Goal: Task Accomplishment & Management: Complete application form

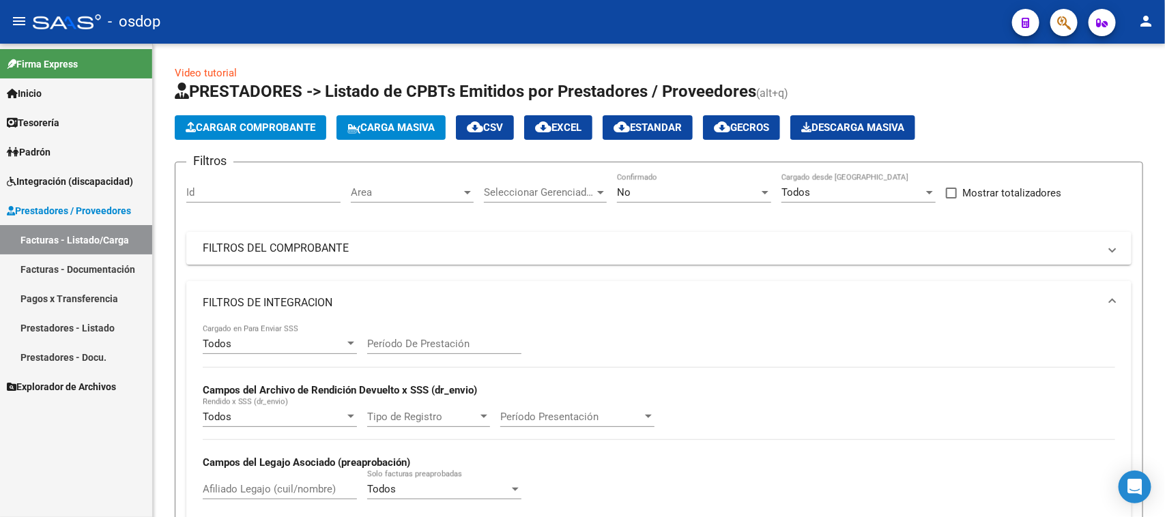
scroll to position [497, 0]
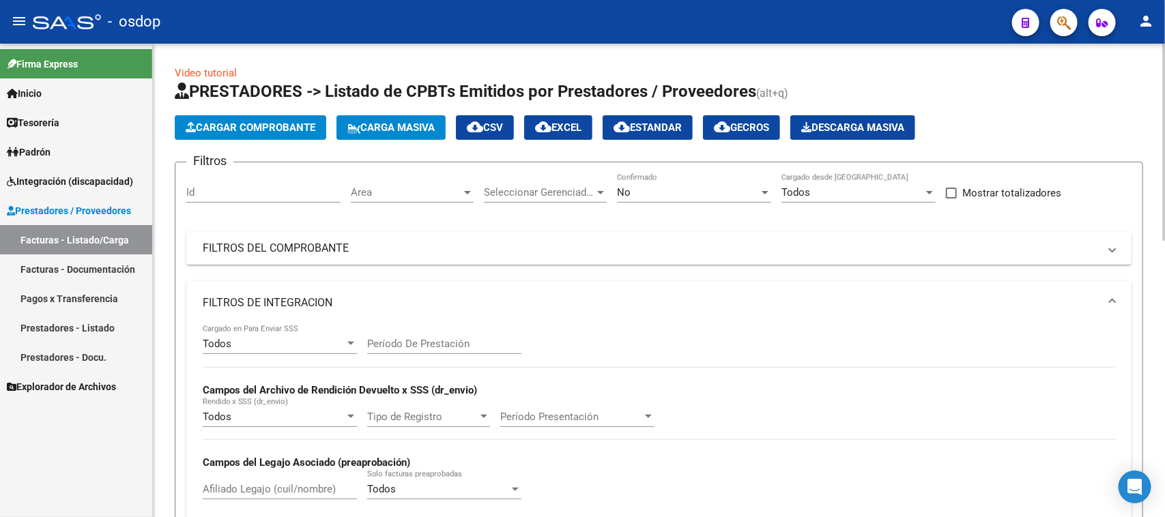
scroll to position [85, 0]
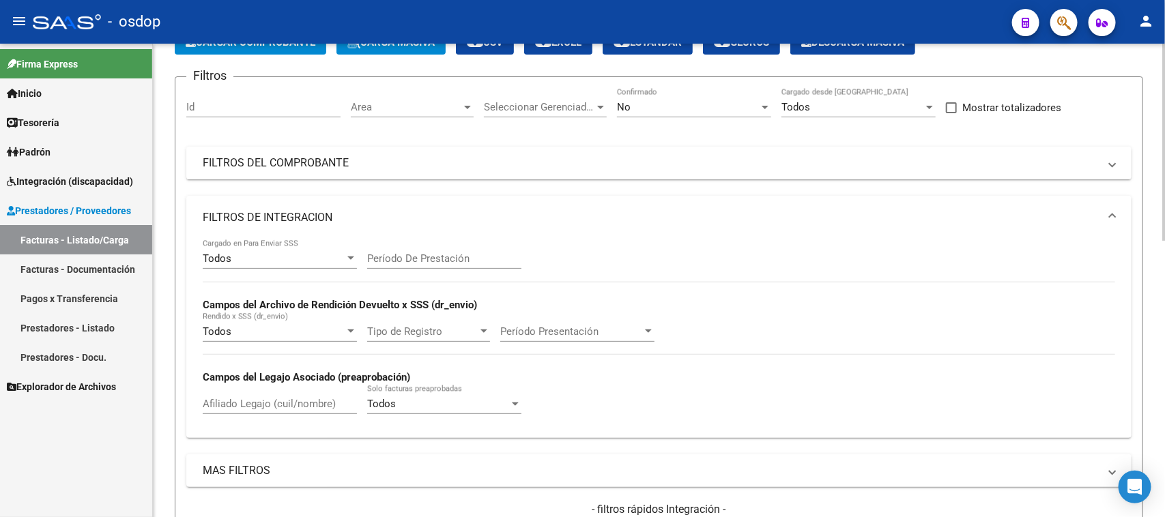
click at [281, 406] on input "Afiliado Legajo (cuil/nombre)" at bounding box center [280, 404] width 154 height 12
paste input "20535482552"
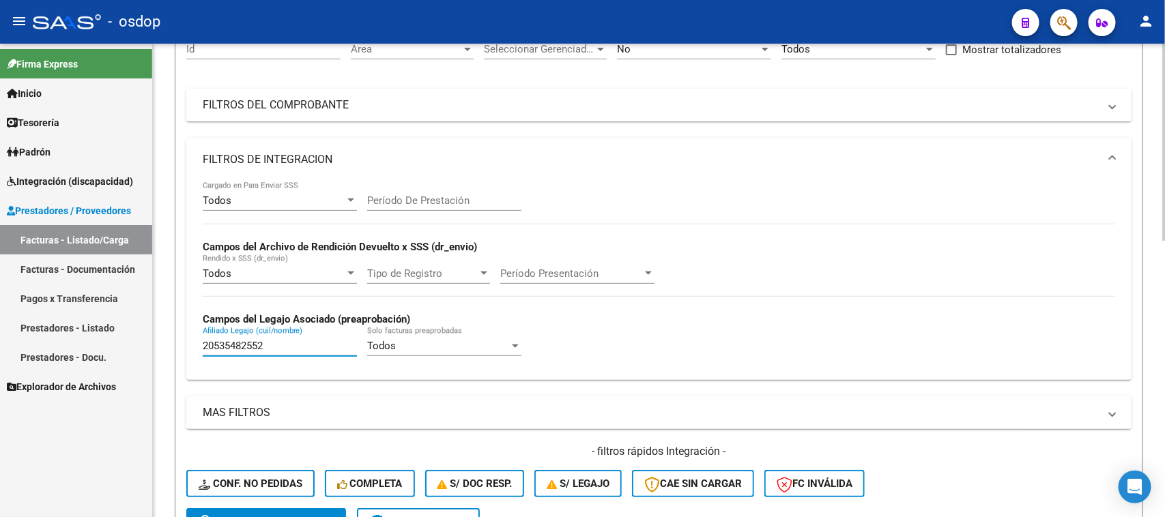
scroll to position [341, 0]
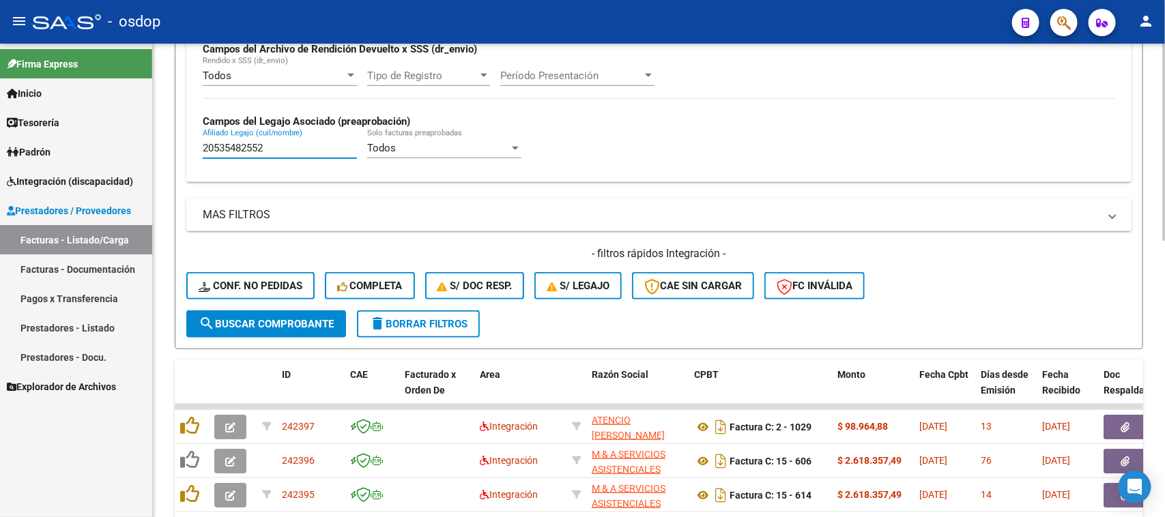
type input "20535482552"
click at [259, 323] on span "search Buscar Comprobante" at bounding box center [266, 324] width 135 height 12
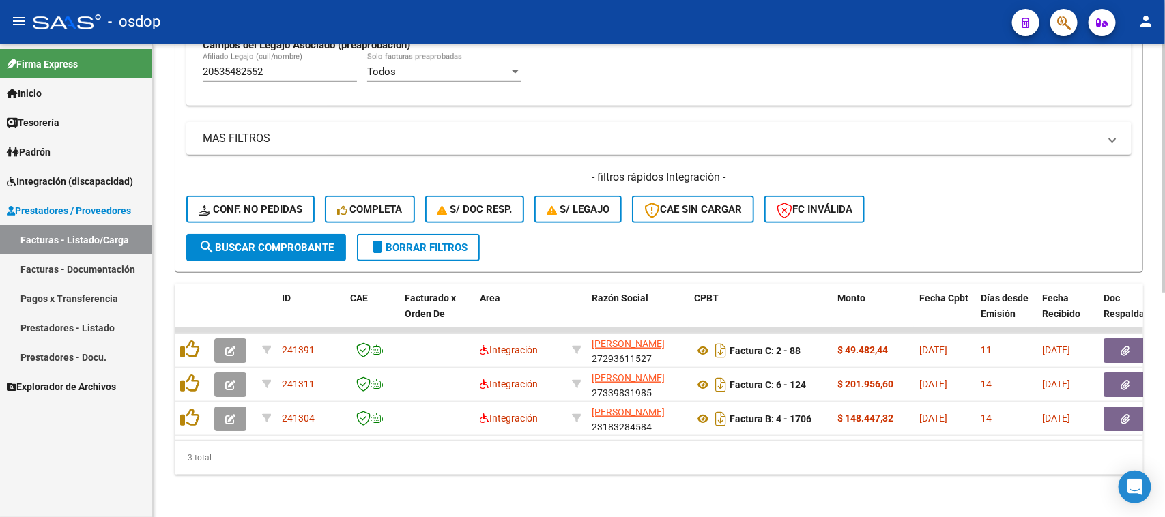
scroll to position [428, 0]
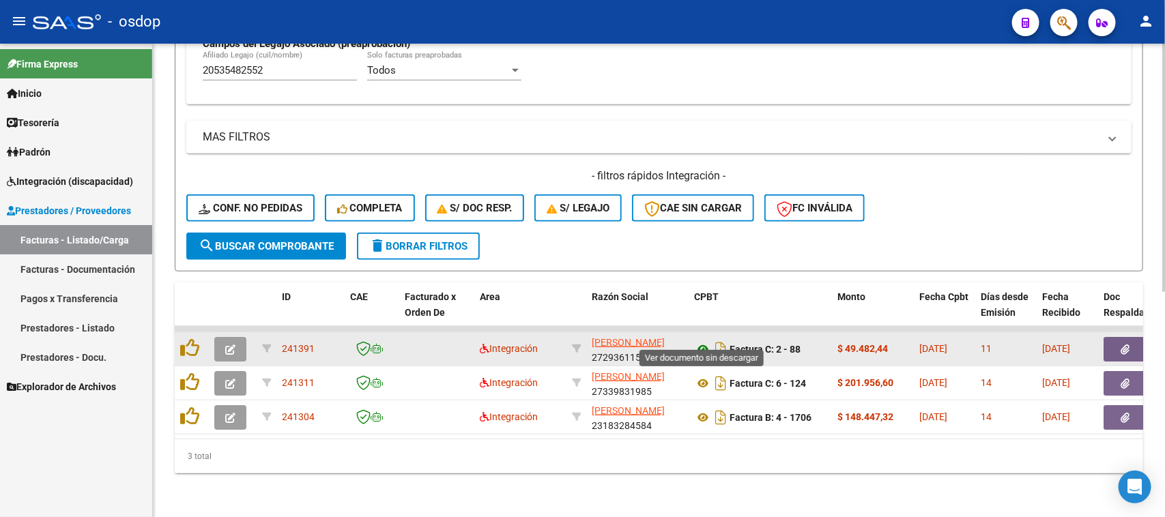
click at [703, 341] on icon at bounding box center [703, 349] width 18 height 16
click at [1129, 343] on button "button" at bounding box center [1125, 349] width 44 height 25
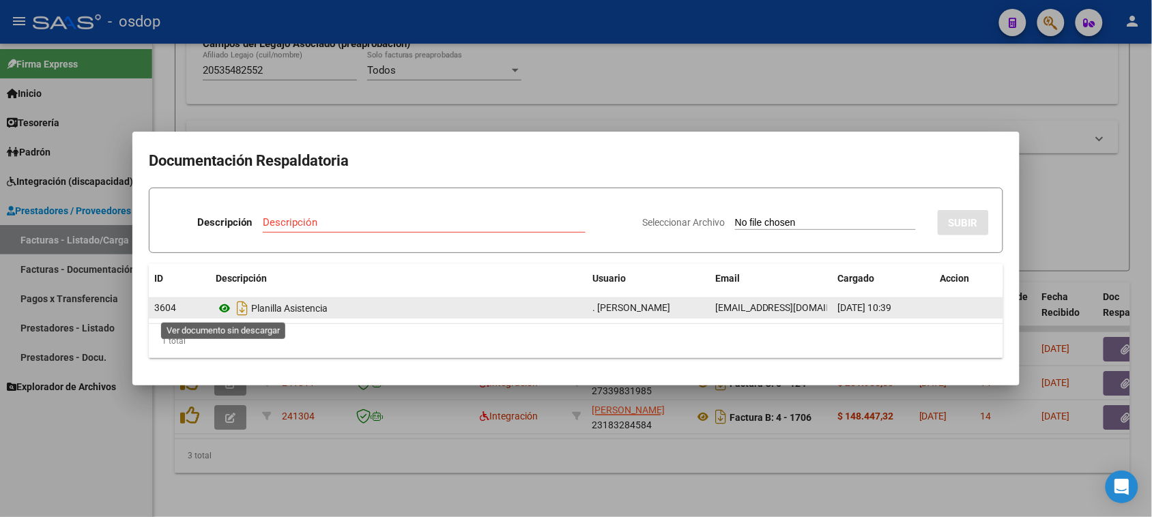
click at [229, 308] on icon at bounding box center [225, 308] width 18 height 16
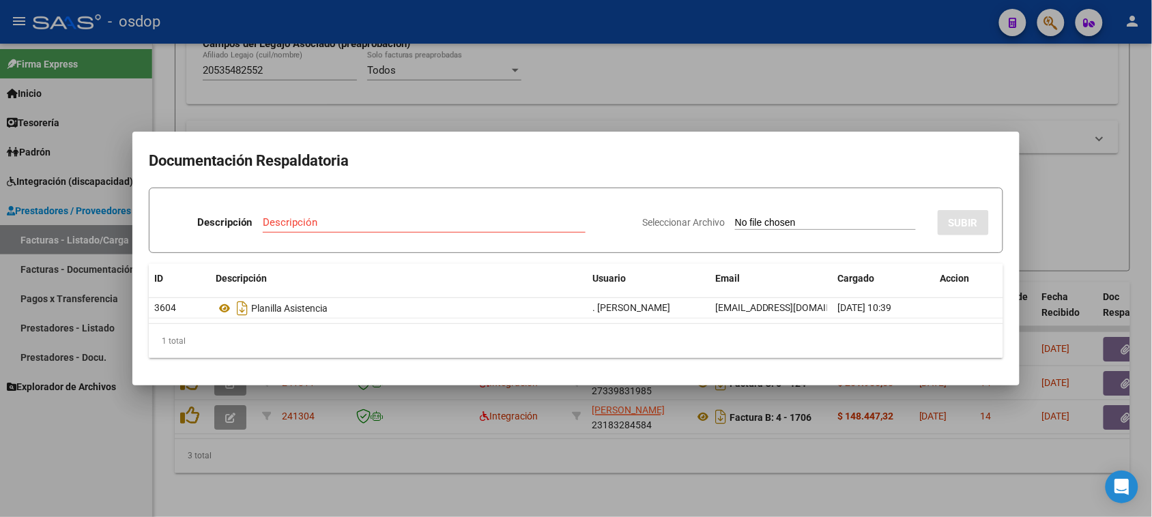
click at [650, 473] on div at bounding box center [576, 258] width 1152 height 517
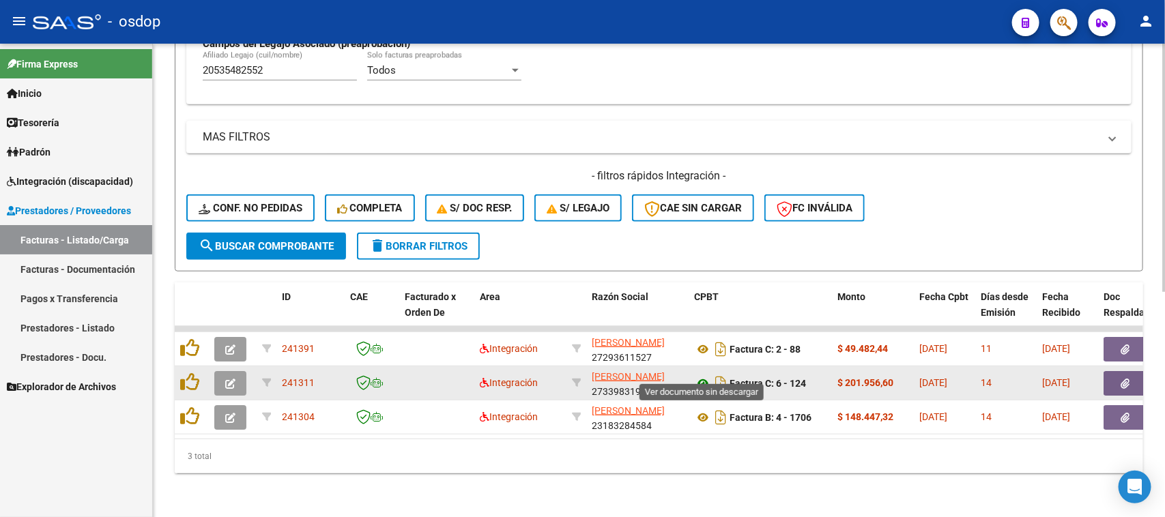
click at [703, 375] on icon at bounding box center [703, 383] width 18 height 16
click at [1122, 379] on icon "button" at bounding box center [1125, 384] width 9 height 10
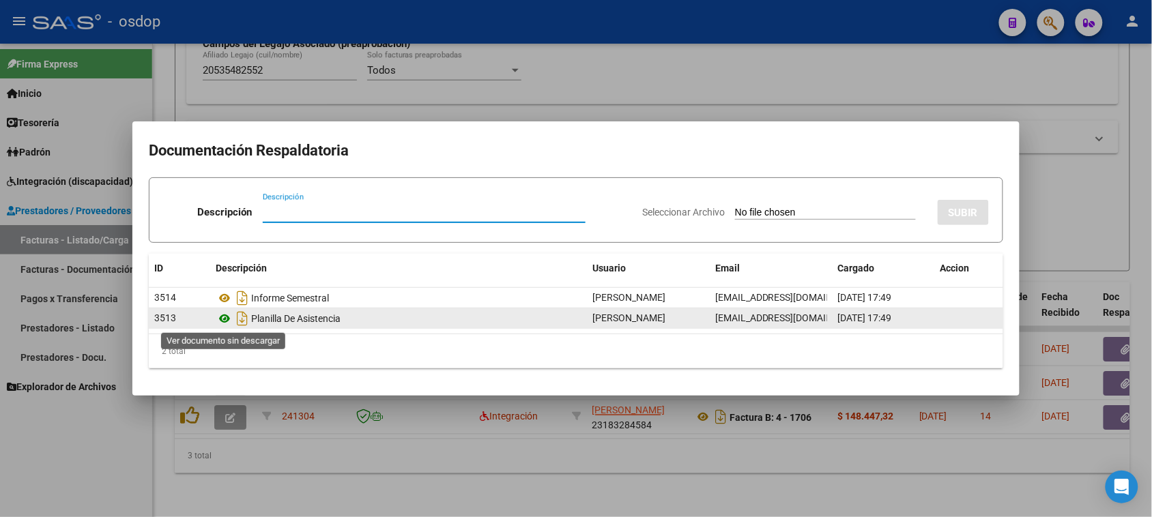
click at [222, 312] on icon at bounding box center [225, 318] width 18 height 16
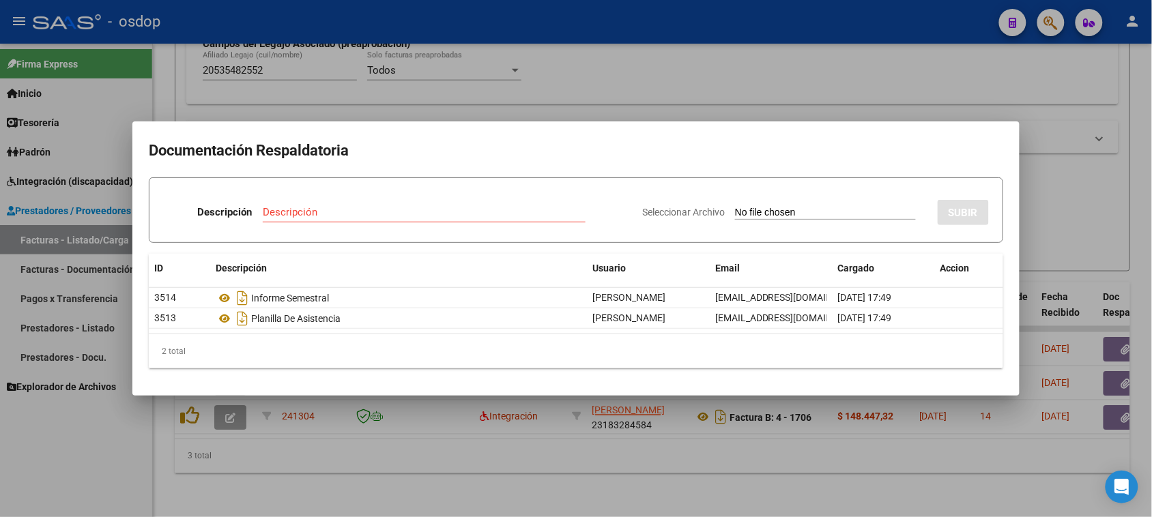
click at [703, 505] on div at bounding box center [576, 258] width 1152 height 517
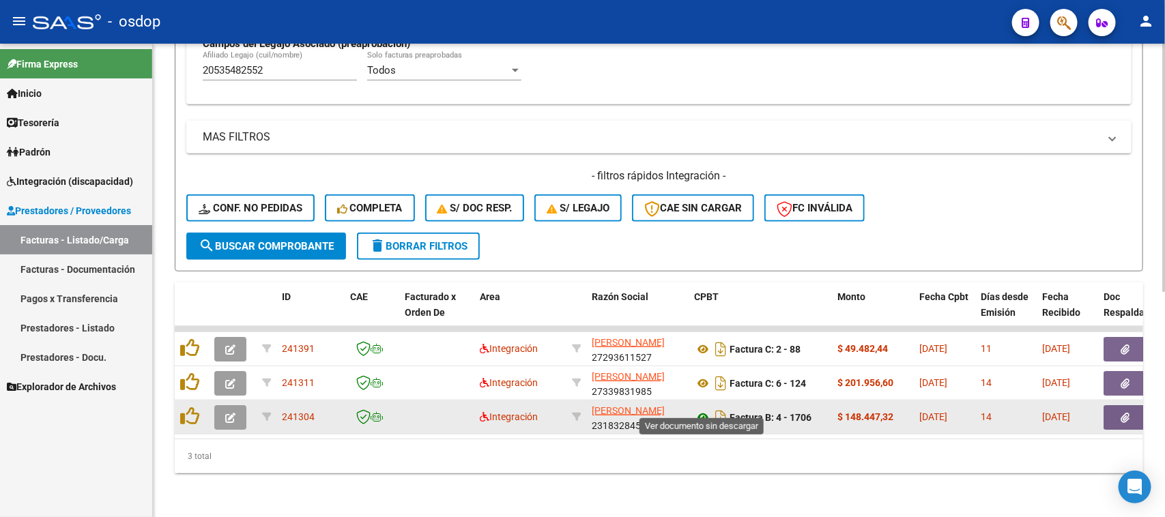
click at [708, 409] on icon at bounding box center [703, 417] width 18 height 16
click at [1114, 405] on button "button" at bounding box center [1125, 417] width 44 height 25
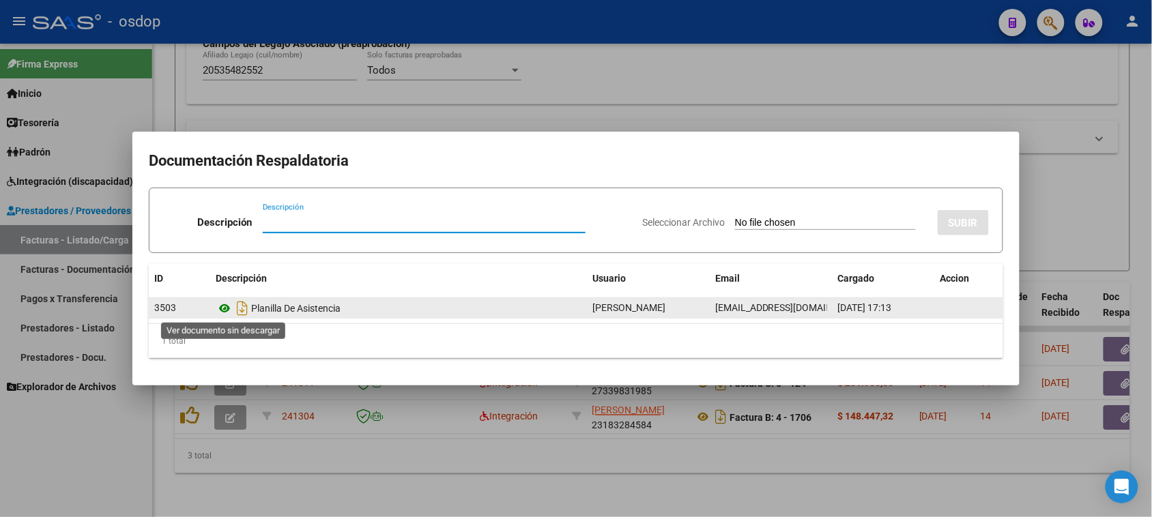
click at [222, 311] on icon at bounding box center [225, 308] width 18 height 16
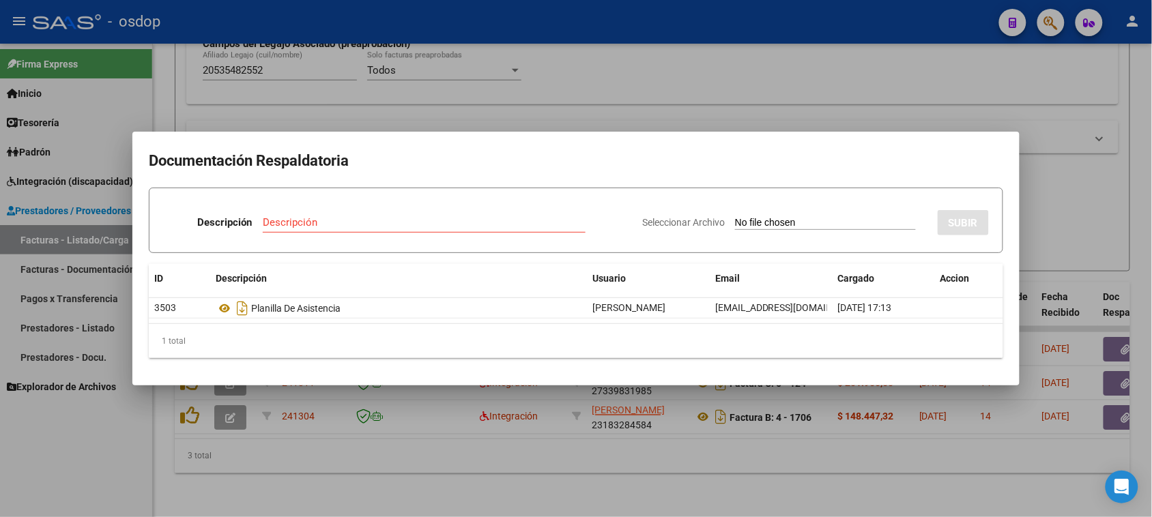
click at [674, 498] on div at bounding box center [576, 258] width 1152 height 517
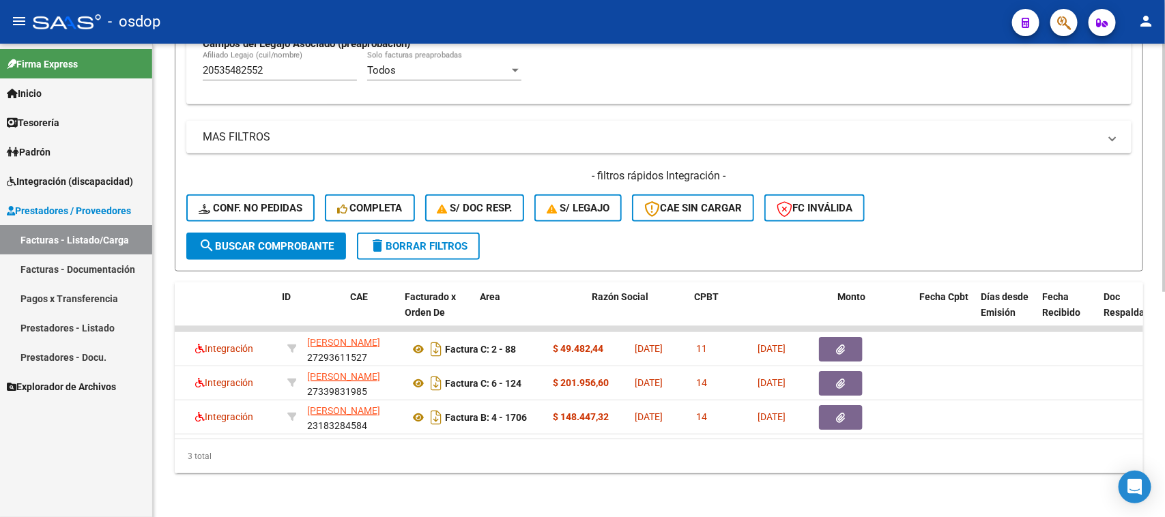
scroll to position [0, 0]
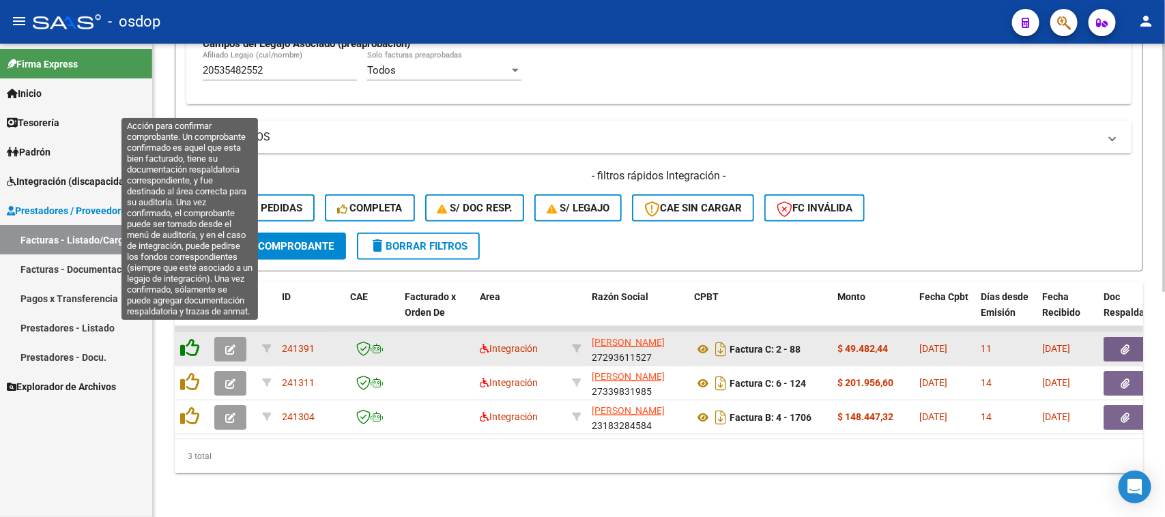
click at [188, 338] on icon at bounding box center [189, 347] width 19 height 19
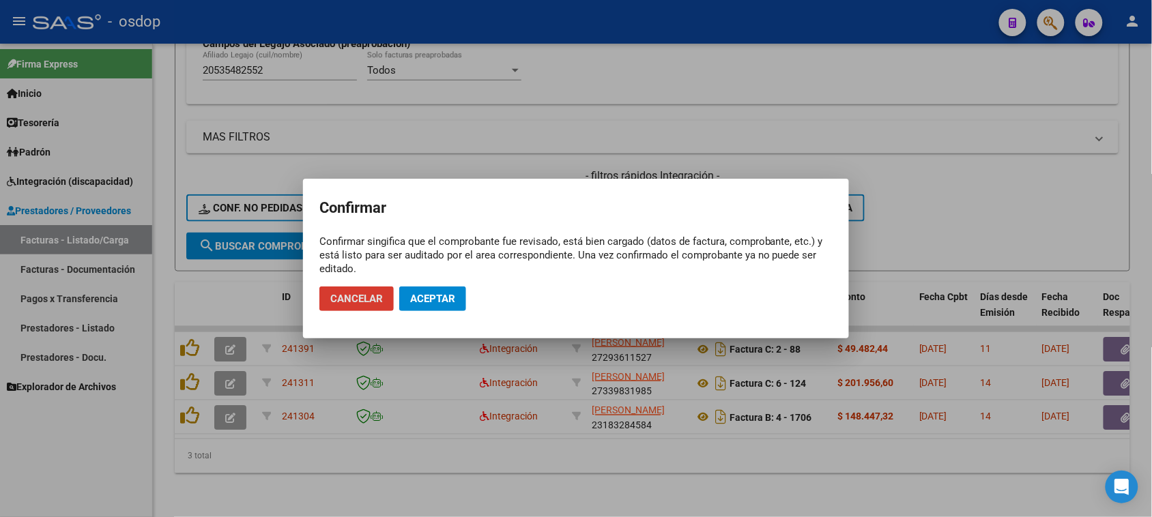
drag, startPoint x: 430, startPoint y: 289, endPoint x: 424, endPoint y: 297, distance: 10.8
click at [430, 290] on button "Aceptar" at bounding box center [432, 299] width 67 height 25
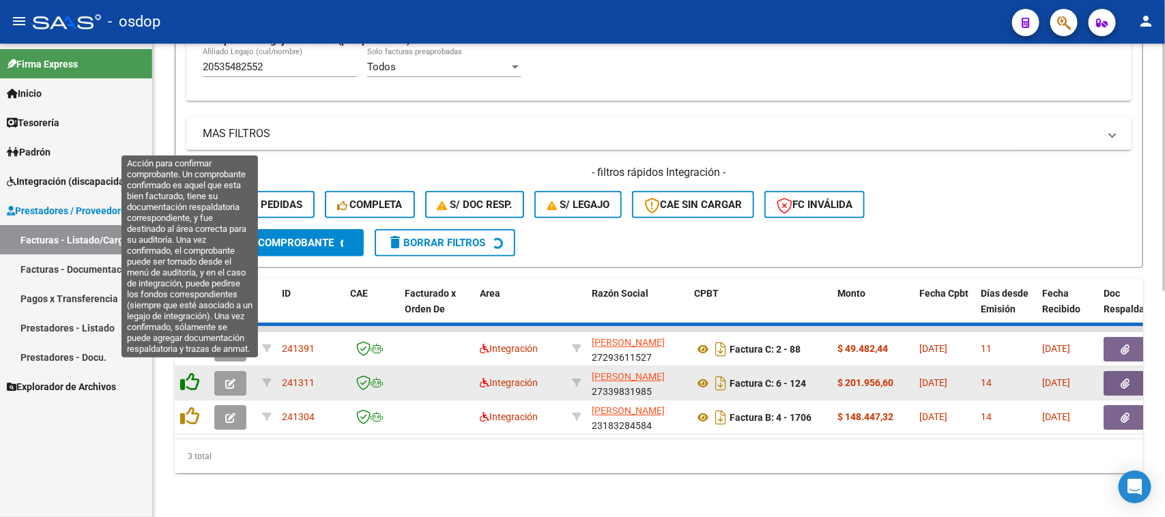
scroll to position [394, 0]
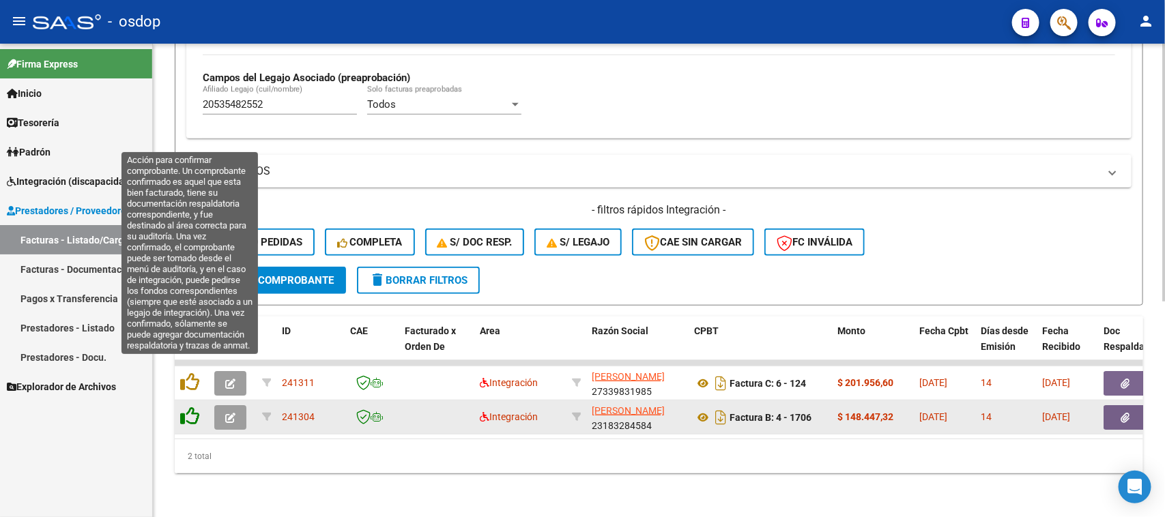
click at [197, 373] on icon at bounding box center [189, 382] width 19 height 19
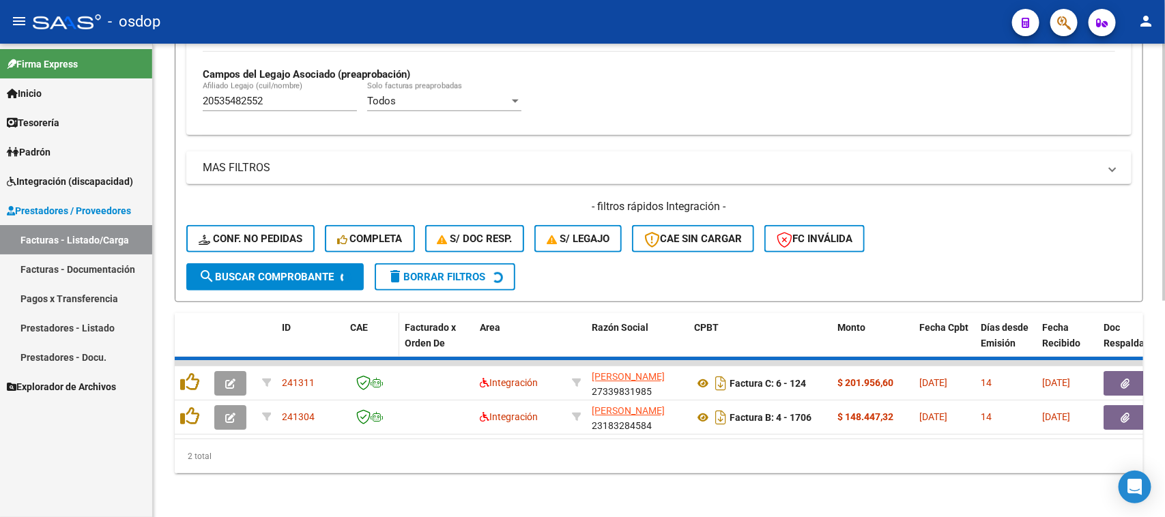
scroll to position [360, 0]
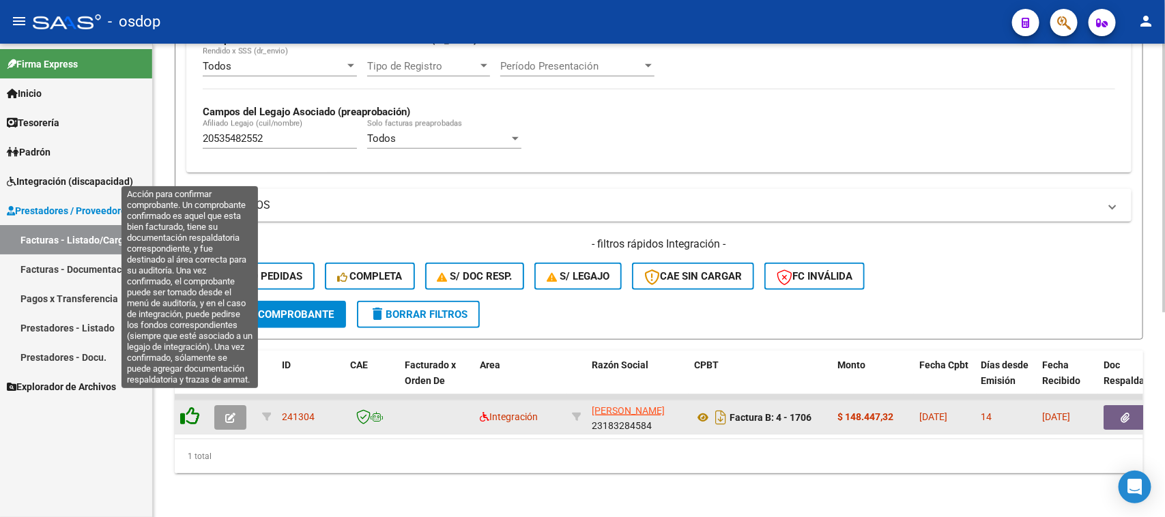
click at [192, 408] on icon at bounding box center [189, 416] width 19 height 19
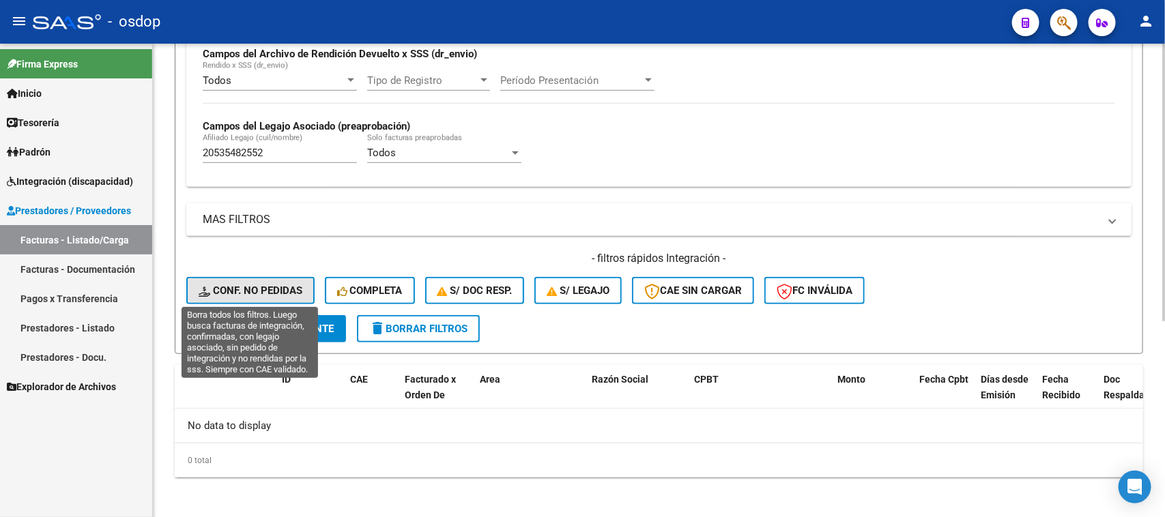
click at [259, 285] on span "Conf. no pedidas" at bounding box center [251, 291] width 104 height 12
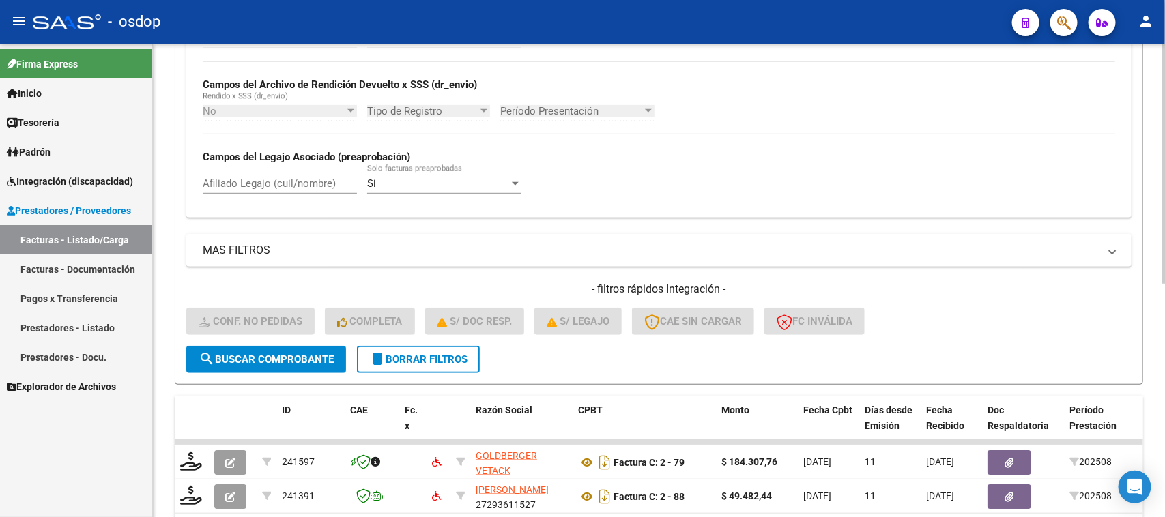
scroll to position [336, 0]
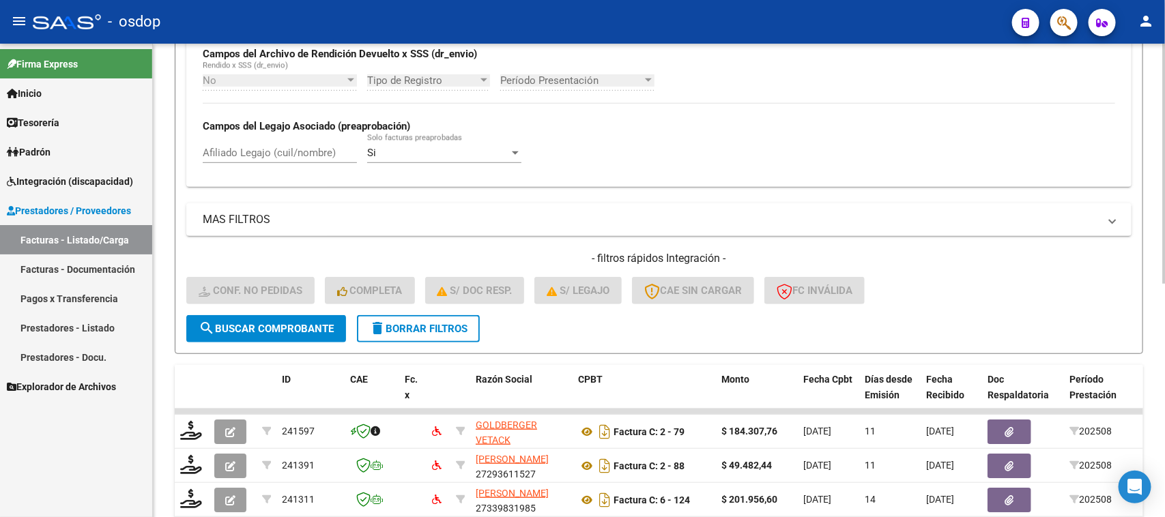
click at [276, 154] on input "Afiliado Legajo (cuil/nombre)" at bounding box center [280, 153] width 154 height 12
paste input "20535482552"
type input "20535482552"
click at [291, 326] on span "search Buscar Comprobante" at bounding box center [266, 329] width 135 height 12
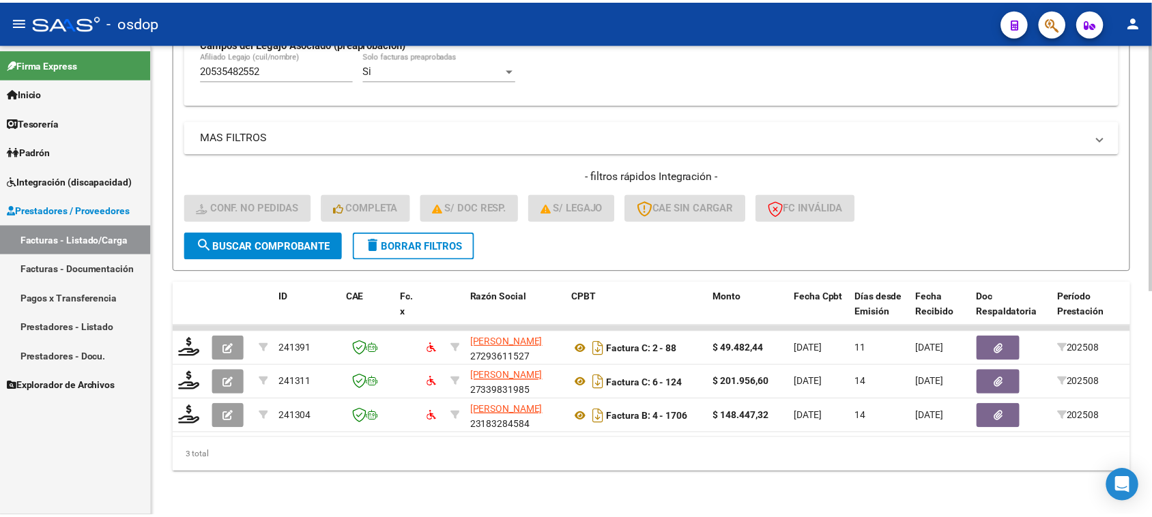
scroll to position [428, 0]
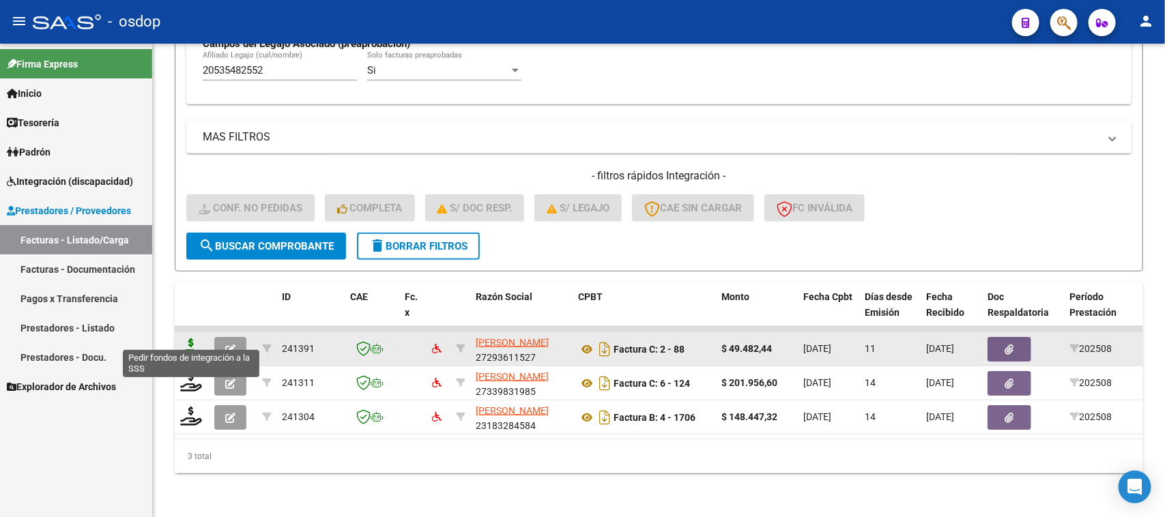
click at [191, 338] on icon at bounding box center [191, 347] width 22 height 19
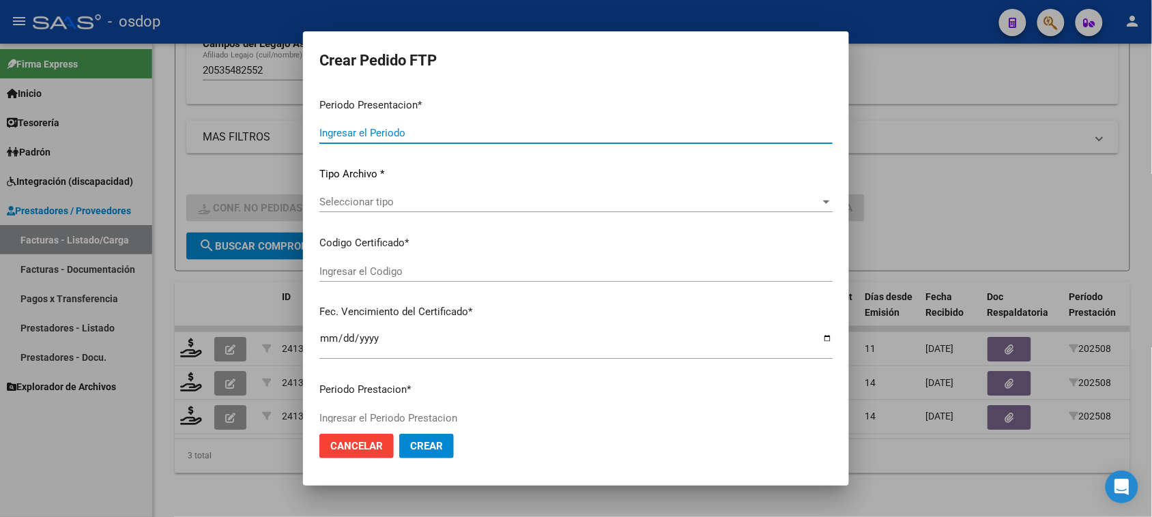
type input "202508"
type input "$ 49.482,44"
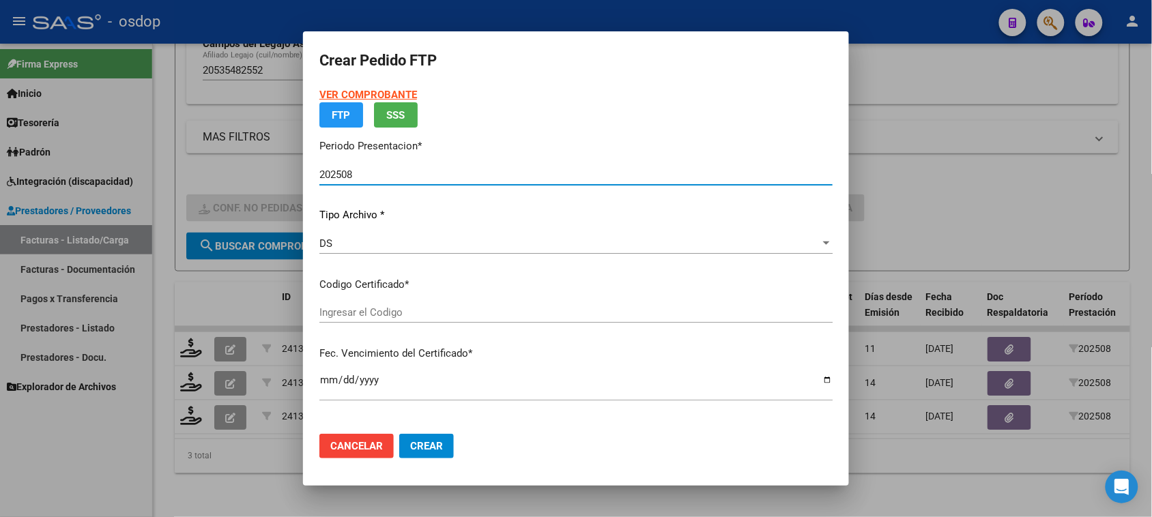
type input "222077028"
type input "[DATE]"
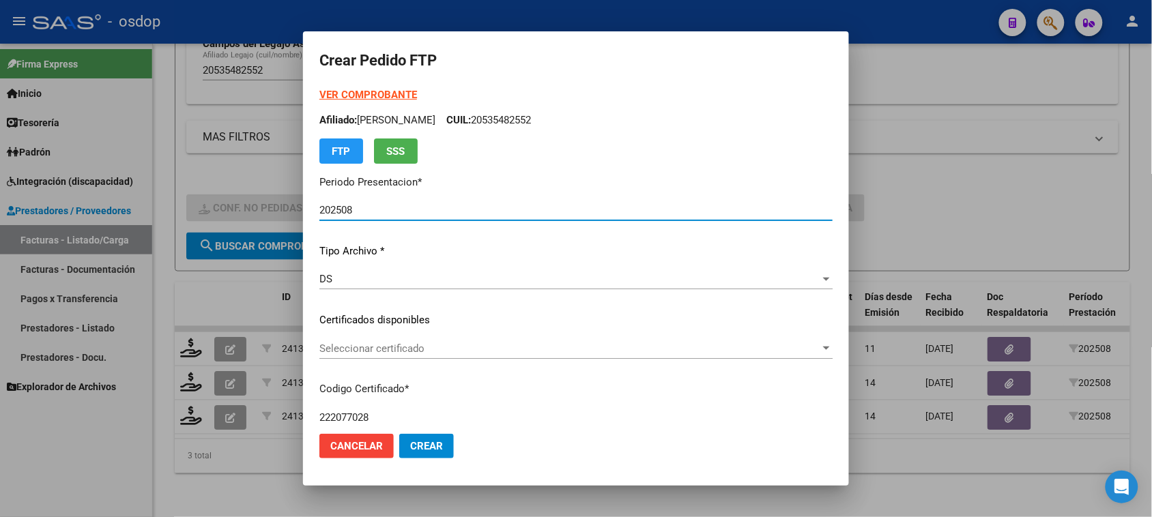
scroll to position [85, 0]
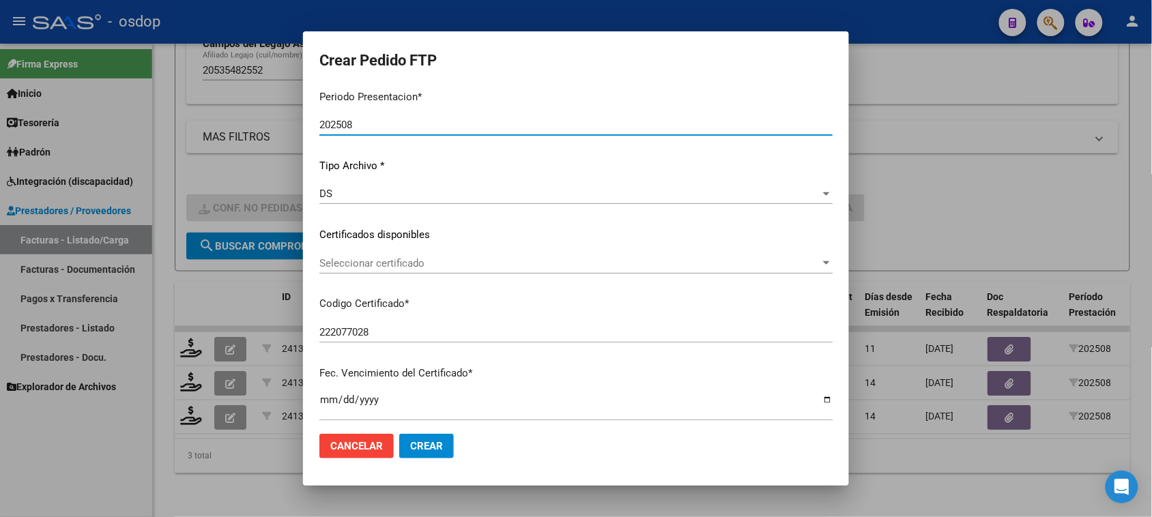
click at [408, 257] on span "Seleccionar certificado" at bounding box center [569, 263] width 501 height 12
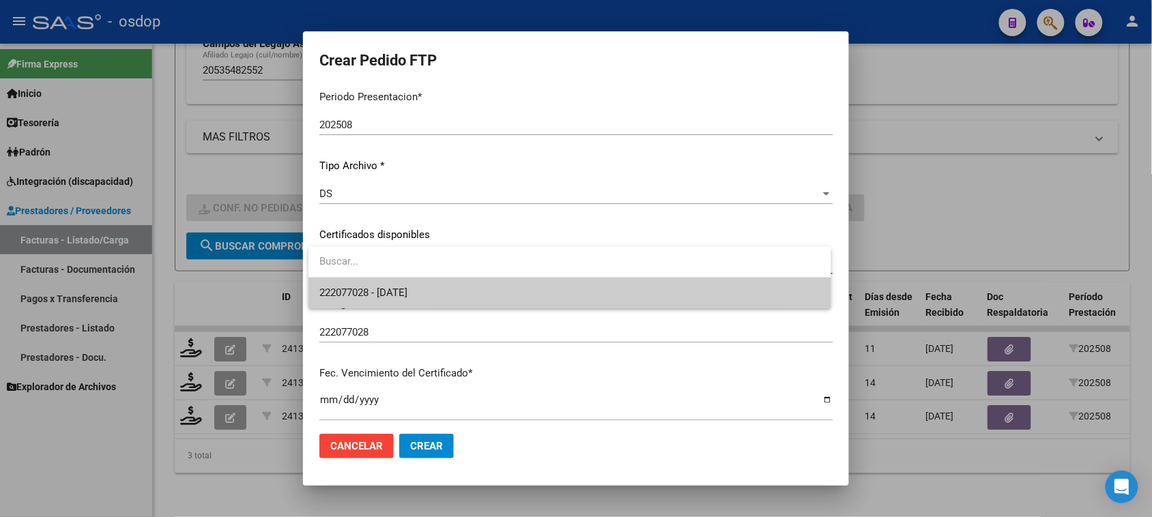
click at [411, 302] on span "222077028 - [DATE]" at bounding box center [569, 293] width 500 height 31
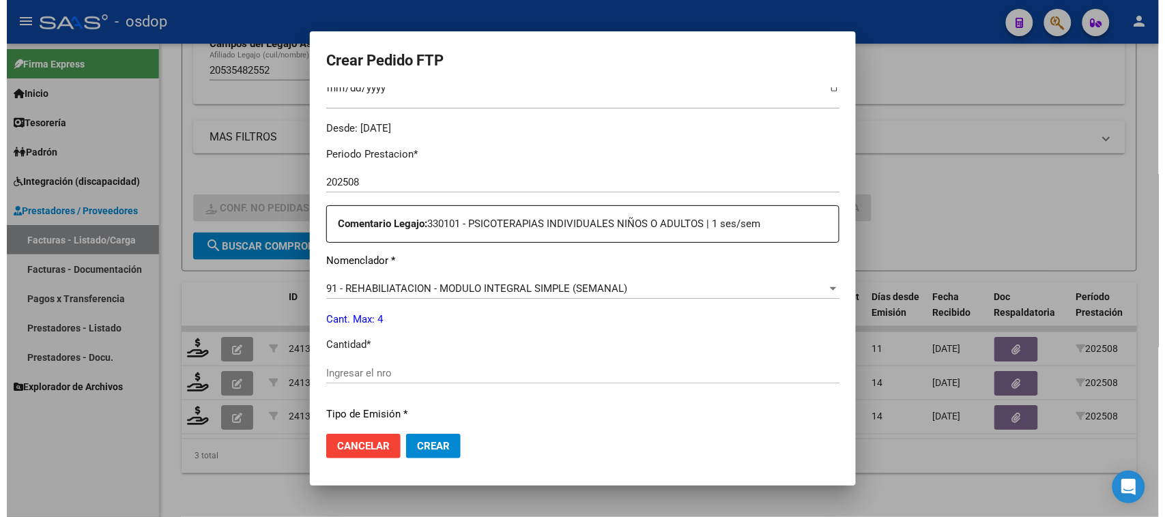
scroll to position [426, 0]
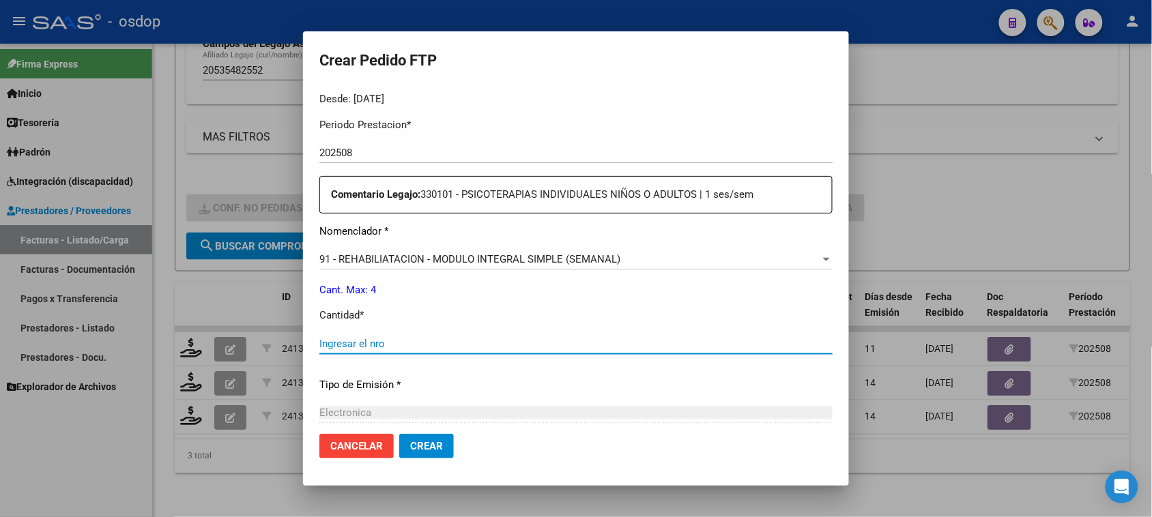
click at [369, 340] on input "Ingresar el nro" at bounding box center [575, 344] width 513 height 12
type input "4"
click at [433, 448] on span "Crear" at bounding box center [426, 446] width 33 height 12
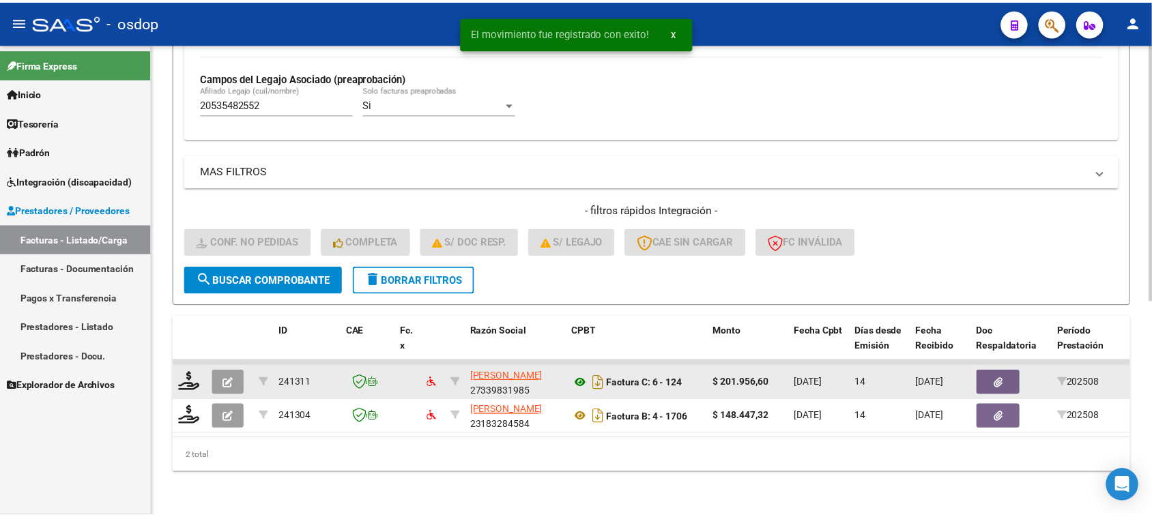
scroll to position [394, 0]
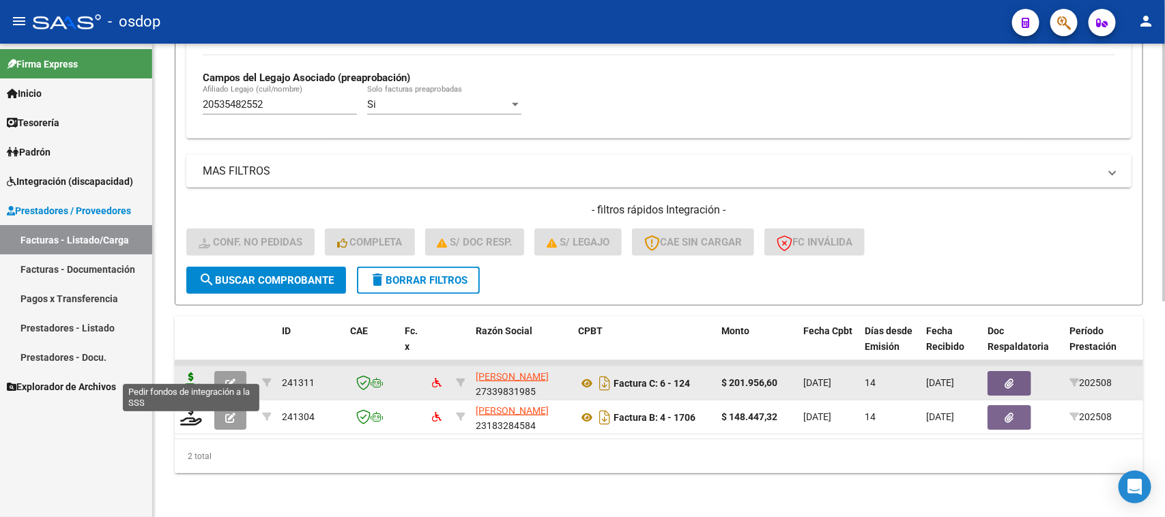
click at [196, 373] on icon at bounding box center [191, 382] width 22 height 19
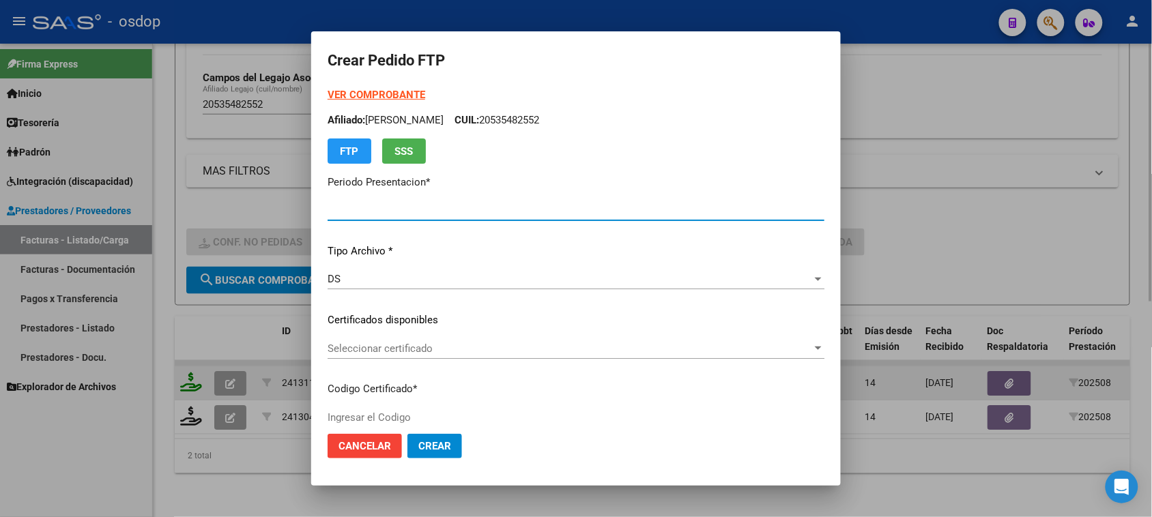
type input "202508"
type input "$ 201.956,60"
type input "222077028"
type input "[DATE]"
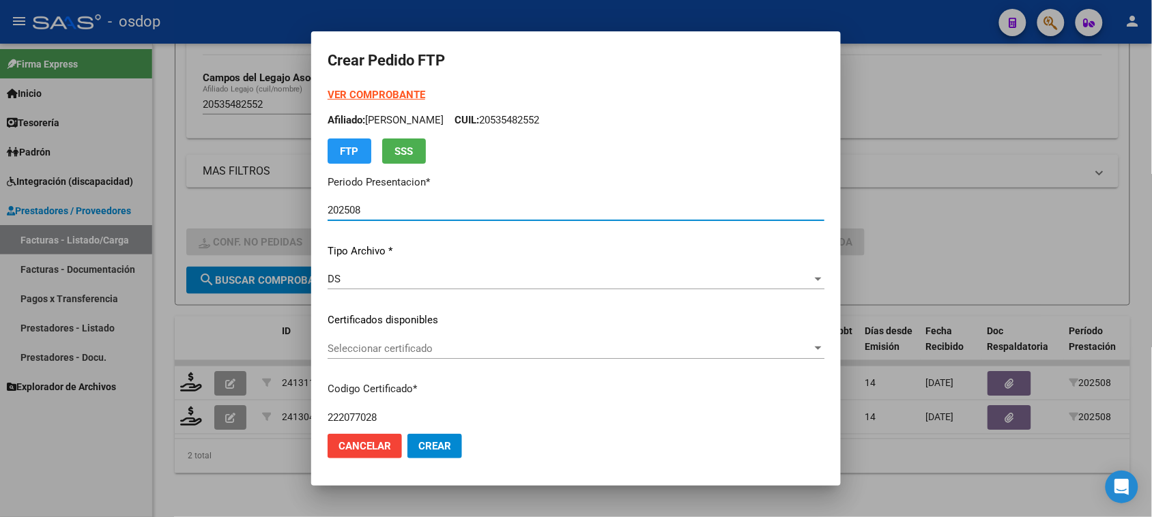
scroll to position [85, 0]
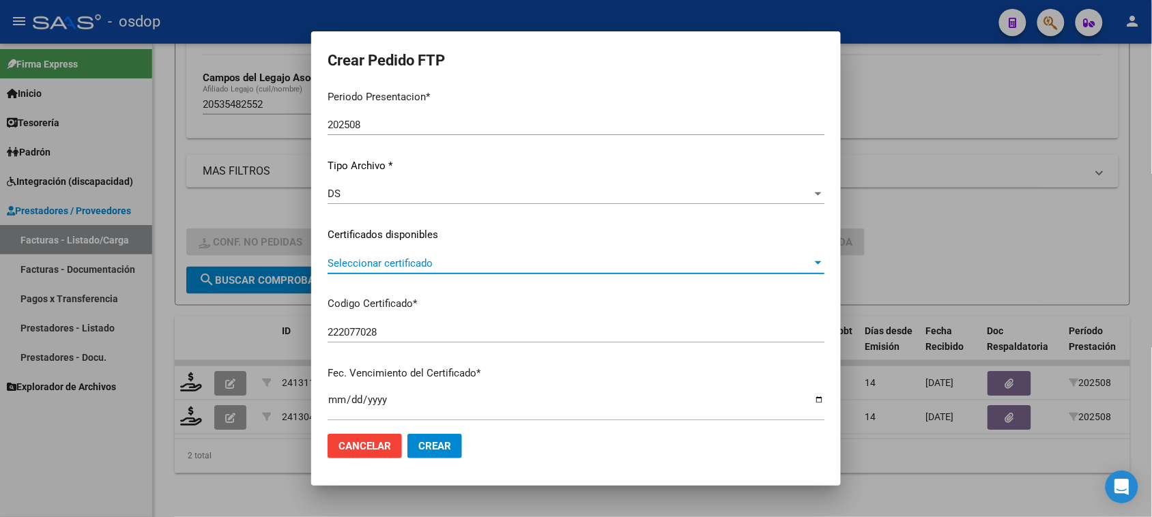
click at [465, 265] on span "Seleccionar certificado" at bounding box center [570, 263] width 484 height 12
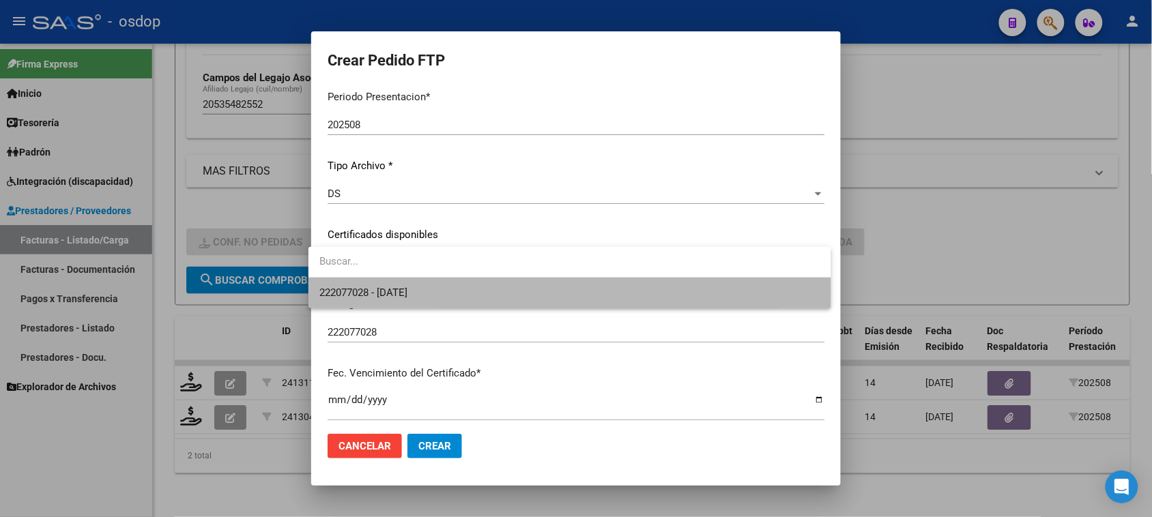
click at [459, 294] on span "222077028 - [DATE]" at bounding box center [569, 293] width 500 height 31
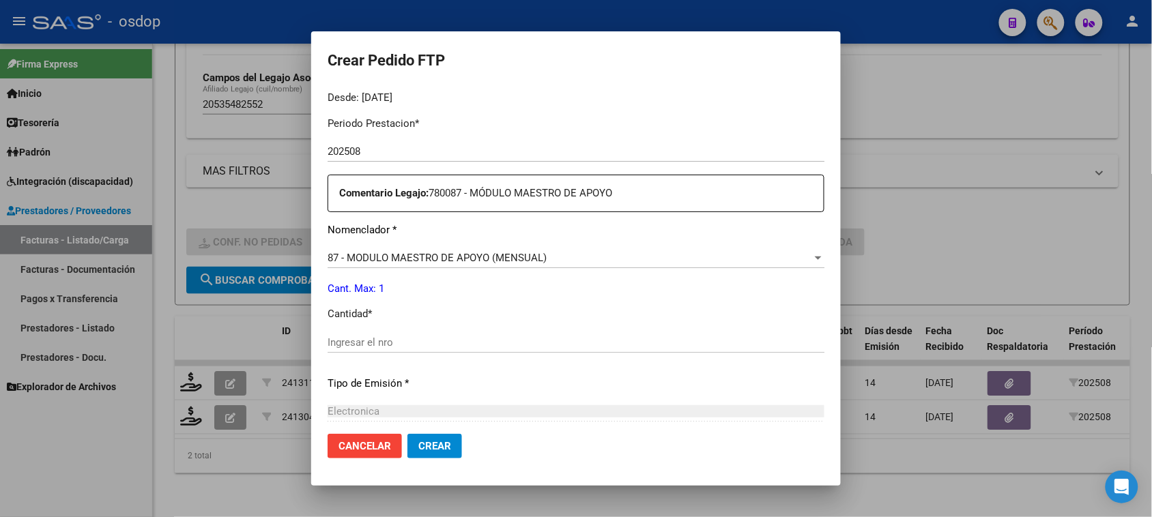
scroll to position [512, 0]
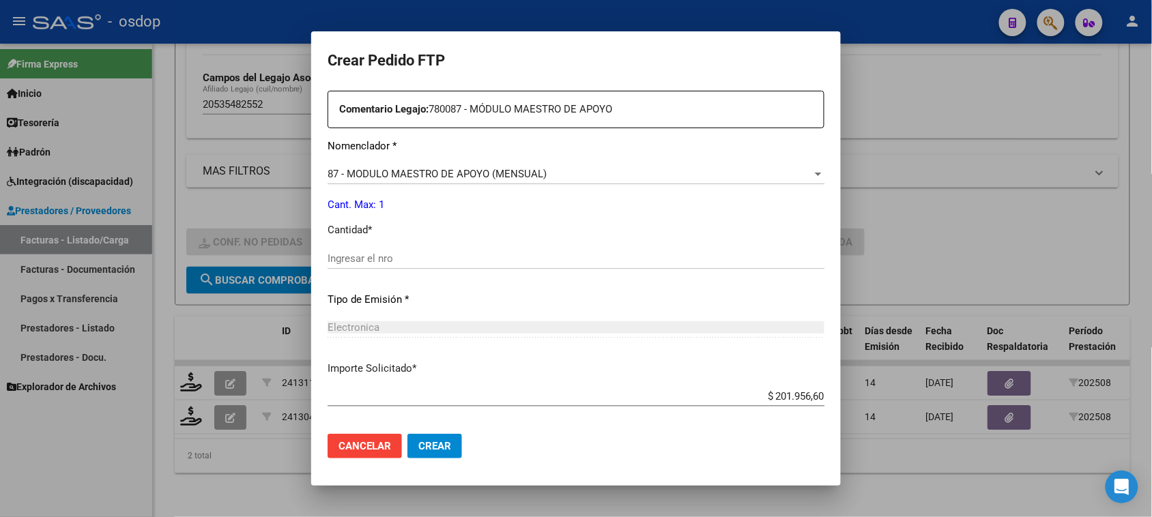
click at [379, 260] on input "Ingresar el nro" at bounding box center [576, 258] width 497 height 12
type input "2"
type input "1"
click at [373, 459] on button "Cancelar" at bounding box center [365, 446] width 74 height 25
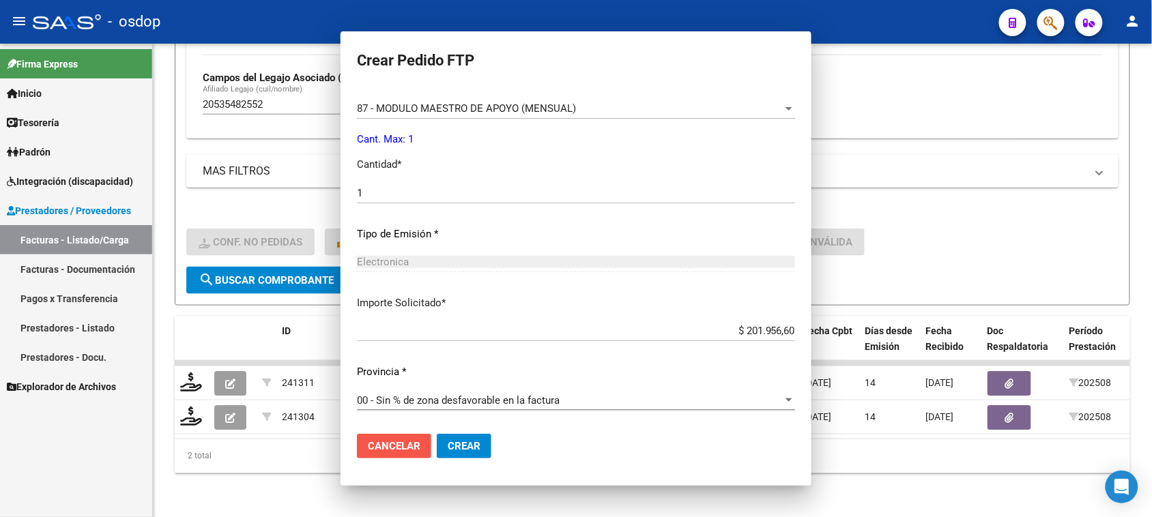
scroll to position [435, 0]
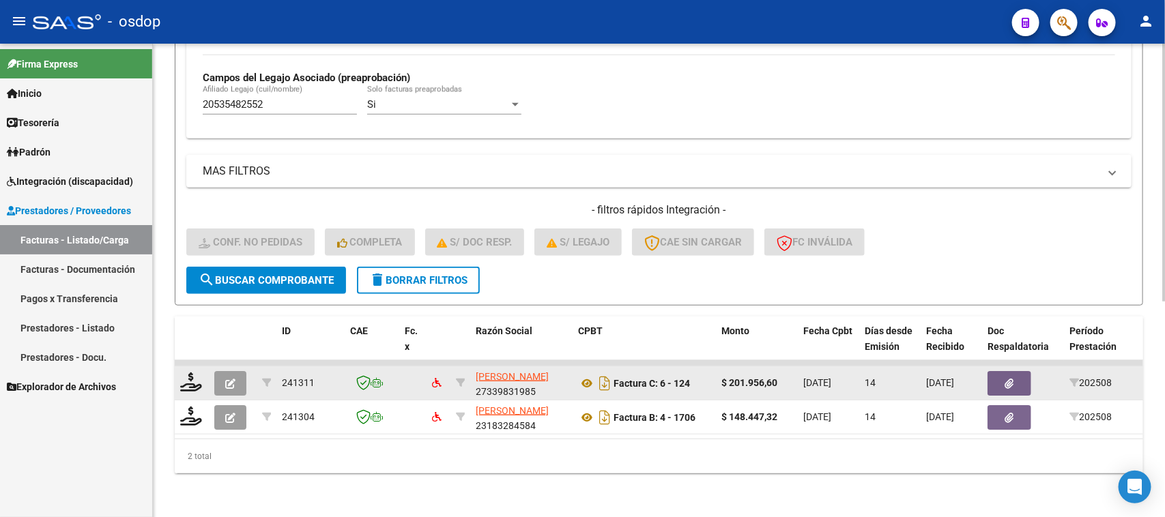
click at [233, 376] on button "button" at bounding box center [230, 383] width 32 height 25
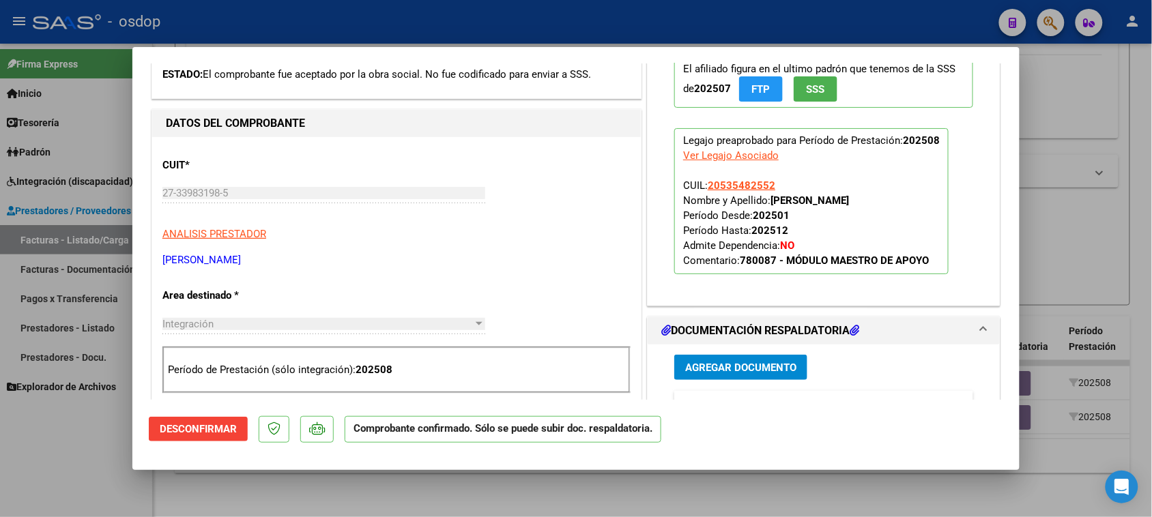
scroll to position [85, 0]
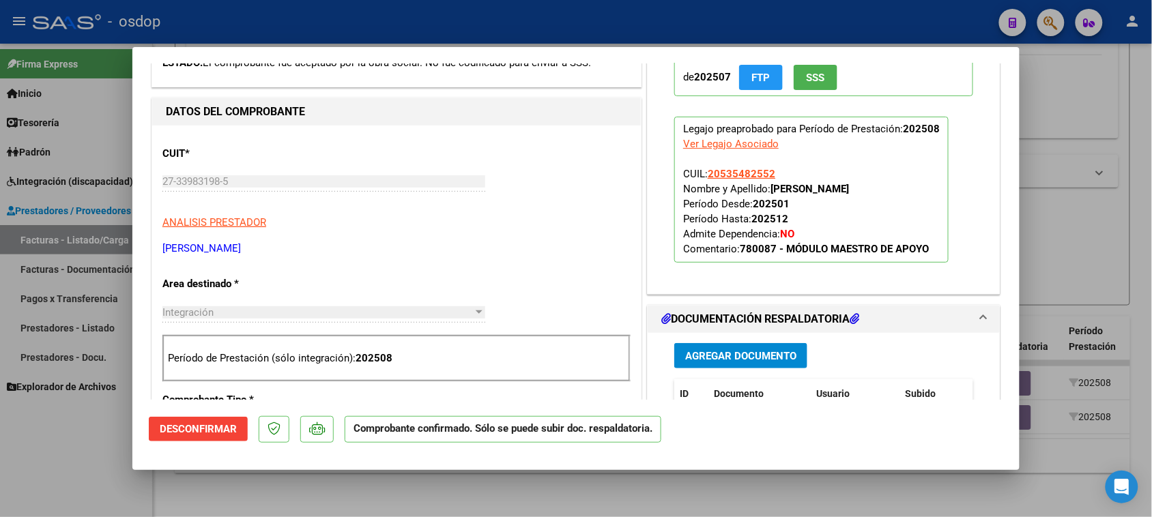
click at [220, 432] on span "Desconfirmar" at bounding box center [198, 429] width 77 height 12
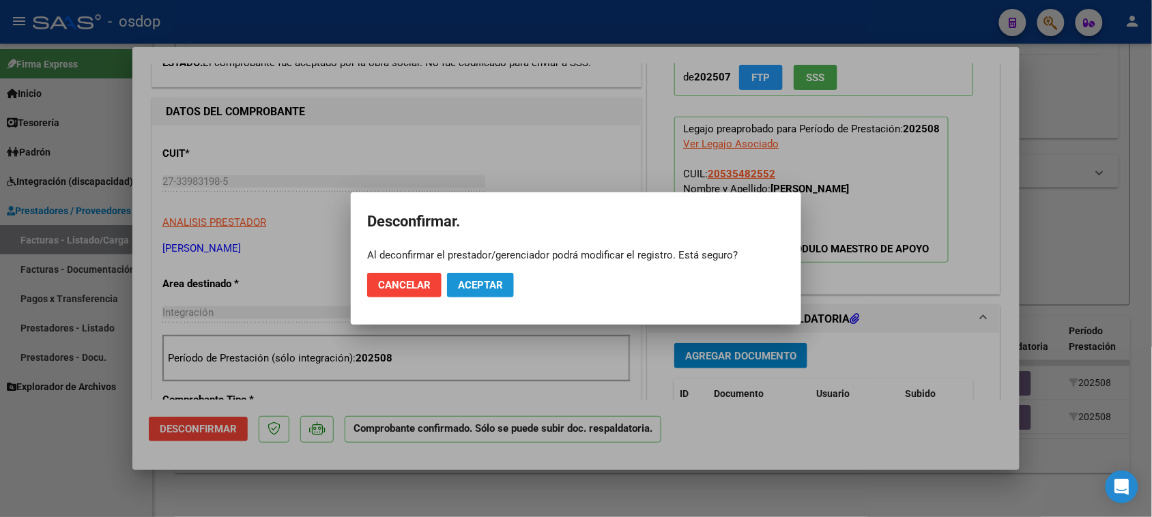
click at [471, 287] on span "Aceptar" at bounding box center [480, 285] width 45 height 12
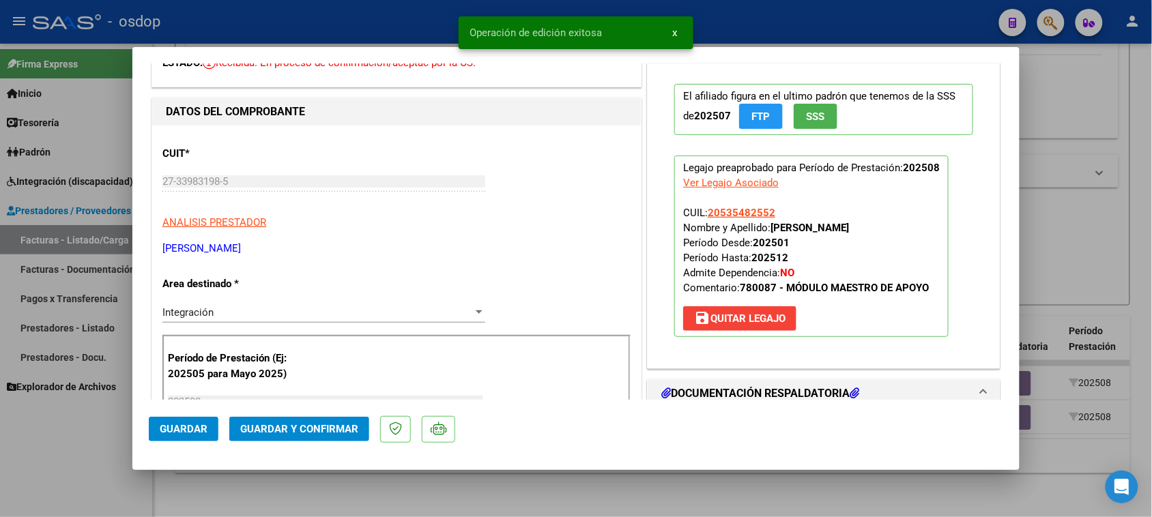
scroll to position [0, 0]
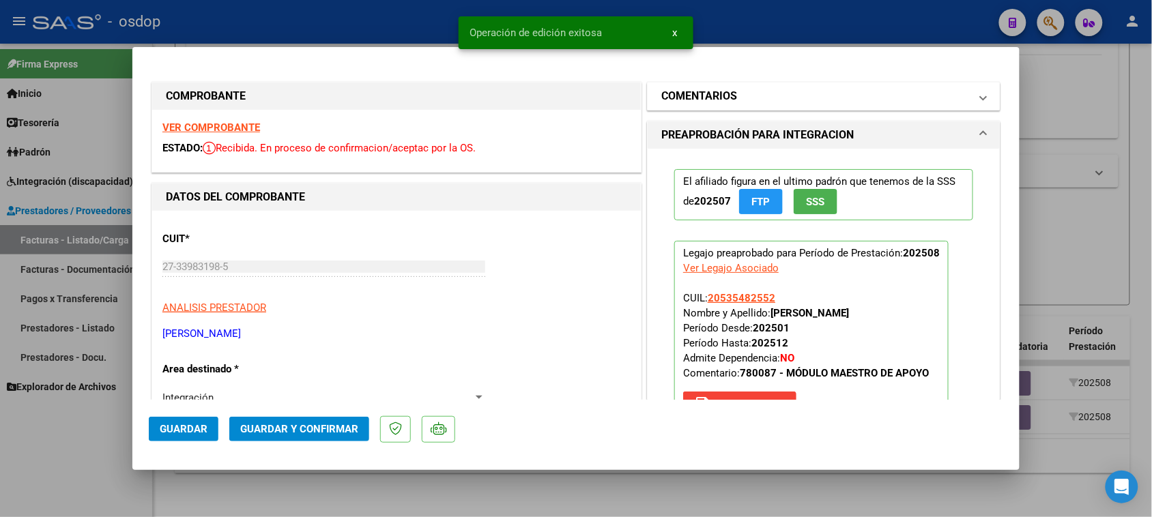
click at [786, 100] on mat-panel-title "COMENTARIOS" at bounding box center [815, 96] width 308 height 16
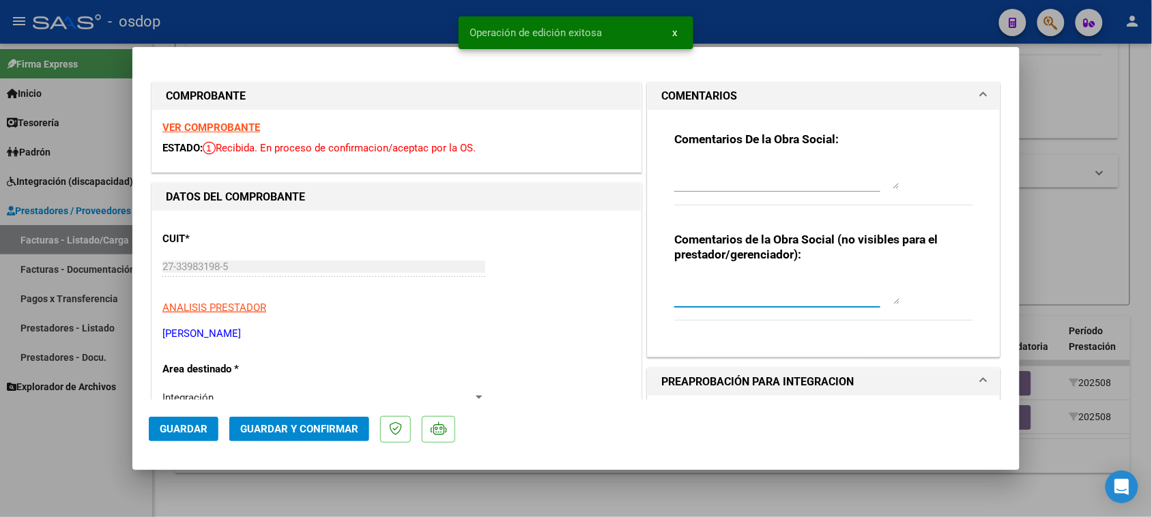
click at [749, 288] on textarea at bounding box center [786, 290] width 225 height 27
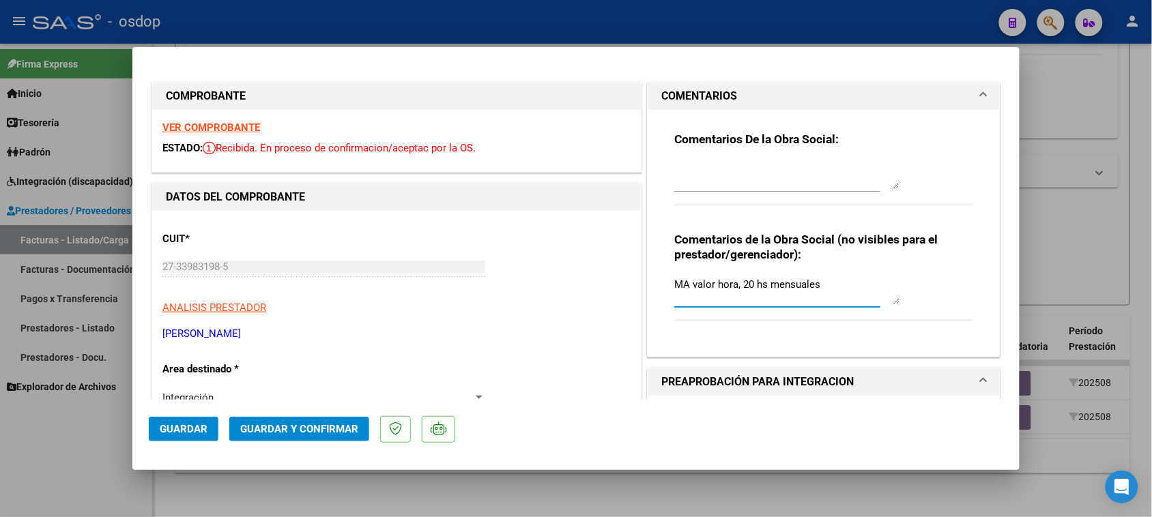
click at [815, 285] on textarea "MA valor hora, 20 hs mensuales" at bounding box center [786, 290] width 225 height 27
type textarea "MA valor hora, 20 hs mensuales.-"
click at [297, 424] on span "Guardar y Confirmar" at bounding box center [299, 429] width 118 height 12
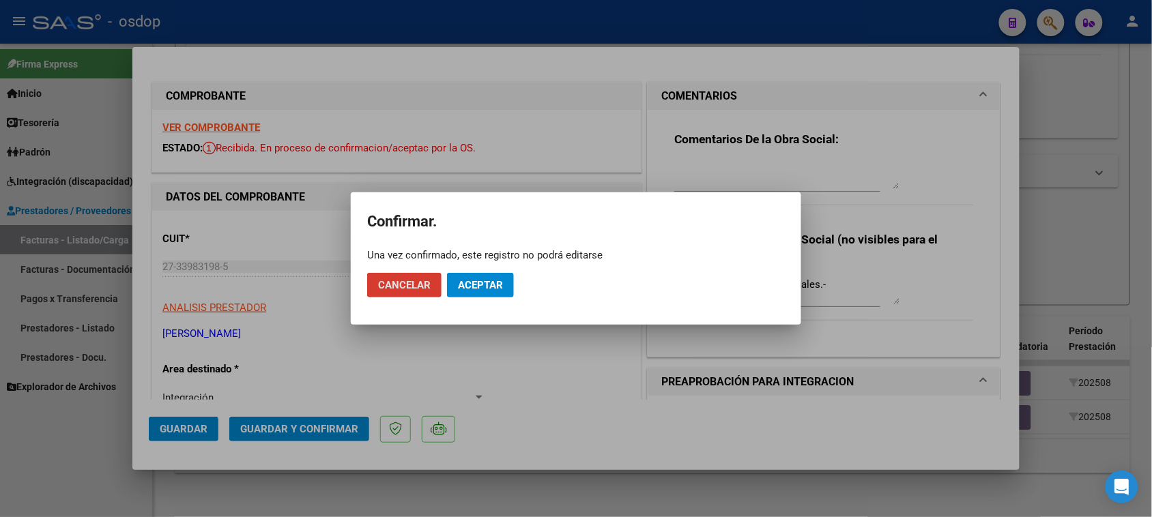
click at [481, 293] on button "Aceptar" at bounding box center [480, 285] width 67 height 25
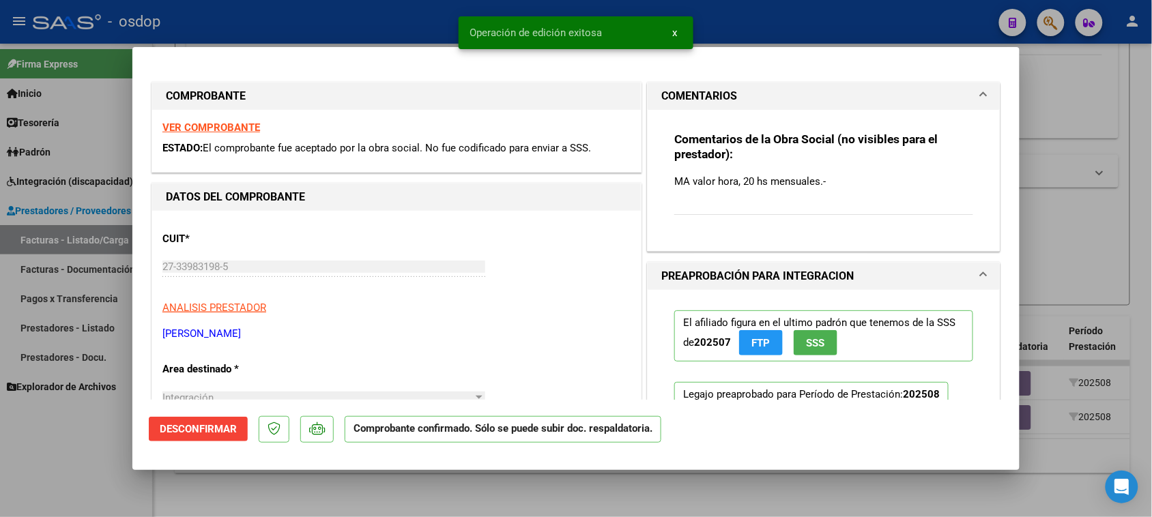
click at [624, 509] on div at bounding box center [576, 258] width 1152 height 517
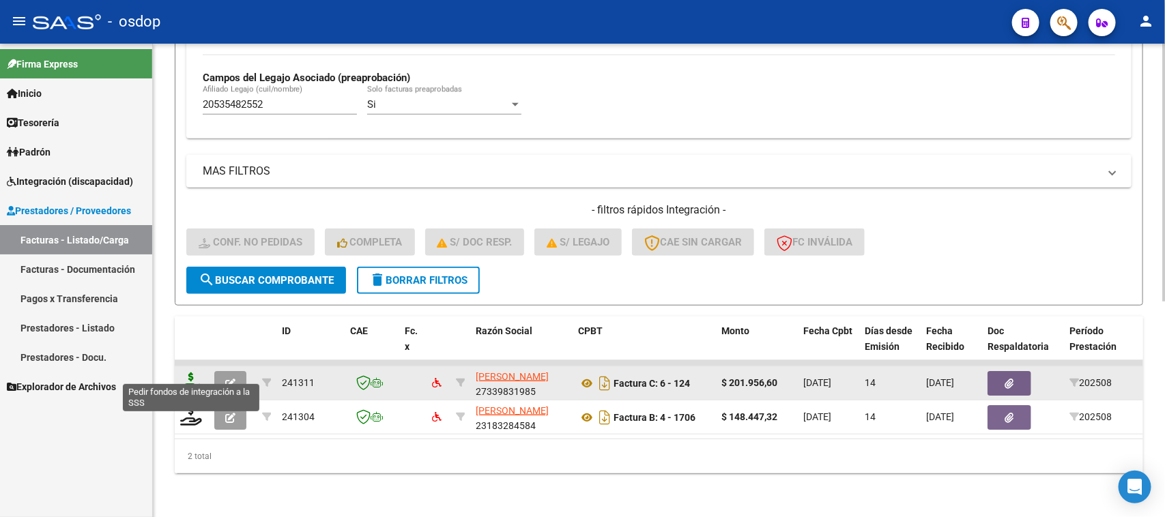
click at [180, 373] on icon at bounding box center [191, 382] width 22 height 19
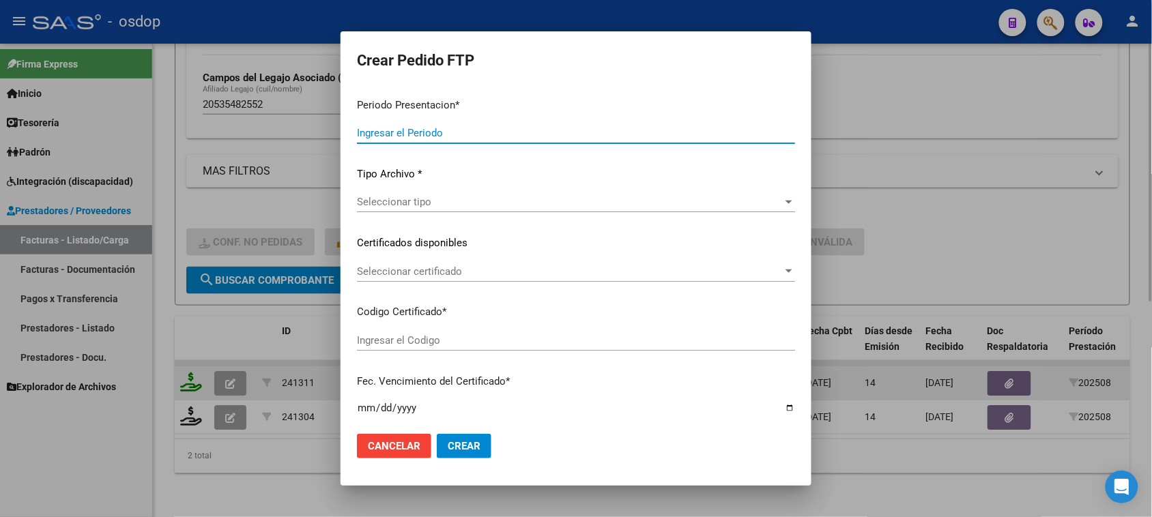
click at [191, 367] on div at bounding box center [576, 258] width 1152 height 517
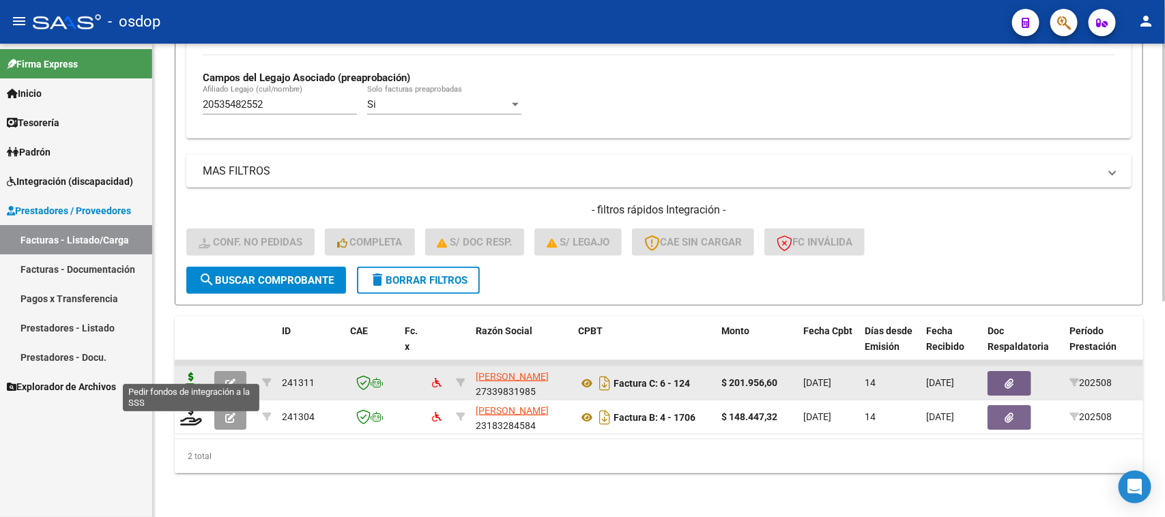
drag, startPoint x: 179, startPoint y: 368, endPoint x: 192, endPoint y: 366, distance: 13.8
click at [192, 373] on icon at bounding box center [191, 382] width 22 height 19
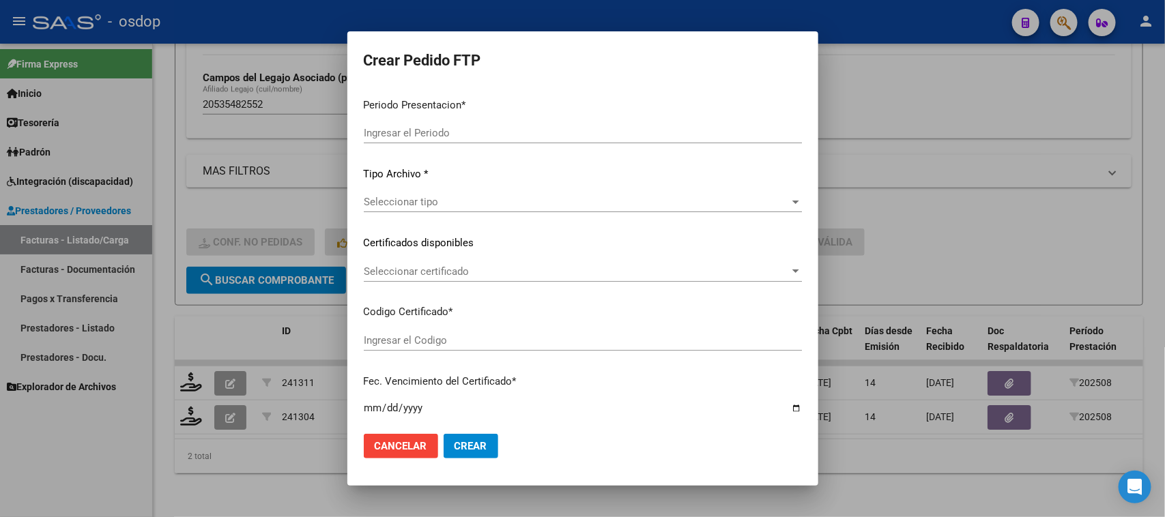
type input "202508"
type input "$ 201.956,60"
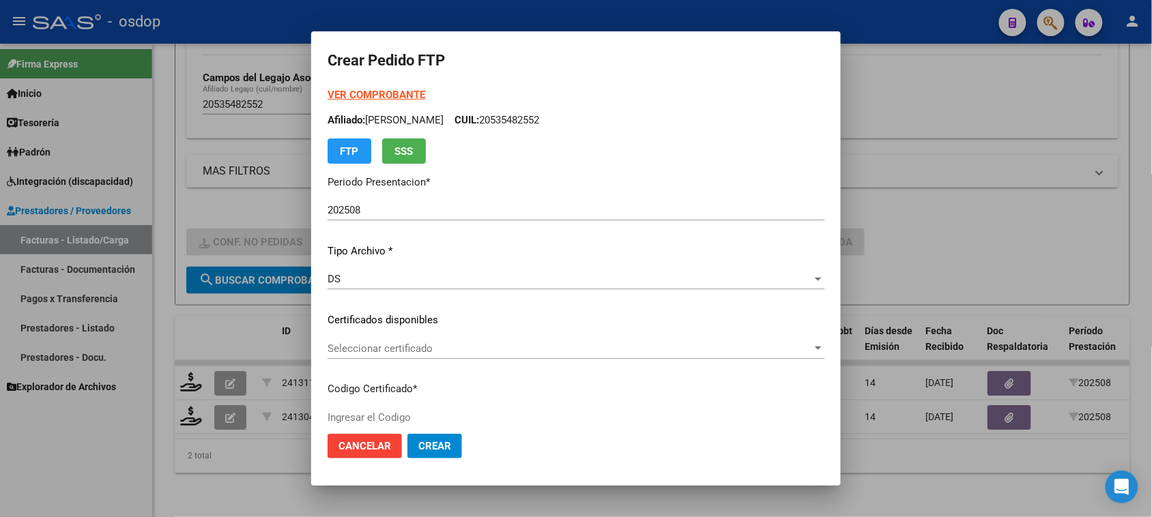
type input "222077028"
type input "[DATE]"
click at [553, 343] on span "Seleccionar certificado" at bounding box center [570, 349] width 484 height 12
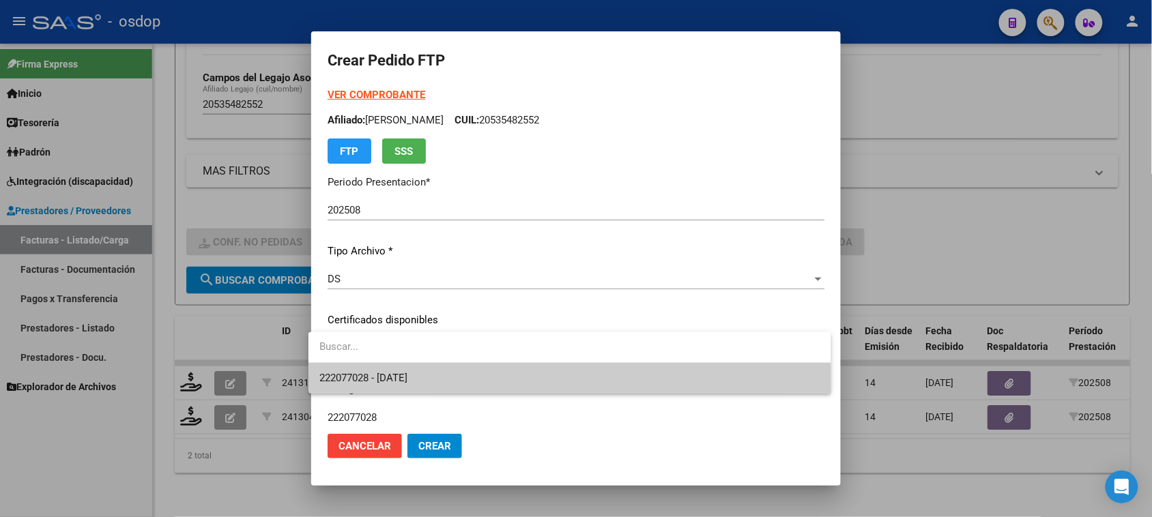
click at [534, 379] on span "222077028 - [DATE]" at bounding box center [569, 378] width 500 height 31
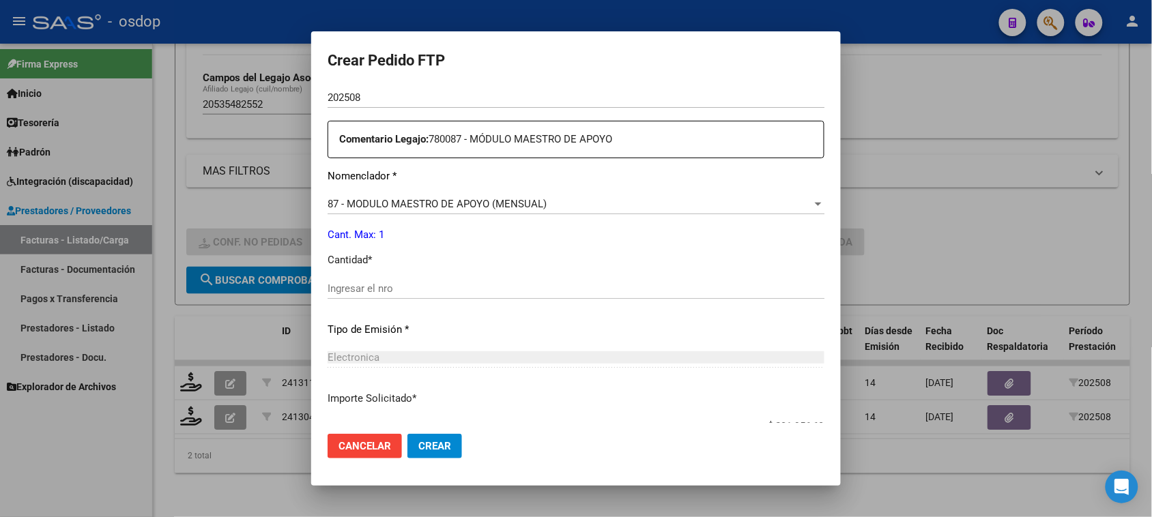
scroll to position [512, 0]
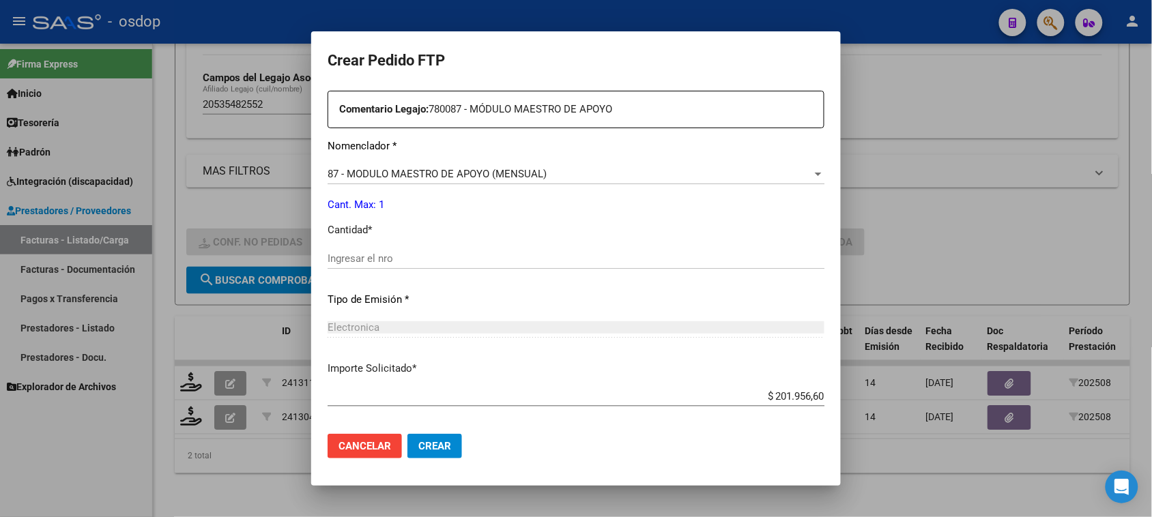
click at [413, 253] on input "Ingresar el nro" at bounding box center [576, 258] width 497 height 12
type input "1"
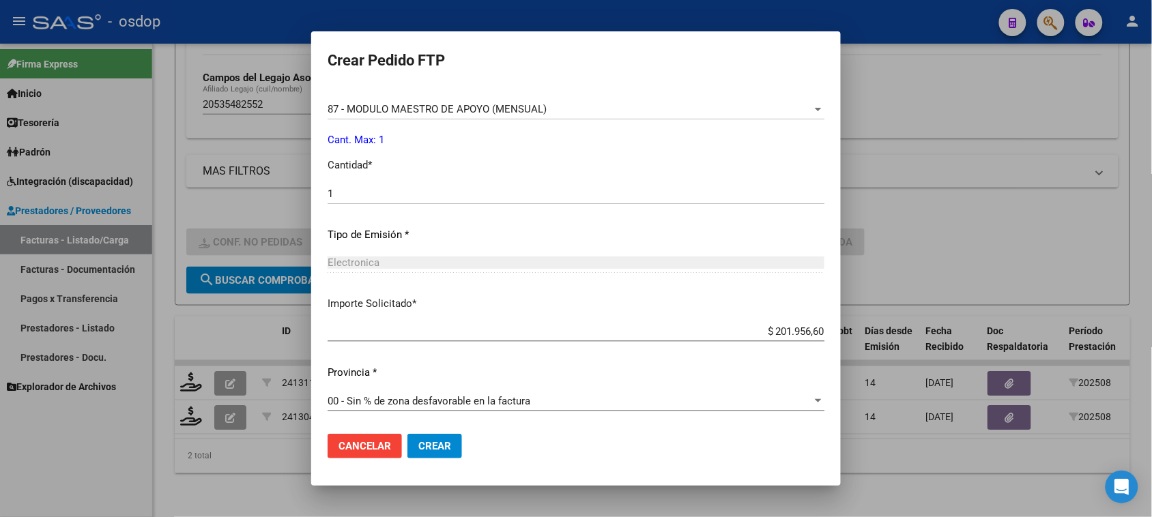
click at [444, 454] on button "Crear" at bounding box center [434, 446] width 55 height 25
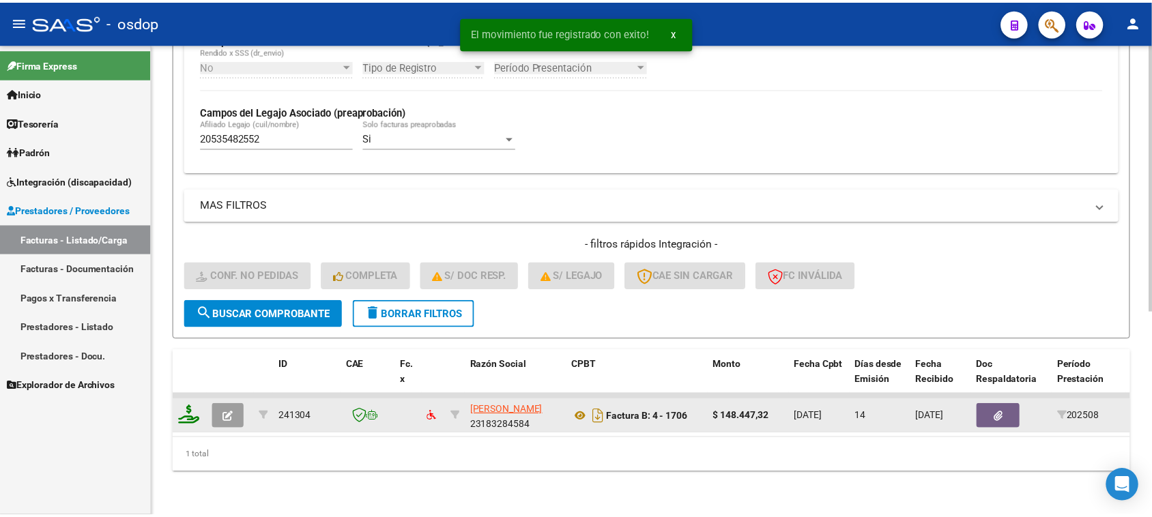
scroll to position [360, 0]
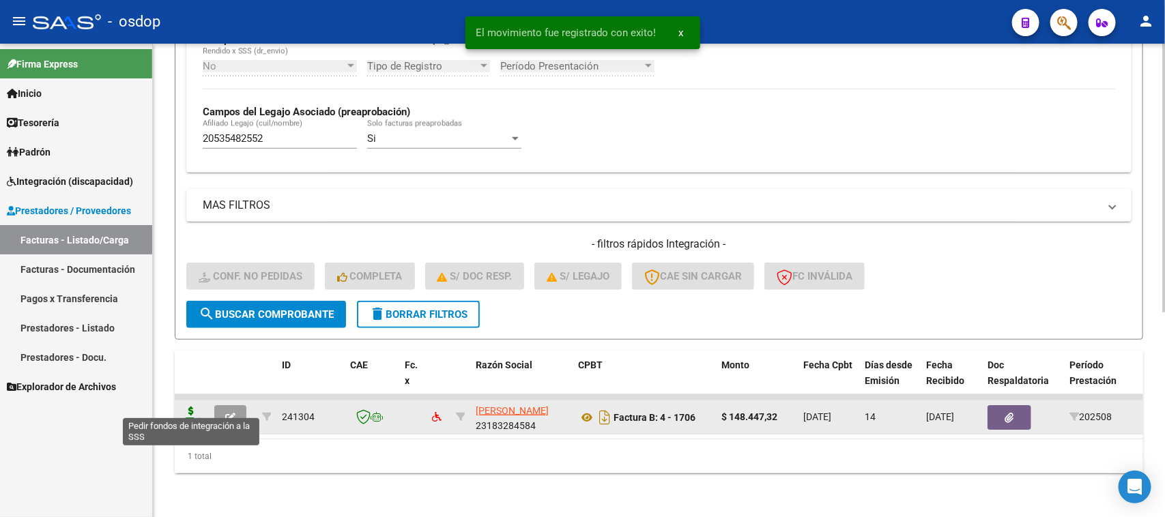
click at [189, 407] on icon at bounding box center [191, 416] width 22 height 19
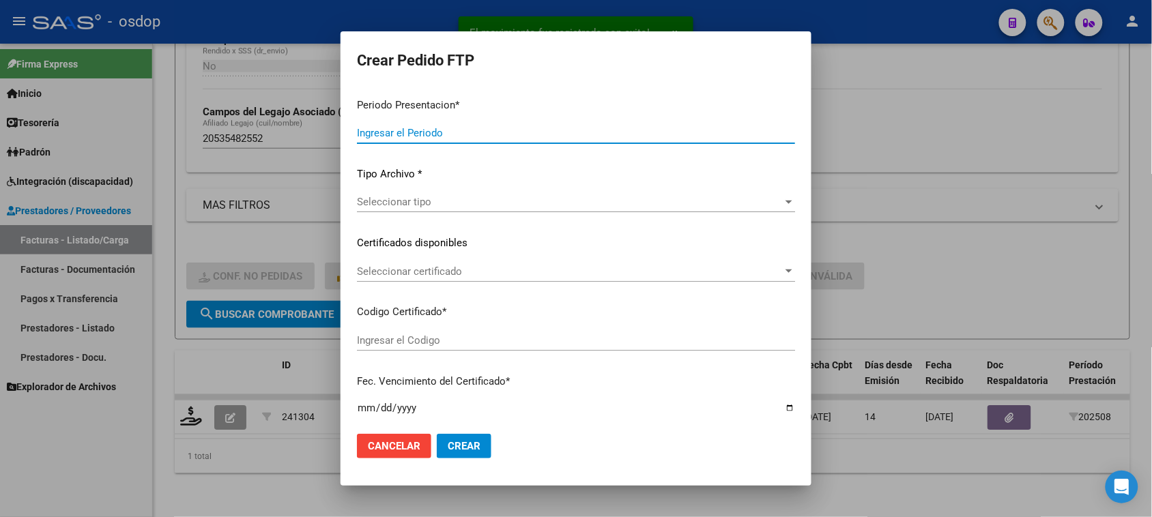
type input "202508"
type input "$ 148.447,32"
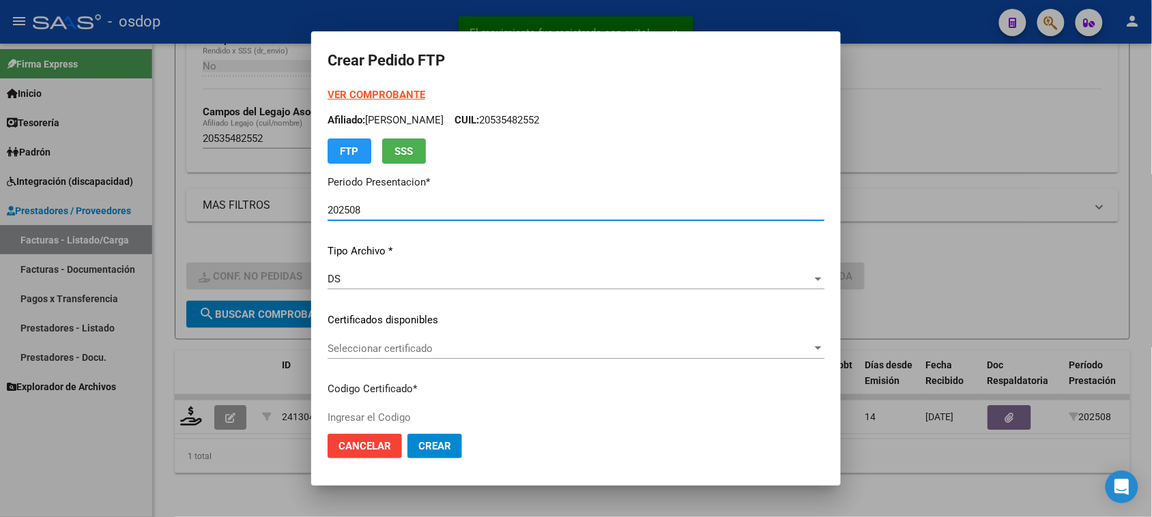
type input "222077028"
type input "[DATE]"
click at [476, 351] on span "Seleccionar certificado" at bounding box center [570, 349] width 484 height 12
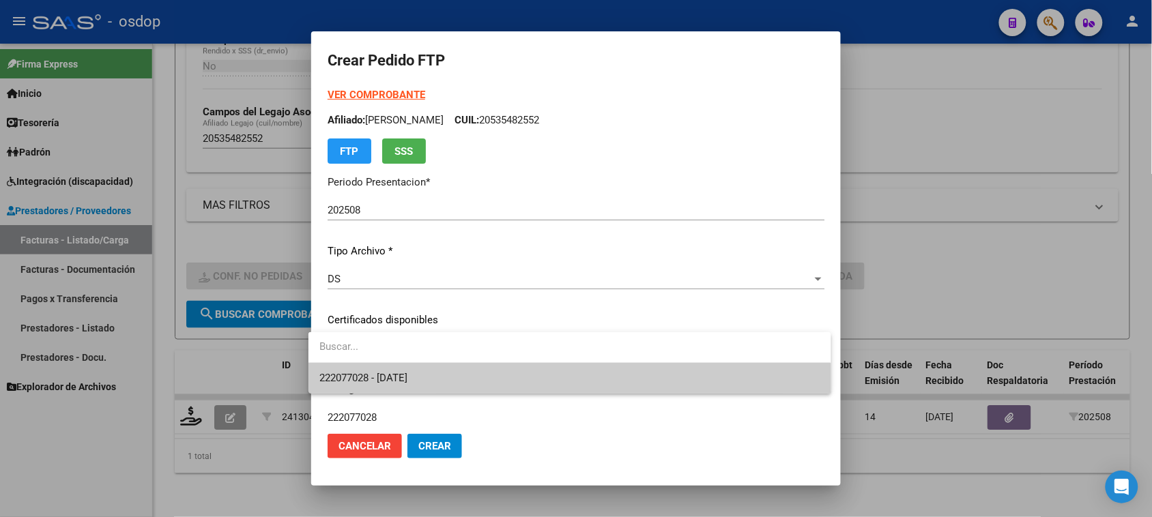
click at [471, 382] on span "222077028 - [DATE]" at bounding box center [569, 378] width 500 height 31
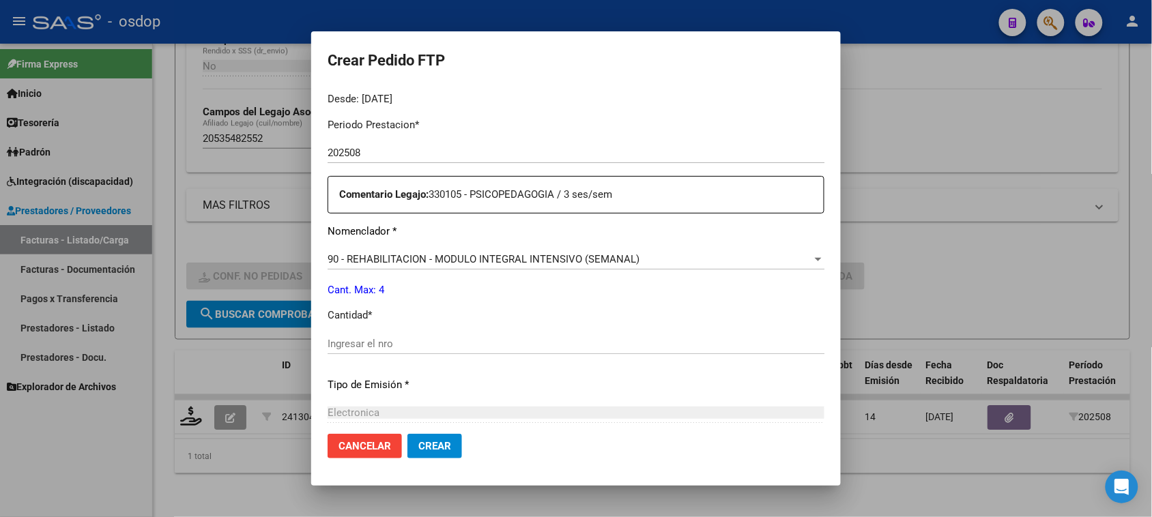
scroll to position [512, 0]
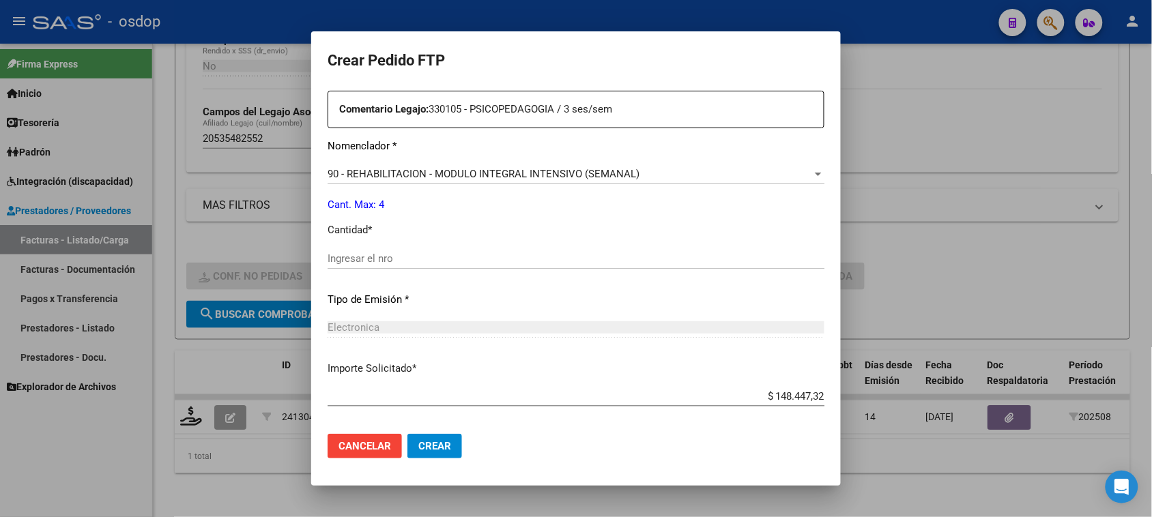
click at [401, 270] on div "Ingresar el nro" at bounding box center [576, 264] width 497 height 33
click at [399, 257] on input "Ingresar el nro" at bounding box center [576, 258] width 497 height 12
click at [611, 172] on span "90 - REHABILITACION - MODULO INTEGRAL INTENSIVO (SEMANAL)" at bounding box center [484, 174] width 312 height 12
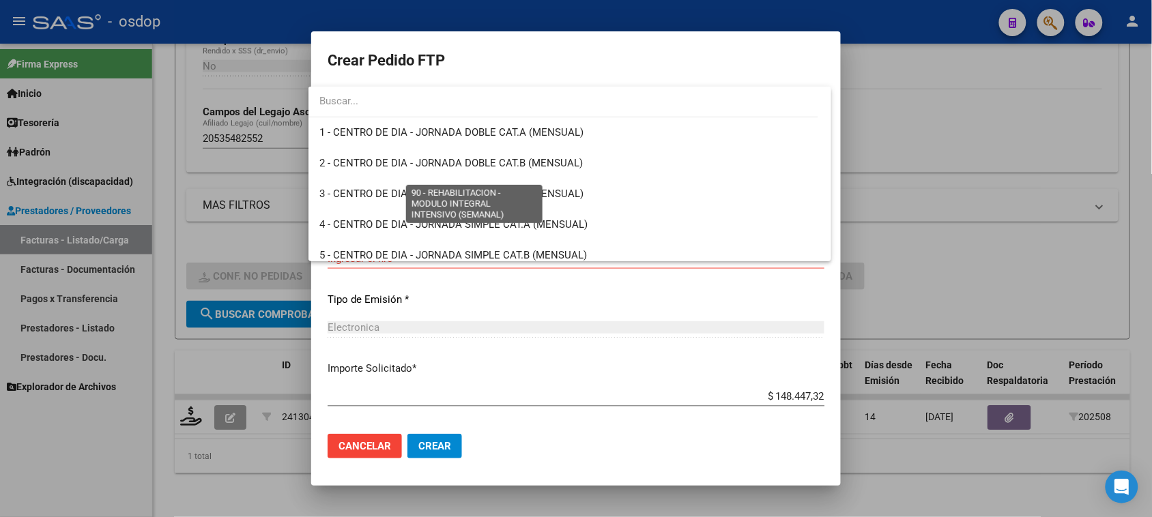
scroll to position [2692, 0]
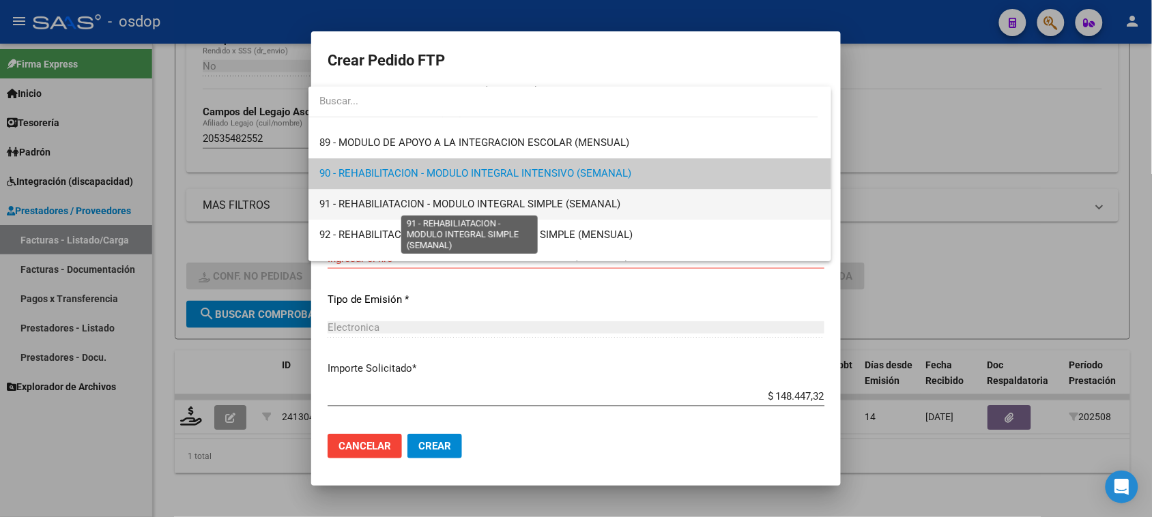
click at [598, 198] on span "91 - REHABILIATACION - MODULO INTEGRAL SIMPLE (SEMANAL)" at bounding box center [469, 204] width 301 height 12
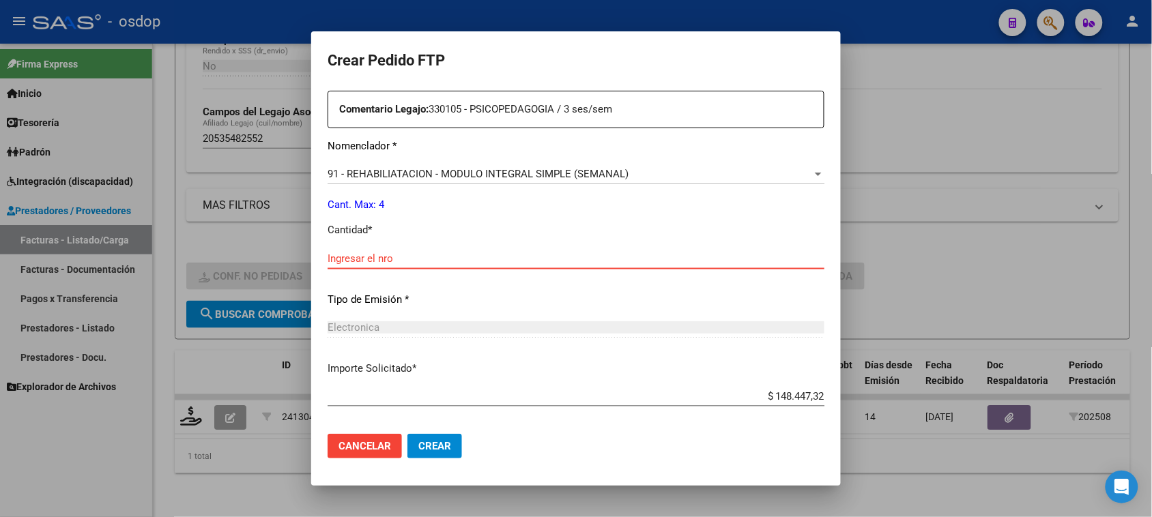
click at [381, 257] on input "Ingresar el nro" at bounding box center [576, 258] width 497 height 12
type input "4"
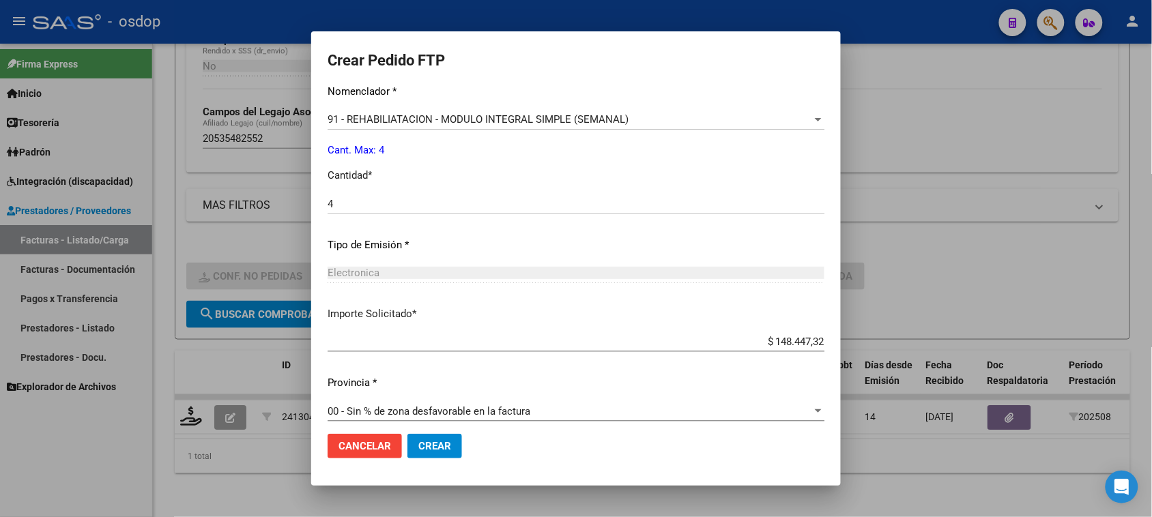
scroll to position [577, 0]
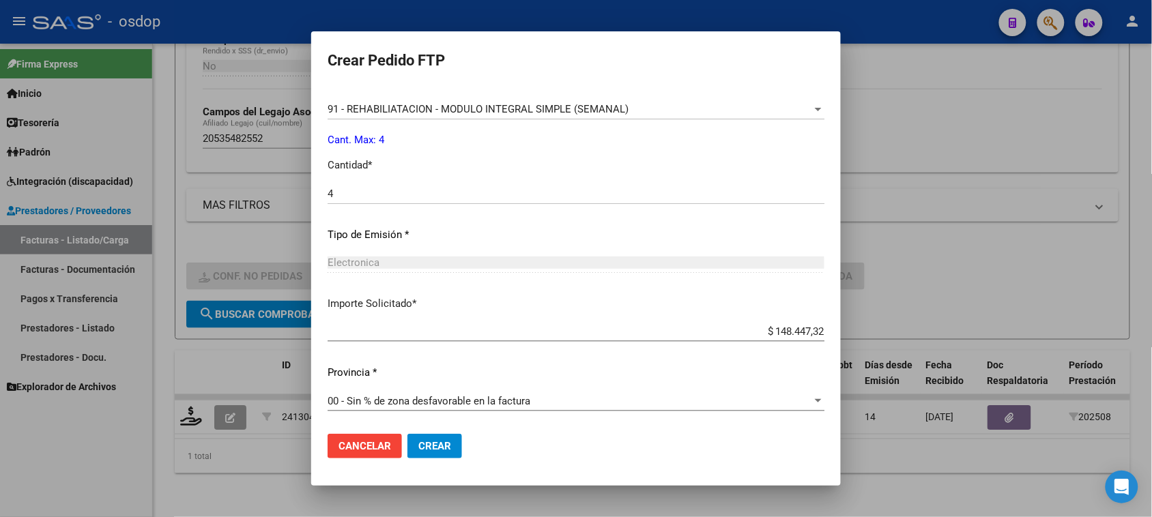
click at [441, 451] on span "Crear" at bounding box center [434, 446] width 33 height 12
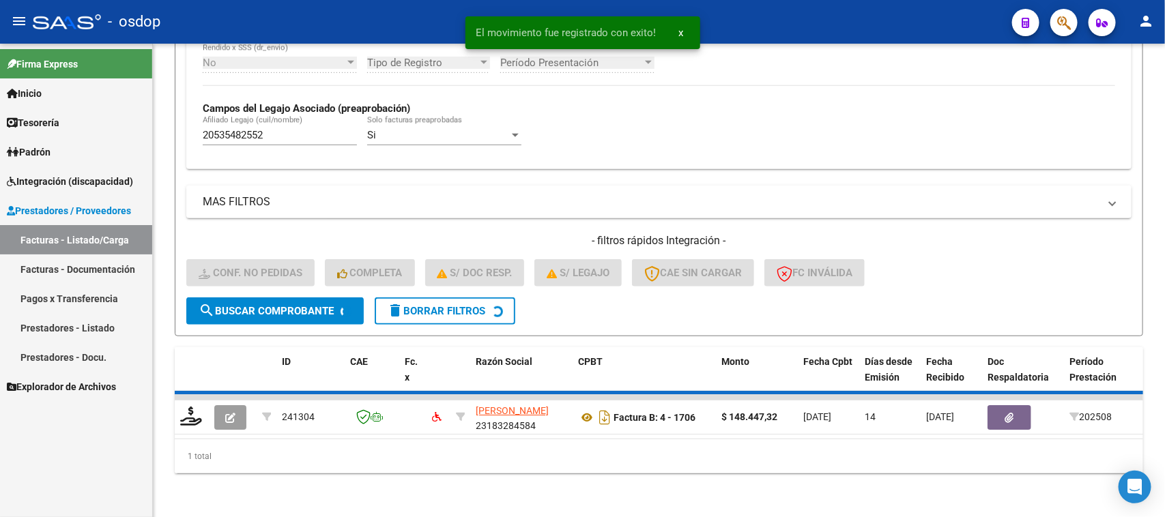
scroll to position [336, 0]
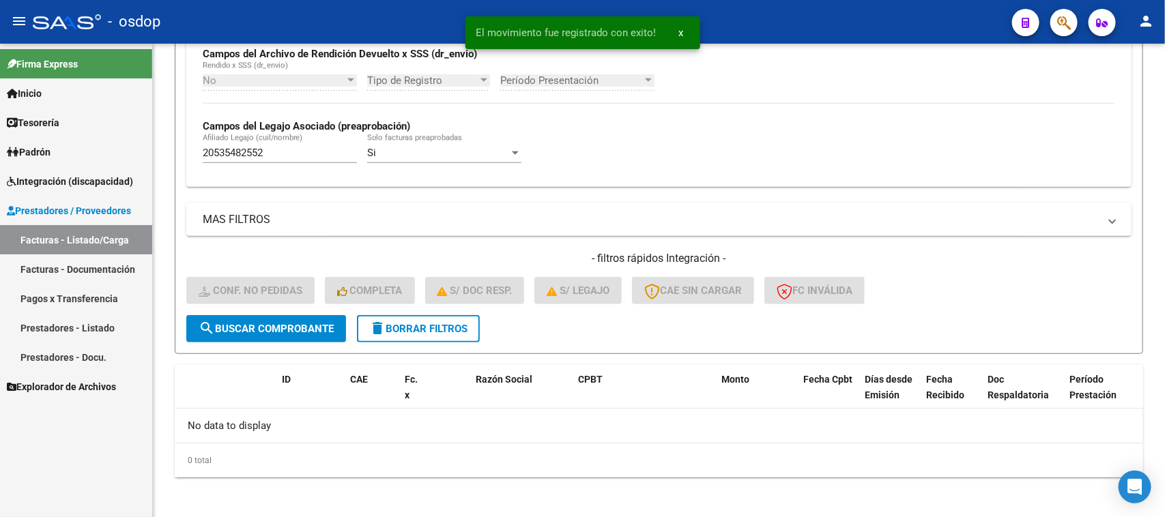
click at [70, 176] on span "Integración (discapacidad)" at bounding box center [70, 181] width 126 height 15
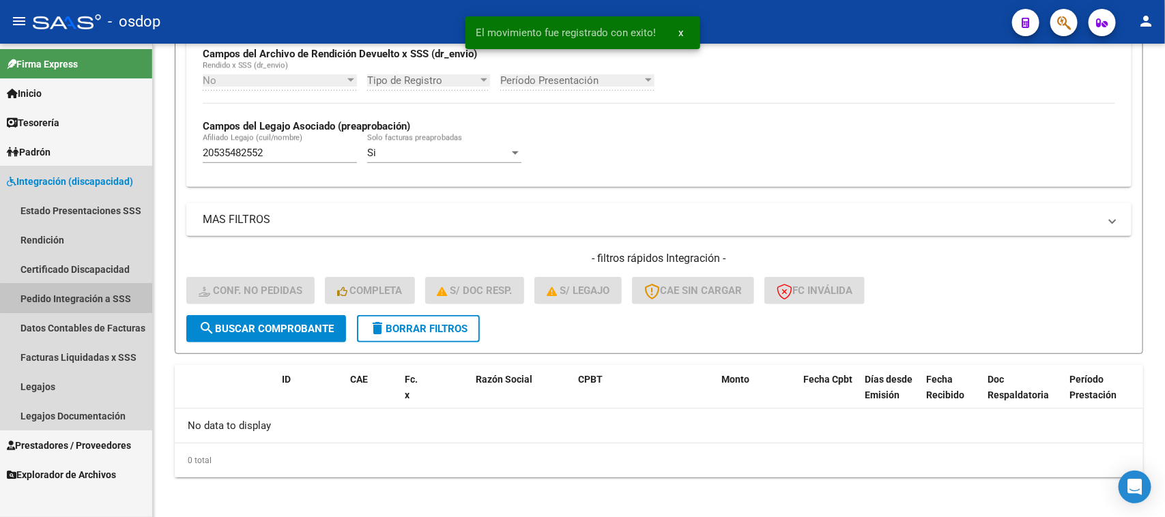
click at [99, 298] on link "Pedido Integración a SSS" at bounding box center [76, 298] width 152 height 29
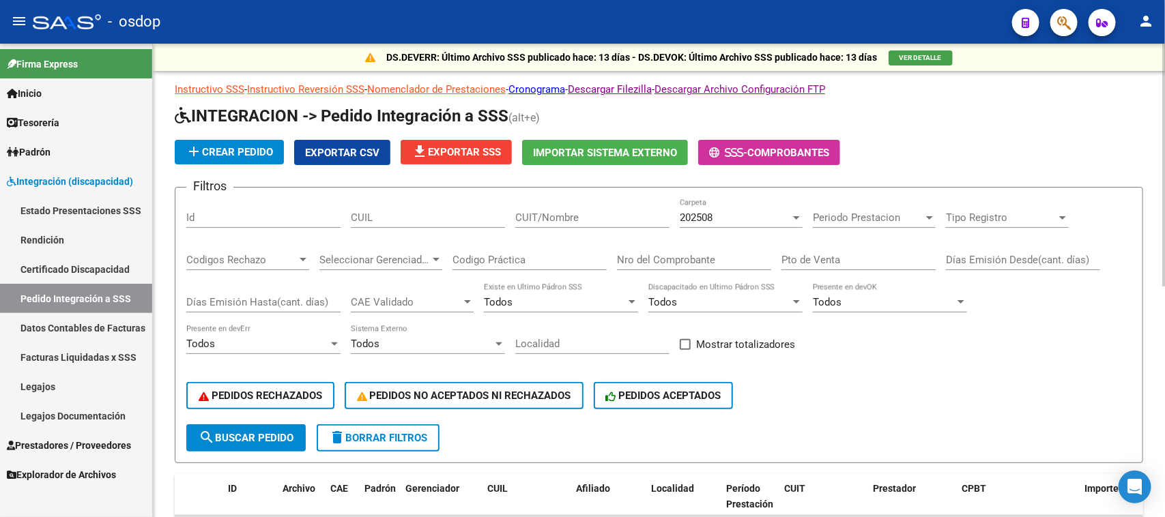
click at [407, 217] on input "CUIL" at bounding box center [428, 218] width 154 height 12
paste input "20535482552"
type input "20535482552"
click at [270, 444] on button "search Buscar Pedido" at bounding box center [245, 437] width 119 height 27
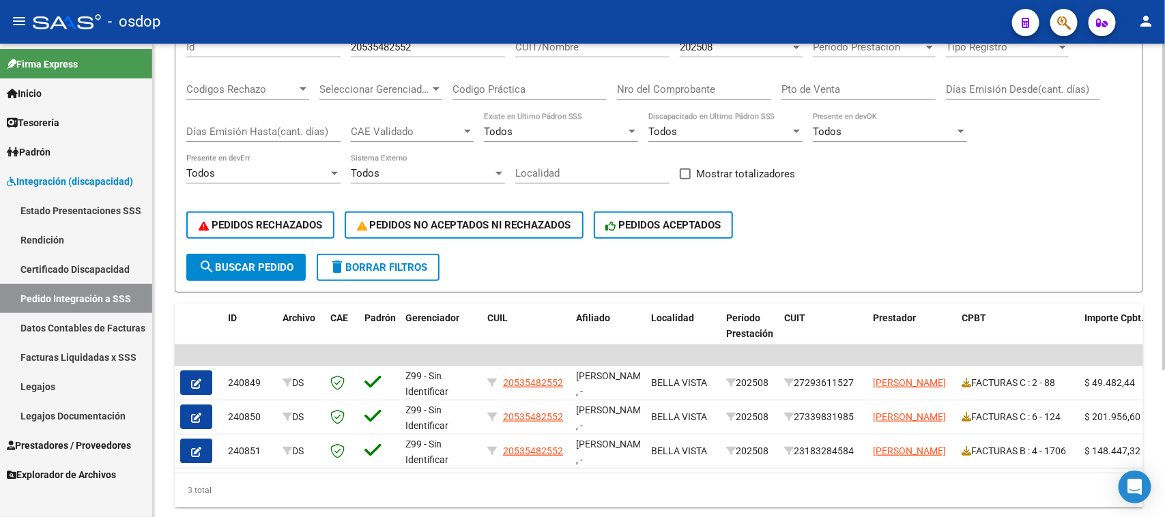
scroll to position [213, 0]
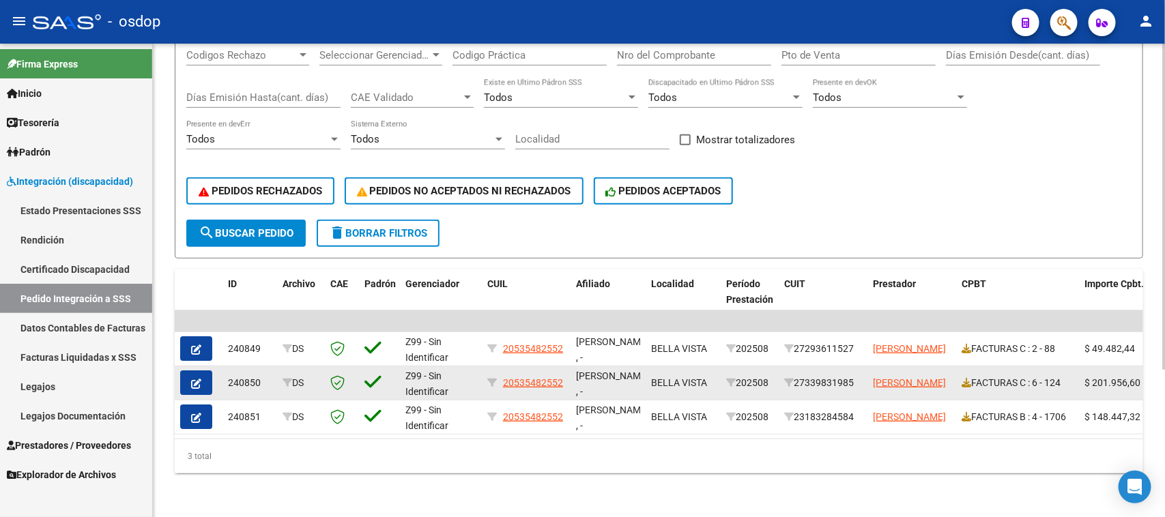
click at [203, 371] on button "button" at bounding box center [196, 383] width 32 height 25
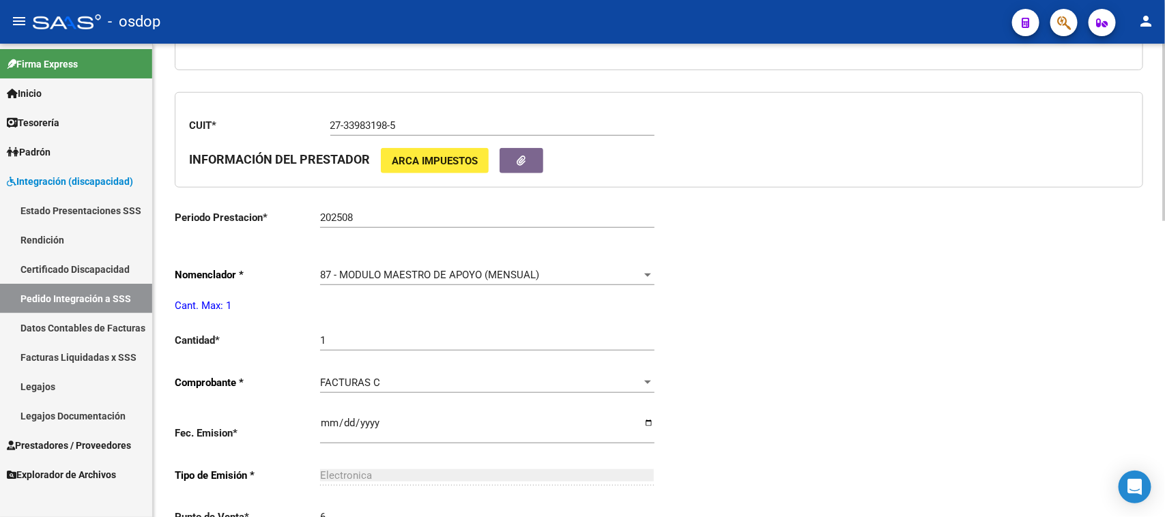
type input "20535482552"
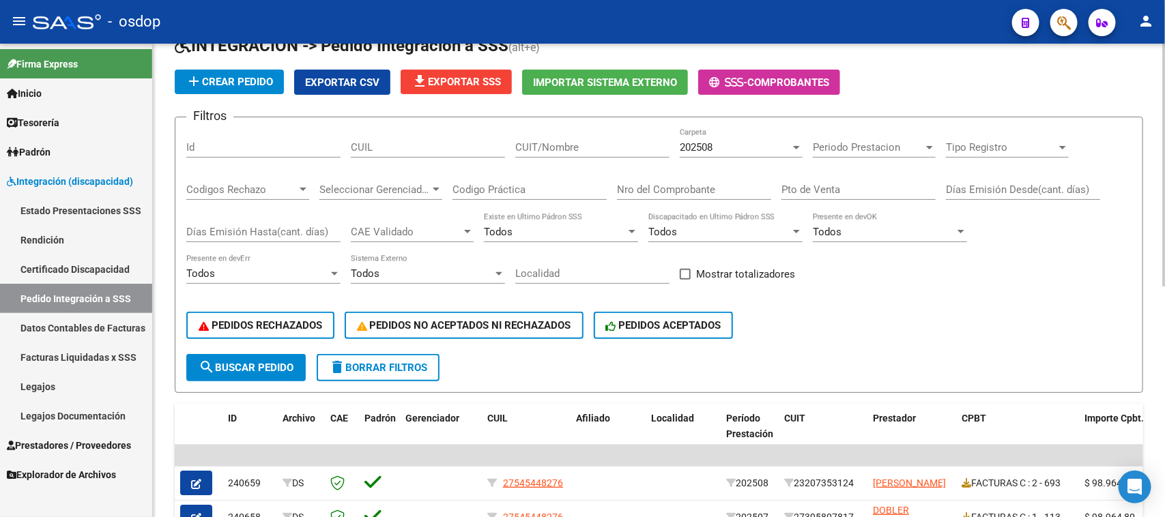
scroll to position [25, 0]
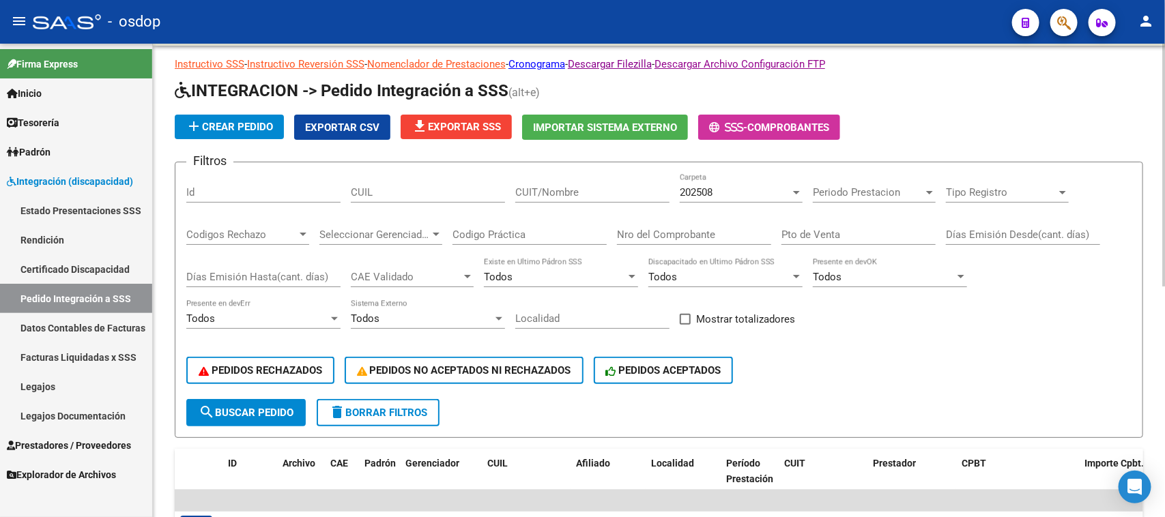
click at [370, 192] on input "CUIL" at bounding box center [428, 192] width 154 height 12
paste input "20535482552"
type input "20535482552"
click at [280, 410] on span "search Buscar Pedido" at bounding box center [246, 413] width 95 height 12
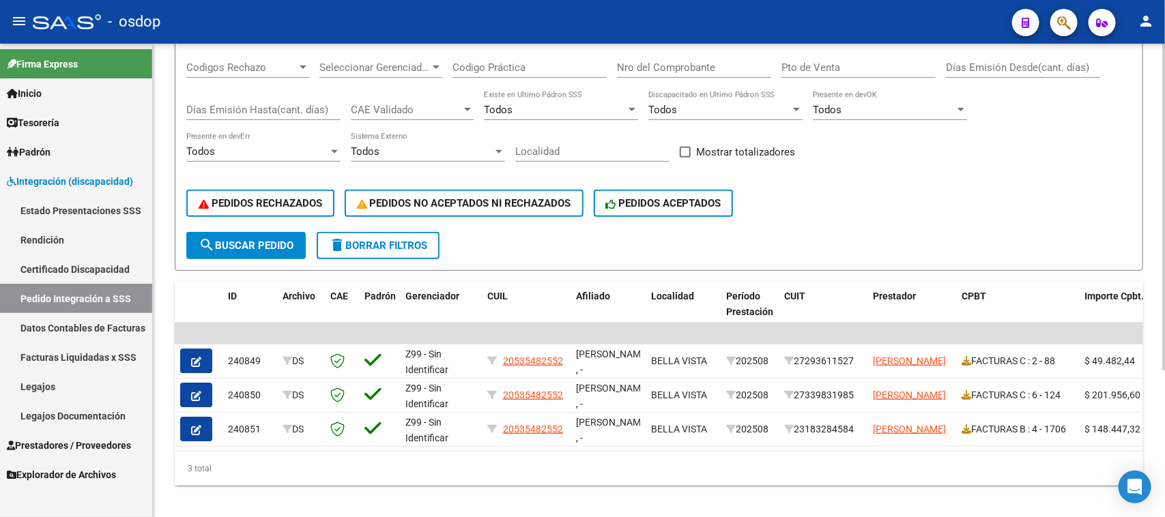
scroll to position [213, 0]
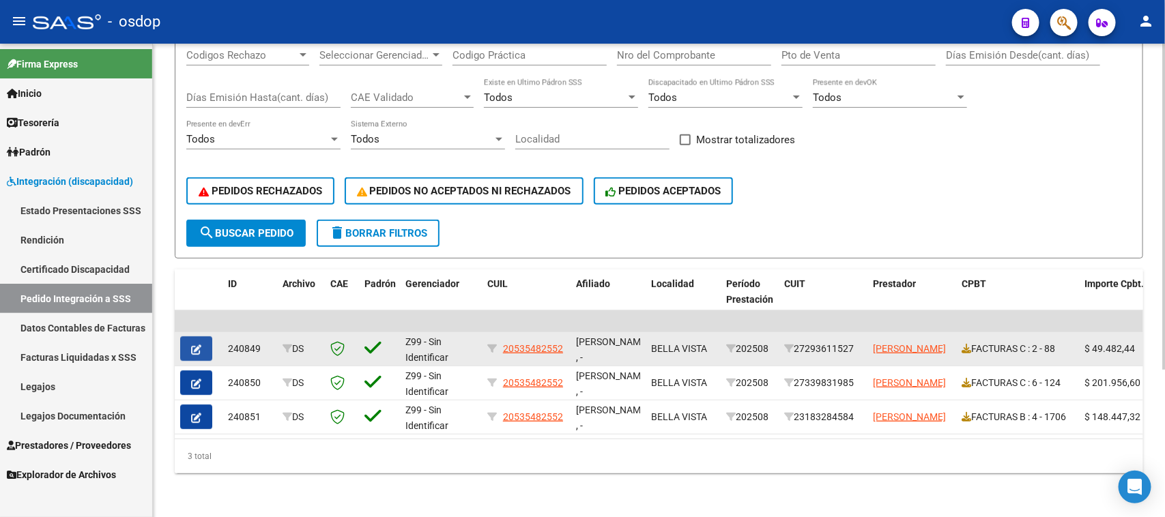
click at [191, 345] on icon "button" at bounding box center [196, 350] width 10 height 10
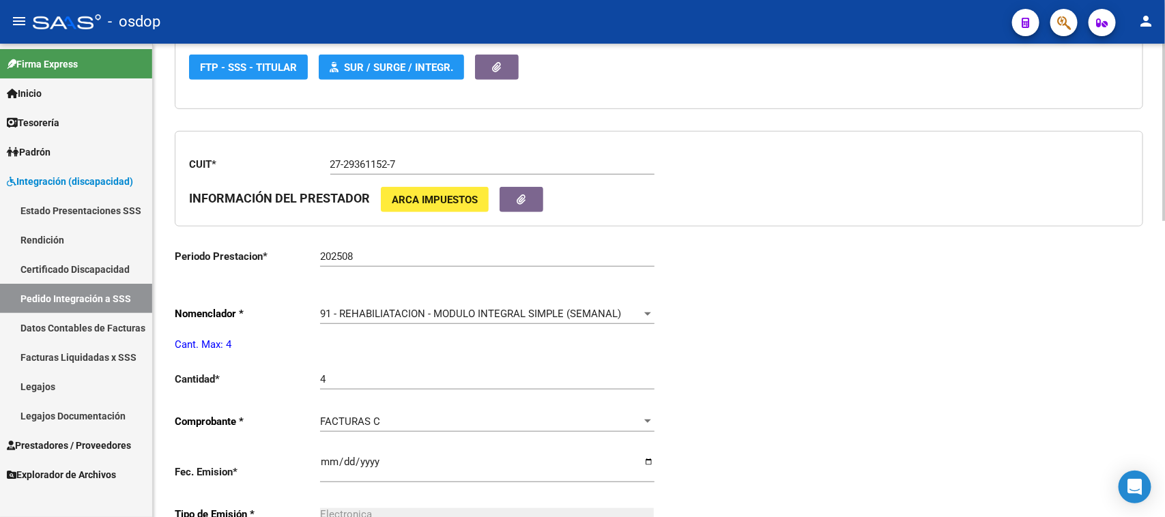
type input "20535482552"
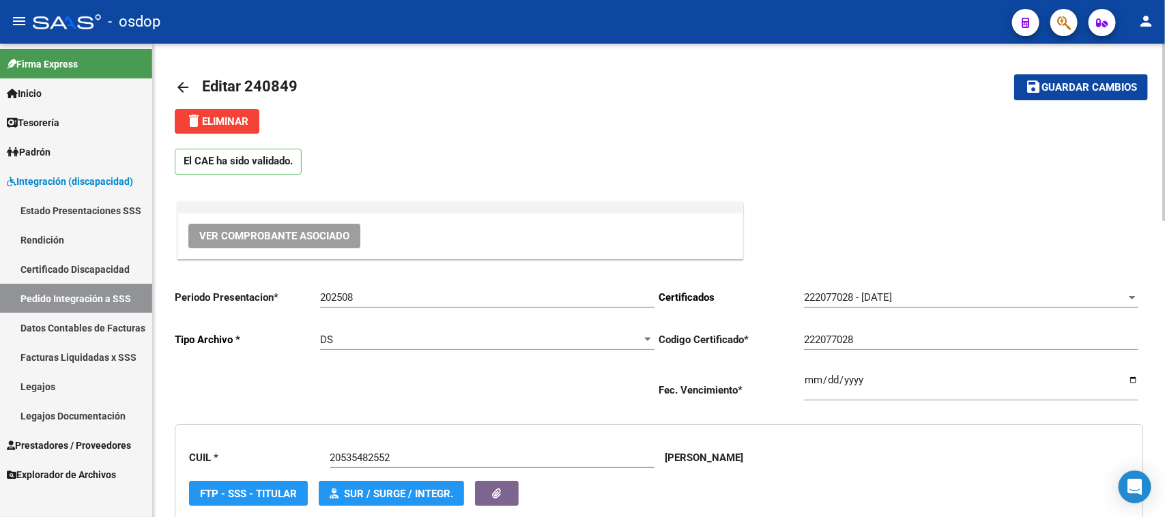
click at [183, 82] on mat-icon "arrow_back" at bounding box center [183, 87] width 16 height 16
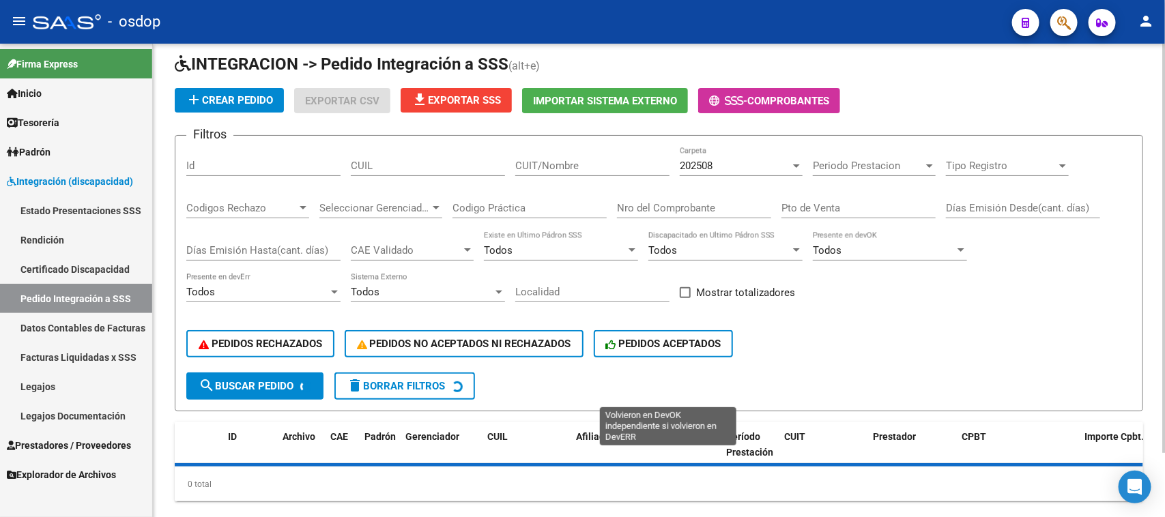
scroll to position [75, 0]
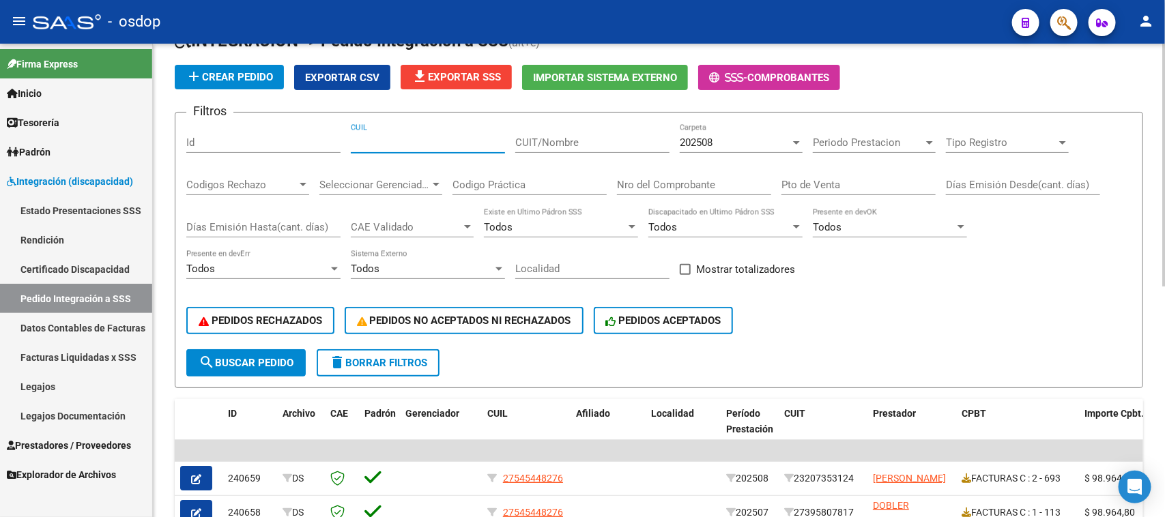
click at [386, 142] on input "CUIL" at bounding box center [428, 142] width 154 height 12
paste input "20535482552"
type input "20535482552"
click at [274, 360] on span "search Buscar Pedido" at bounding box center [246, 363] width 95 height 12
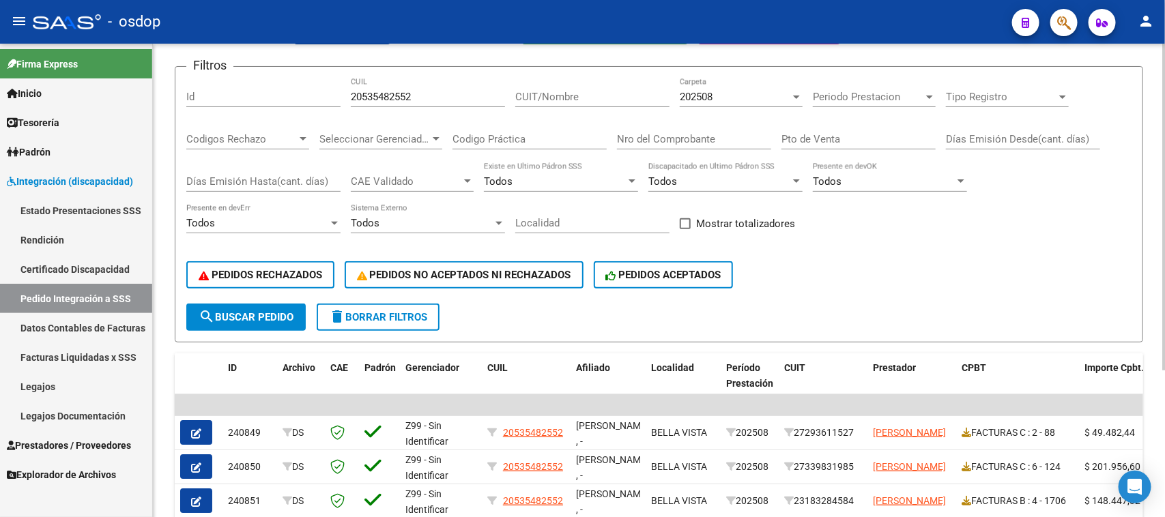
scroll to position [213, 0]
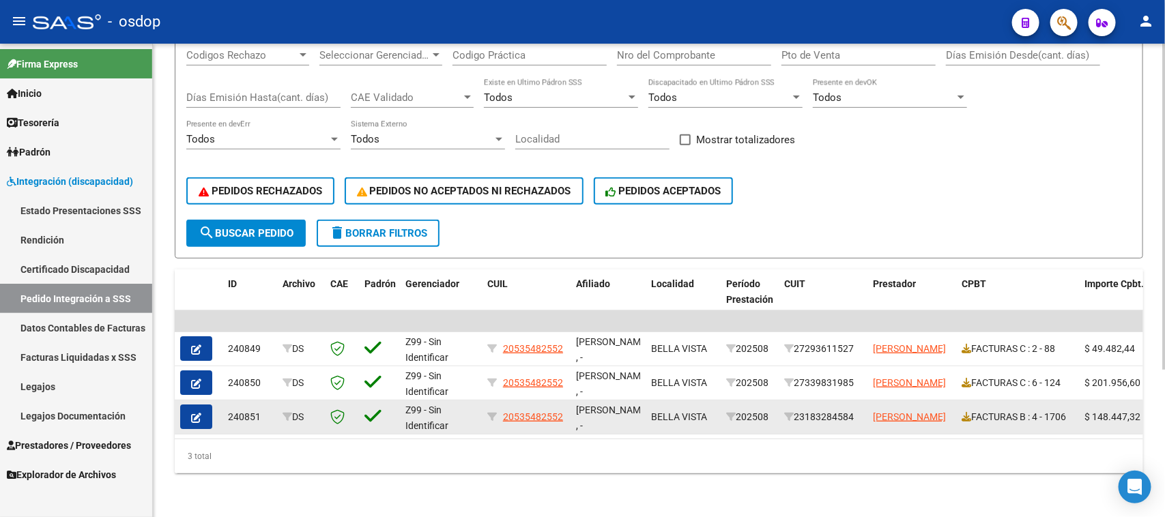
click at [205, 406] on button "button" at bounding box center [196, 417] width 32 height 25
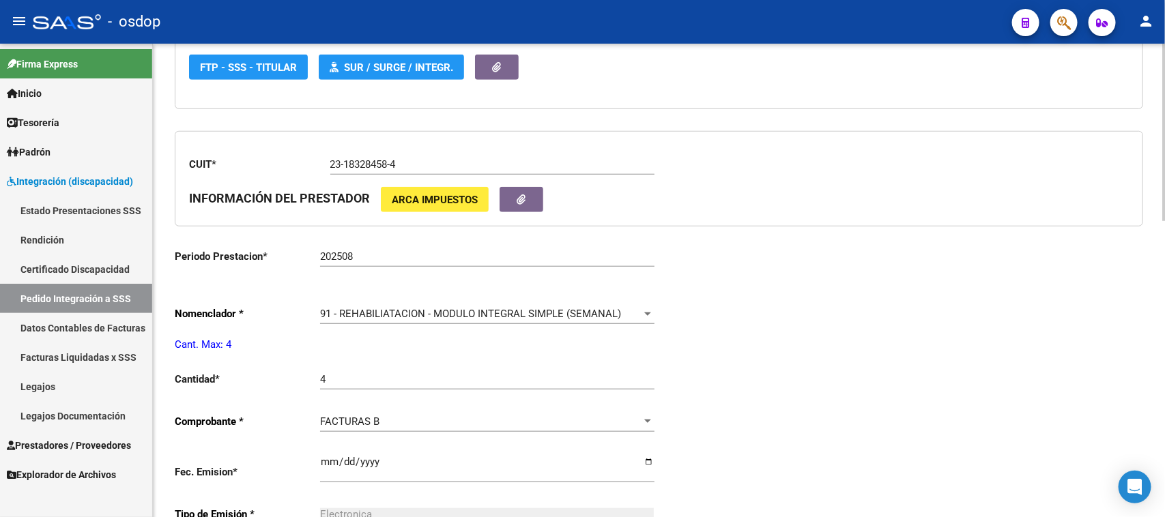
type input "20535482552"
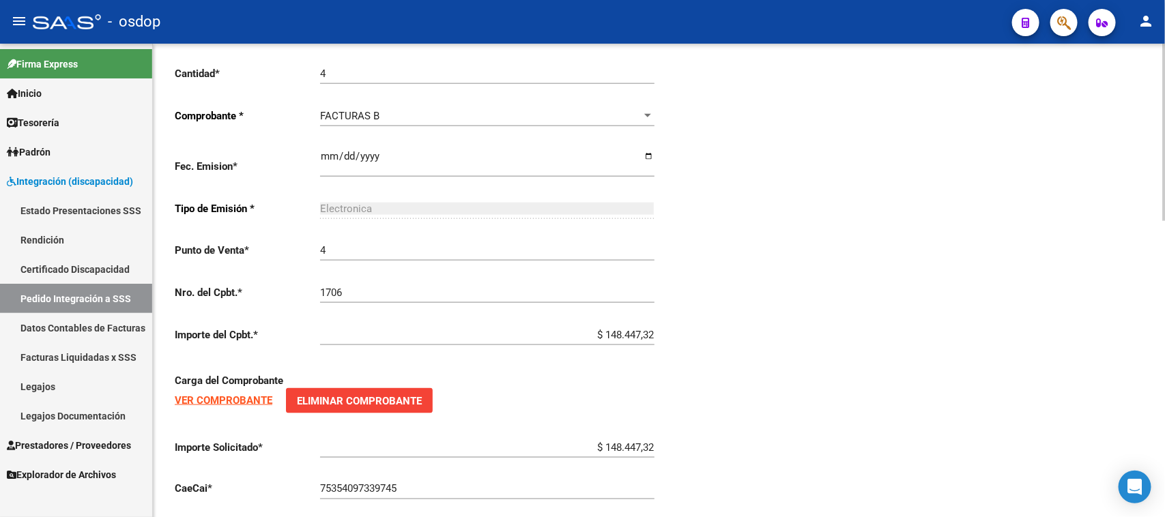
scroll to position [796, 0]
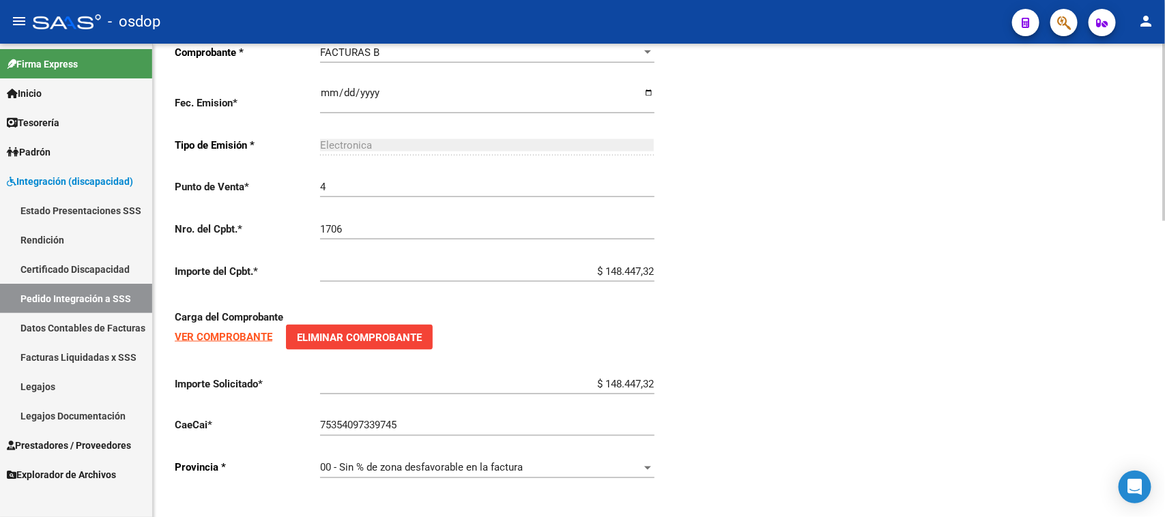
click at [73, 438] on span "Prestadores / Proveedores" at bounding box center [69, 445] width 124 height 15
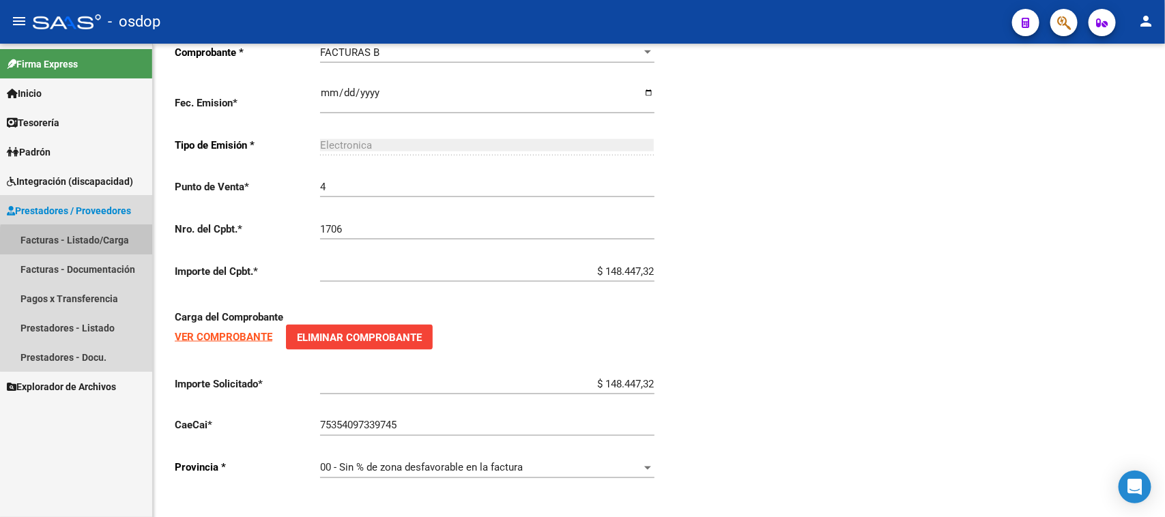
click at [98, 243] on link "Facturas - Listado/Carga" at bounding box center [76, 239] width 152 height 29
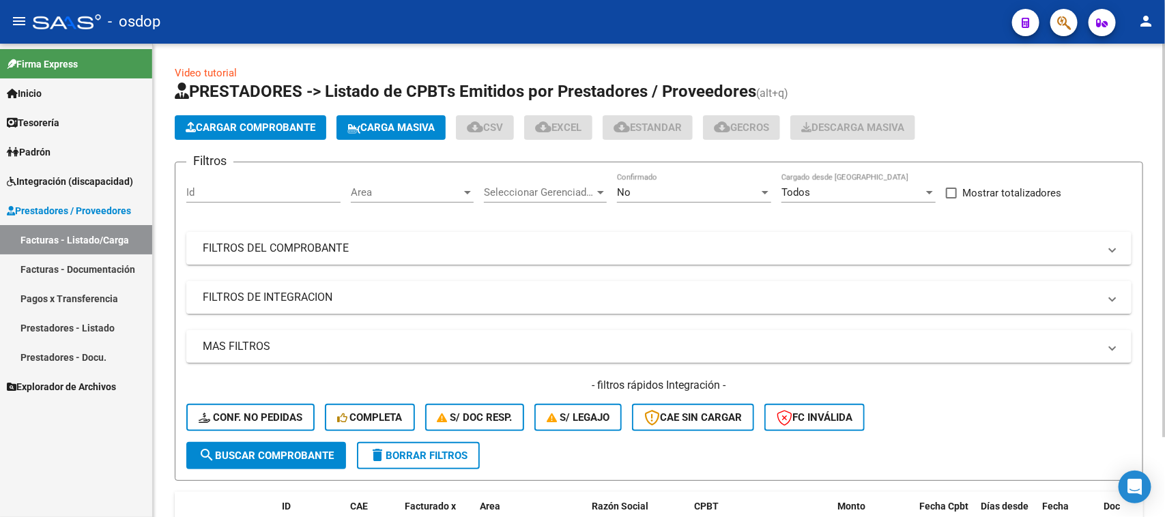
click at [287, 295] on mat-panel-title "FILTROS DE INTEGRACION" at bounding box center [651, 297] width 896 height 15
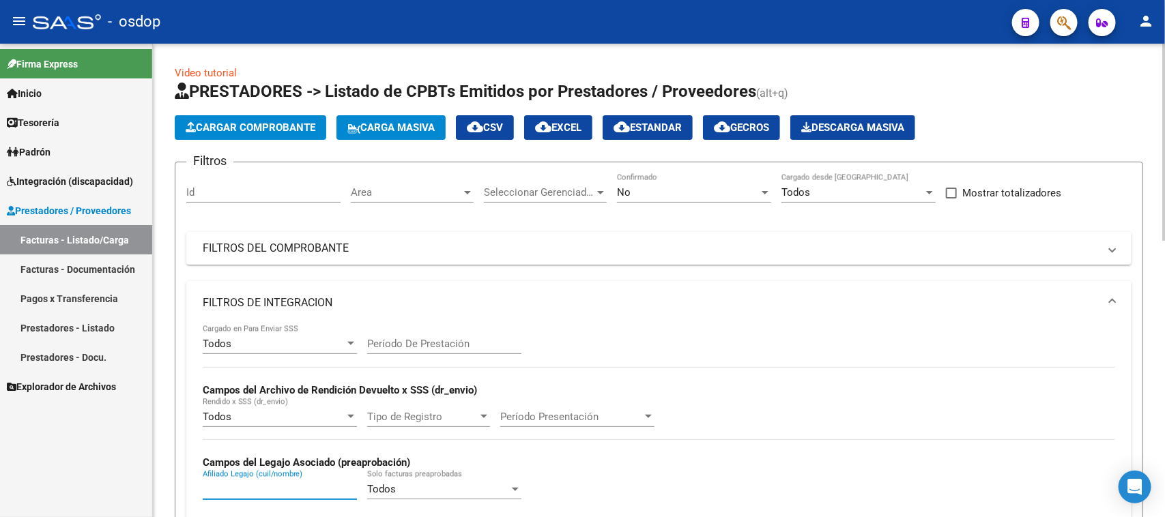
click at [265, 489] on input "Afiliado Legajo (cuil/nombre)" at bounding box center [280, 489] width 154 height 12
paste input "27565402221"
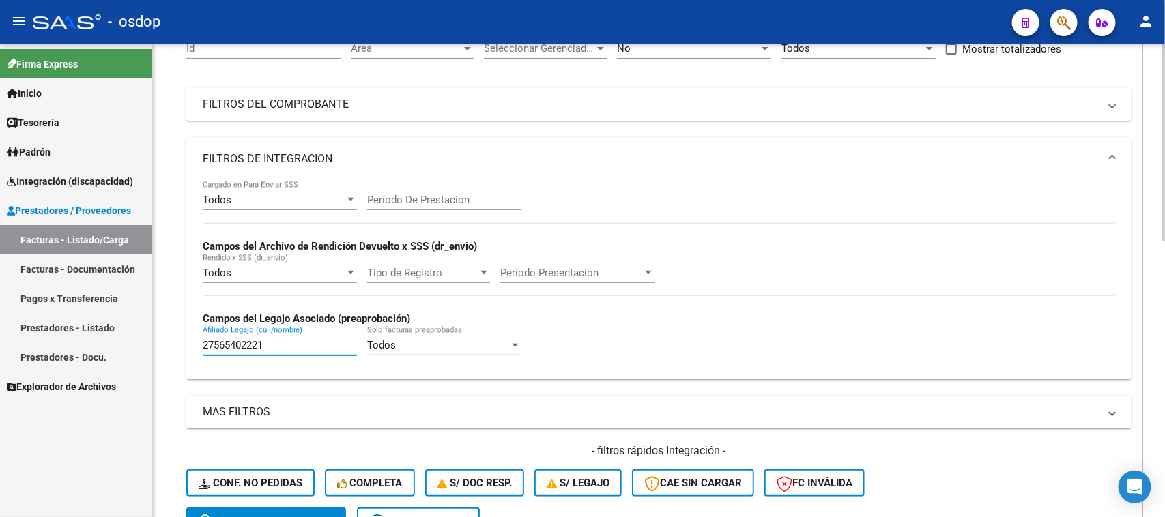
scroll to position [171, 0]
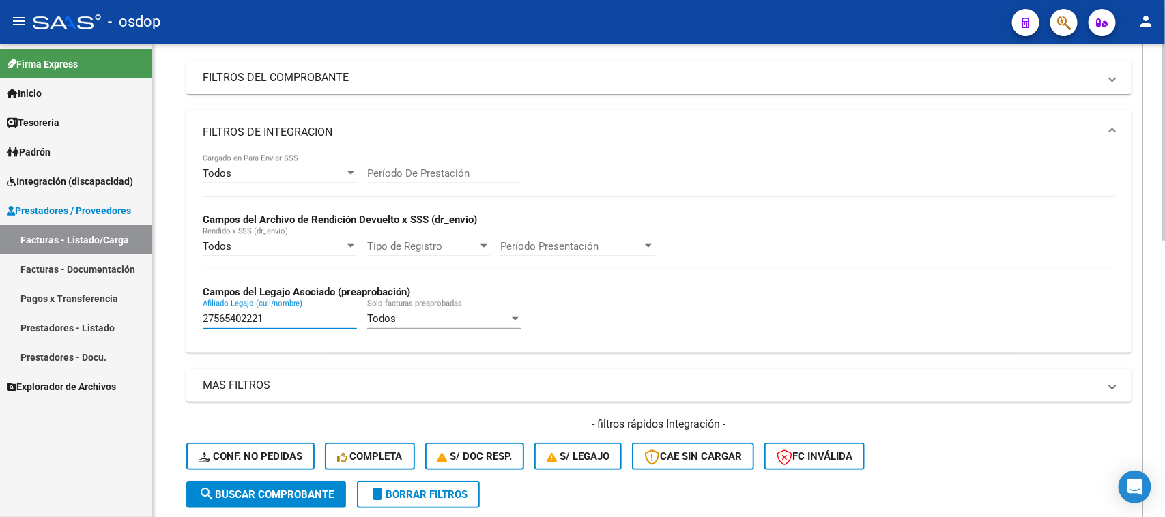
type input "27565402221"
drag, startPoint x: 258, startPoint y: 498, endPoint x: 264, endPoint y: 493, distance: 7.8
click at [259, 498] on button "search Buscar Comprobante" at bounding box center [266, 494] width 160 height 27
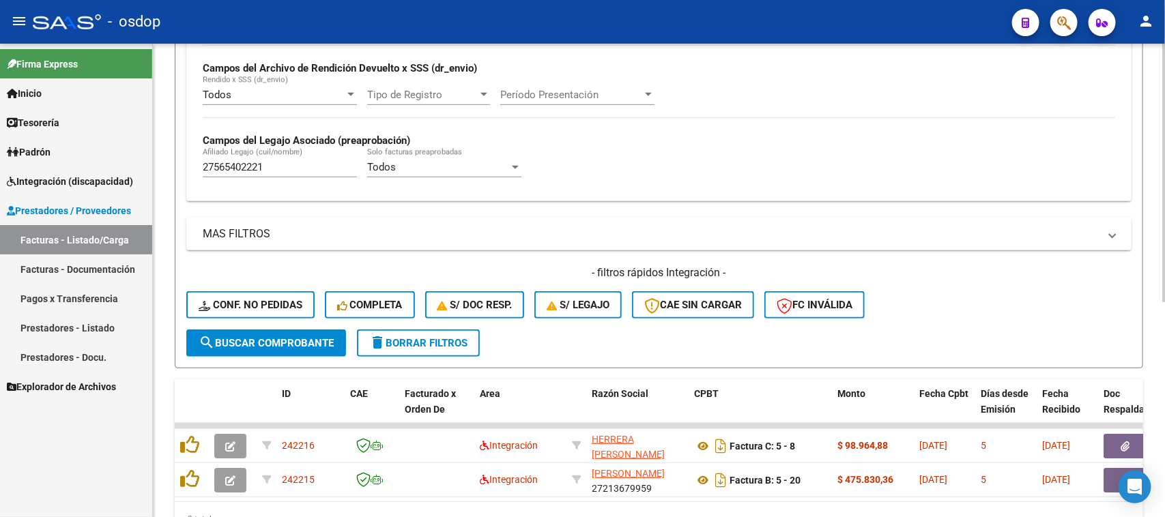
scroll to position [394, 0]
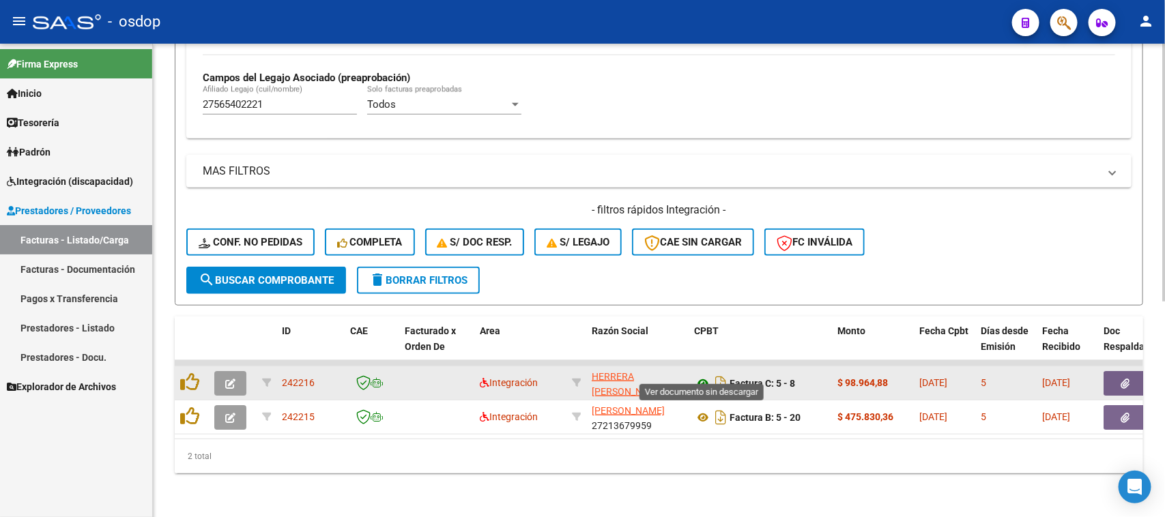
click at [701, 375] on icon at bounding box center [703, 383] width 18 height 16
click at [1116, 372] on button "button" at bounding box center [1125, 383] width 44 height 25
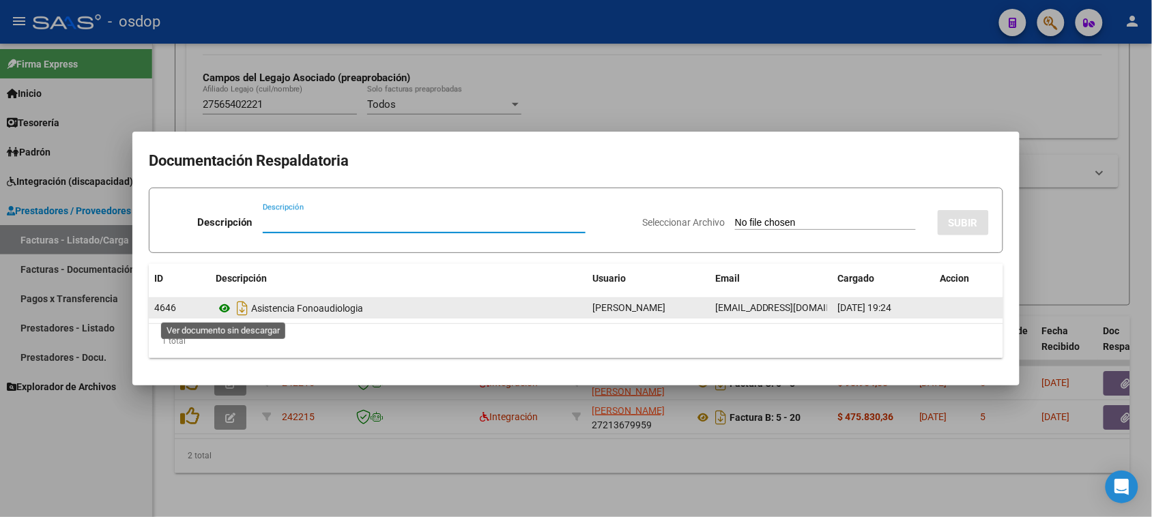
click at [222, 307] on icon at bounding box center [225, 308] width 18 height 16
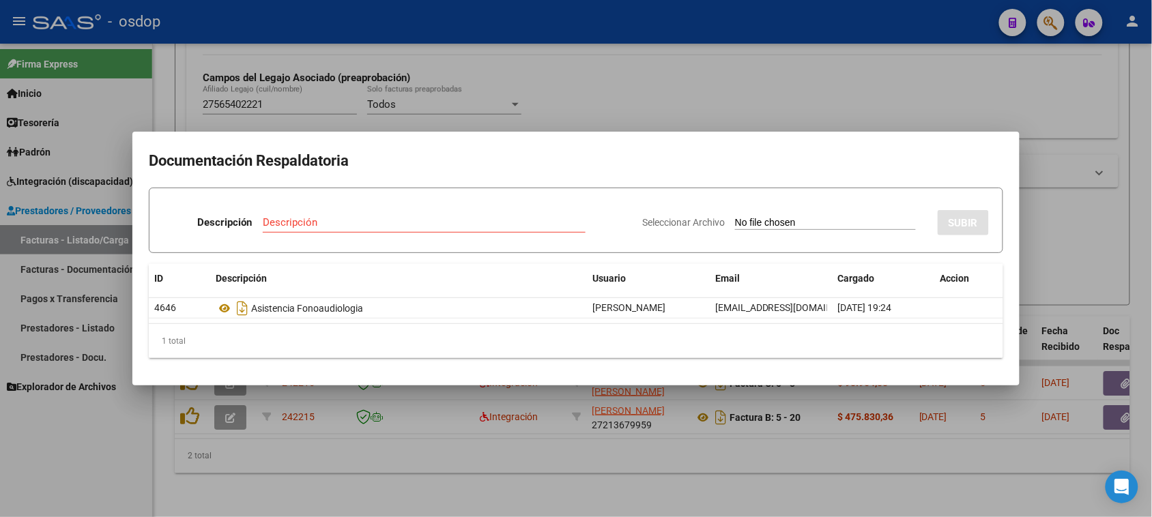
click at [459, 495] on div at bounding box center [576, 258] width 1152 height 517
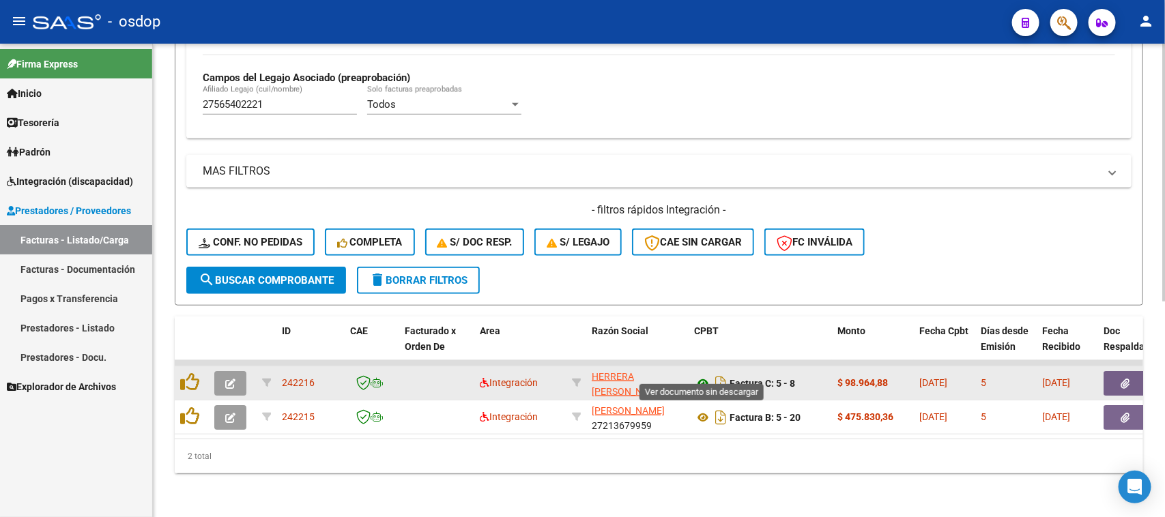
click at [703, 375] on icon at bounding box center [703, 383] width 18 height 16
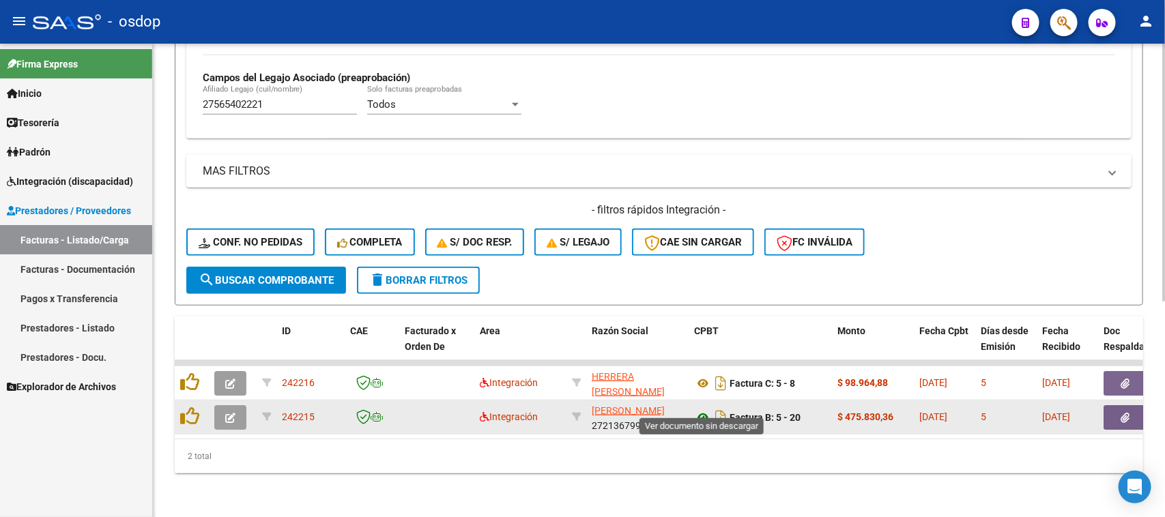
click at [701, 409] on icon at bounding box center [703, 417] width 18 height 16
click at [1131, 408] on button "button" at bounding box center [1125, 417] width 44 height 25
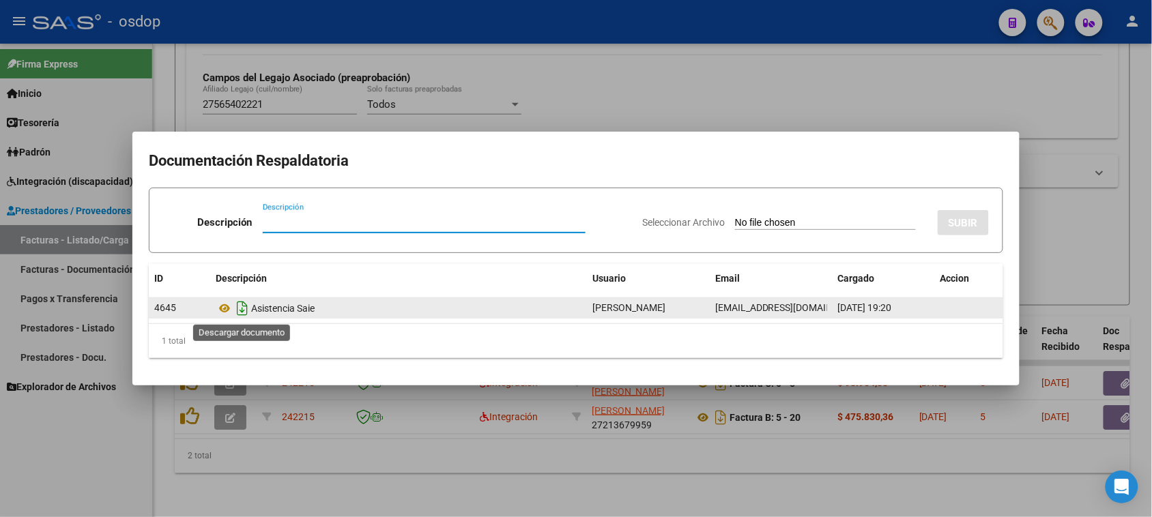
click at [239, 312] on icon "Descargar documento" at bounding box center [242, 308] width 18 height 22
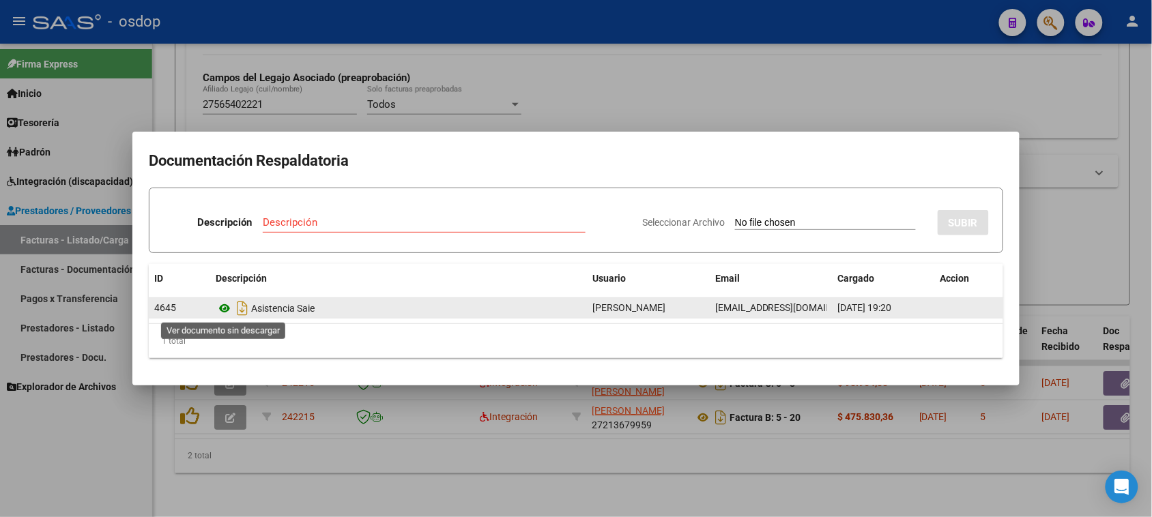
click at [227, 309] on icon at bounding box center [225, 308] width 18 height 16
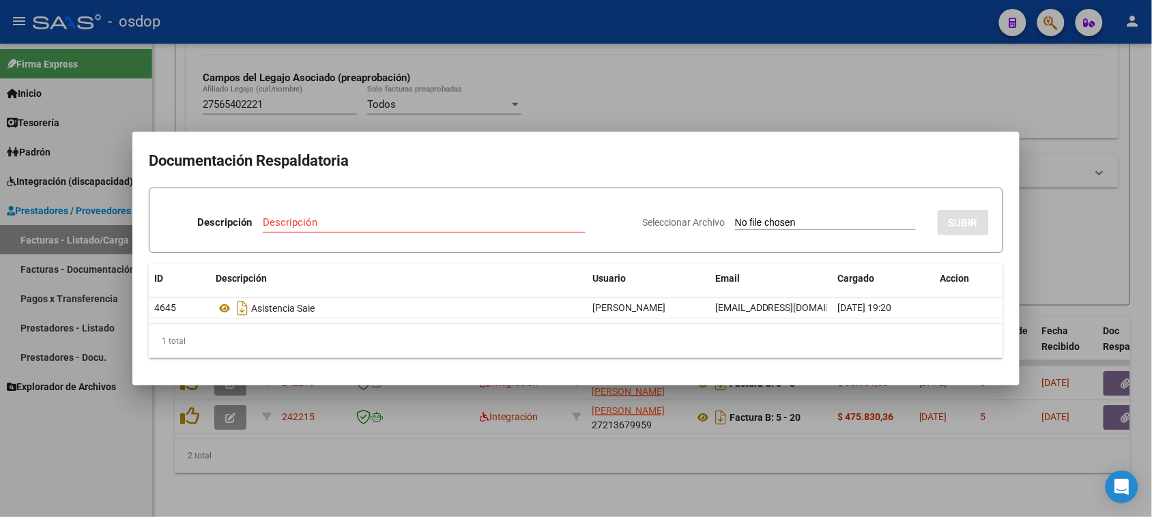
click at [544, 459] on div at bounding box center [576, 258] width 1152 height 517
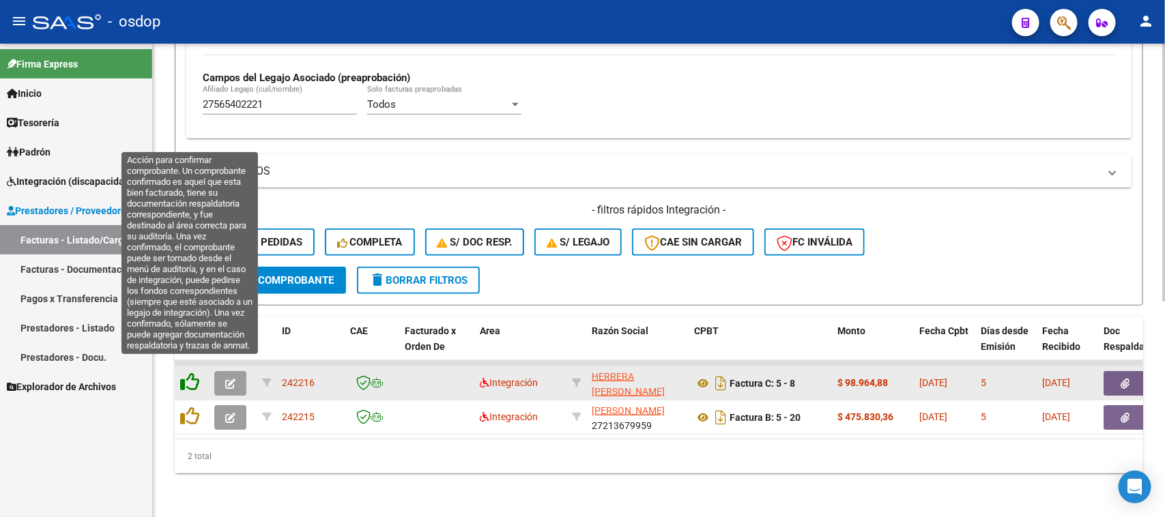
click at [186, 373] on icon at bounding box center [189, 382] width 19 height 19
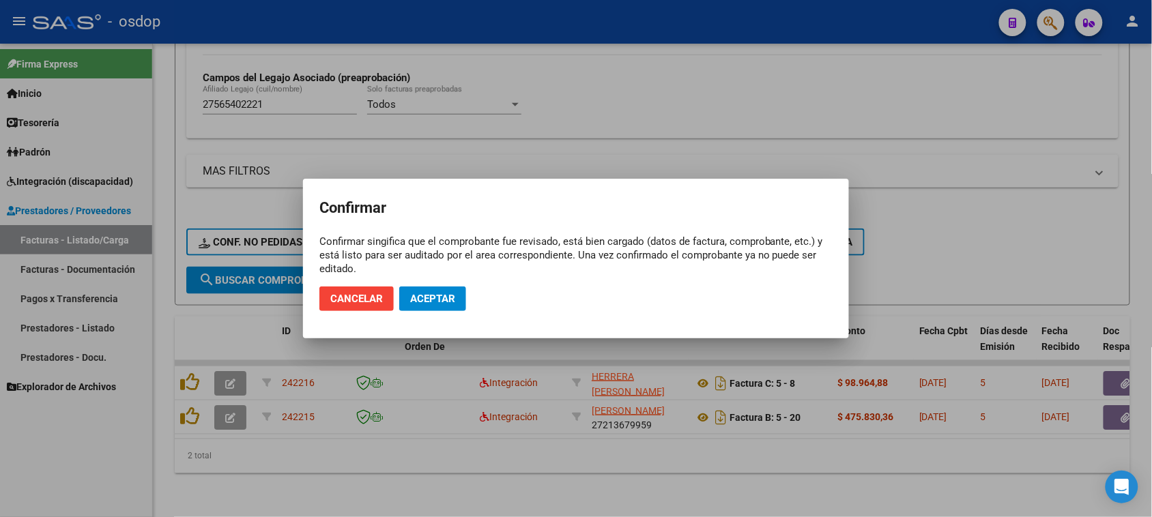
click at [424, 312] on mat-dialog-actions "Cancelar Aceptar" at bounding box center [575, 299] width 513 height 46
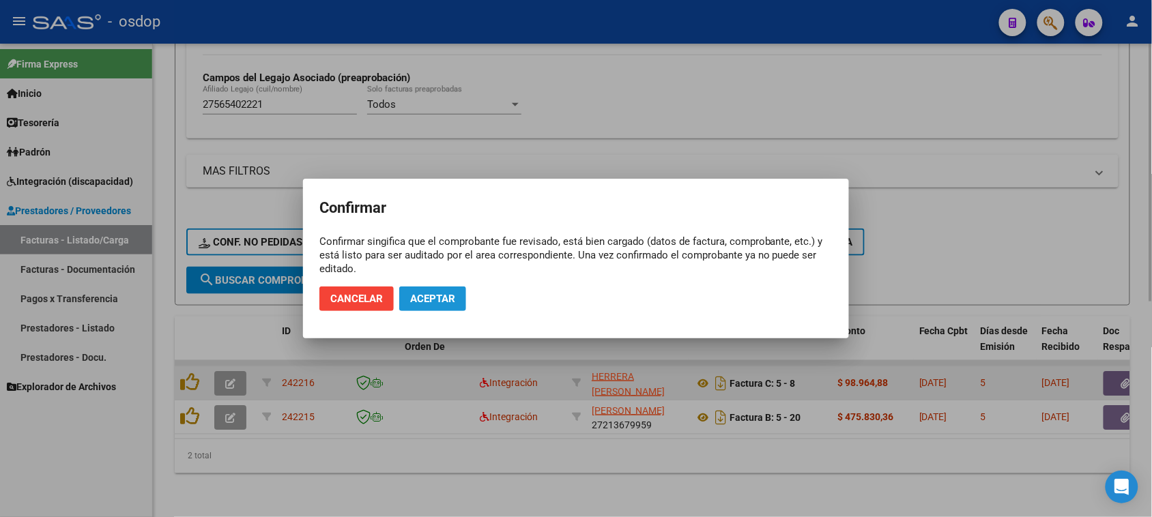
drag, startPoint x: 431, startPoint y: 305, endPoint x: 304, endPoint y: 363, distance: 139.5
click at [424, 305] on button "Aceptar" at bounding box center [432, 299] width 67 height 25
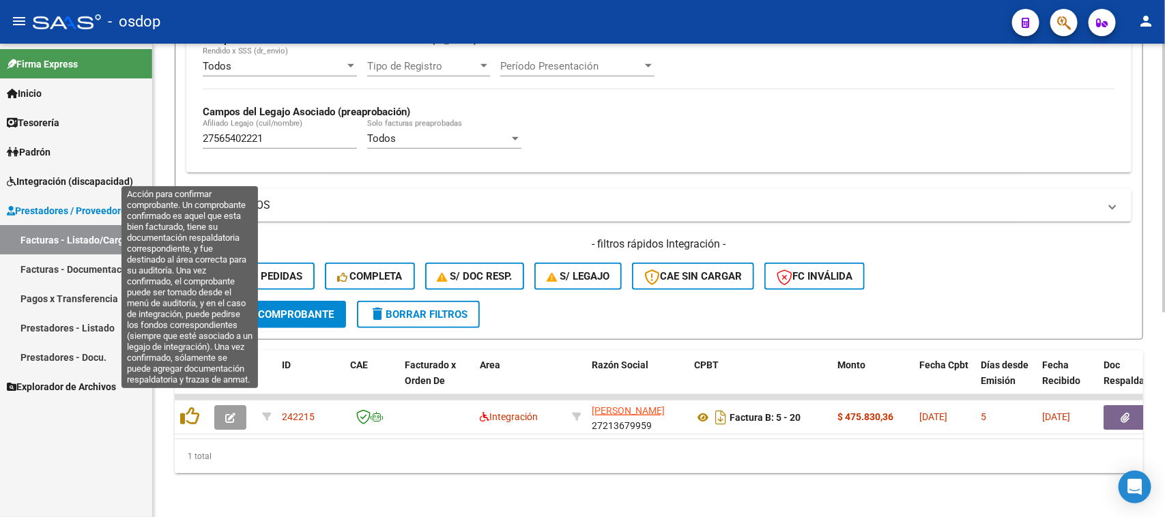
scroll to position [360, 0]
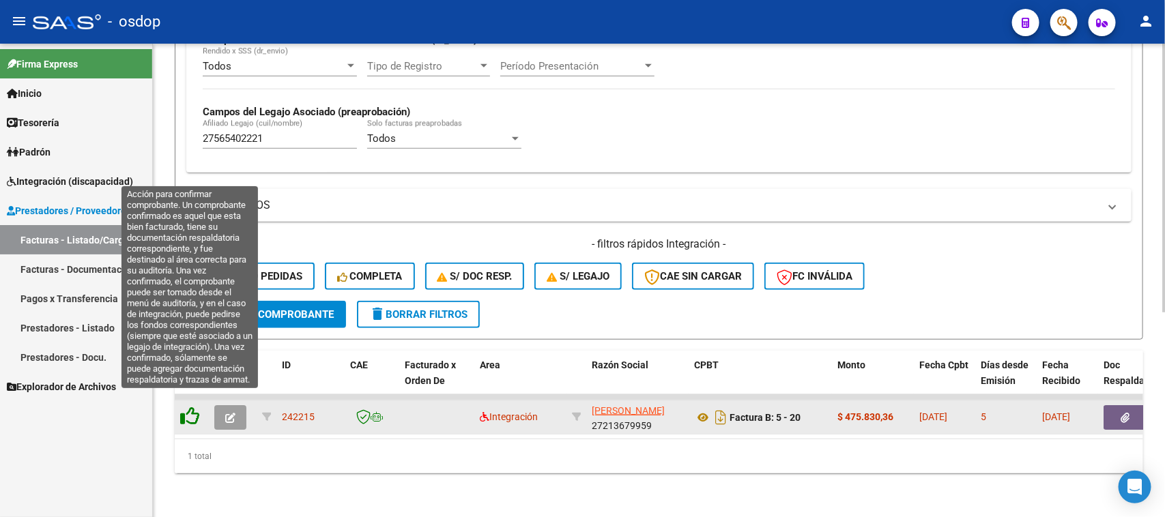
click at [188, 407] on icon at bounding box center [189, 416] width 19 height 19
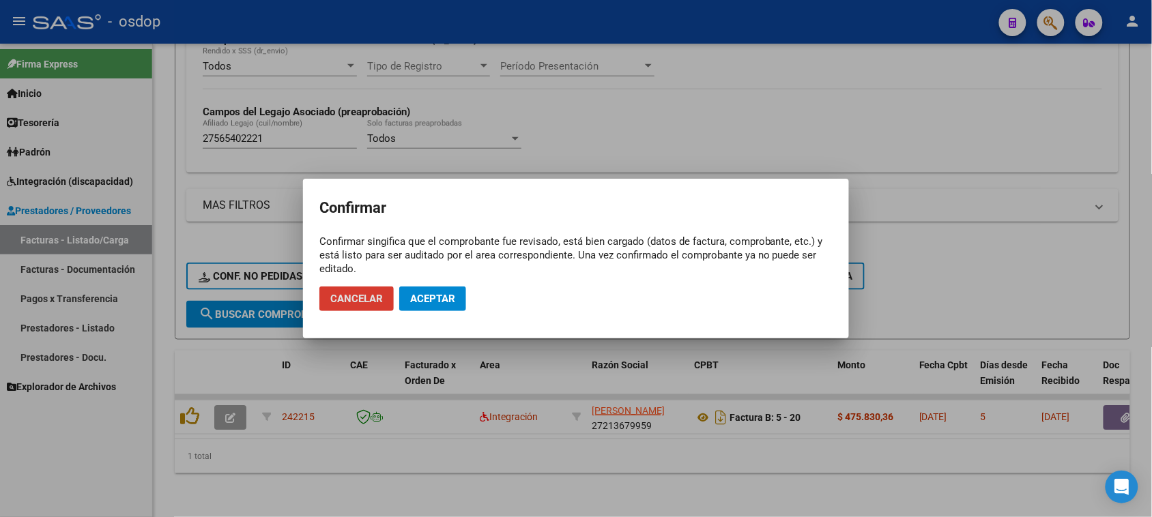
click at [423, 298] on span "Aceptar" at bounding box center [432, 299] width 45 height 12
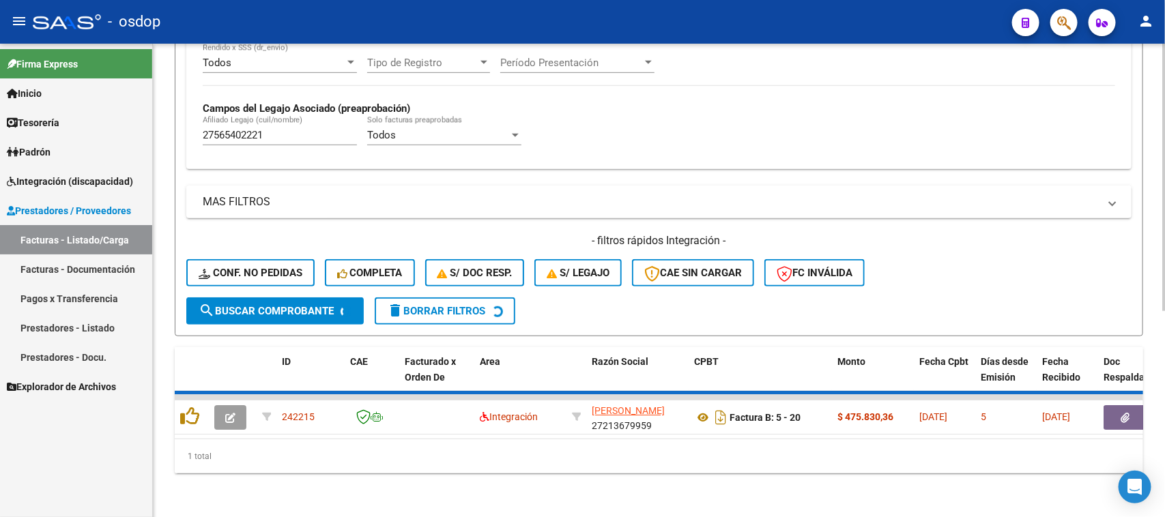
scroll to position [336, 0]
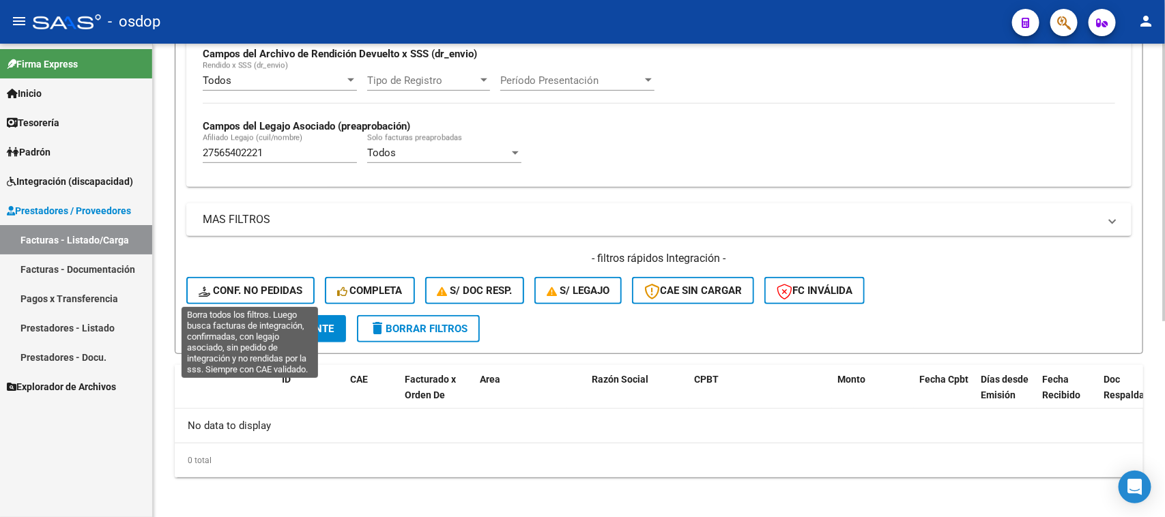
click at [288, 285] on span "Conf. no pedidas" at bounding box center [251, 291] width 104 height 12
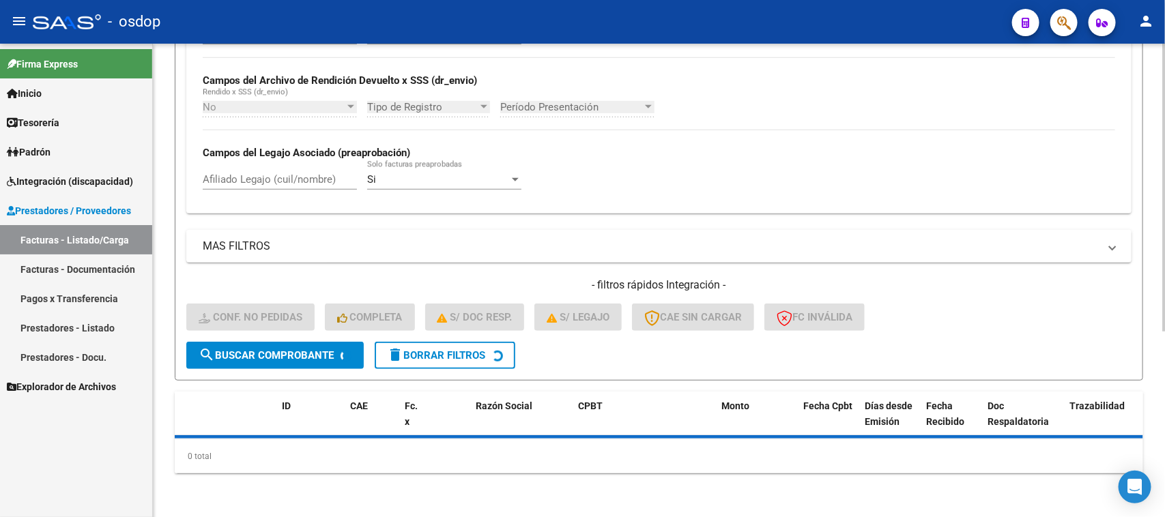
scroll to position [306, 0]
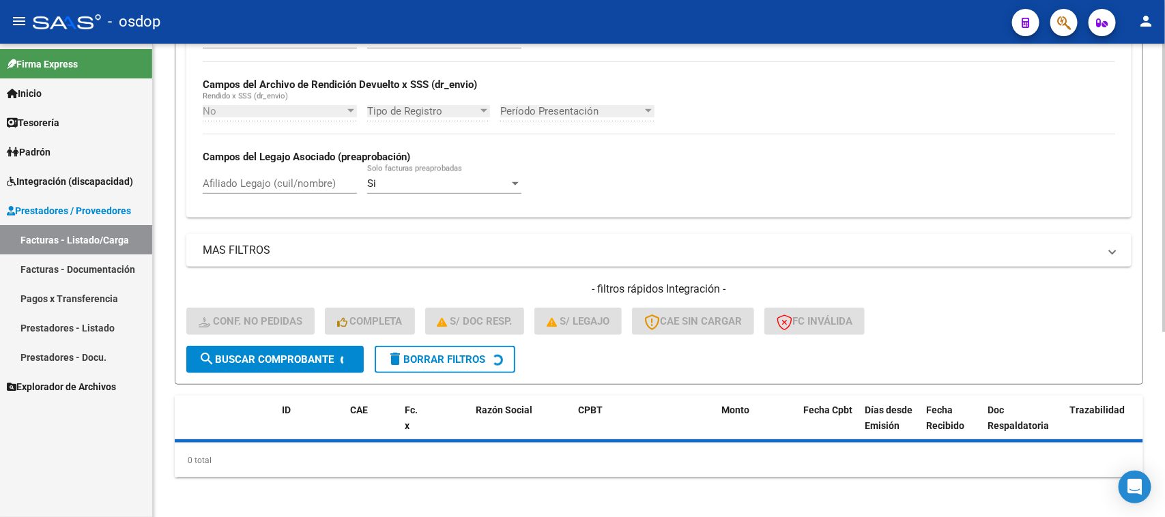
click at [274, 177] on input "Afiliado Legajo (cuil/nombre)" at bounding box center [280, 183] width 154 height 12
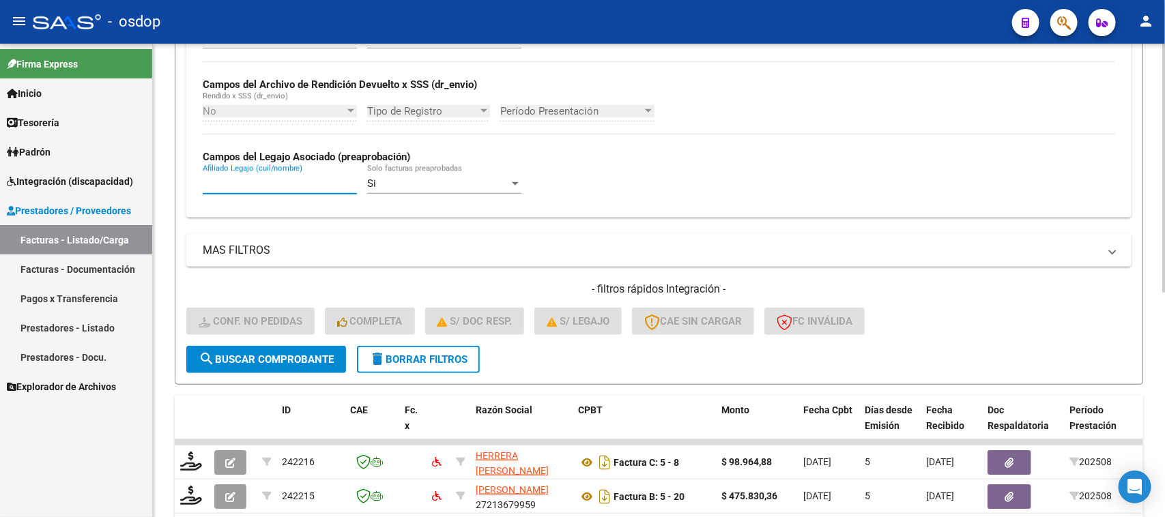
paste input "27565402221"
type input "27565402221"
click at [270, 363] on button "search Buscar Comprobante" at bounding box center [266, 359] width 160 height 27
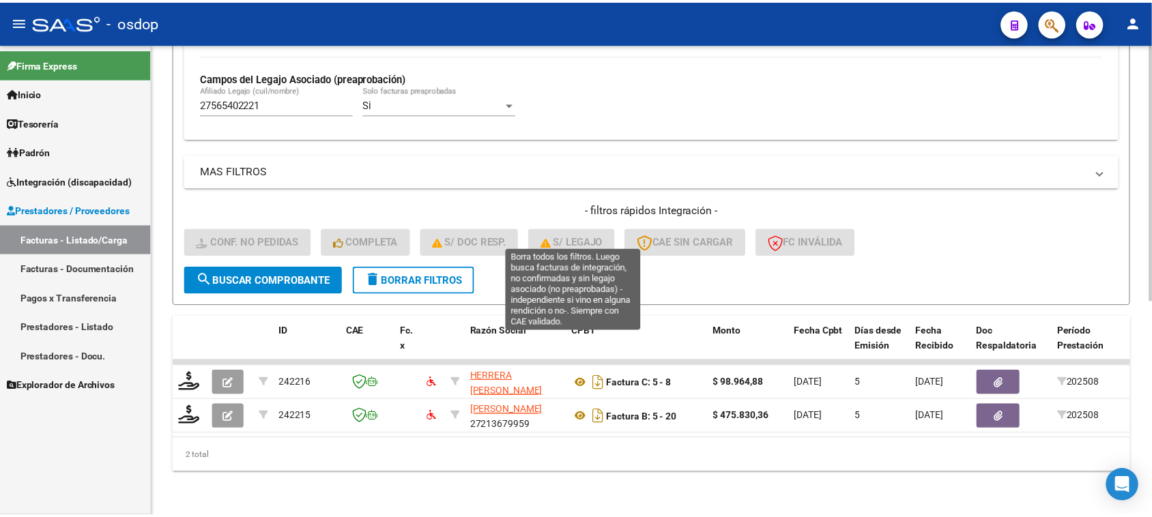
scroll to position [394, 0]
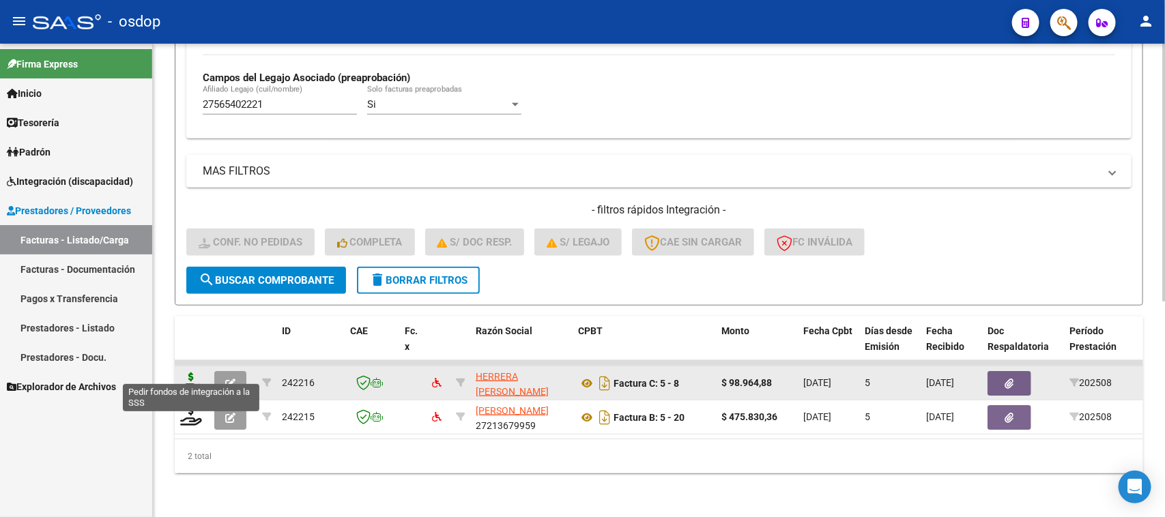
click at [192, 374] on icon at bounding box center [191, 382] width 22 height 19
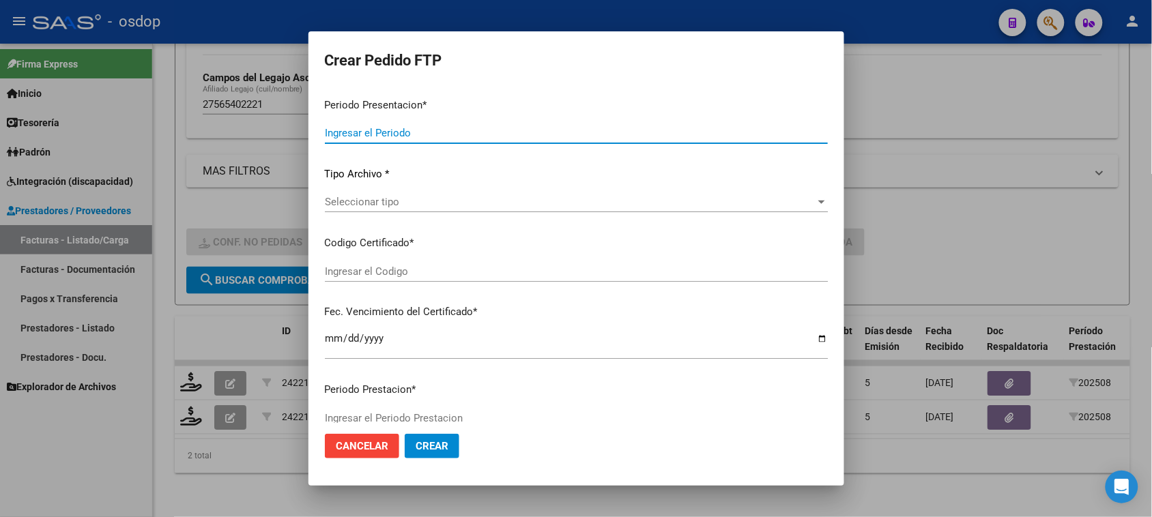
type input "202508"
type input "$ 98.964,88"
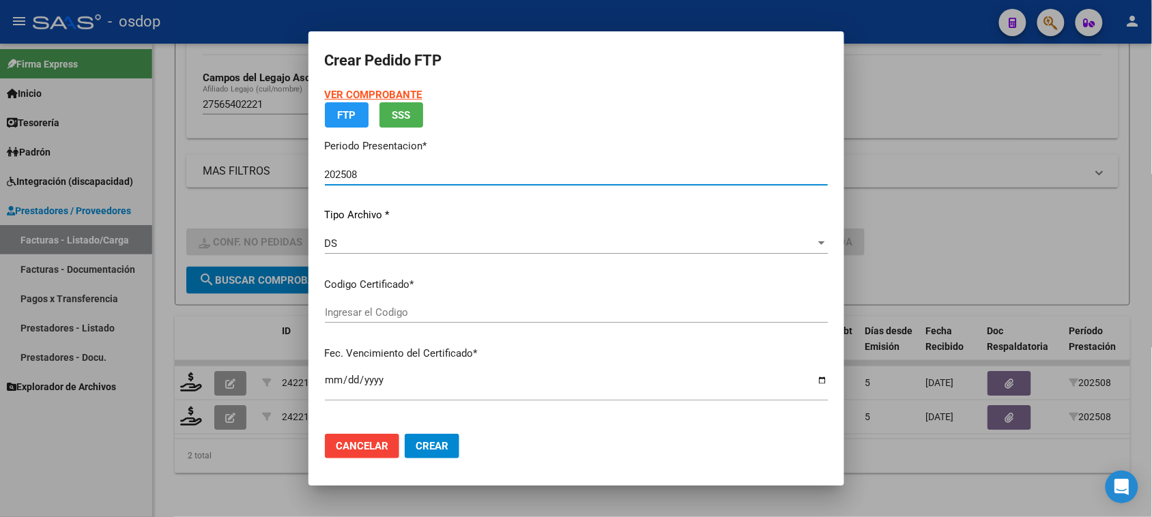
type input "7988743266"
type input "[DATE]"
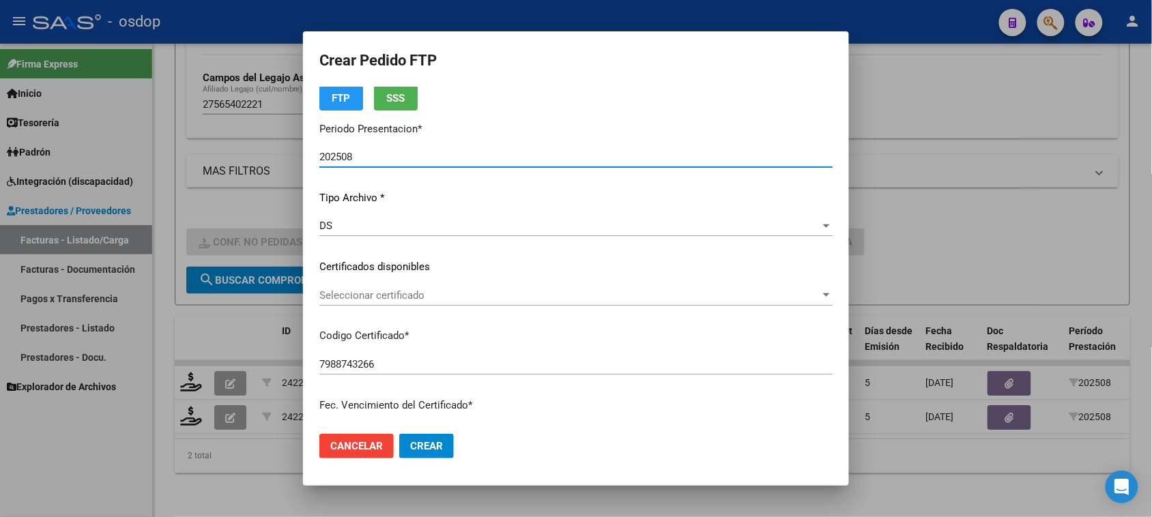
scroll to position [85, 0]
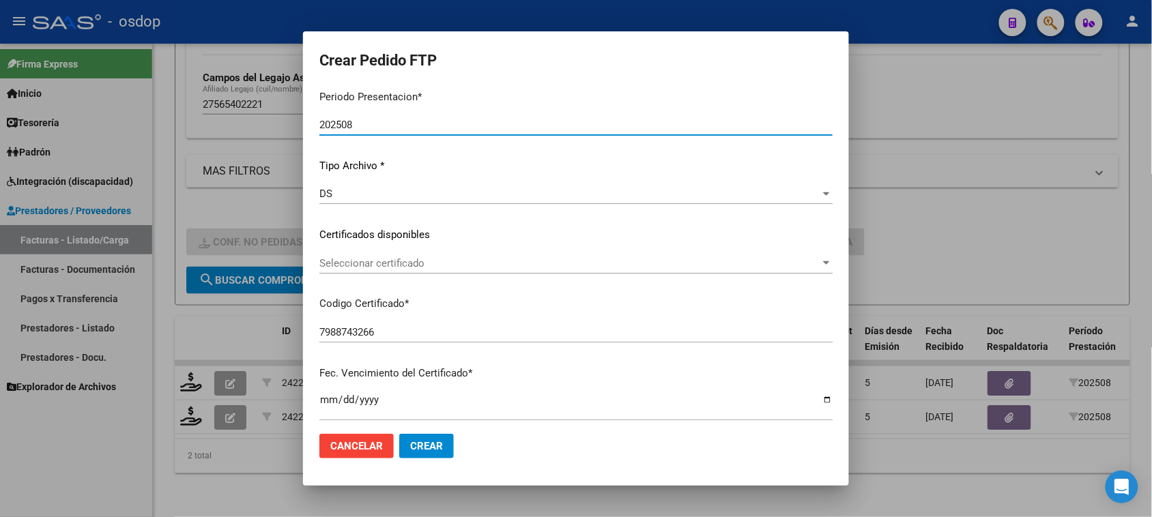
click at [431, 267] on span "Seleccionar certificado" at bounding box center [569, 263] width 501 height 12
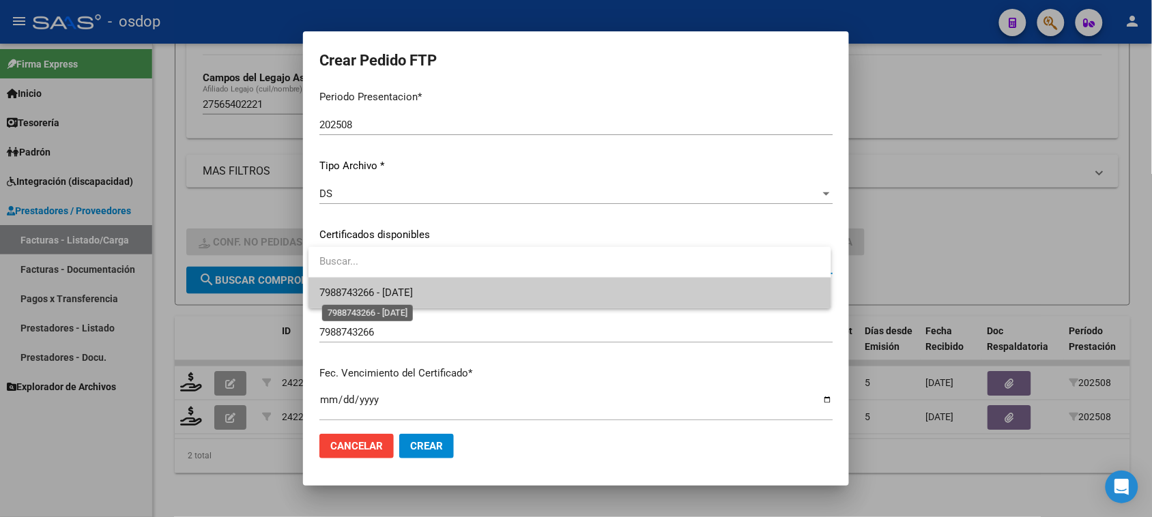
click at [413, 298] on span "7988743266 - [DATE]" at bounding box center [365, 293] width 93 height 12
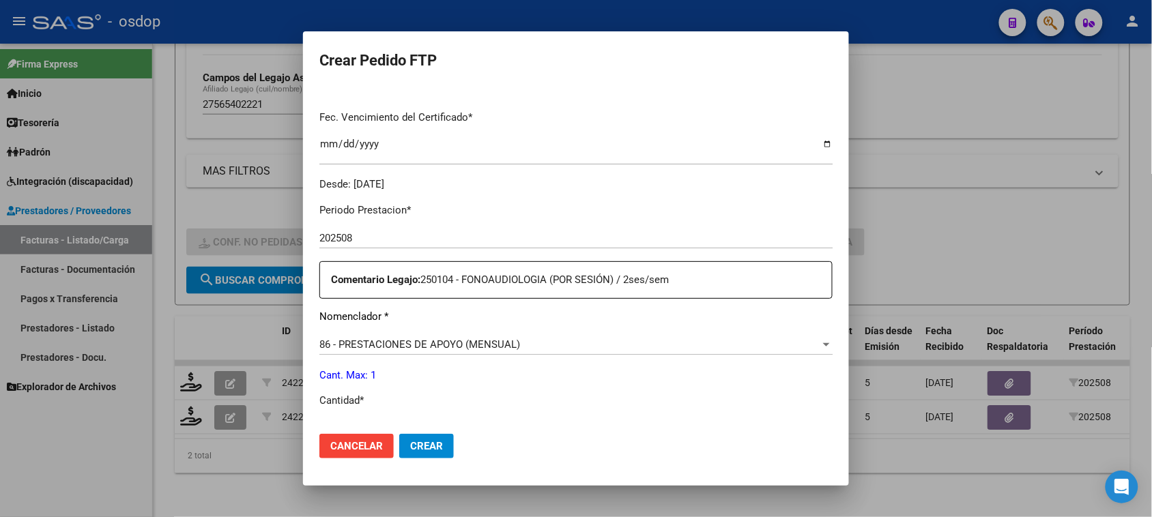
scroll to position [426, 0]
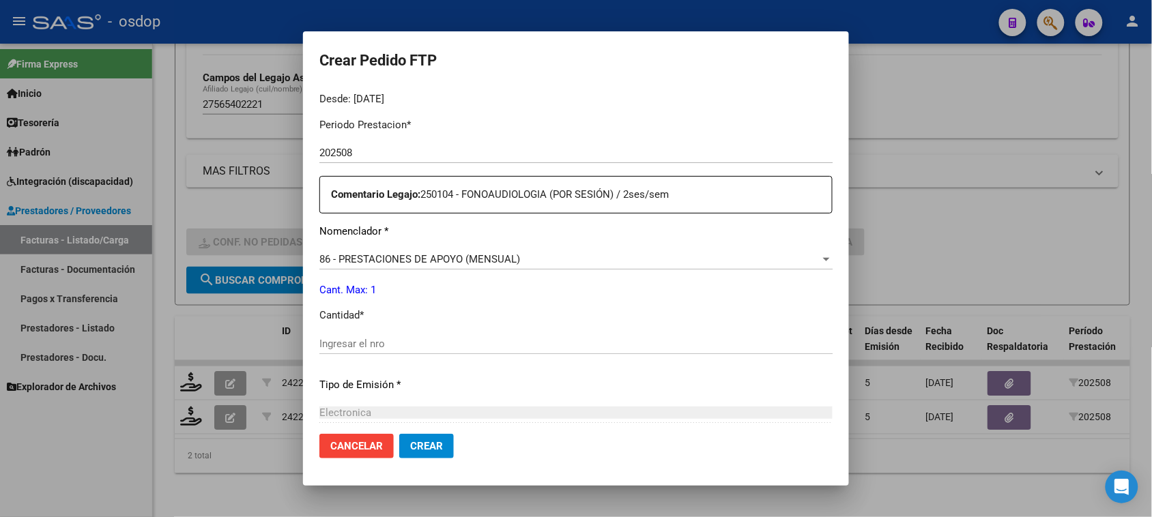
click at [383, 348] on input "Ingresar el nro" at bounding box center [575, 344] width 513 height 12
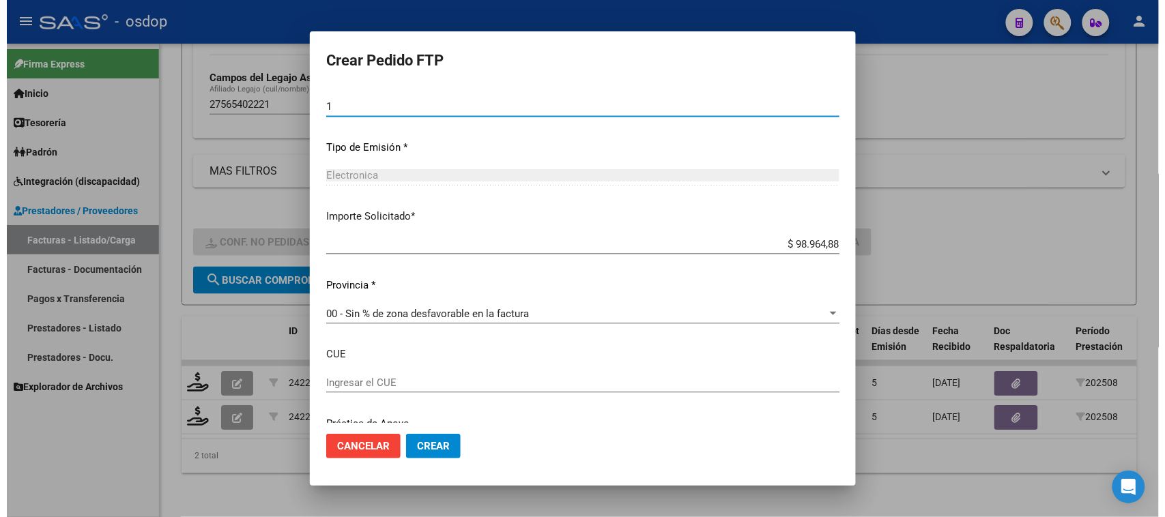
scroll to position [714, 0]
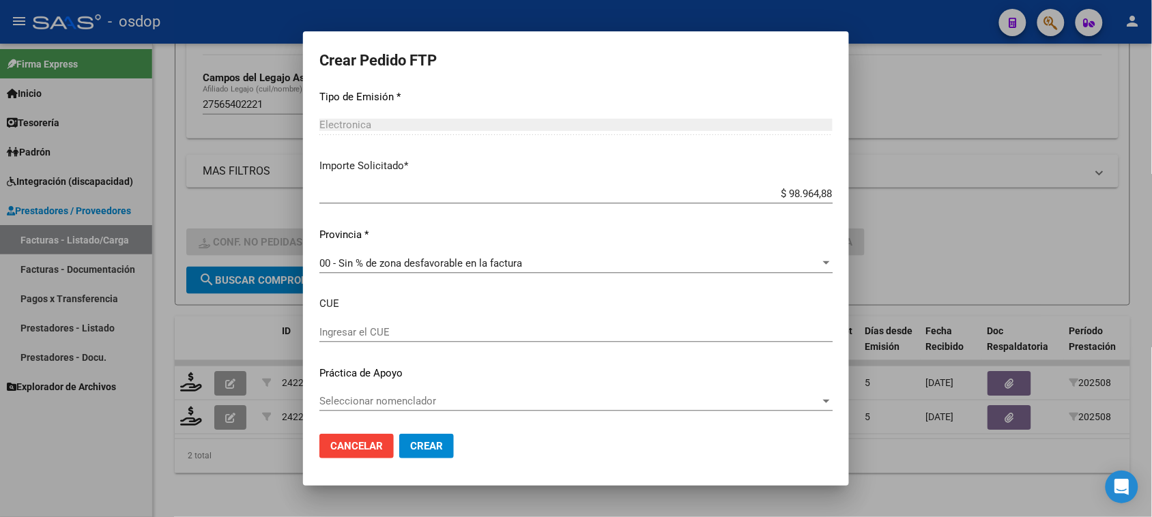
type input "1"
click at [416, 452] on button "Crear" at bounding box center [426, 446] width 55 height 25
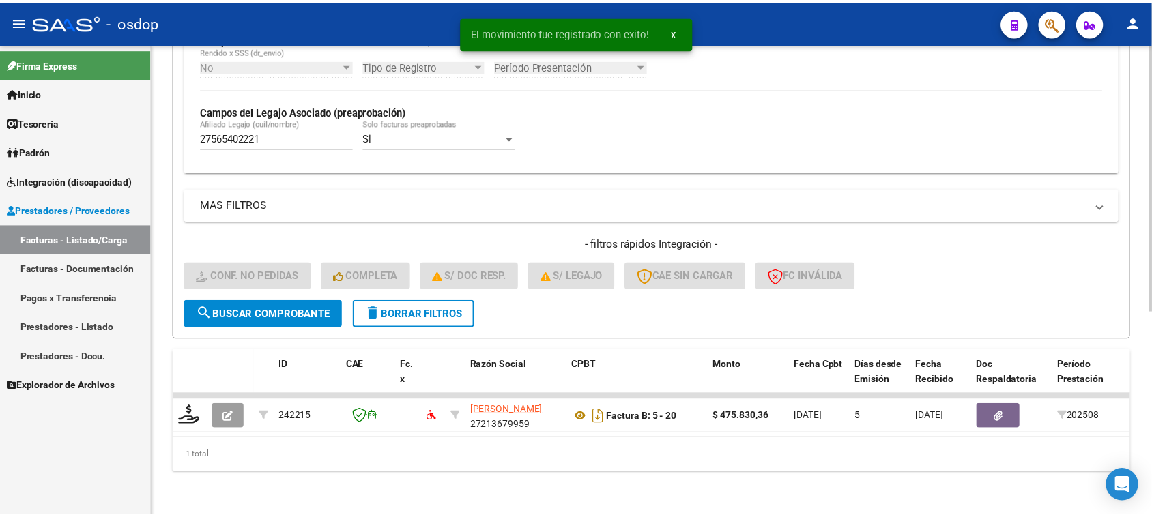
scroll to position [360, 0]
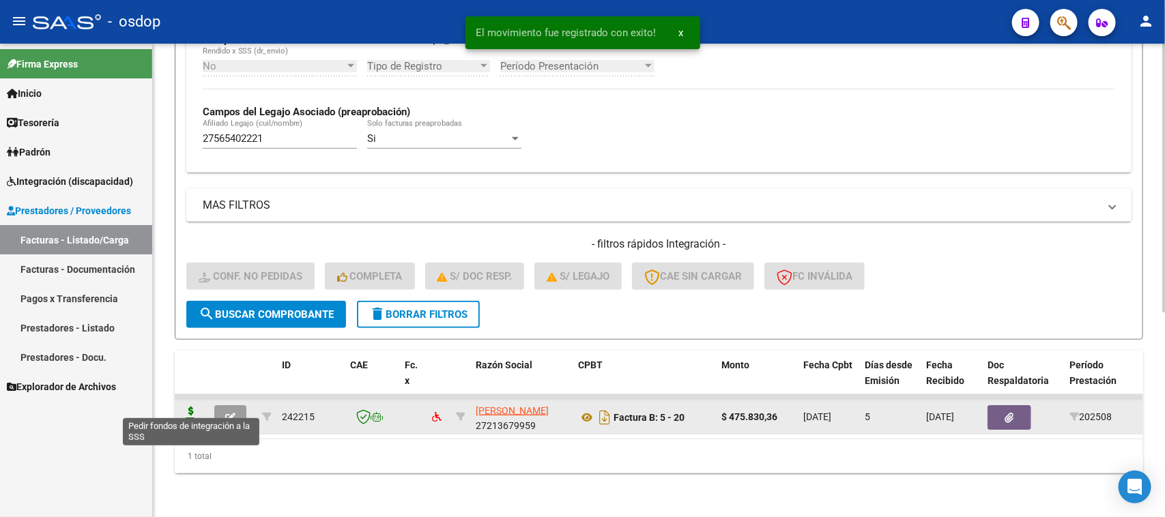
click at [191, 407] on icon at bounding box center [191, 416] width 22 height 19
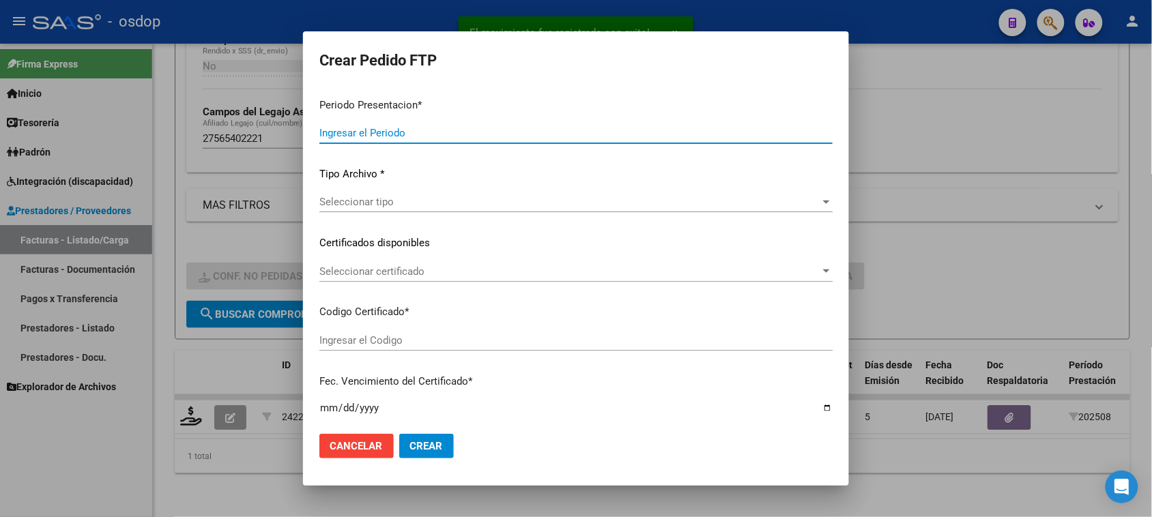
type input "202508"
type input "$ 475.830,36"
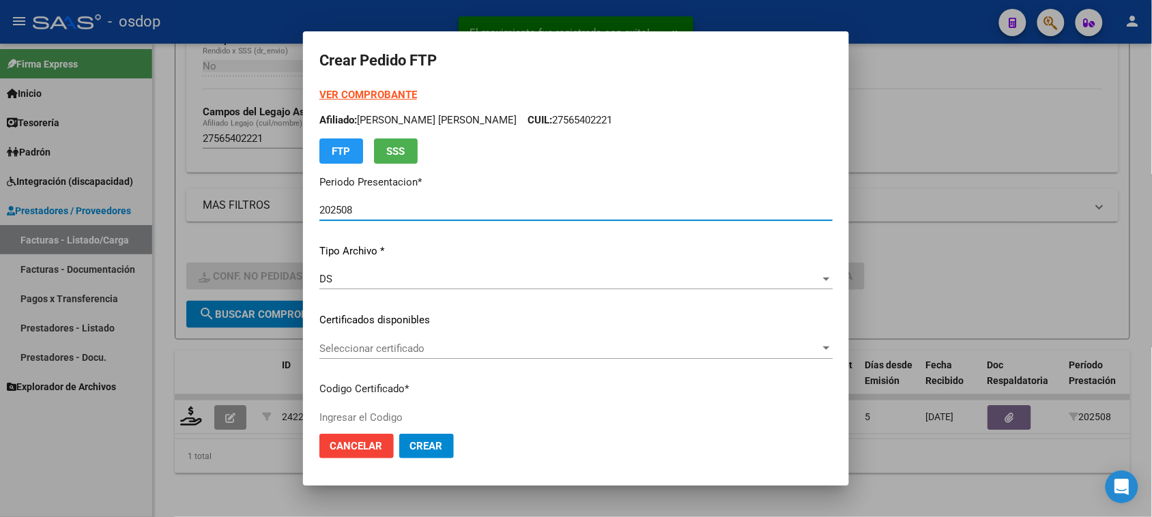
type input "7988743266"
type input "[DATE]"
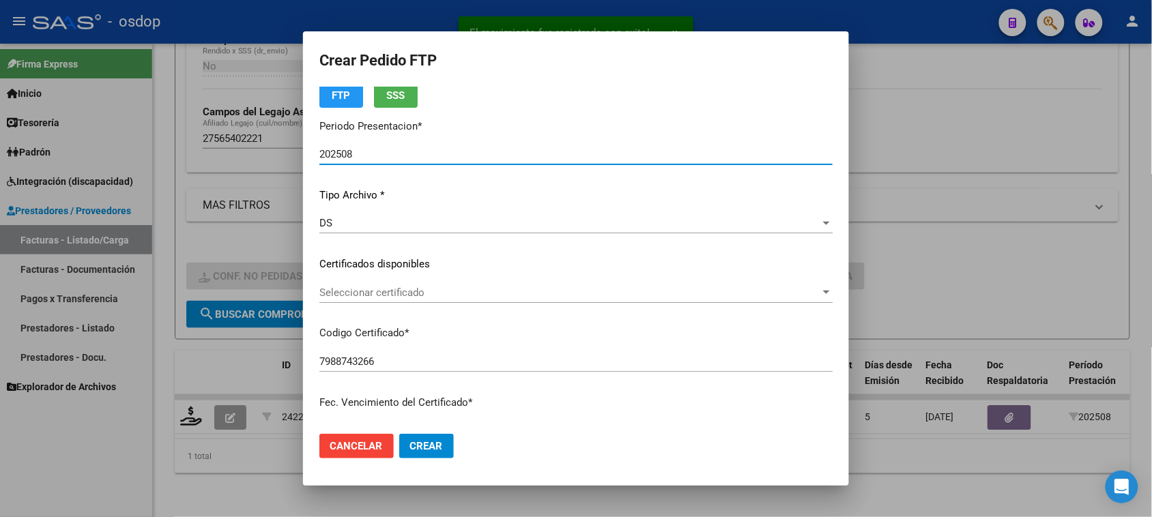
scroll to position [85, 0]
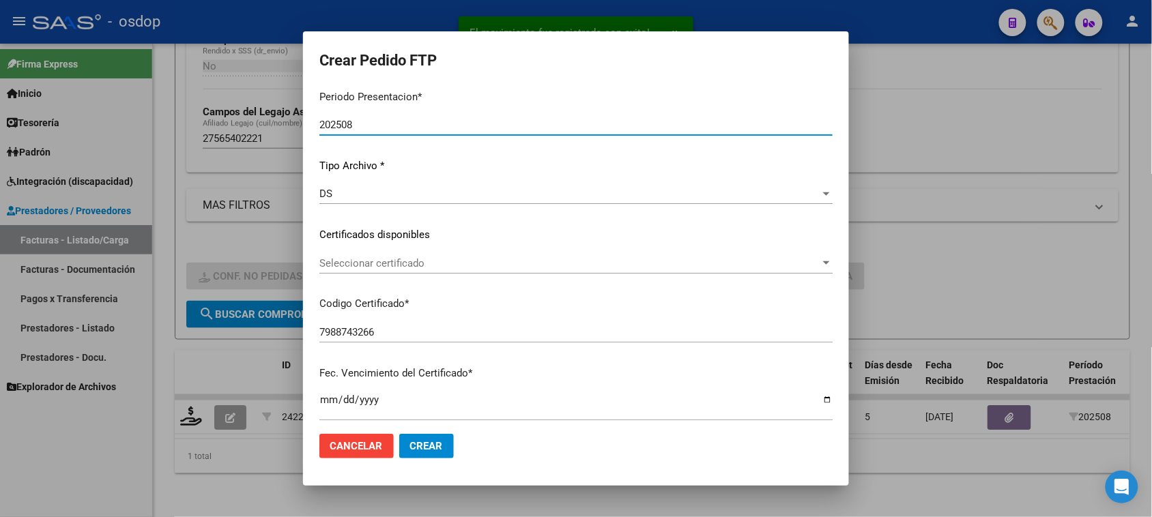
click at [529, 265] on span "Seleccionar certificado" at bounding box center [569, 263] width 501 height 12
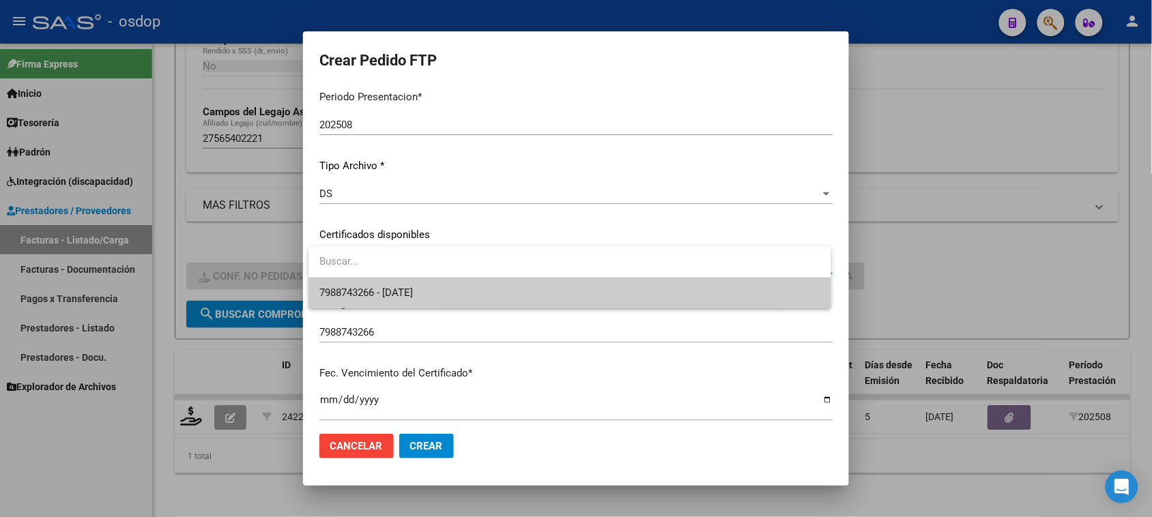
click at [519, 302] on span "7988743266 - [DATE]" at bounding box center [569, 293] width 500 height 31
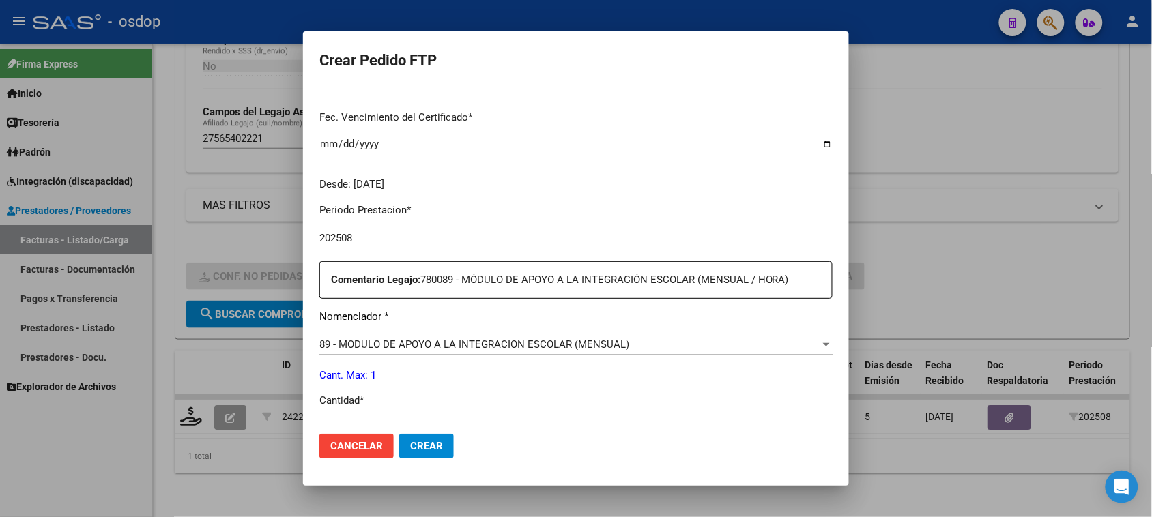
scroll to position [426, 0]
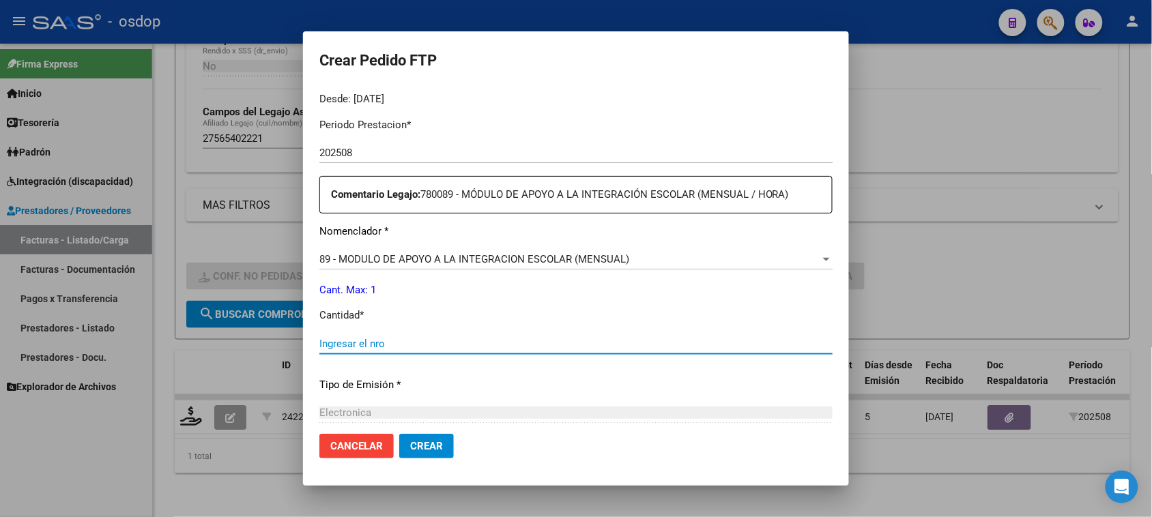
click at [391, 343] on input "Ingresar el nro" at bounding box center [575, 344] width 513 height 12
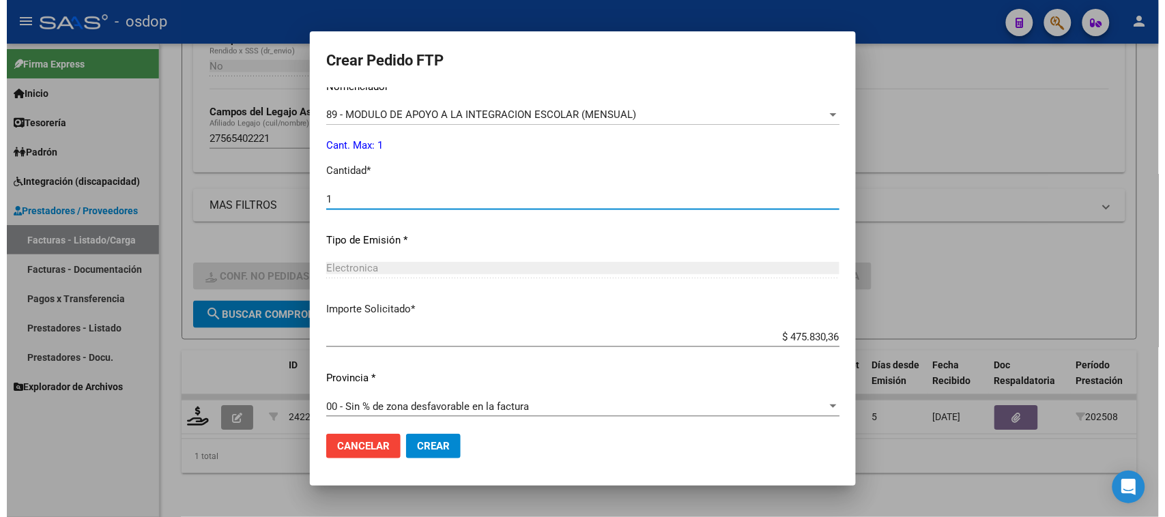
scroll to position [577, 0]
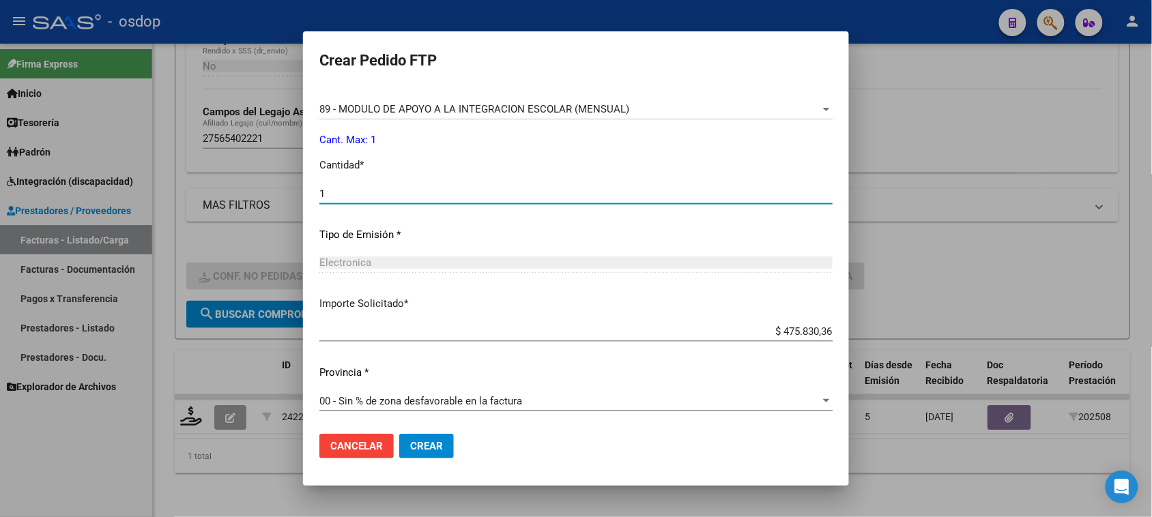
type input "1"
click at [424, 450] on span "Crear" at bounding box center [426, 446] width 33 height 12
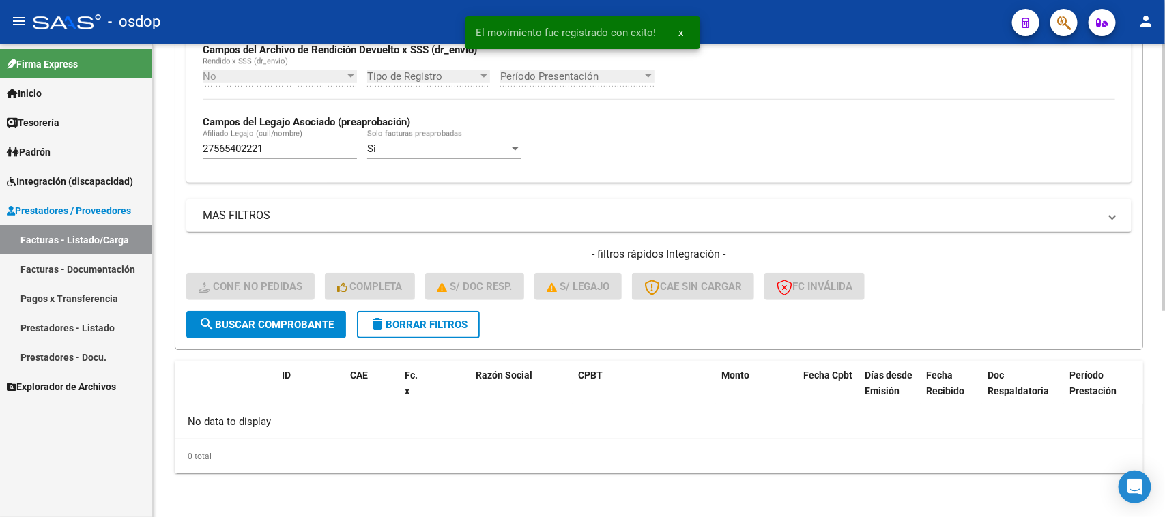
scroll to position [336, 0]
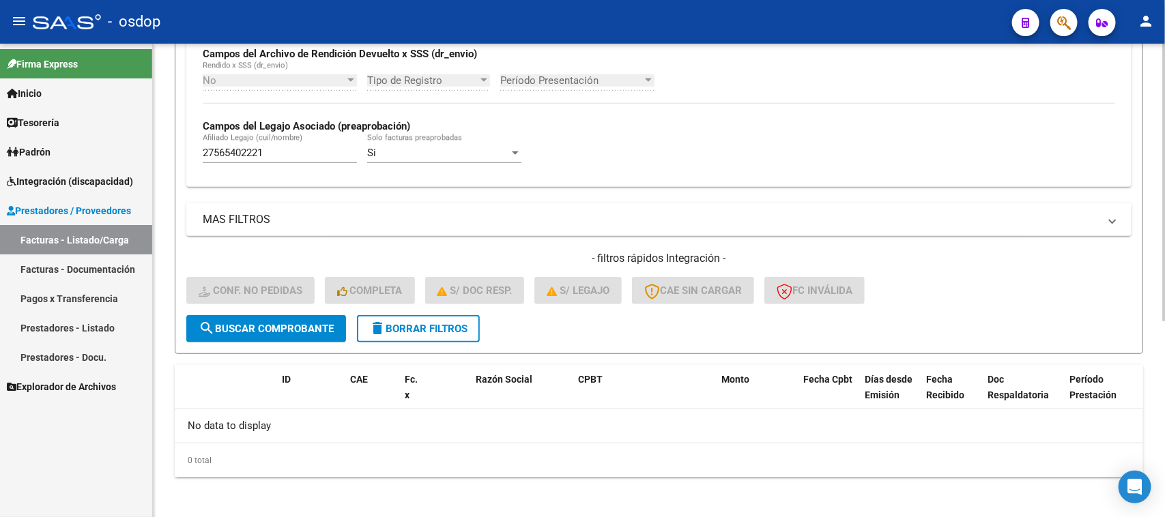
click at [409, 332] on button "delete Borrar Filtros" at bounding box center [418, 328] width 123 height 27
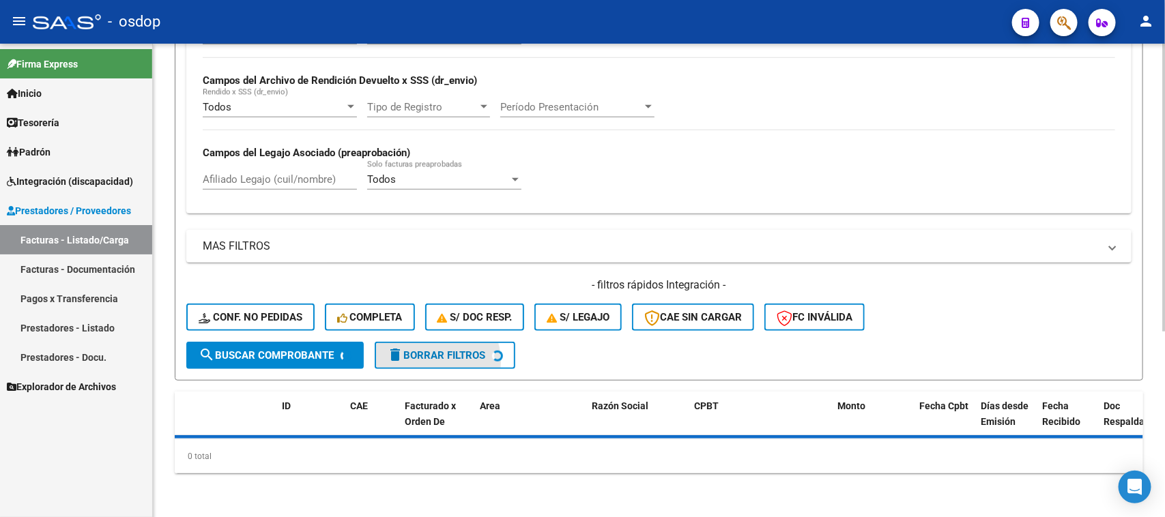
scroll to position [306, 0]
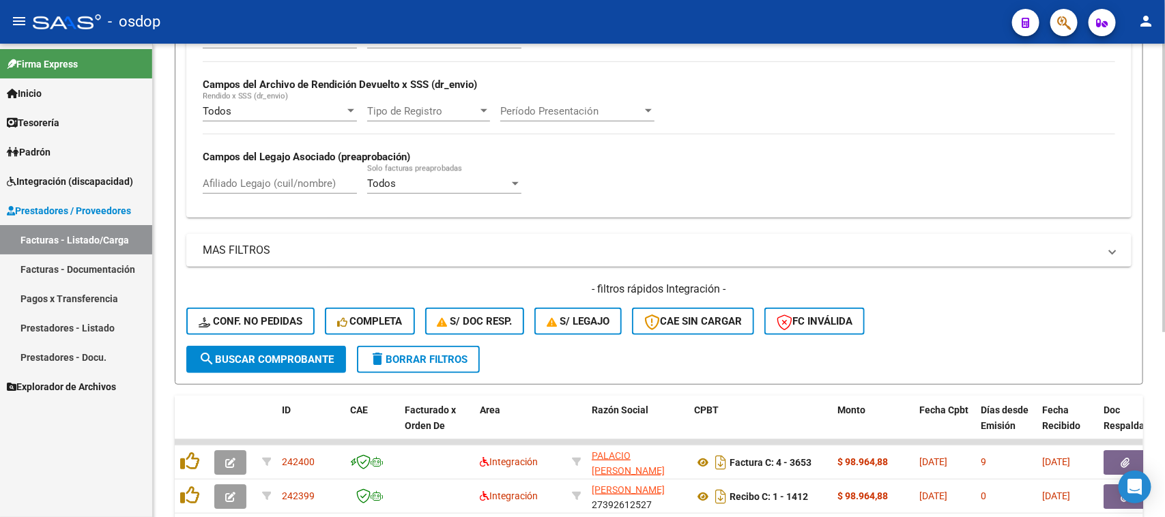
click at [277, 181] on div "Todos Cargado en Para Enviar SSS Período De Prestación Campos del Archivo de Re…" at bounding box center [658, 118] width 945 height 199
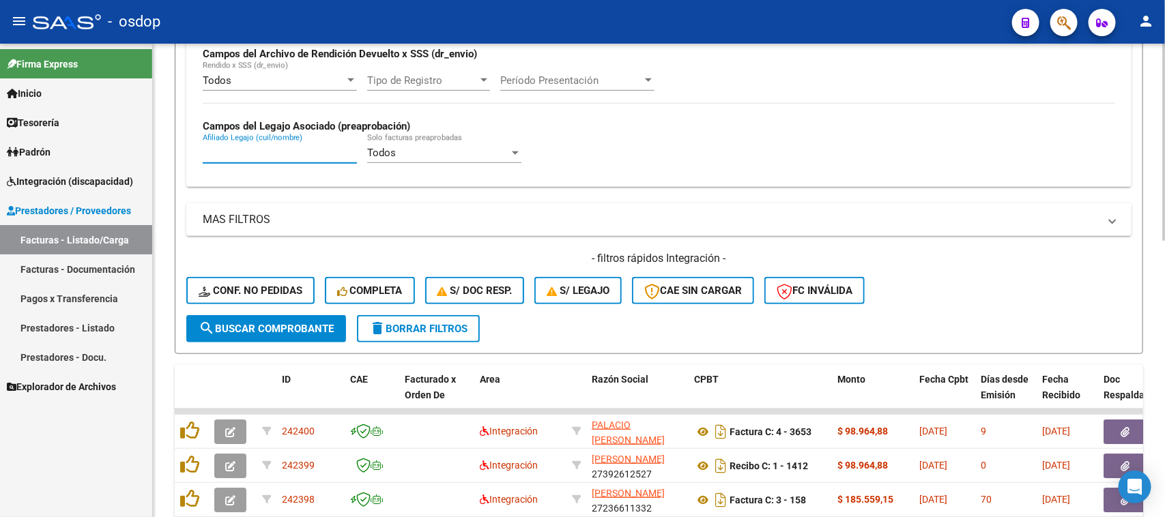
click at [273, 154] on input "Afiliado Legajo (cuil/nombre)" at bounding box center [280, 153] width 154 height 12
paste input "23512041949"
type input "23512041949"
click at [290, 317] on button "search Buscar Comprobante" at bounding box center [266, 328] width 160 height 27
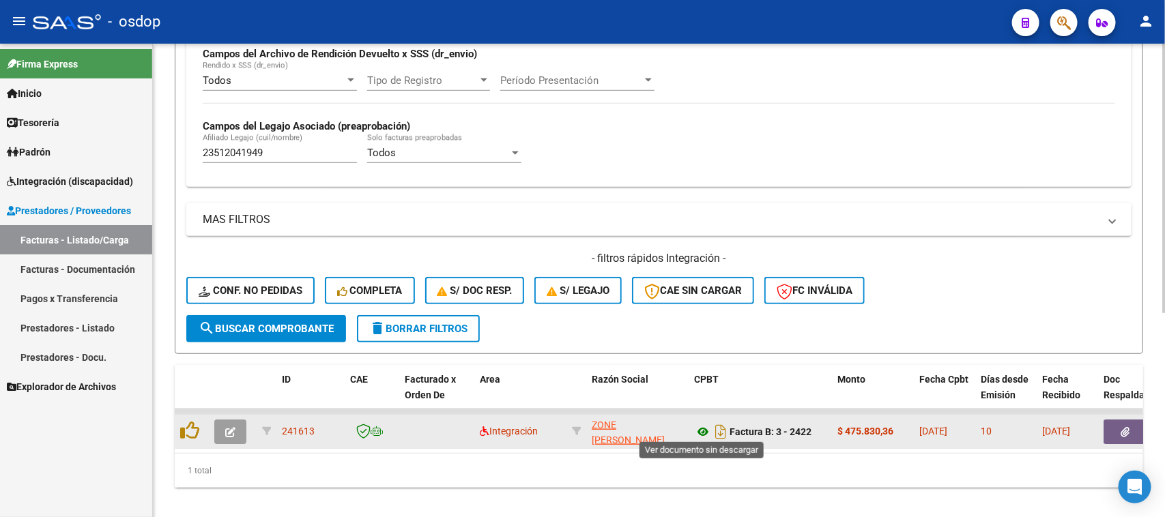
click at [699, 425] on icon at bounding box center [703, 432] width 18 height 16
click at [1136, 428] on button "button" at bounding box center [1125, 432] width 44 height 25
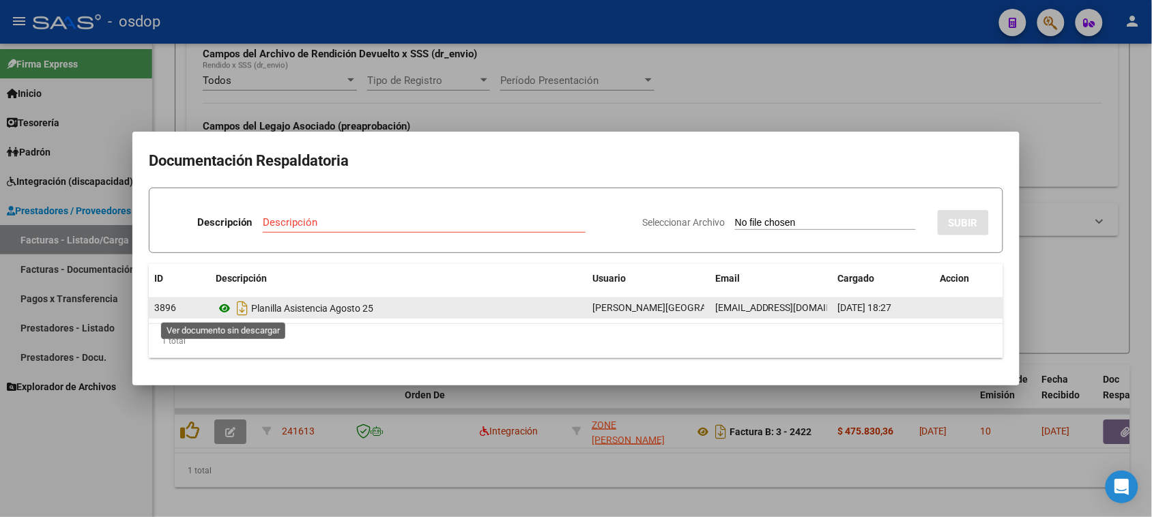
click at [227, 310] on icon at bounding box center [225, 308] width 18 height 16
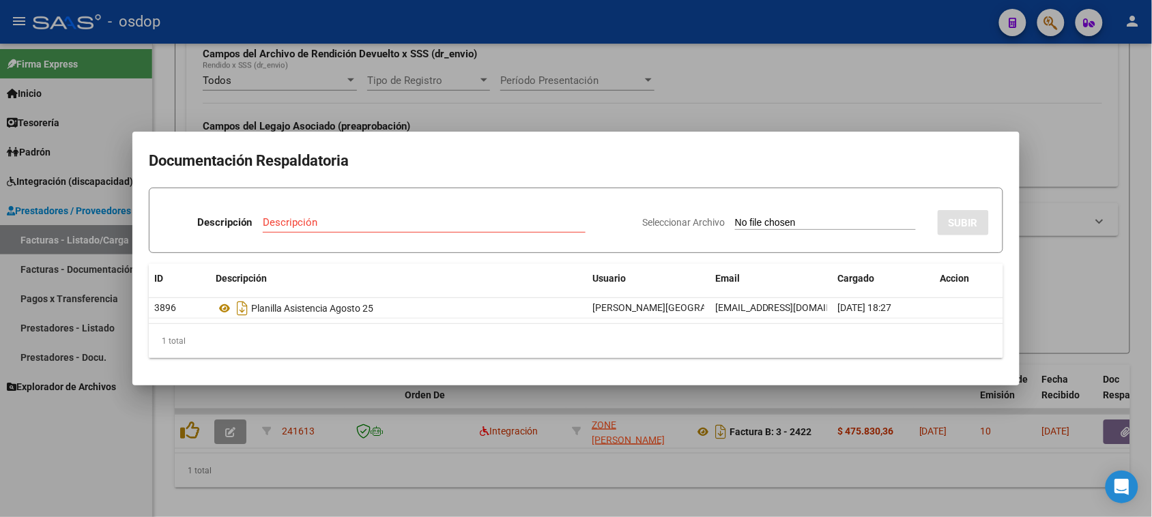
click at [458, 508] on div at bounding box center [576, 258] width 1152 height 517
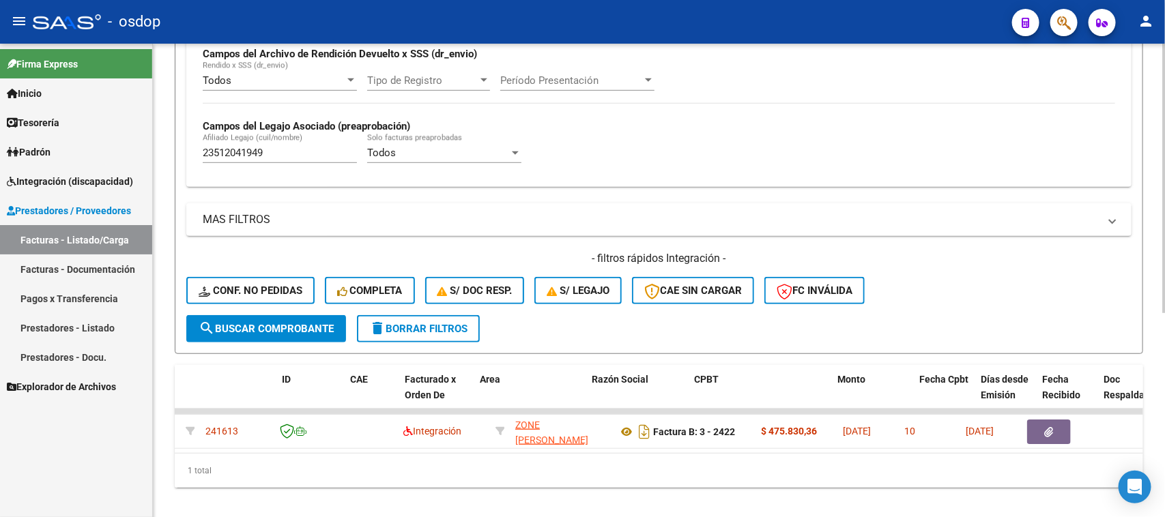
scroll to position [0, 0]
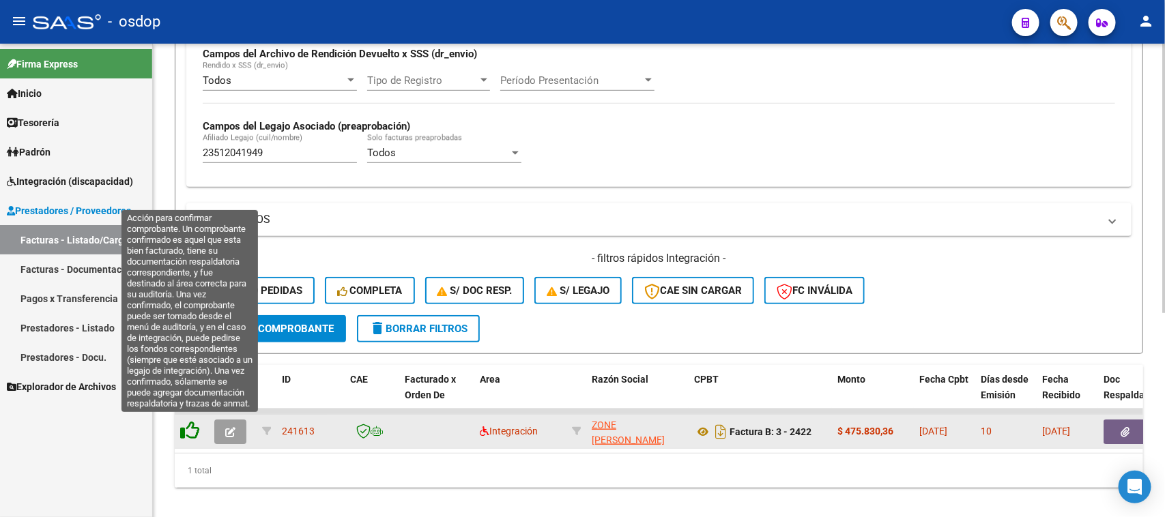
click at [191, 428] on icon at bounding box center [189, 430] width 19 height 19
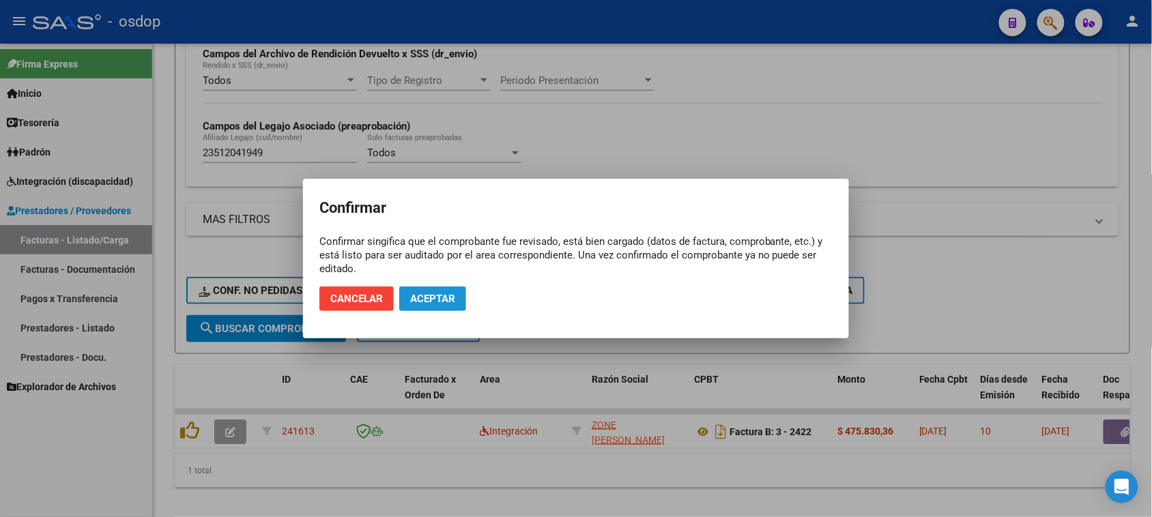
click at [413, 294] on span "Aceptar" at bounding box center [432, 299] width 45 height 12
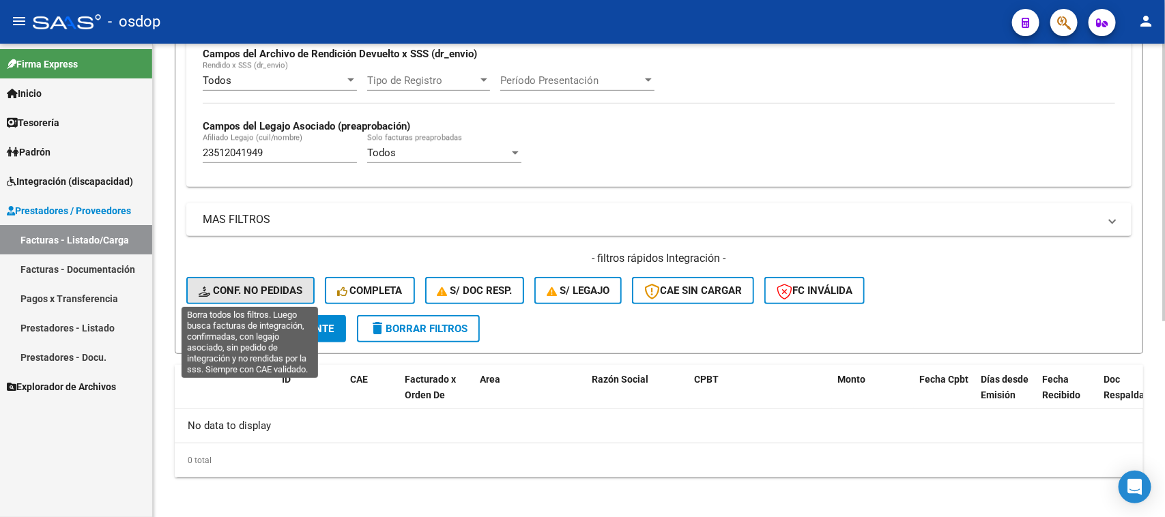
click at [260, 287] on span "Conf. no pedidas" at bounding box center [251, 291] width 104 height 12
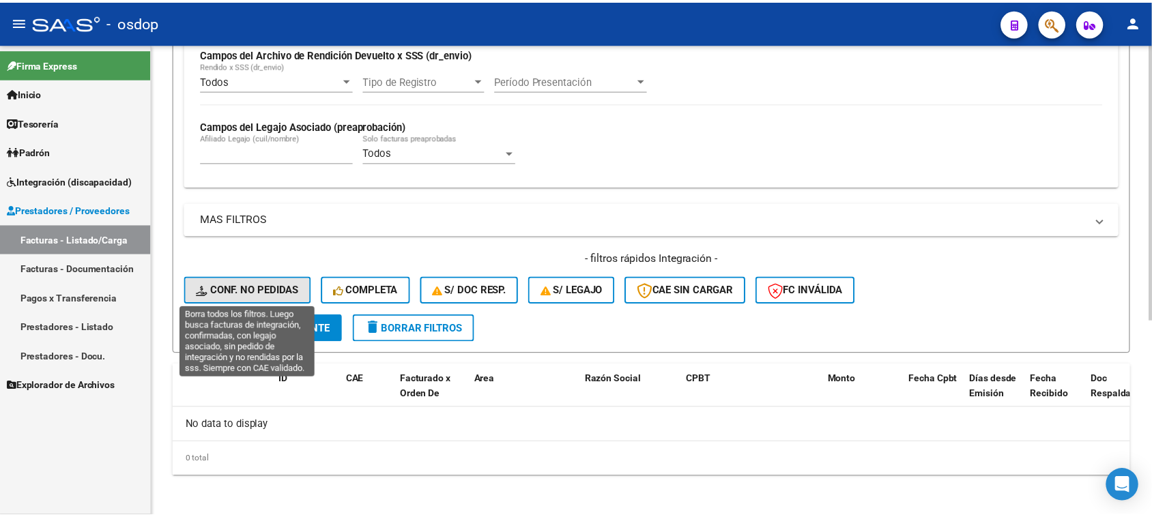
scroll to position [306, 0]
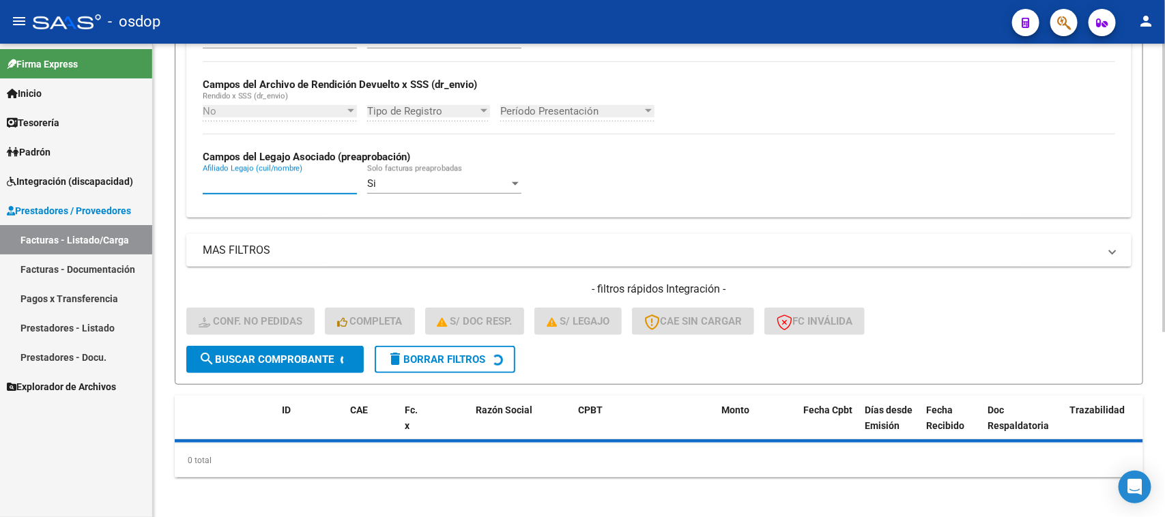
click at [261, 178] on input "Afiliado Legajo (cuil/nombre)" at bounding box center [280, 183] width 154 height 12
paste input "23512041949"
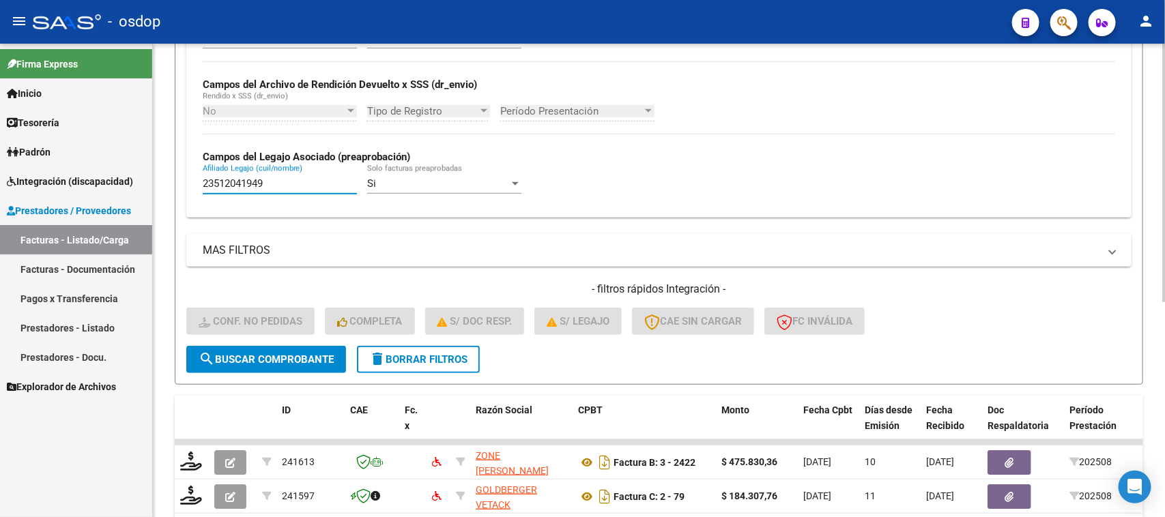
type input "23512041949"
click at [307, 359] on span "search Buscar Comprobante" at bounding box center [266, 359] width 135 height 12
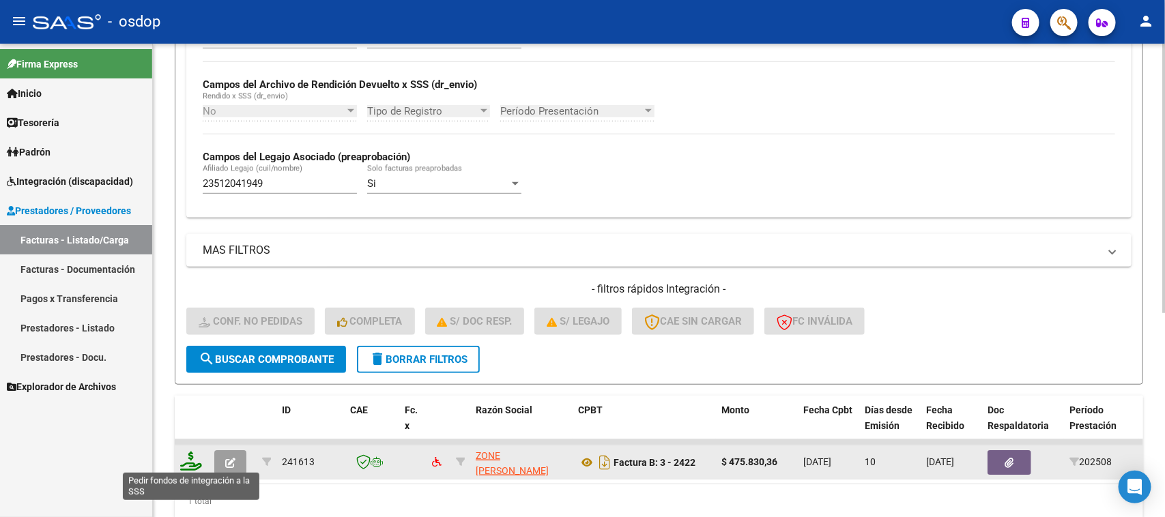
click at [193, 459] on icon at bounding box center [191, 461] width 22 height 19
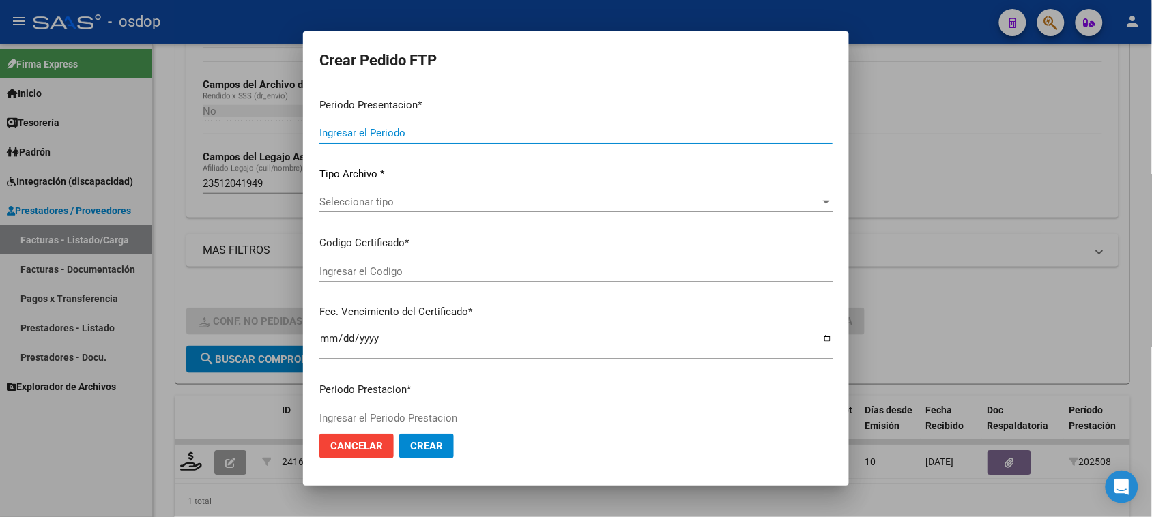
type input "202508"
type input "$ 475.830,36"
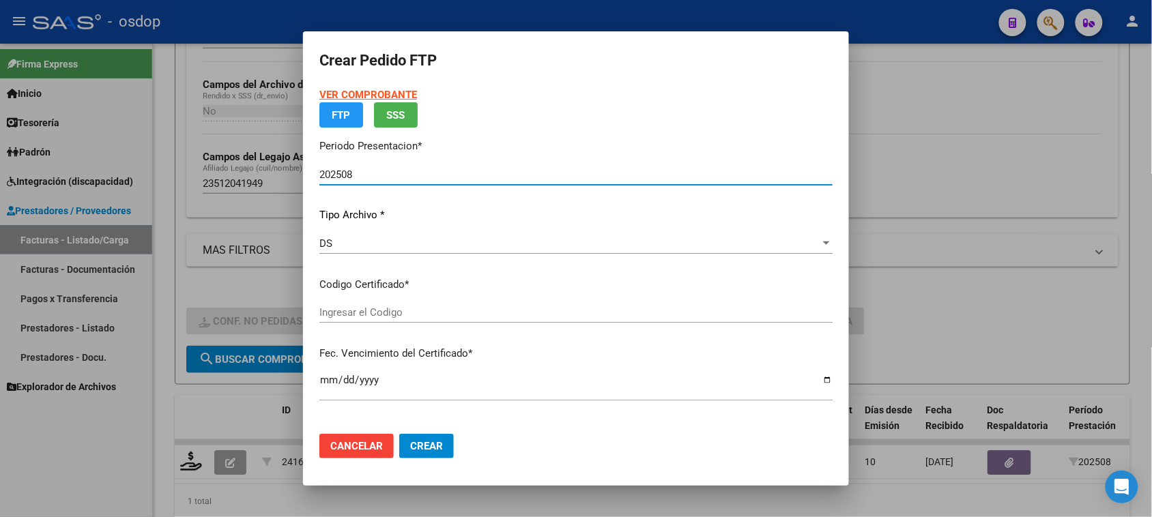
type input "8900471085"
type input "[DATE]"
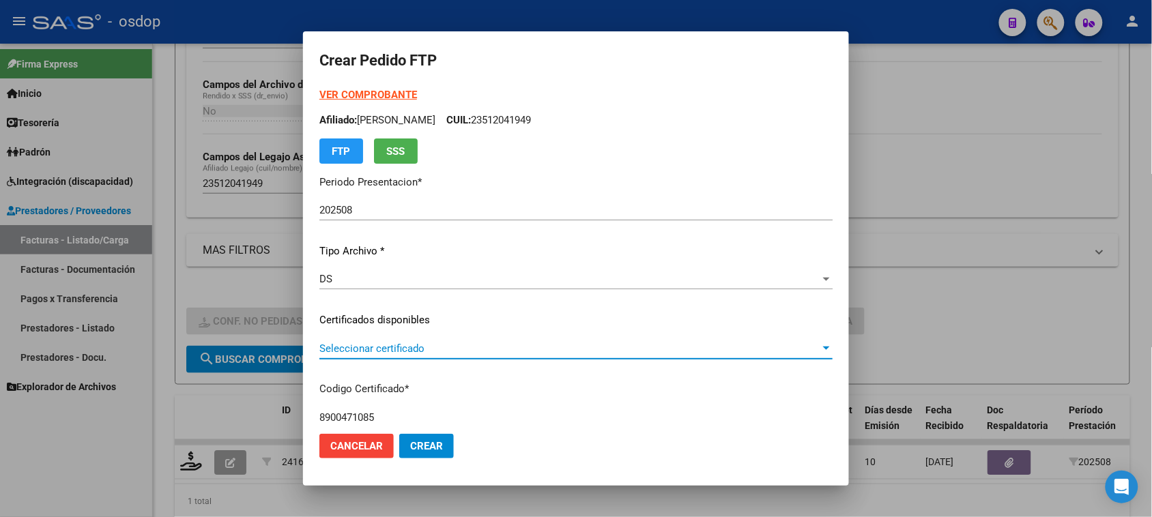
click at [497, 349] on span "Seleccionar certificado" at bounding box center [569, 349] width 501 height 12
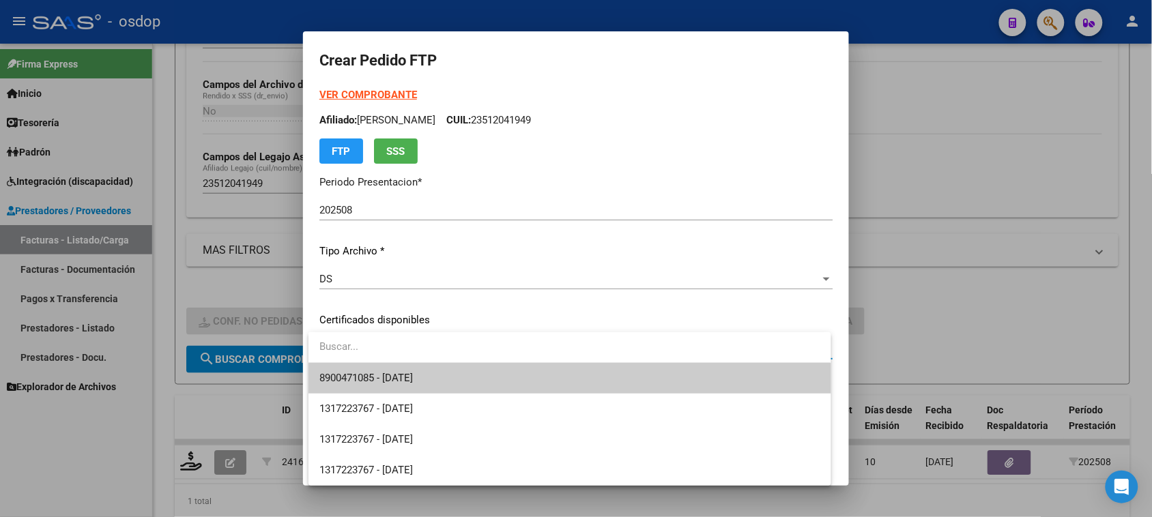
click at [483, 383] on span "8900471085 - [DATE]" at bounding box center [569, 378] width 500 height 31
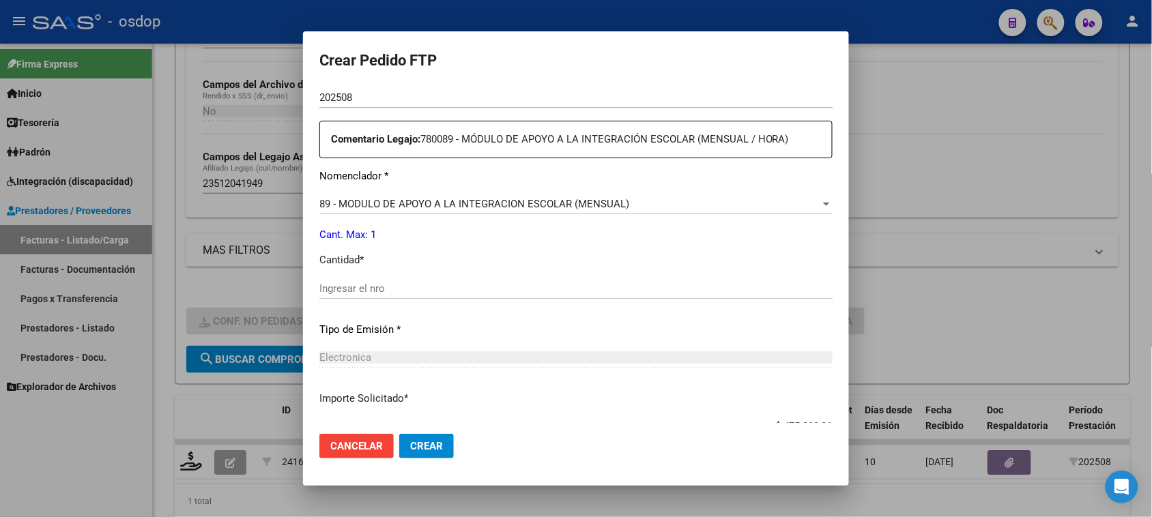
scroll to position [512, 0]
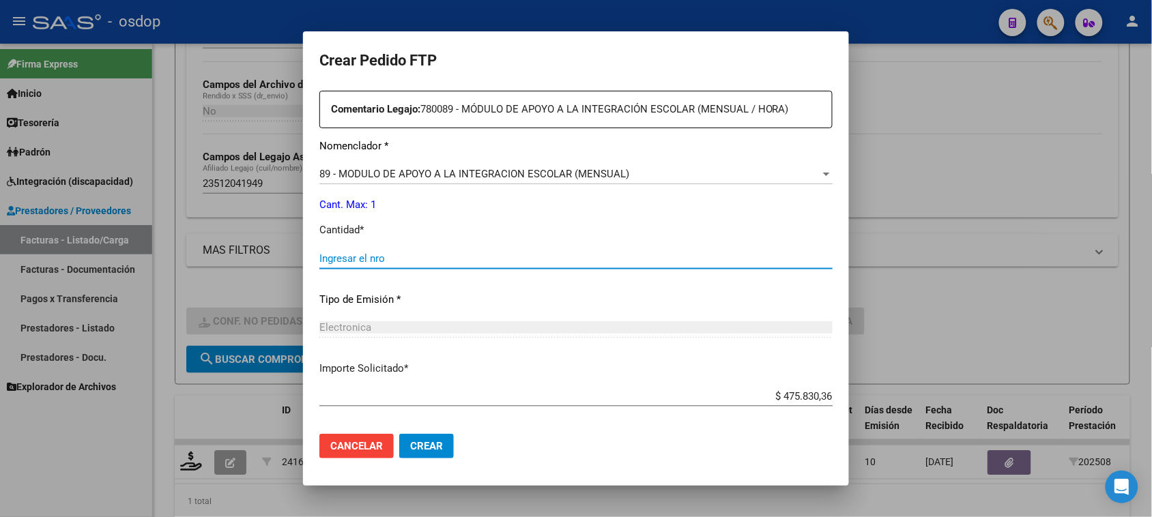
click at [405, 252] on input "Ingresar el nro" at bounding box center [575, 258] width 513 height 12
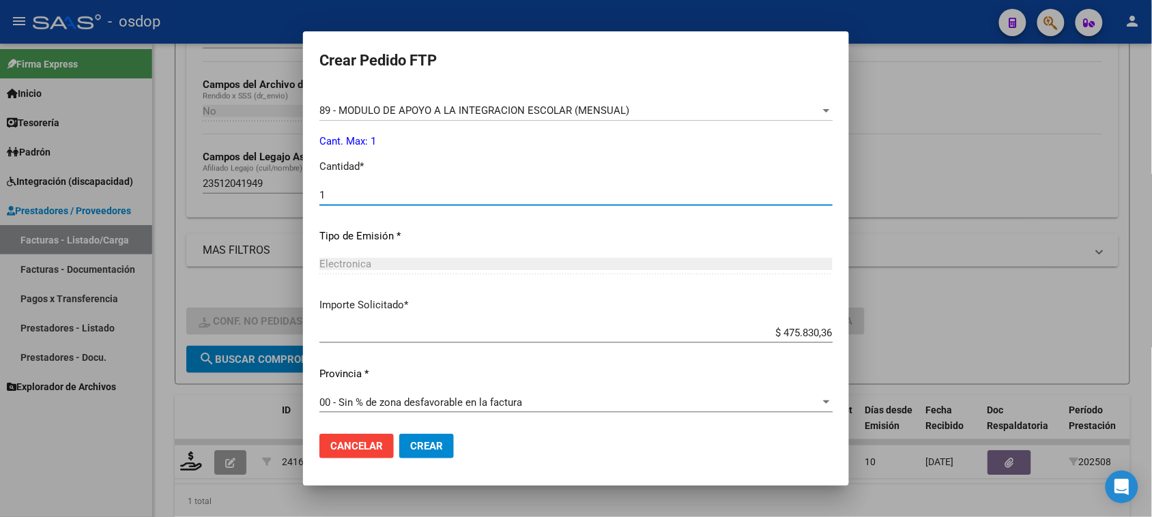
scroll to position [577, 0]
type input "1"
click at [437, 448] on span "Crear" at bounding box center [426, 446] width 33 height 12
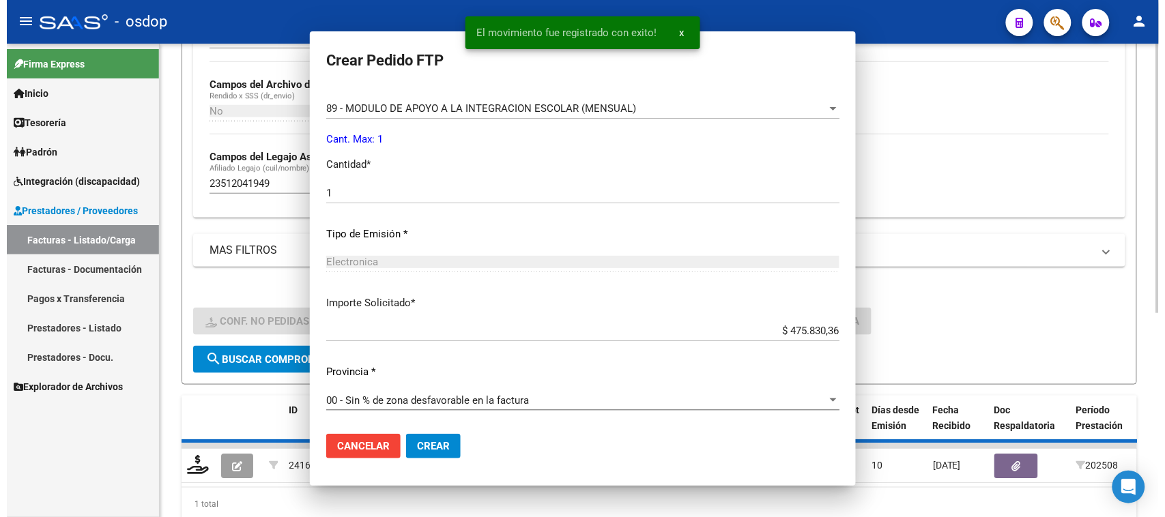
scroll to position [499, 0]
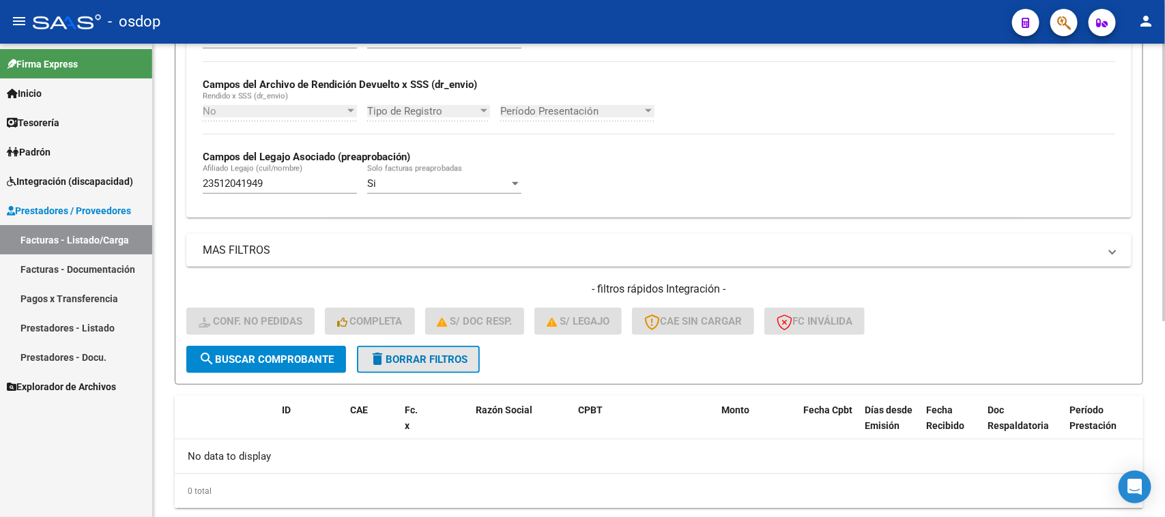
click at [431, 358] on span "delete Borrar Filtros" at bounding box center [418, 359] width 98 height 12
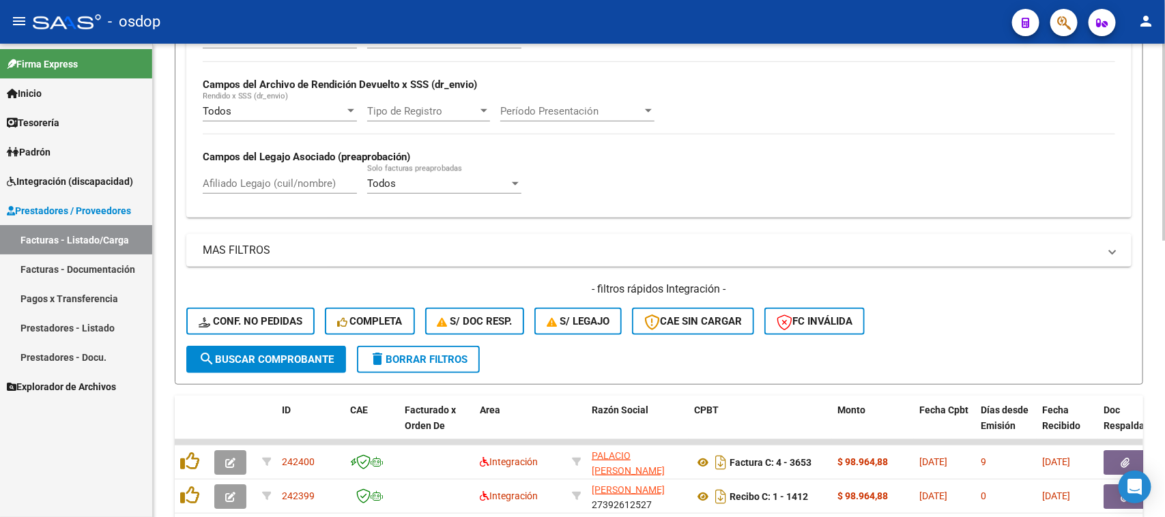
click at [294, 183] on input "Afiliado Legajo (cuil/nombre)" at bounding box center [280, 183] width 154 height 12
paste input "20535469750"
type input "20535469750"
click at [258, 362] on button "search Buscar Comprobante" at bounding box center [266, 359] width 160 height 27
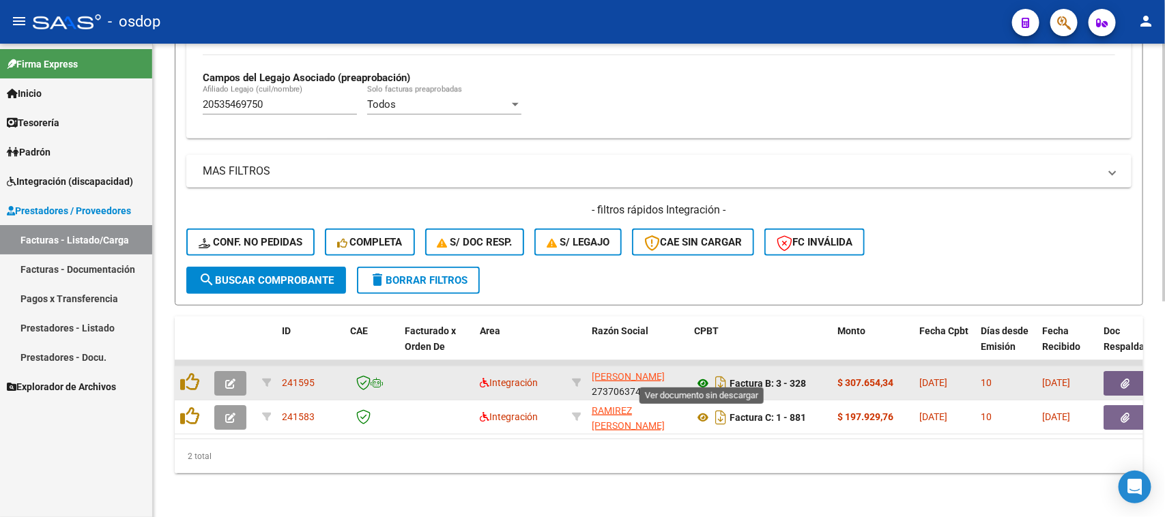
click at [701, 375] on icon at bounding box center [703, 383] width 18 height 16
click at [1114, 373] on button "button" at bounding box center [1125, 383] width 44 height 25
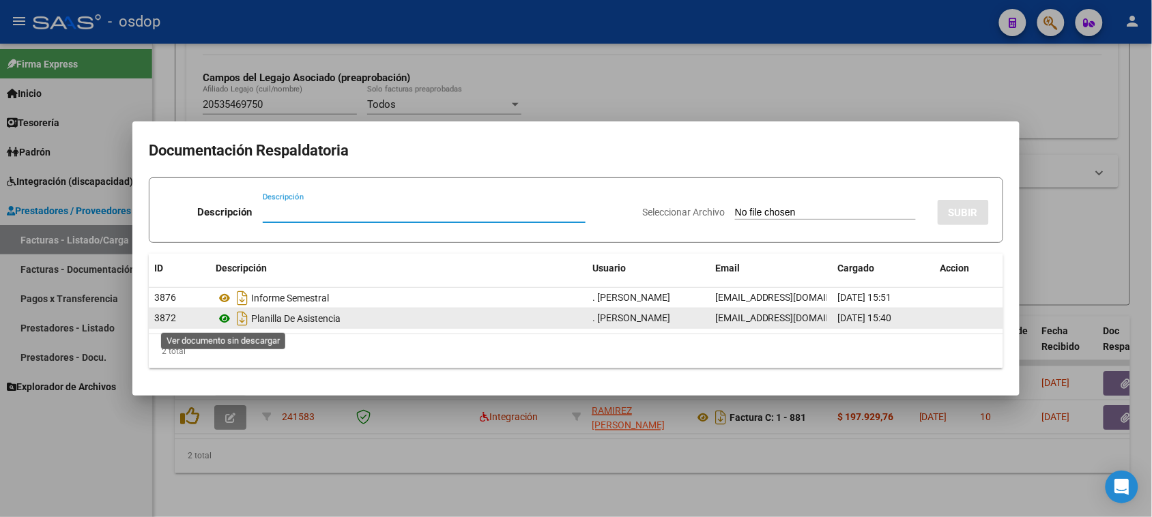
click at [222, 319] on icon at bounding box center [225, 318] width 18 height 16
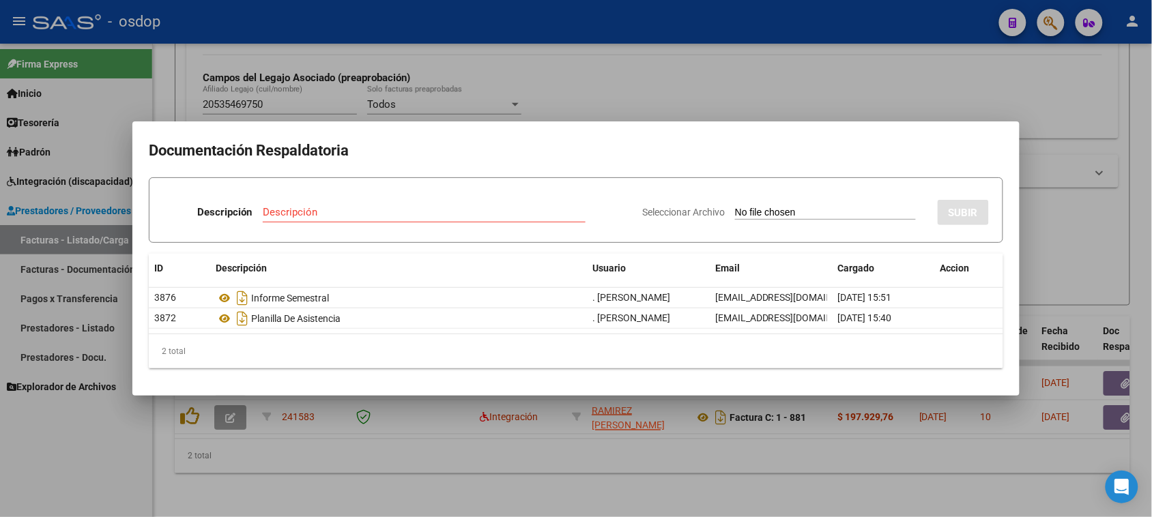
click at [599, 489] on div at bounding box center [576, 258] width 1152 height 517
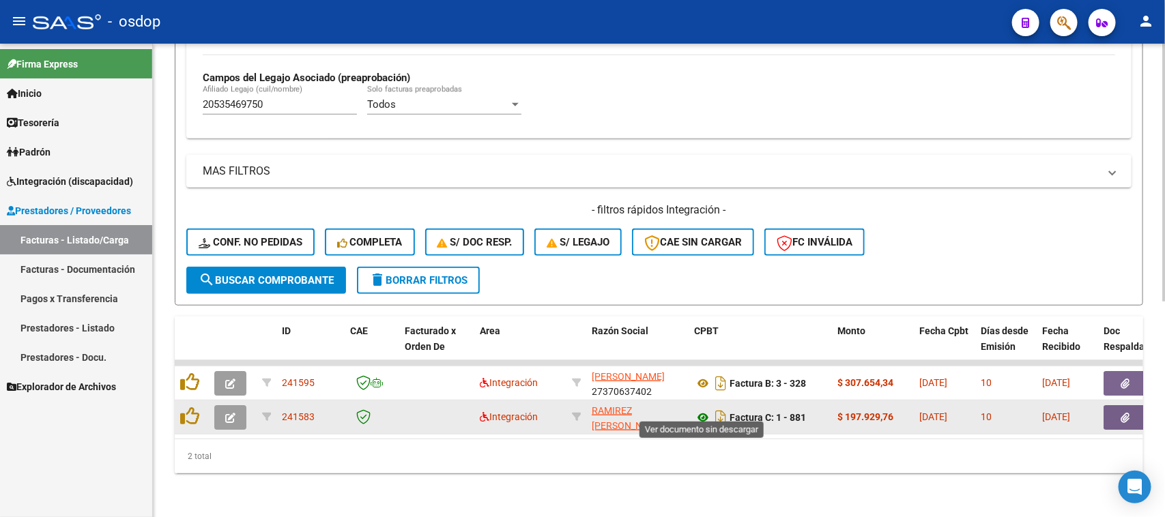
click at [703, 409] on icon at bounding box center [703, 417] width 18 height 16
click at [1121, 413] on icon "button" at bounding box center [1125, 418] width 9 height 10
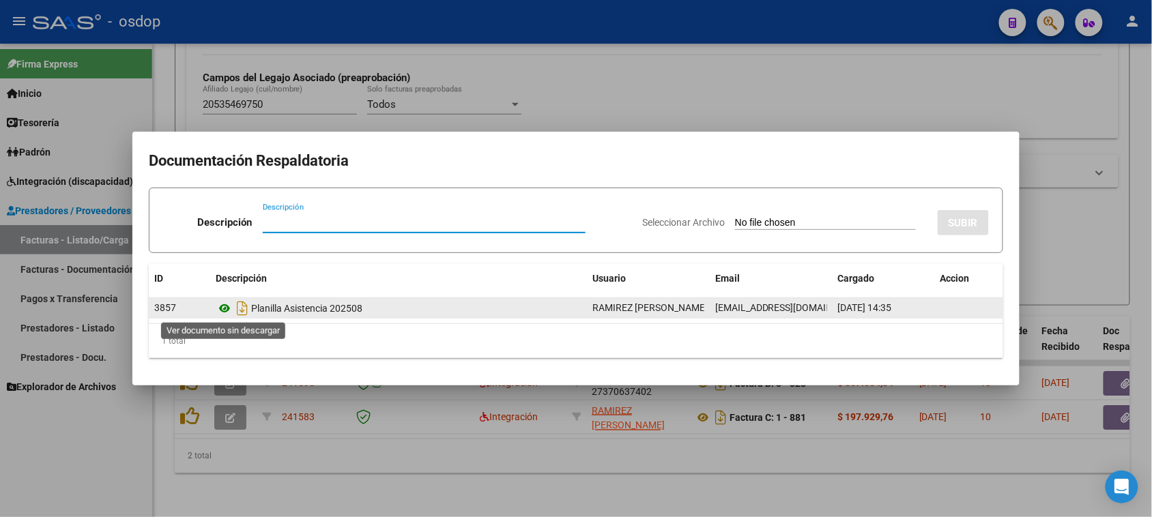
click at [227, 304] on icon at bounding box center [225, 308] width 18 height 16
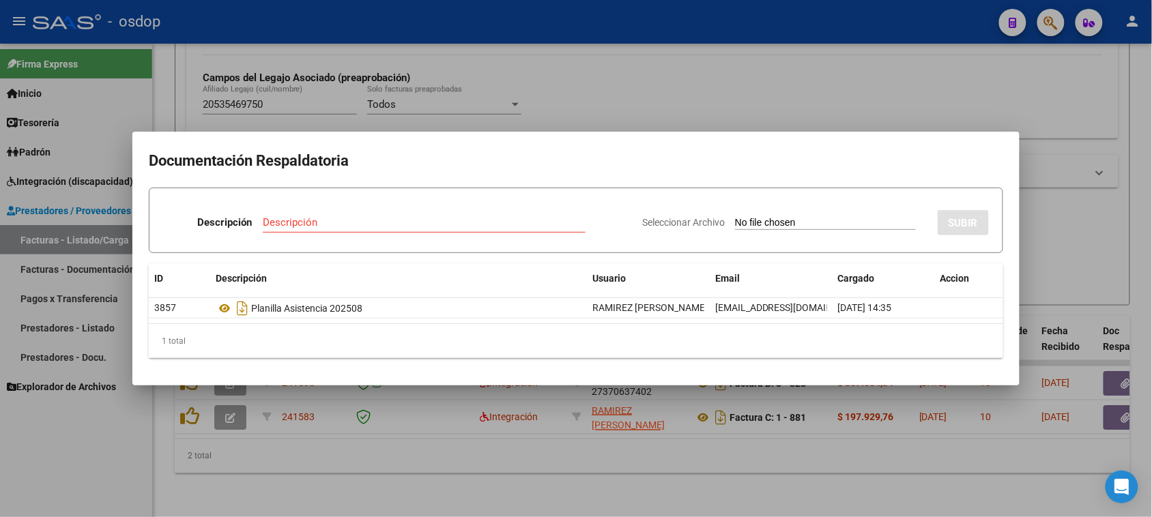
click at [529, 482] on div at bounding box center [576, 258] width 1152 height 517
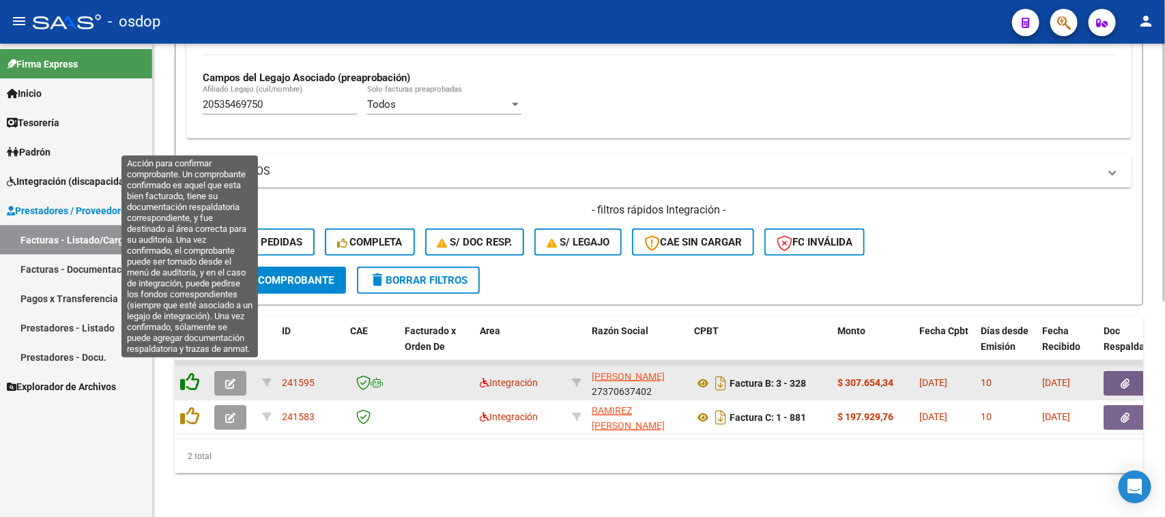
click at [184, 373] on icon at bounding box center [189, 382] width 19 height 19
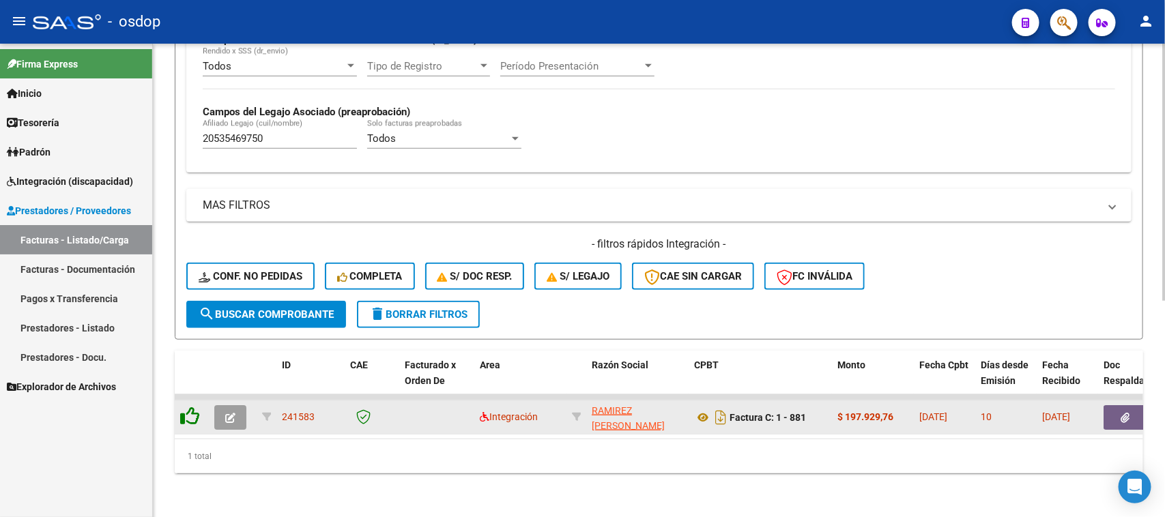
scroll to position [360, 0]
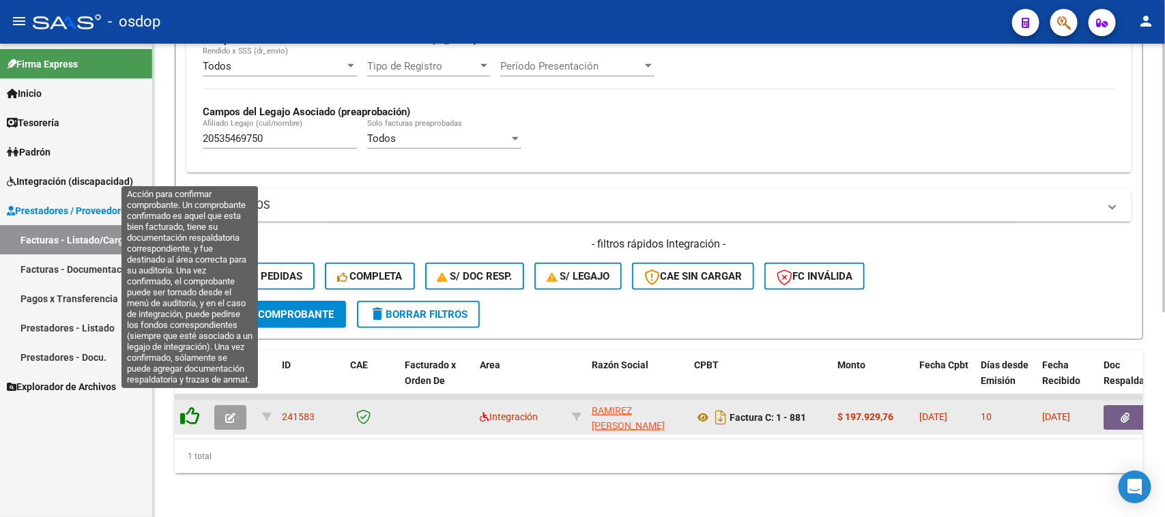
click at [189, 409] on icon at bounding box center [189, 416] width 19 height 19
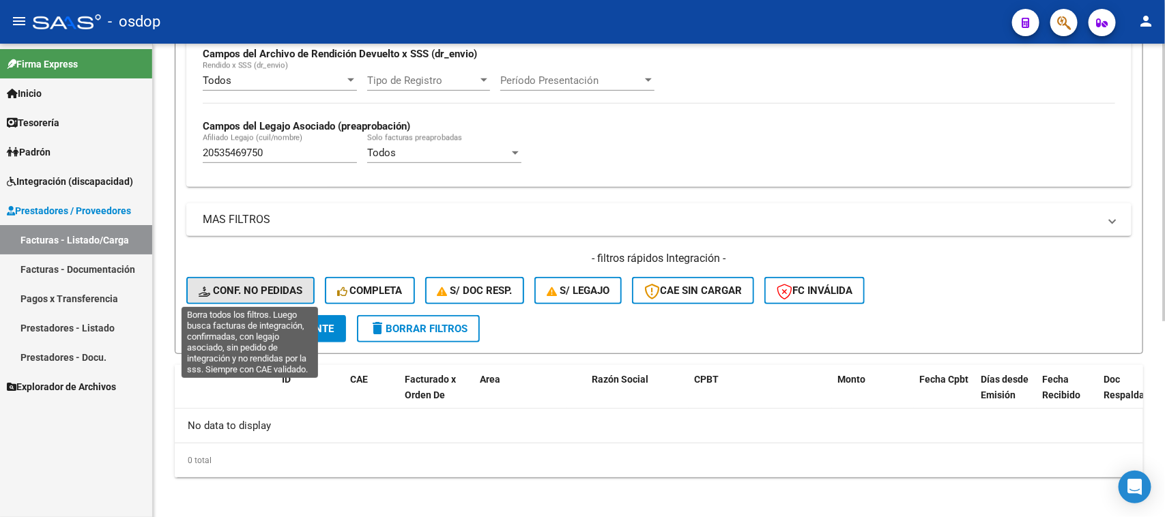
click at [250, 289] on span "Conf. no pedidas" at bounding box center [251, 291] width 104 height 12
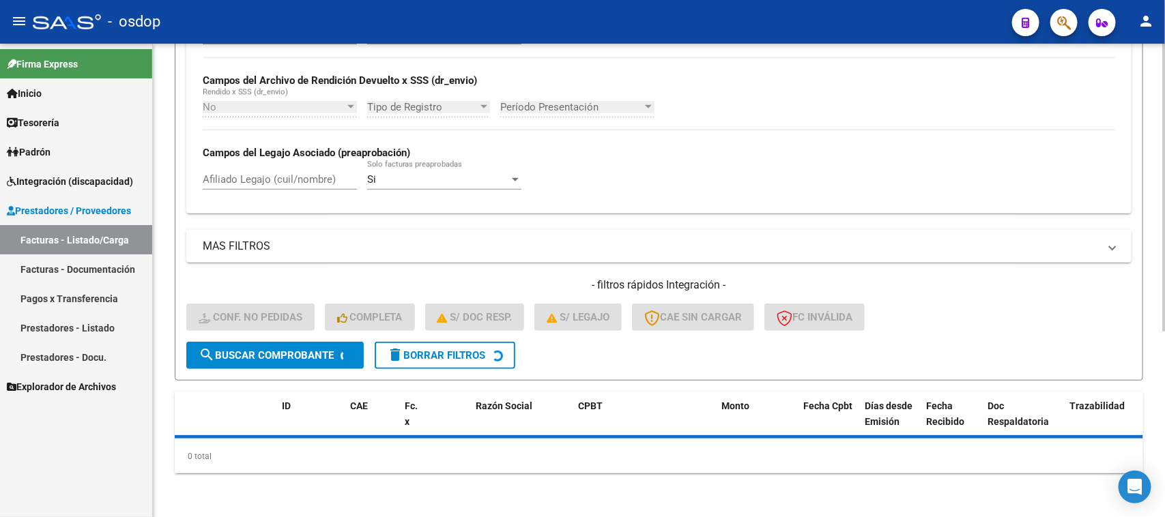
scroll to position [306, 0]
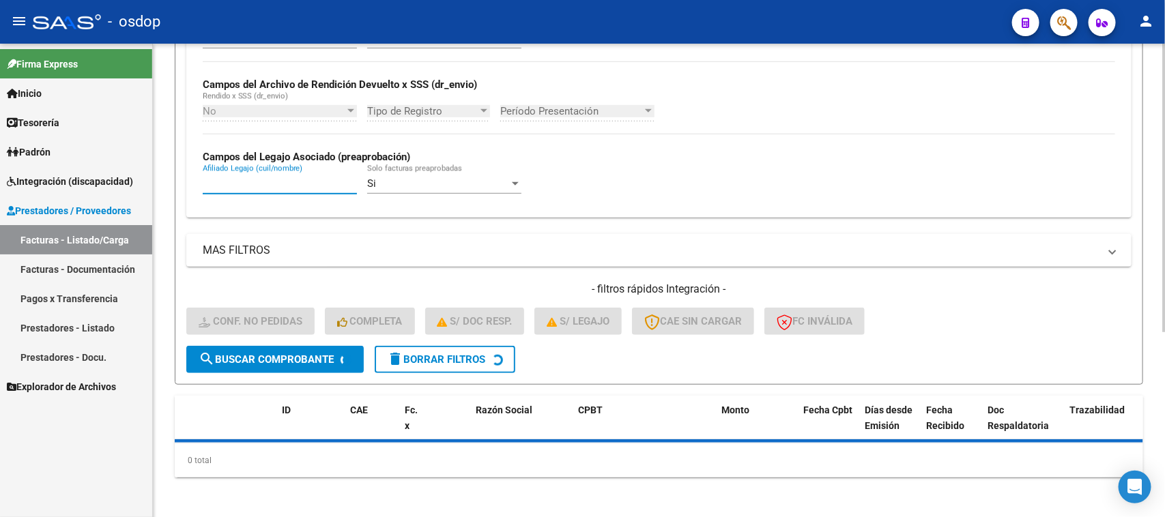
click at [274, 184] on input "Afiliado Legajo (cuil/nombre)" at bounding box center [280, 183] width 154 height 12
paste input "2808170881"
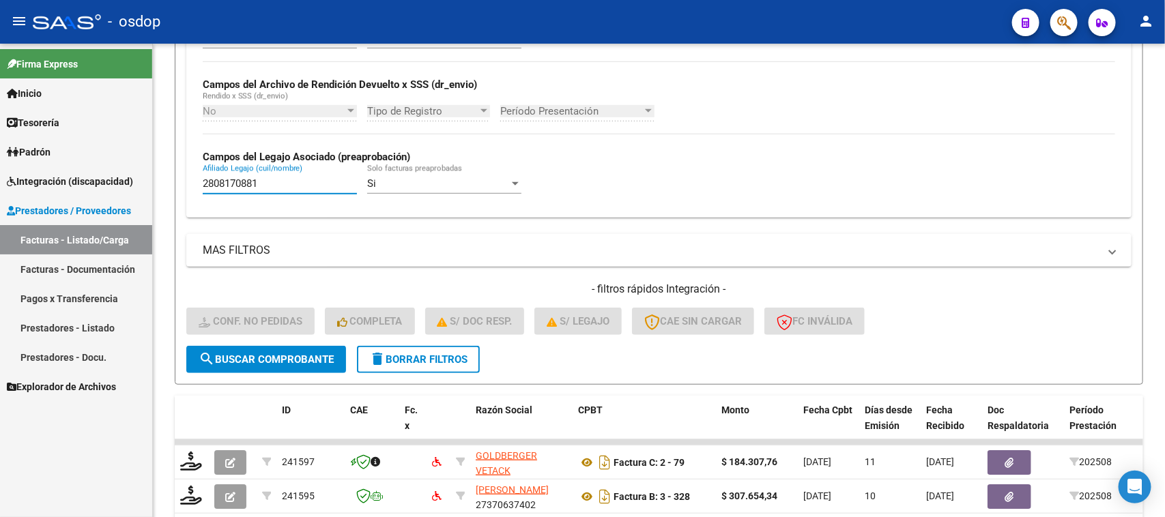
drag, startPoint x: 304, startPoint y: 181, endPoint x: 83, endPoint y: 184, distance: 221.1
click at [89, 184] on mat-sidenav-container "Firma Express Inicio Calendario SSS Instructivos Contacto OS Tesorería Extracto…" at bounding box center [582, 281] width 1165 height 474
paste input "0535469750"
type input "20535469750"
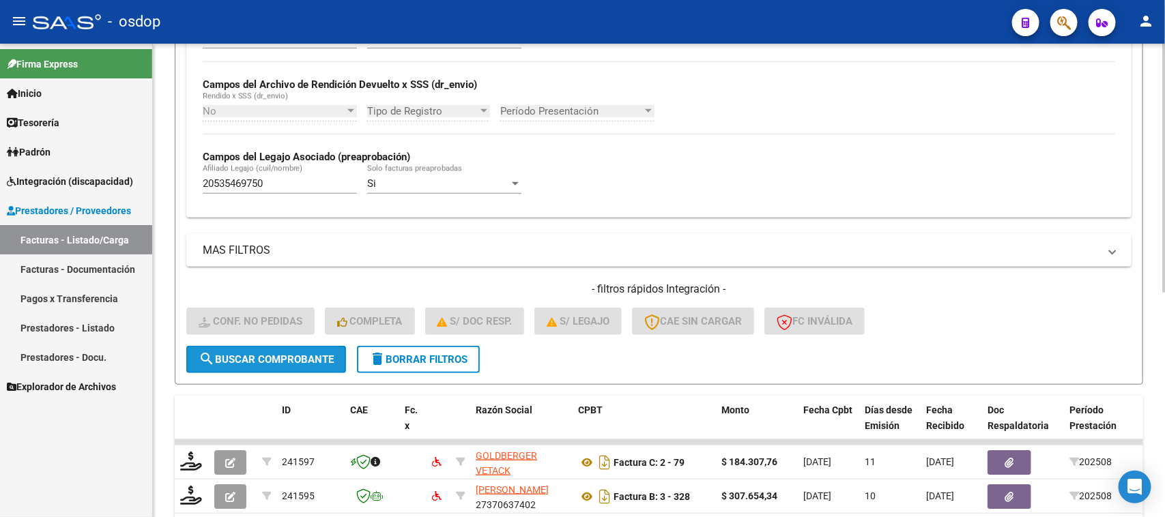
click at [284, 363] on button "search Buscar Comprobante" at bounding box center [266, 359] width 160 height 27
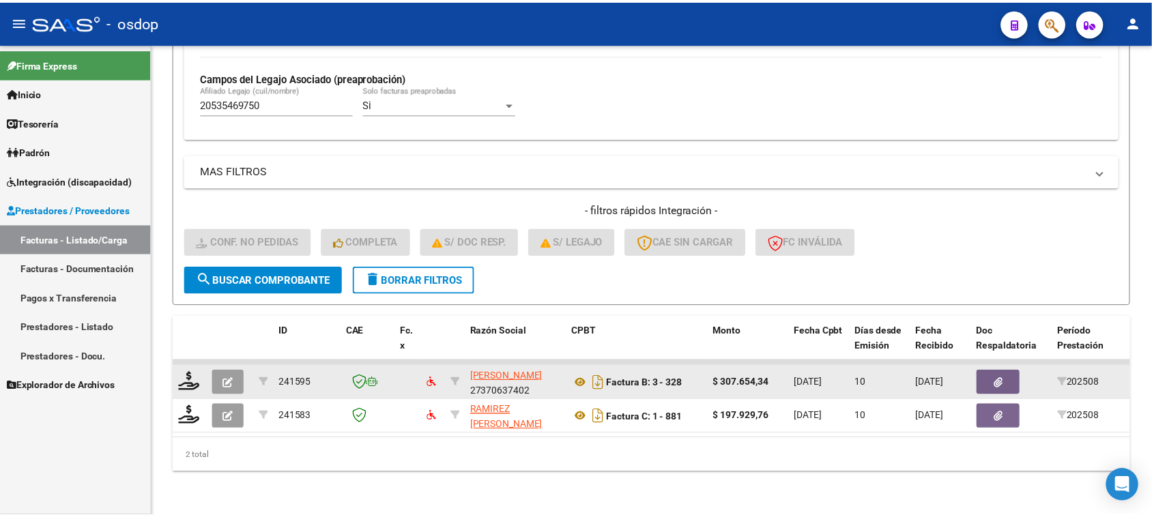
scroll to position [394, 0]
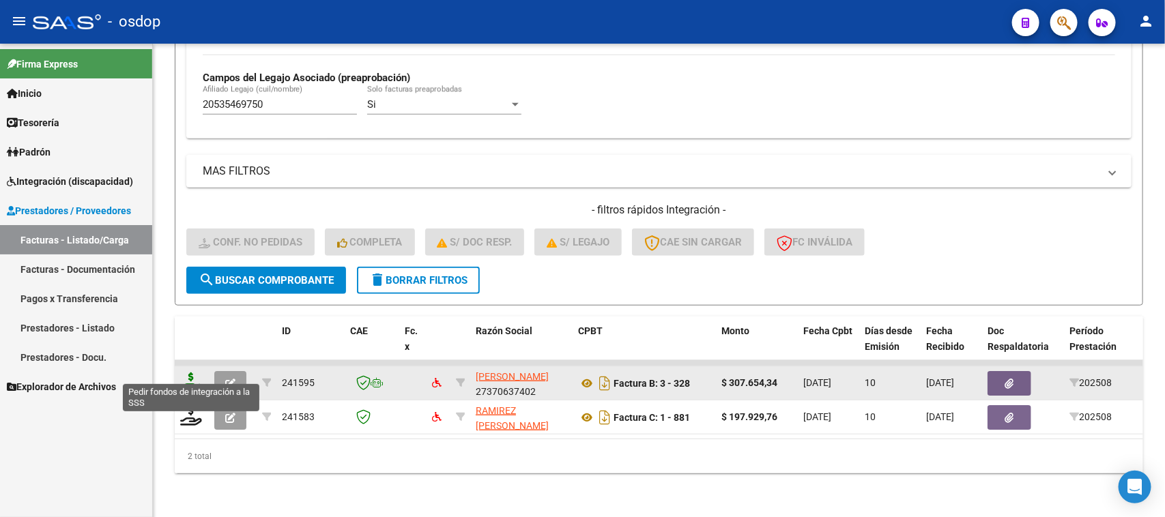
click at [189, 374] on icon at bounding box center [191, 382] width 22 height 19
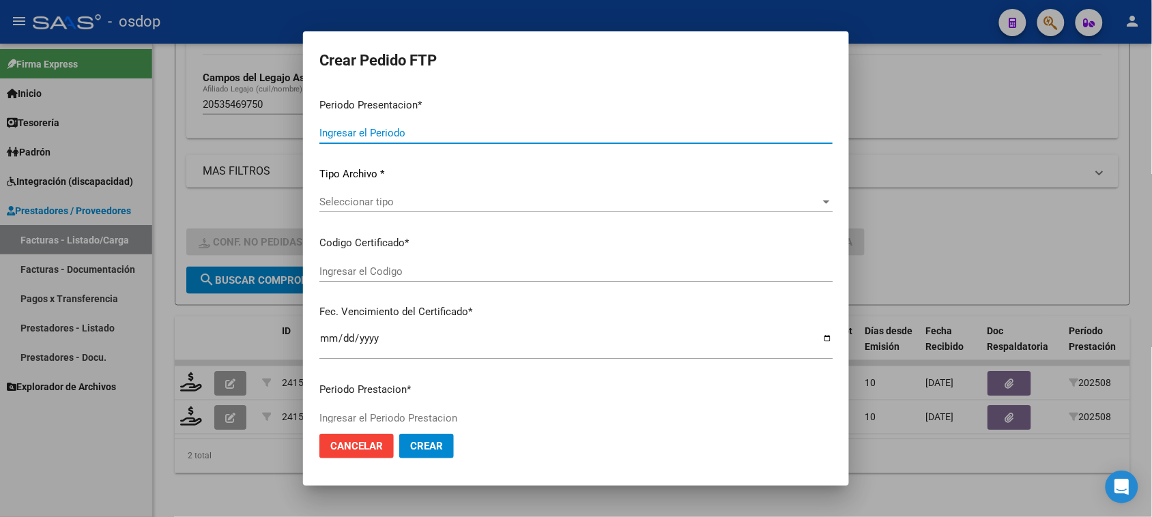
type input "202508"
type input "$ 307.654,34"
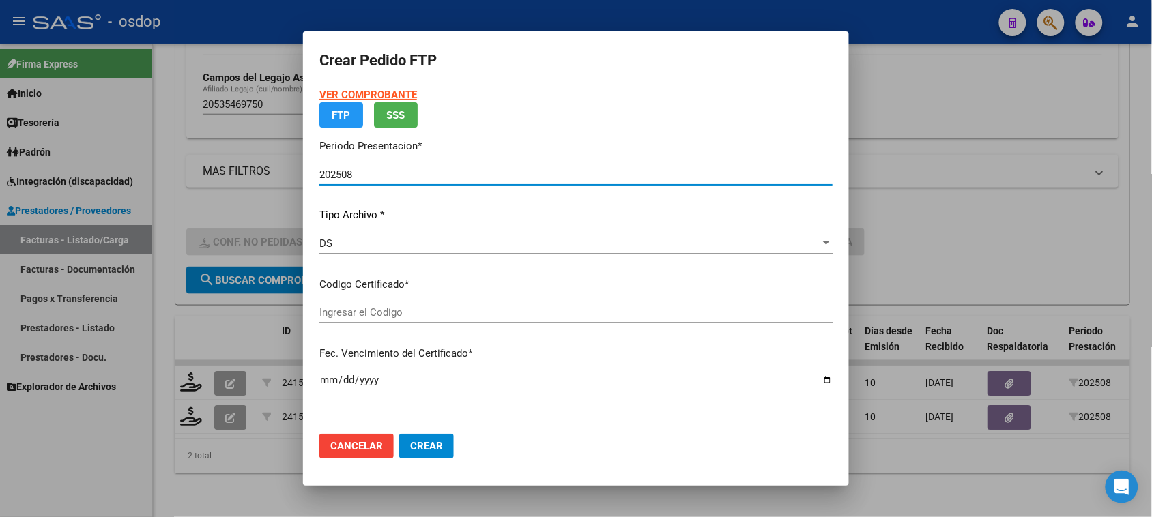
type input "63391762"
type input "[DATE]"
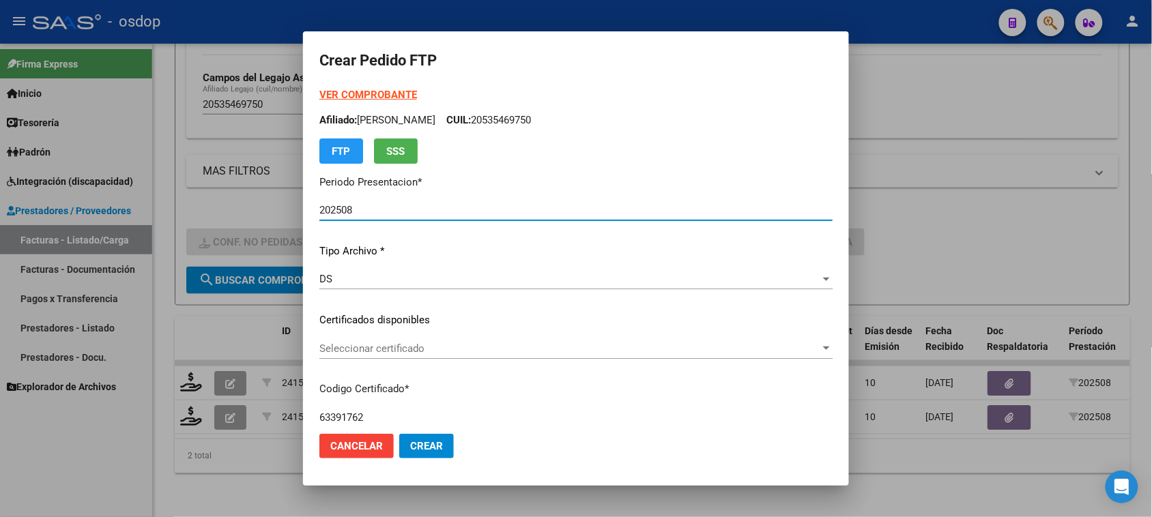
click at [540, 355] on div "Seleccionar certificado Seleccionar certificado" at bounding box center [575, 348] width 513 height 20
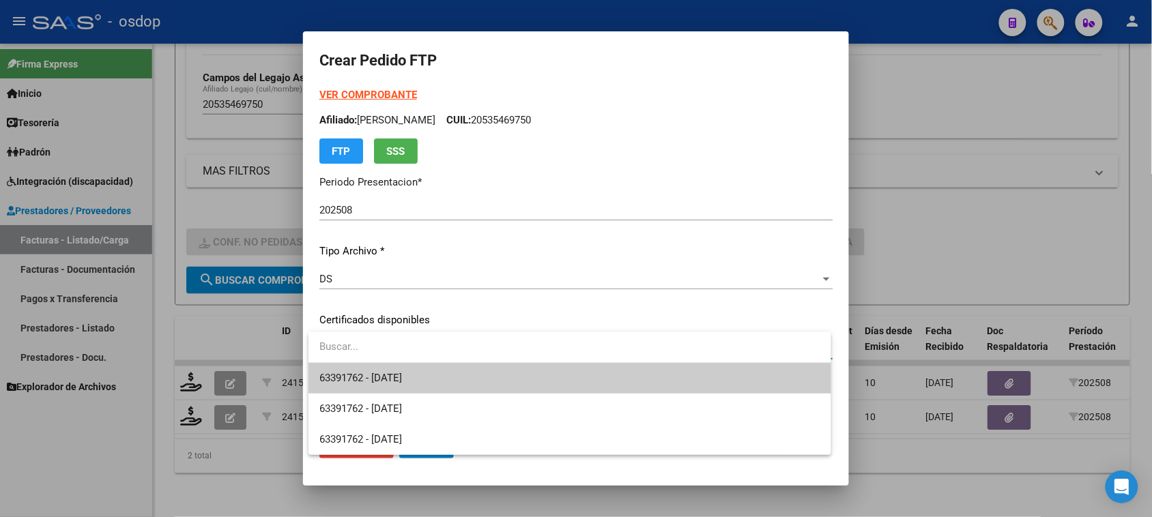
click at [540, 383] on span "63391762 - [DATE]" at bounding box center [569, 378] width 500 height 31
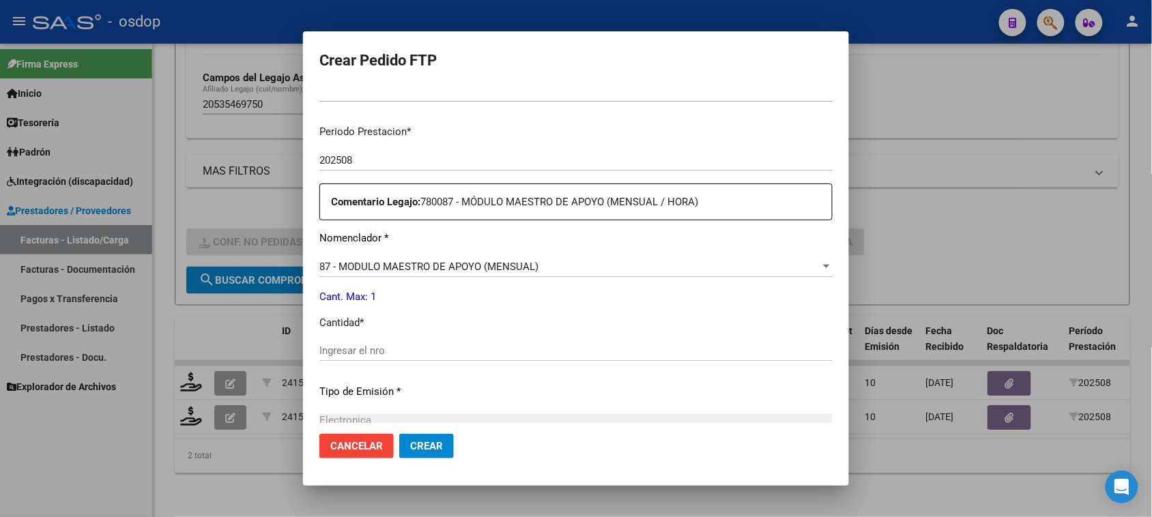
scroll to position [426, 0]
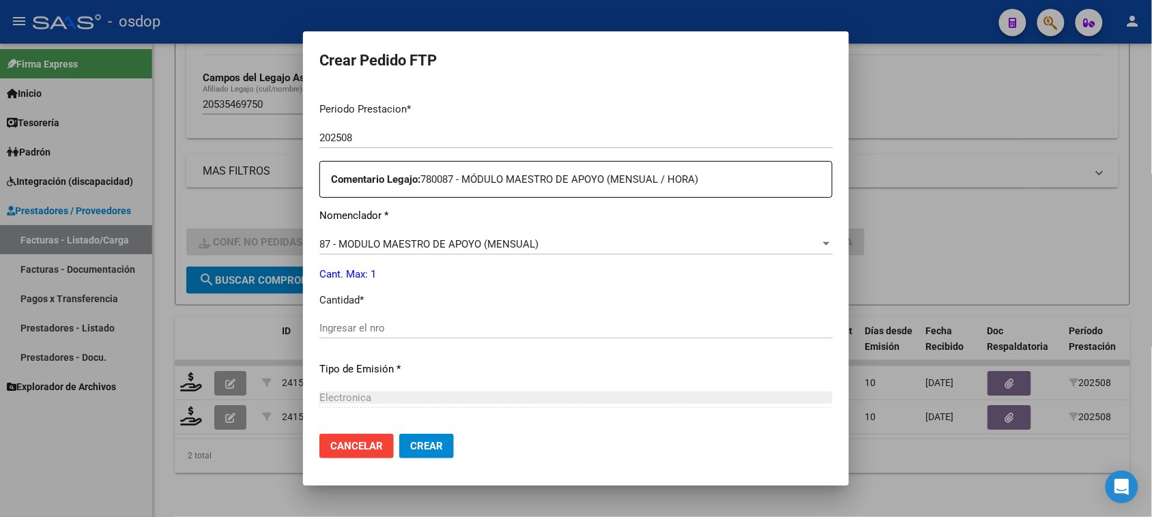
click at [381, 322] on input "Ingresar el nro" at bounding box center [575, 328] width 513 height 12
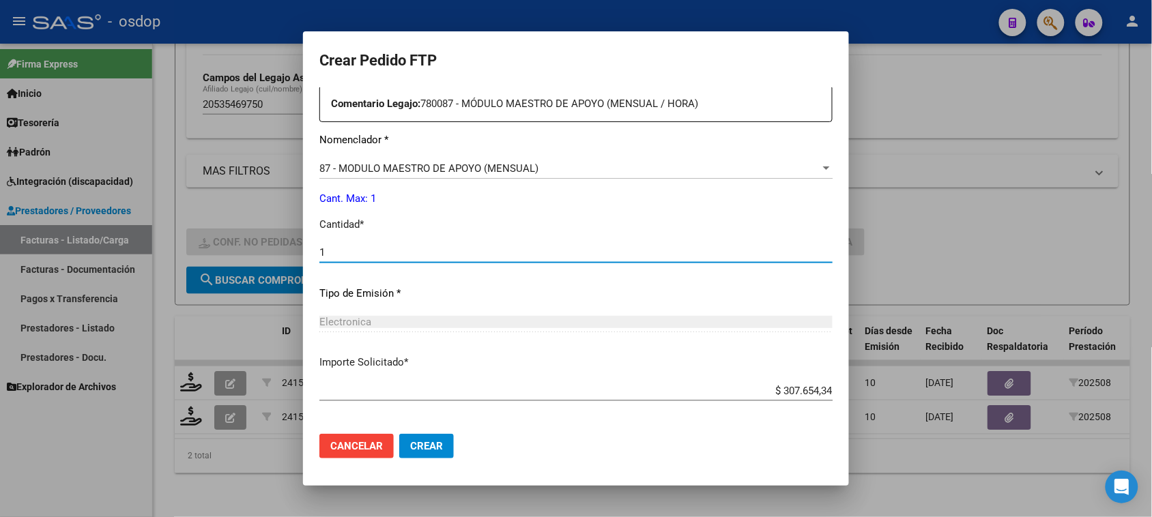
scroll to position [561, 0]
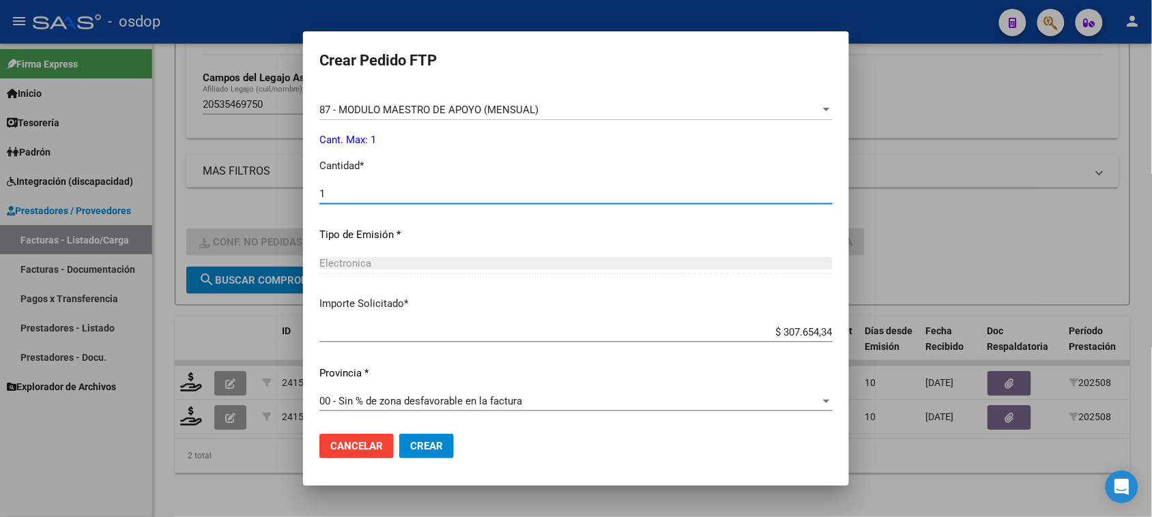
type input "1"
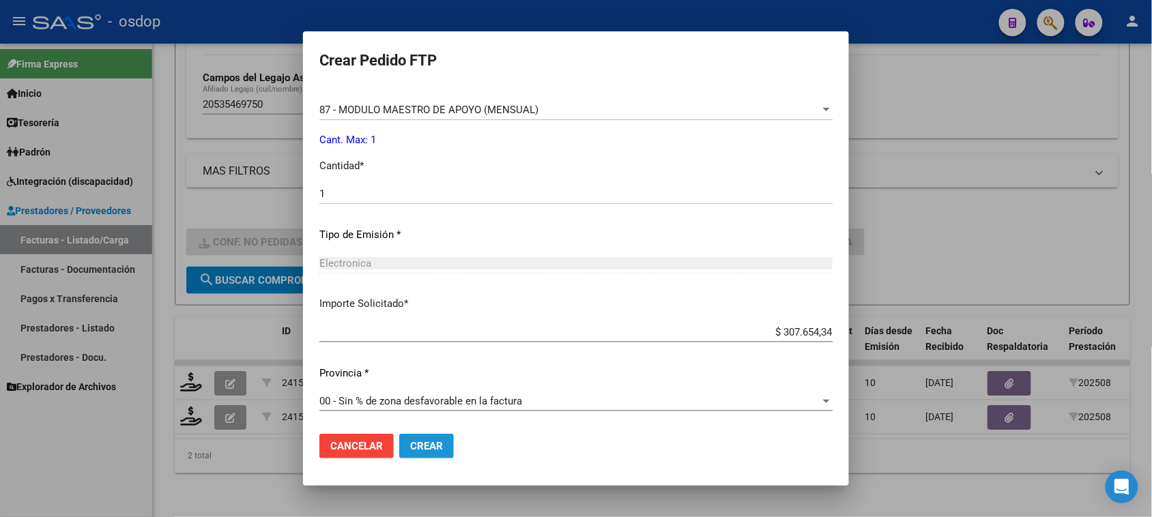
click at [433, 454] on button "Crear" at bounding box center [426, 446] width 55 height 25
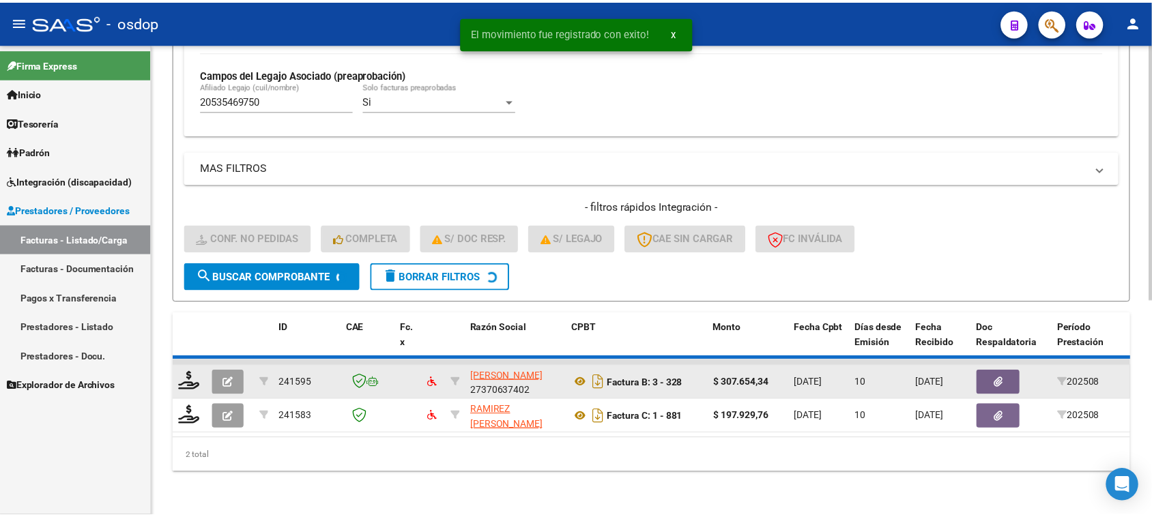
scroll to position [360, 0]
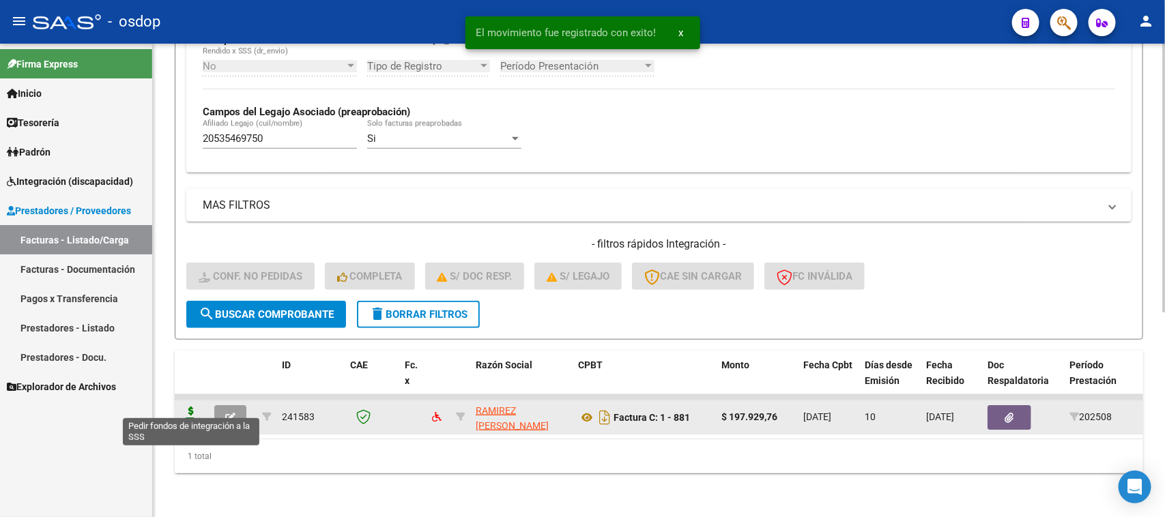
click at [192, 407] on icon at bounding box center [191, 416] width 22 height 19
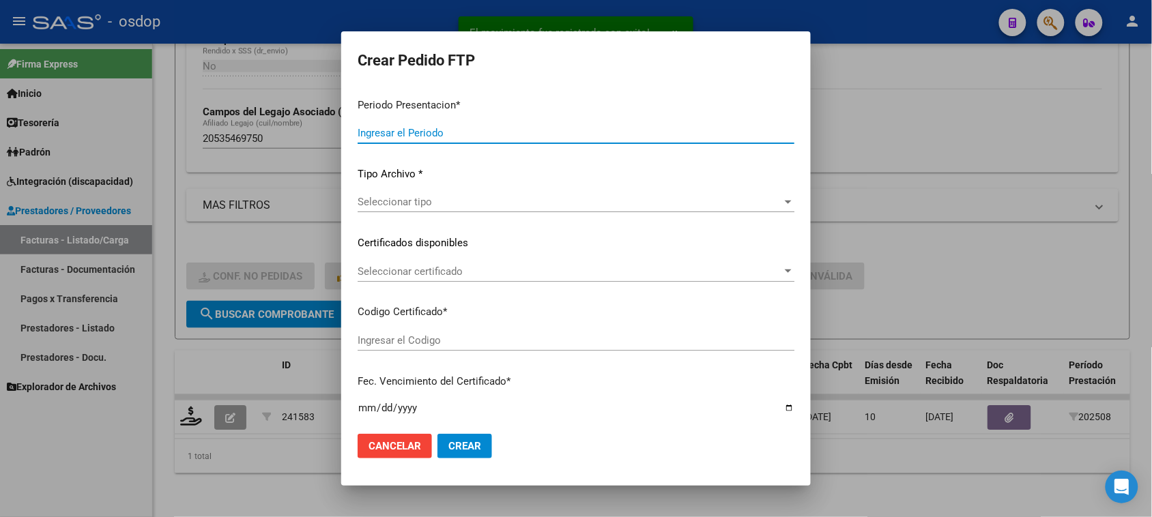
type input "202508"
type input "$ 197.929,76"
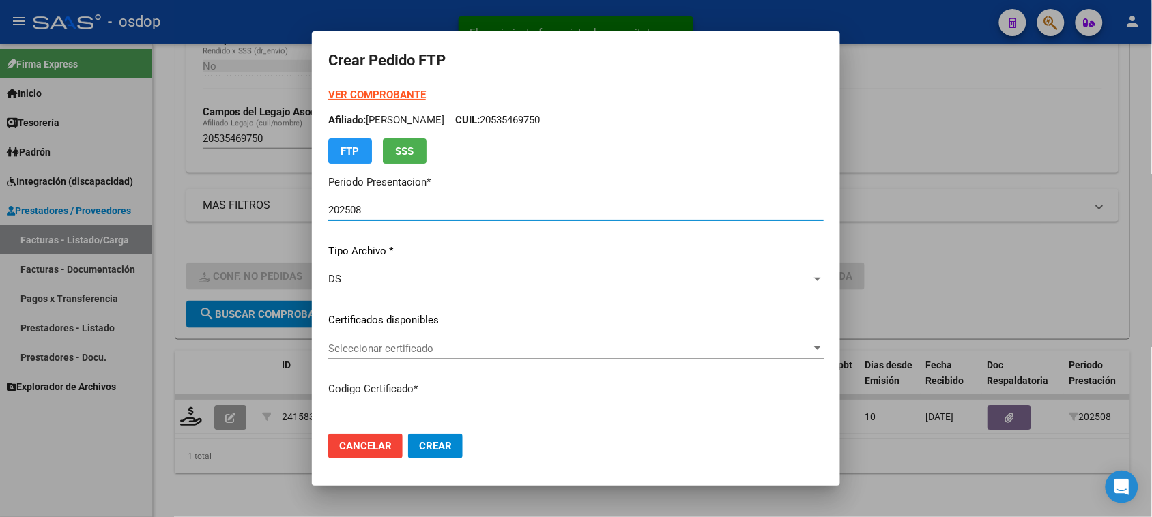
type input "63391762"
type input "[DATE]"
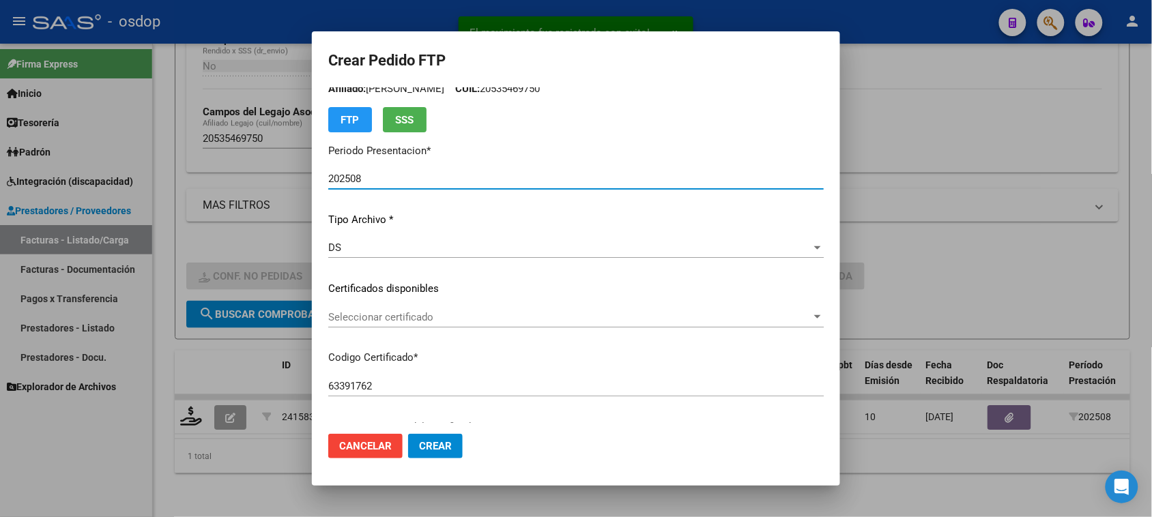
scroll to position [171, 0]
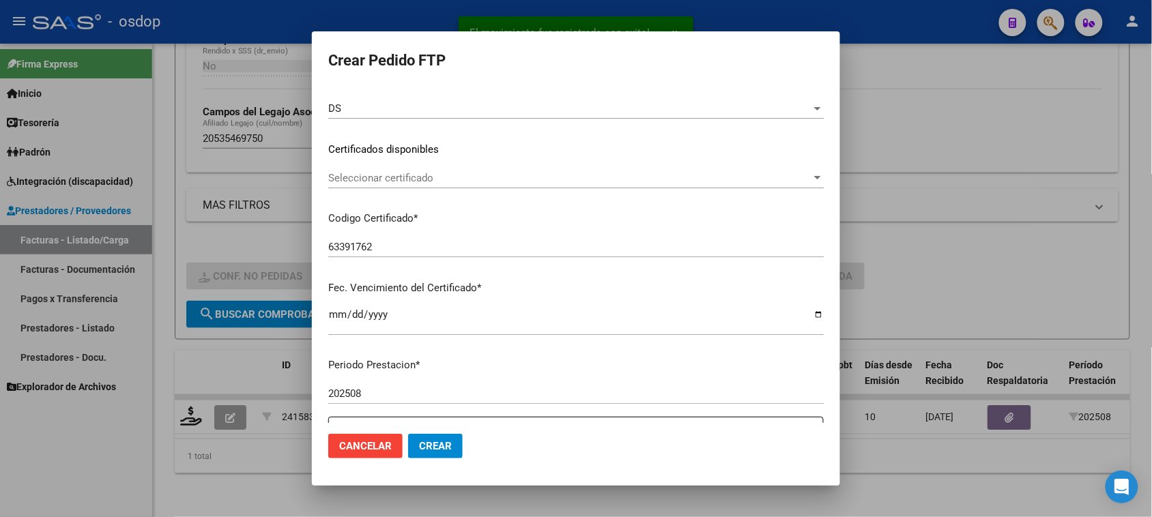
click at [615, 179] on span "Seleccionar certificado" at bounding box center [569, 178] width 483 height 12
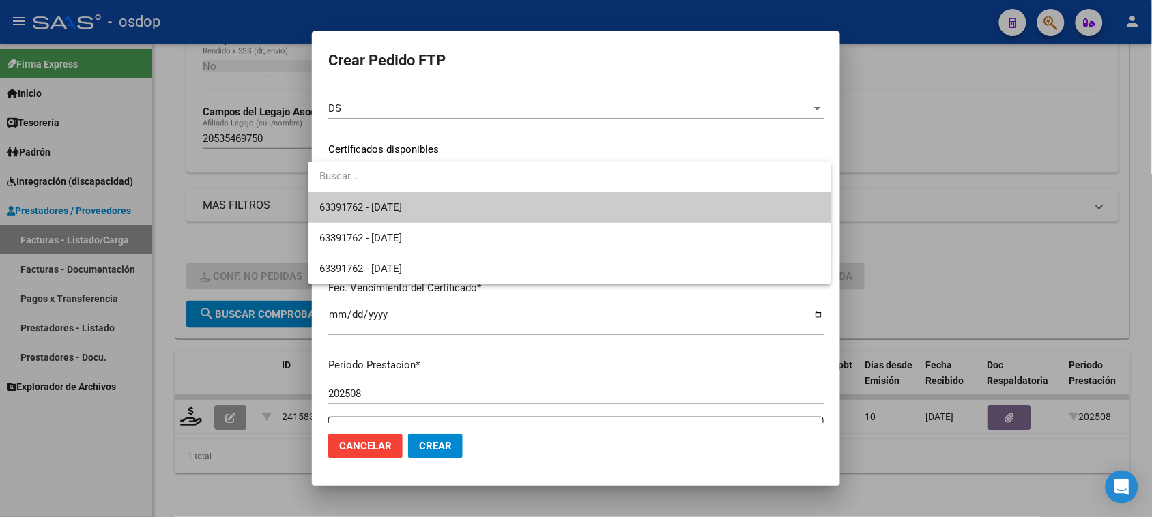
click at [609, 203] on span "63391762 - [DATE]" at bounding box center [569, 207] width 500 height 31
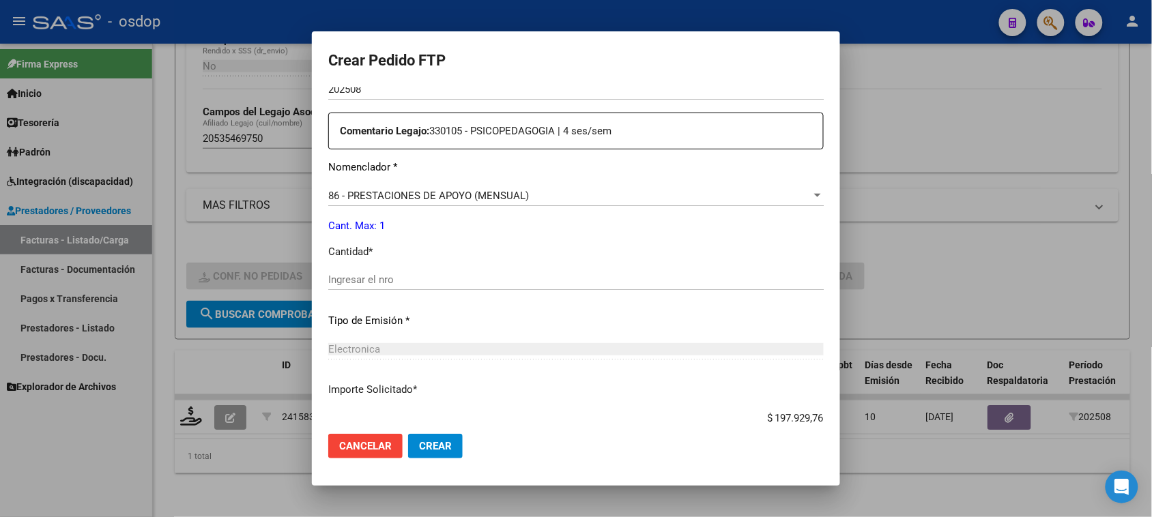
scroll to position [512, 0]
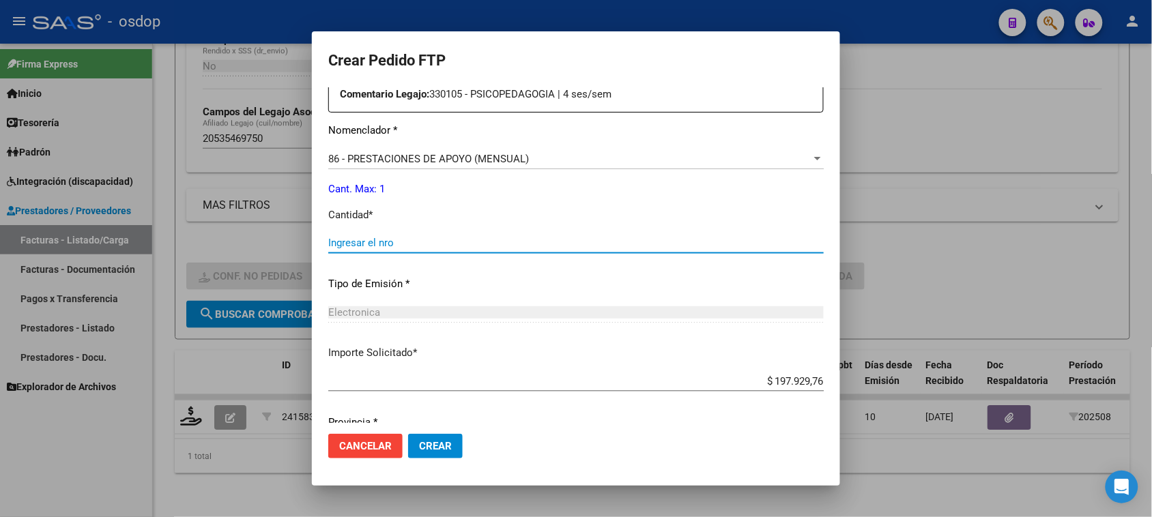
click at [371, 237] on input "Ingresar el nro" at bounding box center [575, 243] width 495 height 12
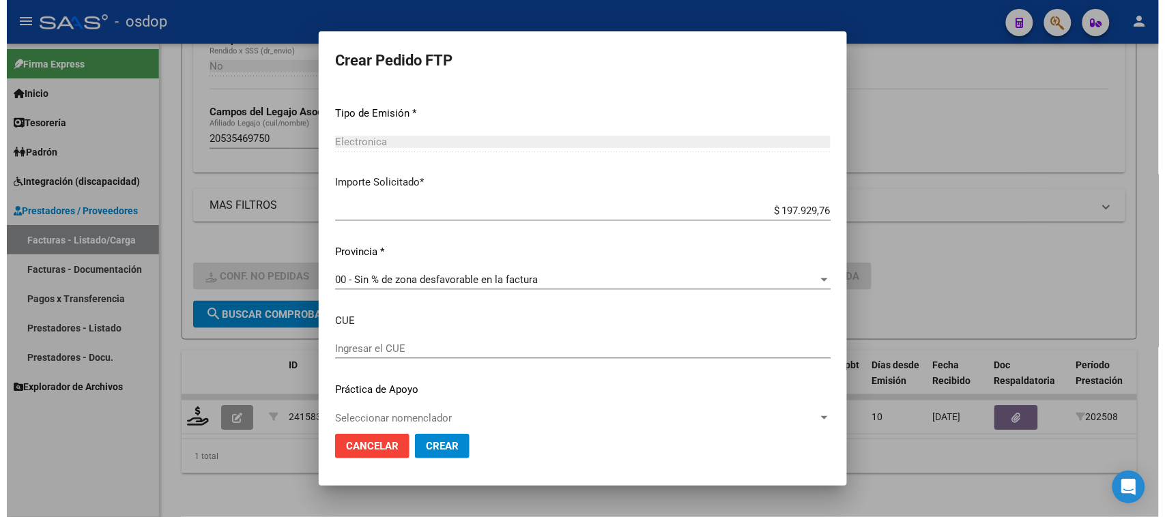
scroll to position [699, 0]
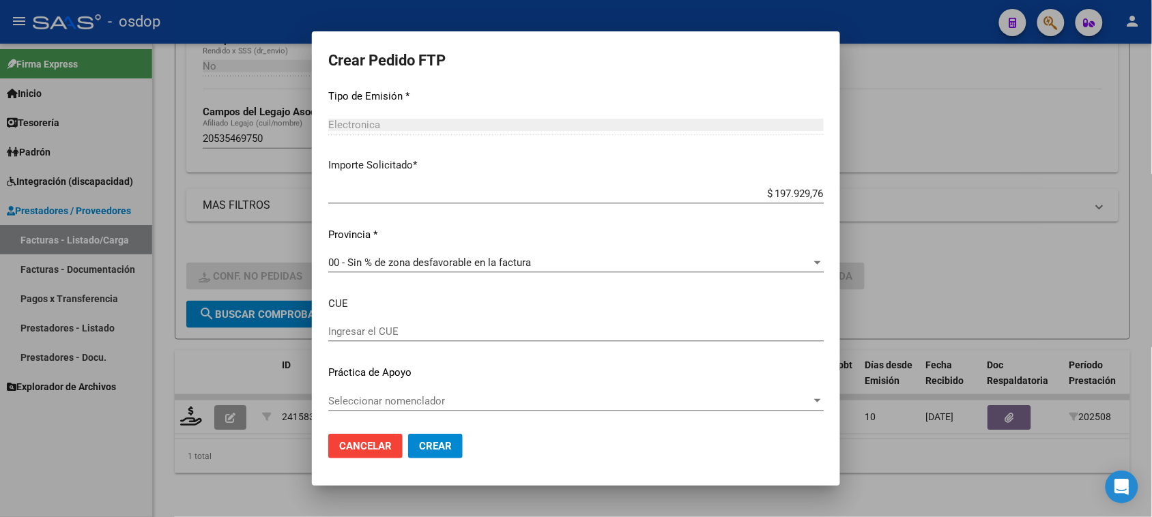
type input "1"
click at [439, 448] on span "Crear" at bounding box center [435, 446] width 33 height 12
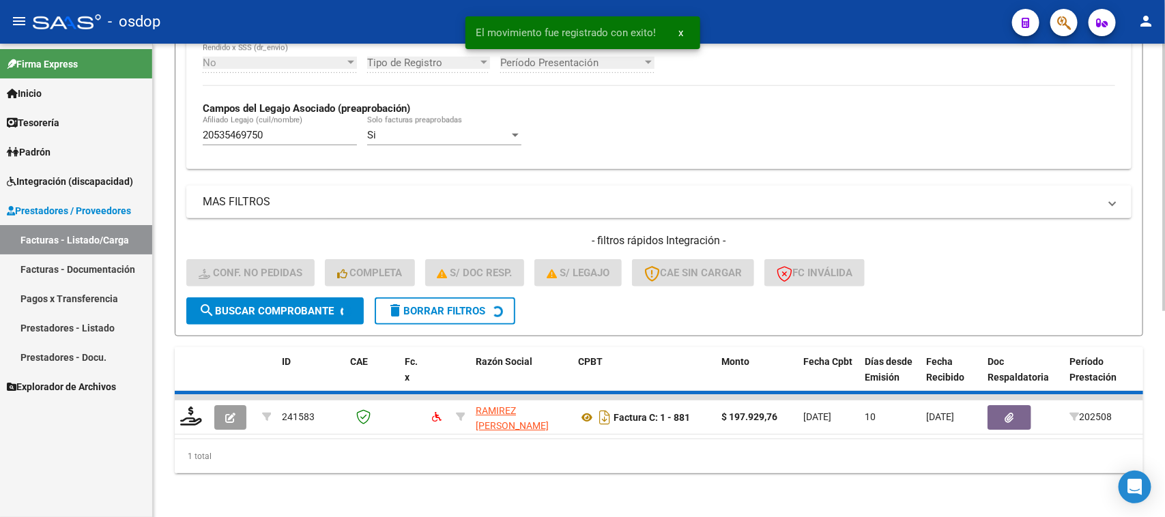
scroll to position [336, 0]
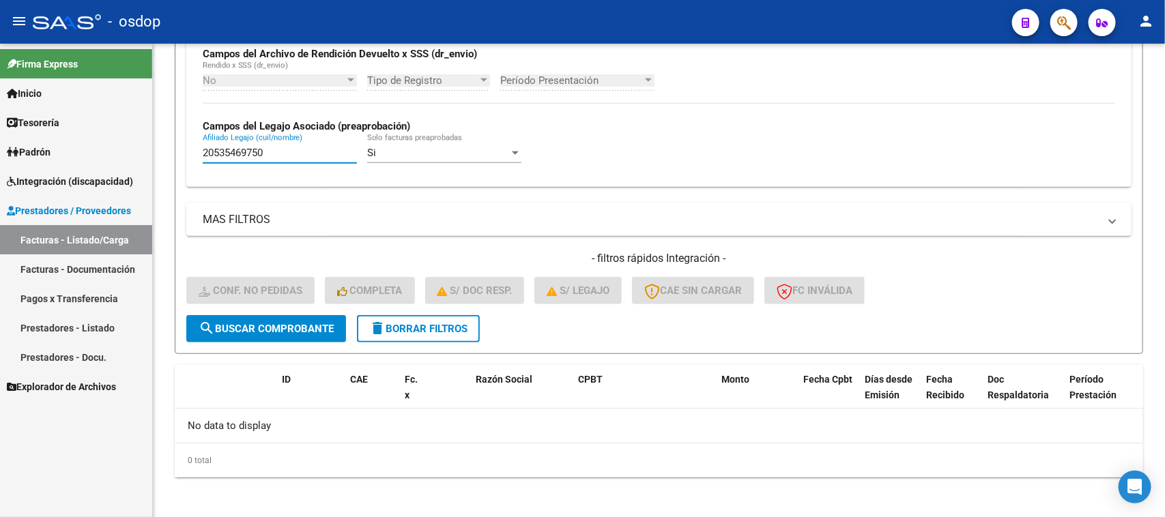
drag, startPoint x: 276, startPoint y: 150, endPoint x: 84, endPoint y: 149, distance: 192.4
click at [86, 149] on mat-sidenav-container "Firma Express Inicio Calendario SSS Instructivos Contacto OS Tesorería Extracto…" at bounding box center [582, 281] width 1165 height 474
paste input "83201441"
type input "20583201441"
click at [298, 325] on span "search Buscar Comprobante" at bounding box center [266, 329] width 135 height 12
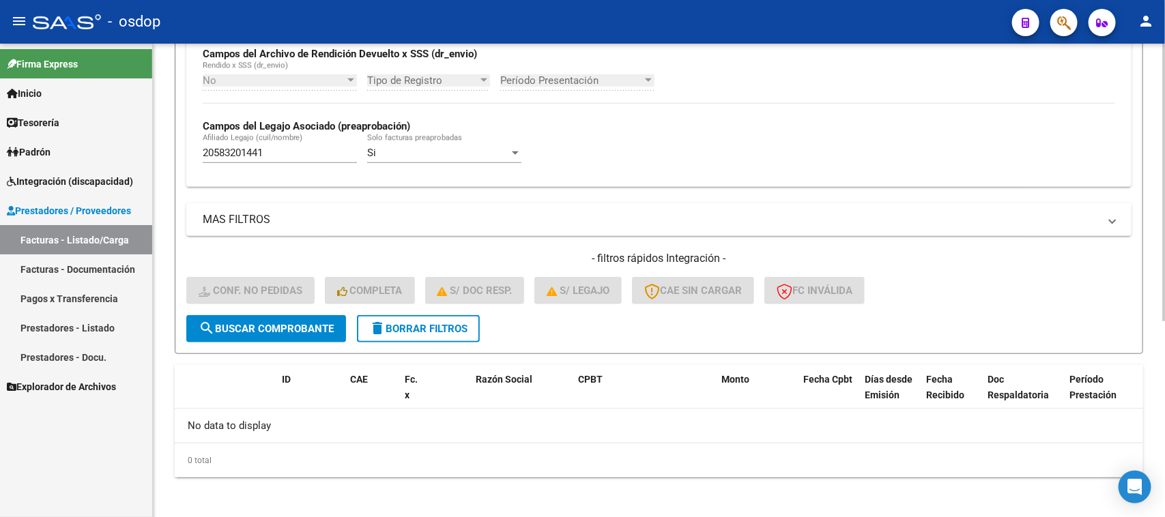
click at [406, 335] on button "delete Borrar Filtros" at bounding box center [418, 328] width 123 height 27
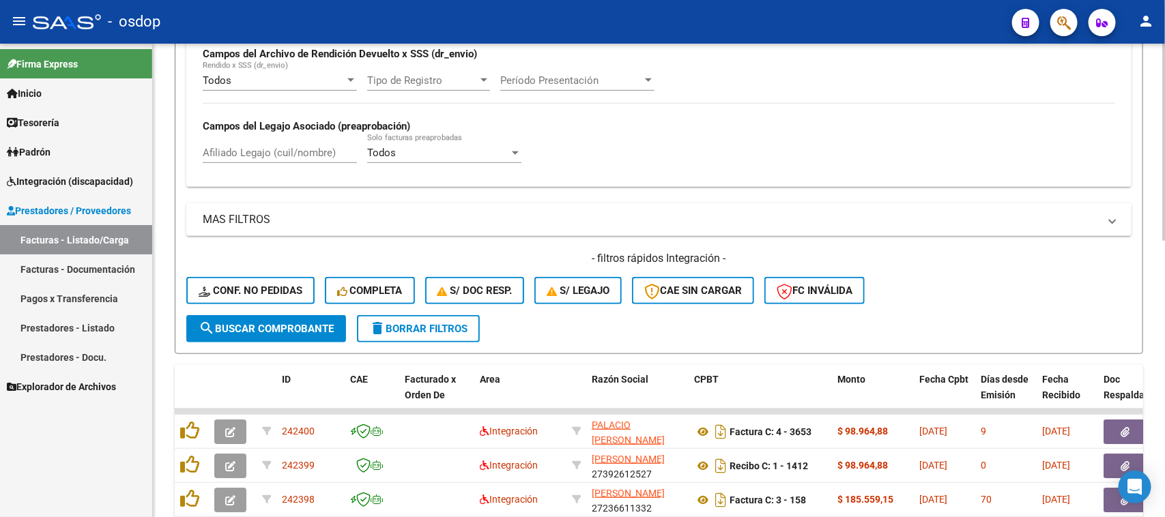
click at [292, 150] on input "Afiliado Legajo (cuil/nombre)" at bounding box center [280, 153] width 154 height 12
paste input "20583201441"
type input "20583201441"
click at [301, 328] on span "search Buscar Comprobante" at bounding box center [266, 329] width 135 height 12
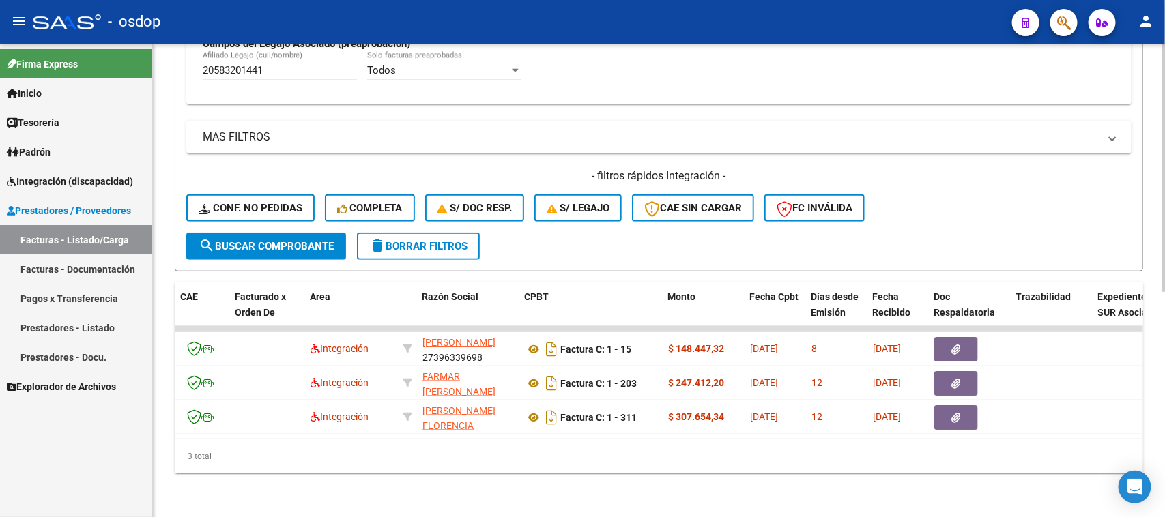
scroll to position [0, 0]
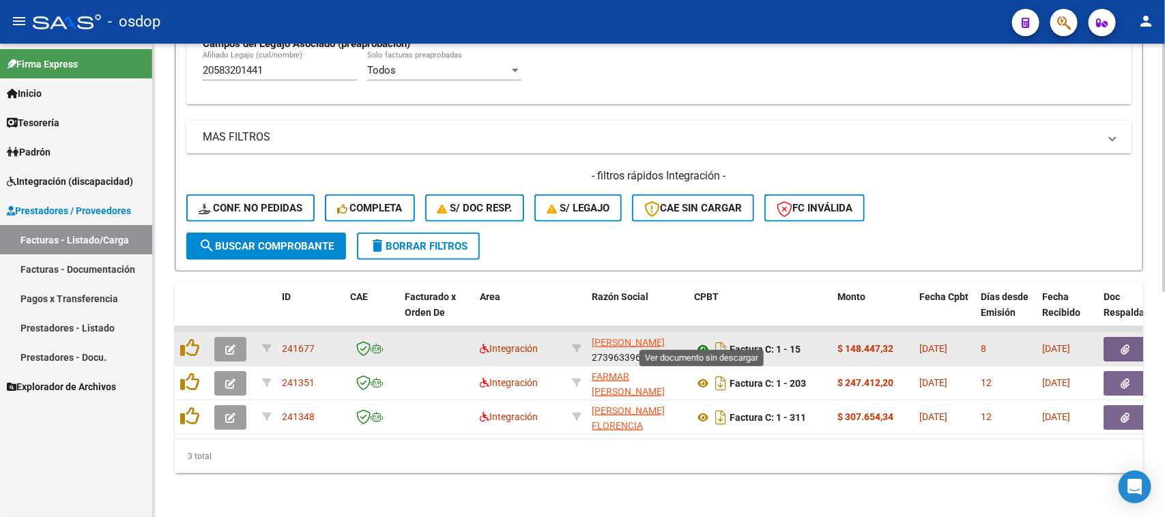
click at [703, 341] on icon at bounding box center [703, 349] width 18 height 16
click at [1124, 345] on icon "button" at bounding box center [1125, 350] width 9 height 10
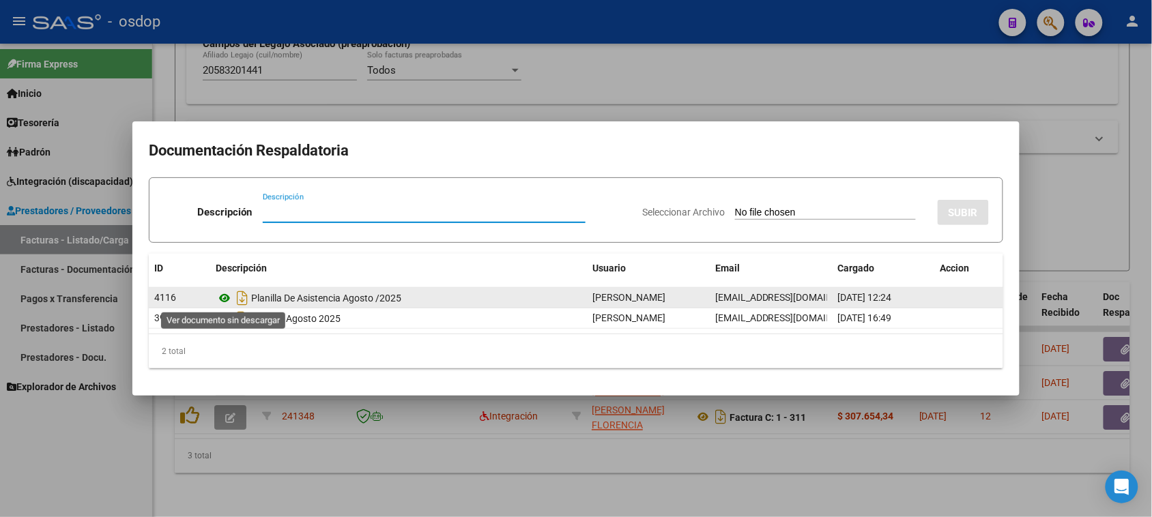
click at [224, 299] on icon at bounding box center [225, 298] width 18 height 16
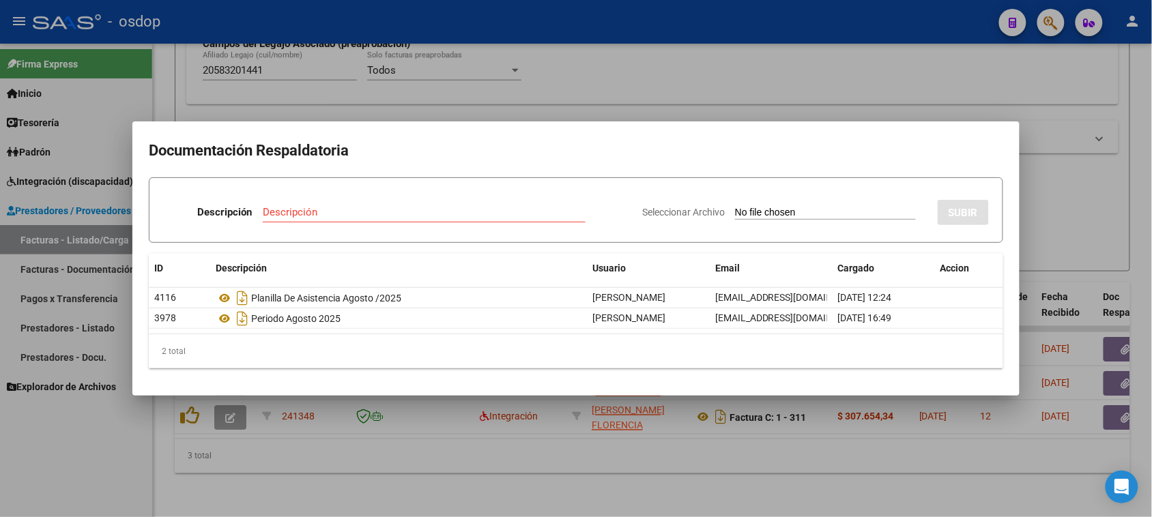
click at [642, 473] on div at bounding box center [576, 258] width 1152 height 517
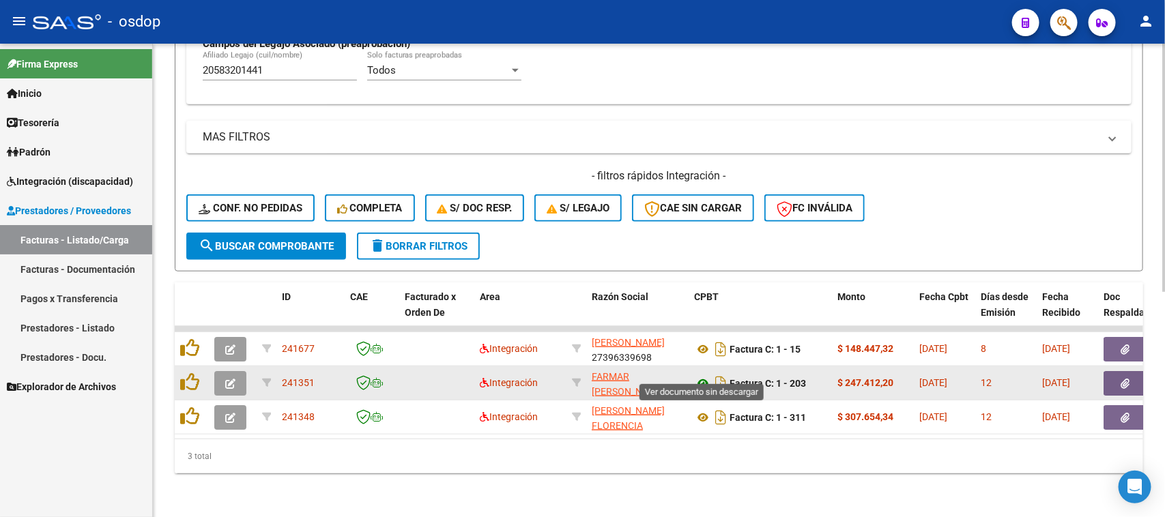
click at [699, 375] on icon at bounding box center [703, 383] width 18 height 16
click at [1133, 371] on button "button" at bounding box center [1125, 383] width 44 height 25
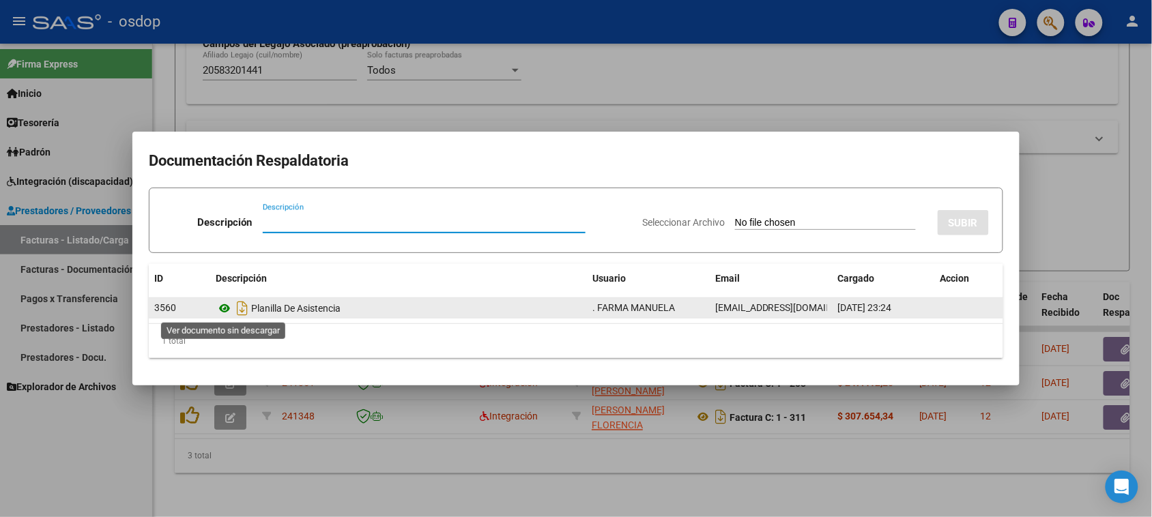
click at [227, 310] on icon at bounding box center [225, 308] width 18 height 16
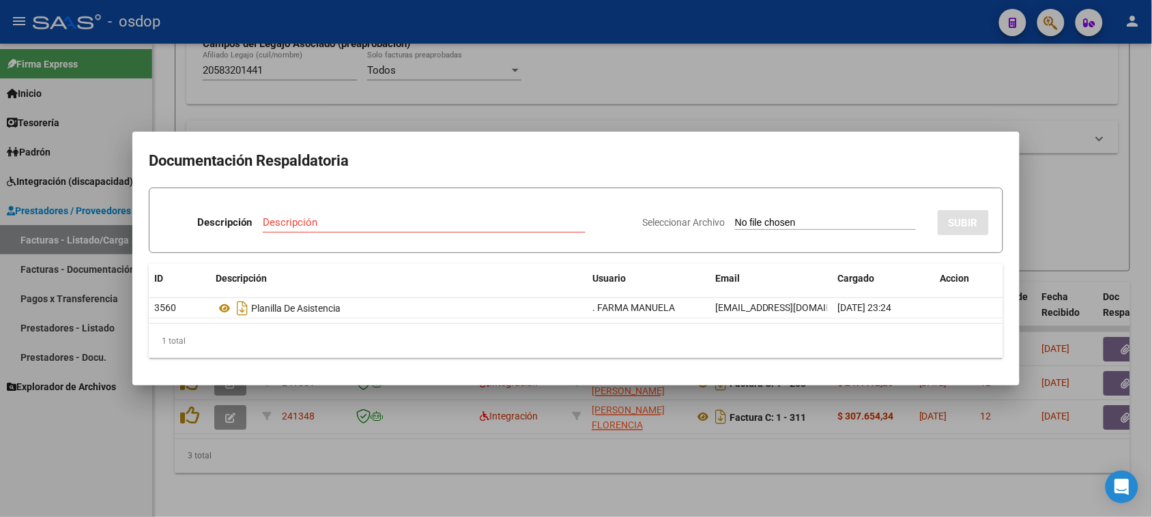
click at [710, 469] on div at bounding box center [576, 258] width 1152 height 517
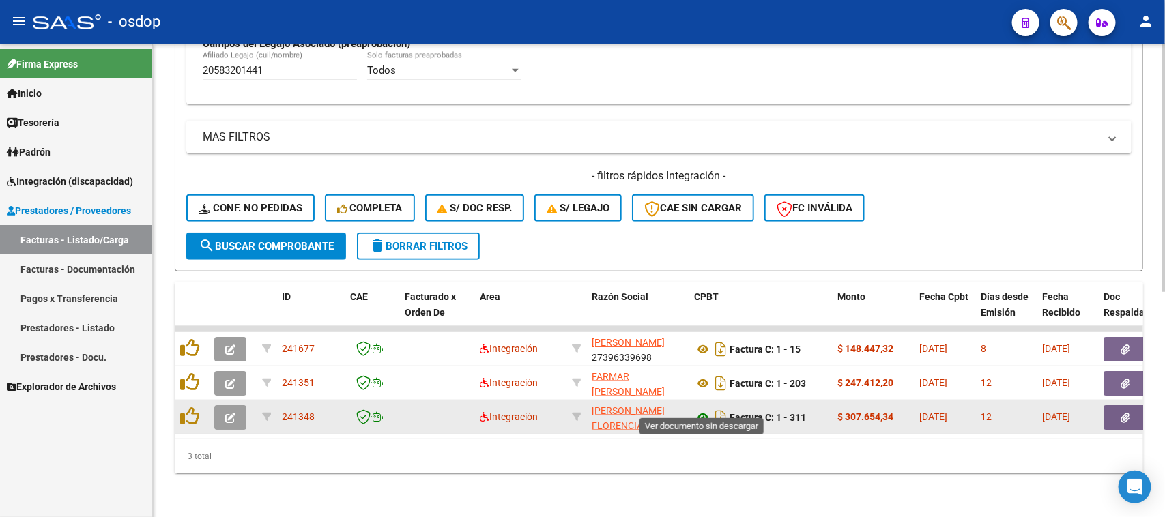
click at [703, 409] on icon at bounding box center [703, 417] width 18 height 16
click at [1121, 413] on icon "button" at bounding box center [1125, 418] width 9 height 10
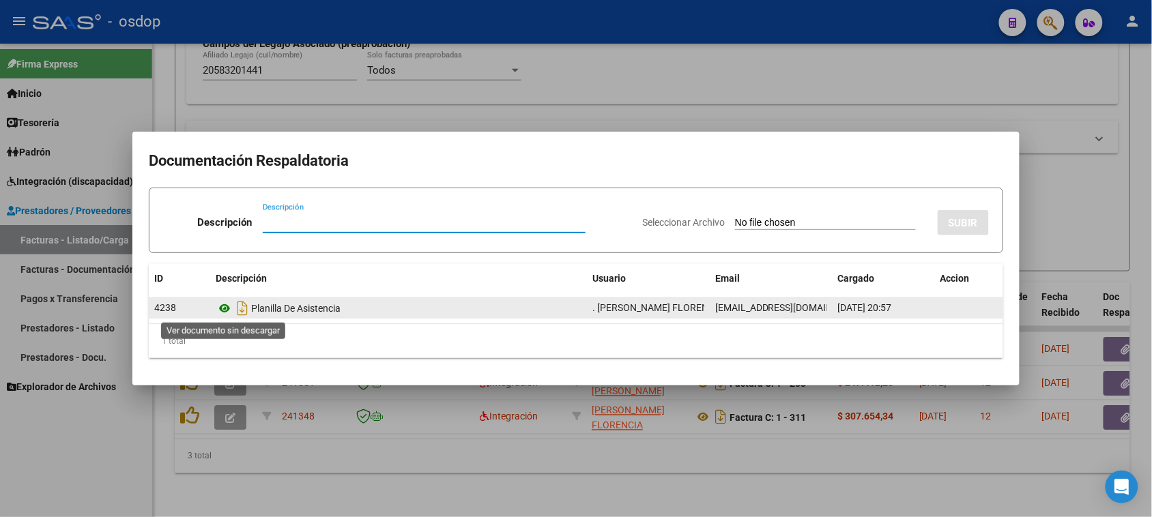
click at [224, 307] on icon at bounding box center [225, 308] width 18 height 16
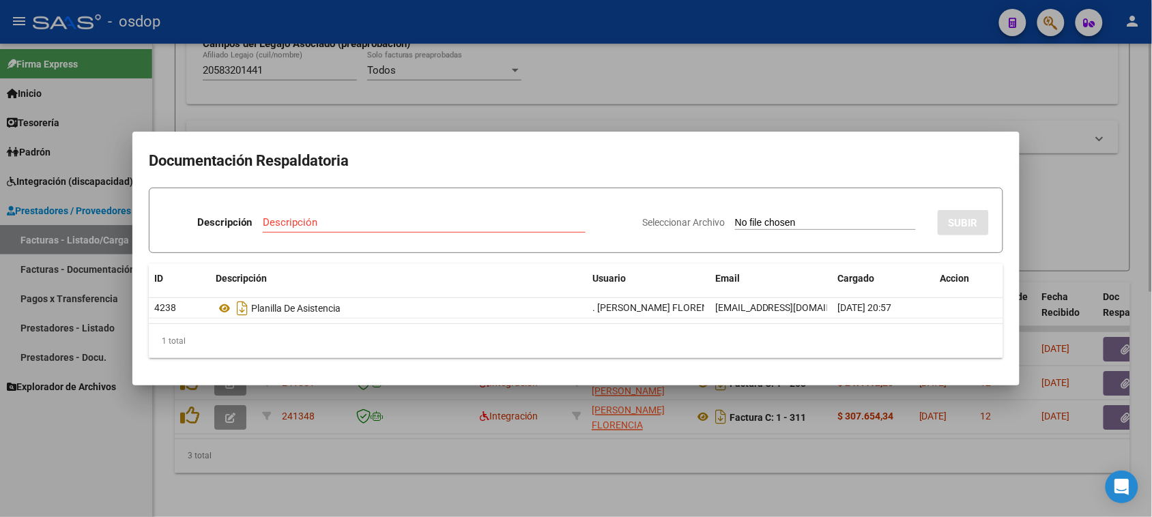
click at [761, 448] on div at bounding box center [576, 258] width 1152 height 517
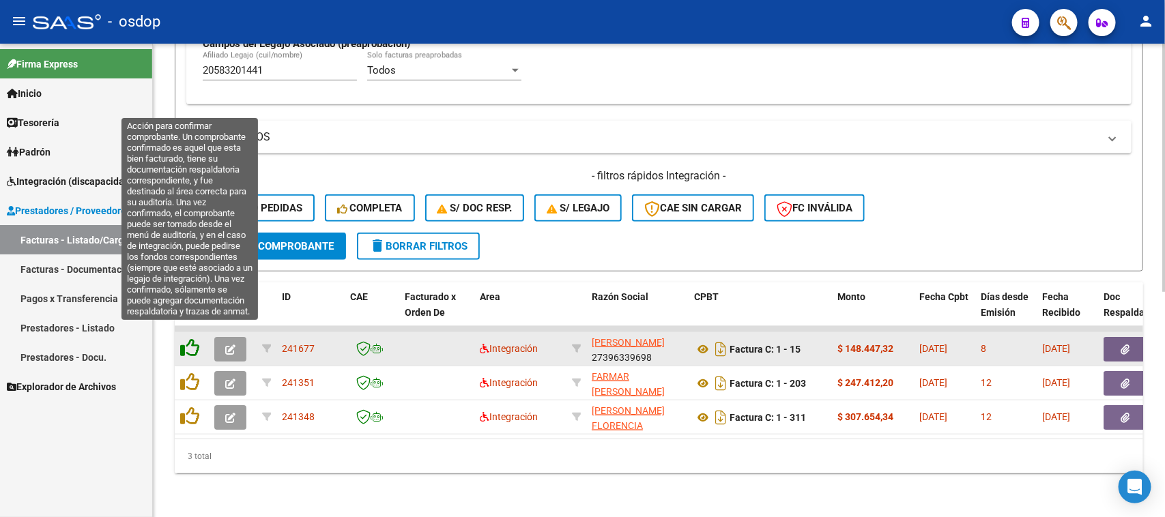
click at [186, 338] on icon at bounding box center [189, 347] width 19 height 19
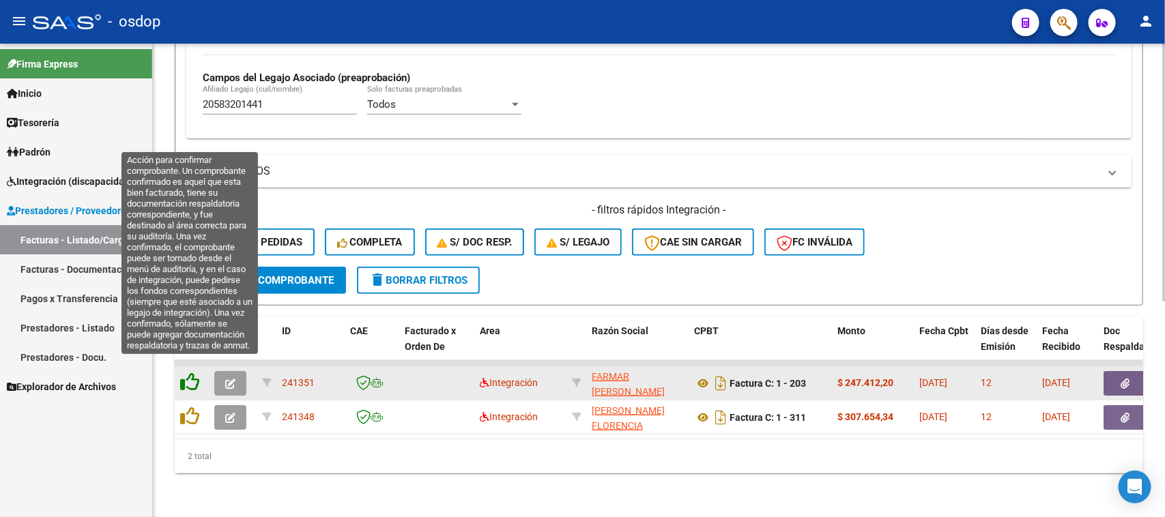
scroll to position [394, 0]
click at [188, 373] on icon at bounding box center [189, 382] width 19 height 19
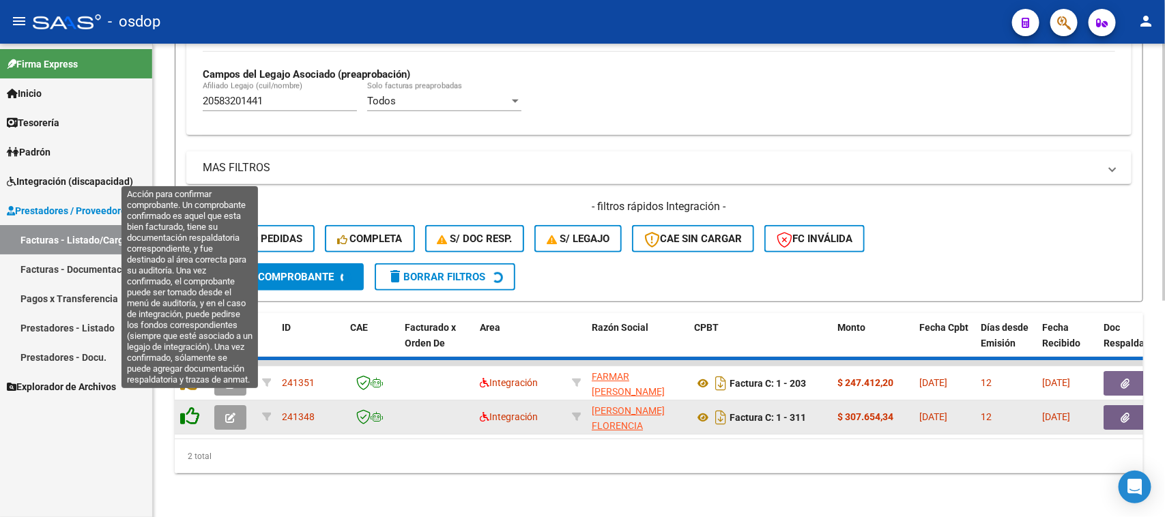
click at [186, 392] on icon at bounding box center [189, 382] width 19 height 19
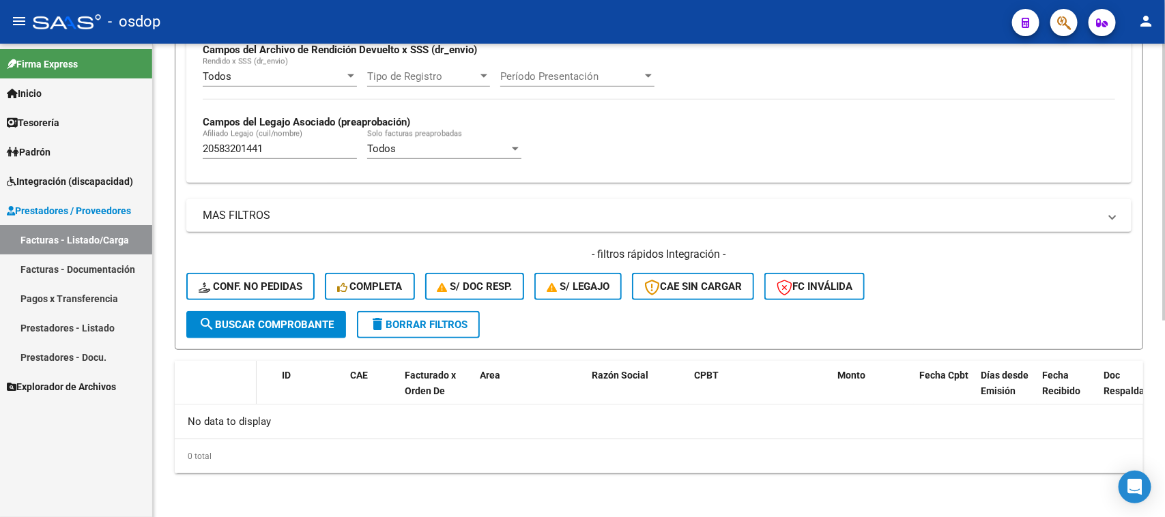
scroll to position [336, 0]
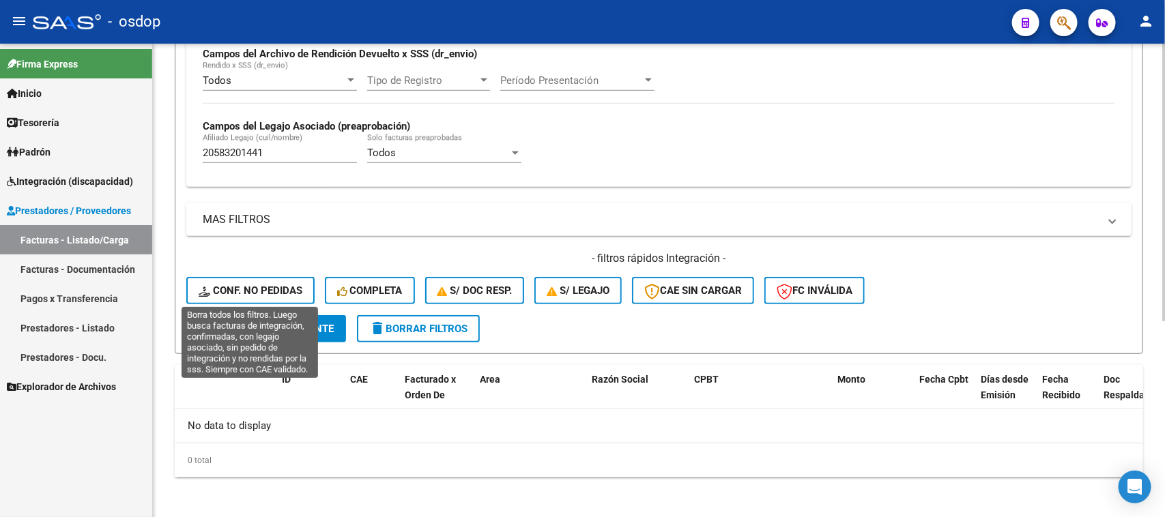
click at [264, 293] on span "Conf. no pedidas" at bounding box center [251, 291] width 104 height 12
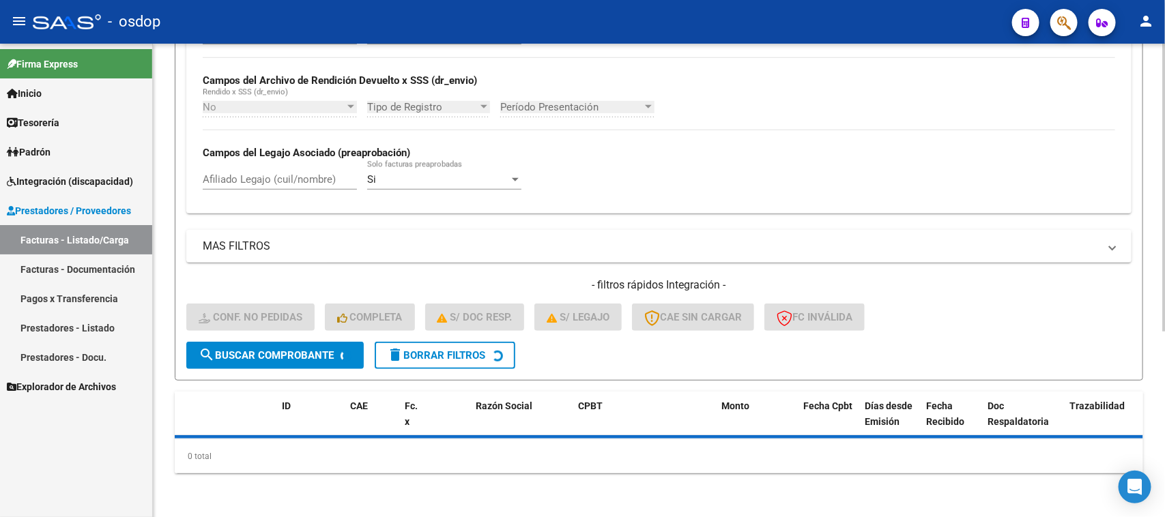
scroll to position [306, 0]
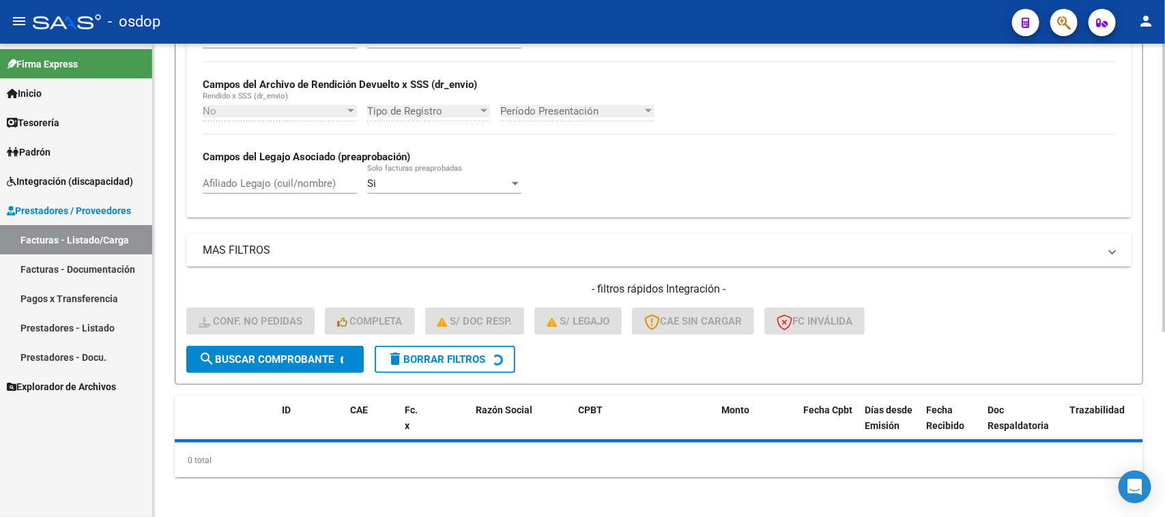
click at [258, 181] on input "Afiliado Legajo (cuil/nombre)" at bounding box center [280, 183] width 154 height 12
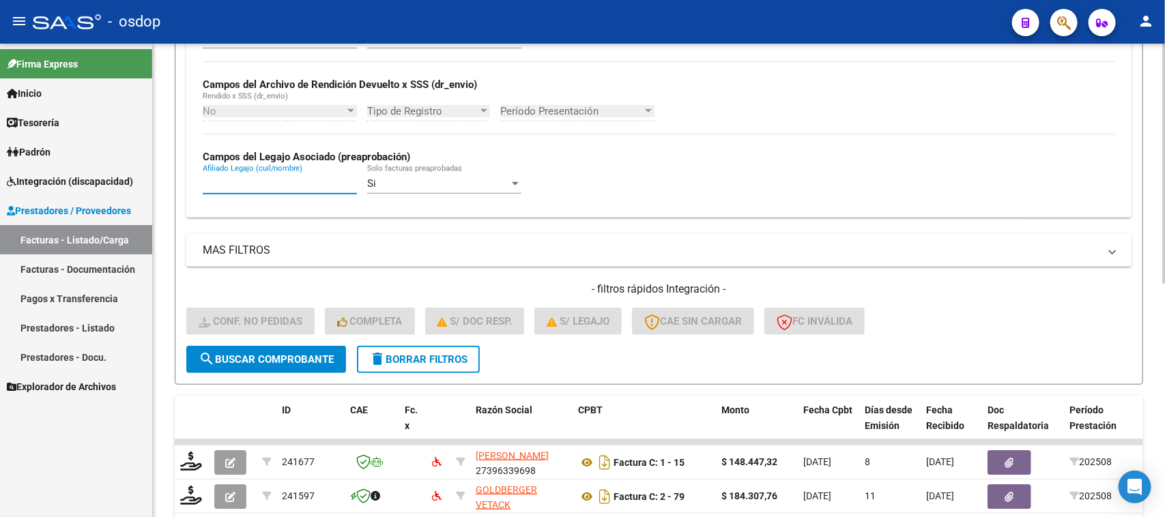
paste input "20583201441"
type input "20583201441"
click at [311, 362] on button "search Buscar Comprobante" at bounding box center [266, 359] width 160 height 27
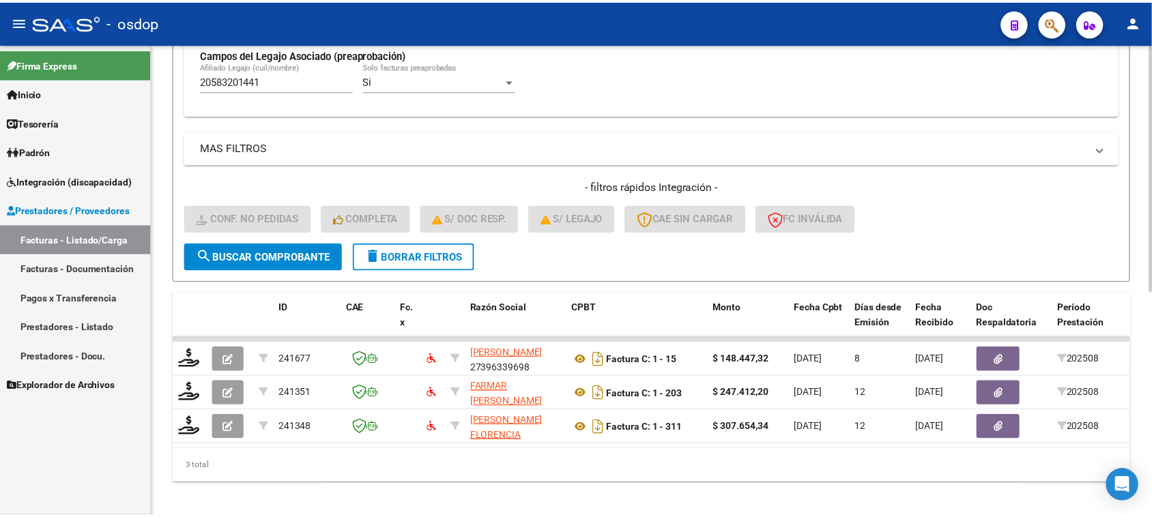
scroll to position [428, 0]
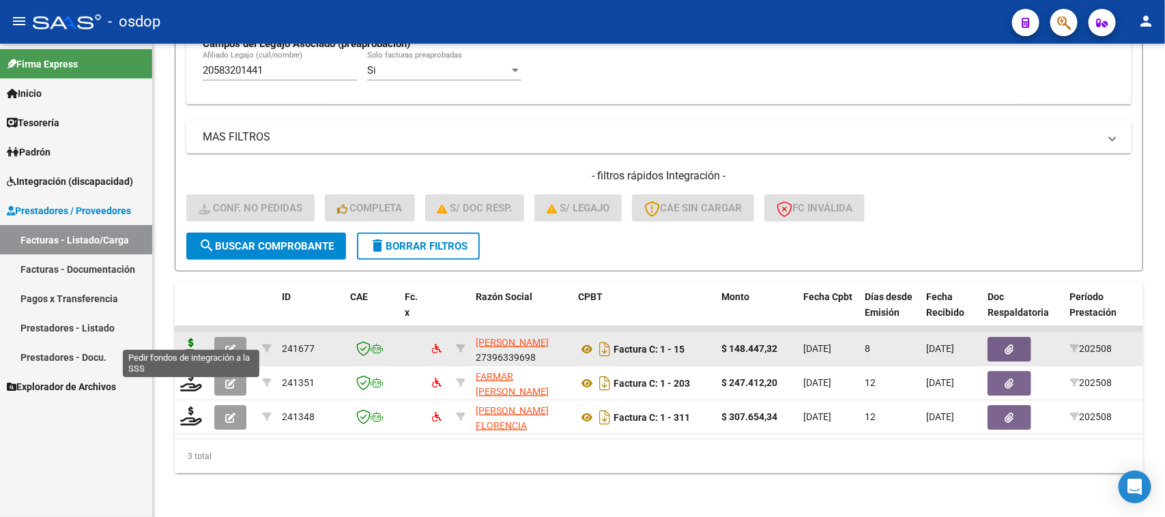
click at [188, 338] on icon at bounding box center [191, 347] width 22 height 19
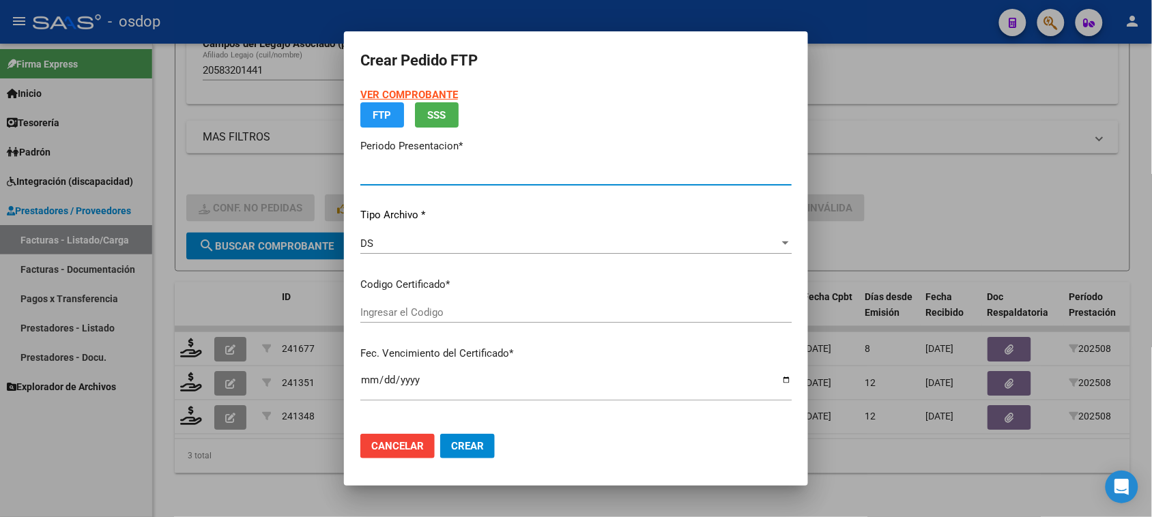
type input "202508"
type input "$ 148.447,32"
type input "3744146466"
type input "[DATE]"
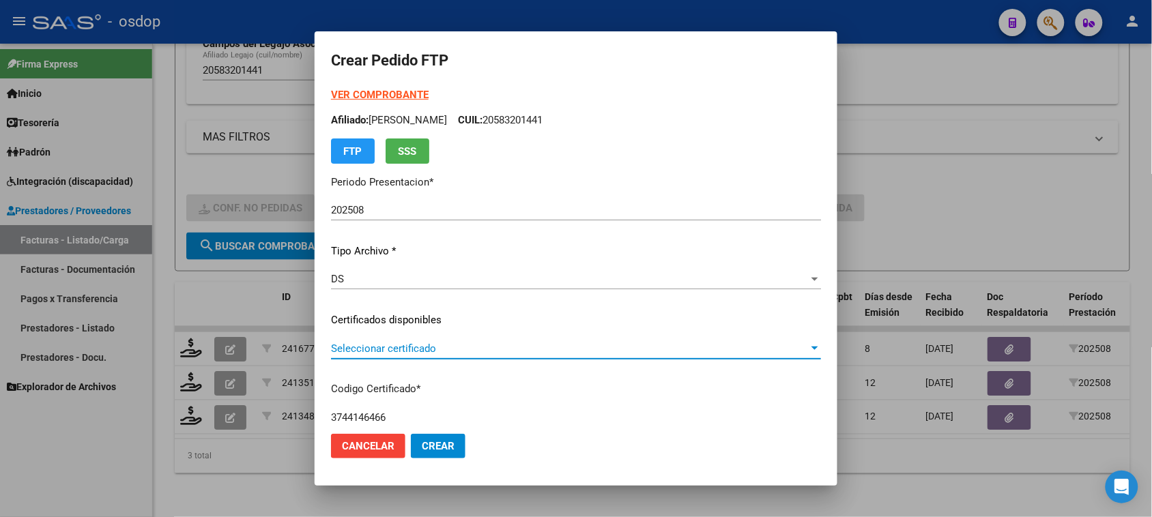
click at [423, 349] on span "Seleccionar certificado" at bounding box center [570, 349] width 478 height 12
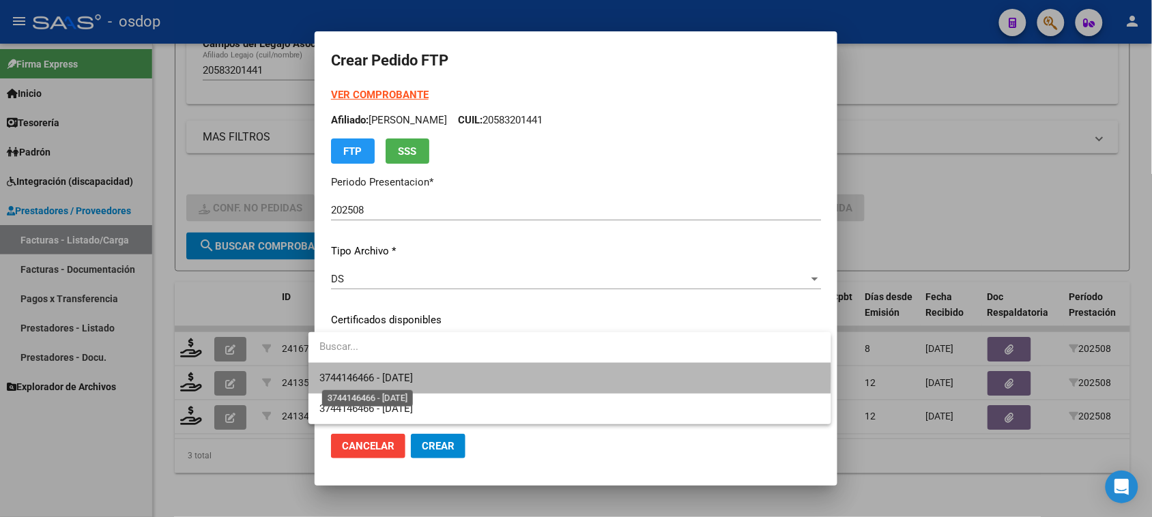
click at [413, 373] on span "3744146466 - [DATE]" at bounding box center [365, 378] width 93 height 12
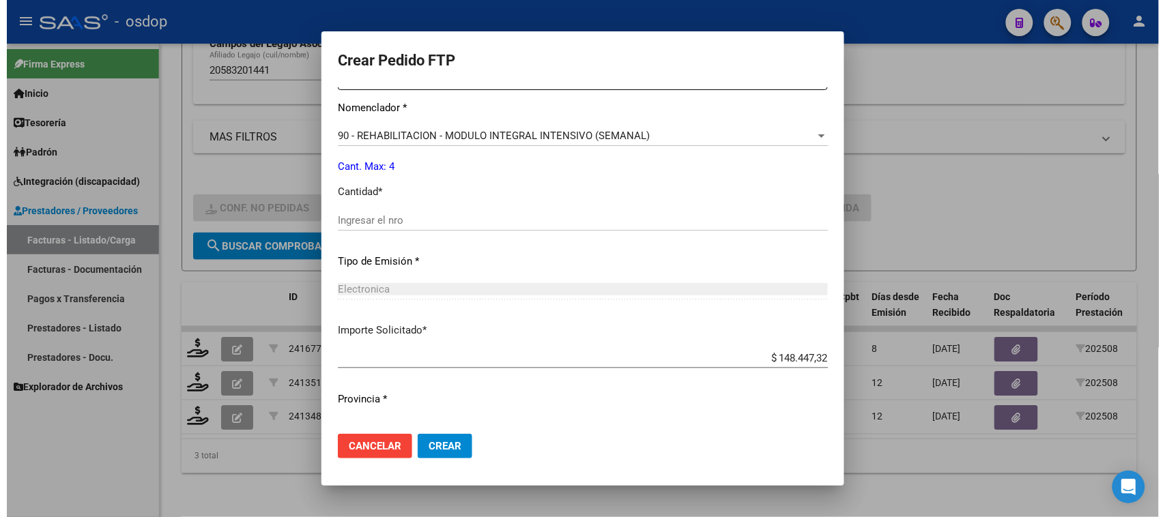
scroll to position [577, 0]
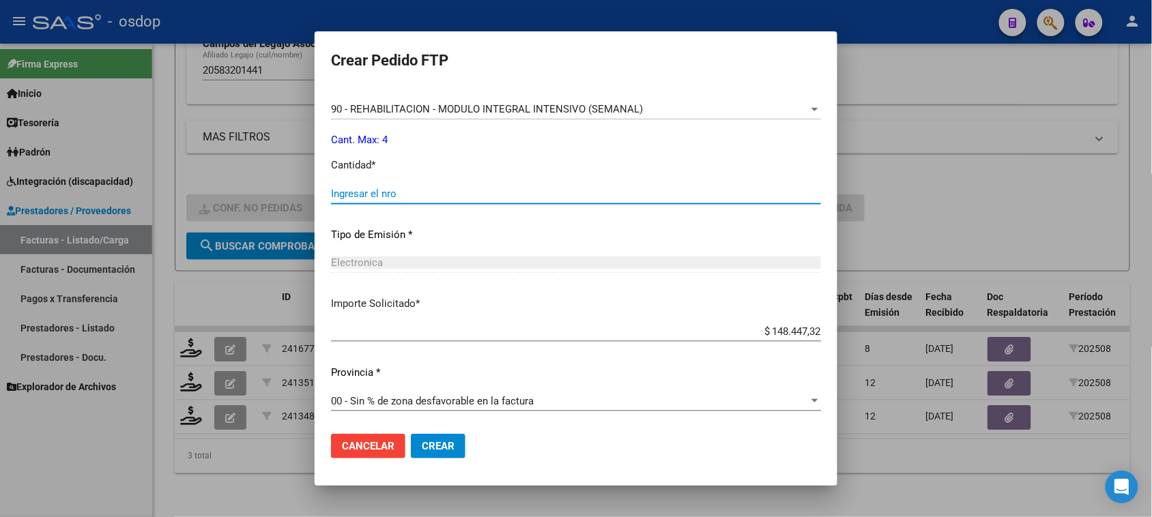
click at [359, 194] on input "Ingresar el nro" at bounding box center [576, 194] width 490 height 12
type input "4"
click at [441, 457] on button "Crear" at bounding box center [438, 446] width 55 height 25
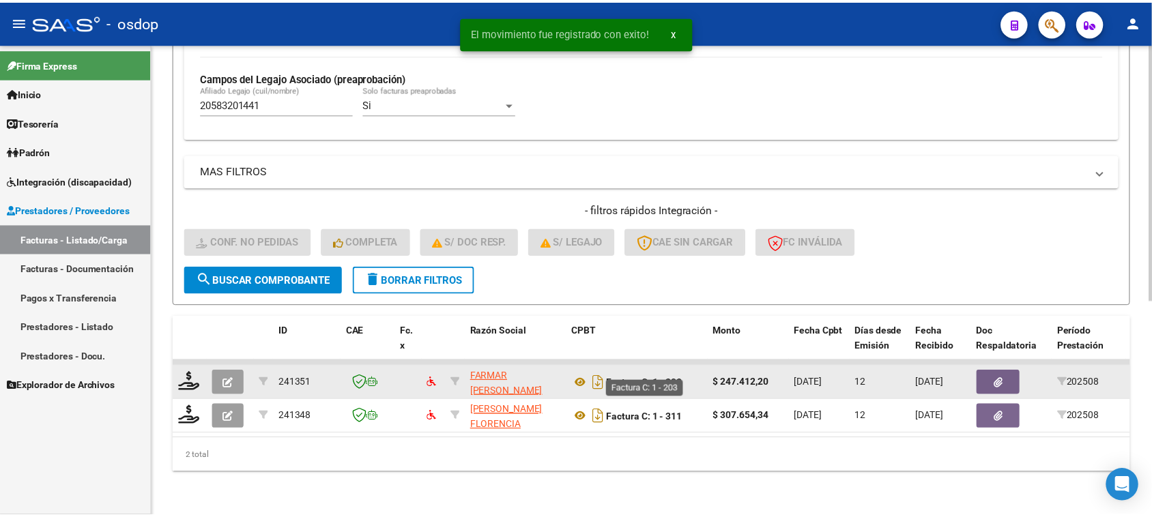
scroll to position [394, 0]
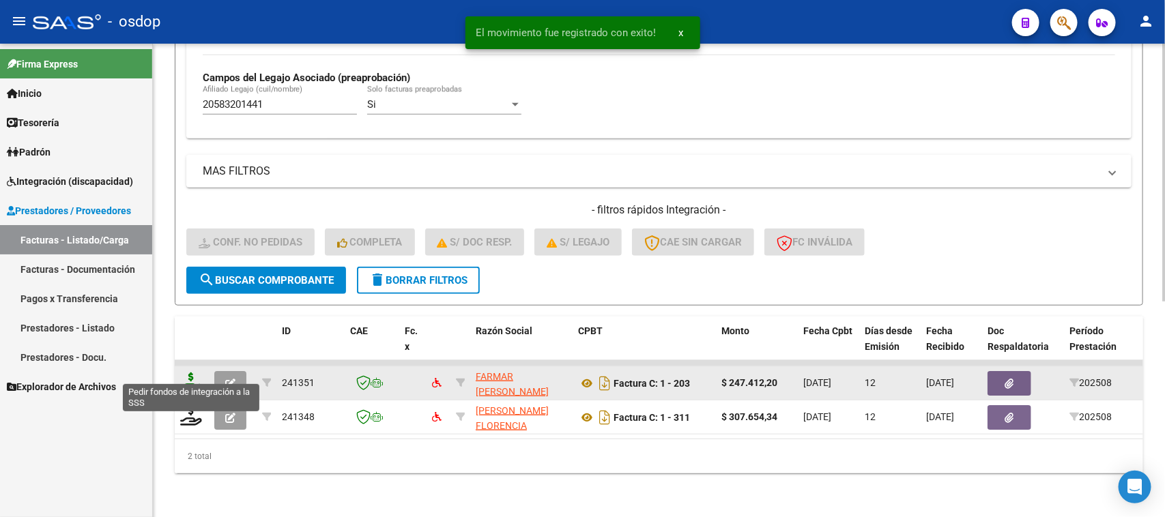
click at [193, 373] on icon at bounding box center [191, 382] width 22 height 19
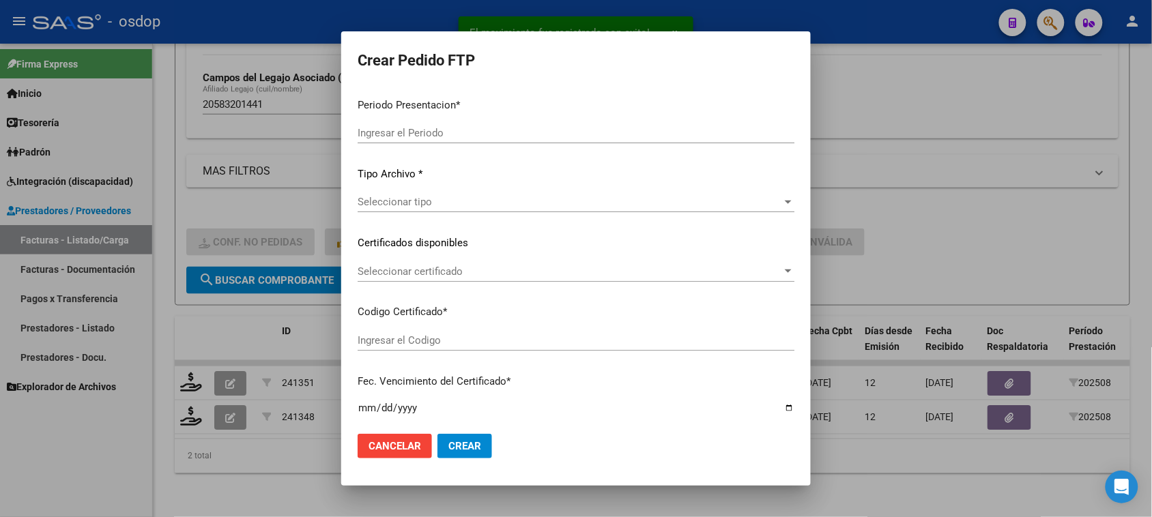
type input "202508"
type input "$ 247.412,20"
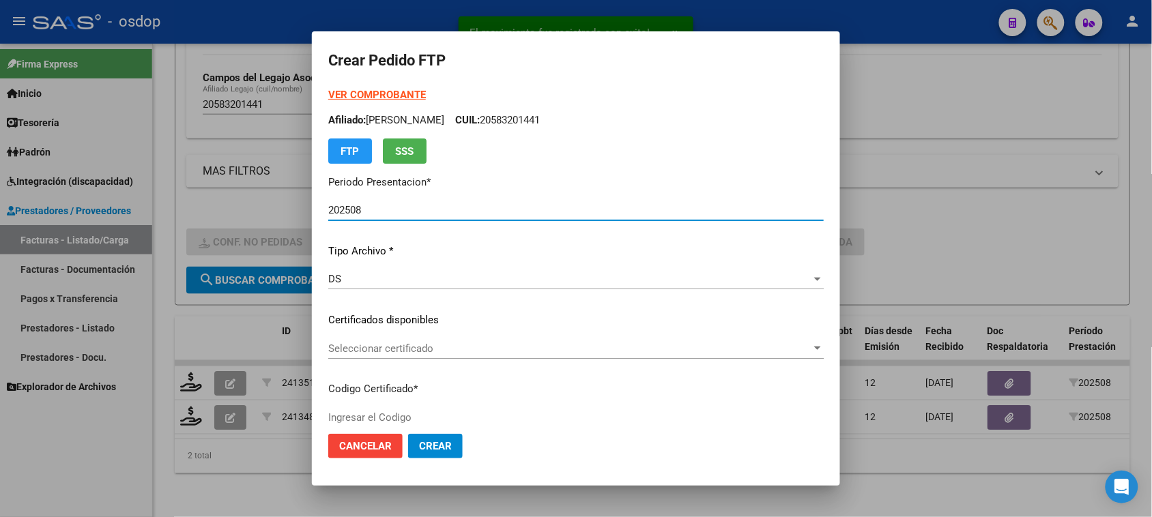
type input "3744146466"
type input "[DATE]"
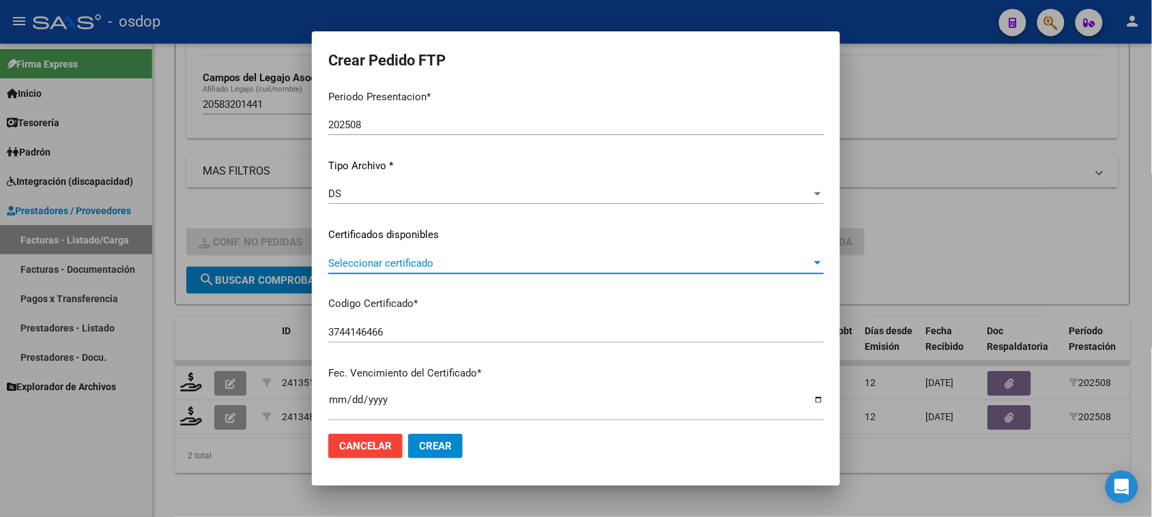
click at [575, 257] on span "Seleccionar certificado" at bounding box center [569, 263] width 483 height 12
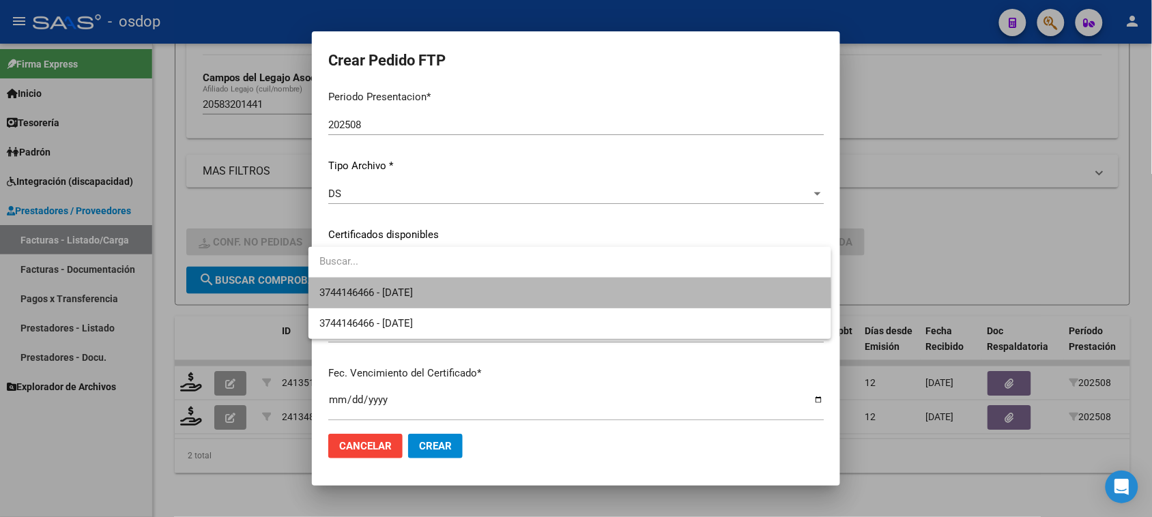
click at [560, 297] on span "3744146466 - [DATE]" at bounding box center [569, 293] width 500 height 31
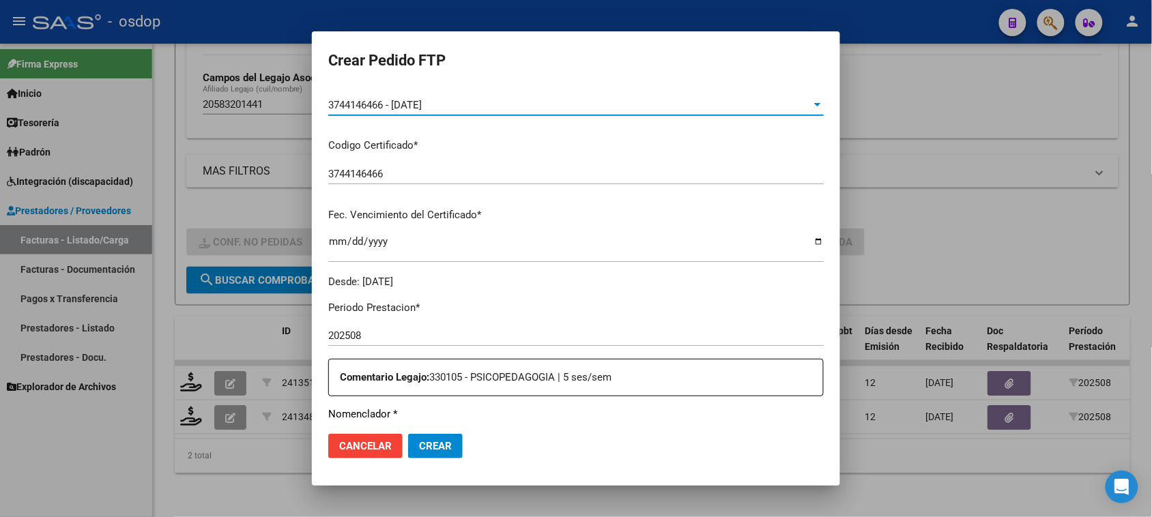
scroll to position [256, 0]
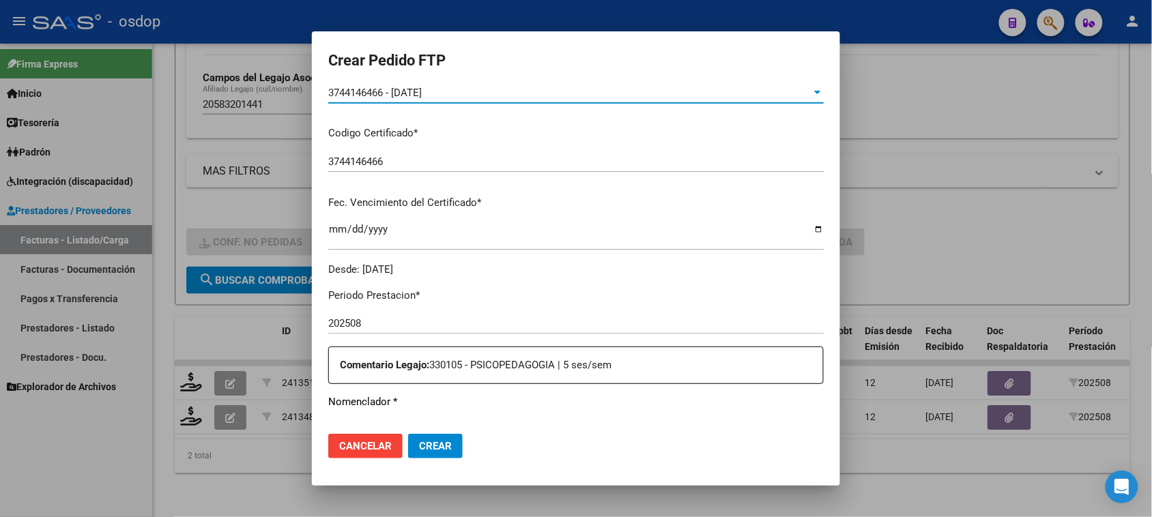
click at [398, 321] on input "202508" at bounding box center [575, 323] width 495 height 12
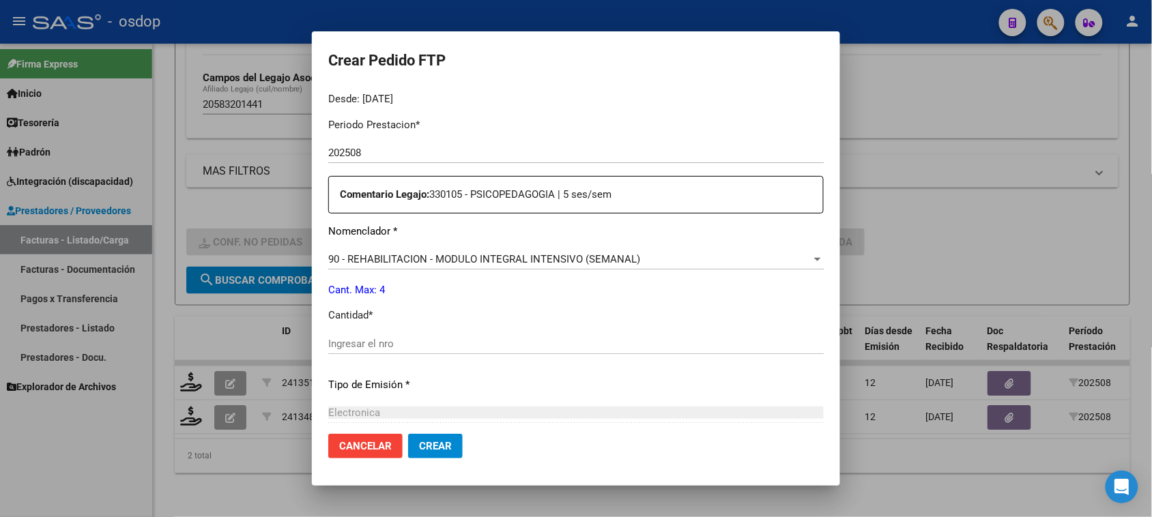
click at [379, 339] on input "Ingresar el nro" at bounding box center [575, 344] width 495 height 12
type input "4"
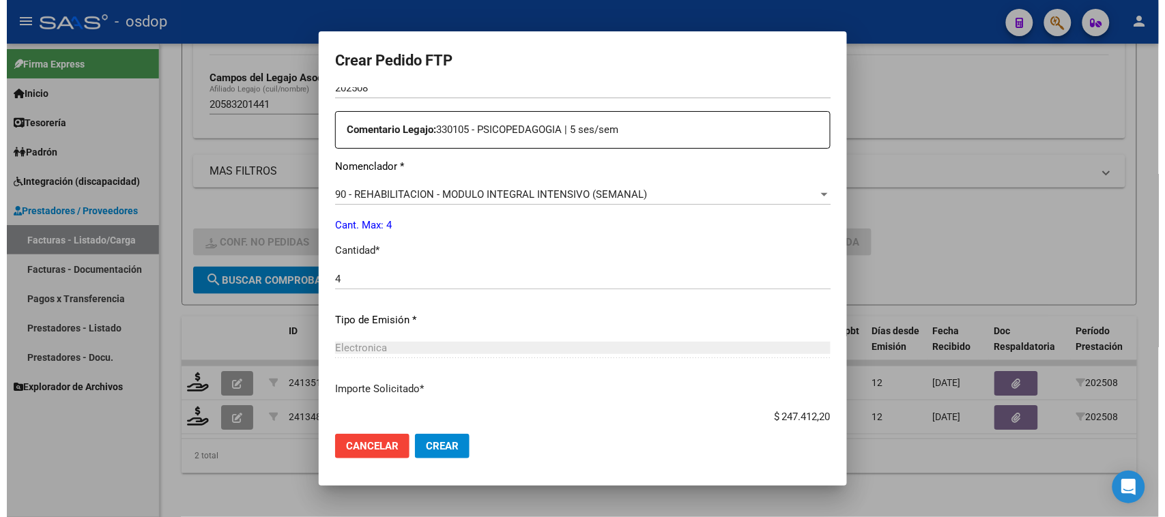
scroll to position [577, 0]
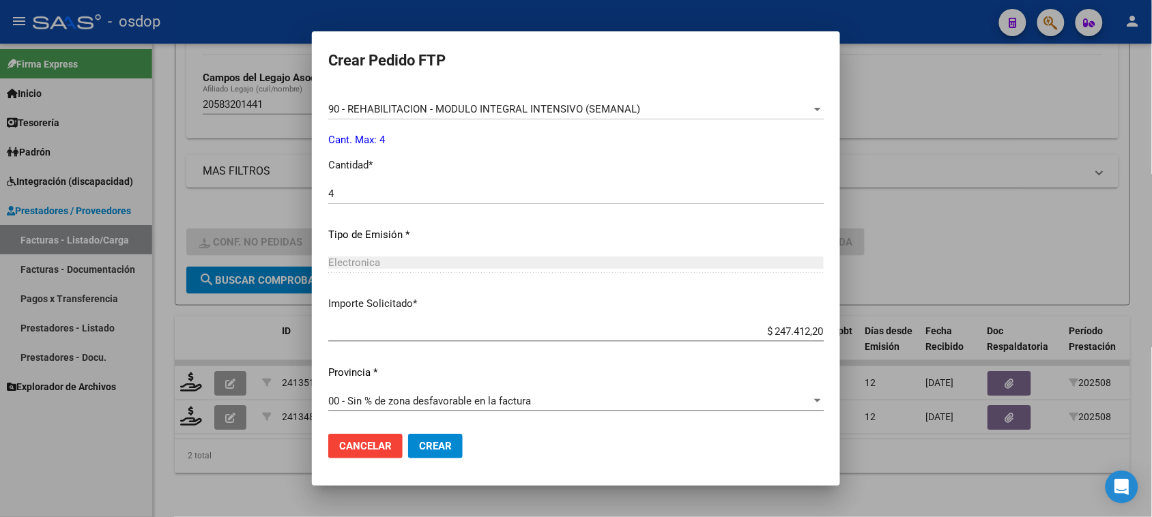
click at [431, 455] on button "Crear" at bounding box center [435, 446] width 55 height 25
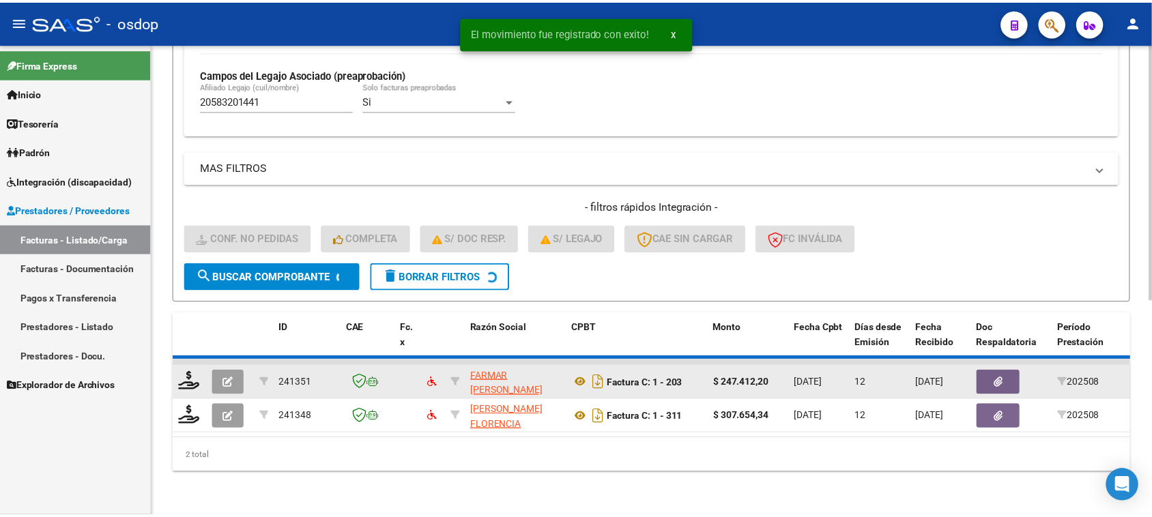
scroll to position [360, 0]
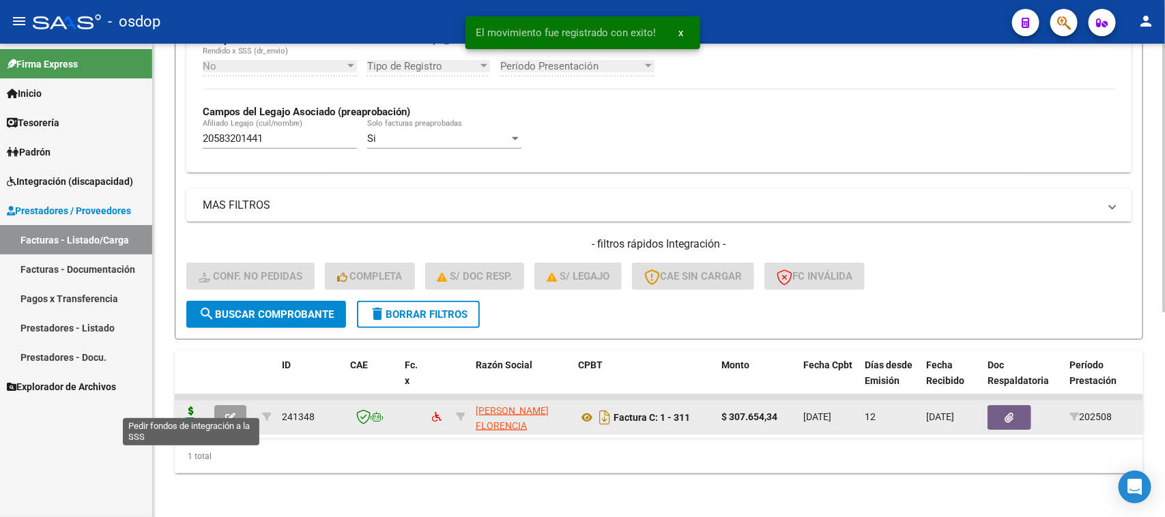
click at [199, 407] on icon at bounding box center [191, 416] width 22 height 19
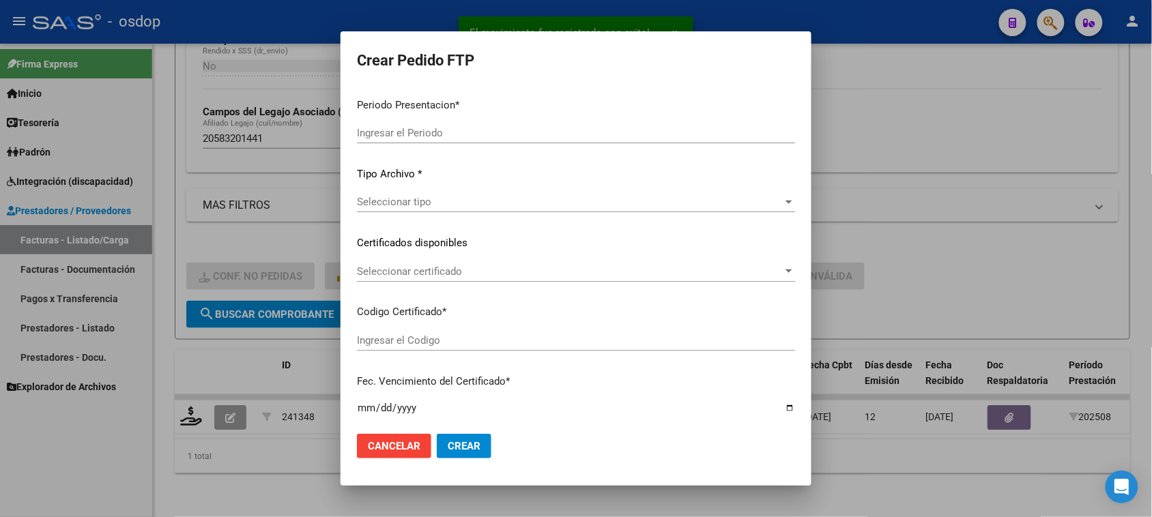
type input "202508"
type input "$ 307.654,34"
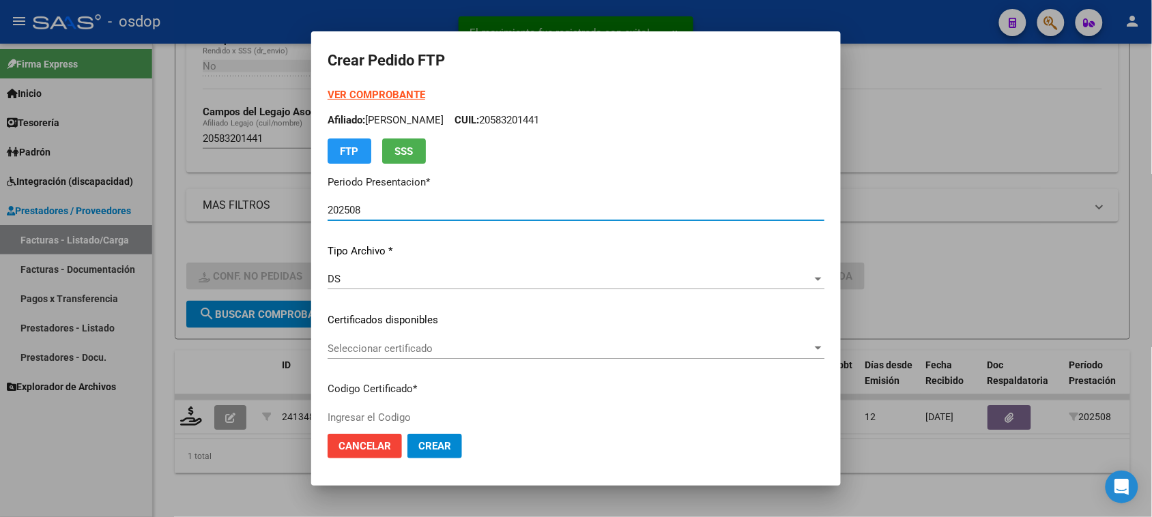
type input "3744146466"
type input "[DATE]"
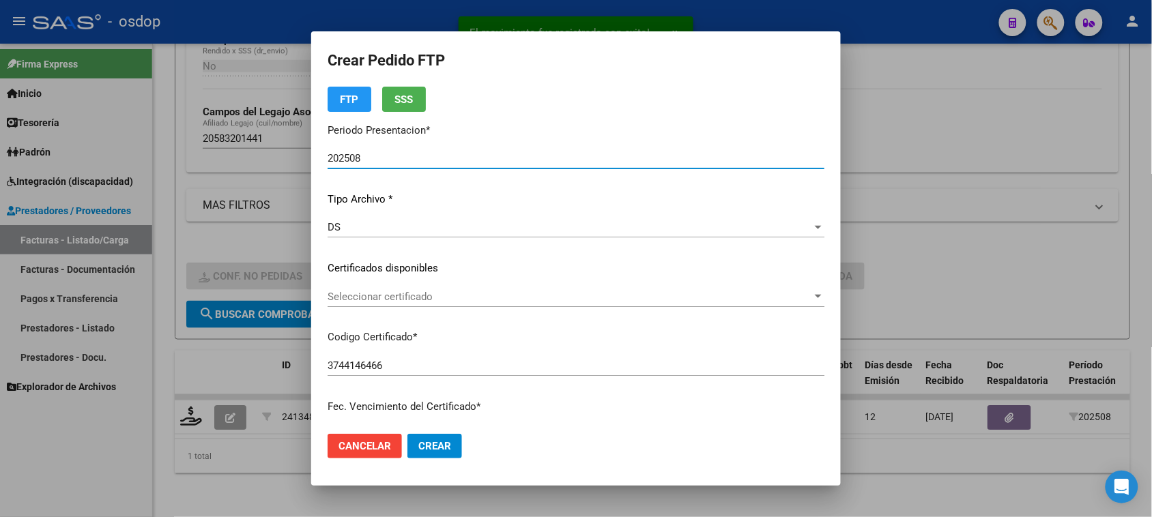
scroll to position [85, 0]
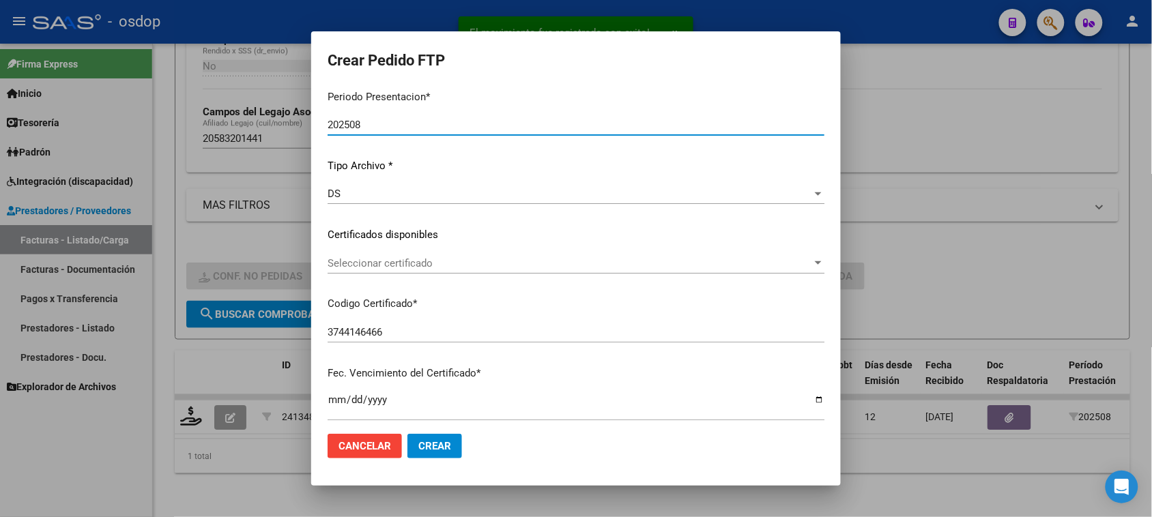
click at [602, 263] on span "Seleccionar certificado" at bounding box center [570, 263] width 484 height 12
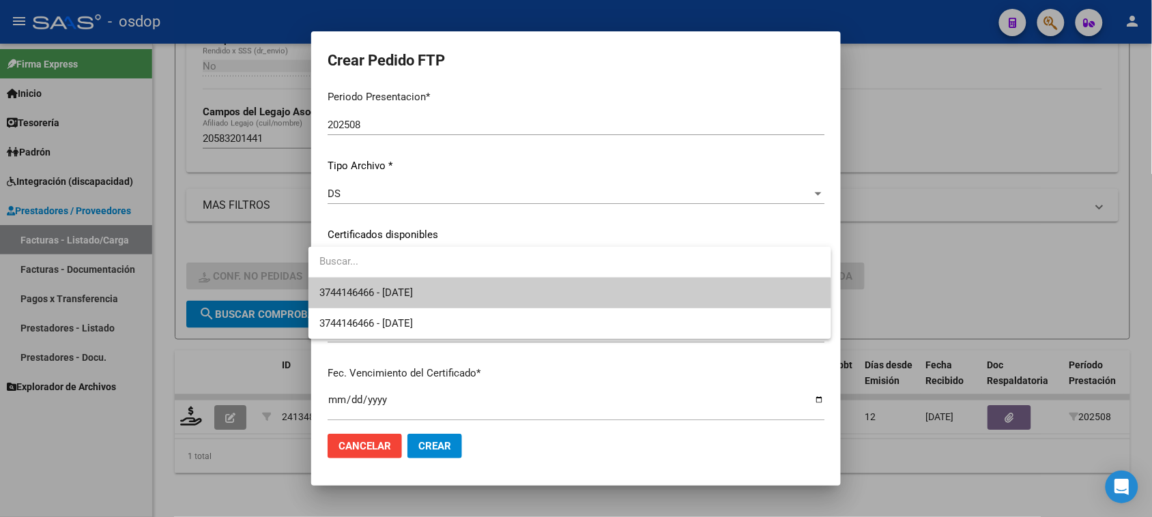
click at [585, 299] on span "3744146466 - [DATE]" at bounding box center [569, 293] width 500 height 31
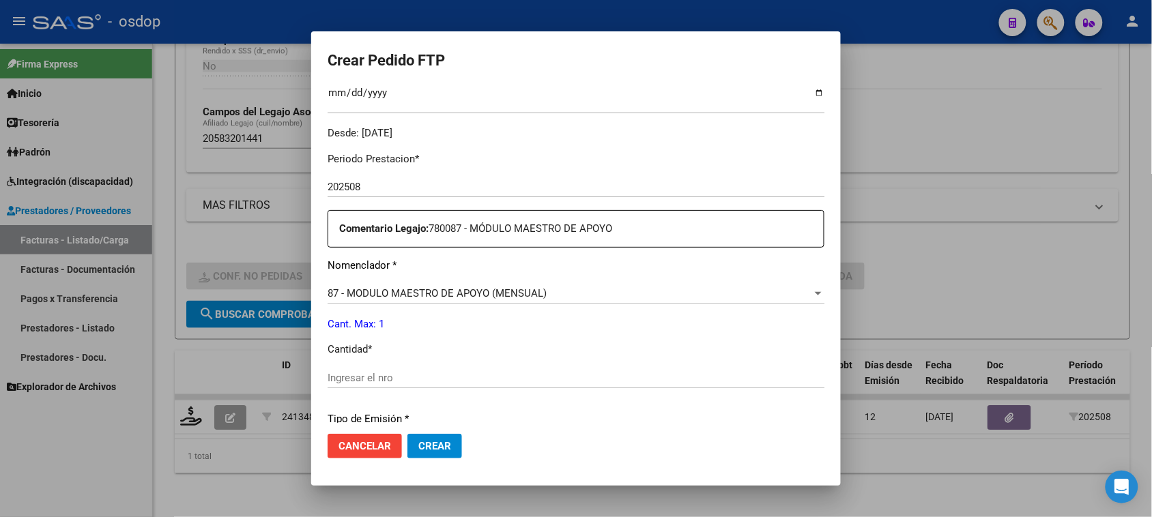
scroll to position [426, 0]
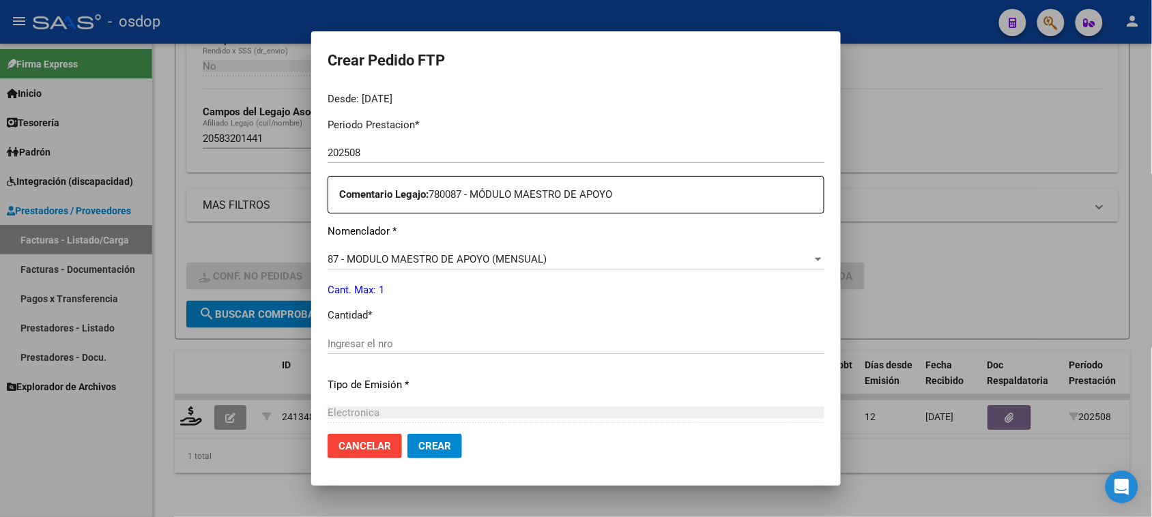
click at [383, 348] on input "Ingresar el nro" at bounding box center [576, 344] width 497 height 12
type input "2"
type input "1"
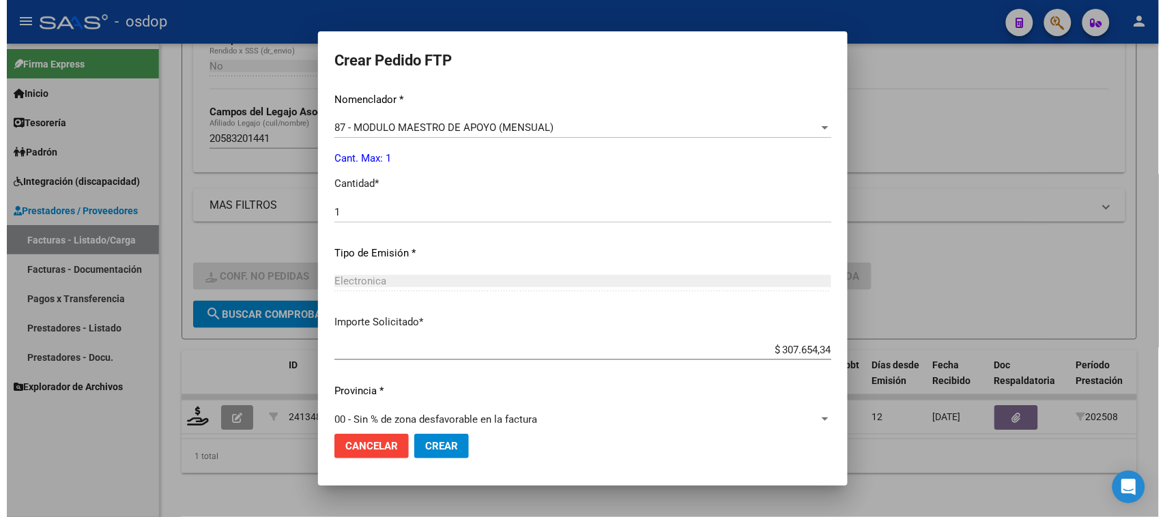
scroll to position [577, 0]
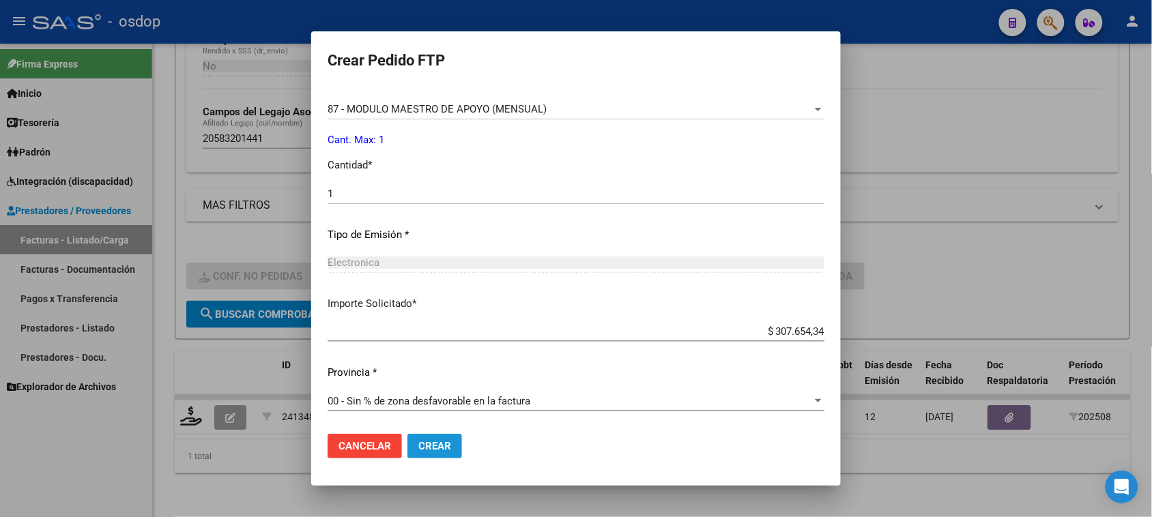
click at [418, 451] on span "Crear" at bounding box center [434, 446] width 33 height 12
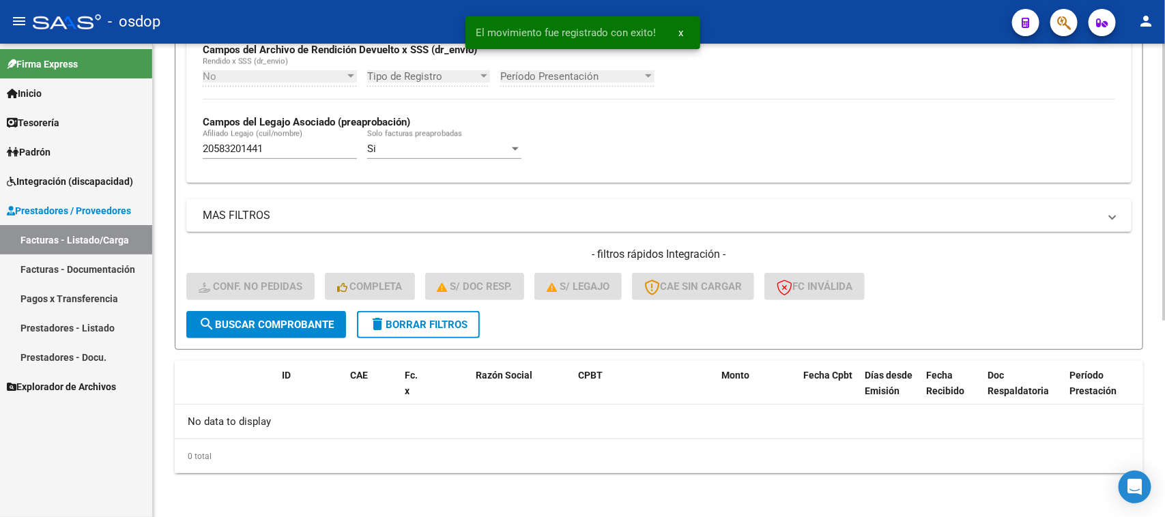
scroll to position [336, 0]
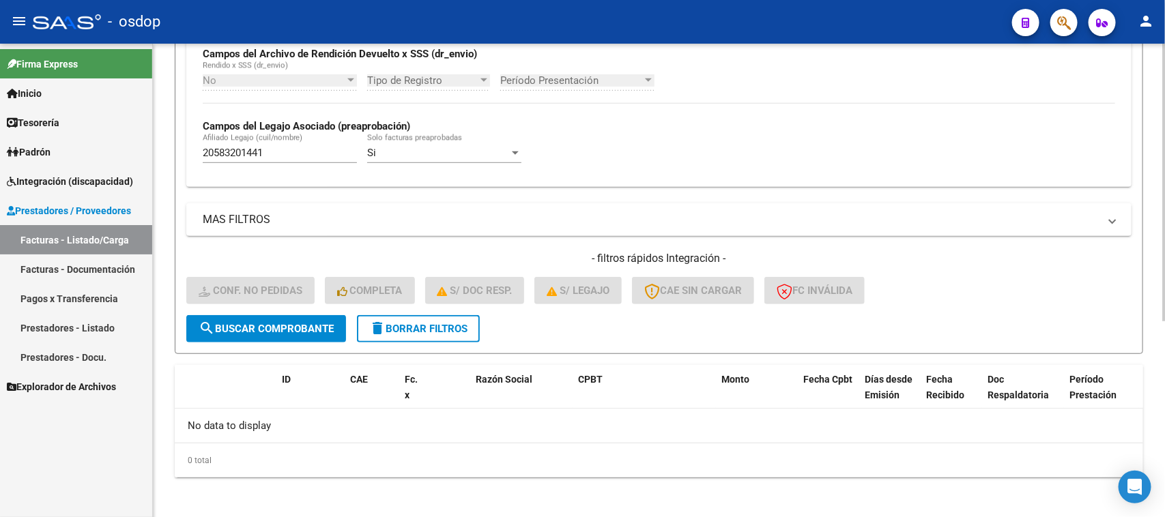
click at [391, 323] on span "delete Borrar Filtros" at bounding box center [418, 329] width 98 height 12
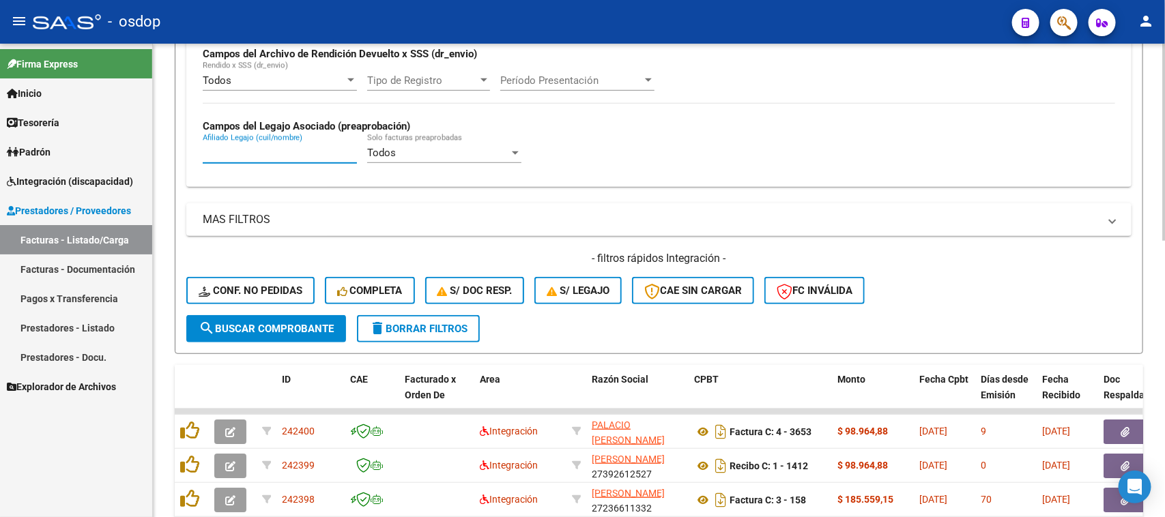
click at [305, 155] on input "Afiliado Legajo (cuil/nombre)" at bounding box center [280, 153] width 154 height 12
paste input "20538719006"
type input "20538719006"
click at [281, 323] on span "search Buscar Comprobante" at bounding box center [266, 329] width 135 height 12
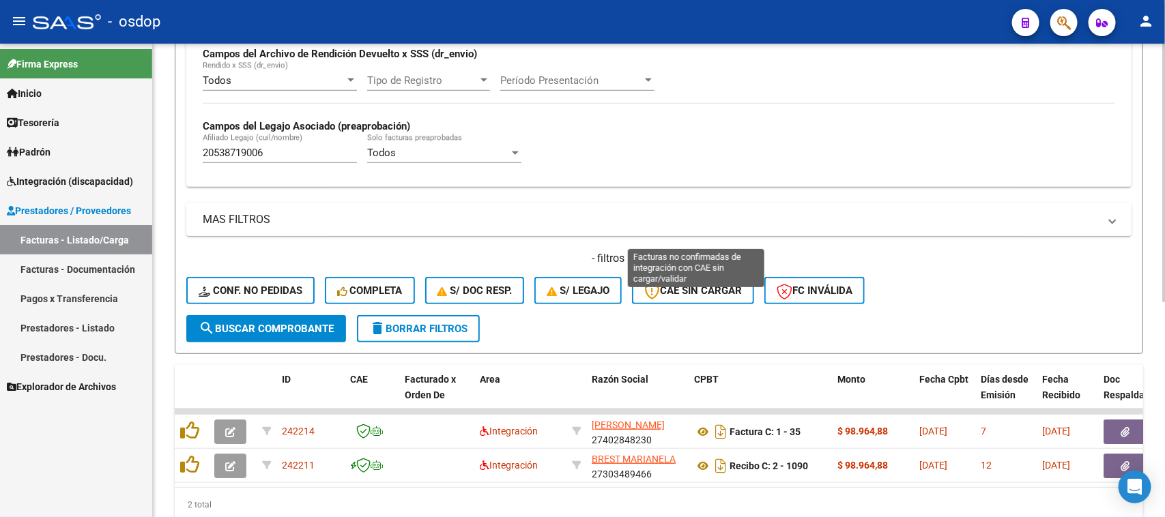
scroll to position [394, 0]
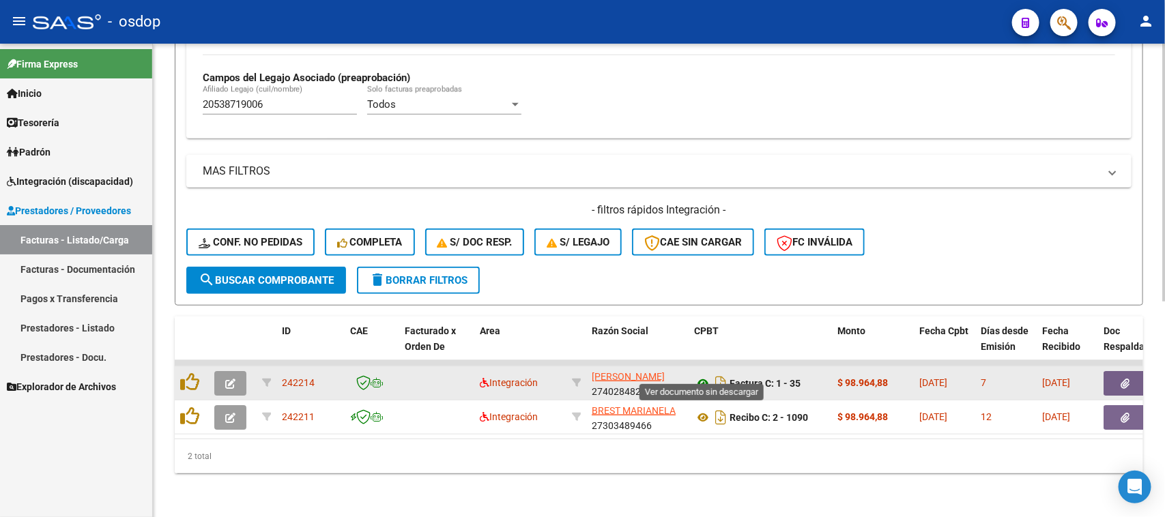
click at [701, 375] on icon at bounding box center [703, 383] width 18 height 16
click at [703, 375] on icon at bounding box center [703, 383] width 18 height 16
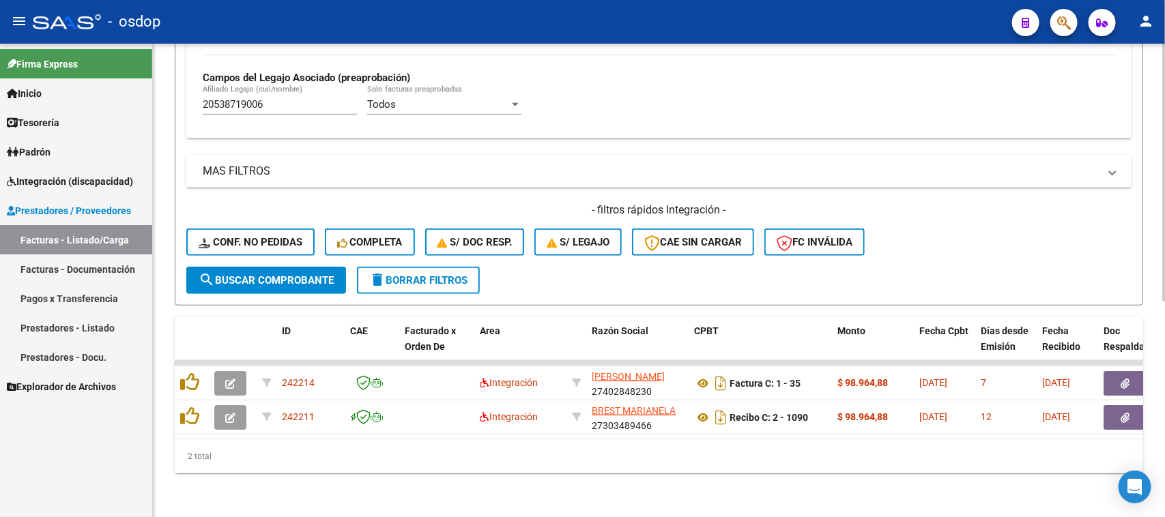
click at [977, 207] on div "- filtros rápidos Integración - Conf. no pedidas Completa S/ Doc Resp. S/ legaj…" at bounding box center [658, 235] width 945 height 64
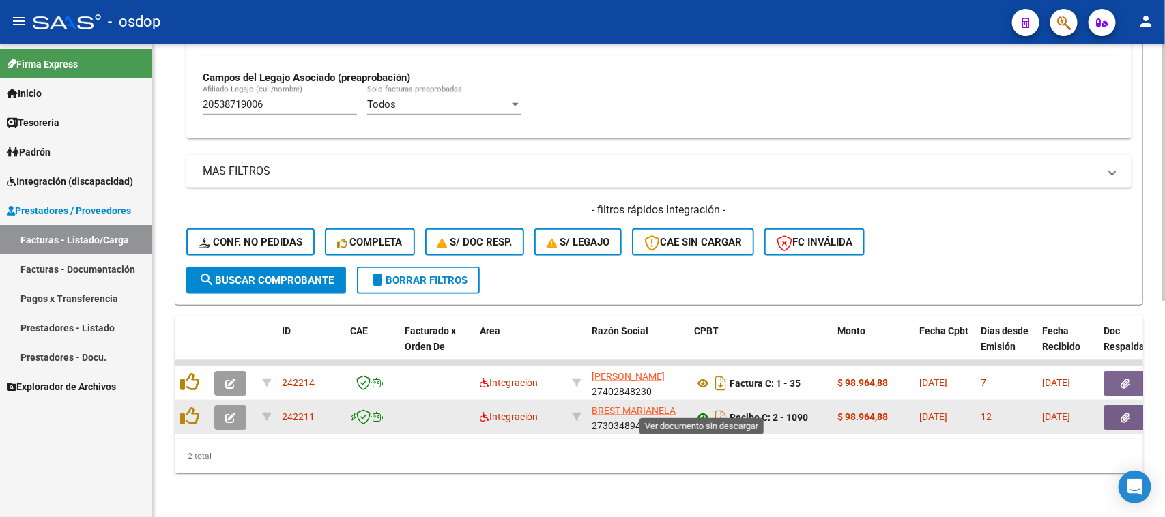
click at [703, 409] on icon at bounding box center [703, 417] width 18 height 16
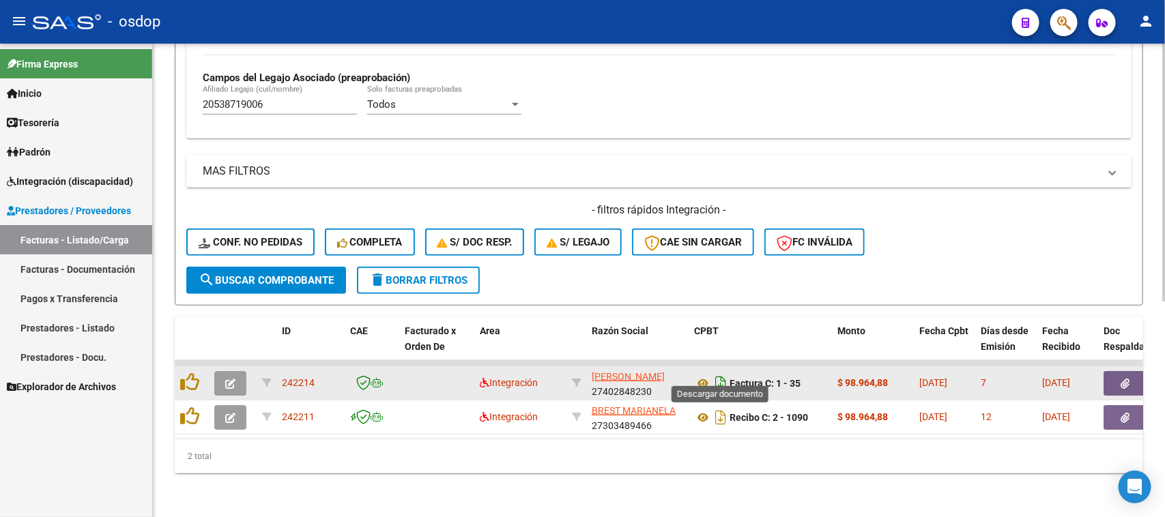
click at [720, 373] on icon "Descargar documento" at bounding box center [721, 384] width 18 height 22
click at [1114, 377] on button "button" at bounding box center [1125, 383] width 44 height 25
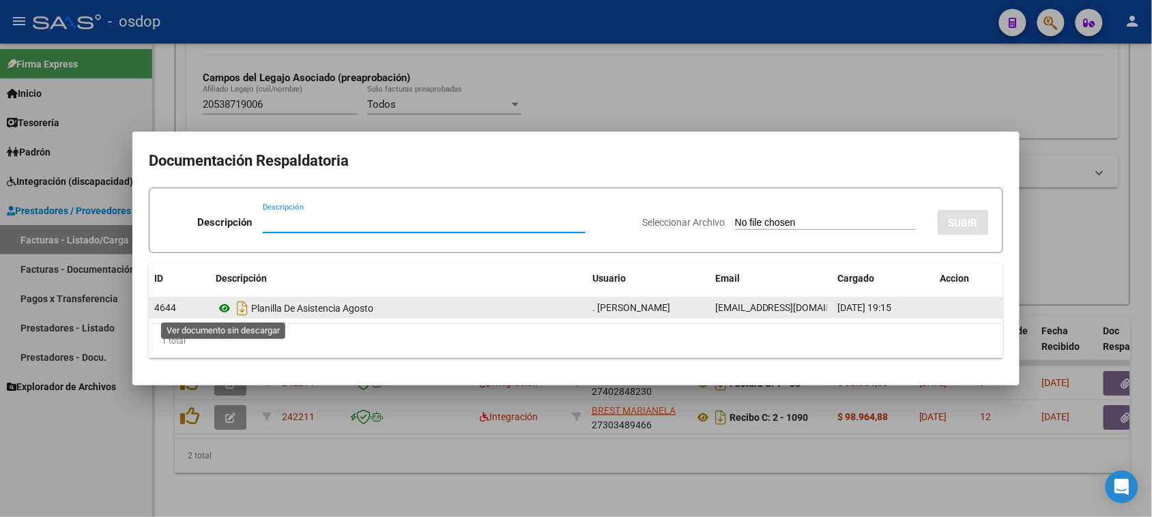
click at [222, 310] on icon at bounding box center [225, 308] width 18 height 16
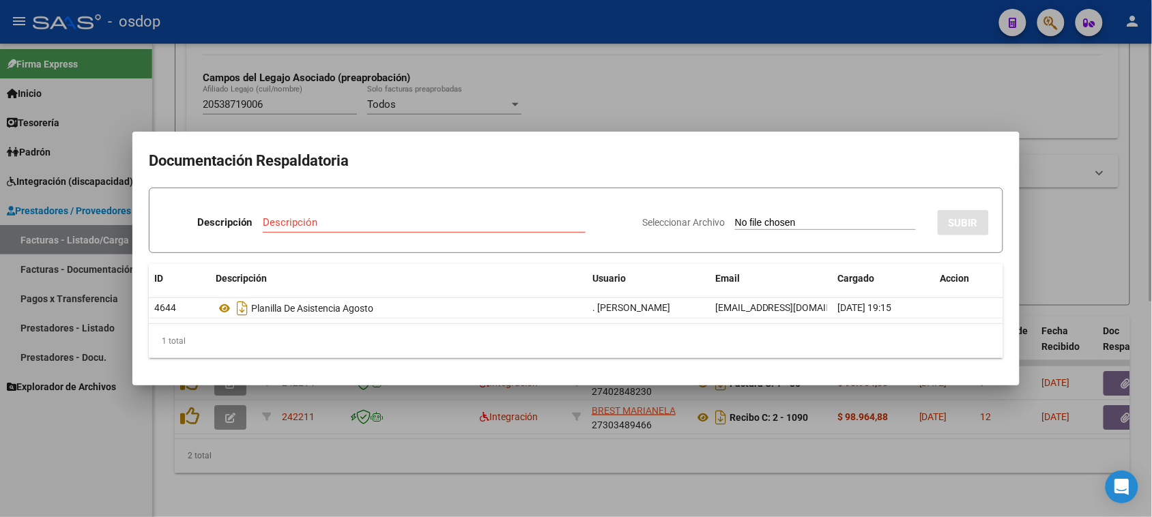
drag, startPoint x: 1004, startPoint y: 472, endPoint x: 1079, endPoint y: 444, distance: 80.1
click at [1006, 472] on div at bounding box center [576, 258] width 1152 height 517
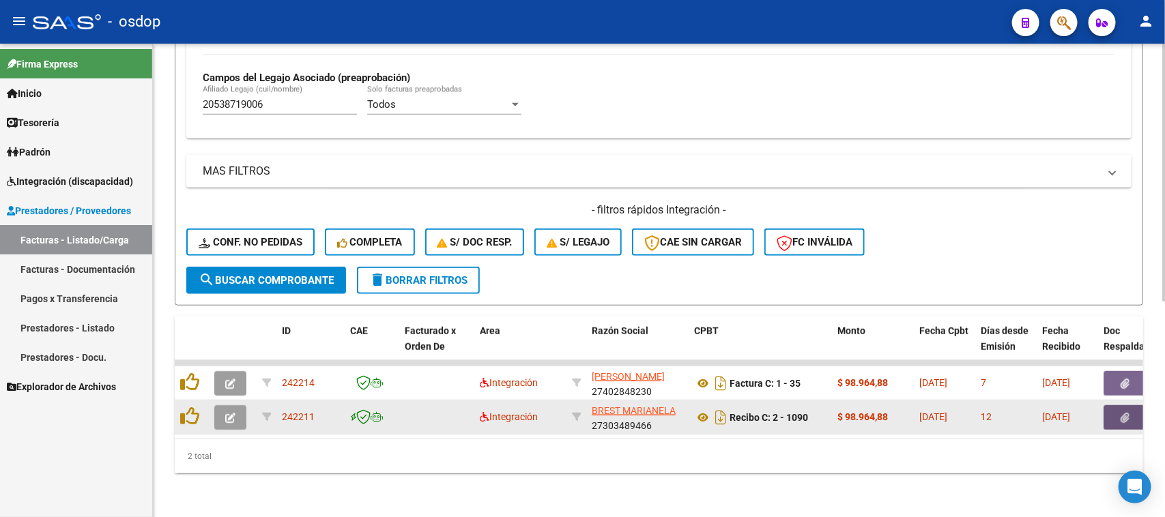
click at [1121, 411] on span "button" at bounding box center [1125, 417] width 9 height 12
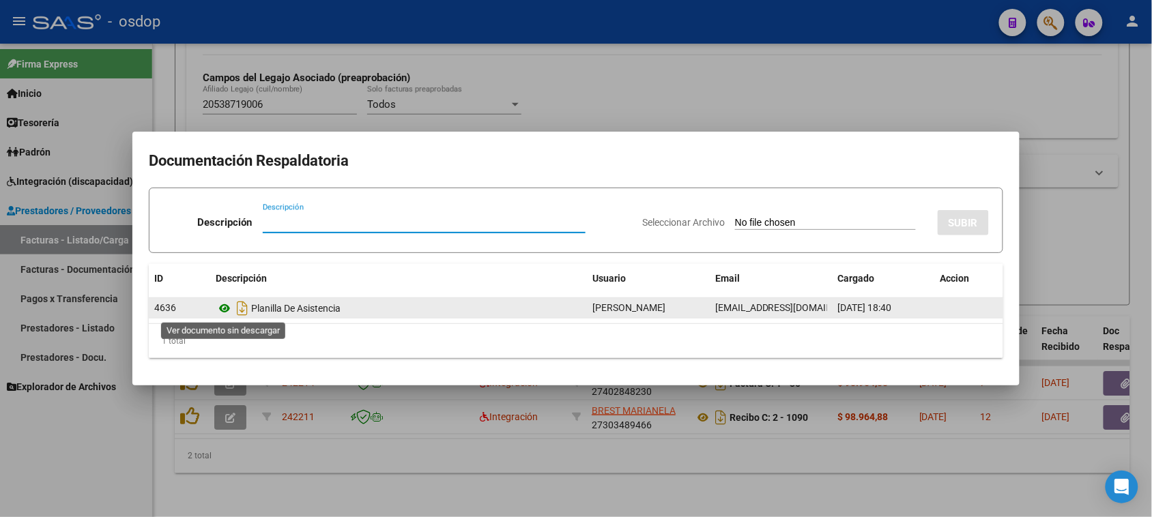
click at [224, 307] on icon at bounding box center [225, 308] width 18 height 16
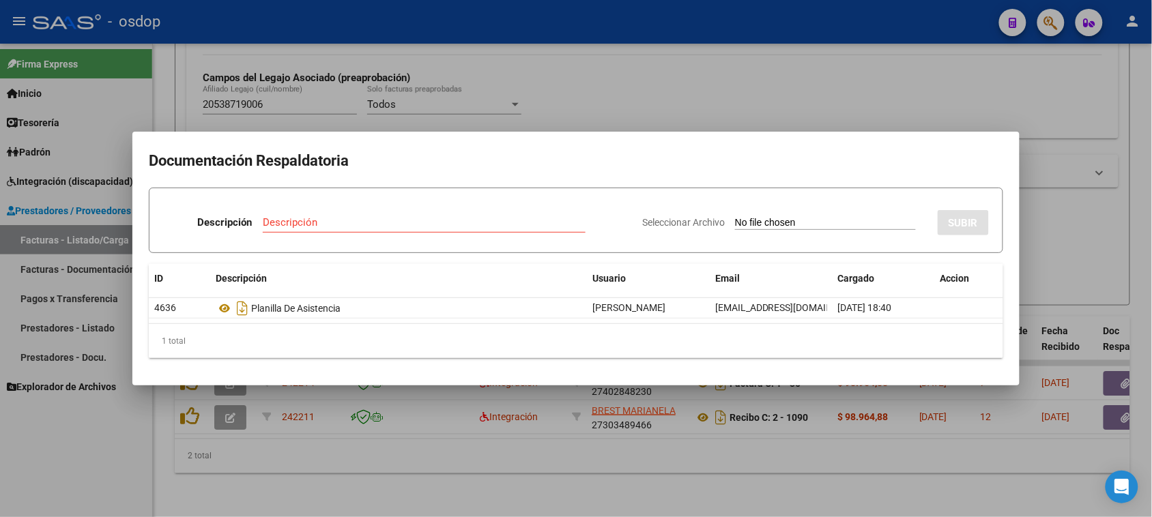
click at [434, 472] on div at bounding box center [576, 258] width 1152 height 517
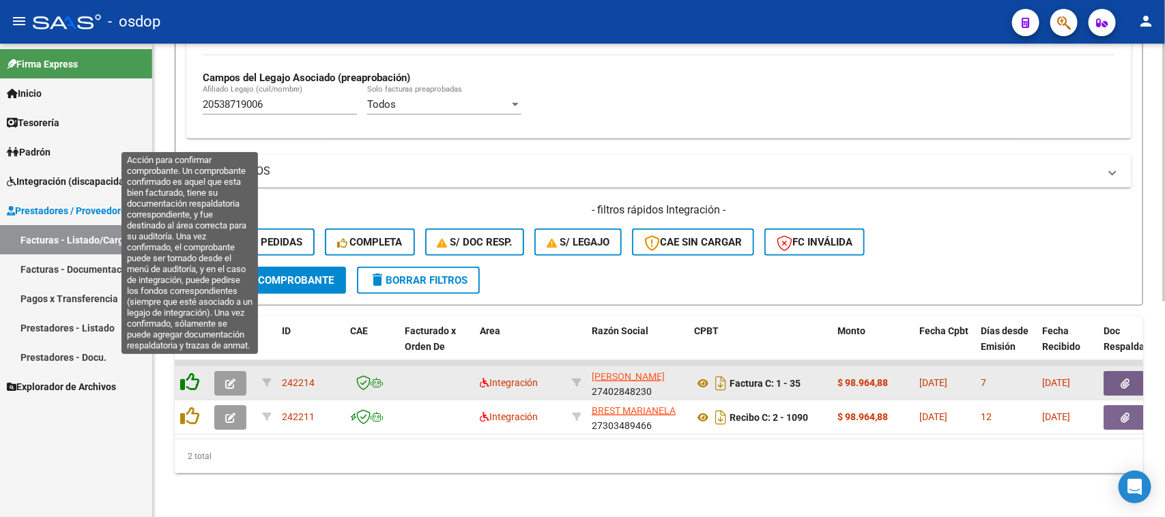
click at [184, 373] on icon at bounding box center [189, 382] width 19 height 19
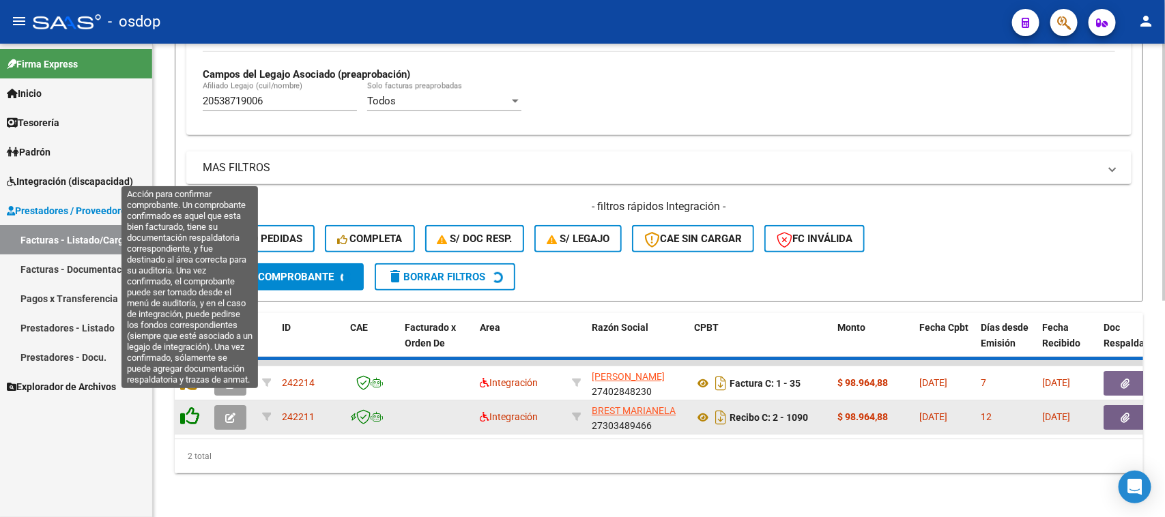
click at [190, 407] on icon at bounding box center [189, 416] width 19 height 19
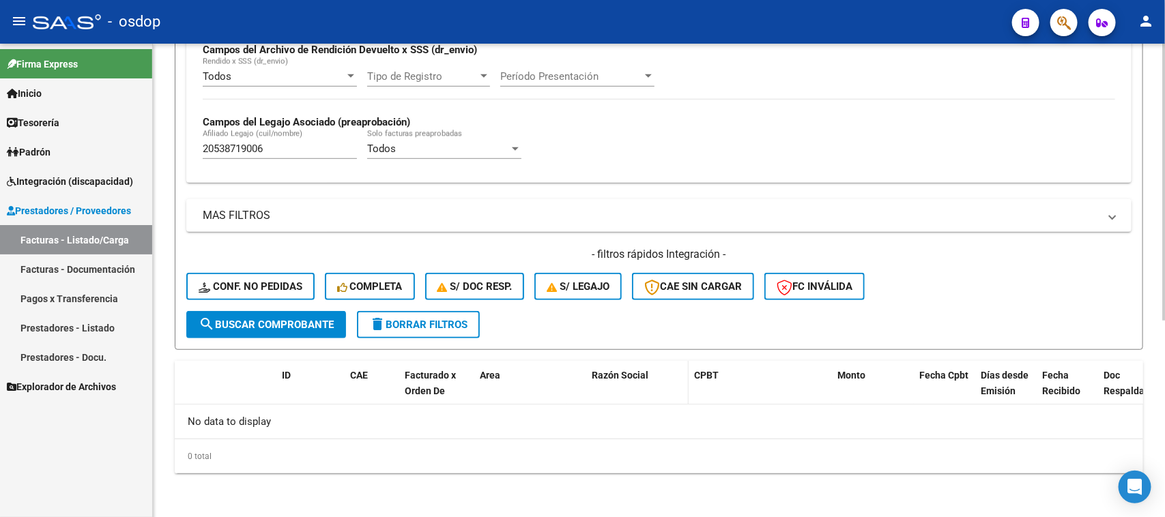
scroll to position [336, 0]
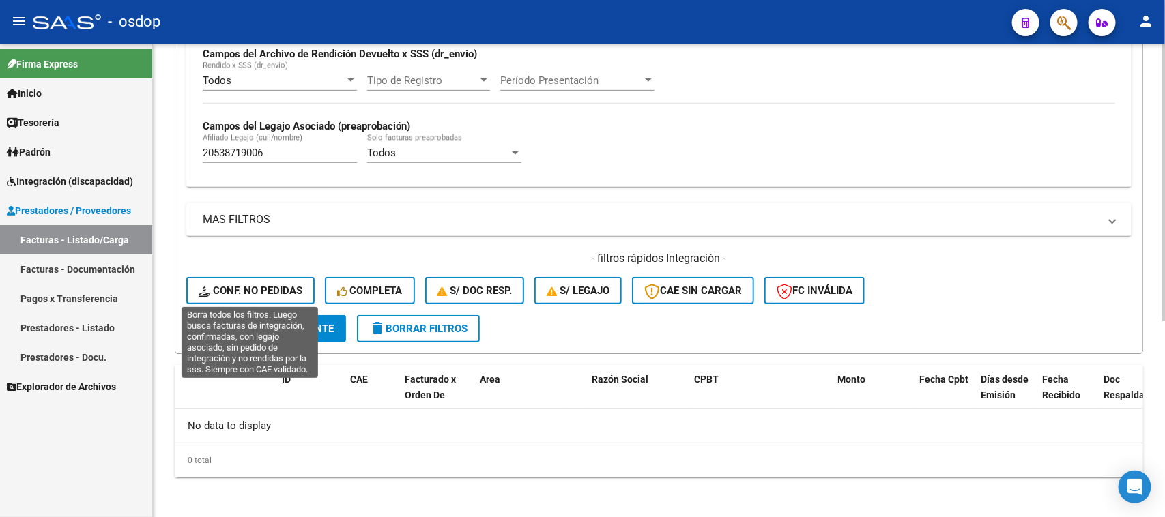
click at [235, 292] on span "Conf. no pedidas" at bounding box center [251, 291] width 104 height 12
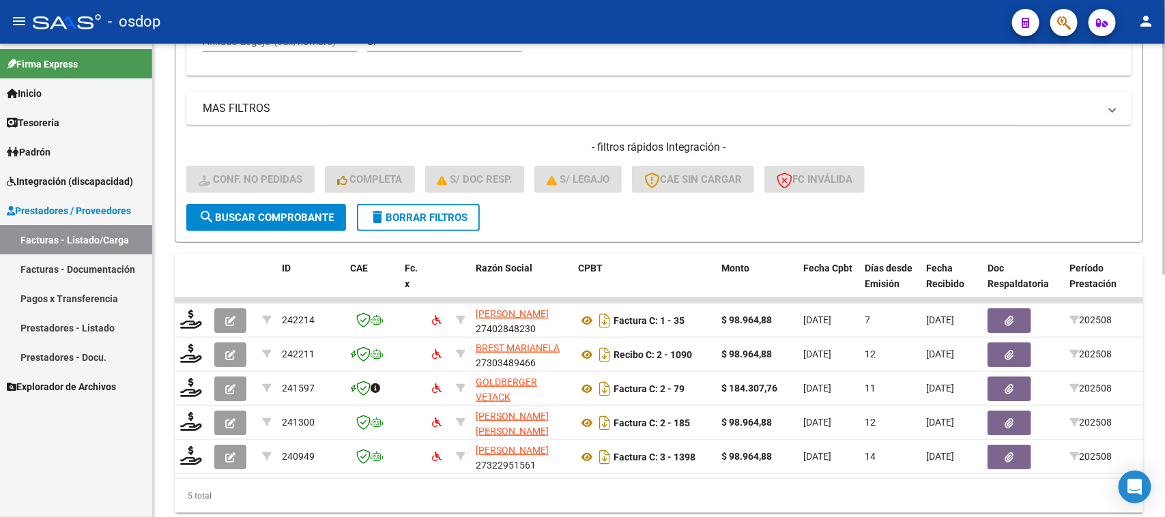
scroll to position [326, 0]
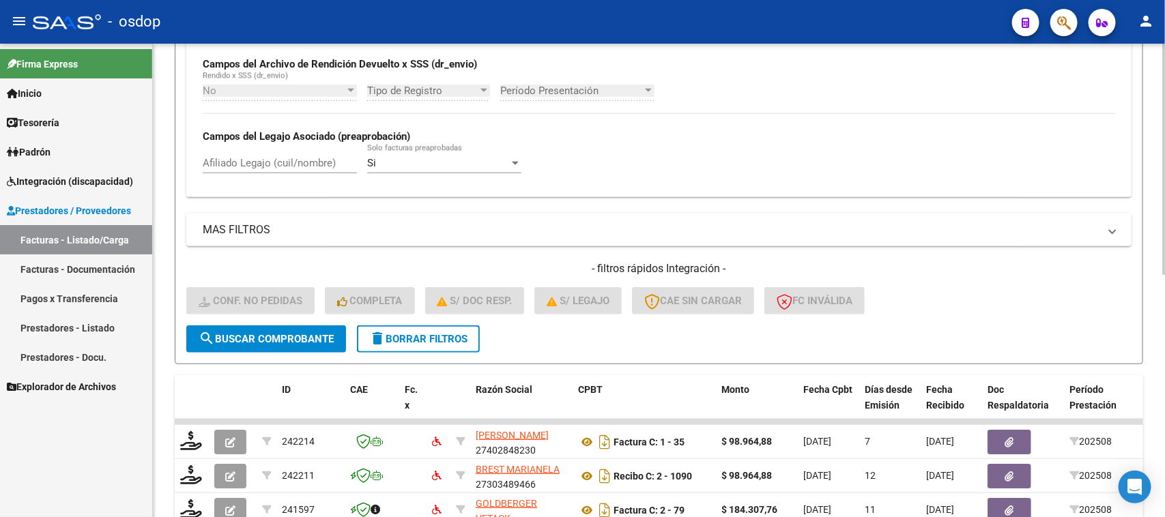
click at [242, 162] on input "Afiliado Legajo (cuil/nombre)" at bounding box center [280, 163] width 154 height 12
paste input "20538719006"
type input "20538719006"
click at [292, 339] on span "search Buscar Comprobante" at bounding box center [266, 339] width 135 height 12
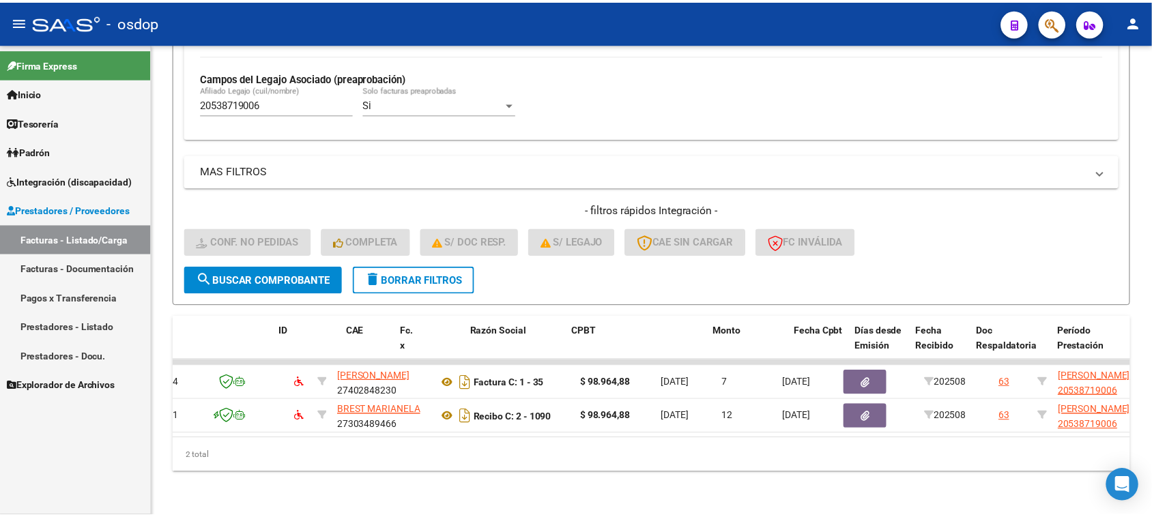
scroll to position [0, 0]
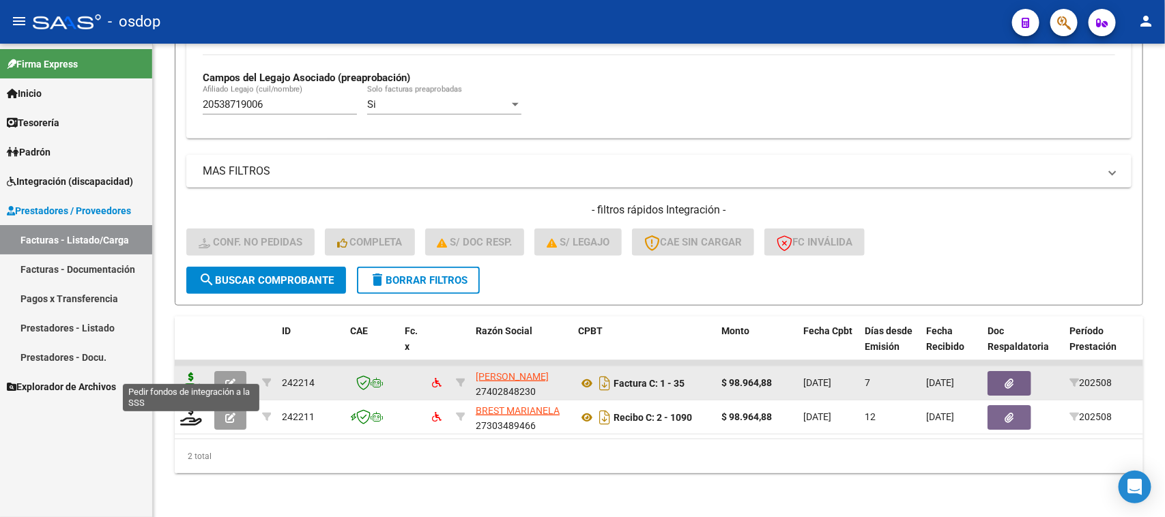
click at [189, 373] on icon at bounding box center [191, 382] width 22 height 19
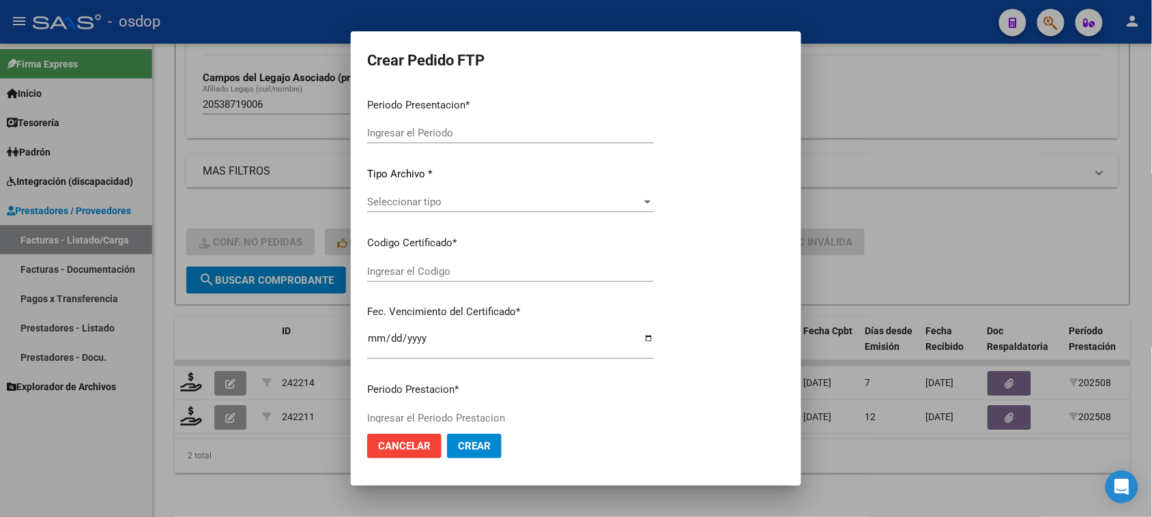
type input "202508"
type input "$ 98.964,88"
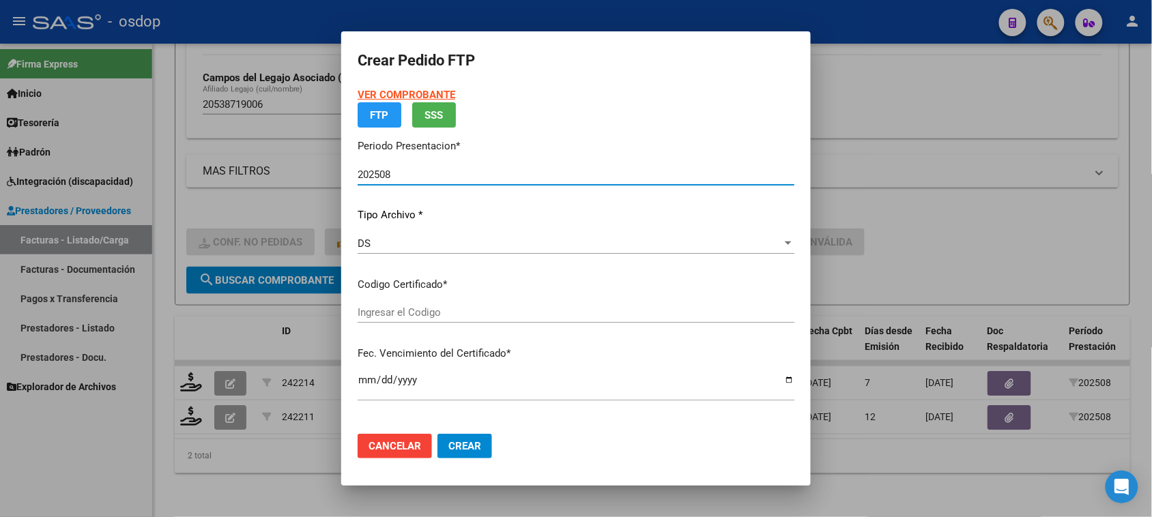
type input "6803152928"
type input "[DATE]"
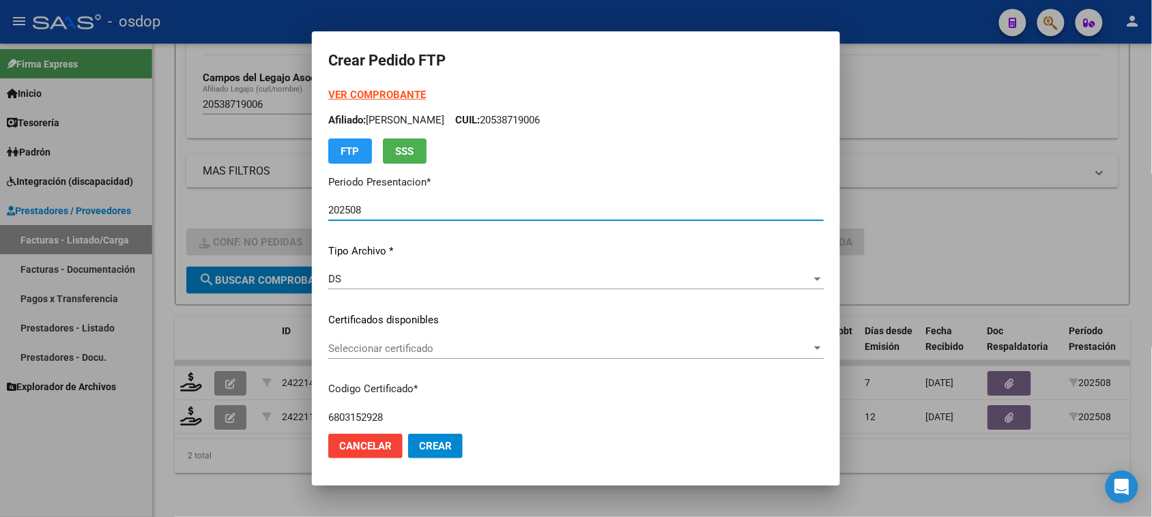
click at [525, 350] on span "Seleccionar certificado" at bounding box center [569, 349] width 483 height 12
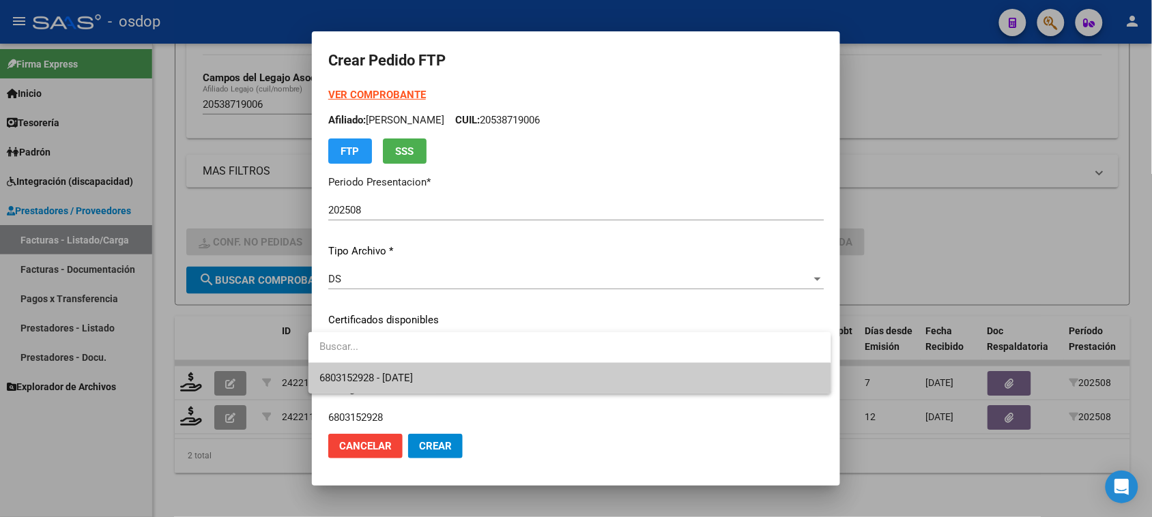
click at [533, 374] on span "6803152928 - [DATE]" at bounding box center [569, 378] width 500 height 31
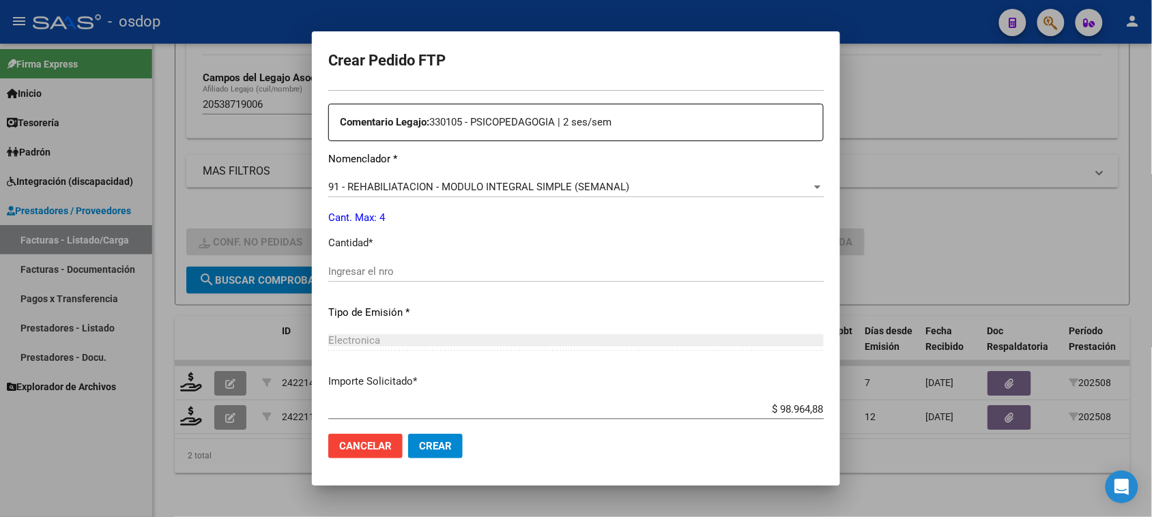
scroll to position [512, 0]
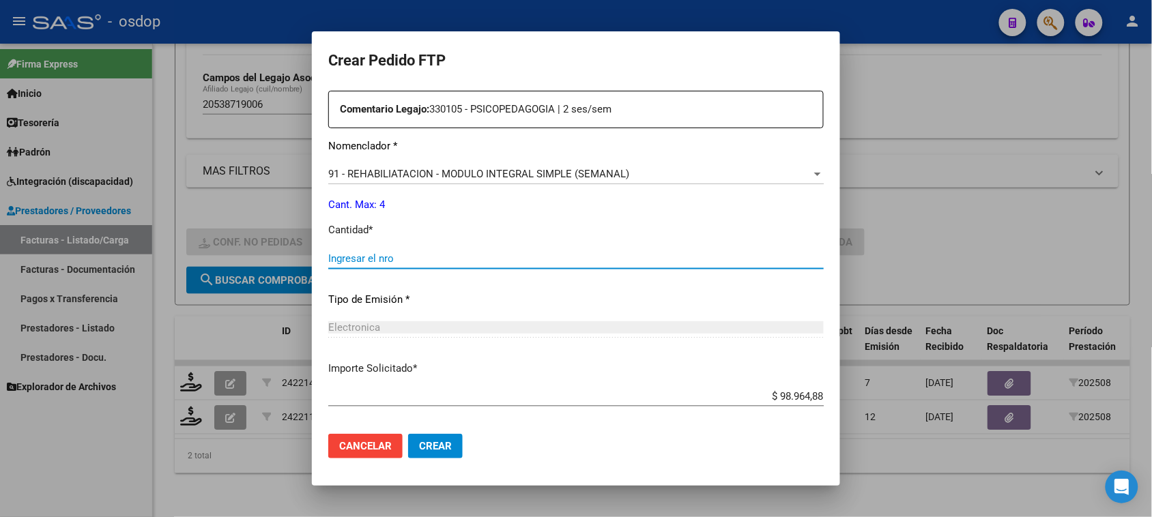
click at [386, 261] on input "Ingresar el nro" at bounding box center [575, 258] width 495 height 12
type input "4"
click at [420, 444] on span "Crear" at bounding box center [435, 446] width 33 height 12
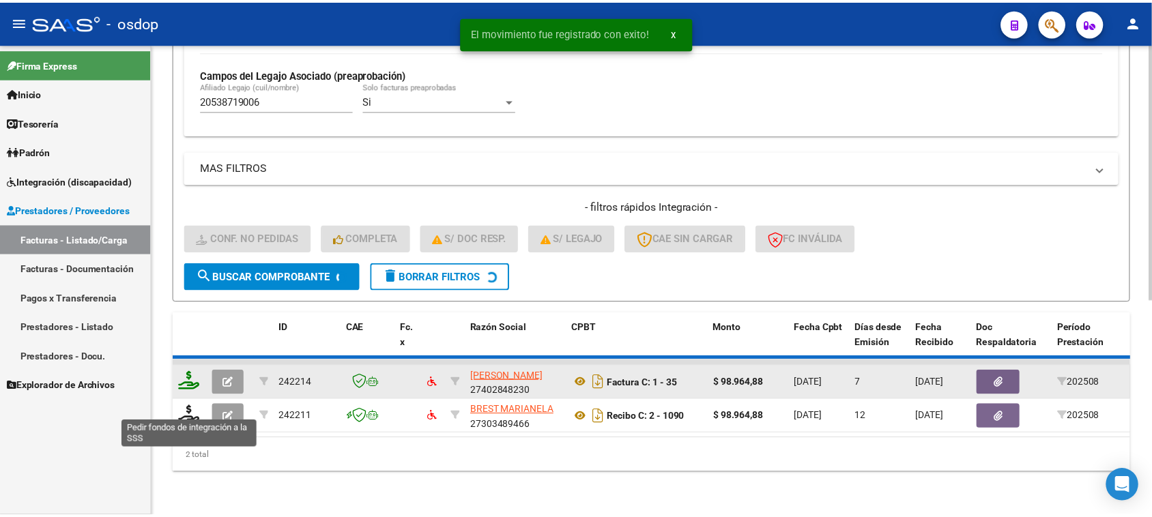
scroll to position [360, 0]
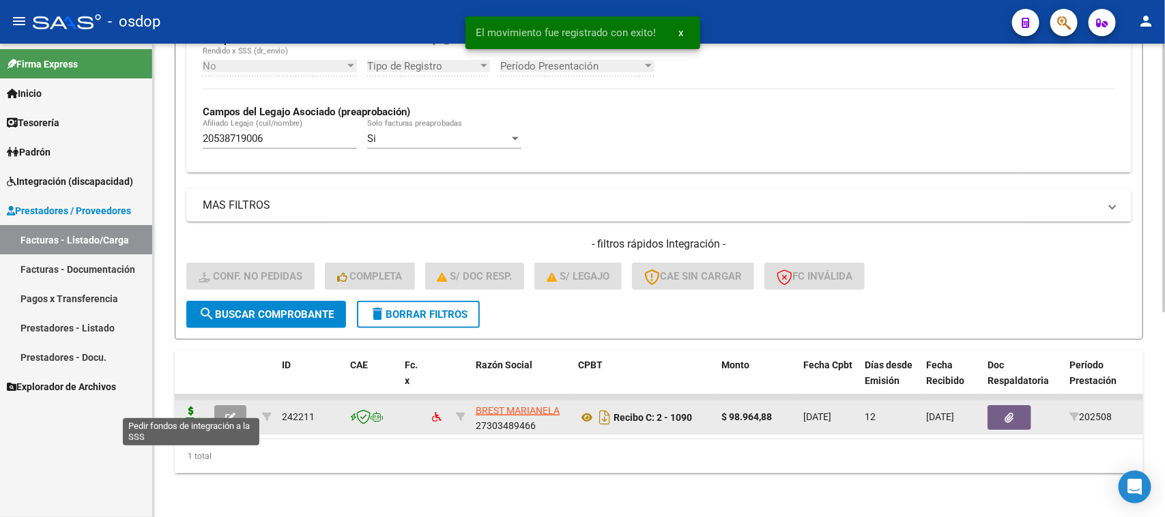
click at [191, 408] on icon at bounding box center [191, 416] width 22 height 19
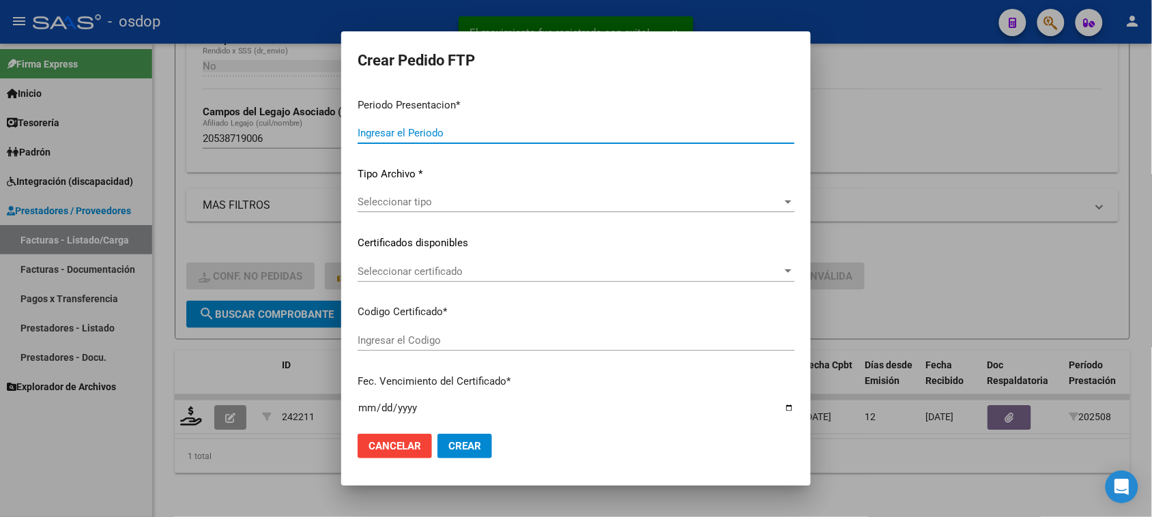
type input "202508"
type input "$ 98.964,88"
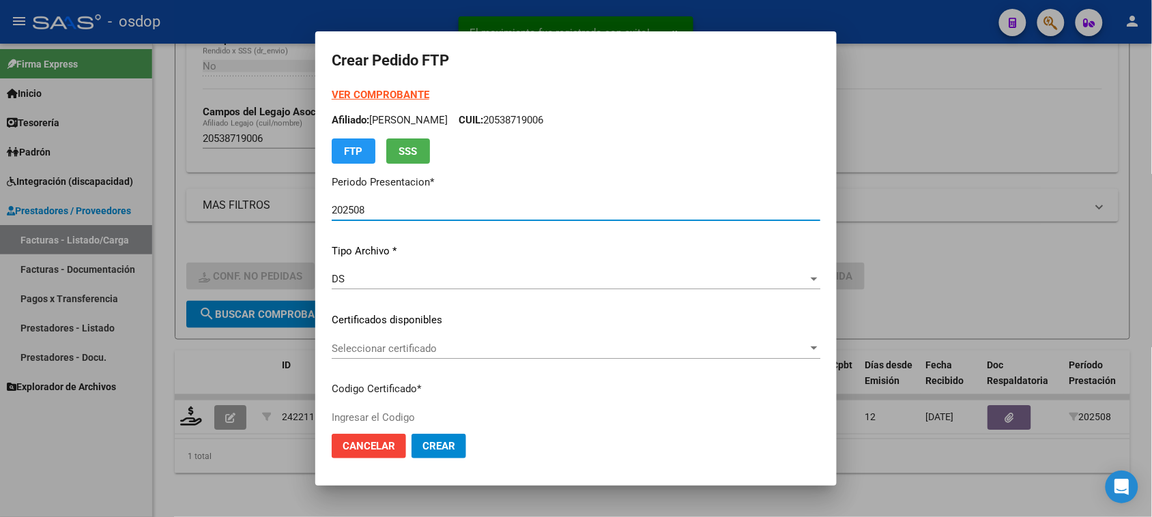
type input "6803152928"
type input "[DATE]"
click at [529, 347] on span "Seleccionar certificado" at bounding box center [570, 349] width 476 height 12
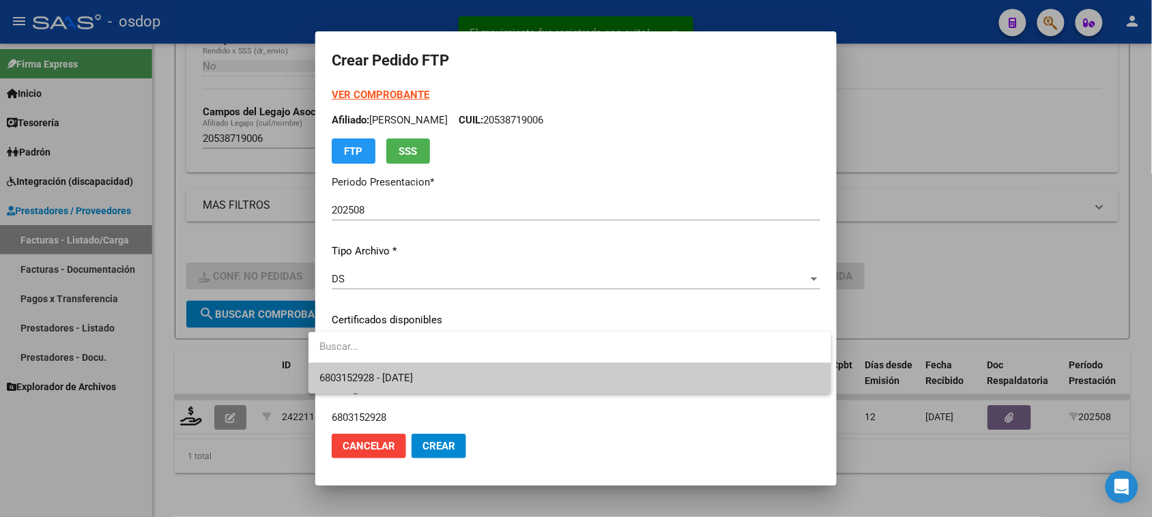
drag, startPoint x: 531, startPoint y: 373, endPoint x: 554, endPoint y: 373, distance: 23.2
click at [530, 373] on span "6803152928 - [DATE]" at bounding box center [569, 378] width 500 height 31
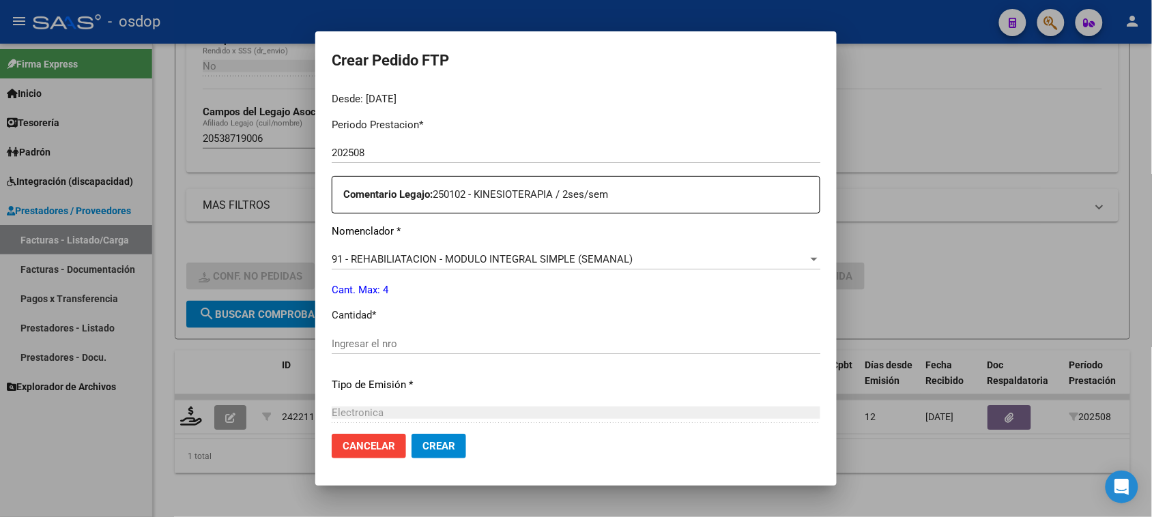
scroll to position [512, 0]
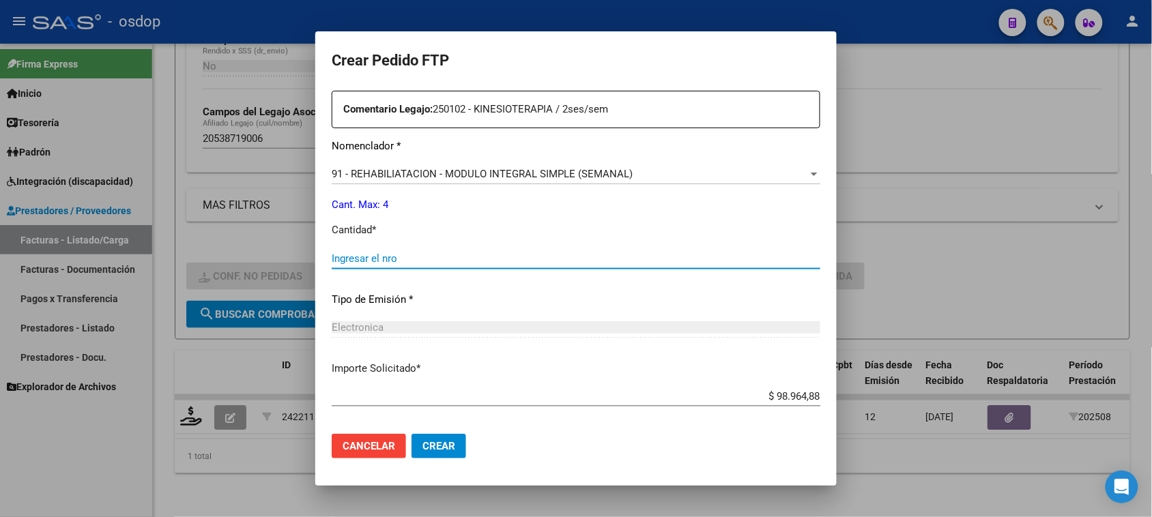
click at [363, 254] on input "Ingresar el nro" at bounding box center [576, 258] width 489 height 12
type input "4"
click at [424, 441] on span "Crear" at bounding box center [438, 446] width 33 height 12
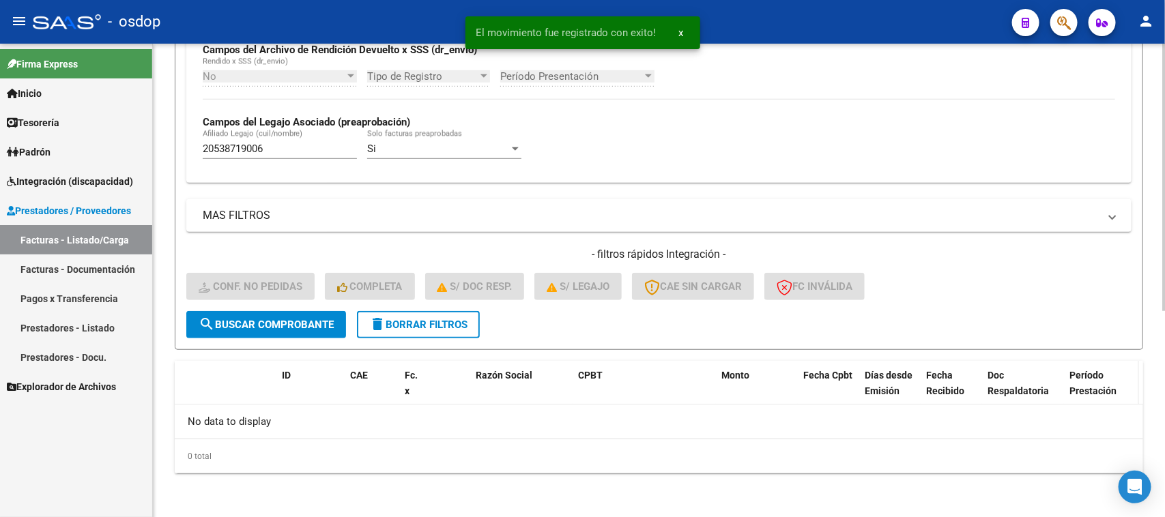
scroll to position [336, 0]
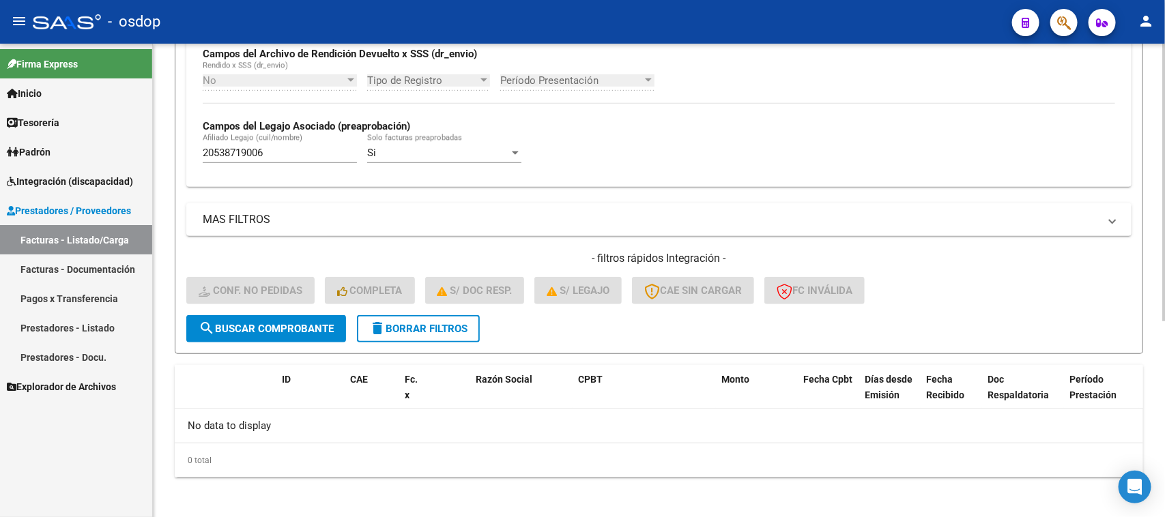
click at [432, 323] on span "delete Borrar Filtros" at bounding box center [418, 329] width 98 height 12
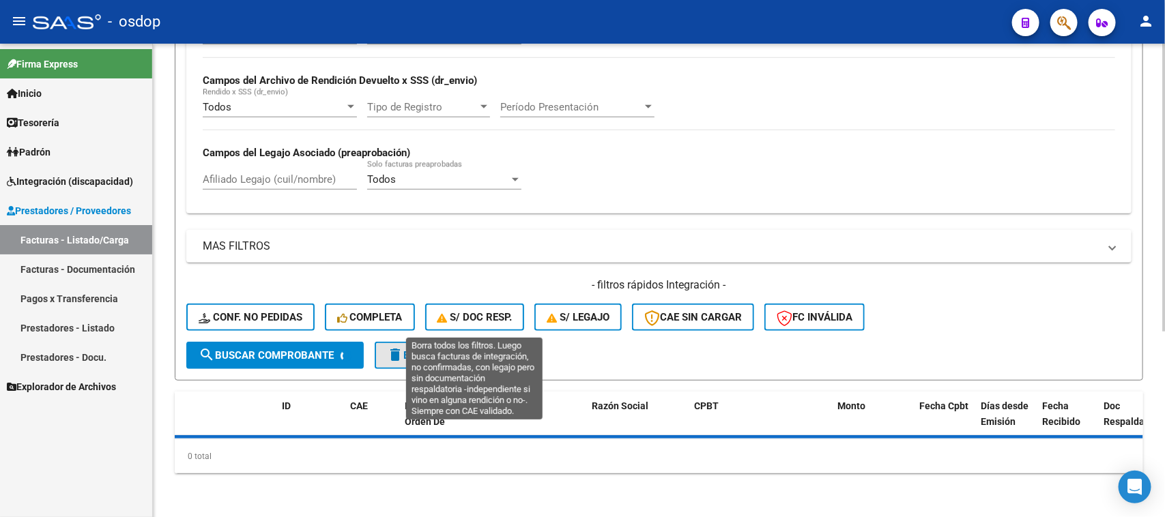
scroll to position [306, 0]
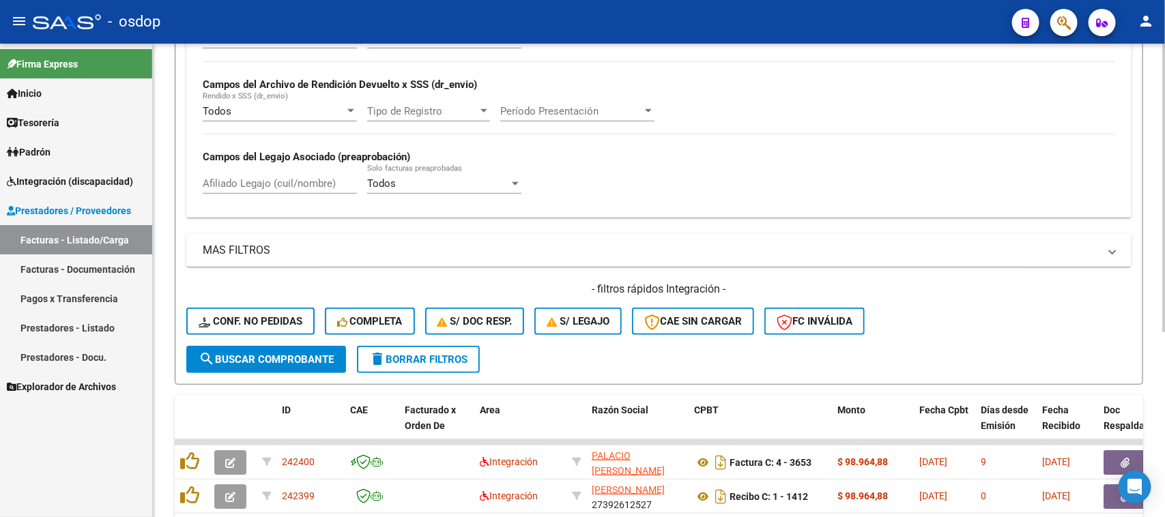
click at [312, 181] on div "Todos Cargado en Para Enviar SSS Período De Prestación Campos del Archivo de Re…" at bounding box center [658, 118] width 945 height 199
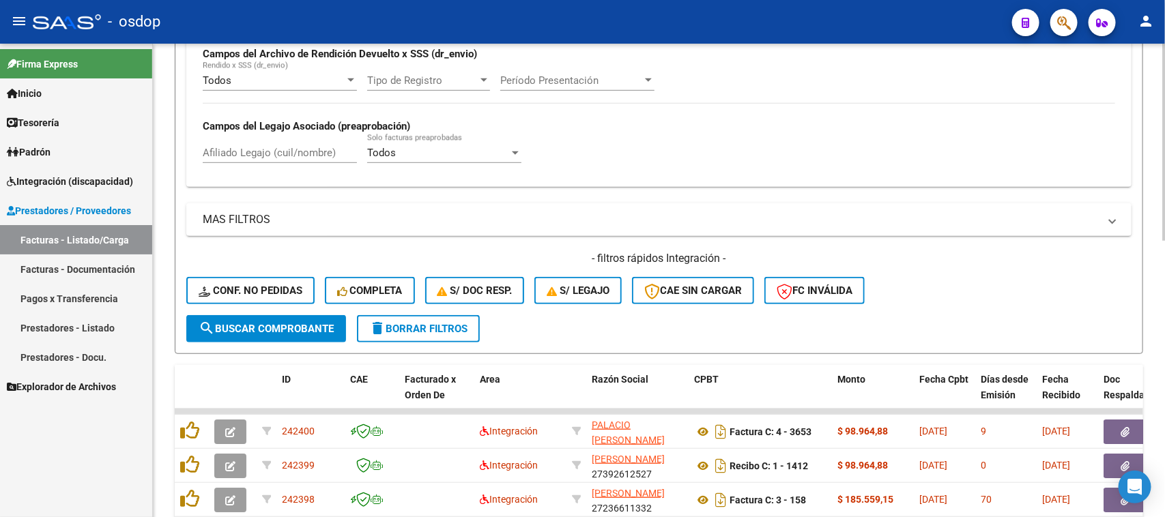
click at [301, 147] on input "Afiliado Legajo (cuil/nombre)" at bounding box center [280, 153] width 154 height 12
paste input "23575872689"
type input "23575872689"
click at [323, 328] on span "search Buscar Comprobante" at bounding box center [266, 329] width 135 height 12
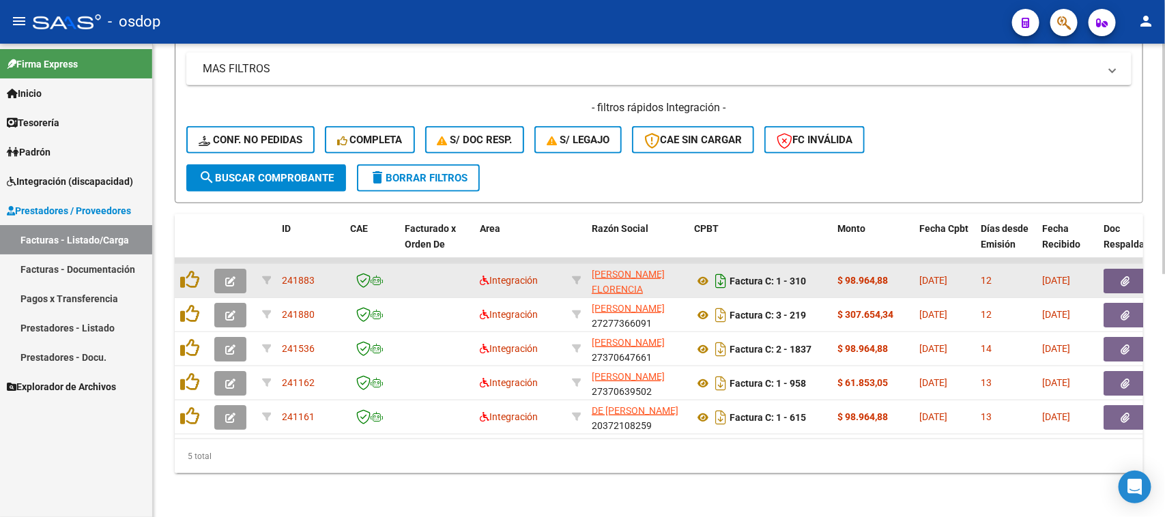
scroll to position [497, 0]
click at [705, 273] on icon at bounding box center [703, 281] width 18 height 16
click at [1120, 269] on button "button" at bounding box center [1125, 281] width 44 height 25
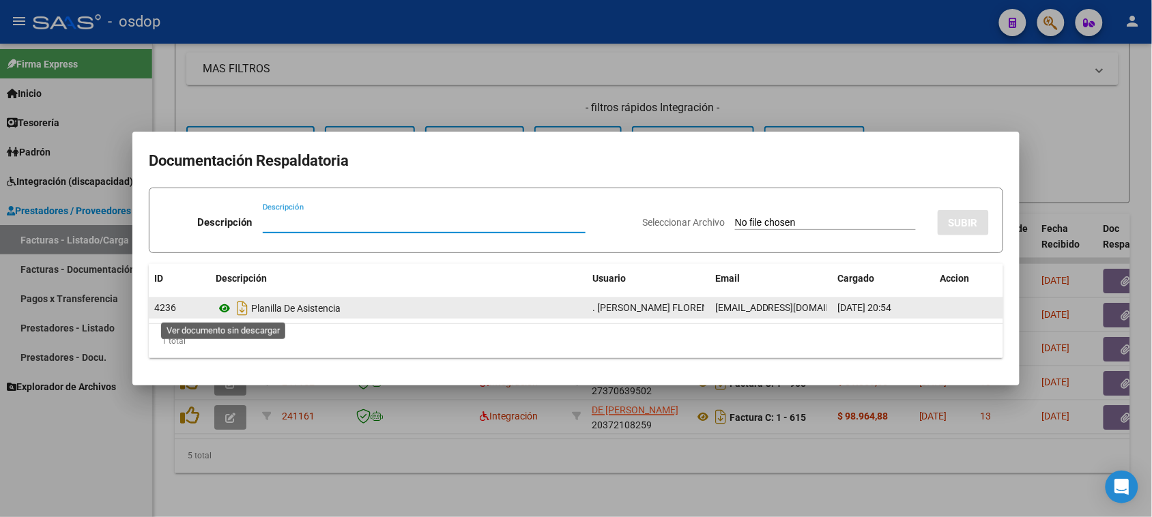
click at [220, 307] on icon at bounding box center [225, 308] width 18 height 16
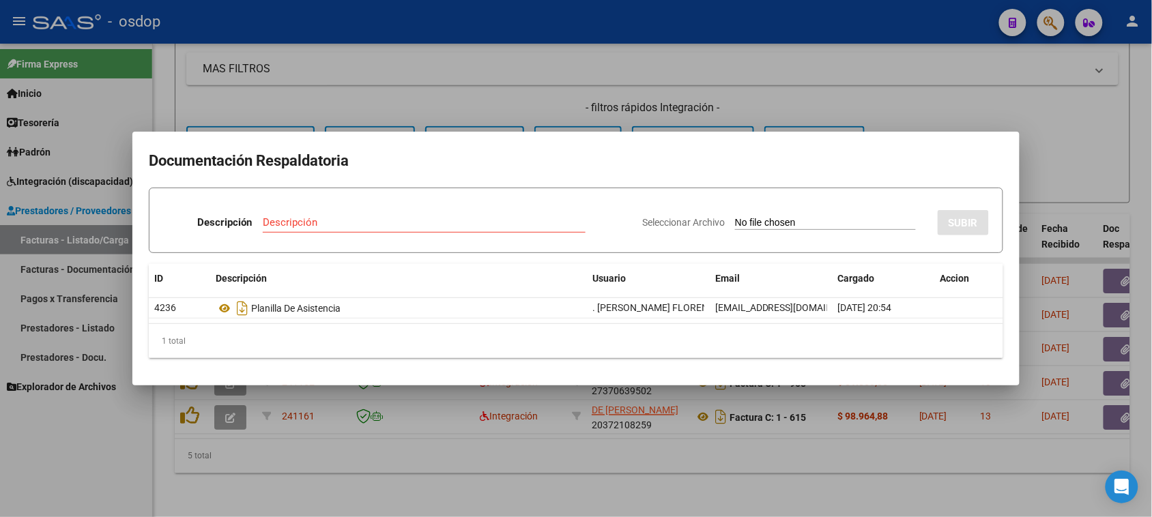
click at [581, 449] on div at bounding box center [576, 258] width 1152 height 517
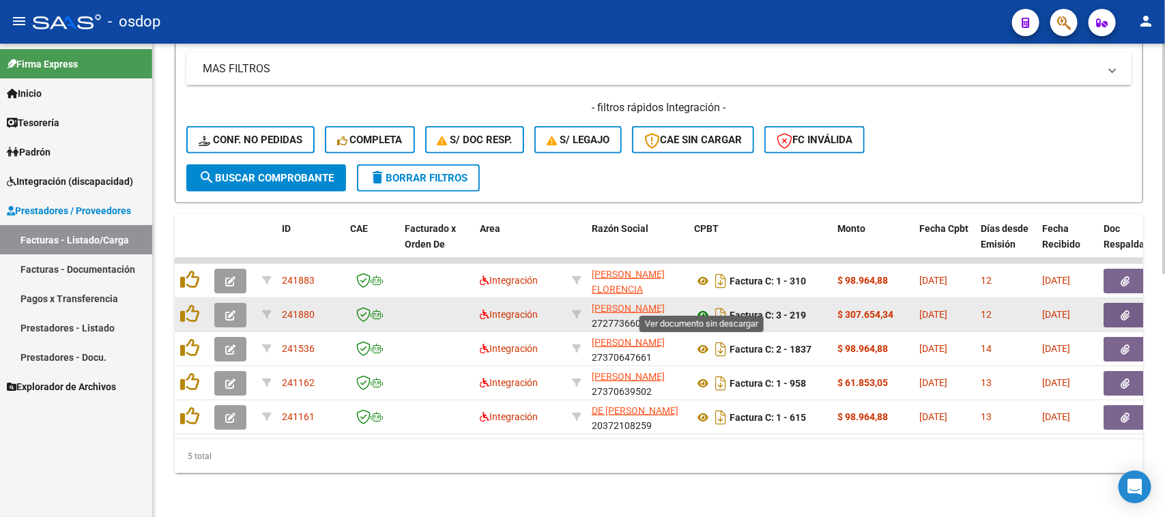
click at [700, 307] on icon at bounding box center [703, 315] width 18 height 16
click at [1127, 310] on icon "button" at bounding box center [1125, 315] width 9 height 10
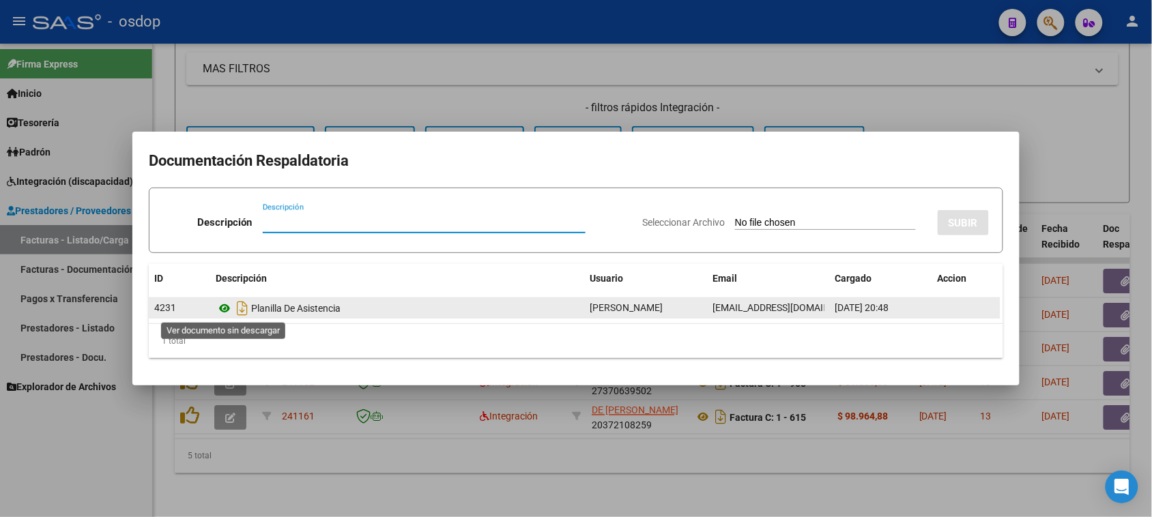
click at [226, 308] on icon at bounding box center [225, 308] width 18 height 16
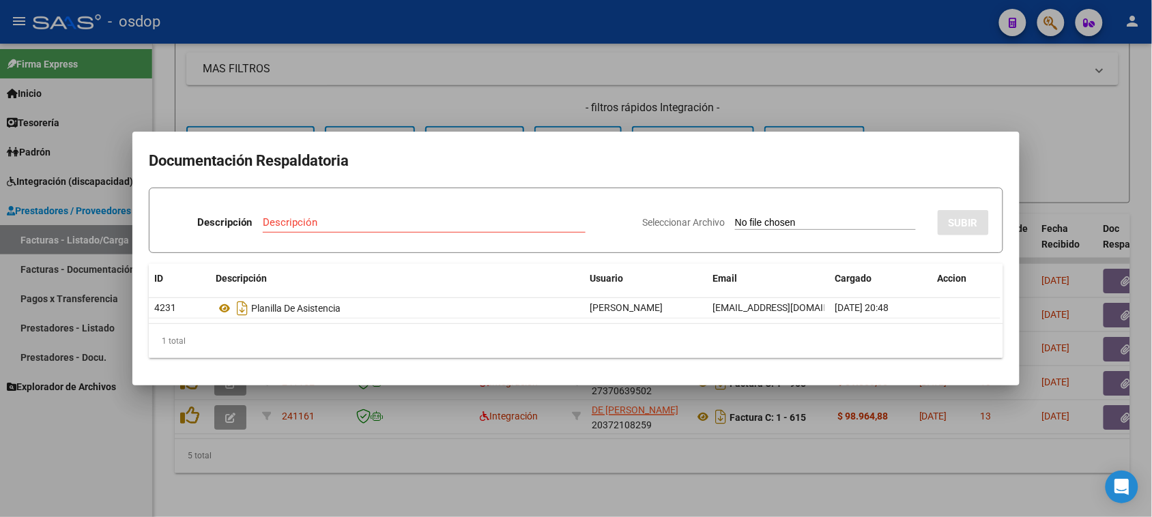
click at [773, 473] on div at bounding box center [576, 258] width 1152 height 517
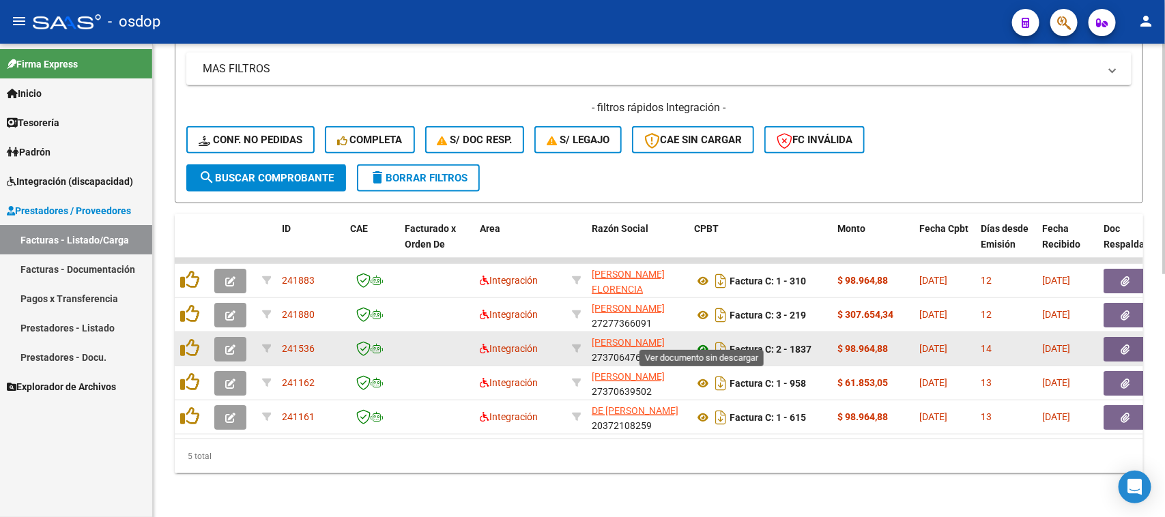
click at [698, 341] on icon at bounding box center [703, 349] width 18 height 16
click at [1131, 337] on button "button" at bounding box center [1125, 349] width 44 height 25
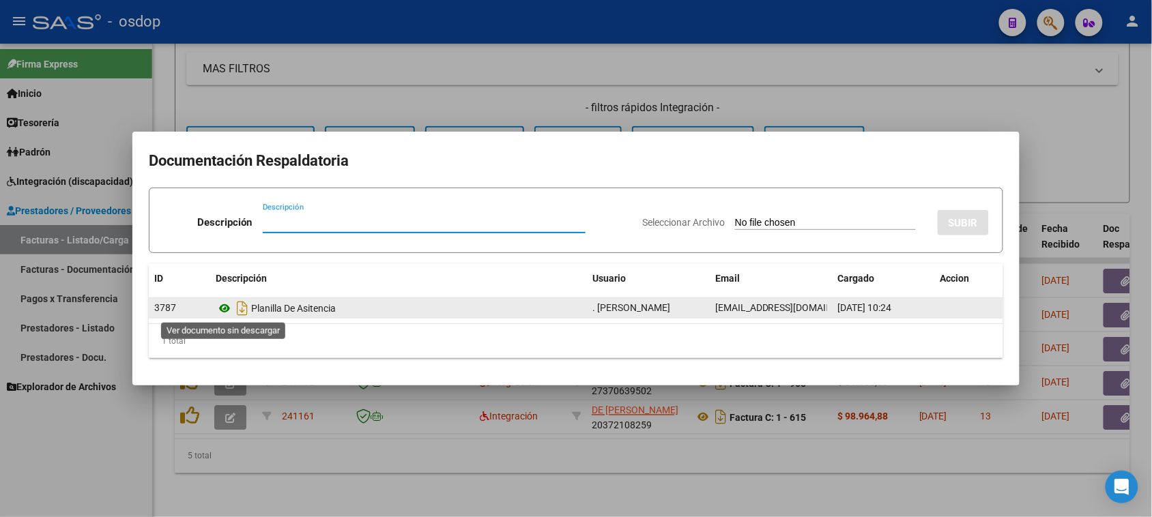
click at [225, 306] on icon at bounding box center [225, 308] width 18 height 16
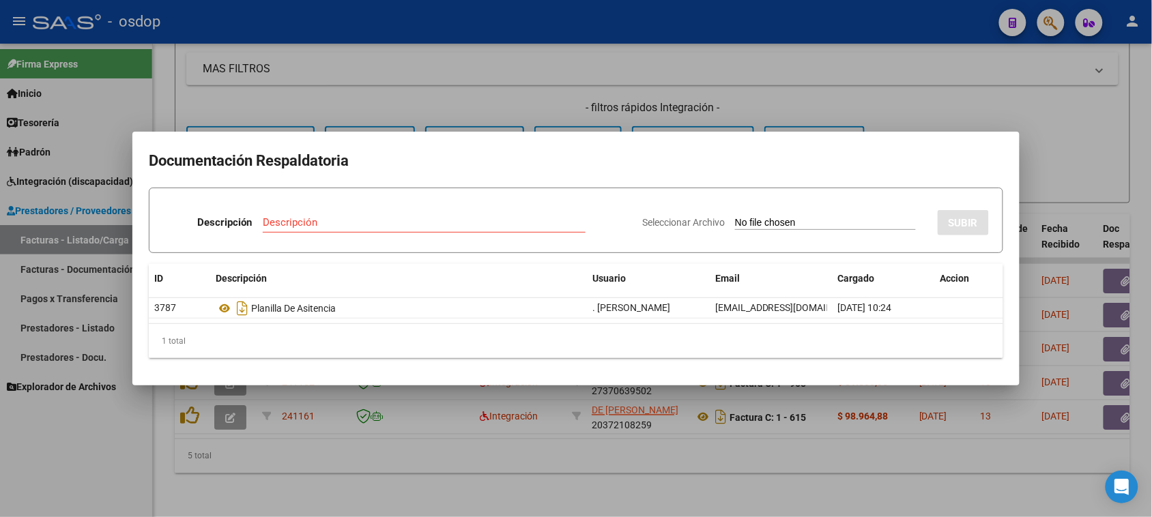
click at [778, 454] on div at bounding box center [576, 258] width 1152 height 517
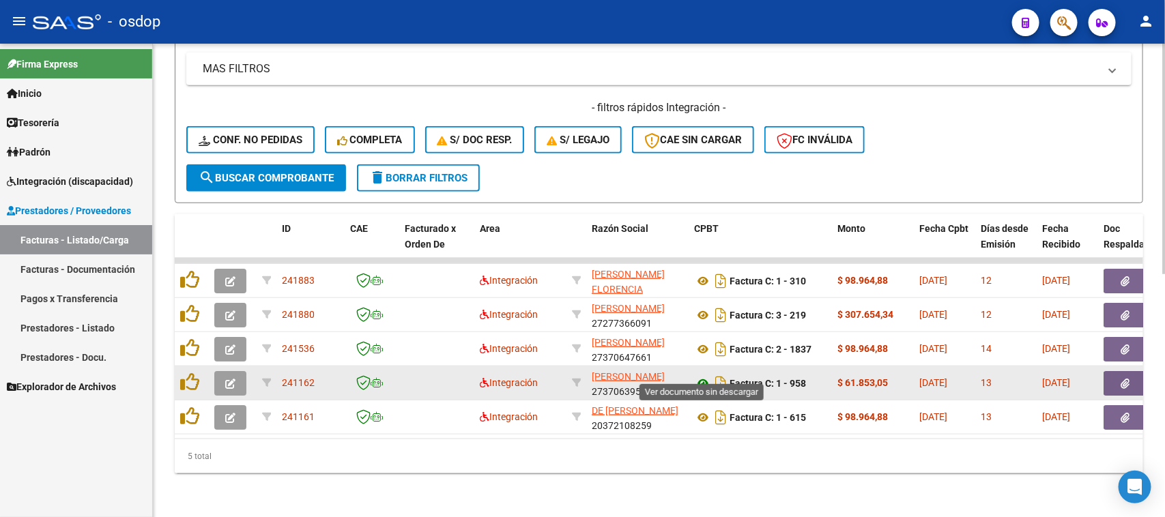
click at [699, 375] on icon at bounding box center [703, 383] width 18 height 16
click at [1122, 379] on icon "button" at bounding box center [1125, 384] width 9 height 10
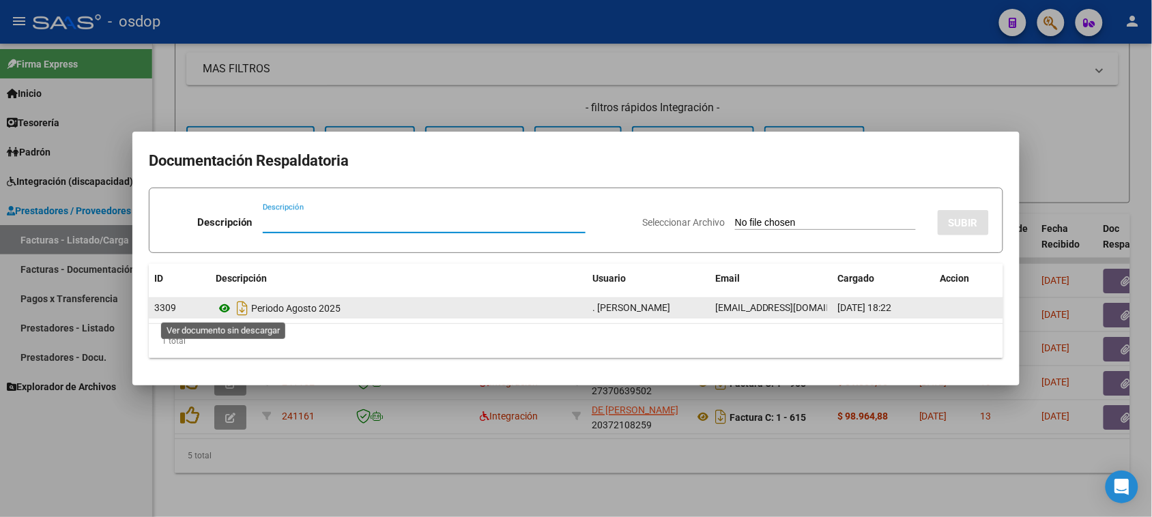
click at [224, 308] on icon at bounding box center [225, 308] width 18 height 16
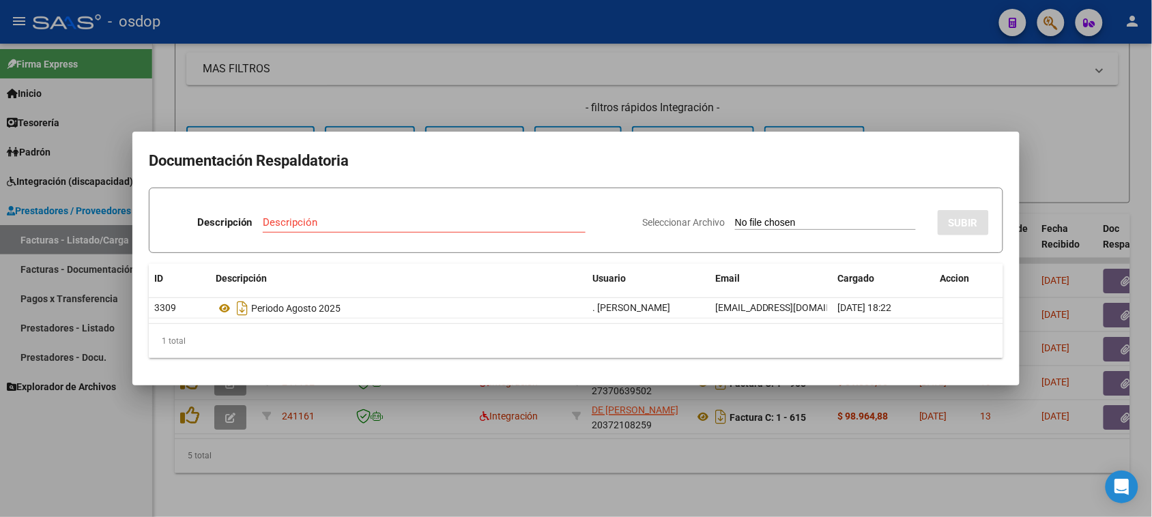
click at [758, 459] on div at bounding box center [576, 258] width 1152 height 517
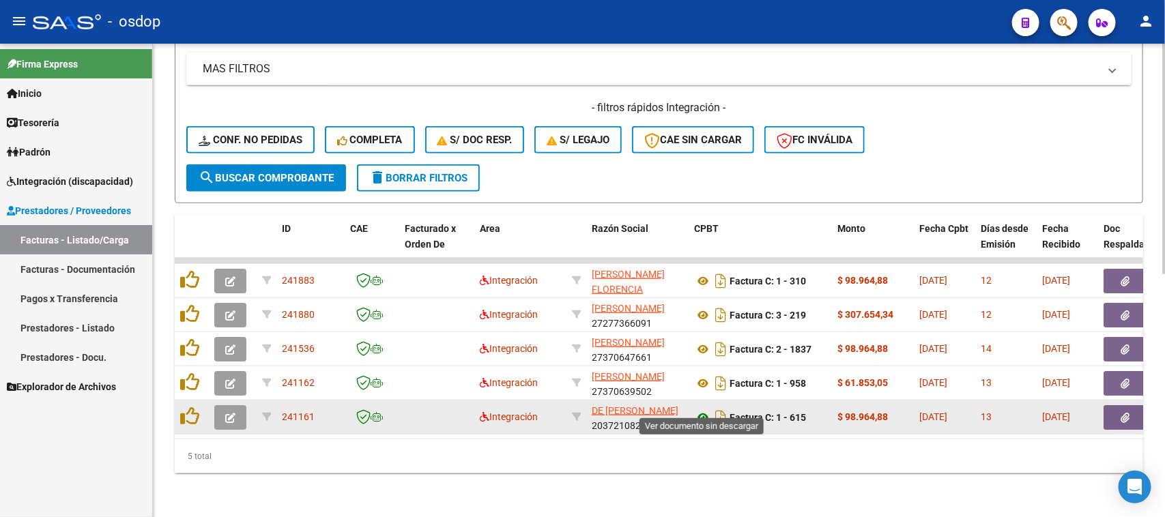
click at [700, 409] on icon at bounding box center [703, 417] width 18 height 16
click at [1124, 411] on button "button" at bounding box center [1125, 417] width 44 height 25
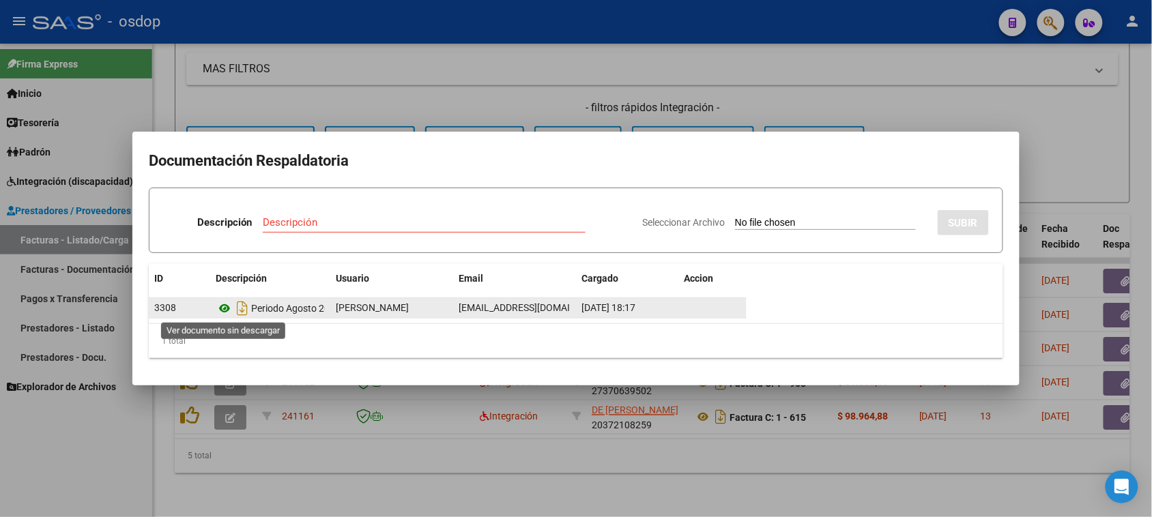
click at [226, 308] on icon at bounding box center [225, 308] width 18 height 16
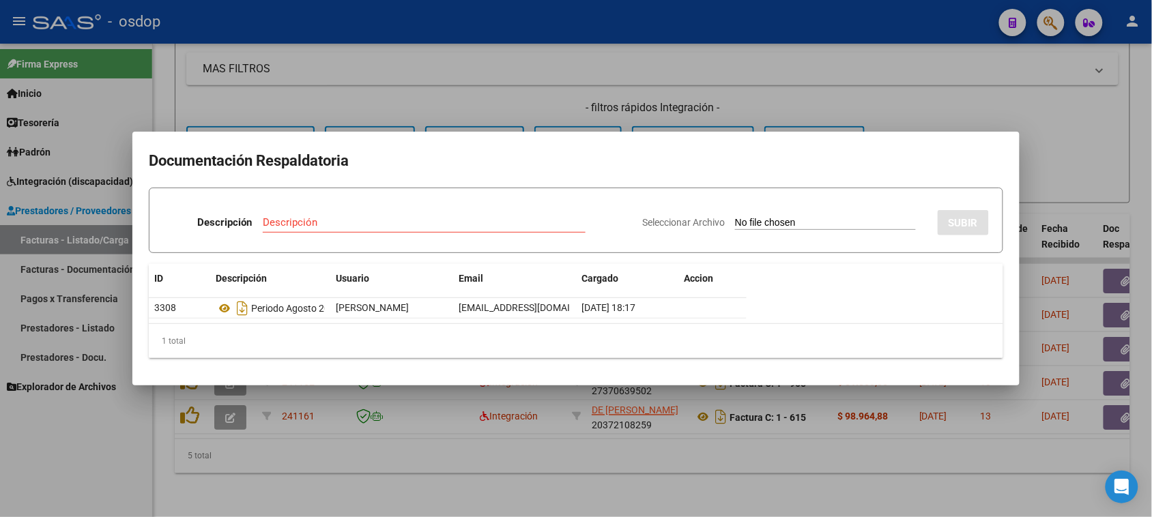
click at [735, 513] on div at bounding box center [576, 258] width 1152 height 517
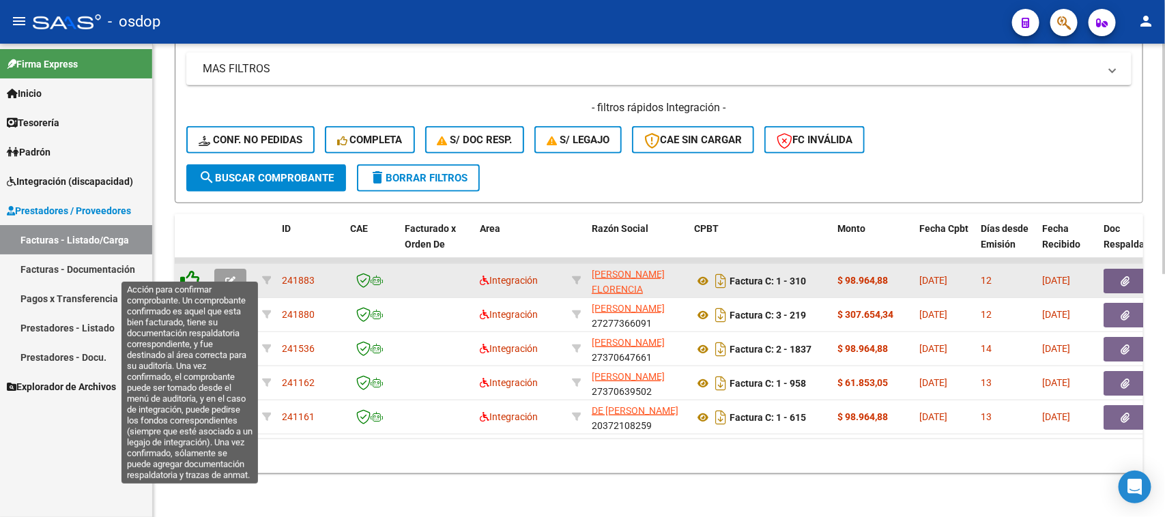
click at [195, 270] on icon at bounding box center [189, 279] width 19 height 19
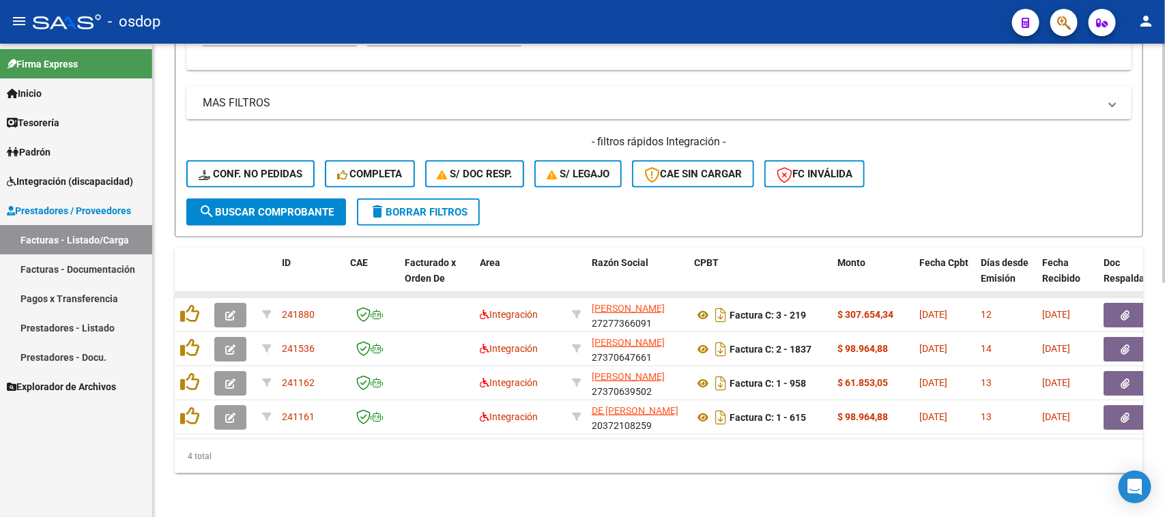
scroll to position [463, 0]
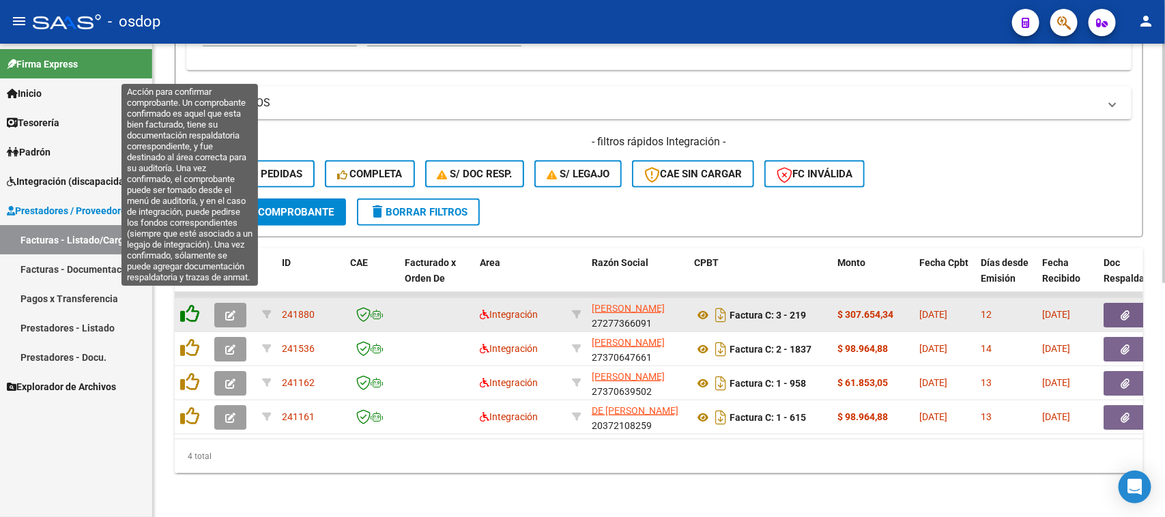
click at [190, 304] on icon at bounding box center [189, 313] width 19 height 19
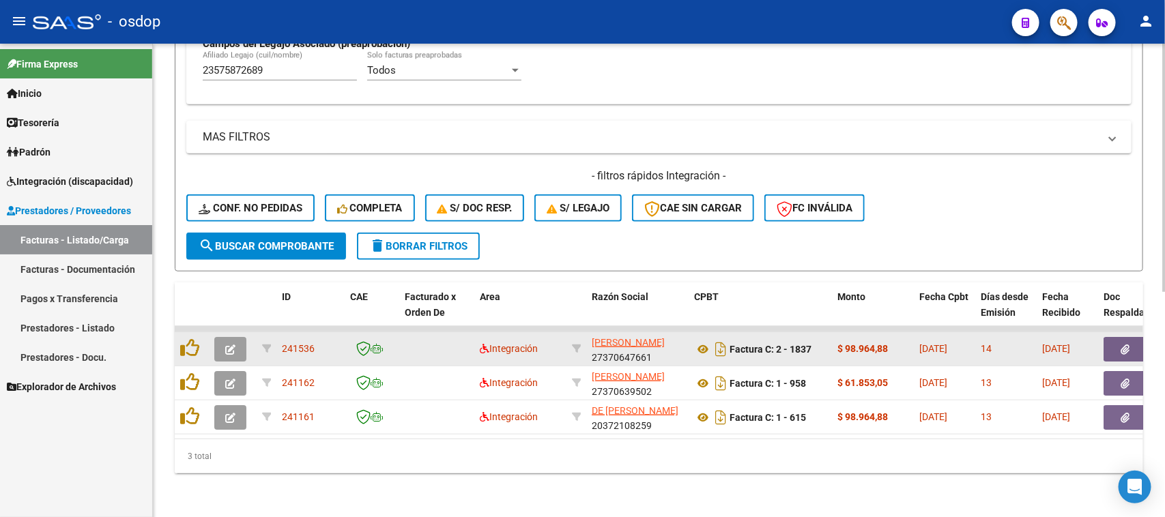
scroll to position [428, 0]
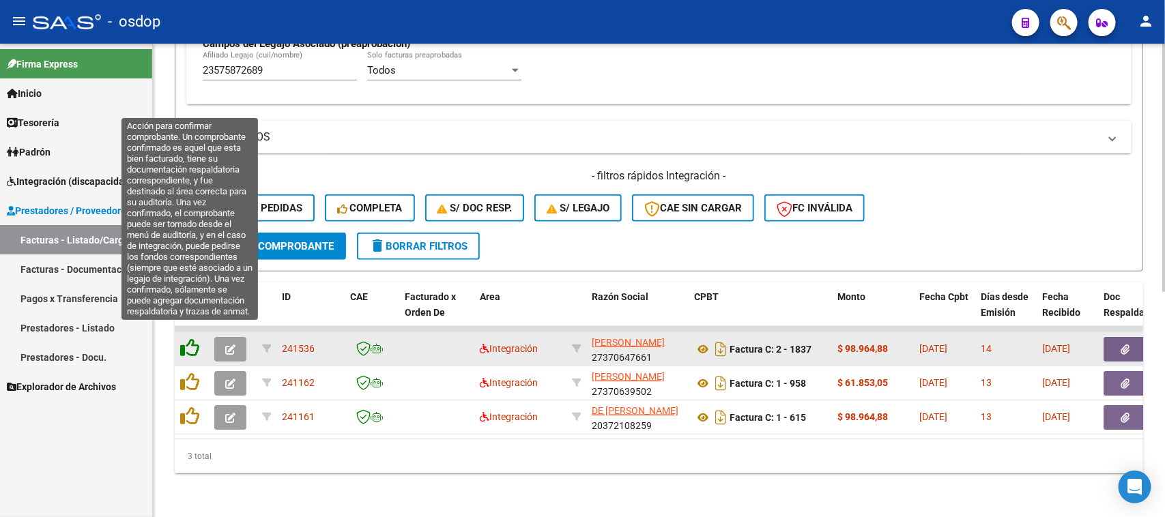
click at [190, 338] on icon at bounding box center [189, 347] width 19 height 19
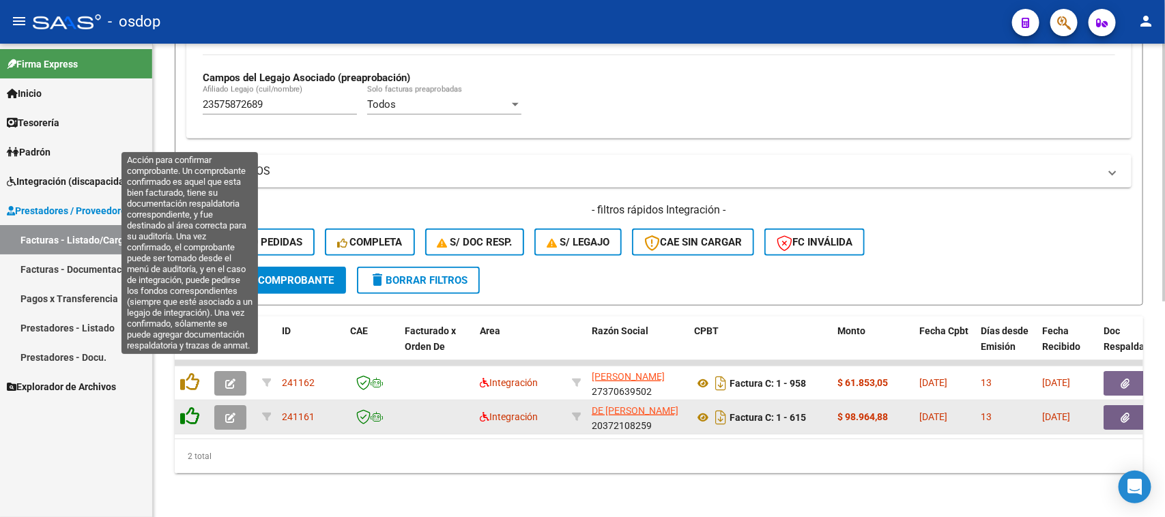
click at [188, 373] on icon at bounding box center [189, 382] width 19 height 19
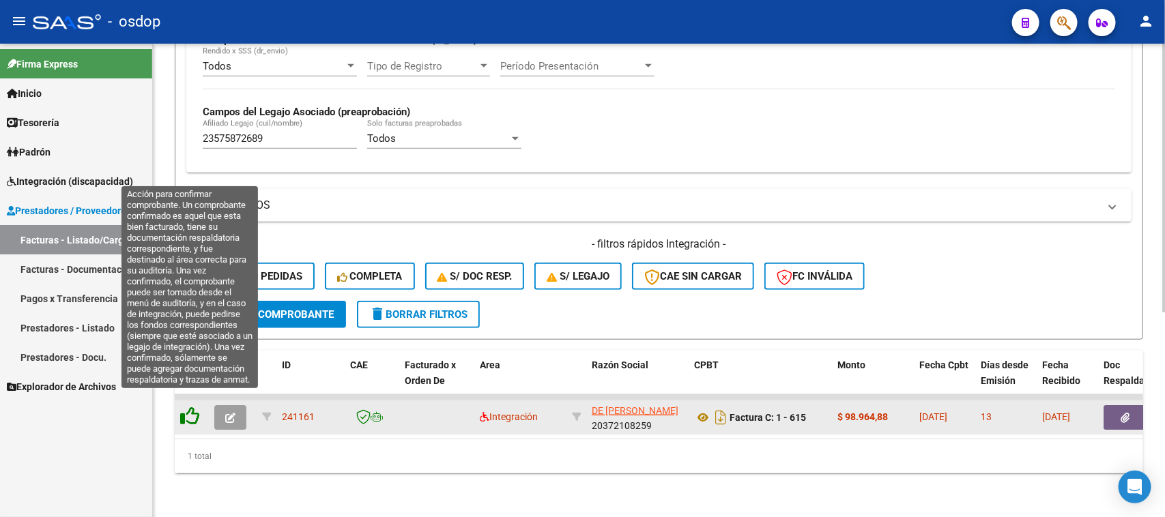
click at [186, 407] on icon at bounding box center [189, 416] width 19 height 19
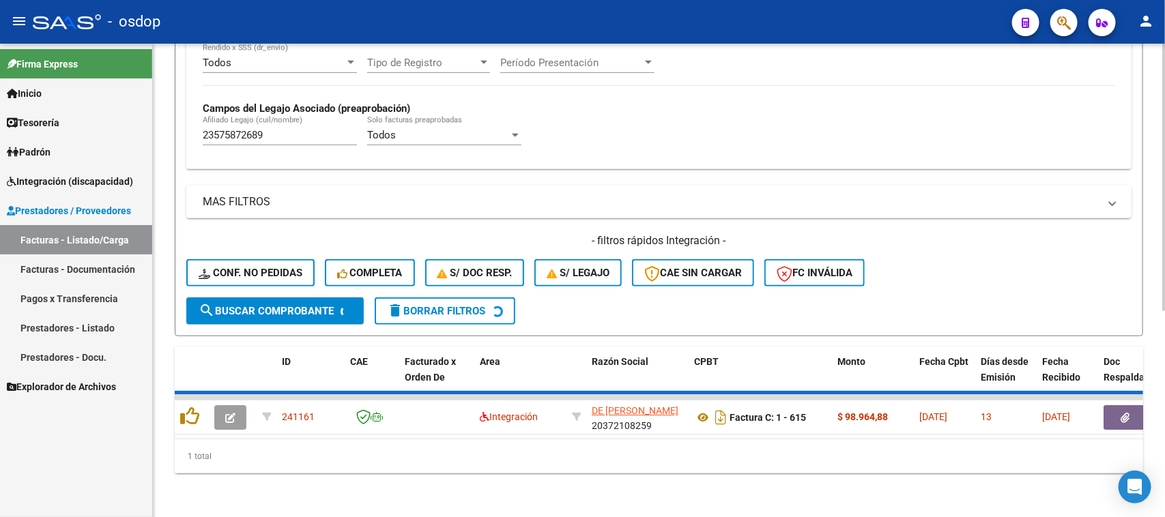
scroll to position [336, 0]
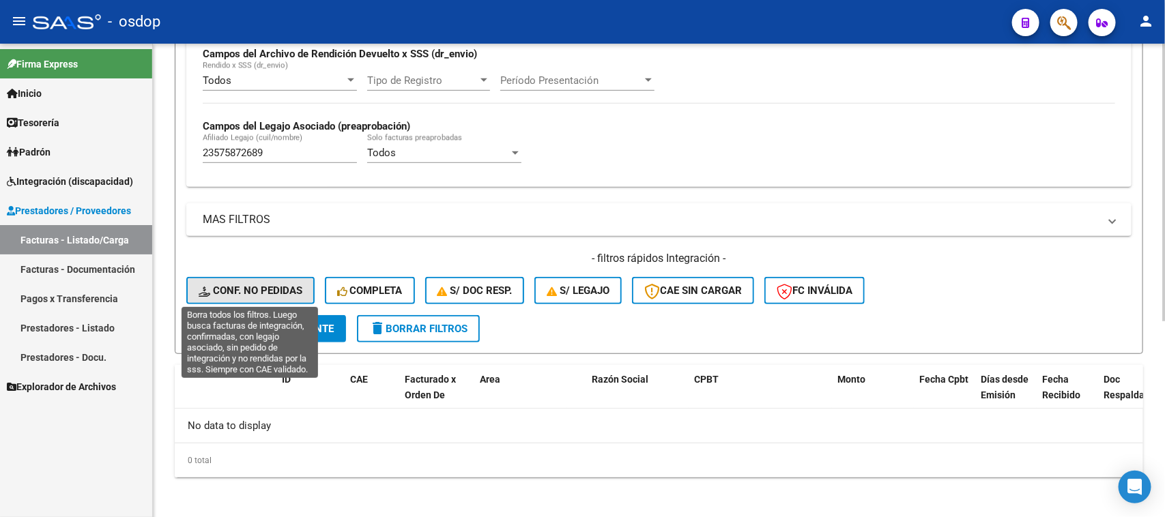
click at [298, 287] on span "Conf. no pedidas" at bounding box center [251, 291] width 104 height 12
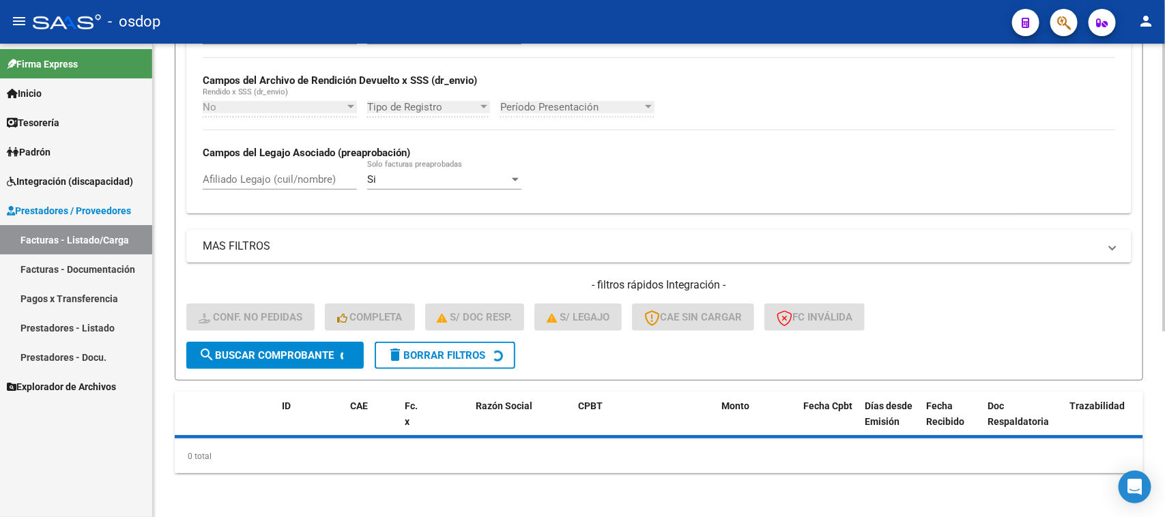
scroll to position [306, 0]
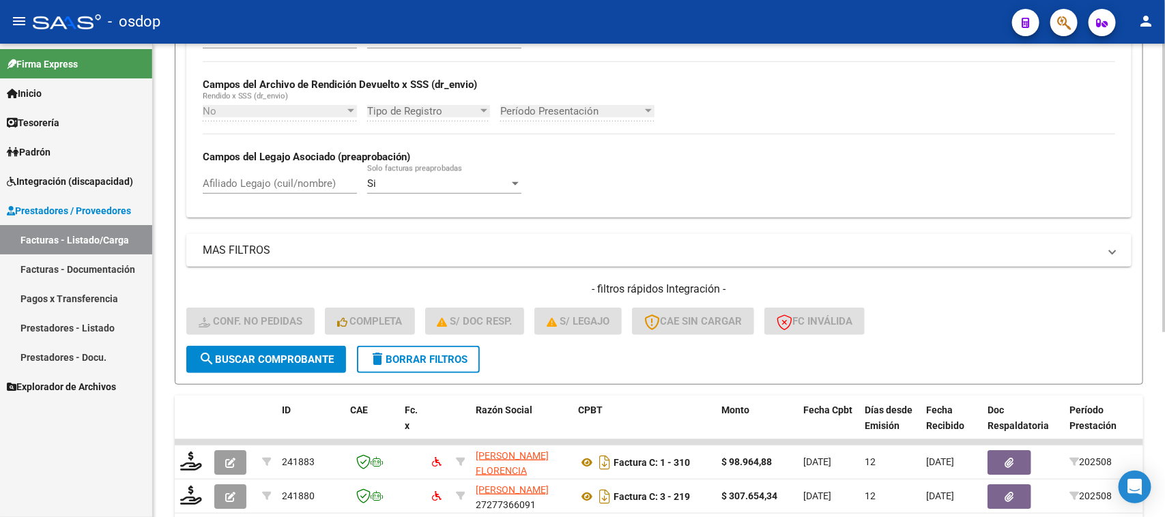
click at [240, 179] on div "No Cargado en Para Enviar SSS Período De Prestación Campos del Archivo de Rendi…" at bounding box center [658, 118] width 945 height 199
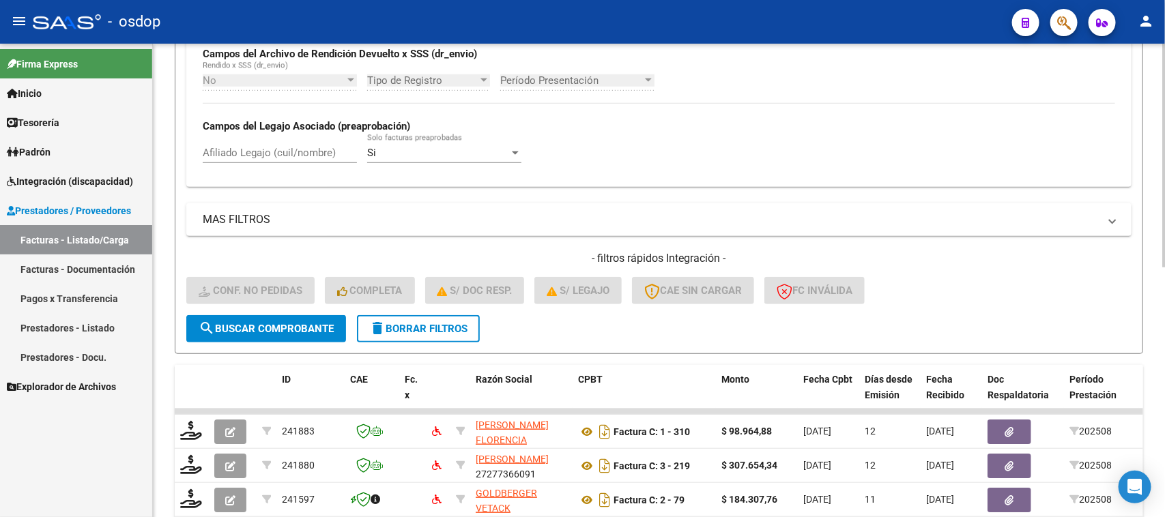
click at [247, 152] on input "Afiliado Legajo (cuil/nombre)" at bounding box center [280, 153] width 154 height 12
paste input "23575872689"
type input "23575872689"
click at [276, 324] on span "search Buscar Comprobante" at bounding box center [266, 329] width 135 height 12
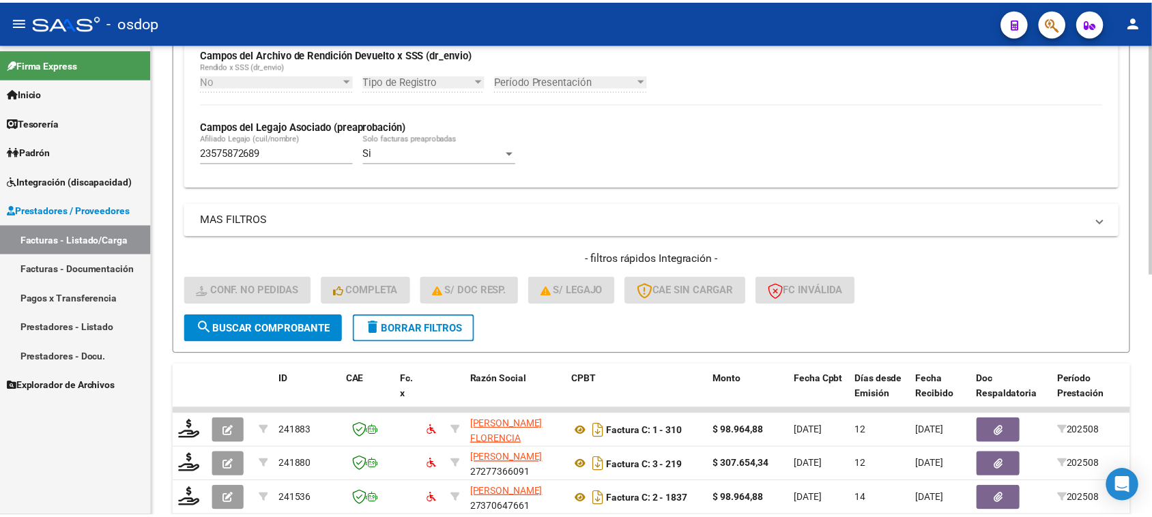
scroll to position [497, 0]
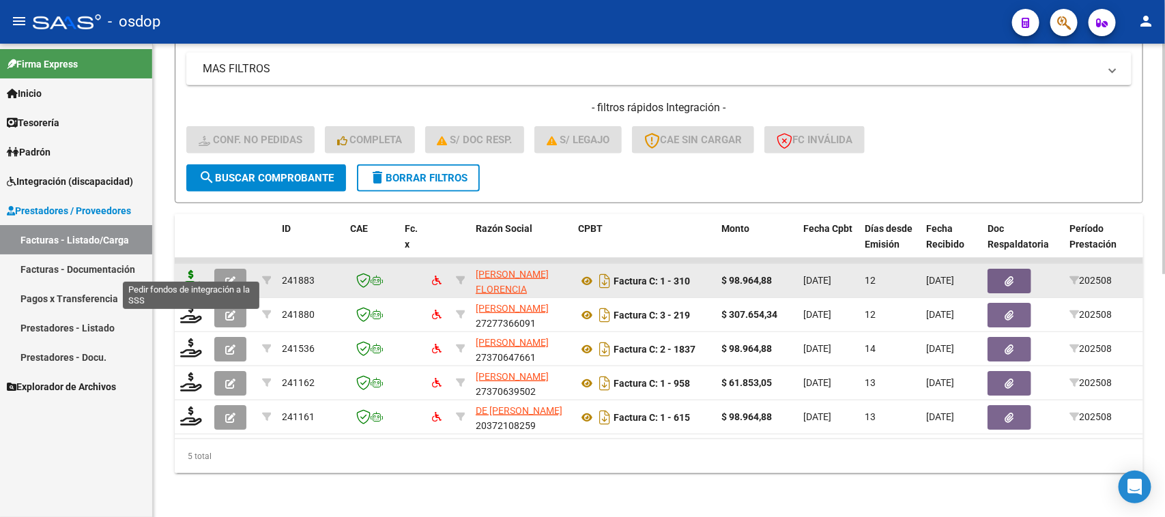
click at [188, 270] on icon at bounding box center [191, 279] width 22 height 19
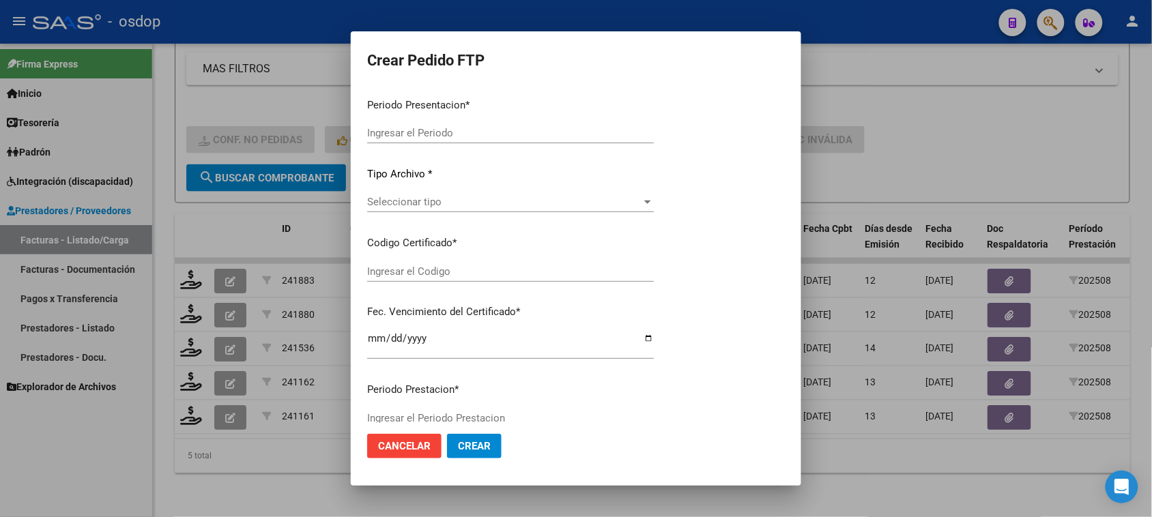
type input "202508"
type input "$ 98.964,88"
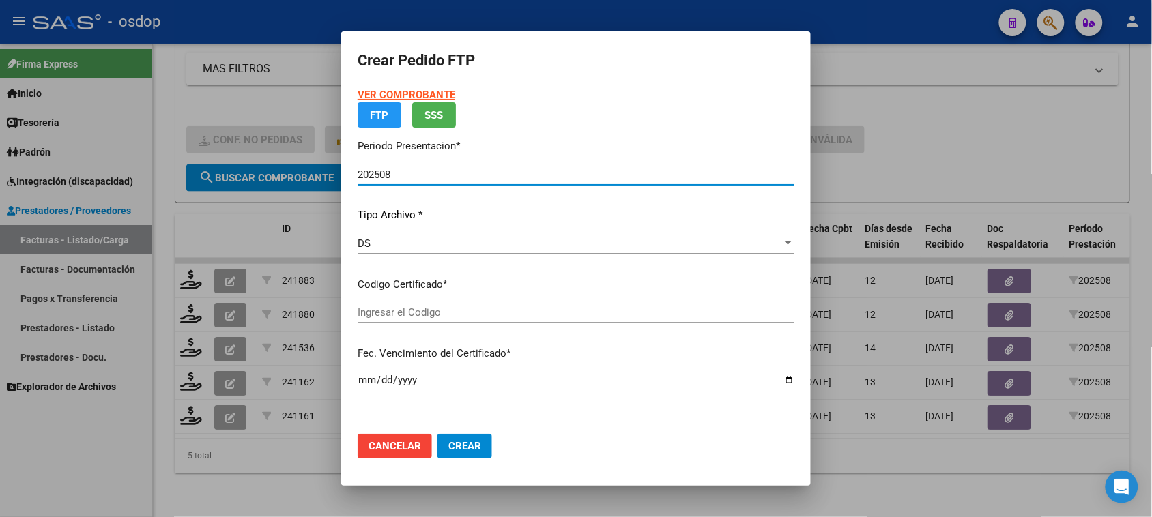
type input "2806216667"
type input "[DATE]"
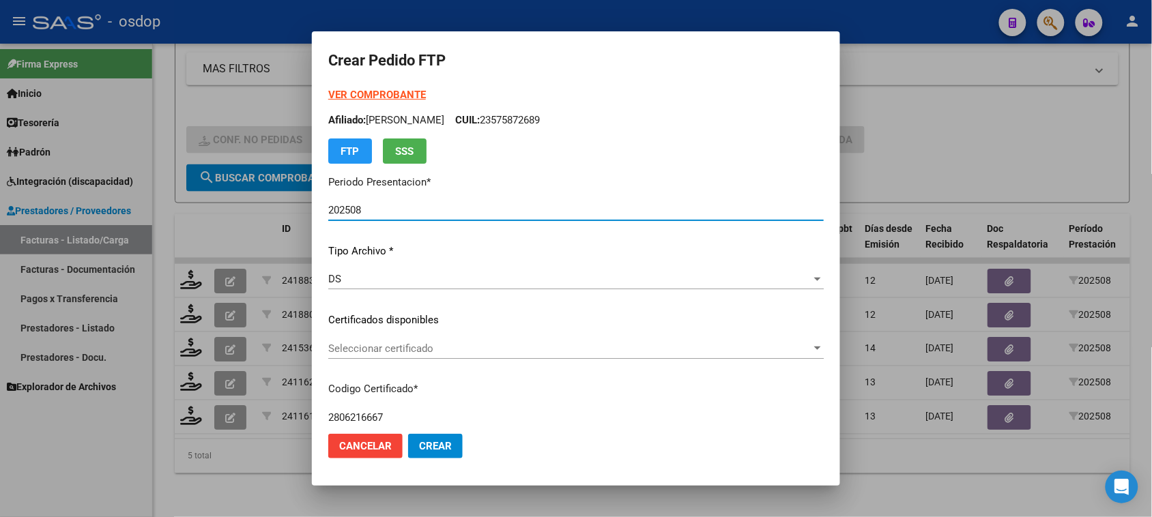
scroll to position [85, 0]
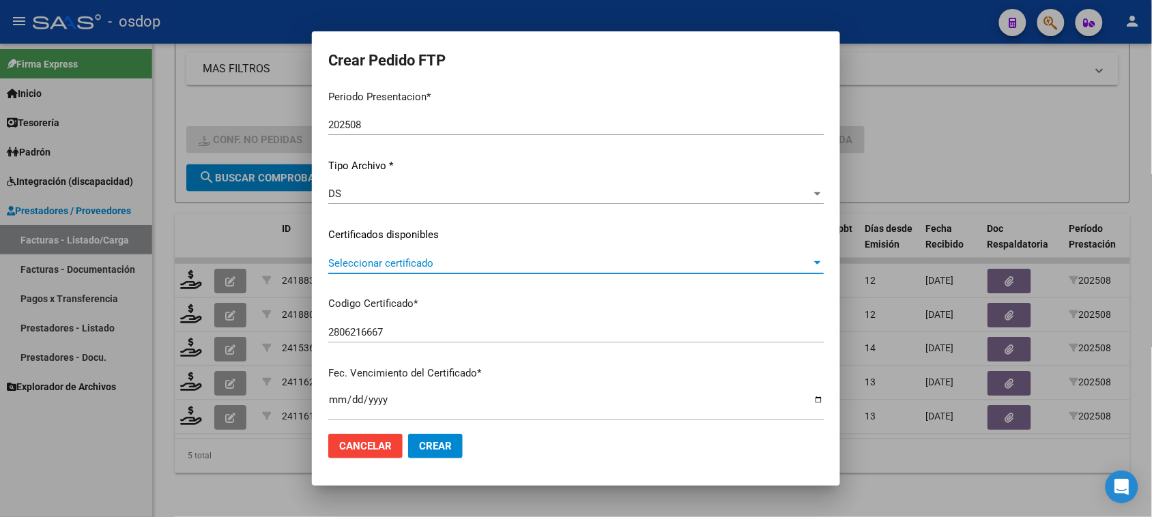
click at [500, 258] on span "Seleccionar certificado" at bounding box center [569, 263] width 483 height 12
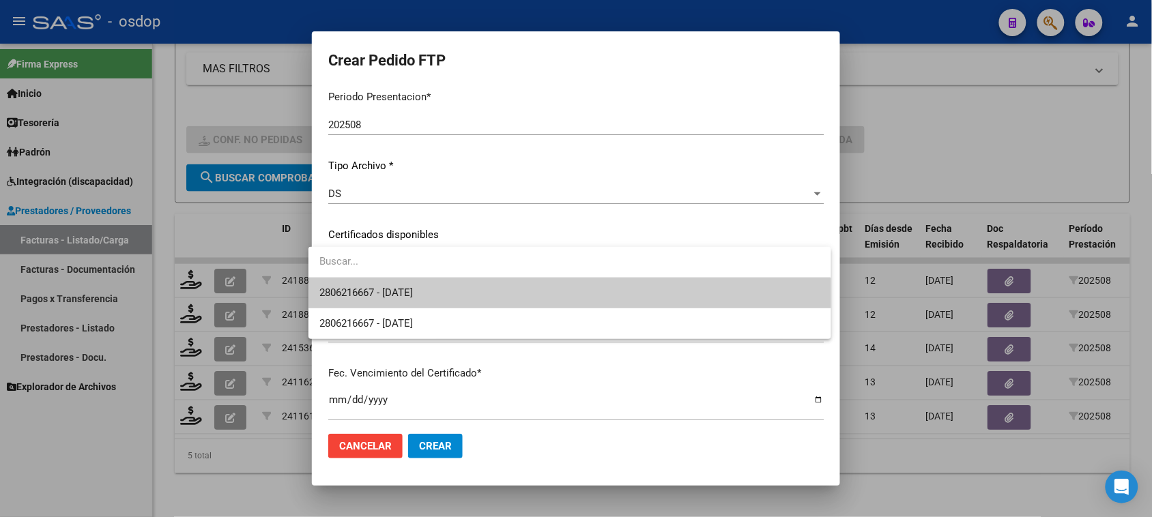
click at [483, 292] on span "2806216667 - [DATE]" at bounding box center [569, 293] width 500 height 31
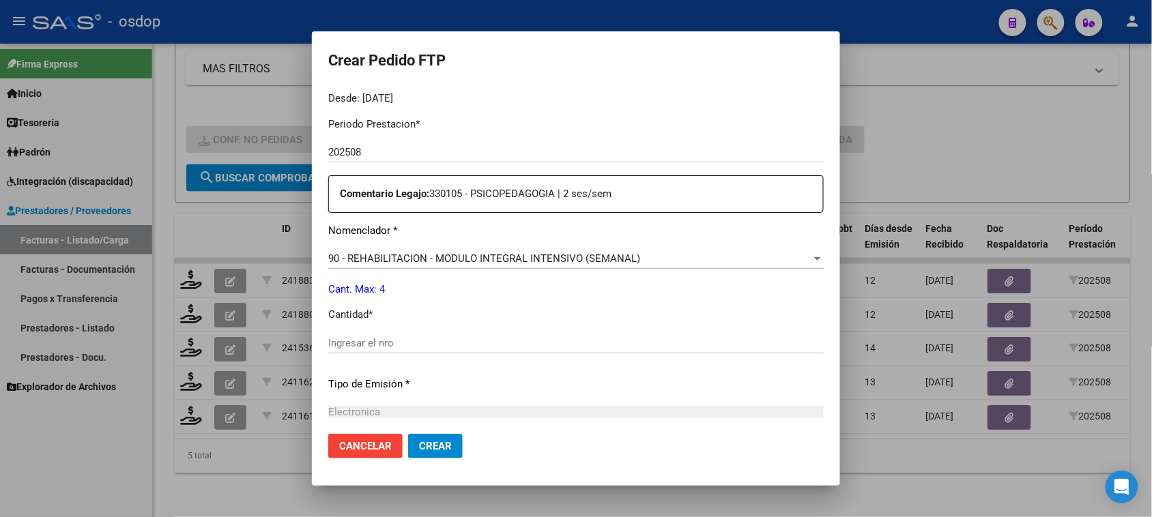
scroll to position [512, 0]
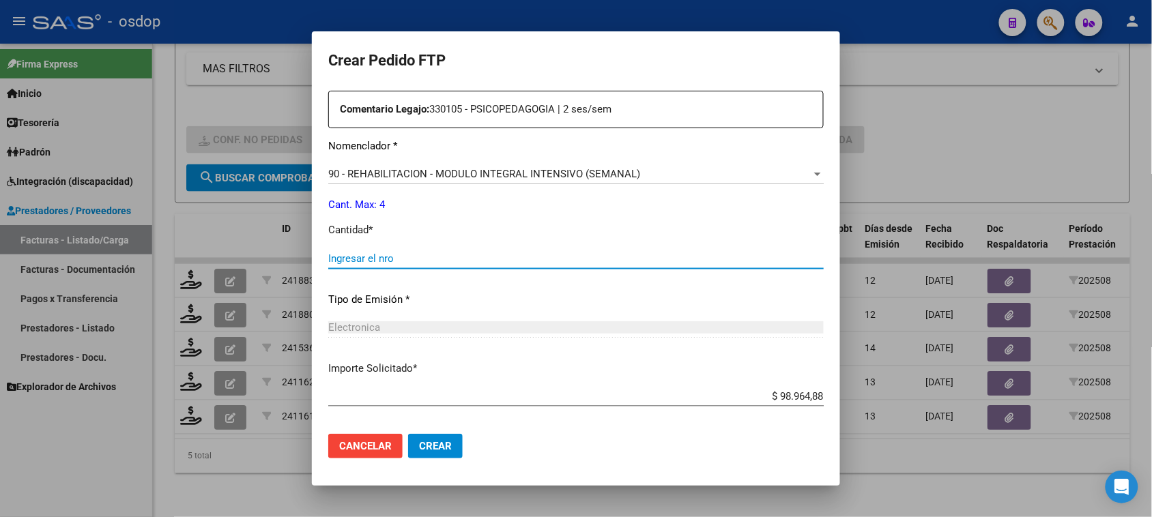
click at [404, 259] on input "Ingresar el nro" at bounding box center [575, 258] width 495 height 12
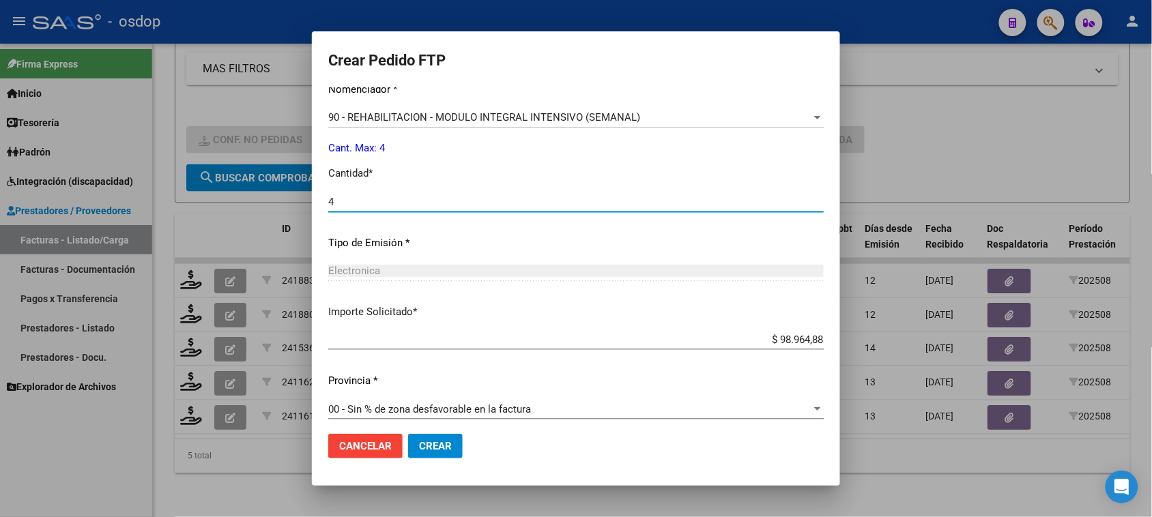
scroll to position [577, 0]
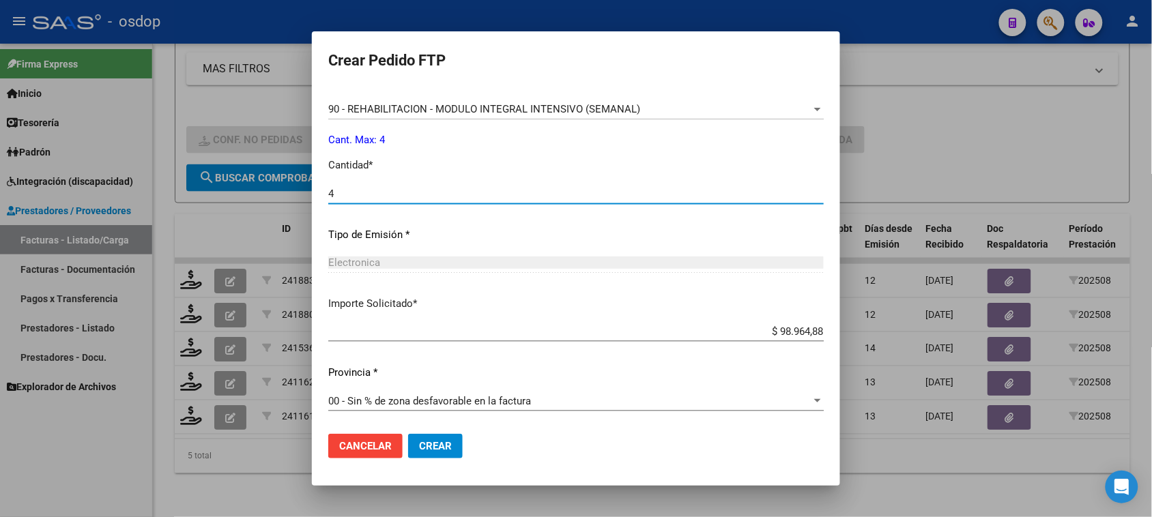
type input "4"
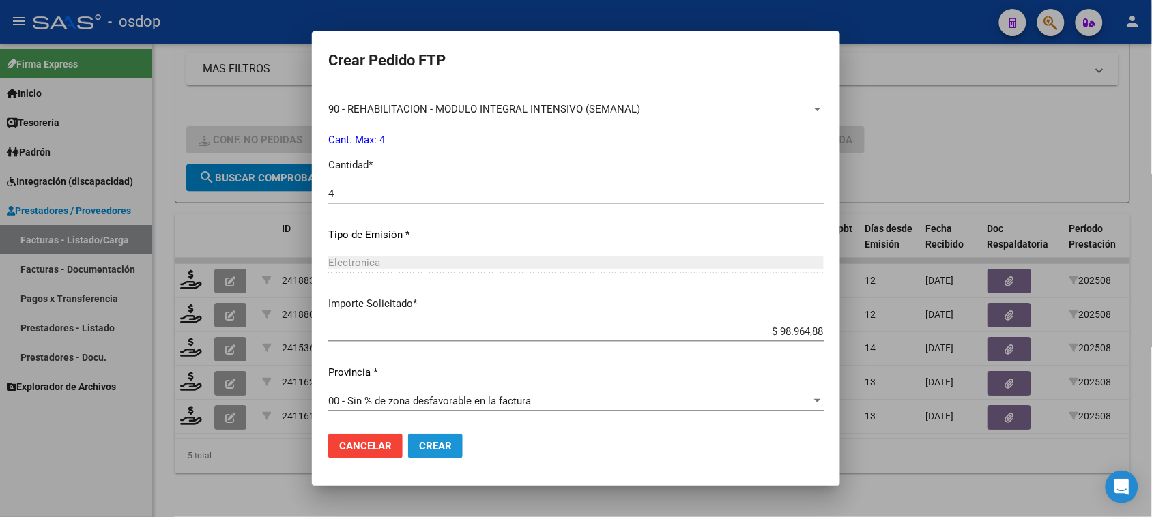
click at [442, 452] on button "Crear" at bounding box center [435, 446] width 55 height 25
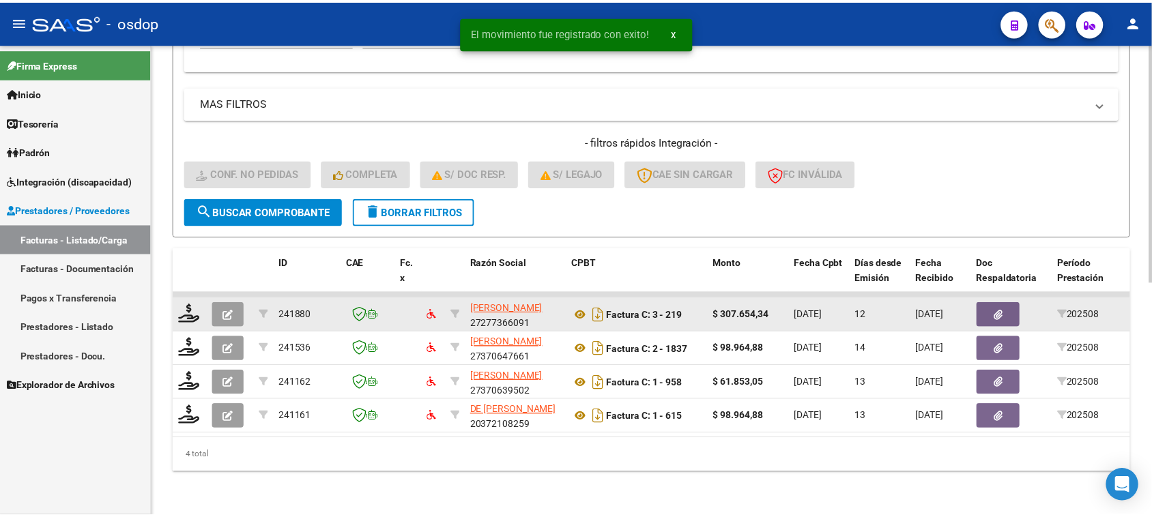
scroll to position [463, 0]
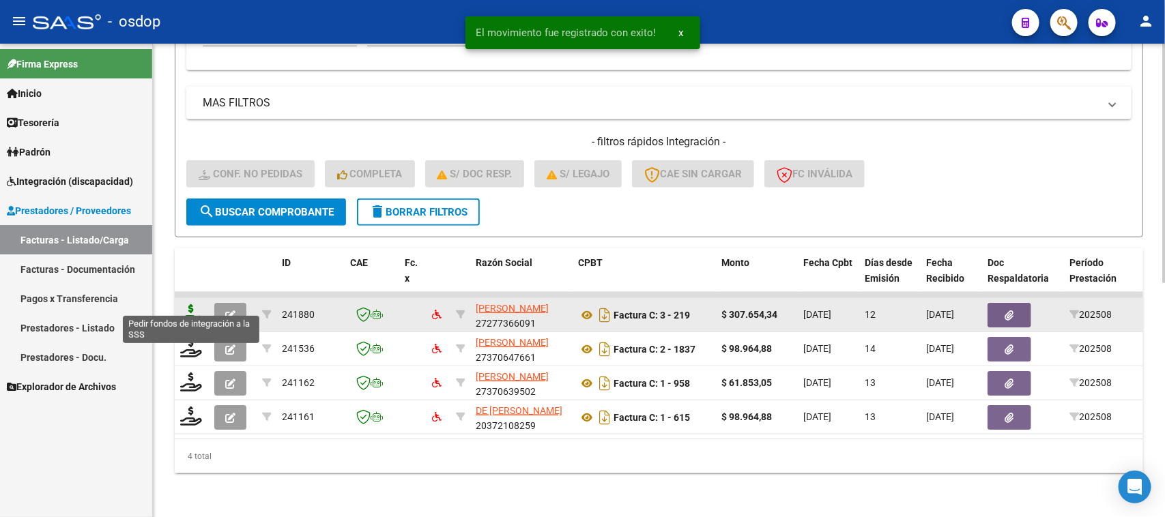
click at [190, 304] on icon at bounding box center [191, 313] width 22 height 19
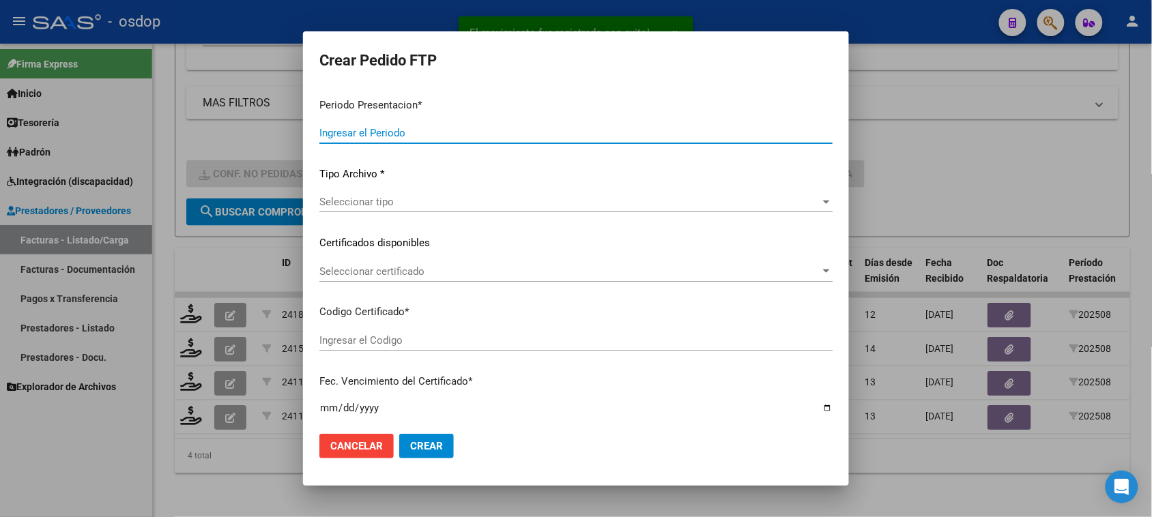
type input "202508"
type input "$ 307.654,34"
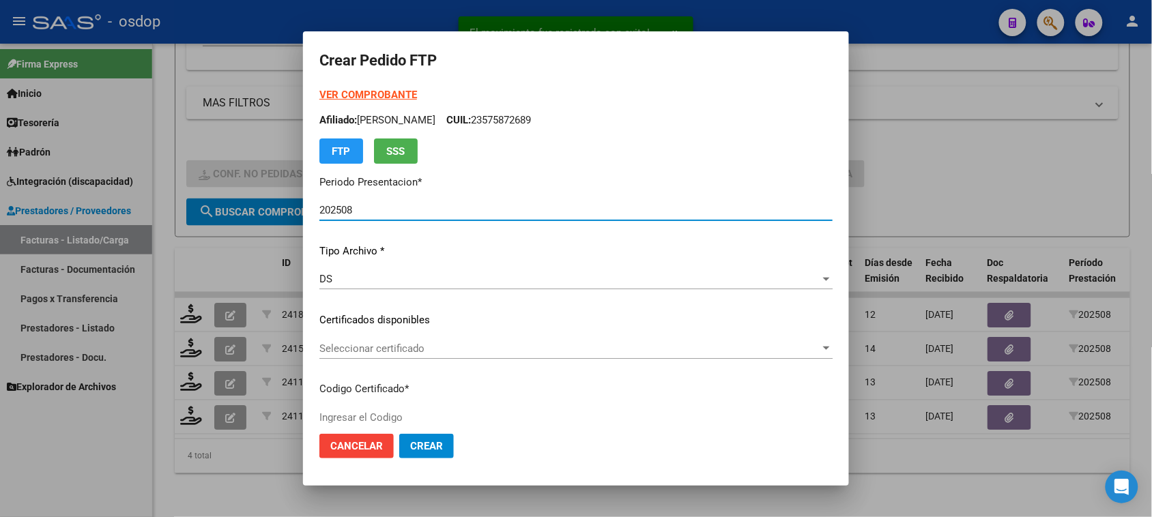
type input "2806216667"
type input "[DATE]"
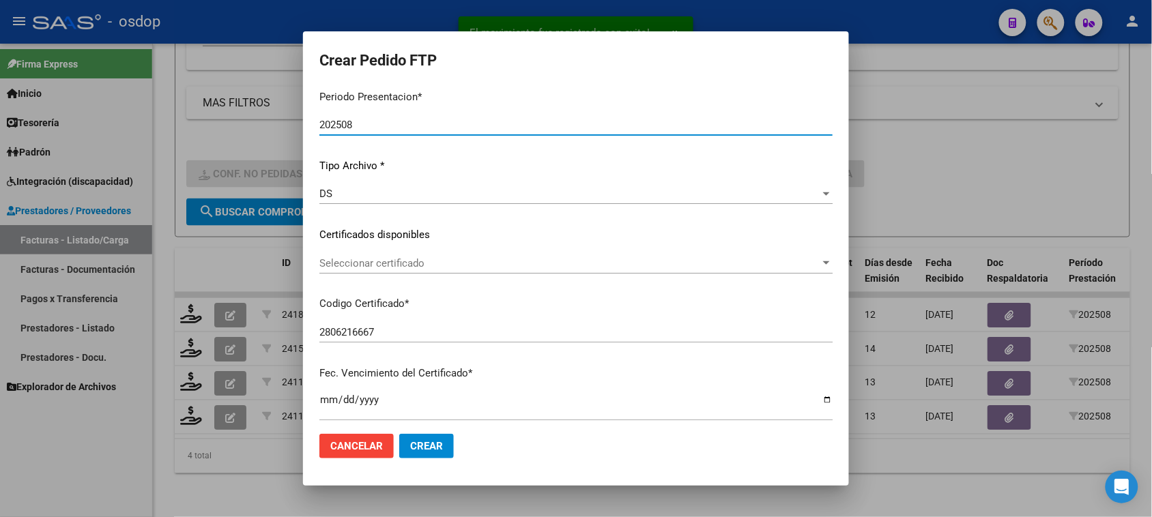
click at [527, 264] on span "Seleccionar certificado" at bounding box center [569, 263] width 501 height 12
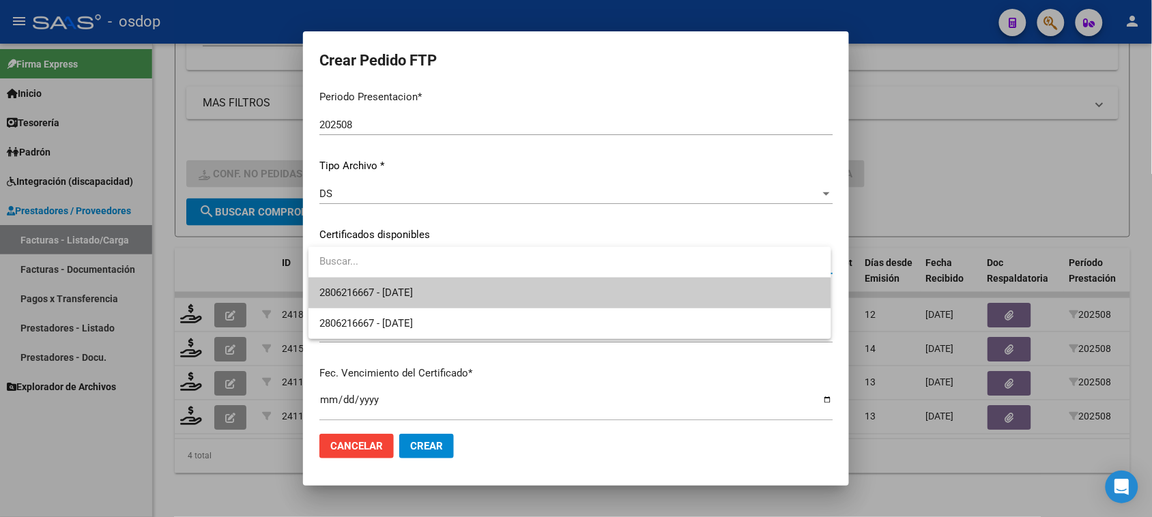
click at [523, 287] on span "2806216667 - [DATE]" at bounding box center [569, 293] width 500 height 31
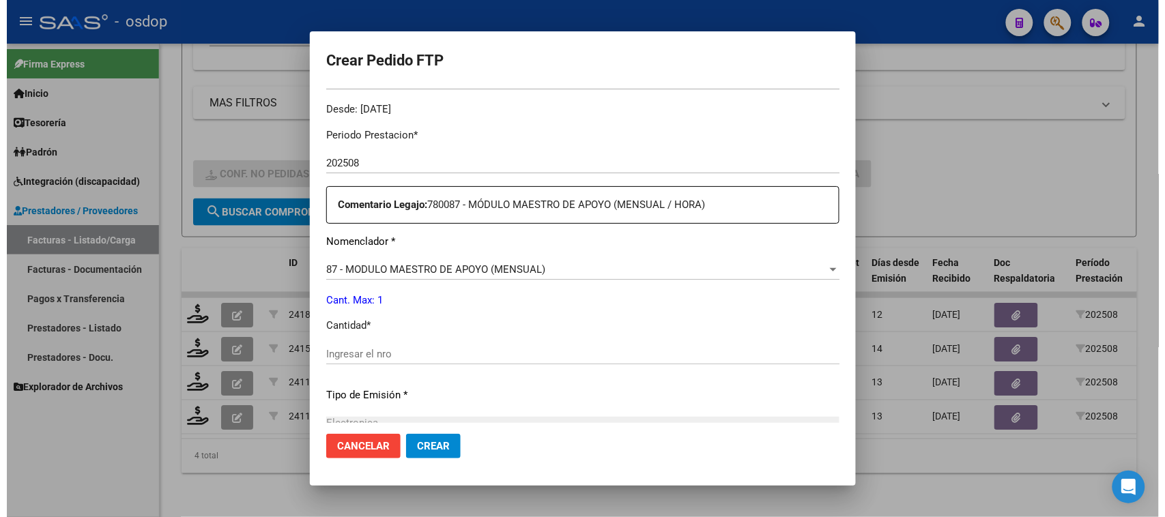
scroll to position [426, 0]
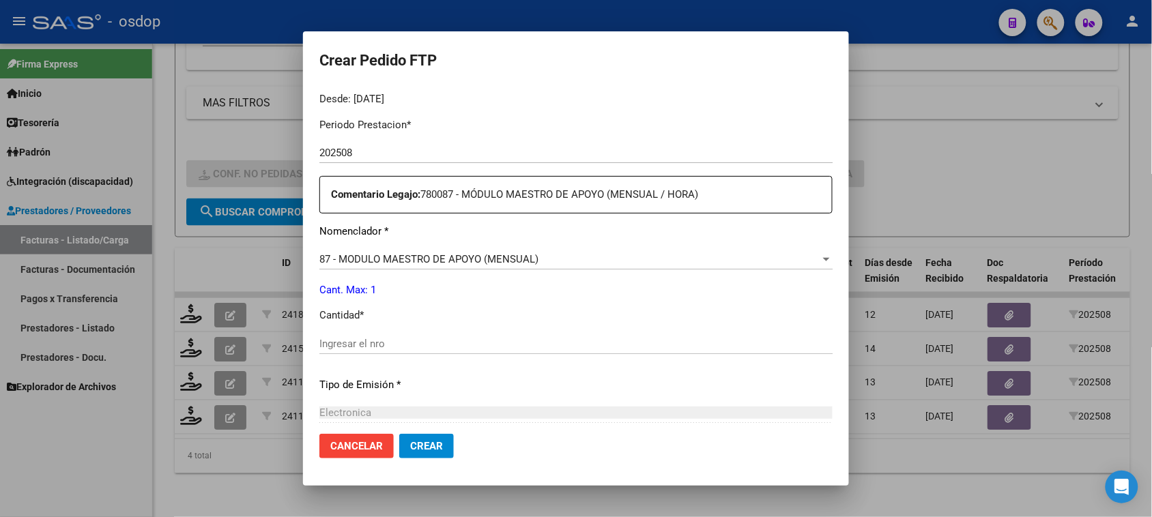
click at [347, 346] on input "Ingresar el nro" at bounding box center [575, 344] width 513 height 12
type input "1"
click at [420, 449] on span "Crear" at bounding box center [426, 446] width 33 height 12
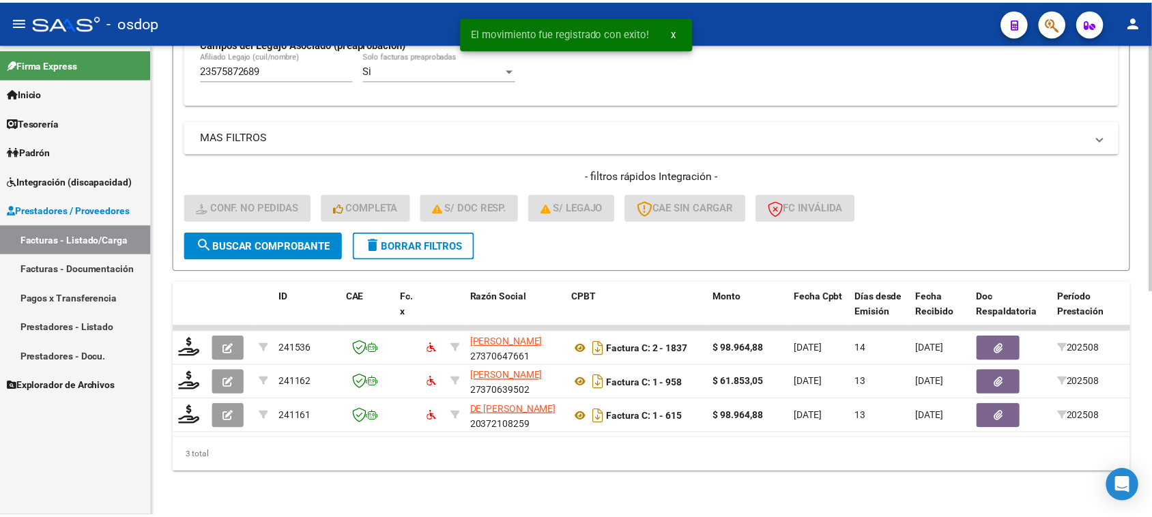
scroll to position [428, 0]
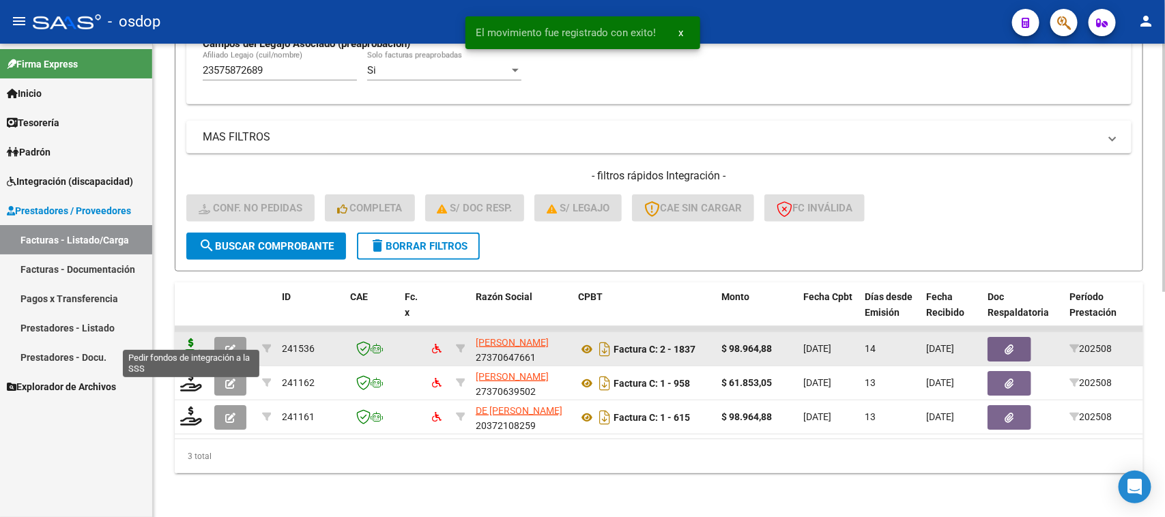
click at [185, 338] on icon at bounding box center [191, 347] width 22 height 19
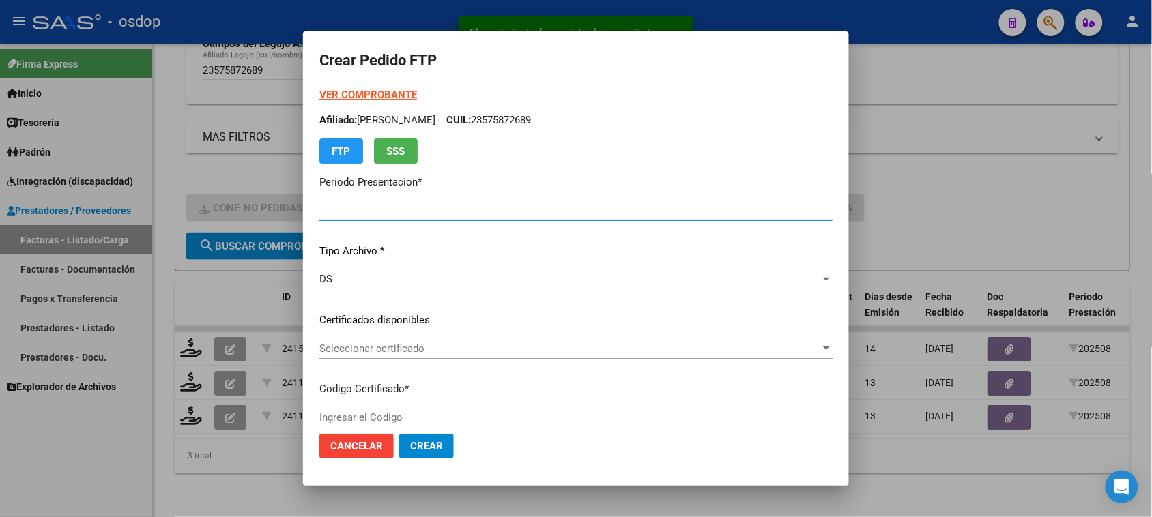
type input "202508"
type input "$ 98.964,88"
type input "2806216667"
type input "[DATE]"
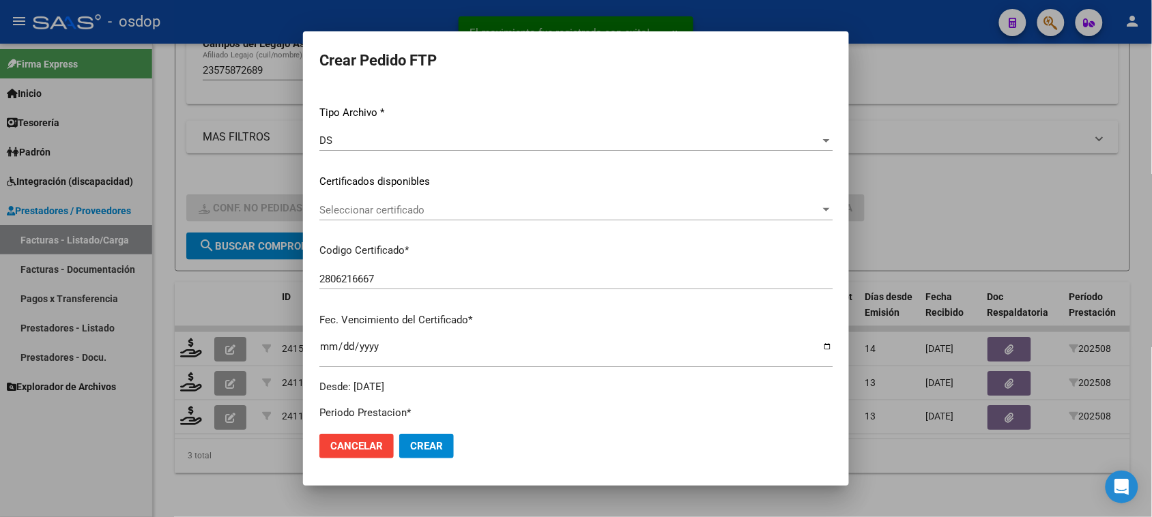
scroll to position [171, 0]
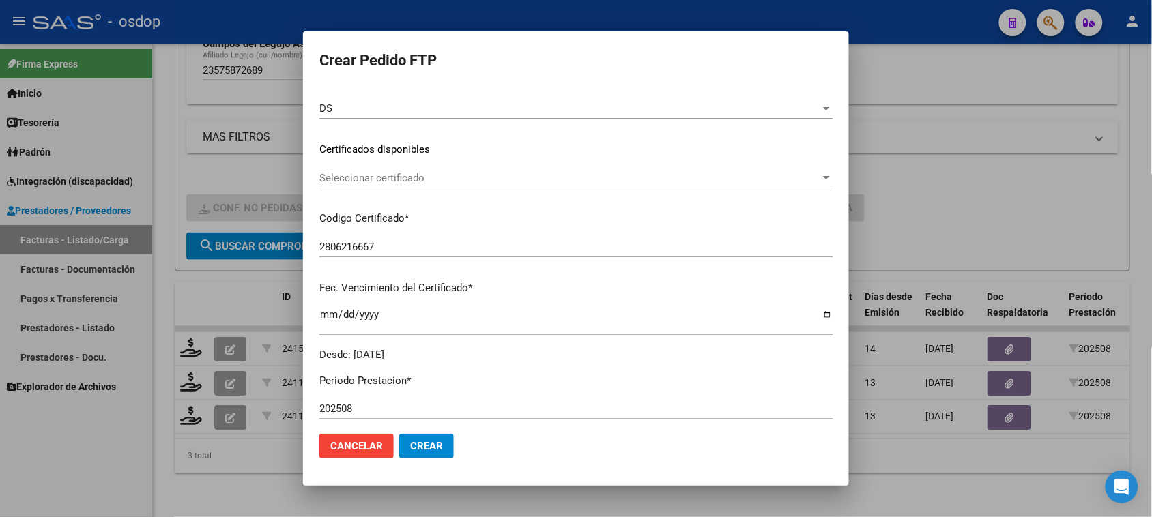
click at [492, 178] on span "Seleccionar certificado" at bounding box center [569, 178] width 501 height 12
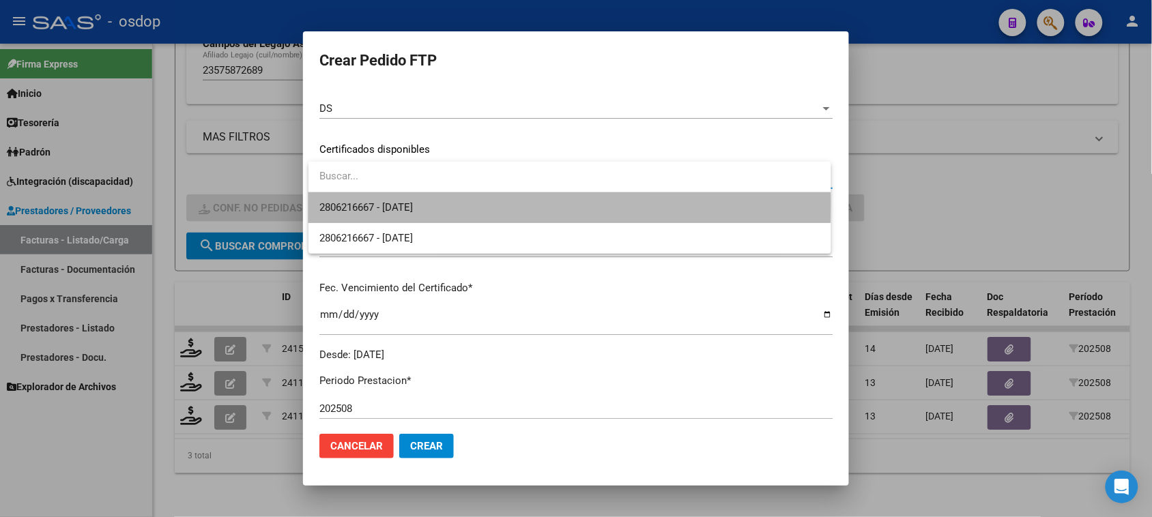
click at [480, 203] on span "2806216667 - [DATE]" at bounding box center [569, 207] width 500 height 31
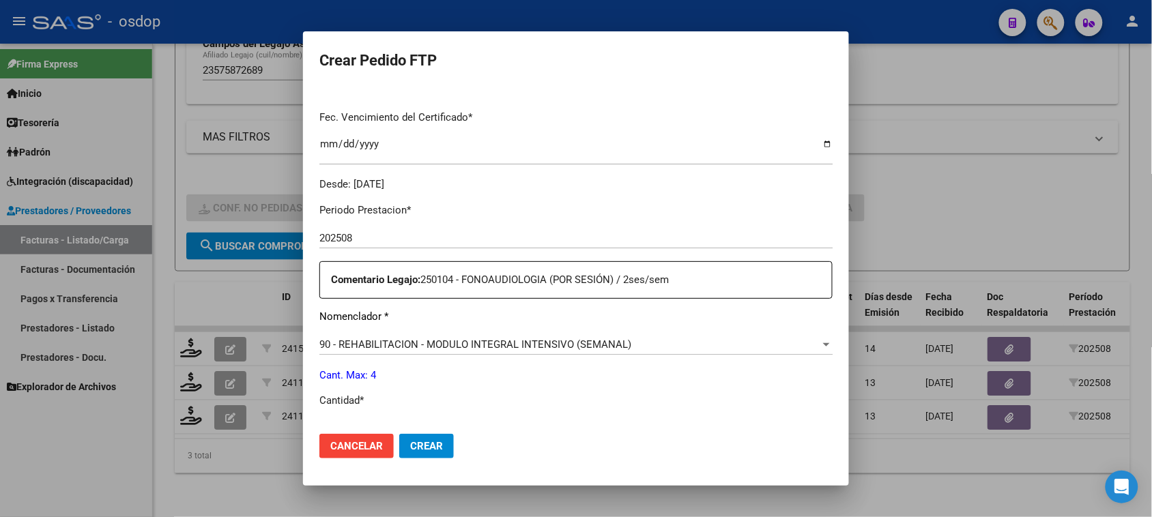
scroll to position [426, 0]
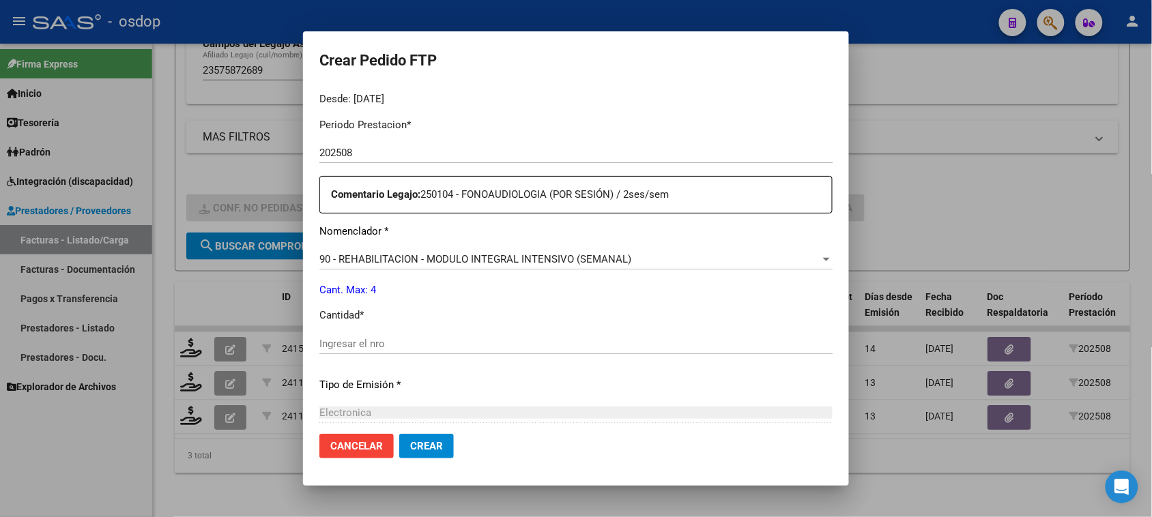
click at [370, 341] on input "Ingresar el nro" at bounding box center [575, 344] width 513 height 12
type input "4"
click at [449, 451] on button "Crear" at bounding box center [426, 446] width 55 height 25
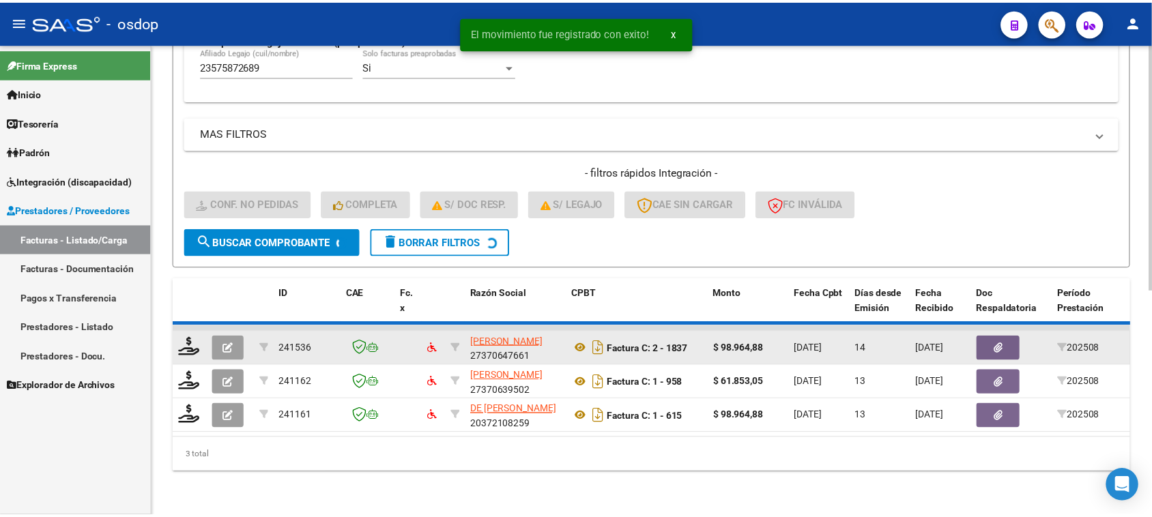
scroll to position [394, 0]
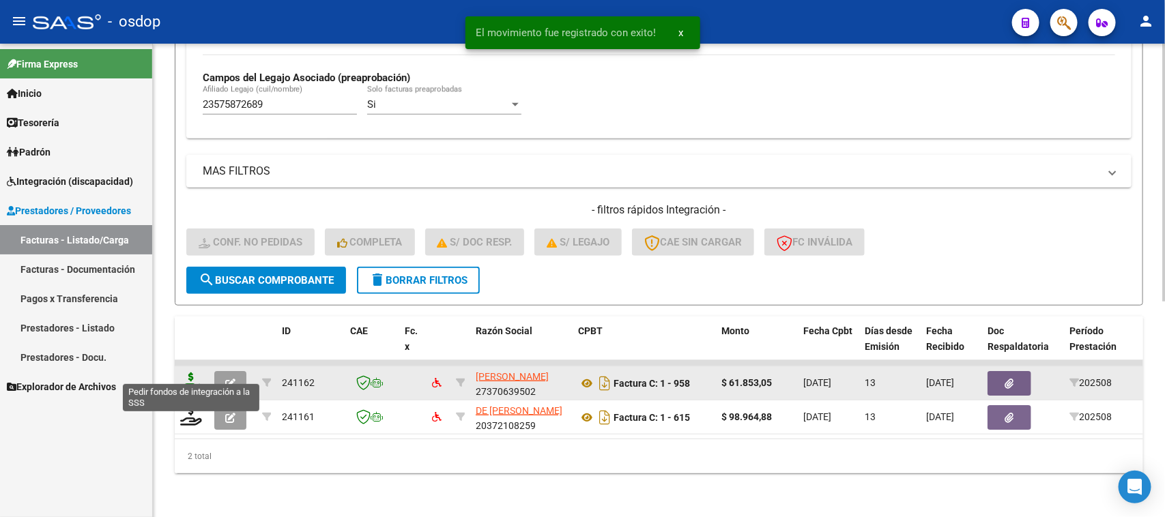
click at [190, 375] on icon at bounding box center [191, 382] width 22 height 19
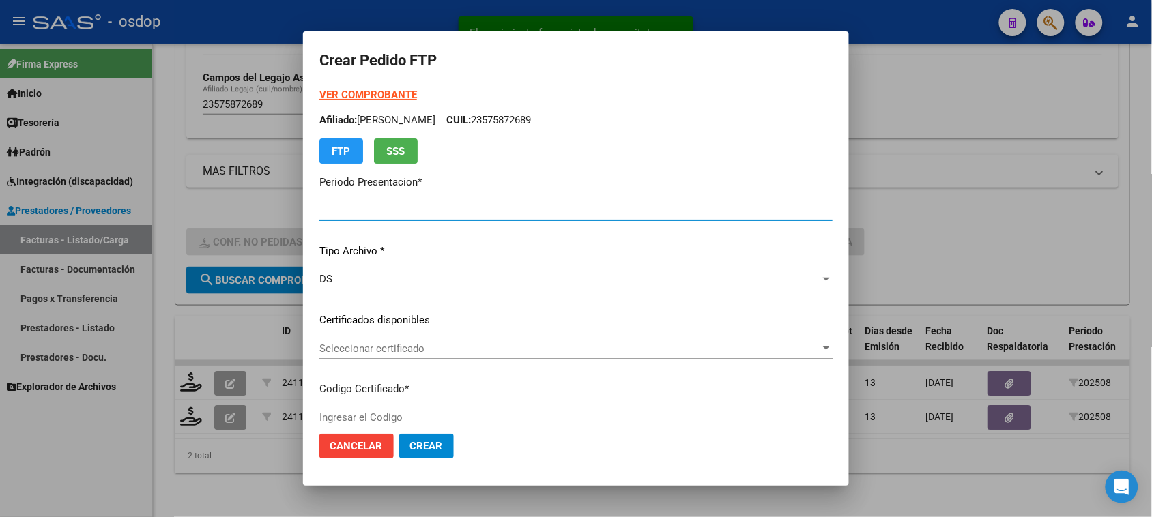
type input "202508"
type input "$ 61.853,05"
type input "2806216667"
type input "[DATE]"
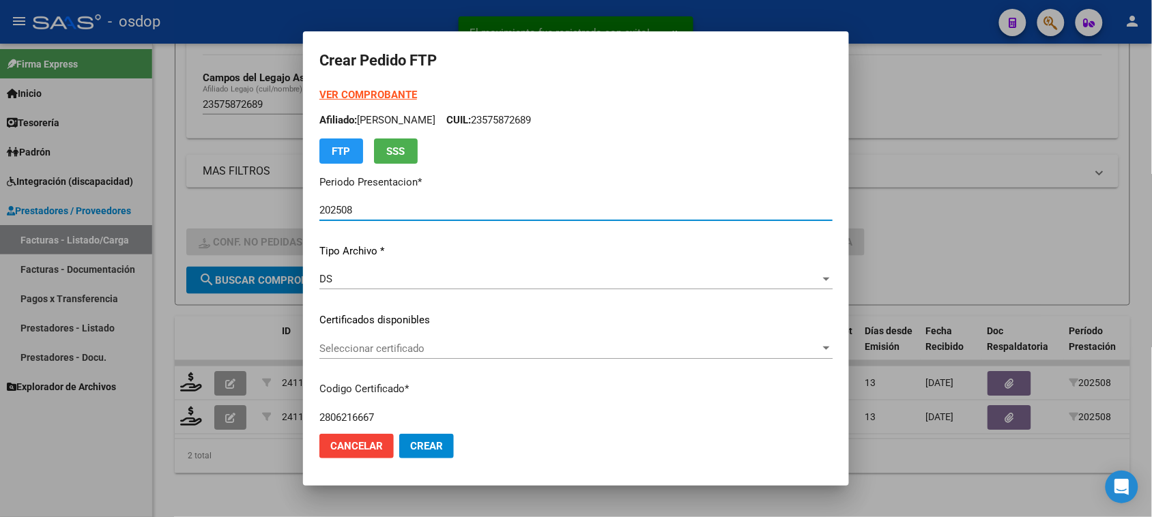
click at [386, 345] on span "Seleccionar certificado" at bounding box center [569, 349] width 501 height 12
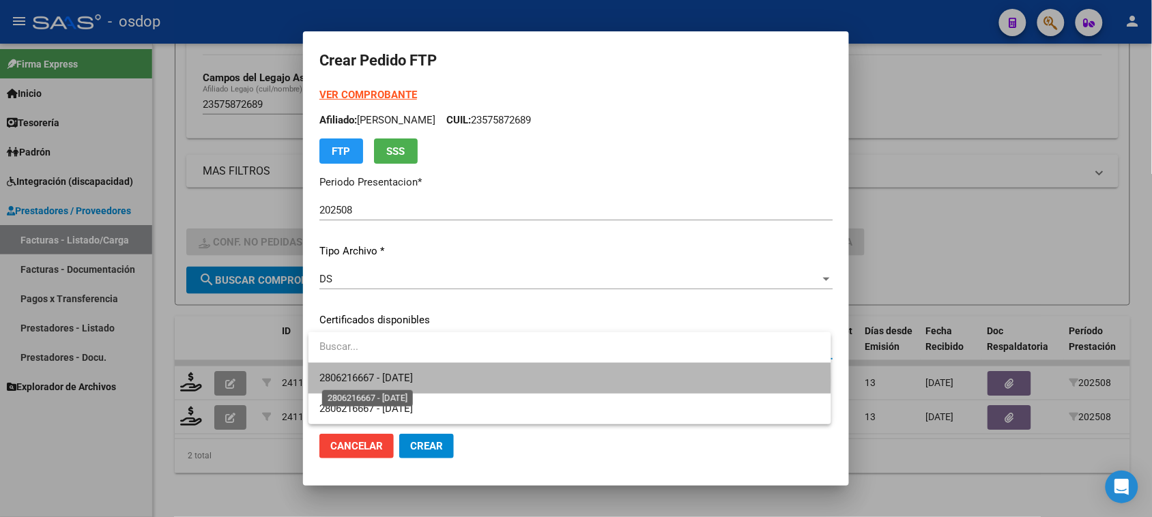
click at [413, 379] on span "2806216667 - [DATE]" at bounding box center [365, 378] width 93 height 12
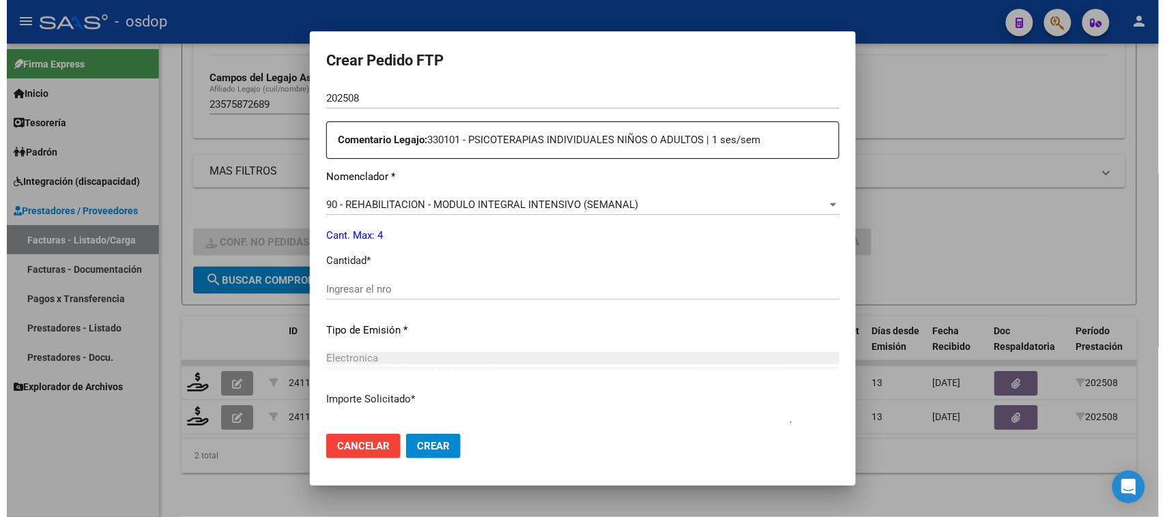
scroll to position [512, 0]
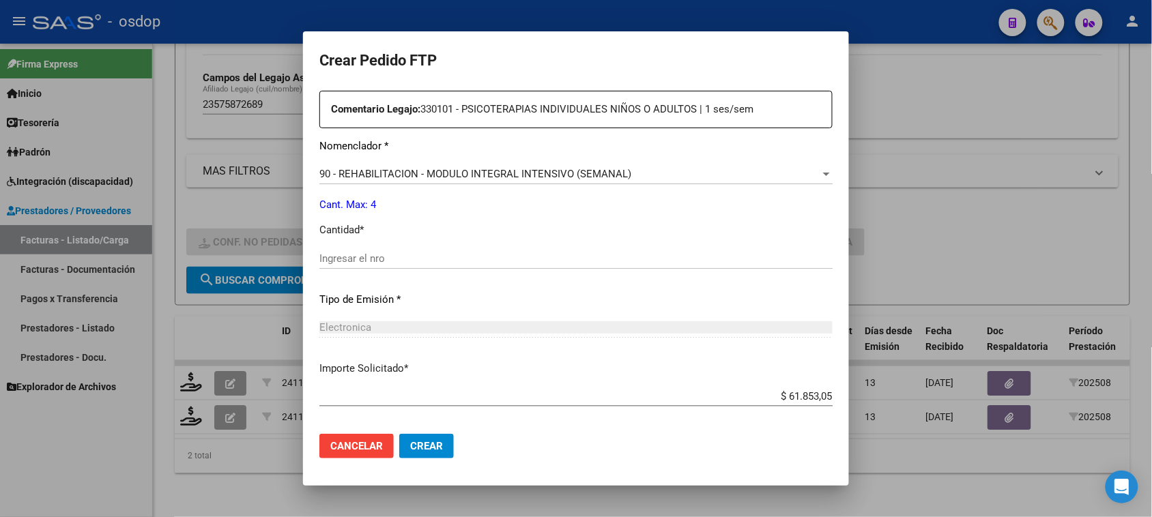
click at [350, 258] on input "Ingresar el nro" at bounding box center [575, 258] width 513 height 12
type input "4"
click at [437, 444] on span "Crear" at bounding box center [426, 446] width 33 height 12
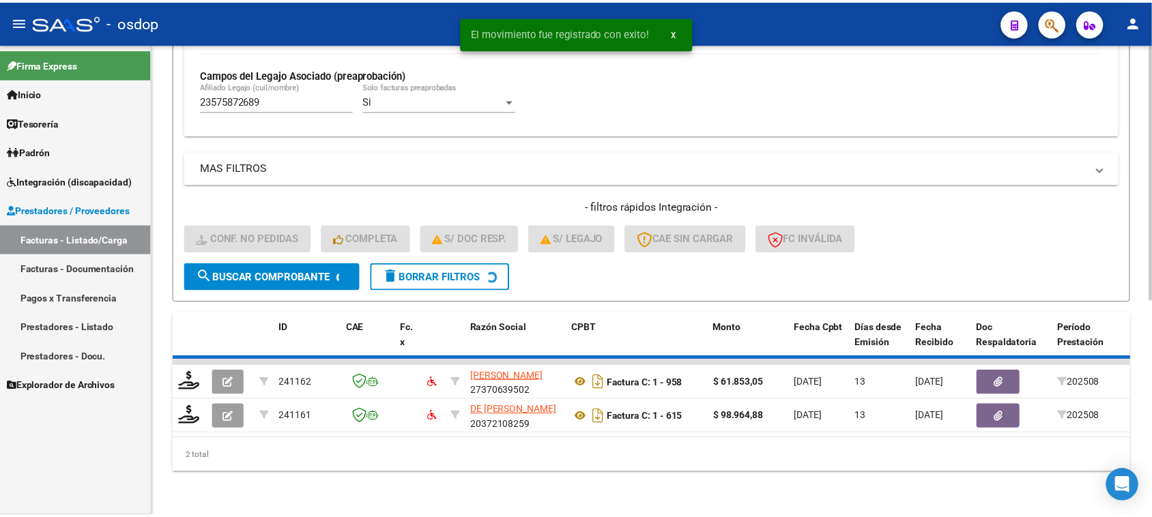
scroll to position [360, 0]
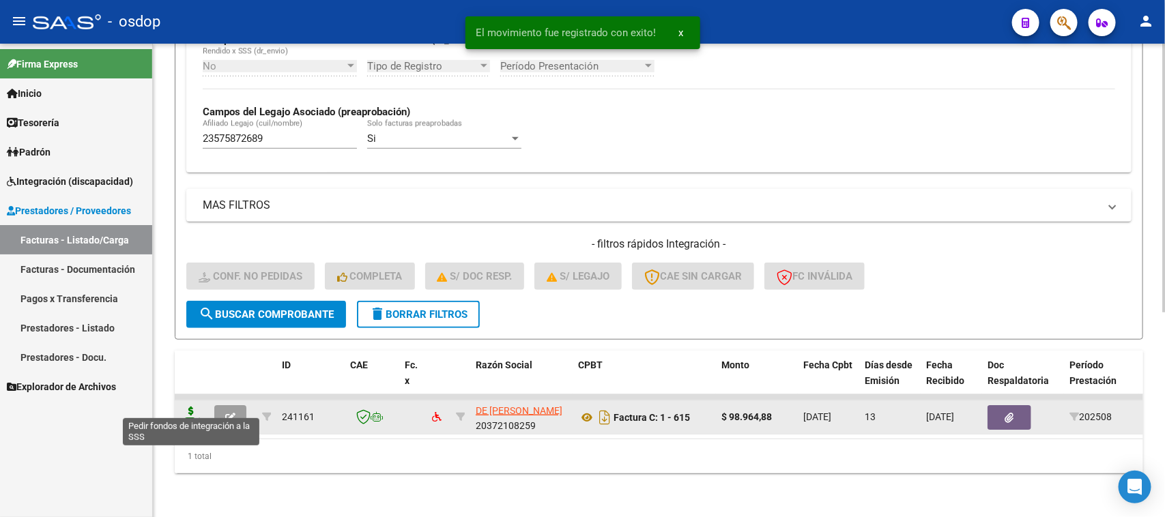
click at [192, 411] on icon at bounding box center [191, 416] width 22 height 19
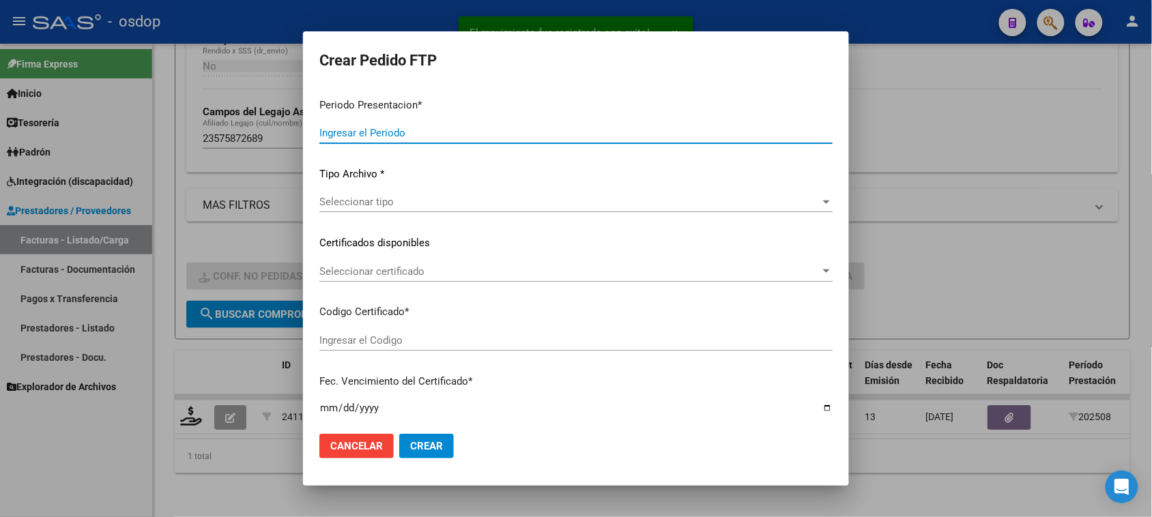
type input "202508"
type input "$ 98.964,88"
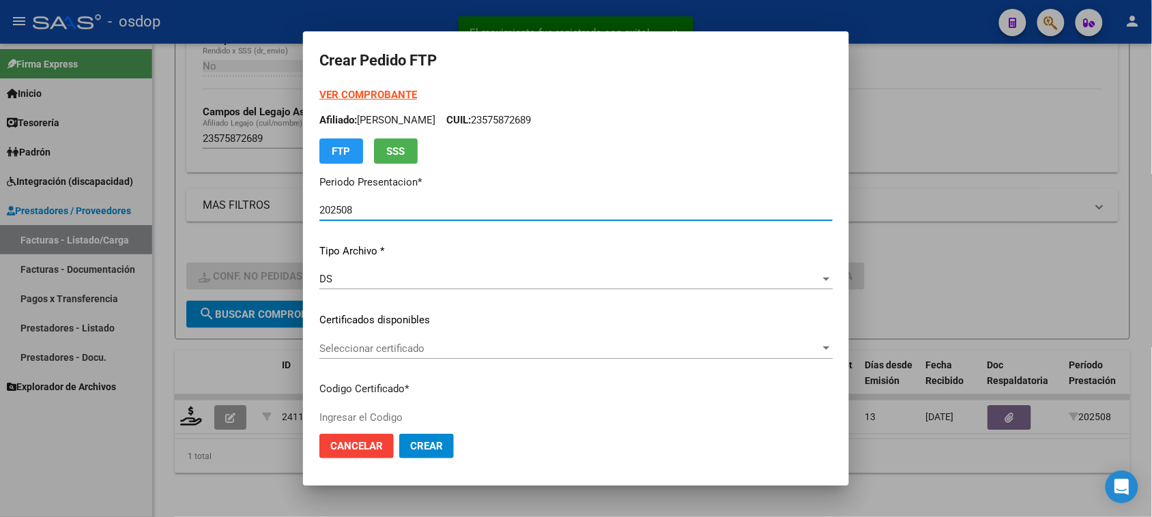
type input "2806216667"
type input "[DATE]"
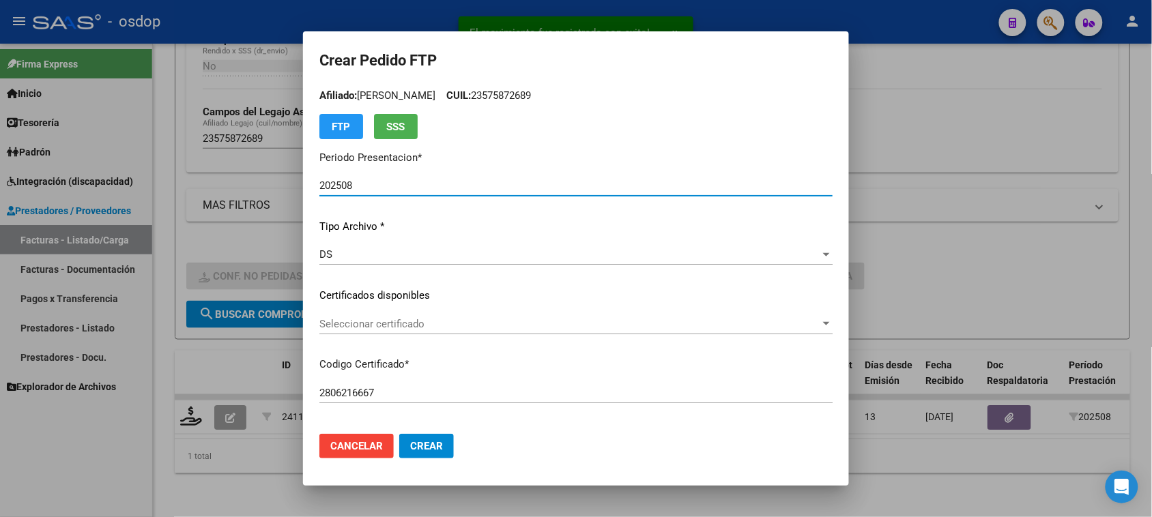
scroll to position [85, 0]
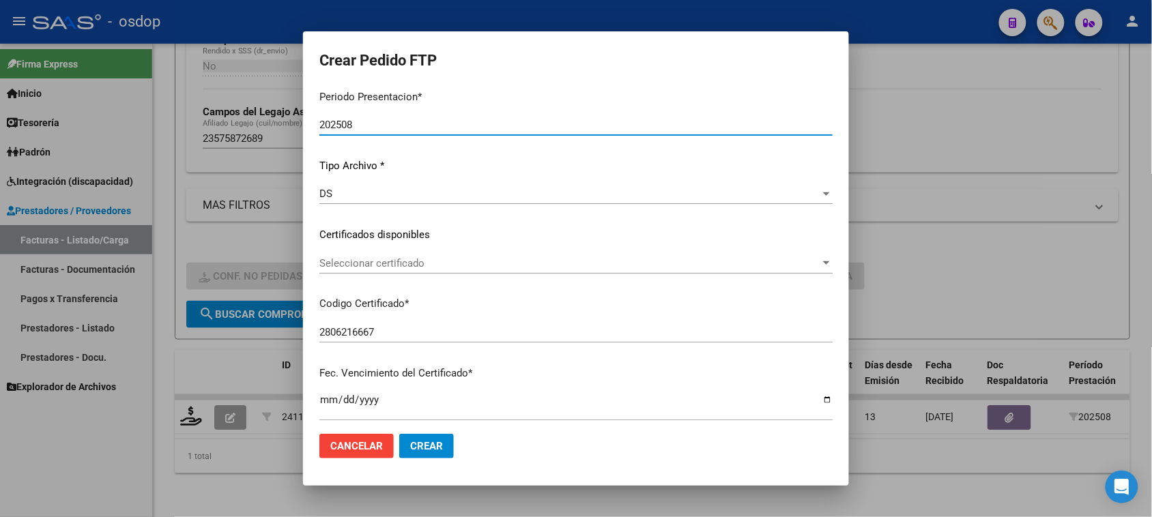
click at [521, 272] on div "Seleccionar certificado Seleccionar certificado" at bounding box center [575, 263] width 513 height 20
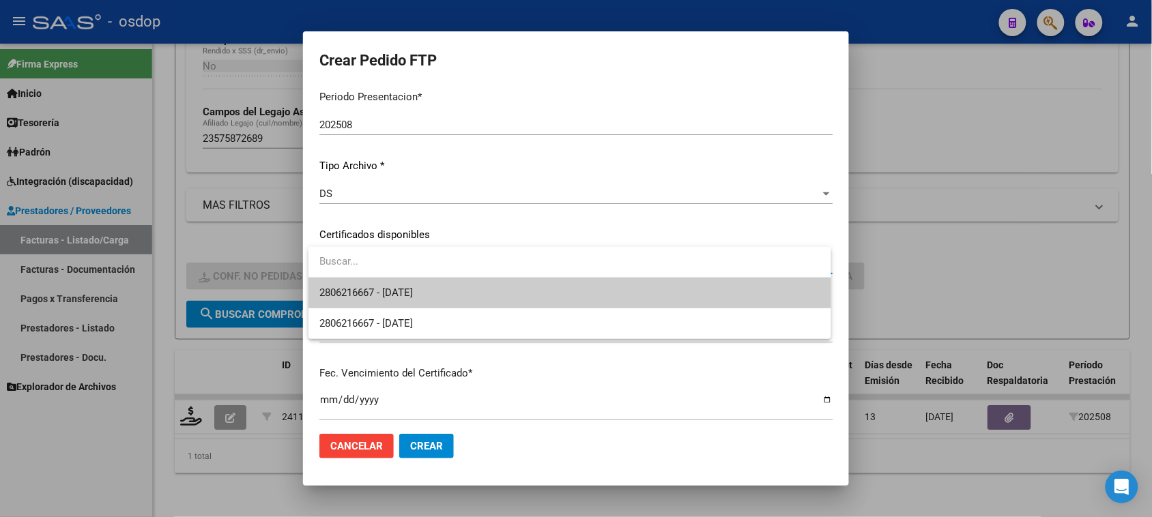
click at [541, 297] on span "2806216667 - [DATE]" at bounding box center [569, 293] width 500 height 31
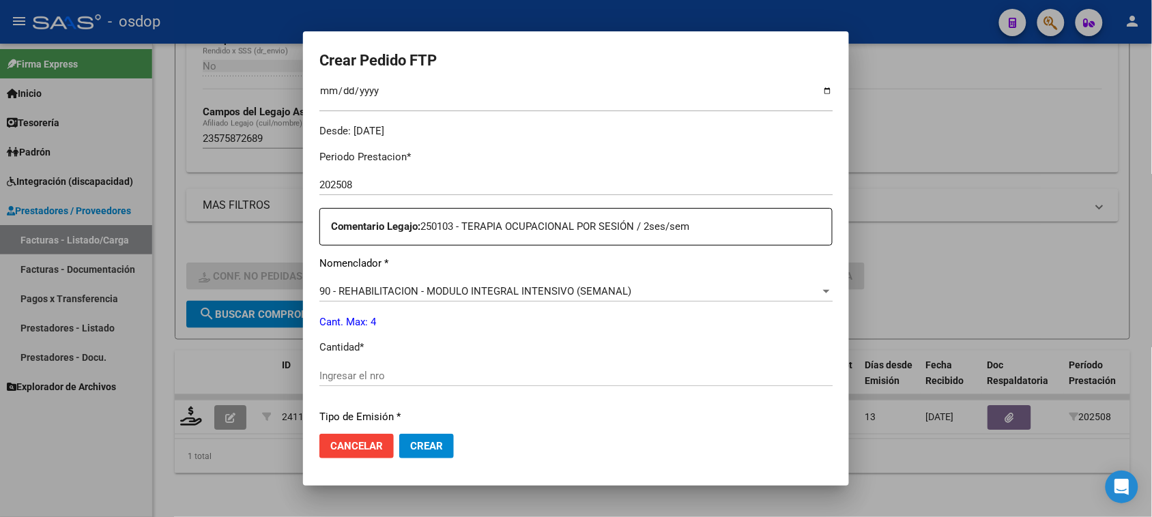
scroll to position [426, 0]
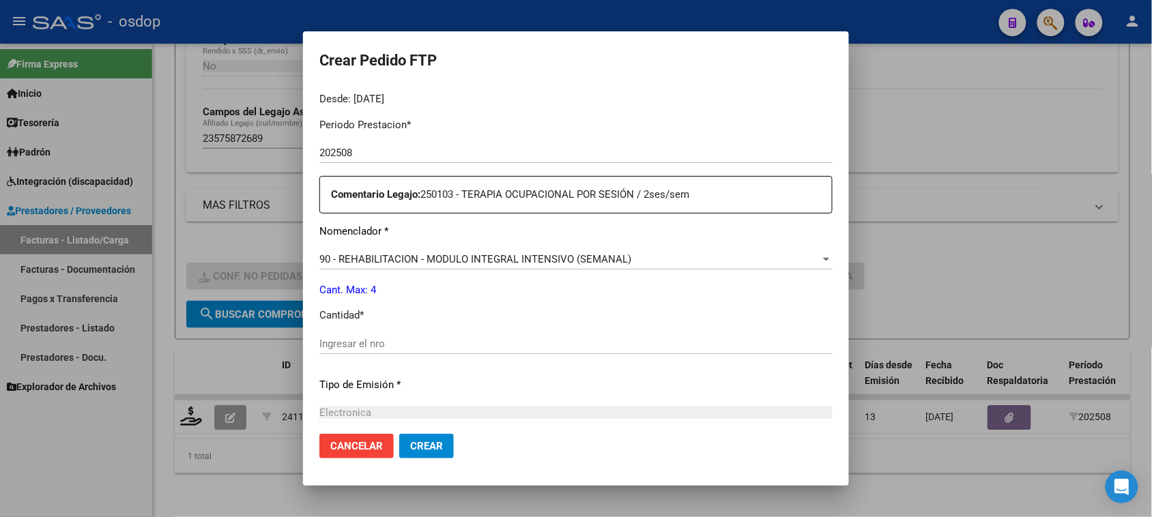
click at [359, 350] on div "Ingresar el nro" at bounding box center [575, 344] width 513 height 20
type input "4"
click at [416, 448] on span "Crear" at bounding box center [426, 446] width 33 height 12
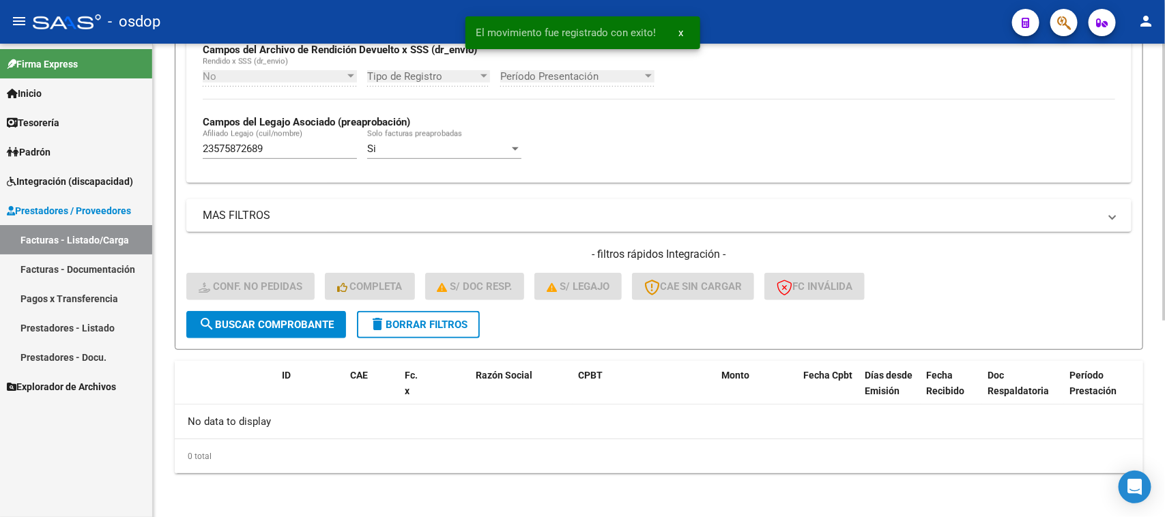
scroll to position [336, 0]
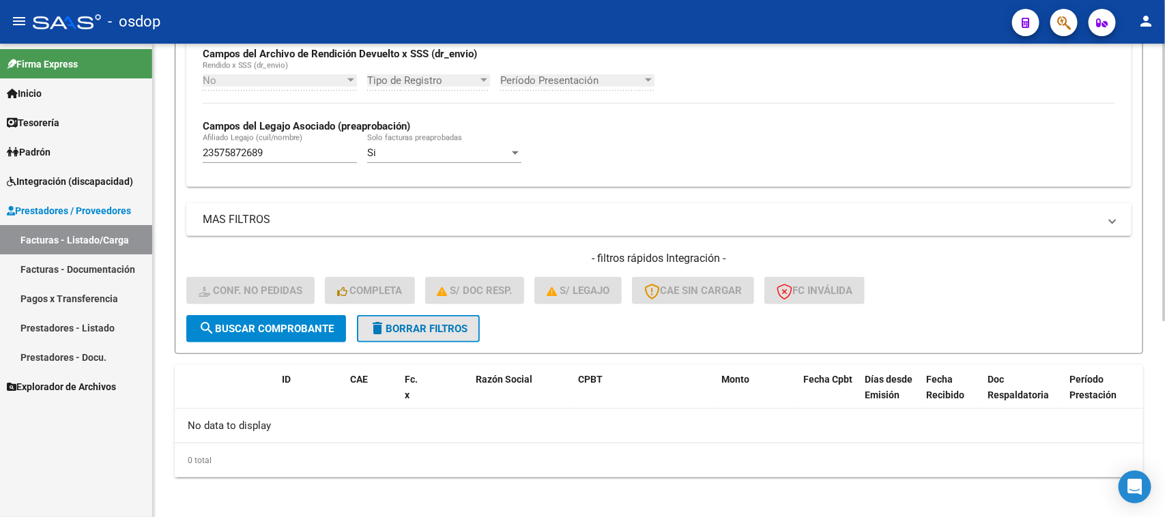
click at [410, 323] on span "delete Borrar Filtros" at bounding box center [418, 329] width 98 height 12
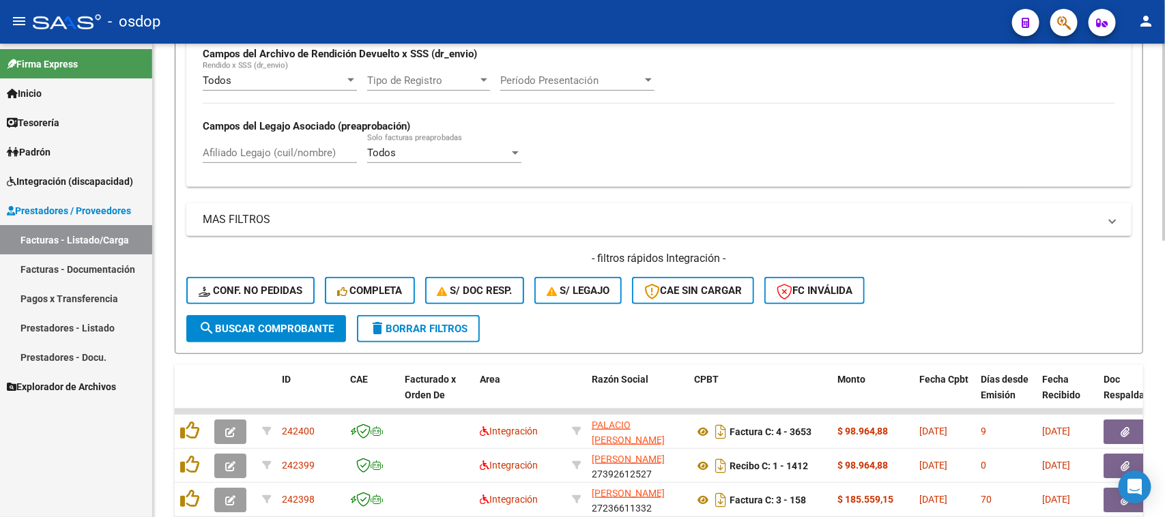
click at [291, 147] on input "Afiliado Legajo (cuil/nombre)" at bounding box center [280, 153] width 154 height 12
paste input "20567324436"
type input "20567324436"
click at [246, 332] on button "search Buscar Comprobante" at bounding box center [266, 328] width 160 height 27
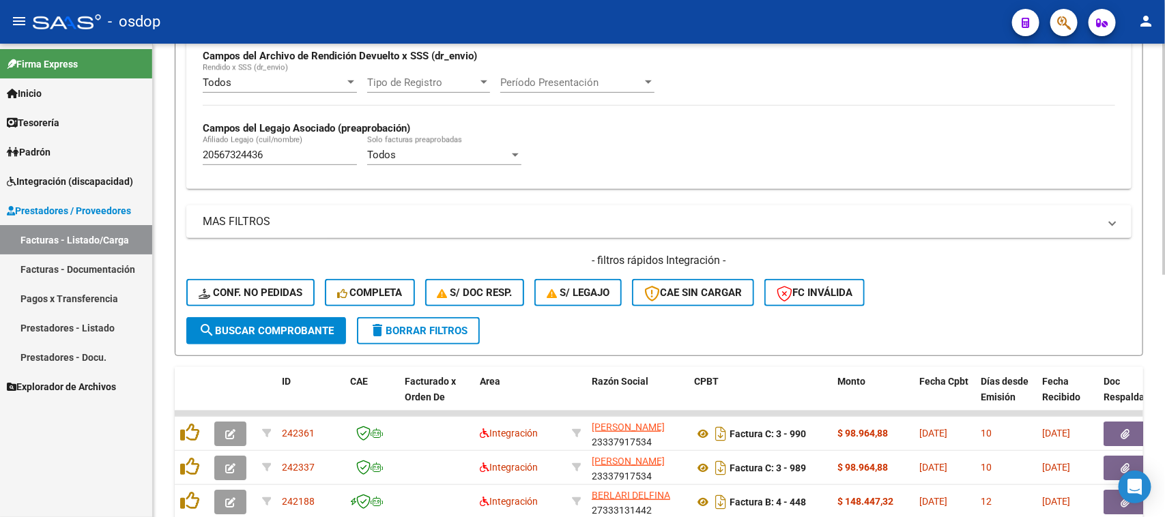
scroll to position [326, 0]
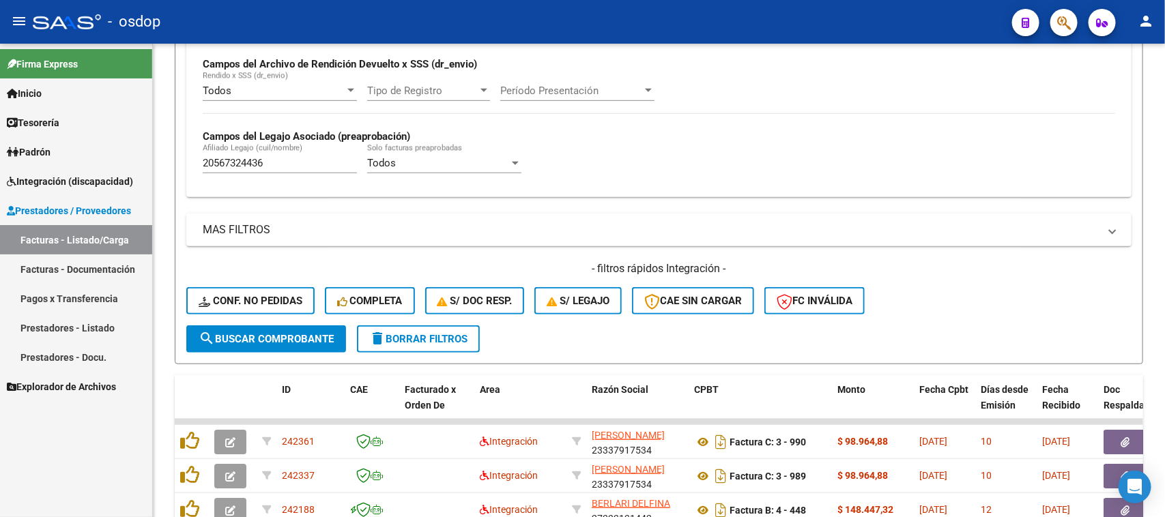
drag, startPoint x: 288, startPoint y: 164, endPoint x: 145, endPoint y: 164, distance: 142.6
click at [145, 164] on mat-sidenav-container "Firma Express Inicio Calendario SSS Instructivos Contacto OS Tesorería Extracto…" at bounding box center [582, 281] width 1165 height 474
click at [321, 336] on span "search Buscar Comprobante" at bounding box center [266, 339] width 135 height 12
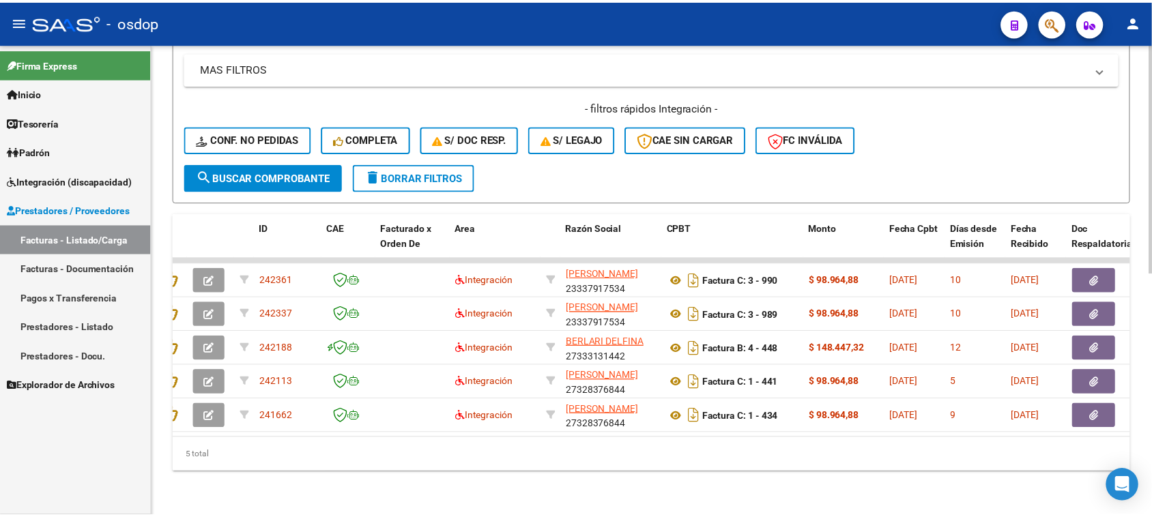
scroll to position [0, 0]
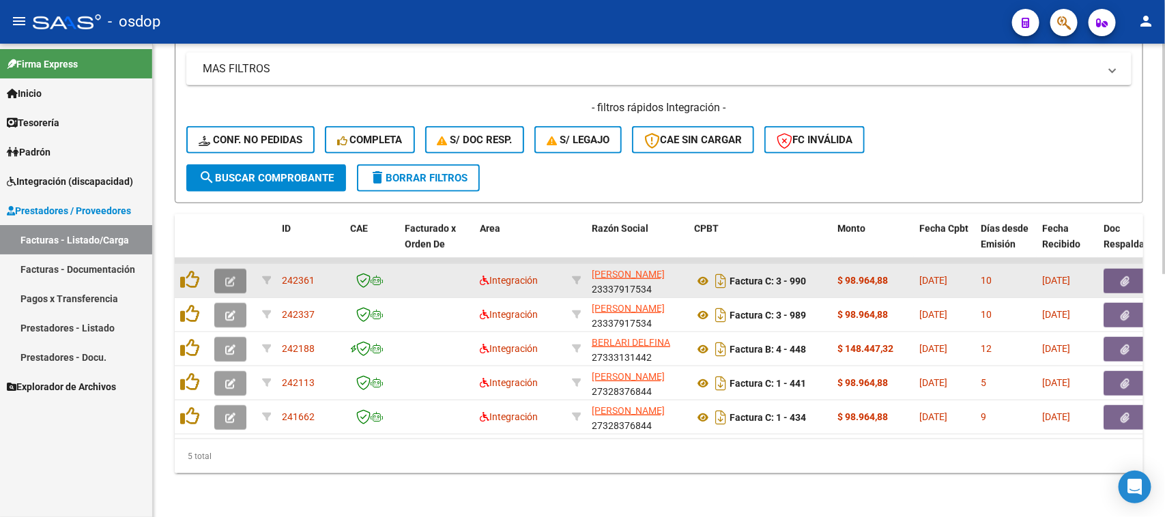
click at [237, 269] on button "button" at bounding box center [230, 281] width 32 height 25
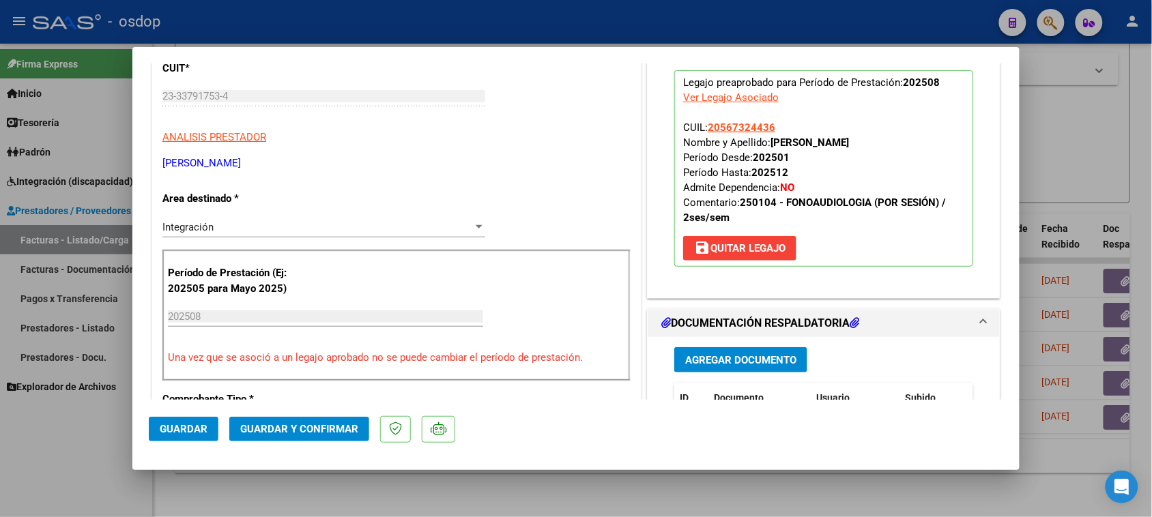
scroll to position [256, 0]
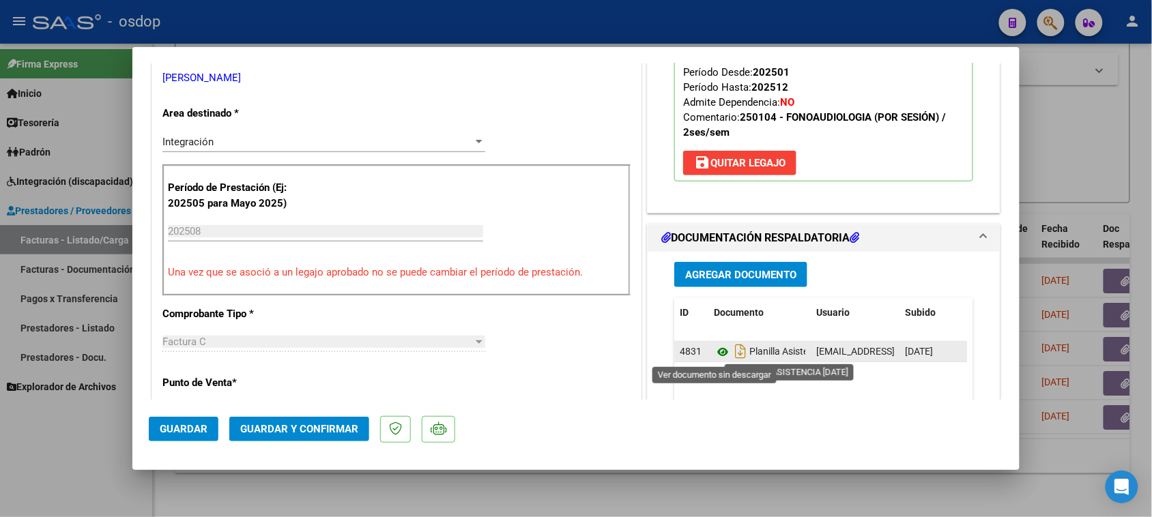
click at [716, 353] on icon at bounding box center [723, 352] width 18 height 16
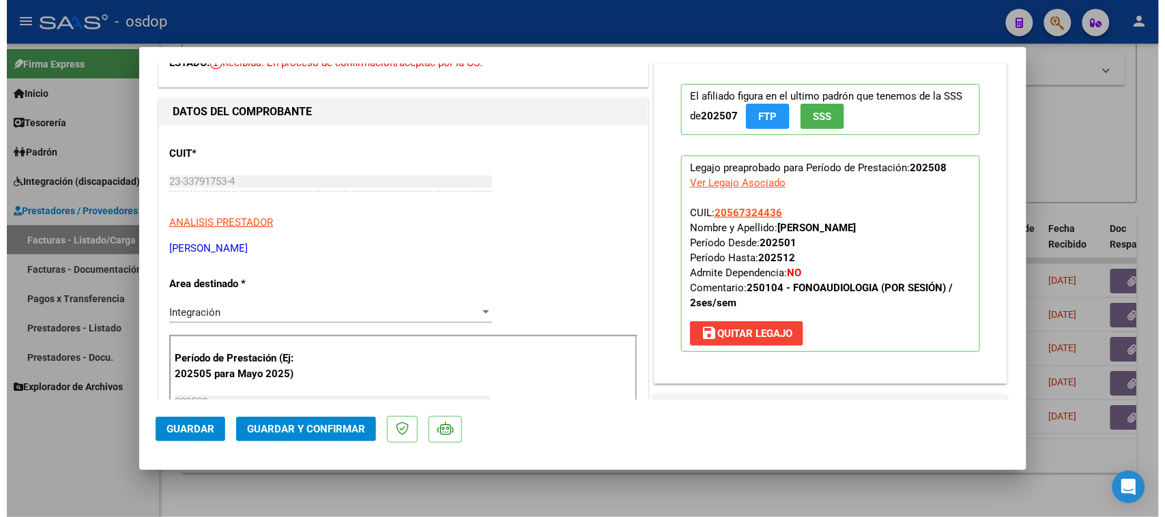
scroll to position [0, 0]
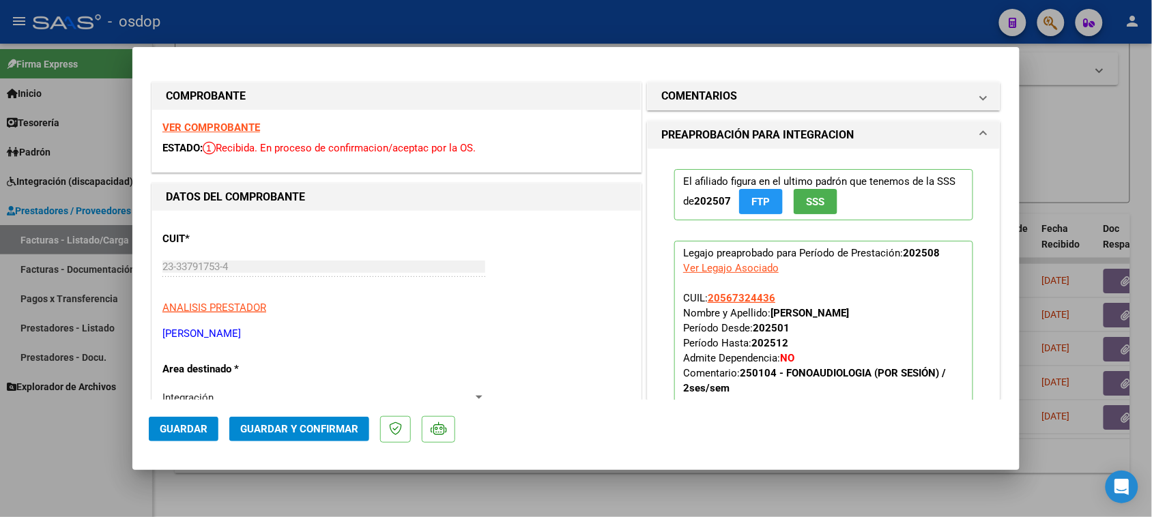
click at [611, 493] on div at bounding box center [576, 258] width 1152 height 517
type input "$ 0,00"
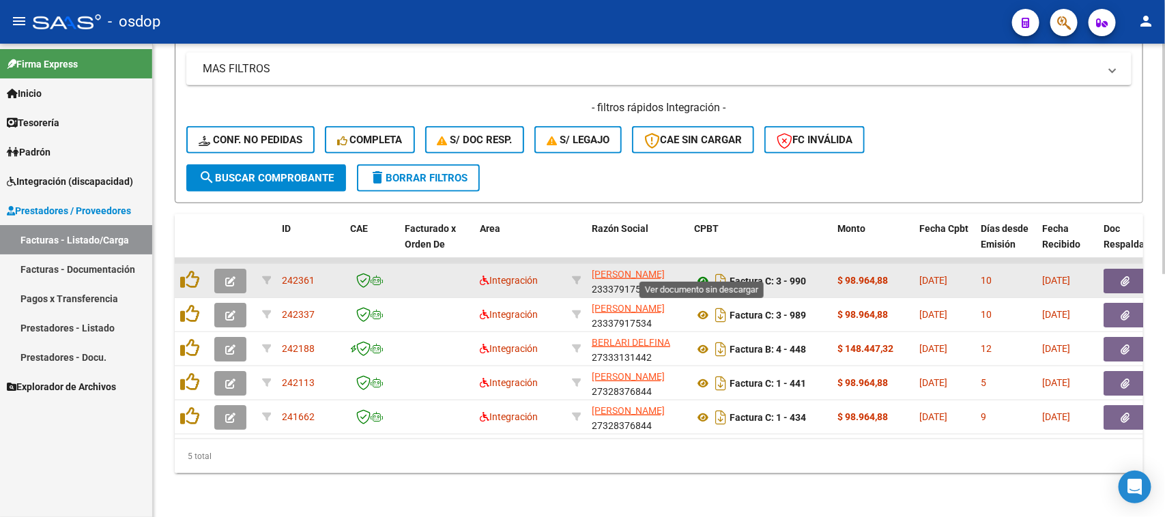
click at [697, 273] on icon at bounding box center [703, 281] width 18 height 16
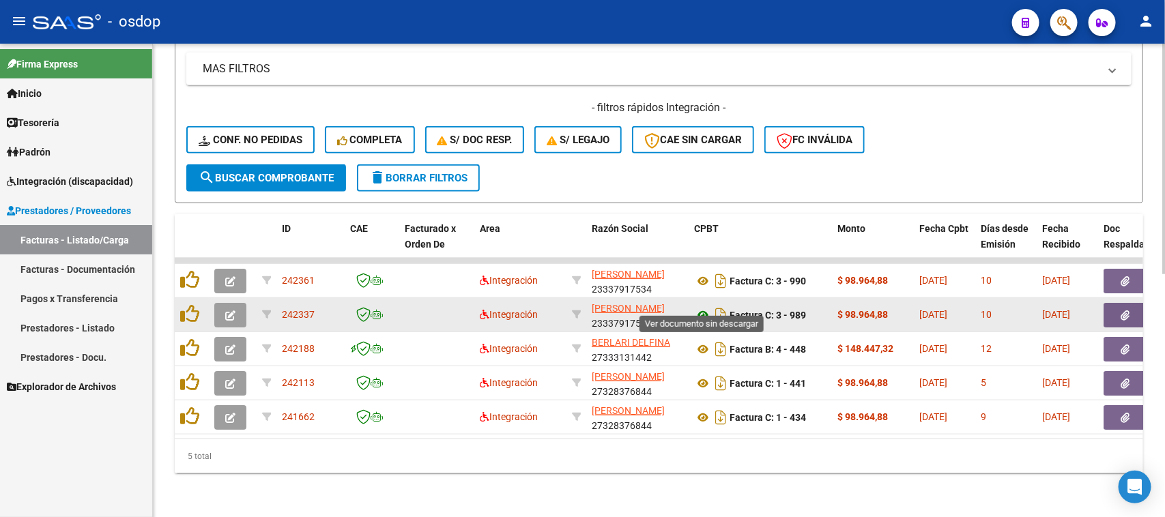
click at [701, 307] on icon at bounding box center [703, 315] width 18 height 16
click at [1131, 309] on button "button" at bounding box center [1125, 315] width 44 height 25
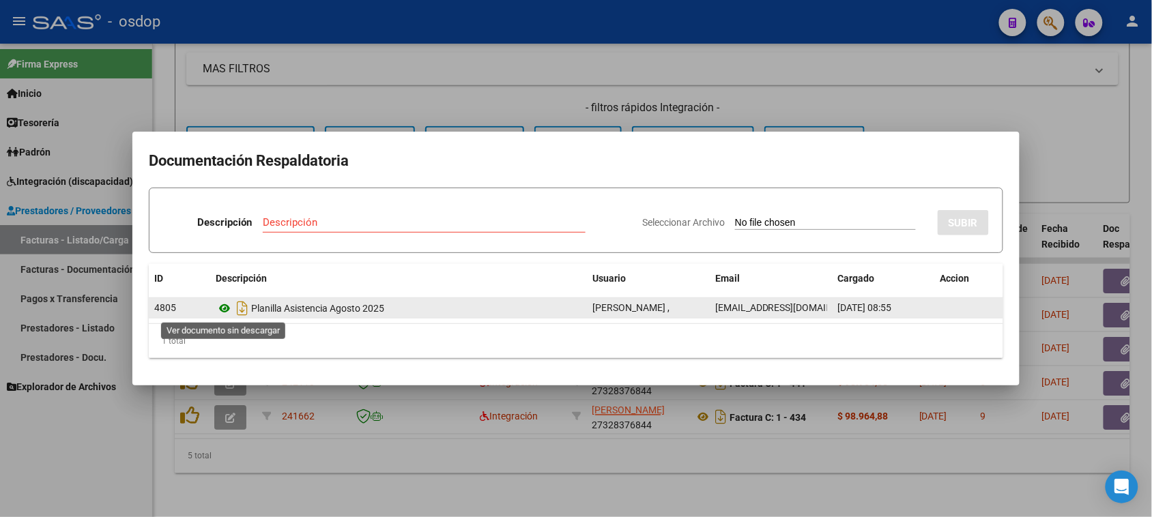
click at [222, 308] on icon at bounding box center [225, 308] width 18 height 16
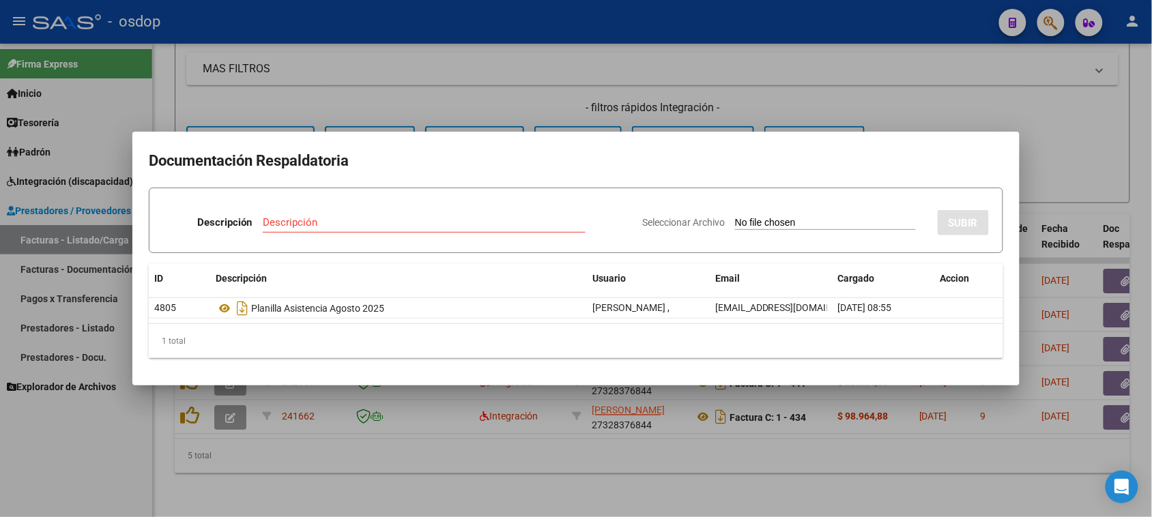
click at [647, 462] on div at bounding box center [576, 258] width 1152 height 517
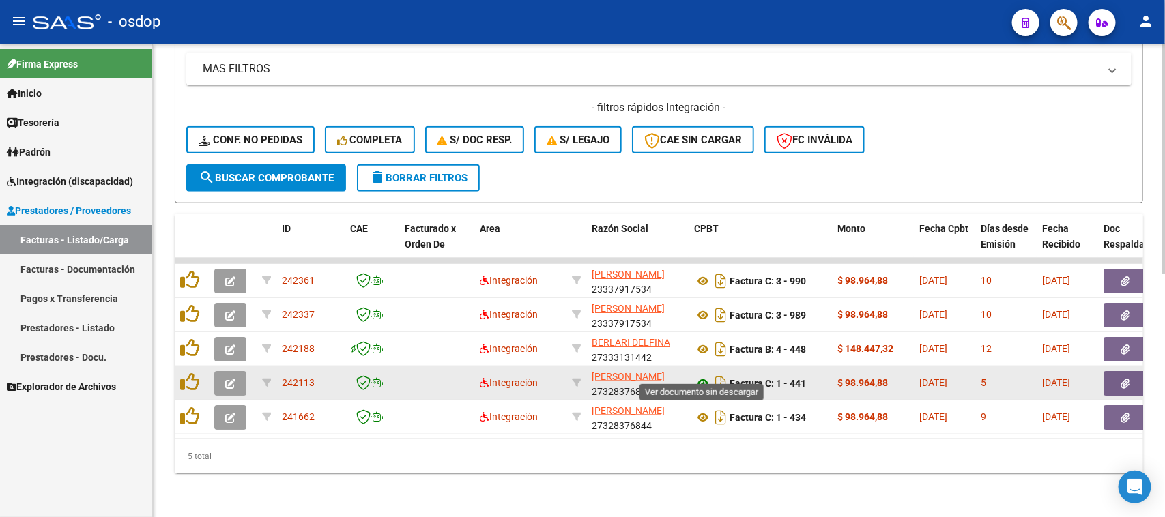
click at [703, 375] on icon at bounding box center [703, 383] width 18 height 16
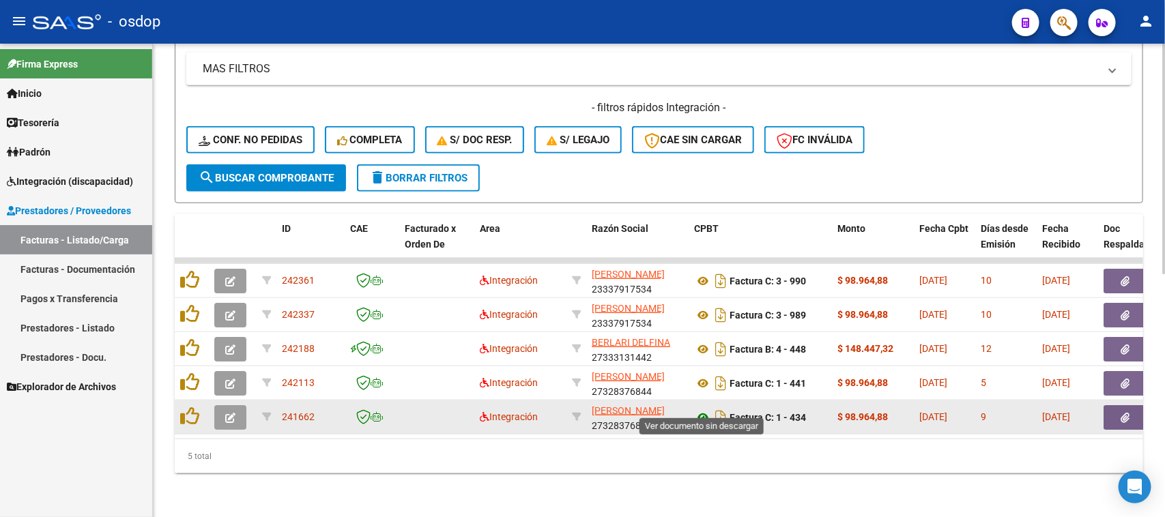
click at [705, 409] on icon at bounding box center [703, 417] width 18 height 16
click at [236, 405] on button "button" at bounding box center [230, 417] width 32 height 25
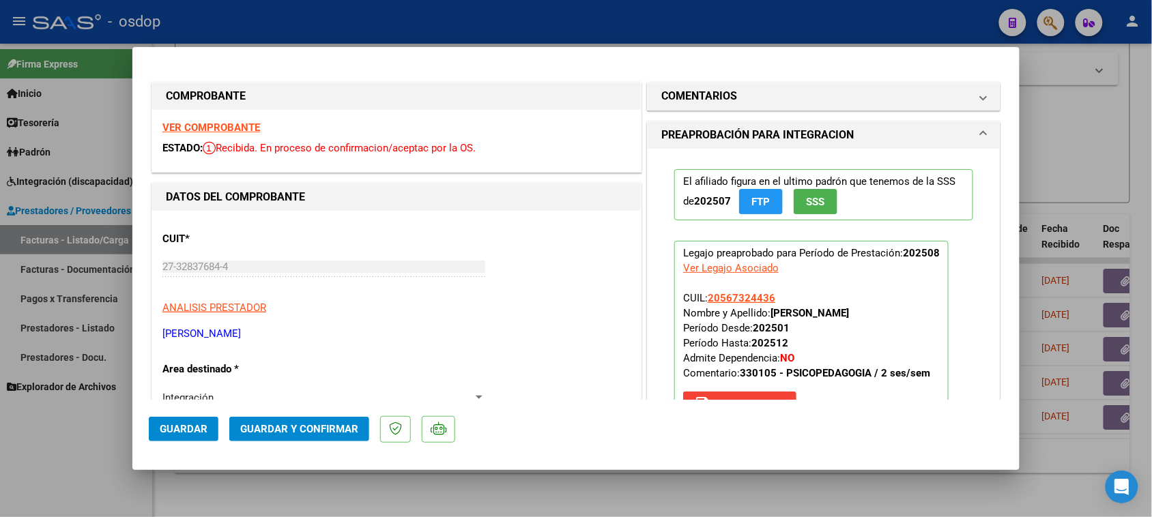
click at [831, 490] on div at bounding box center [576, 258] width 1152 height 517
type input "$ 0,00"
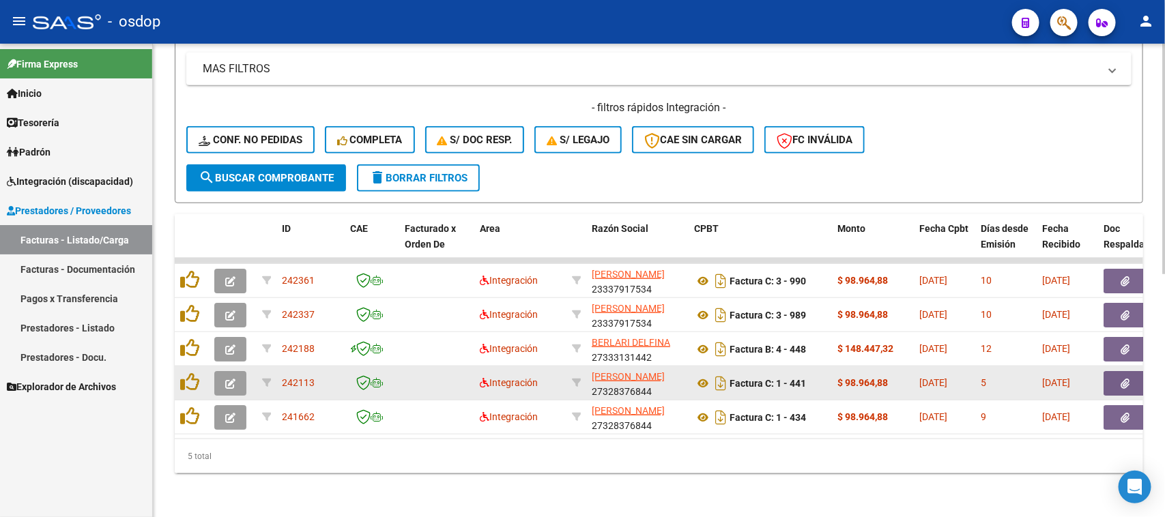
click at [225, 379] on icon "button" at bounding box center [230, 384] width 10 height 10
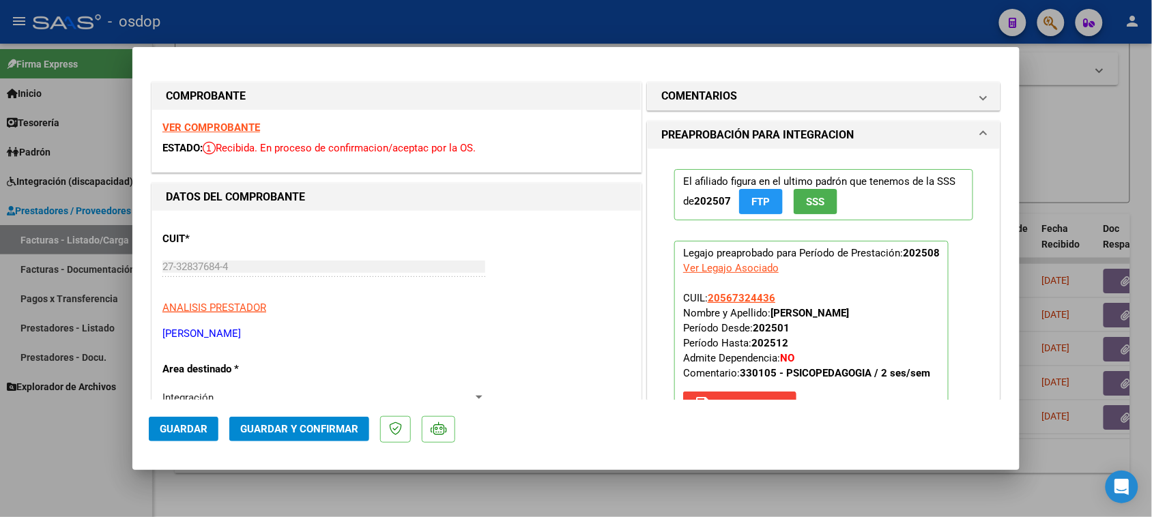
scroll to position [171, 0]
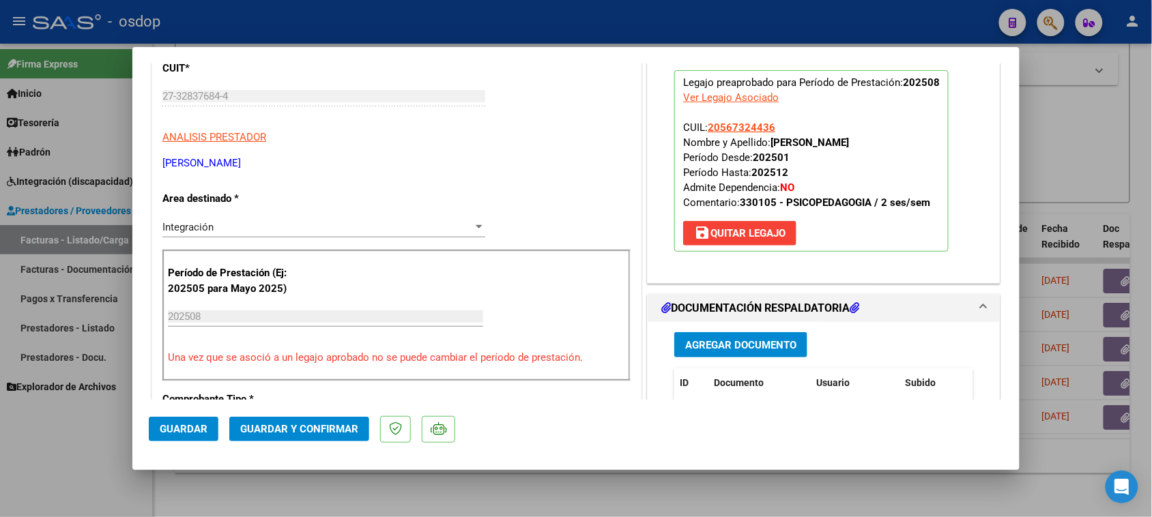
click at [641, 498] on div at bounding box center [576, 258] width 1152 height 517
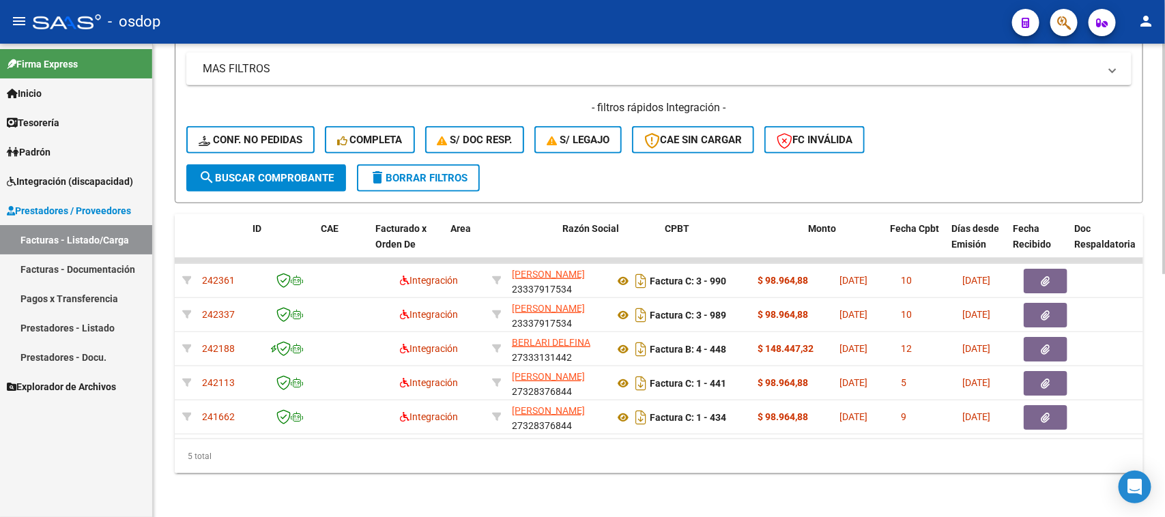
scroll to position [0, 0]
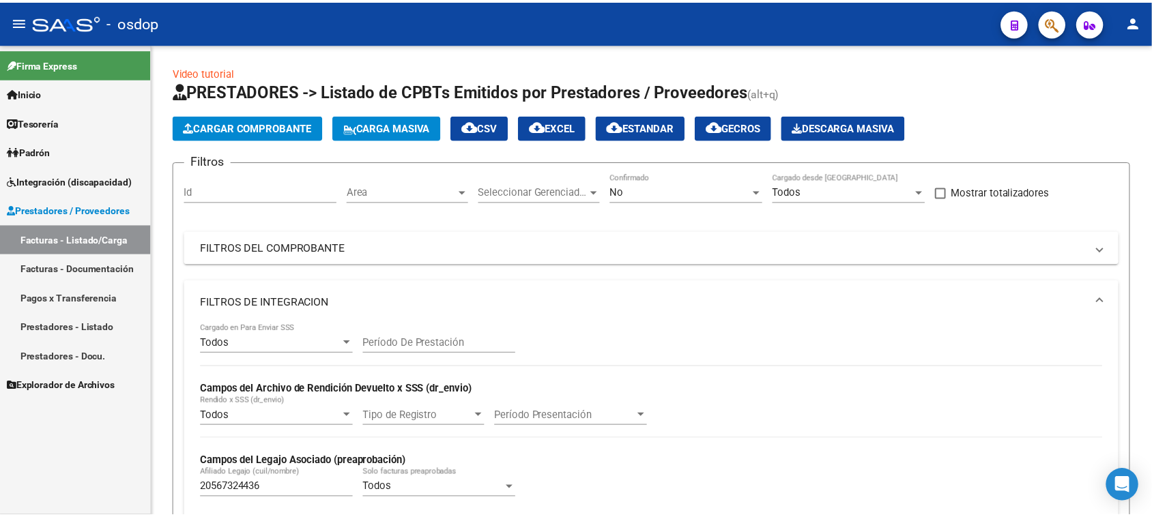
scroll to position [497, 0]
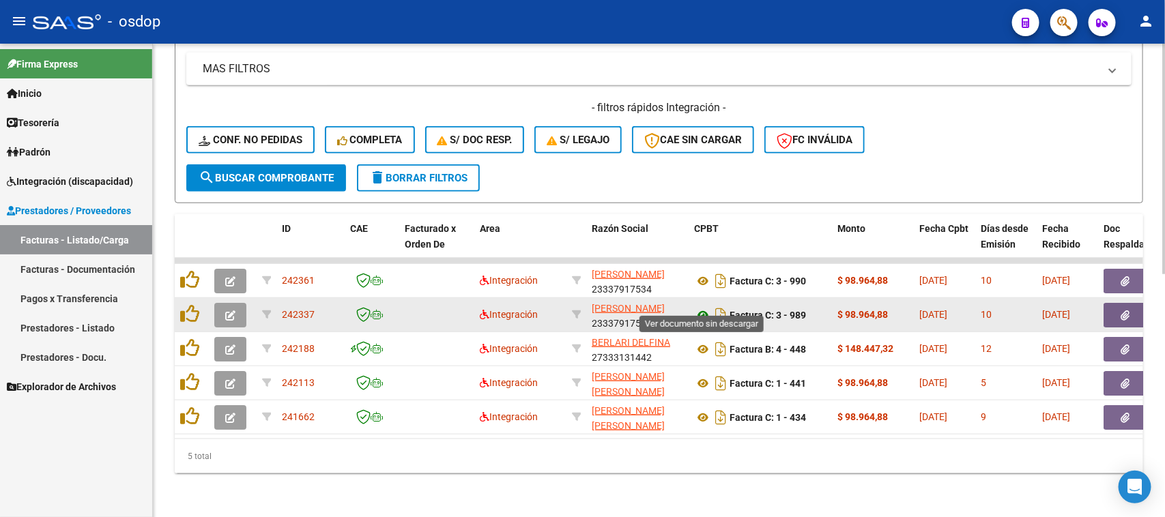
click at [701, 307] on icon at bounding box center [703, 315] width 18 height 16
click at [223, 303] on button "button" at bounding box center [230, 315] width 32 height 25
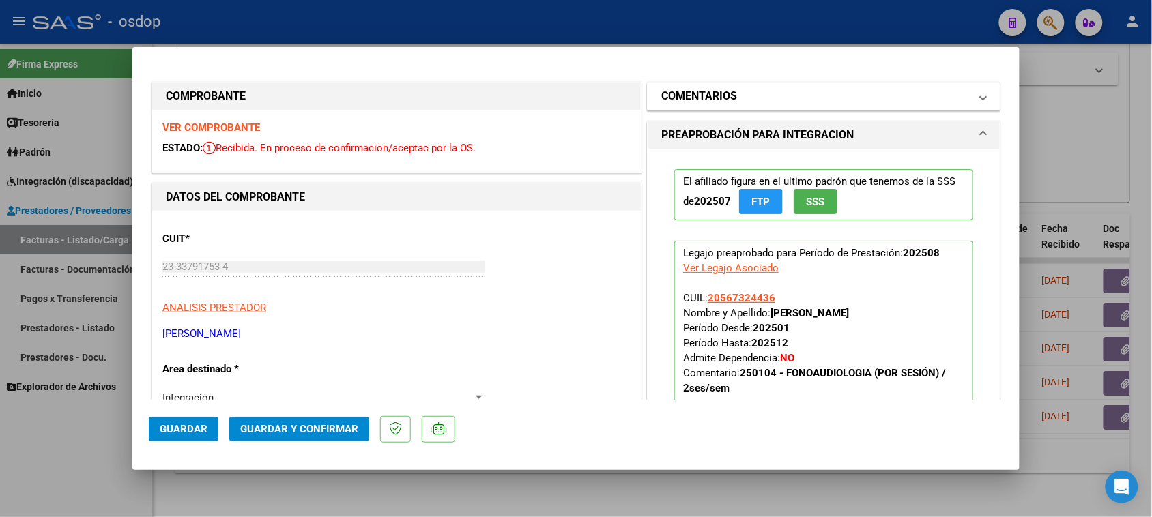
click at [880, 99] on mat-panel-title "COMENTARIOS" at bounding box center [815, 96] width 308 height 16
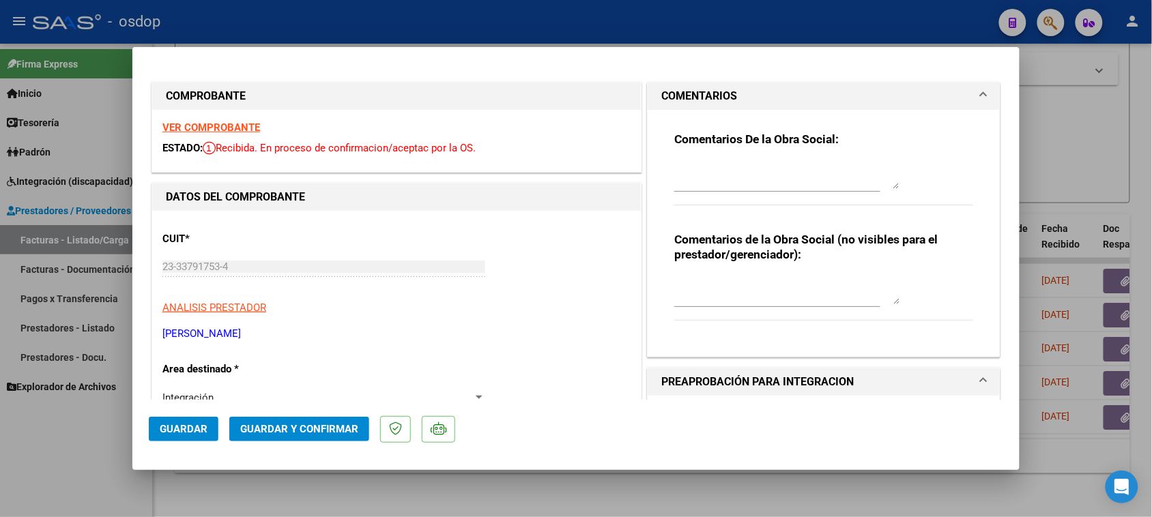
click at [738, 289] on textarea at bounding box center [786, 290] width 225 height 27
click at [741, 159] on div at bounding box center [786, 175] width 225 height 33
type textarea "BAJA - Reemplazado por Fc N°"
drag, startPoint x: 563, startPoint y: 60, endPoint x: 563, endPoint y: 106, distance: 46.4
click at [563, 106] on mat-dialog-container "COMPROBANTE VER COMPROBANTE ESTADO: Recibida. En proceso de confirmacion/acepta…" at bounding box center [575, 258] width 887 height 422
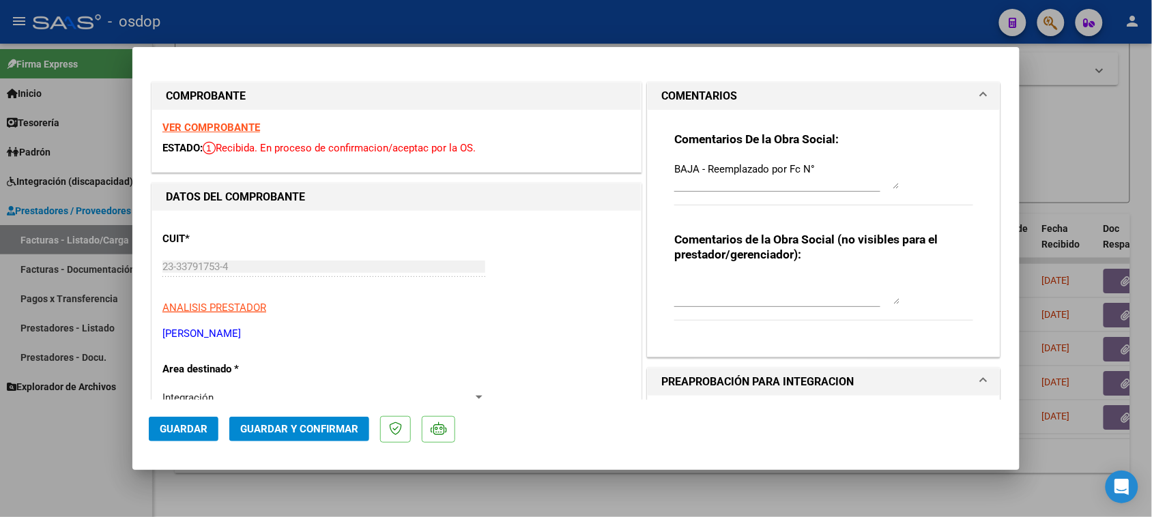
click at [652, 495] on div at bounding box center [576, 258] width 1152 height 517
type input "$ 0,00"
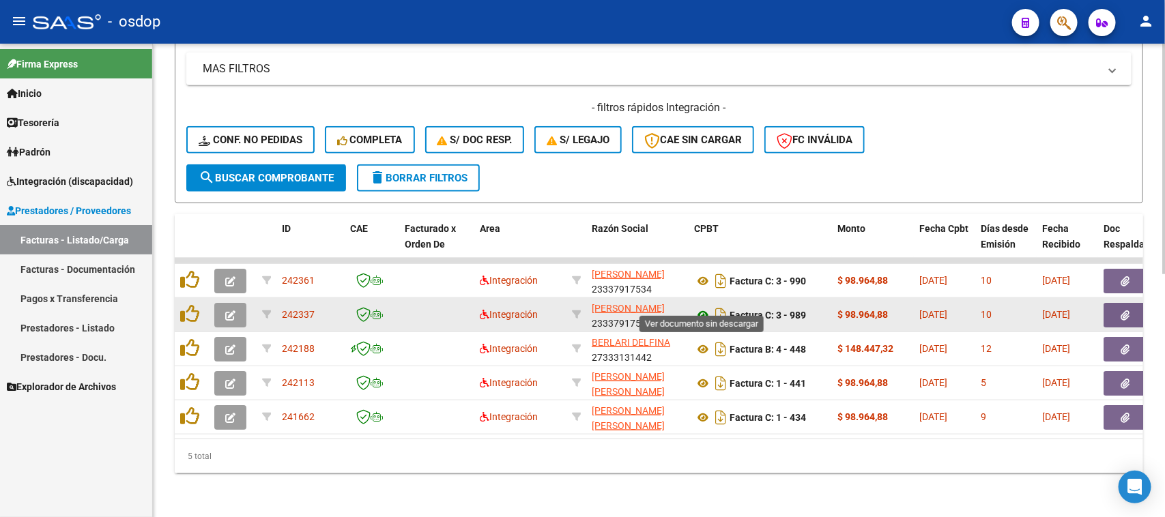
click at [701, 307] on icon at bounding box center [703, 315] width 18 height 16
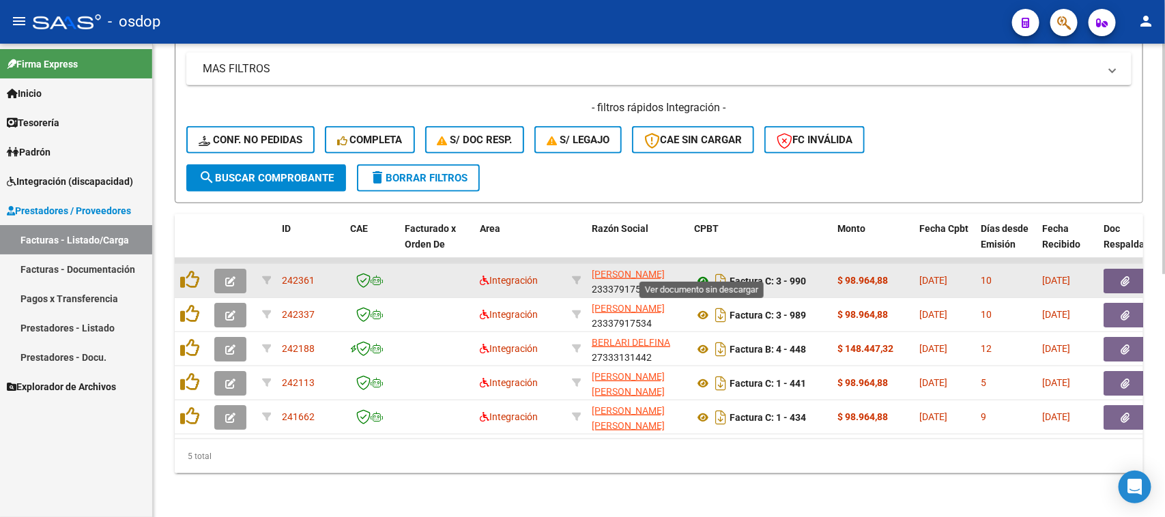
click at [705, 273] on icon at bounding box center [703, 281] width 18 height 16
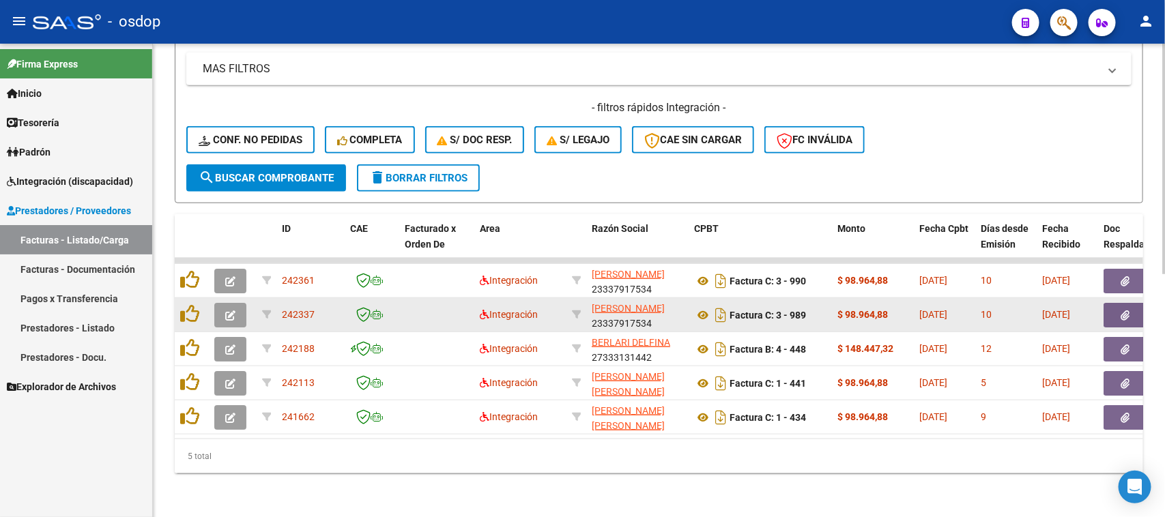
click at [232, 310] on icon "button" at bounding box center [230, 315] width 10 height 10
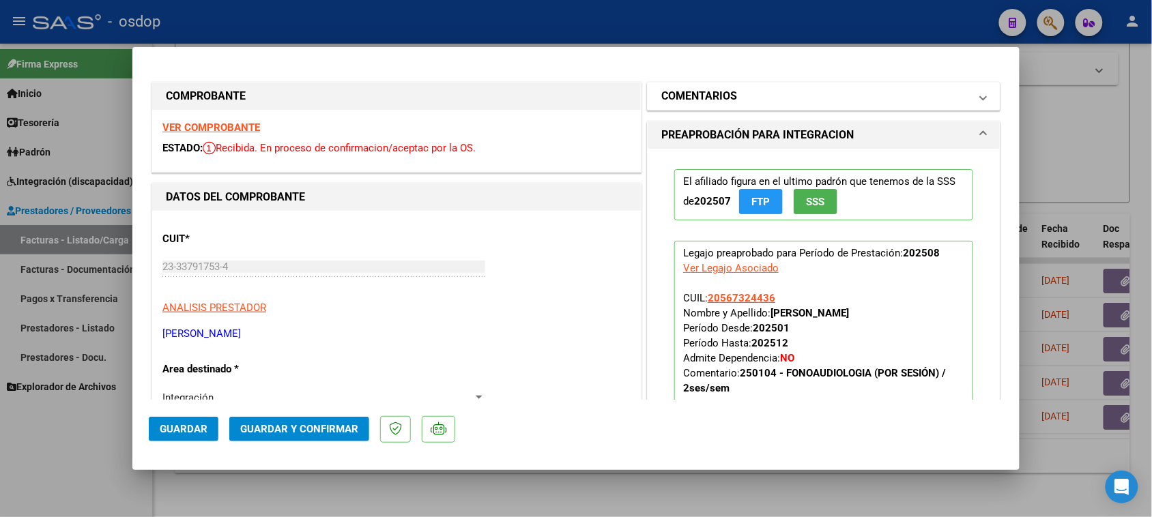
click at [775, 100] on mat-panel-title "COMENTARIOS" at bounding box center [815, 96] width 308 height 16
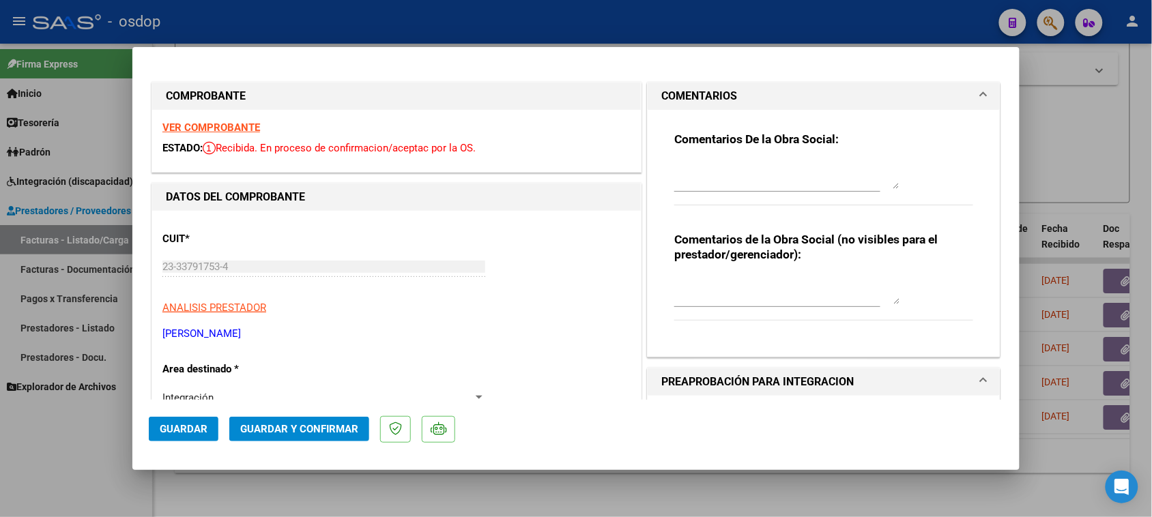
click at [731, 175] on textarea at bounding box center [786, 175] width 225 height 27
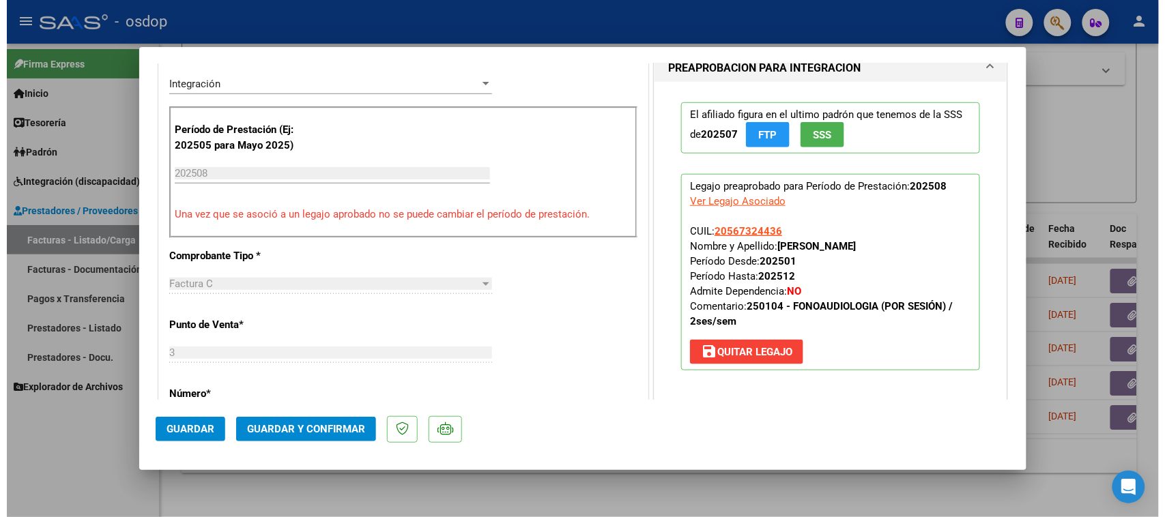
scroll to position [426, 0]
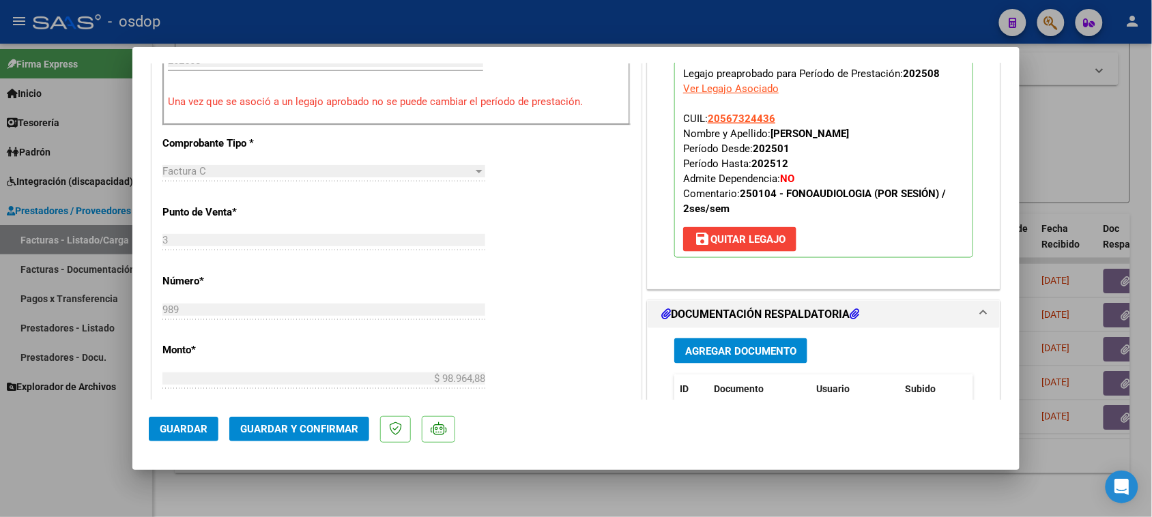
type textarea "BAJA - Comprobante reemplazado por FC 990"
click at [289, 428] on span "Guardar y Confirmar" at bounding box center [299, 429] width 118 height 12
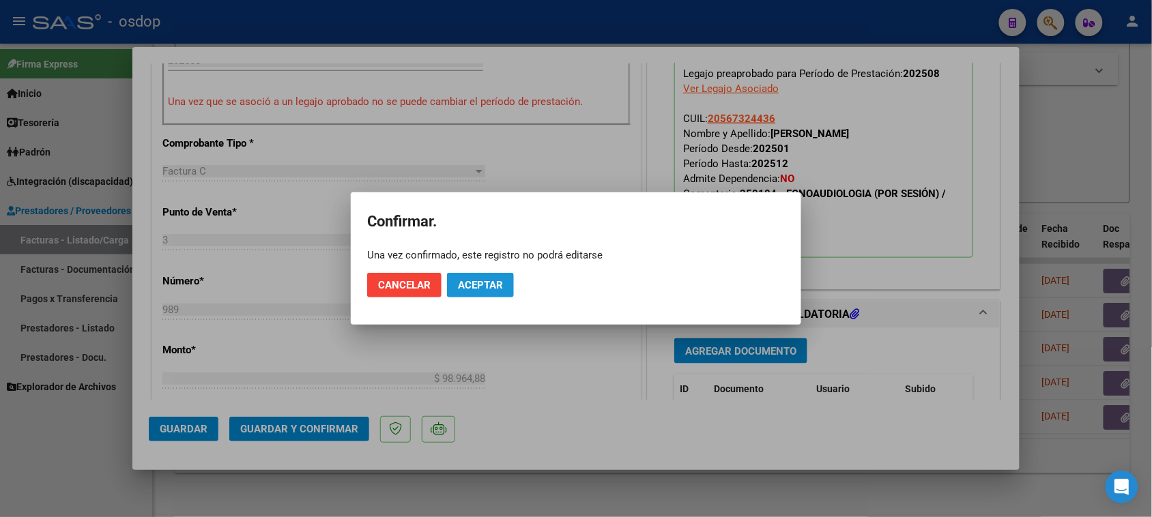
click at [485, 289] on span "Aceptar" at bounding box center [480, 285] width 45 height 12
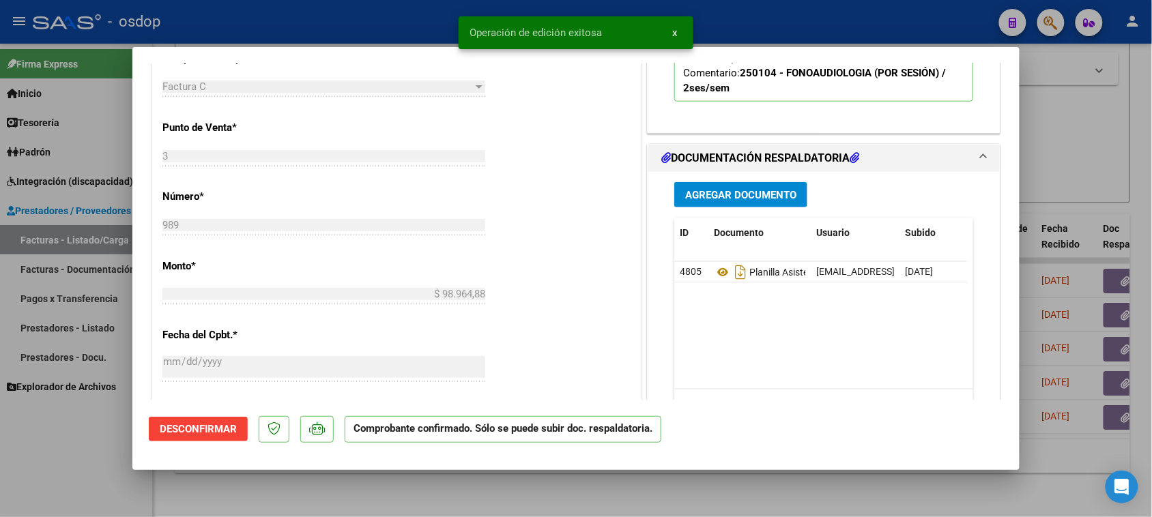
click at [575, 499] on div at bounding box center [576, 258] width 1152 height 517
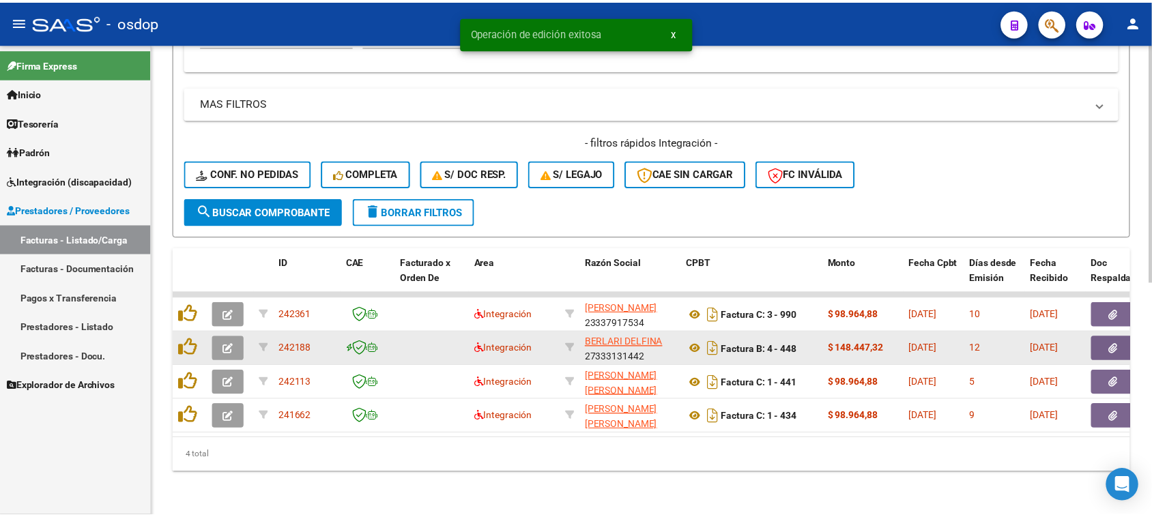
scroll to position [463, 0]
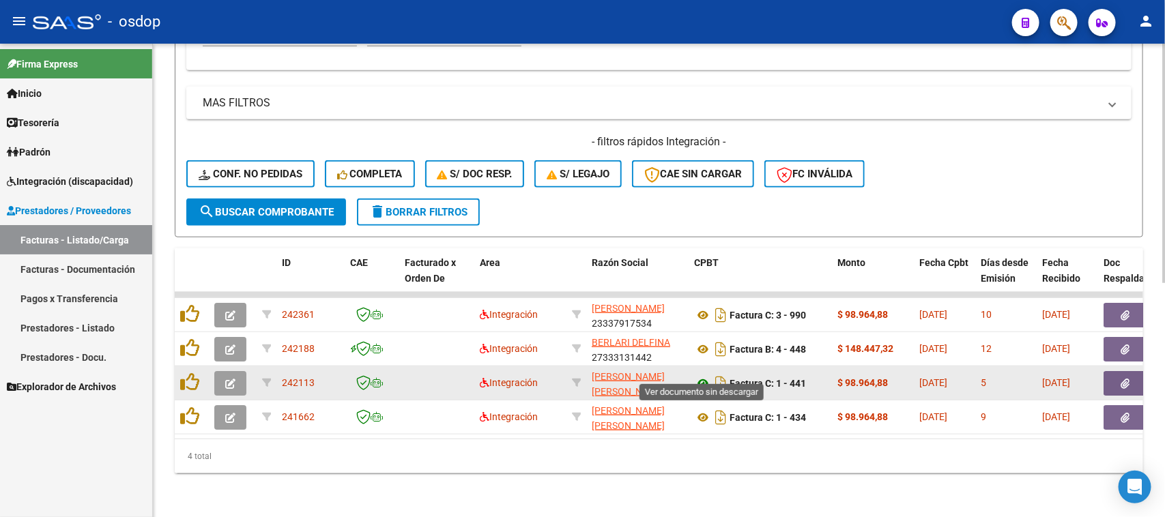
click at [699, 375] on icon at bounding box center [703, 383] width 18 height 16
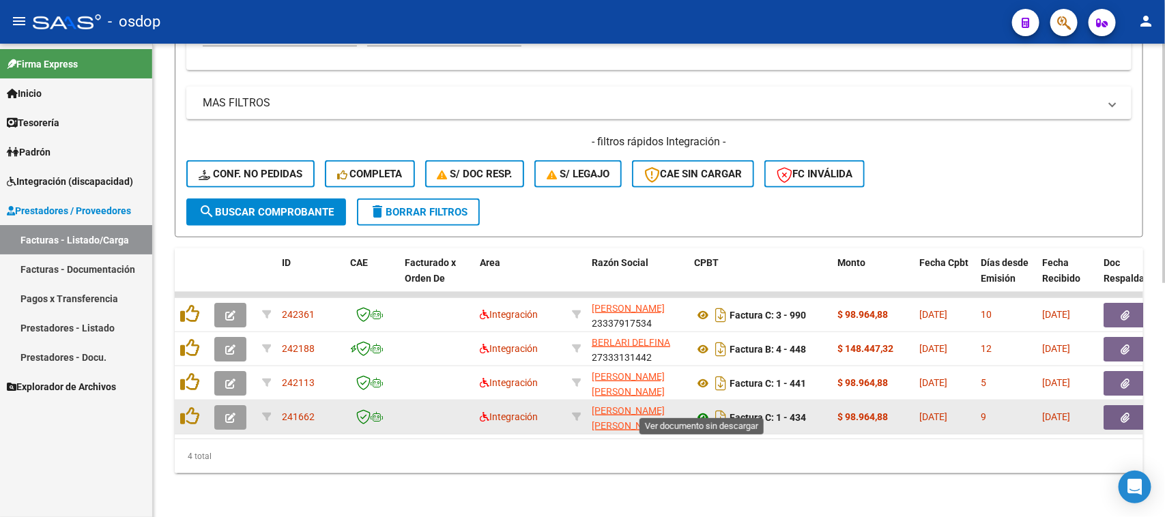
click at [703, 409] on icon at bounding box center [703, 417] width 18 height 16
click at [229, 413] on icon "button" at bounding box center [230, 418] width 10 height 10
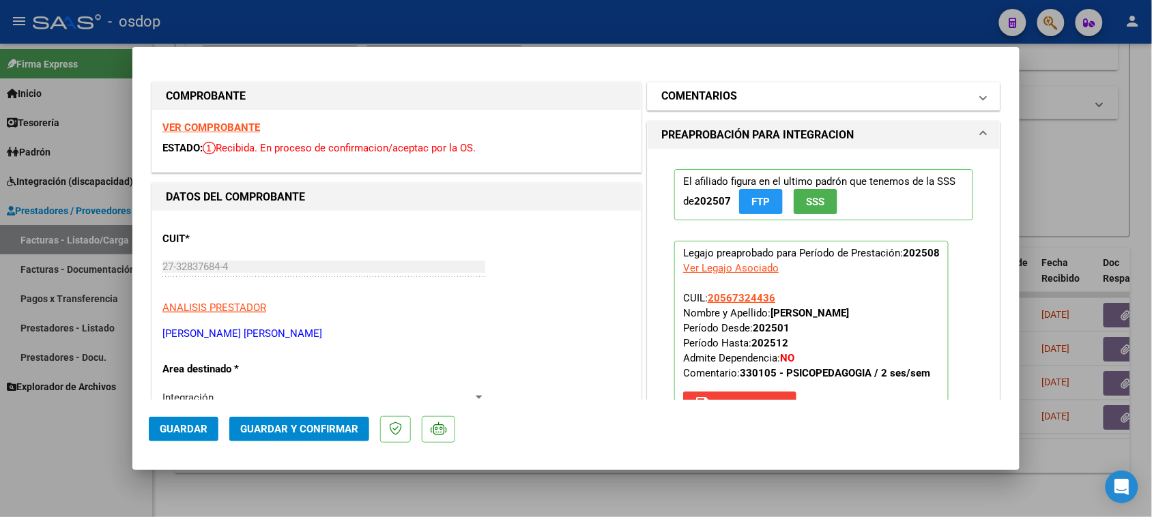
click at [727, 93] on h1 "COMENTARIOS" at bounding box center [699, 96] width 76 height 16
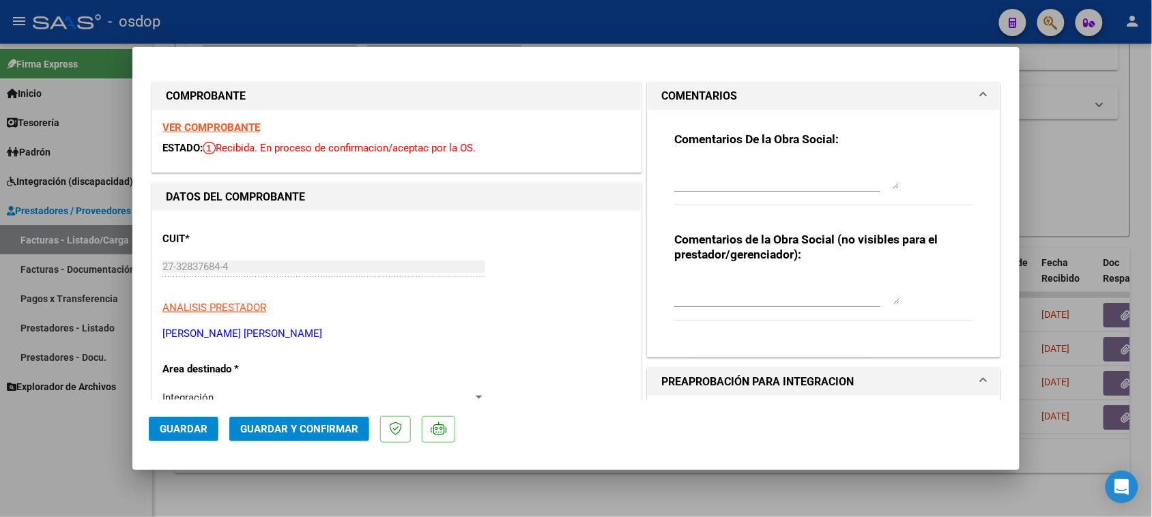
click at [727, 176] on textarea at bounding box center [786, 175] width 225 height 27
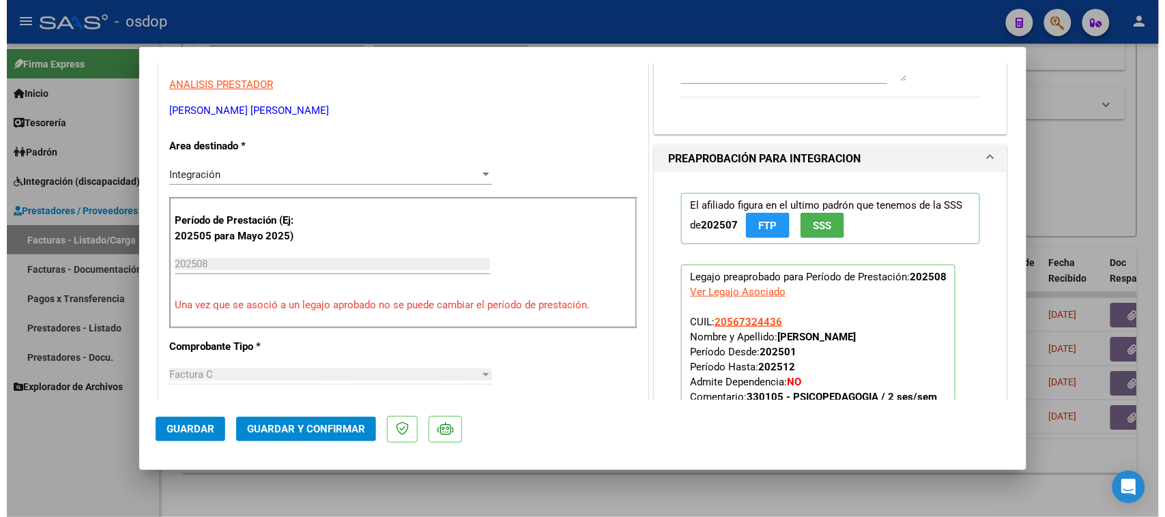
scroll to position [256, 0]
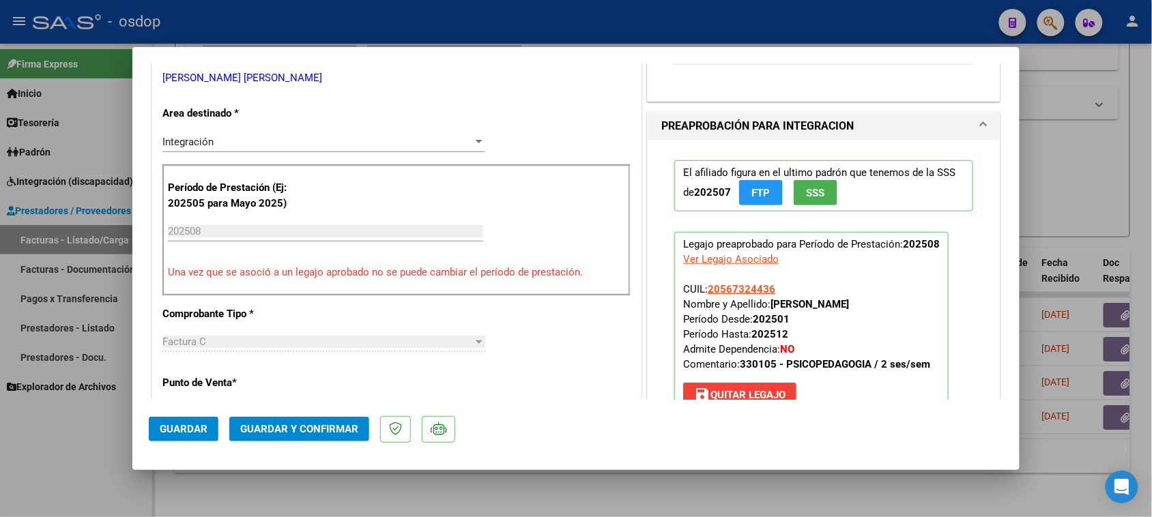
type textarea "BAJA - Comprobante reemplazado por FC N° 441"
click at [319, 435] on button "Guardar y Confirmar" at bounding box center [299, 429] width 140 height 25
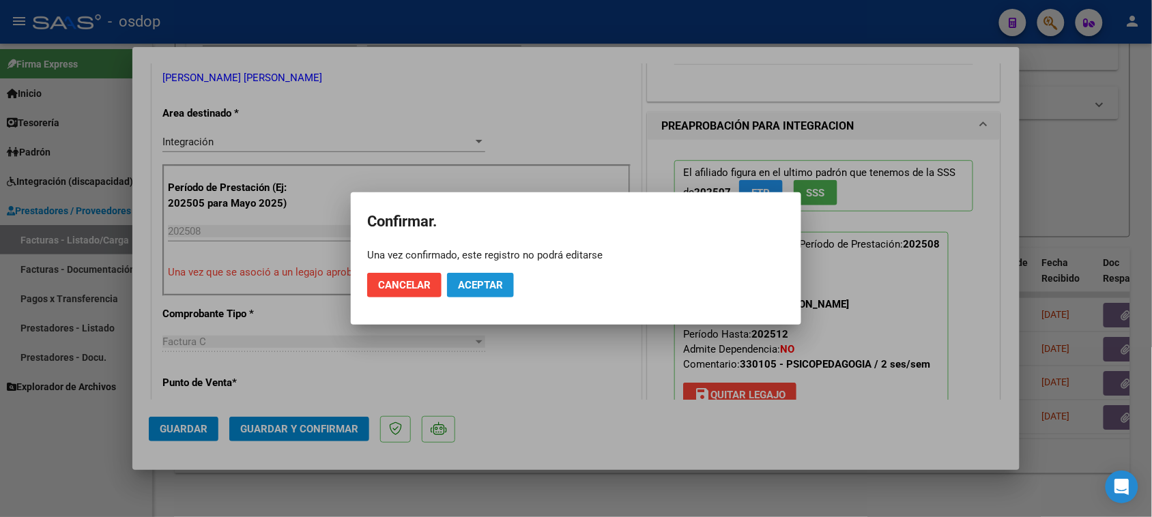
click at [497, 285] on span "Aceptar" at bounding box center [480, 285] width 45 height 12
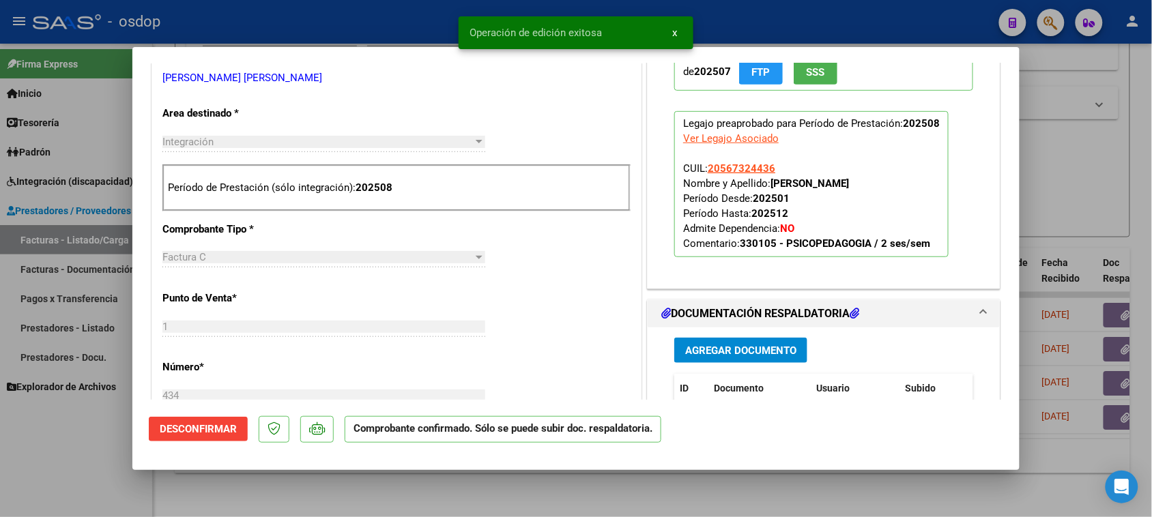
click at [139, 489] on div at bounding box center [576, 258] width 1152 height 517
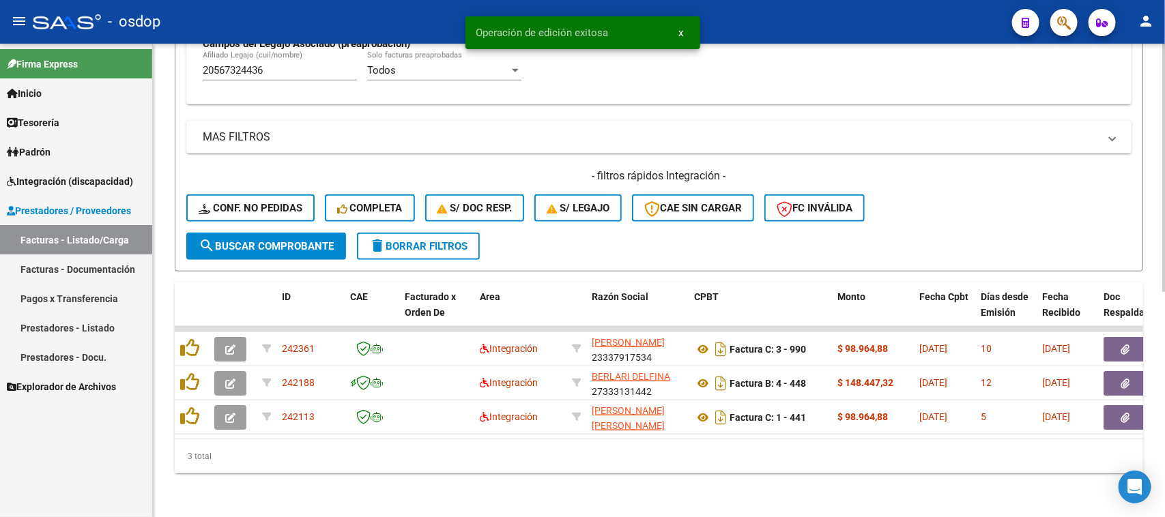
scroll to position [428, 0]
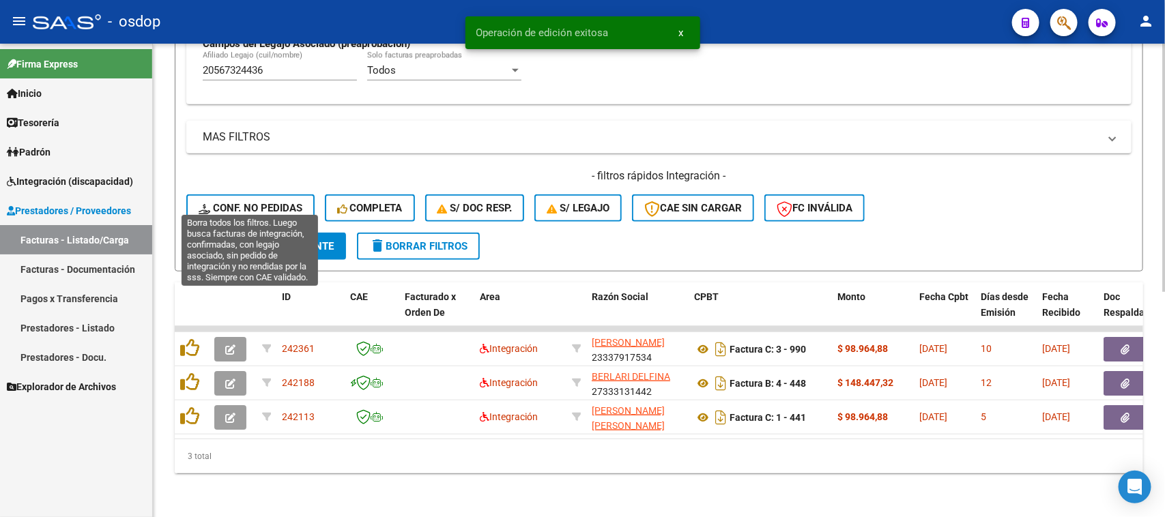
click at [263, 202] on span "Conf. no pedidas" at bounding box center [251, 208] width 104 height 12
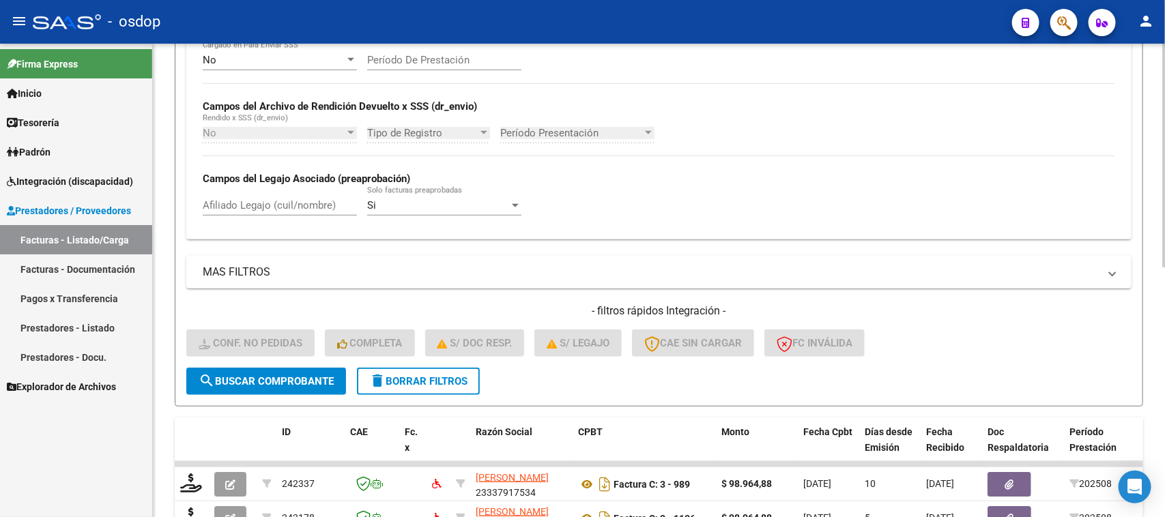
scroll to position [258, 0]
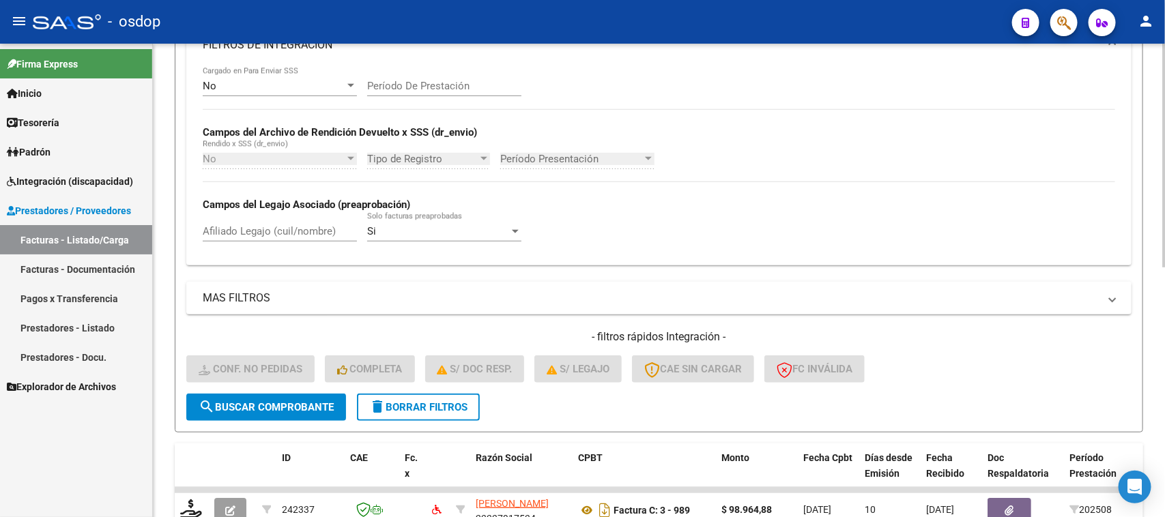
click at [274, 225] on input "Afiliado Legajo (cuil/nombre)" at bounding box center [280, 231] width 154 height 12
paste input "20567324436"
type input "20567324436"
click at [280, 394] on button "search Buscar Comprobante" at bounding box center [266, 407] width 160 height 27
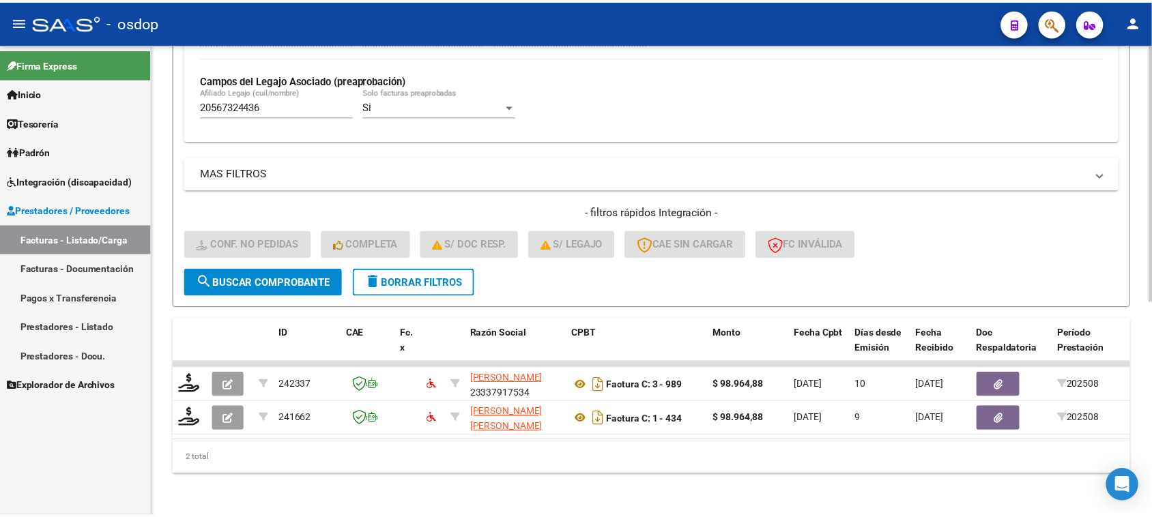
scroll to position [394, 0]
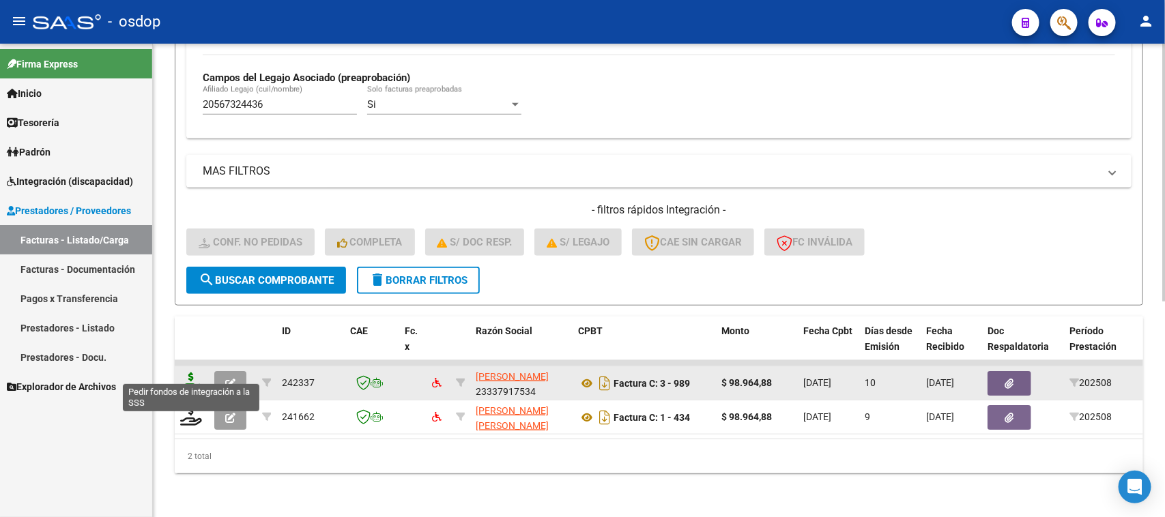
click at [189, 373] on icon at bounding box center [191, 382] width 22 height 19
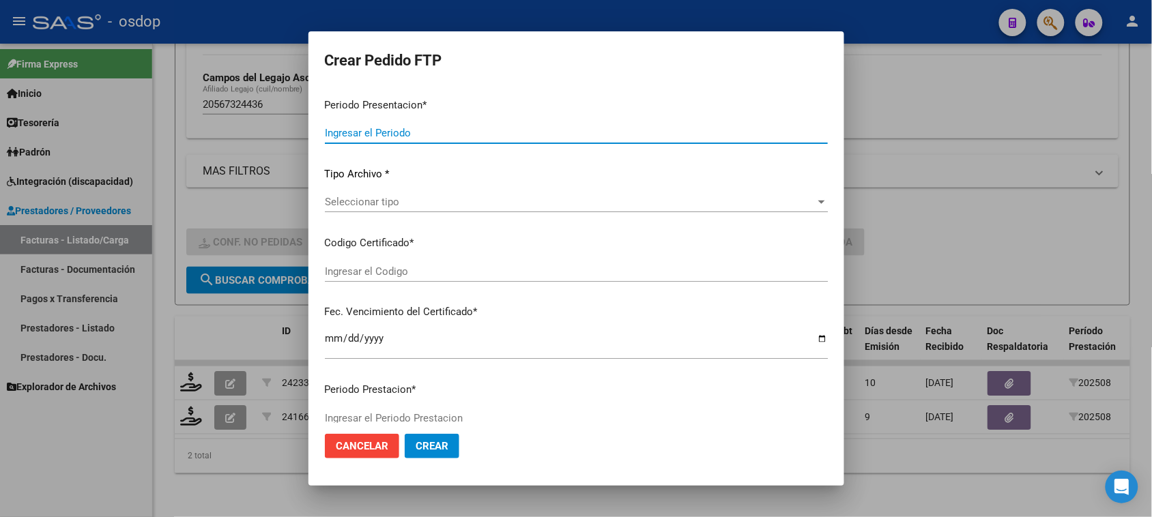
type input "202508"
type input "$ 98.964,88"
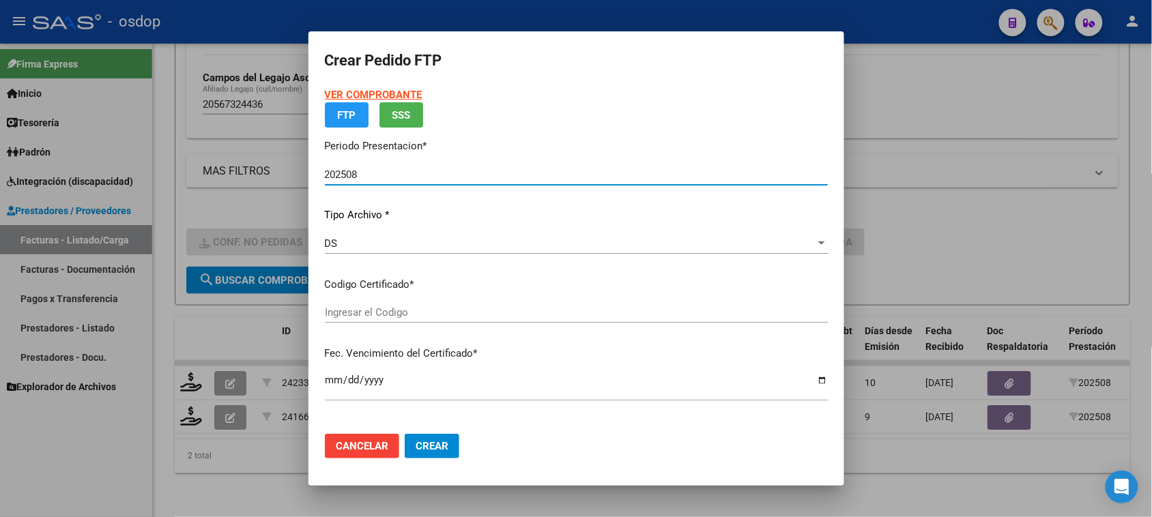
type input "4849508560"
type input "2026-02-27"
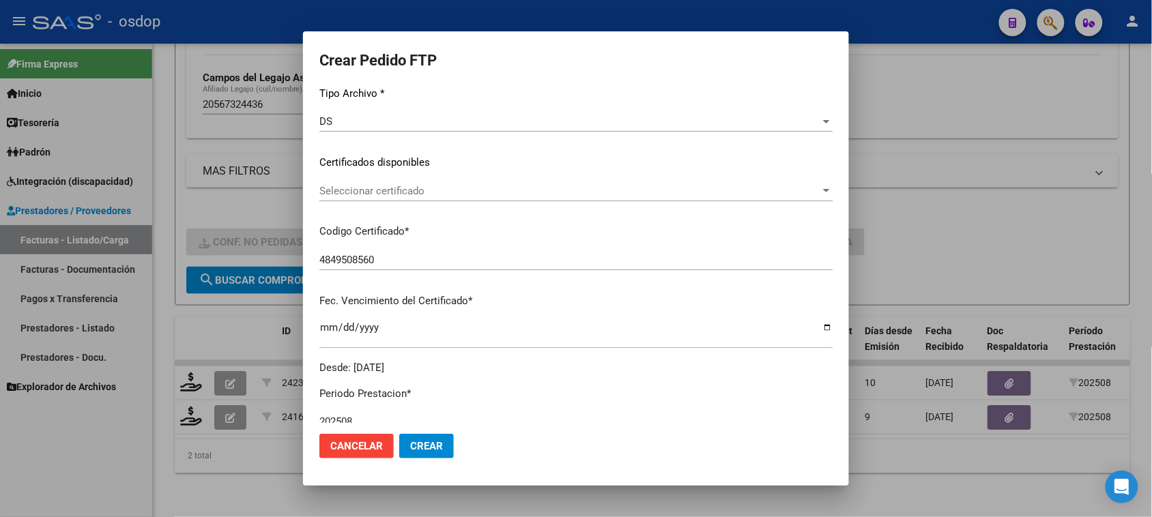
scroll to position [171, 0]
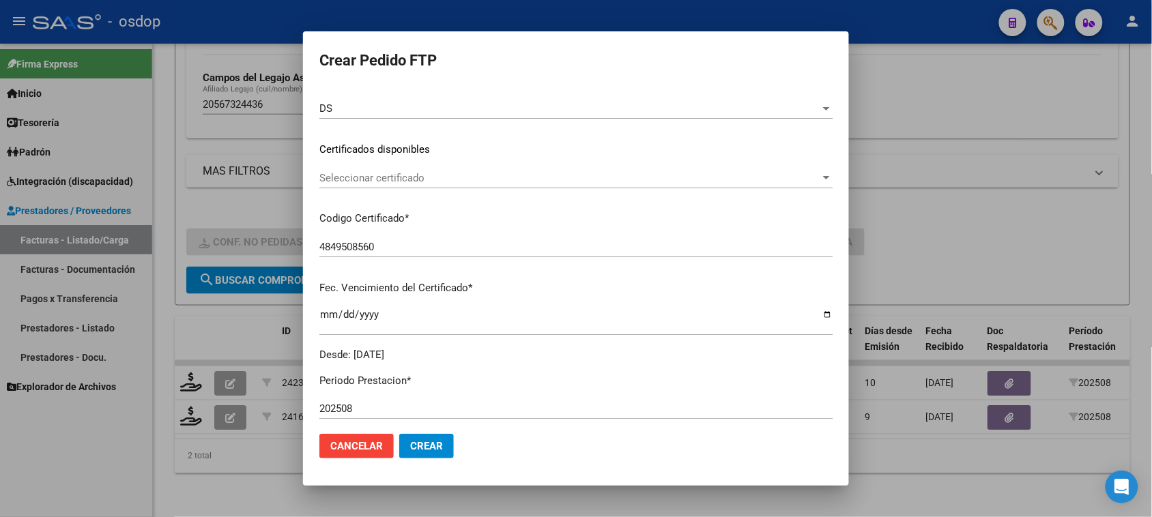
click at [681, 179] on span "Seleccionar certificado" at bounding box center [569, 178] width 501 height 12
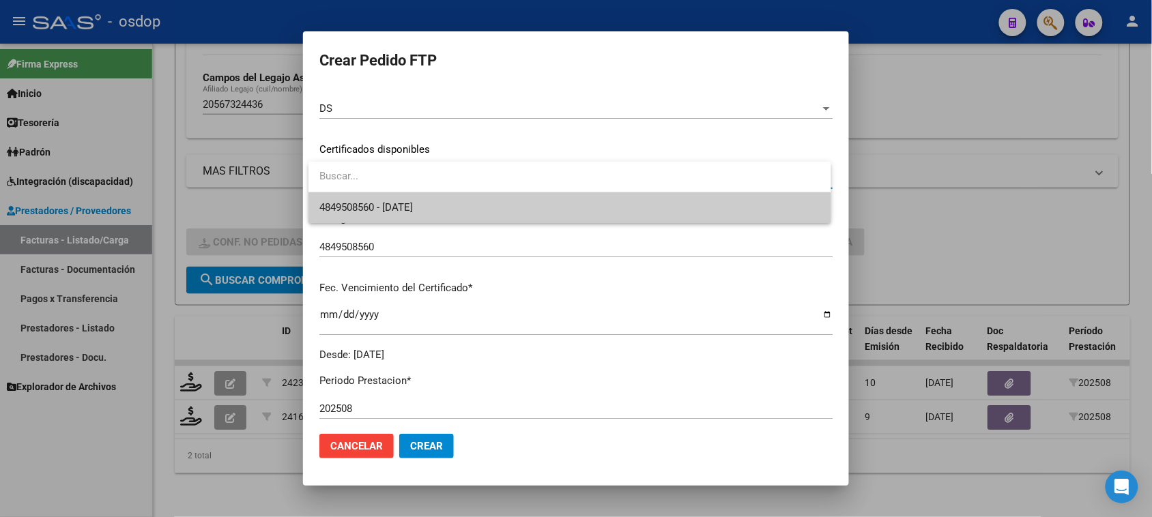
click at [662, 208] on span "4849508560 - 2026-02-27" at bounding box center [569, 207] width 500 height 31
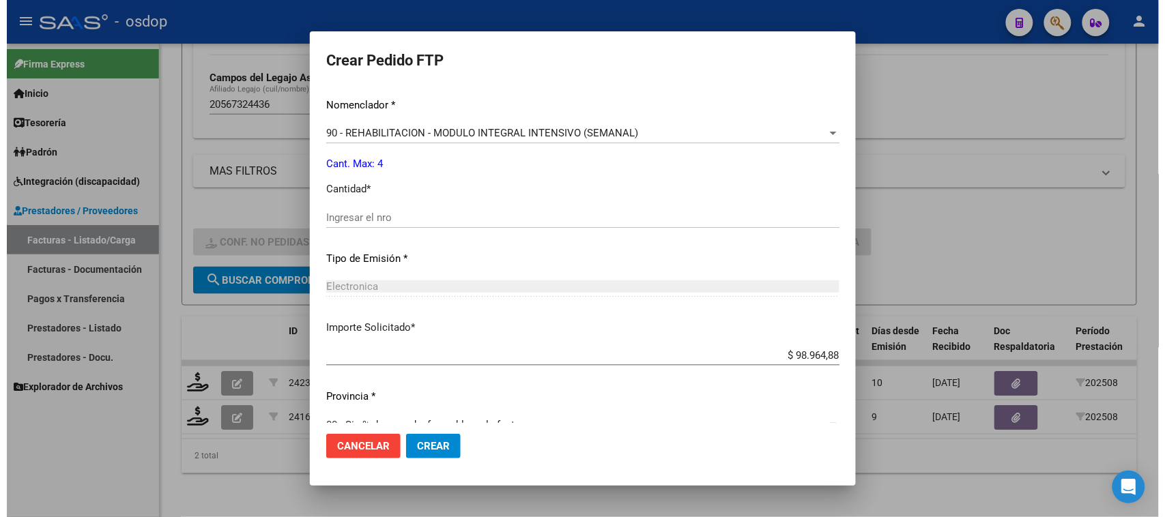
scroll to position [577, 0]
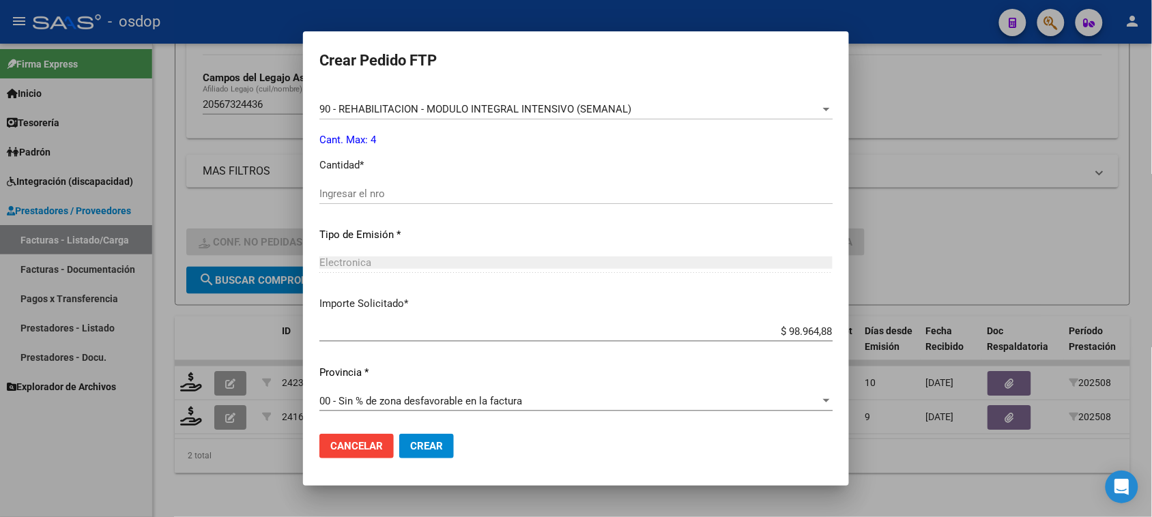
click at [796, 332] on input "$ 98.964,88" at bounding box center [575, 331] width 513 height 12
type input "$ 0,00"
click at [433, 450] on span "Crear" at bounding box center [426, 446] width 33 height 12
click at [345, 195] on input "Ingresar el nro" at bounding box center [575, 194] width 513 height 12
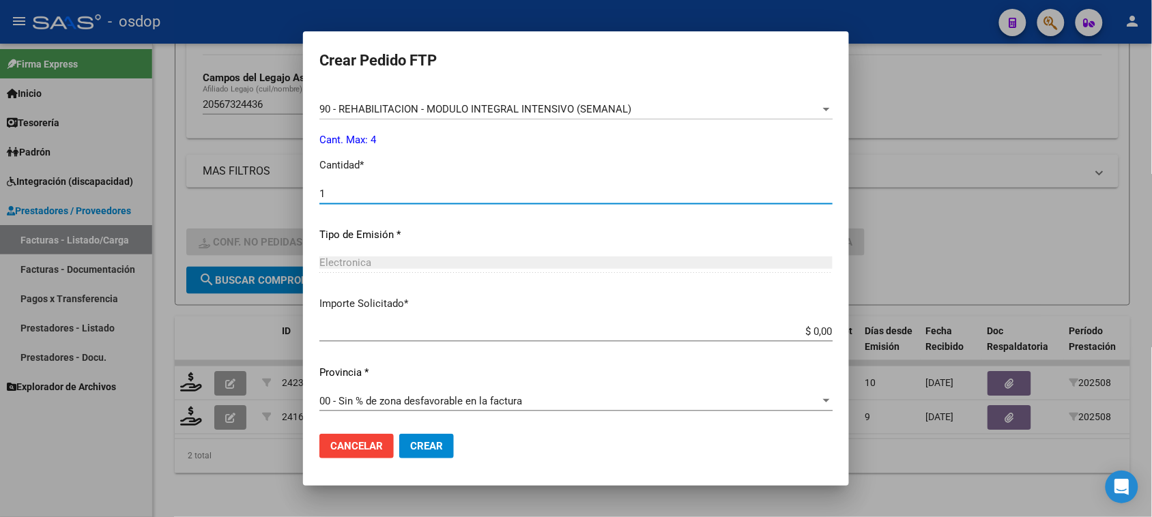
type input "1"
click at [433, 439] on button "Crear" at bounding box center [426, 446] width 55 height 25
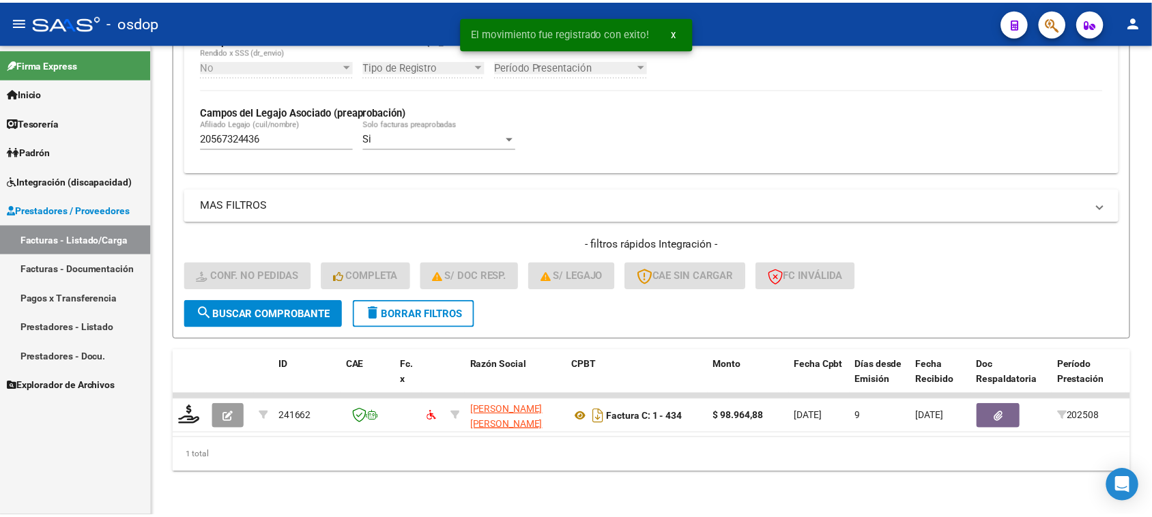
scroll to position [360, 0]
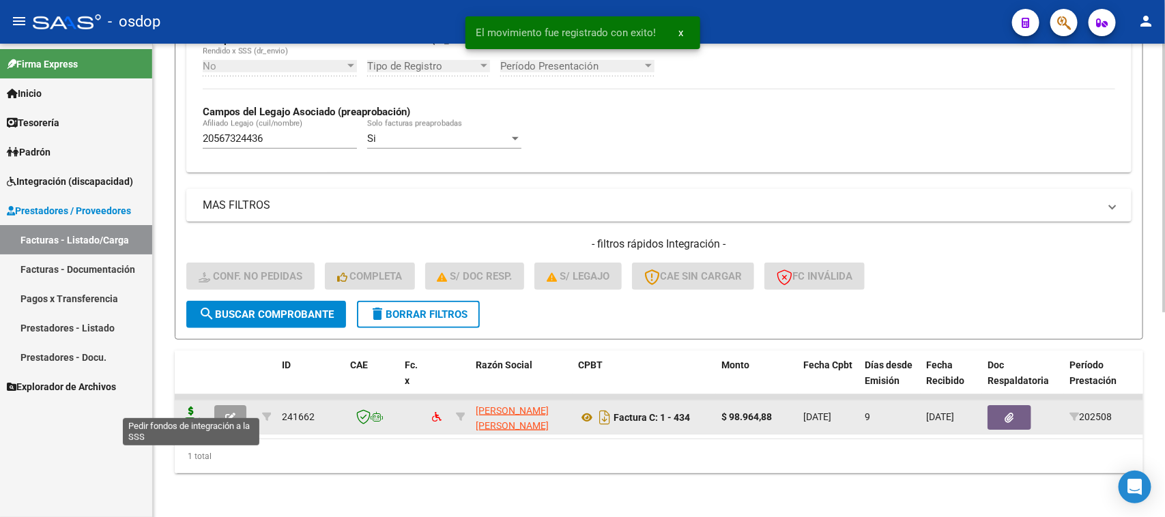
click at [192, 408] on icon at bounding box center [191, 416] width 22 height 19
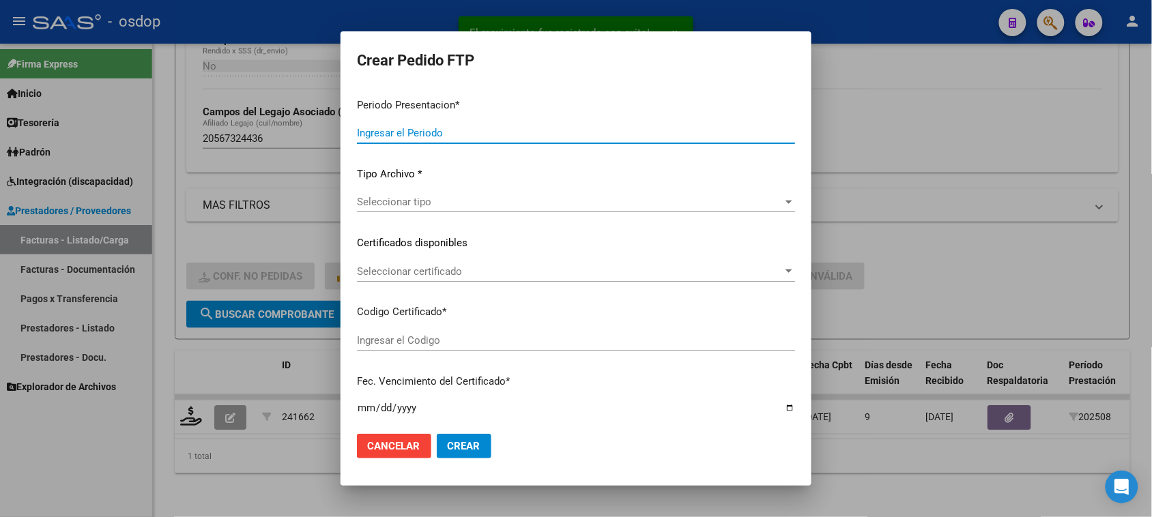
type input "202508"
type input "$ 98.964,88"
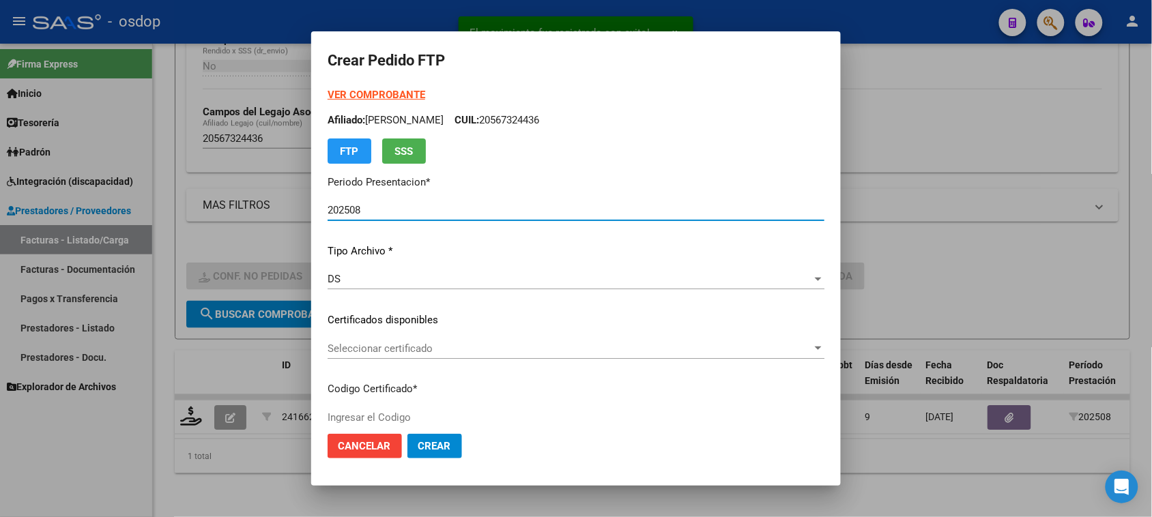
type input "4849508560"
type input "2026-02-27"
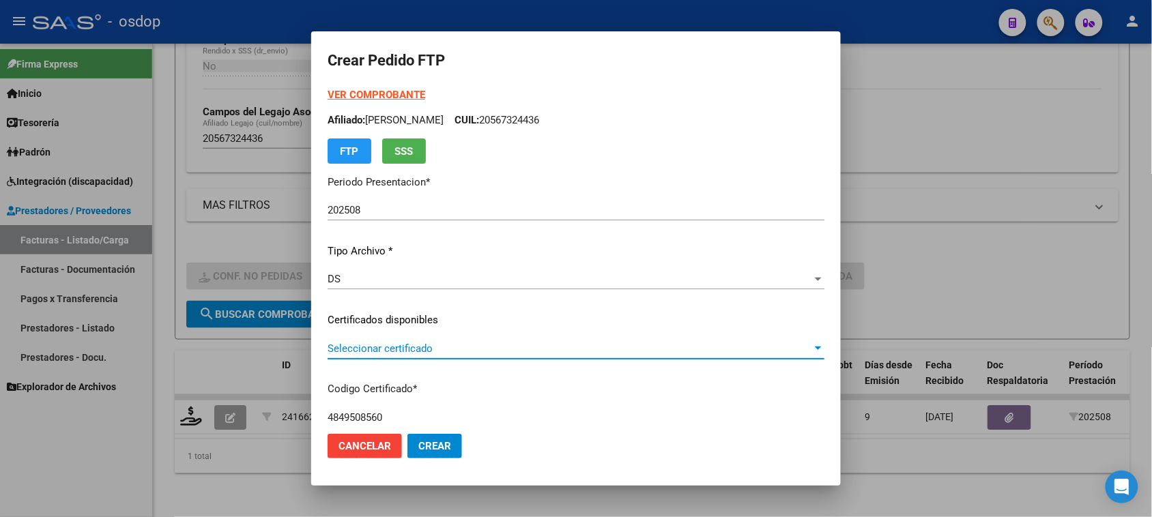
click at [615, 346] on span "Seleccionar certificado" at bounding box center [570, 349] width 484 height 12
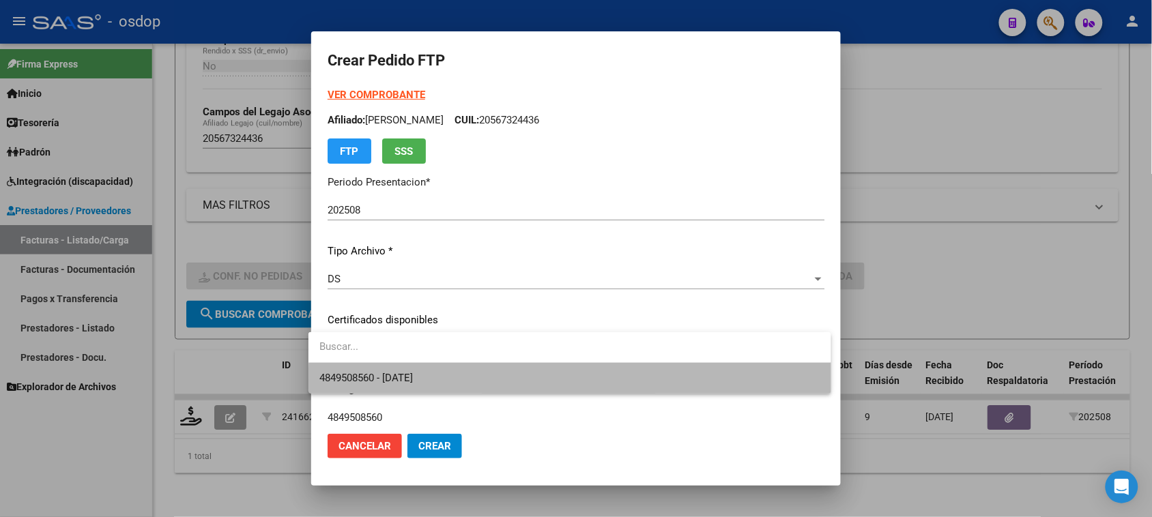
click at [605, 387] on span "4849508560 - 2026-02-27" at bounding box center [569, 378] width 500 height 31
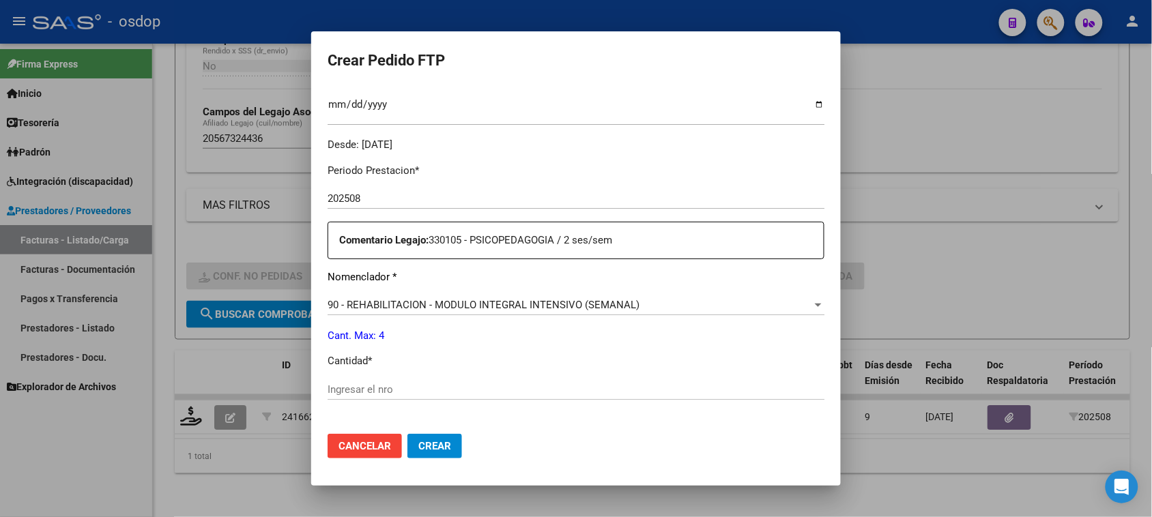
scroll to position [426, 0]
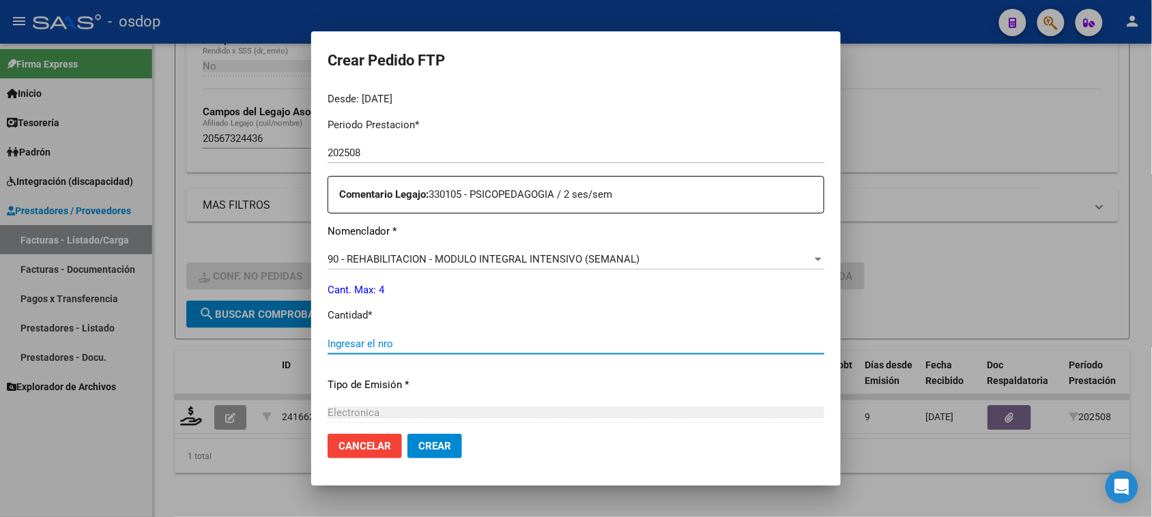
click at [398, 341] on input "Ingresar el nro" at bounding box center [576, 344] width 497 height 12
type input "1"
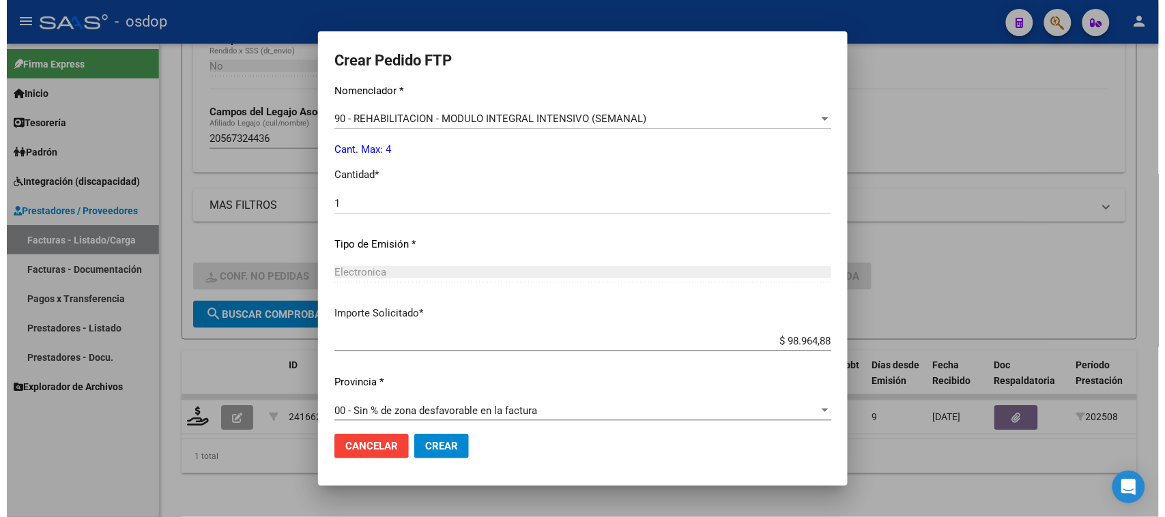
scroll to position [577, 0]
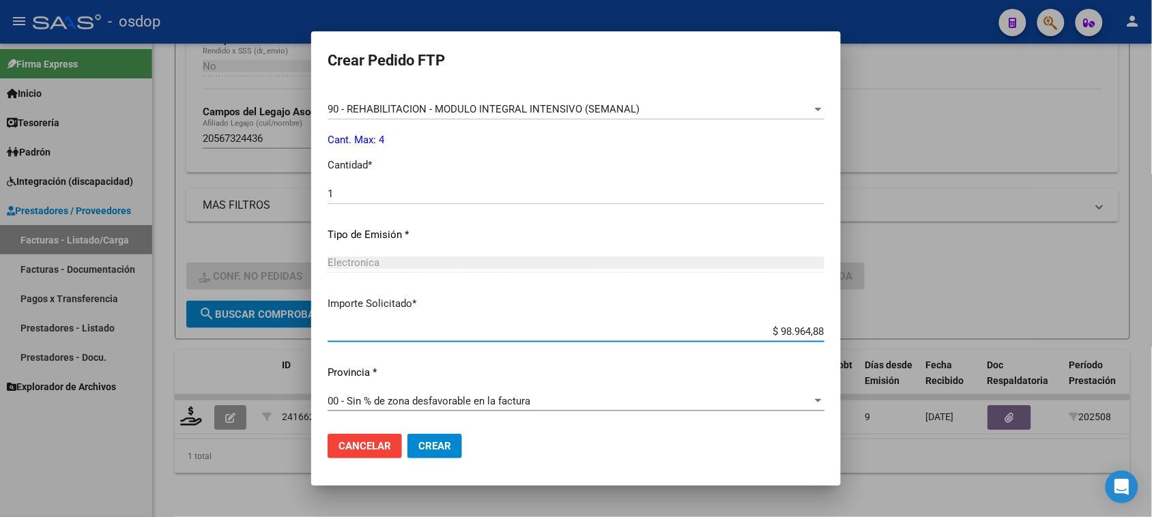
click at [799, 329] on input "$ 98.964,88" at bounding box center [576, 331] width 497 height 12
type input "$ 0,00"
click at [439, 444] on span "Crear" at bounding box center [434, 446] width 33 height 12
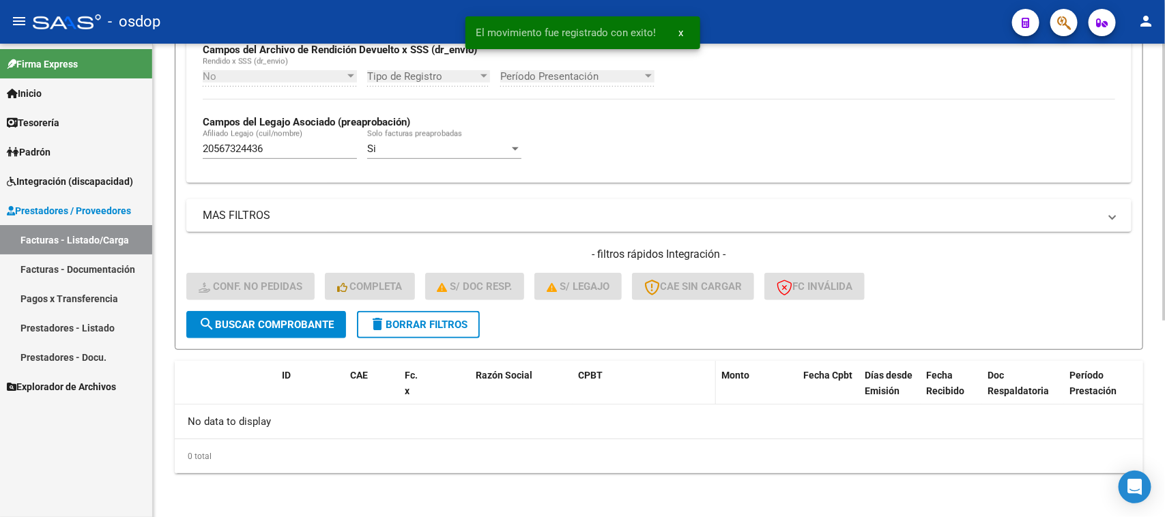
scroll to position [336, 0]
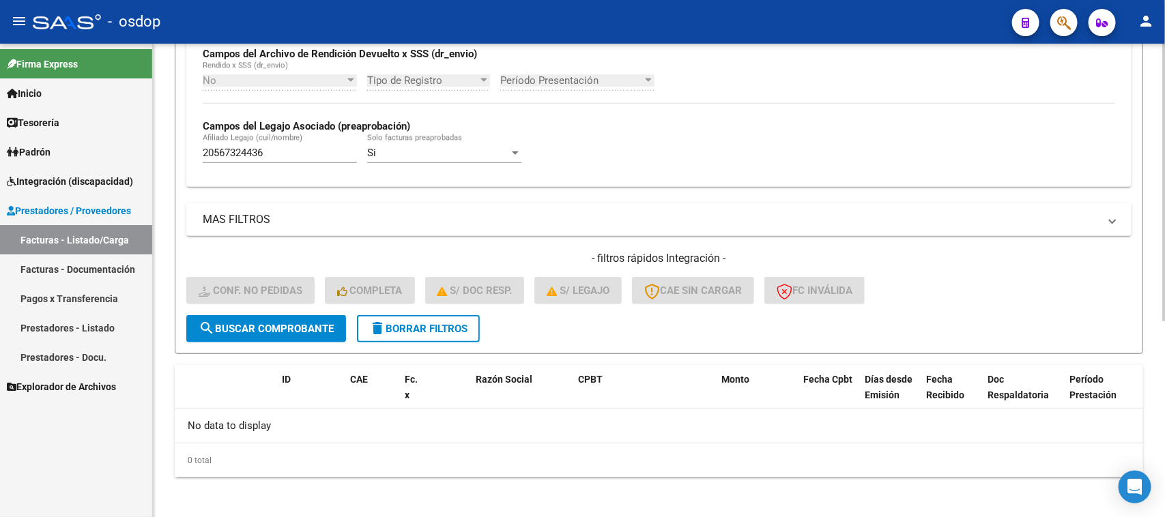
click at [422, 341] on form "Filtros Id Integración Area Seleccionar Gerenciador Seleccionar Gerenciador Si …" at bounding box center [659, 89] width 968 height 529
click at [424, 333] on button "delete Borrar Filtros" at bounding box center [418, 328] width 123 height 27
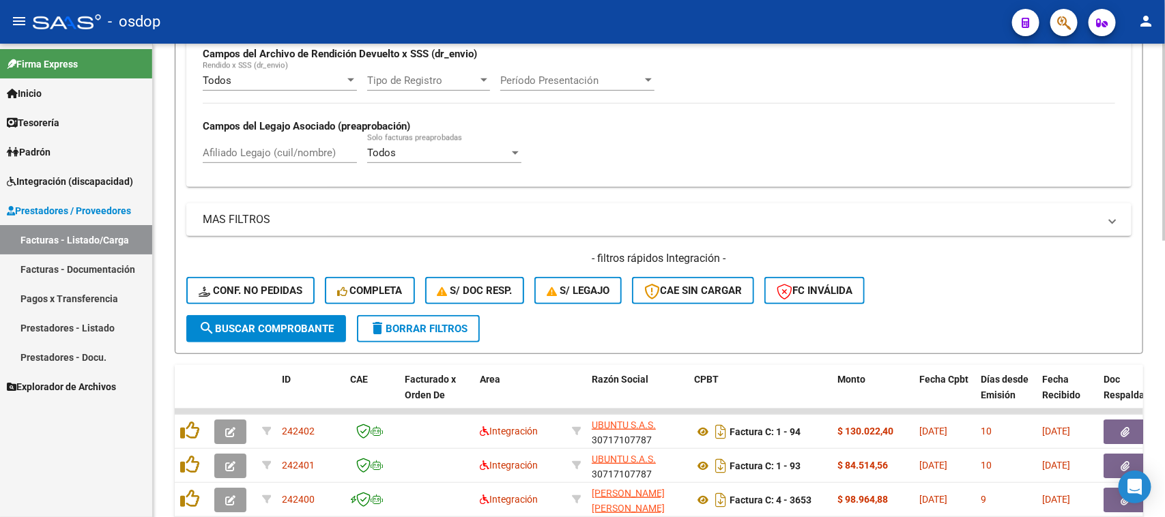
click at [274, 149] on input "Afiliado Legajo (cuil/nombre)" at bounding box center [280, 153] width 154 height 12
paste input "20567324436"
type input "20567324436"
click at [319, 328] on span "search Buscar Comprobante" at bounding box center [266, 329] width 135 height 12
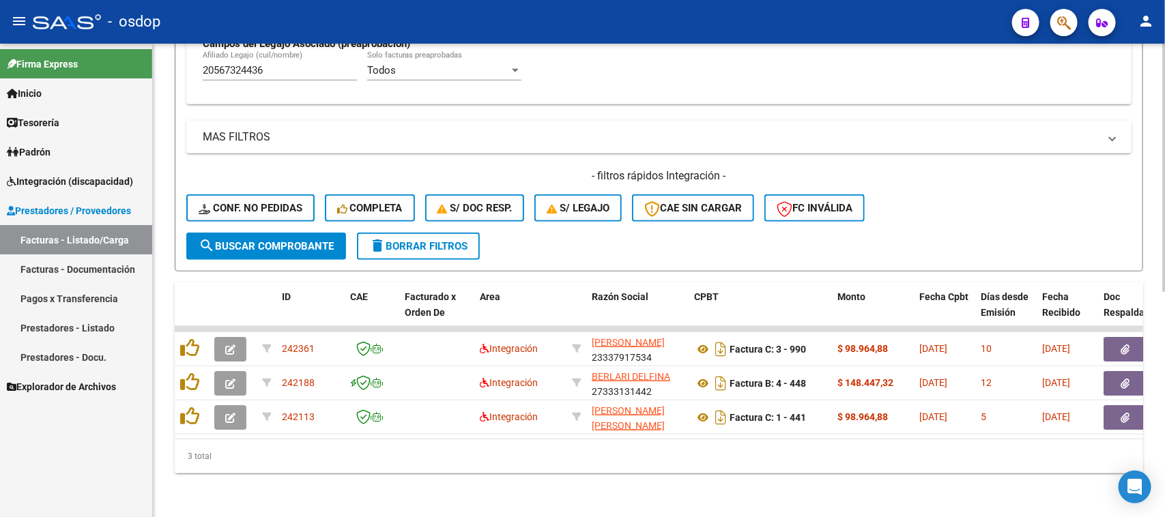
scroll to position [428, 0]
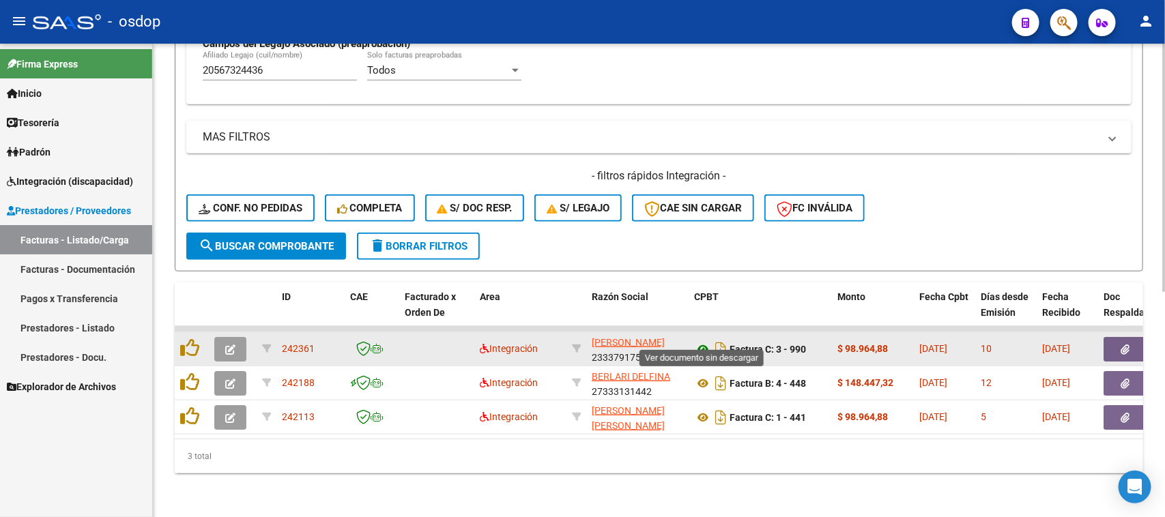
click at [701, 341] on icon at bounding box center [703, 349] width 18 height 16
click at [1119, 337] on button "button" at bounding box center [1125, 349] width 44 height 25
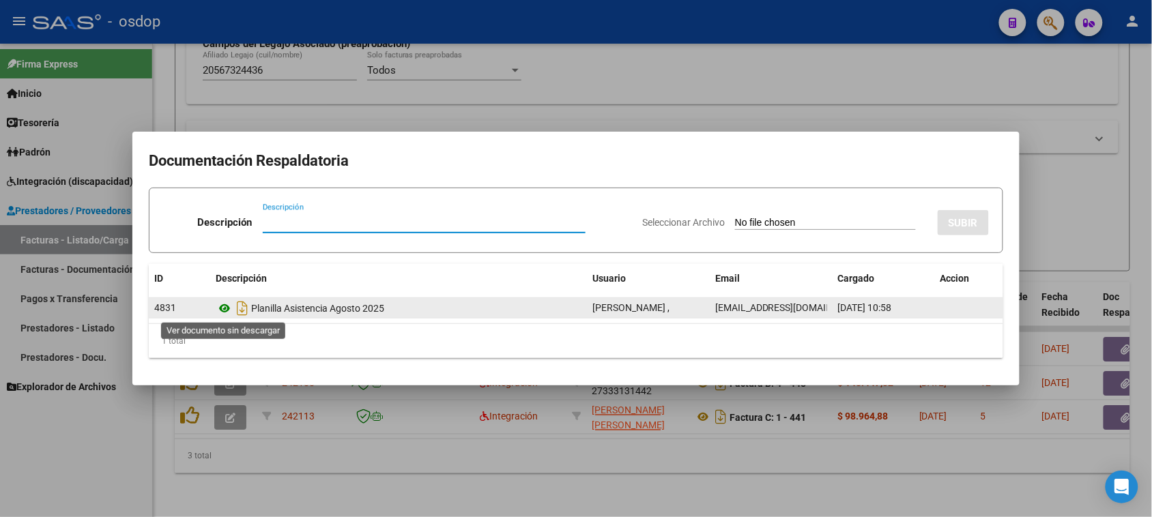
click at [229, 310] on icon at bounding box center [225, 308] width 18 height 16
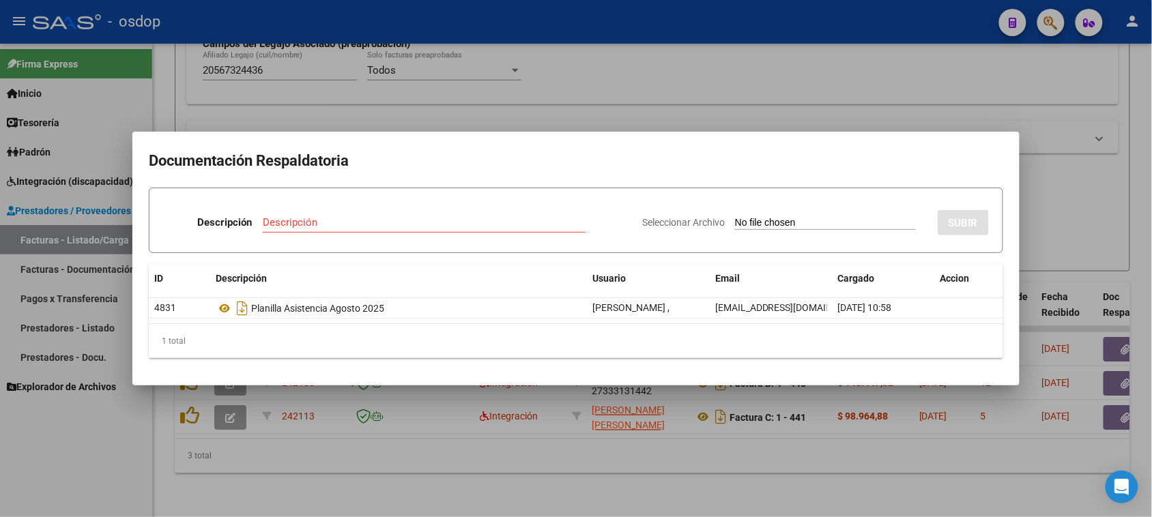
click at [732, 471] on div at bounding box center [576, 258] width 1152 height 517
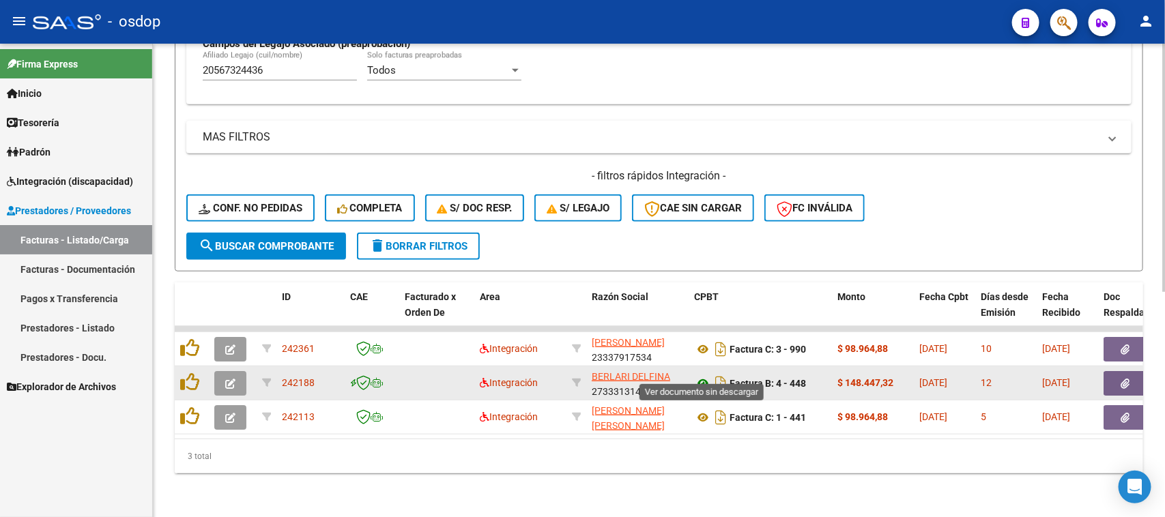
click at [701, 375] on icon at bounding box center [703, 383] width 18 height 16
click at [1112, 371] on button "button" at bounding box center [1125, 383] width 44 height 25
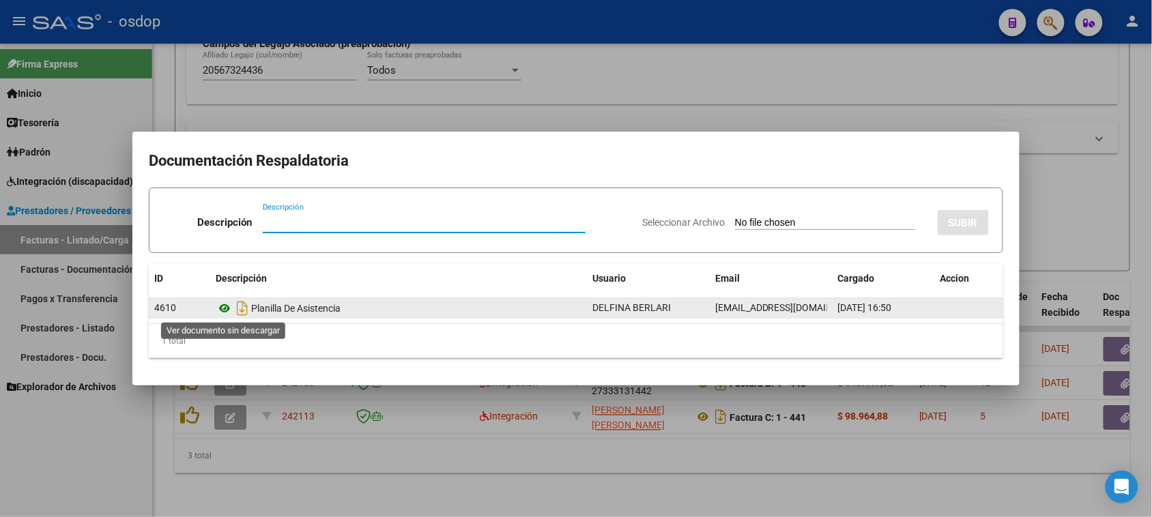
click at [225, 308] on icon at bounding box center [225, 308] width 18 height 16
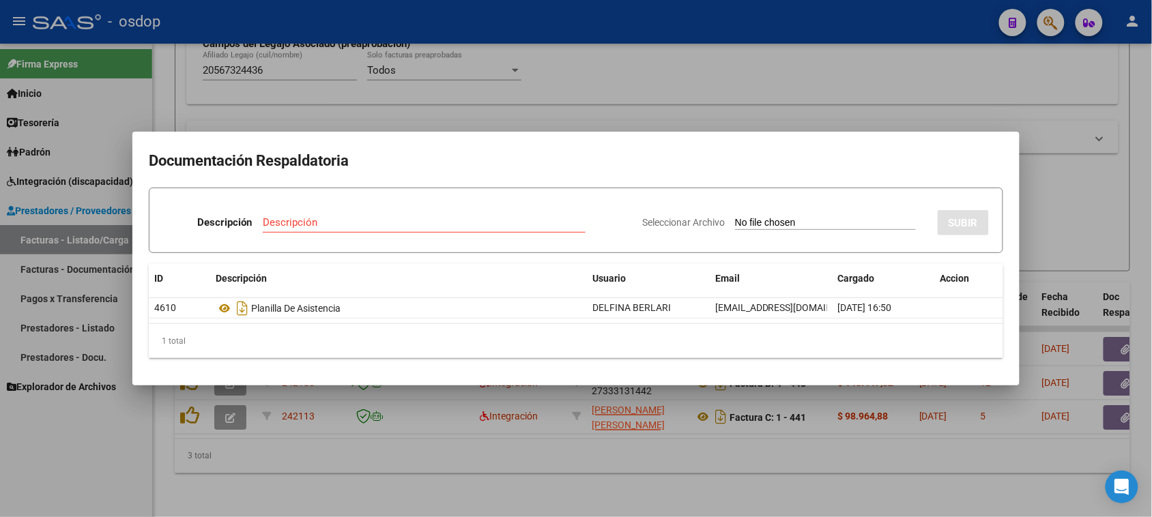
click at [834, 467] on div at bounding box center [576, 258] width 1152 height 517
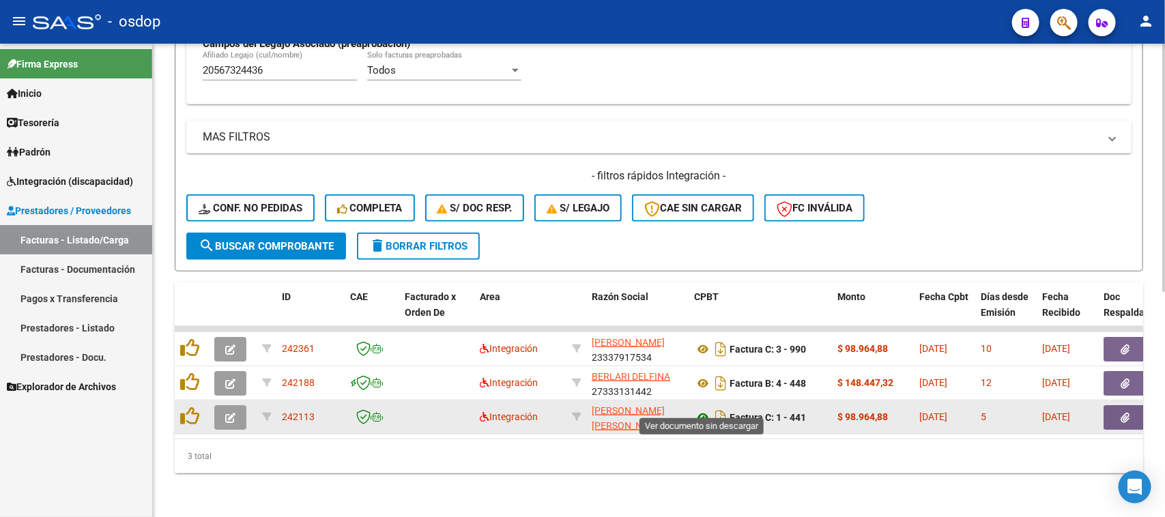
click at [705, 409] on icon at bounding box center [703, 417] width 18 height 16
click at [1117, 405] on button "button" at bounding box center [1125, 417] width 44 height 25
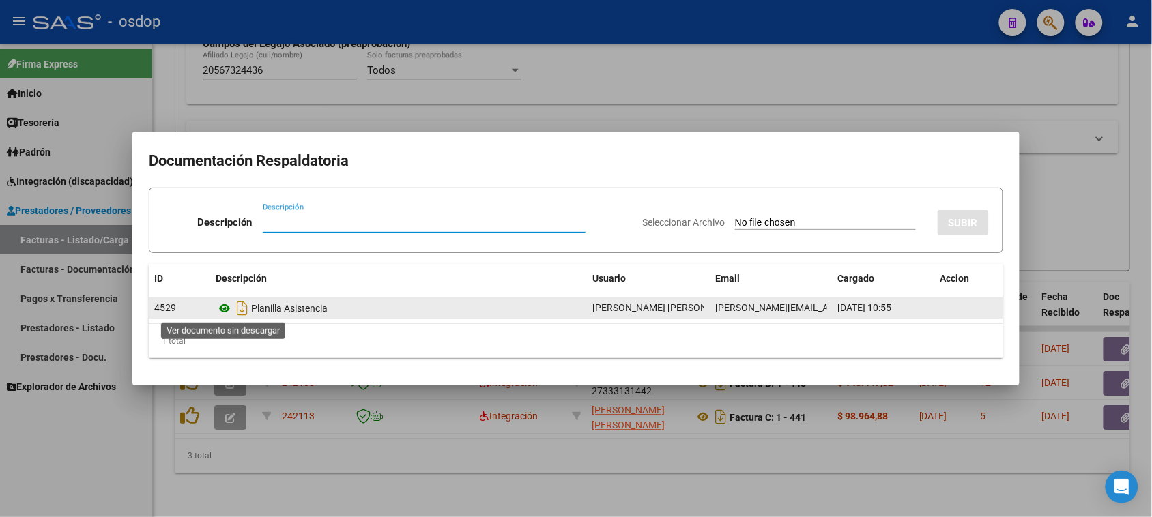
click at [223, 309] on icon at bounding box center [225, 308] width 18 height 16
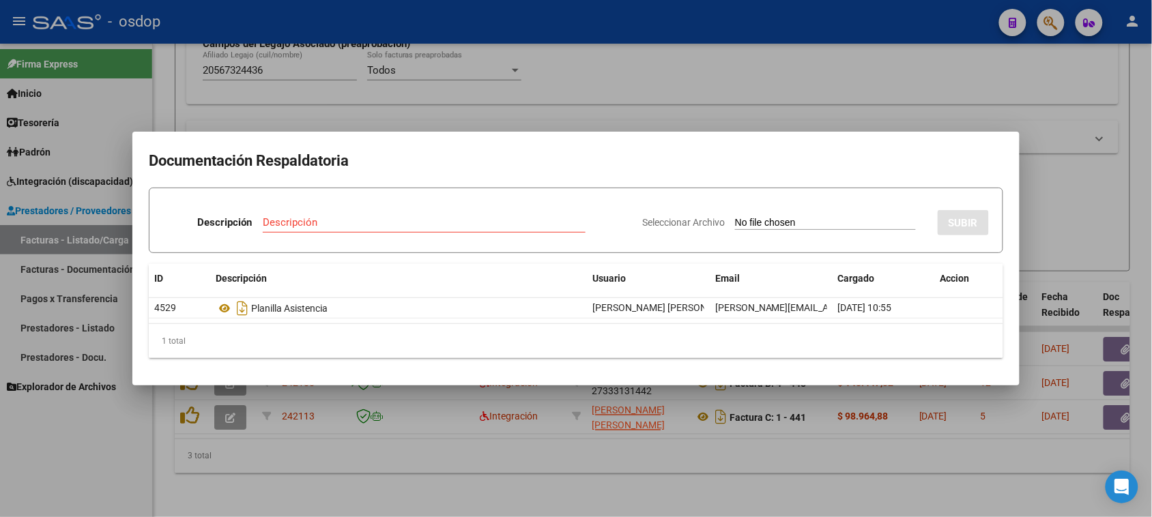
click at [683, 490] on div at bounding box center [576, 258] width 1152 height 517
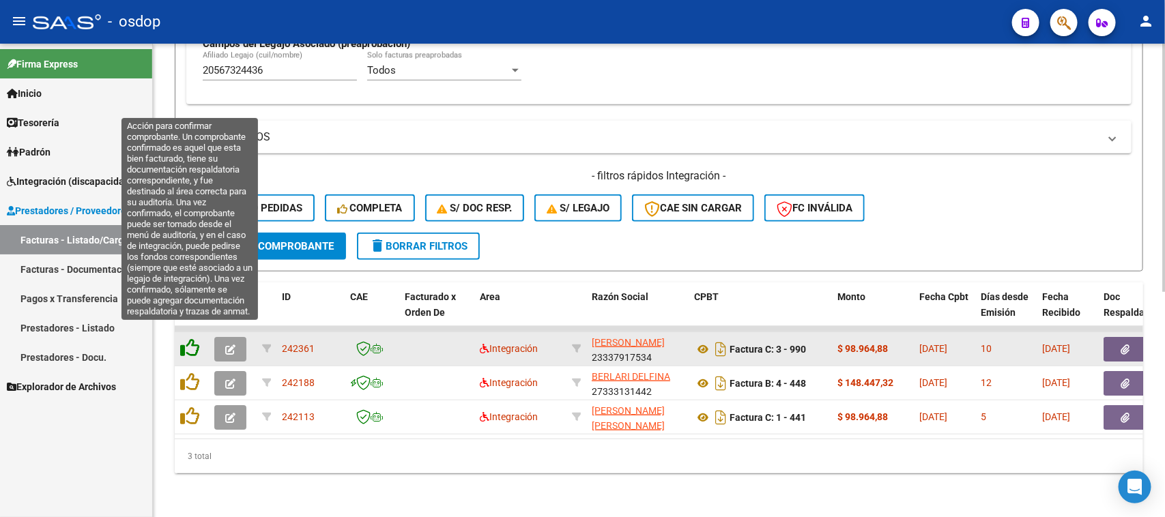
click at [183, 338] on icon at bounding box center [189, 347] width 19 height 19
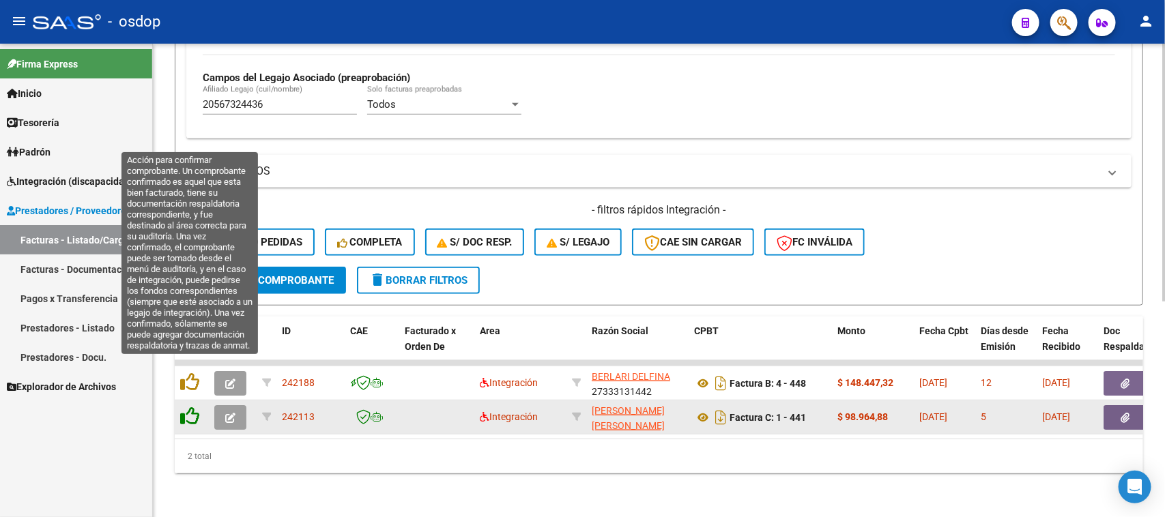
click at [190, 373] on icon at bounding box center [189, 382] width 19 height 19
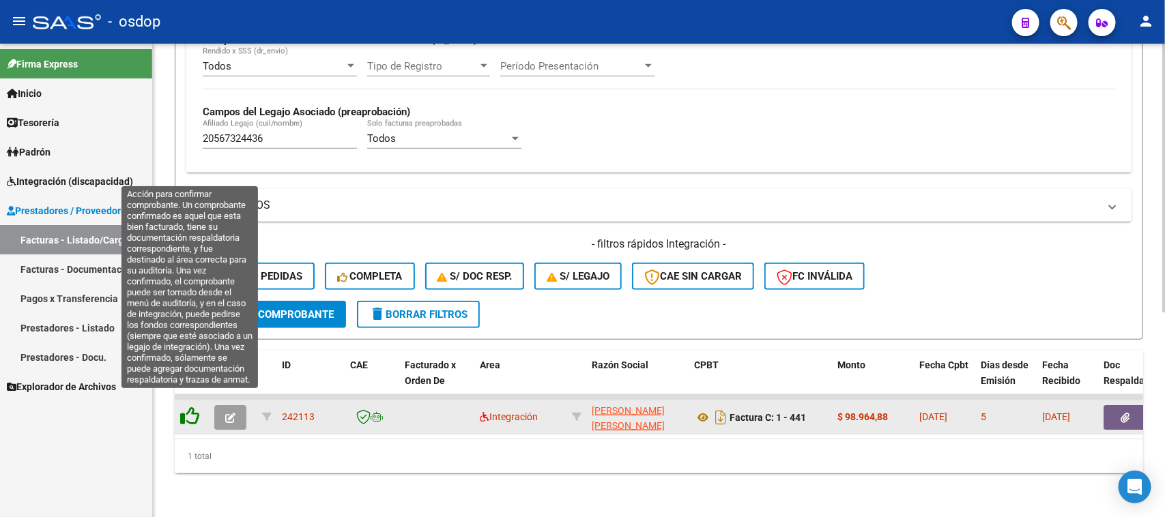
click at [188, 407] on icon at bounding box center [189, 416] width 19 height 19
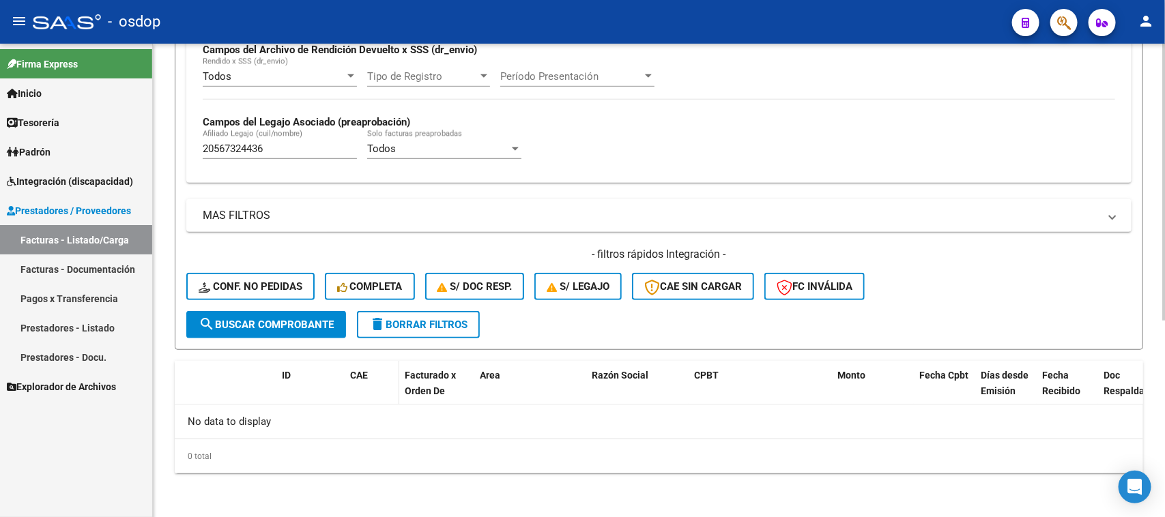
scroll to position [336, 0]
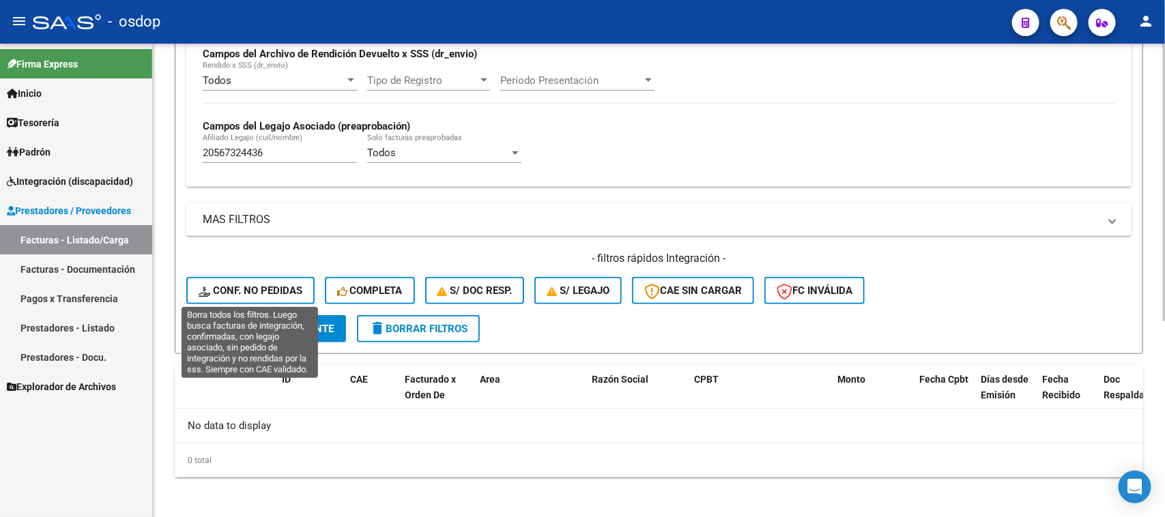
click at [261, 288] on span "Conf. no pedidas" at bounding box center [251, 291] width 104 height 12
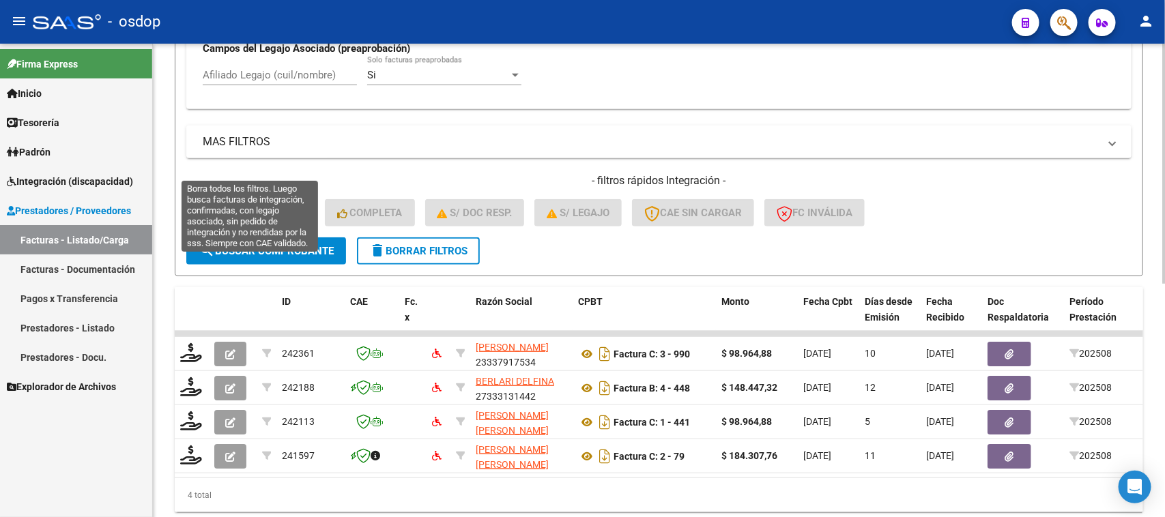
scroll to position [377, 0]
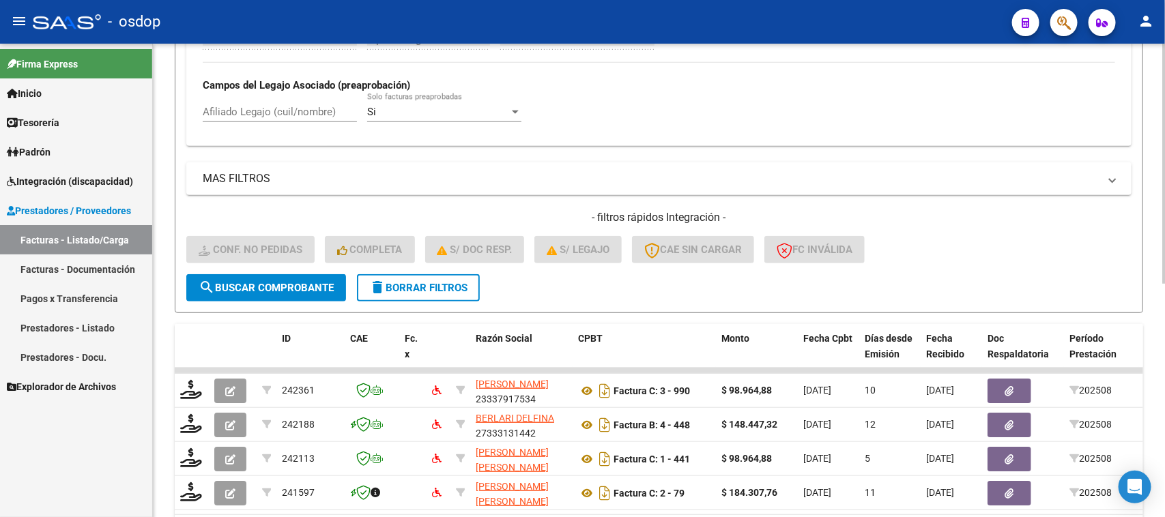
click at [271, 113] on input "Afiliado Legajo (cuil/nombre)" at bounding box center [280, 112] width 154 height 12
paste input "20567324436"
type input "20567324436"
click at [291, 282] on span "search Buscar Comprobante" at bounding box center [266, 288] width 135 height 12
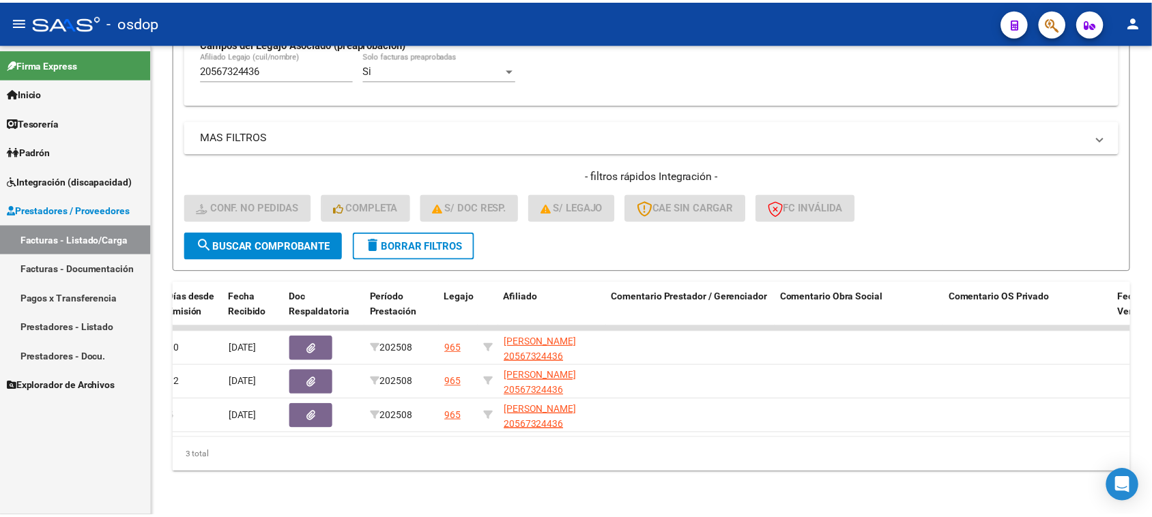
scroll to position [0, 0]
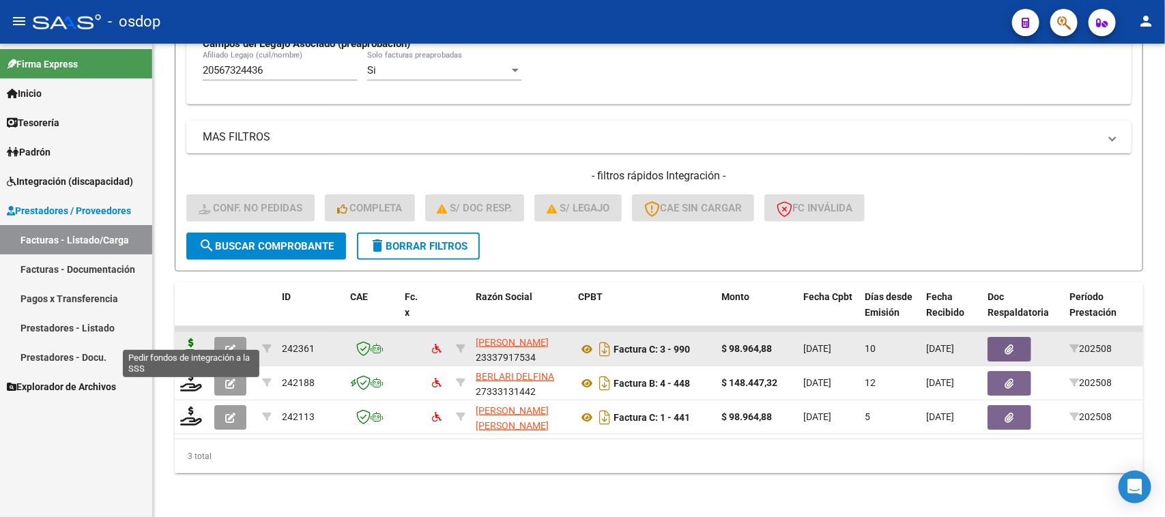
click at [188, 338] on icon at bounding box center [191, 347] width 22 height 19
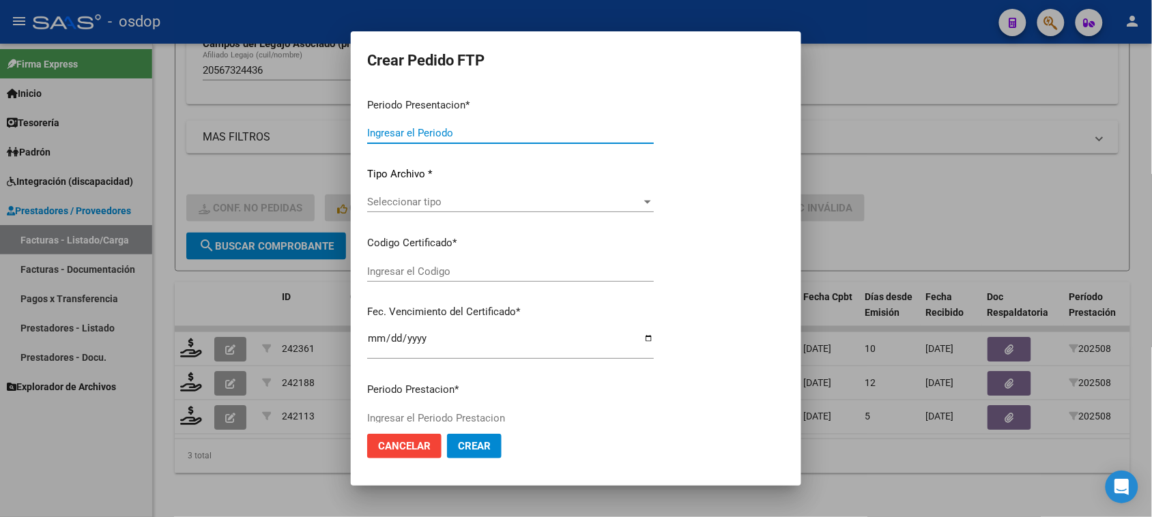
type input "202508"
type input "$ 98.964,88"
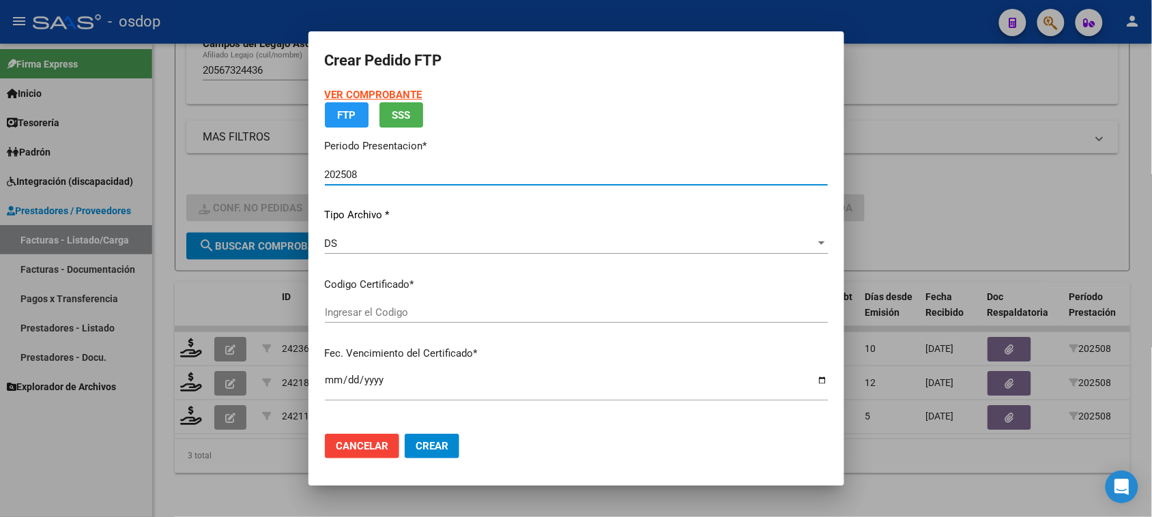
type input "4849508560"
type input "2026-02-27"
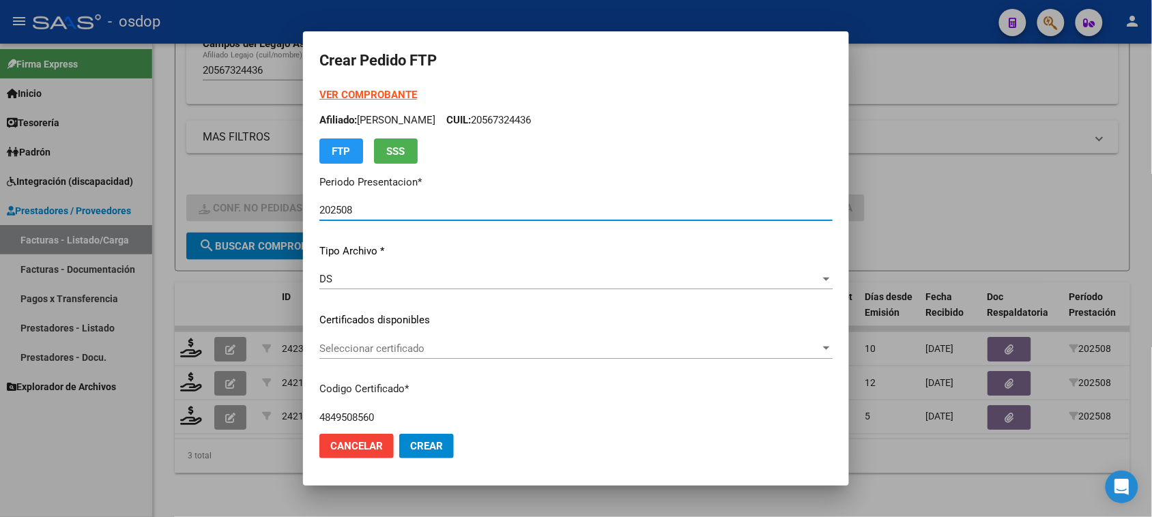
click at [486, 345] on span "Seleccionar certificado" at bounding box center [569, 349] width 501 height 12
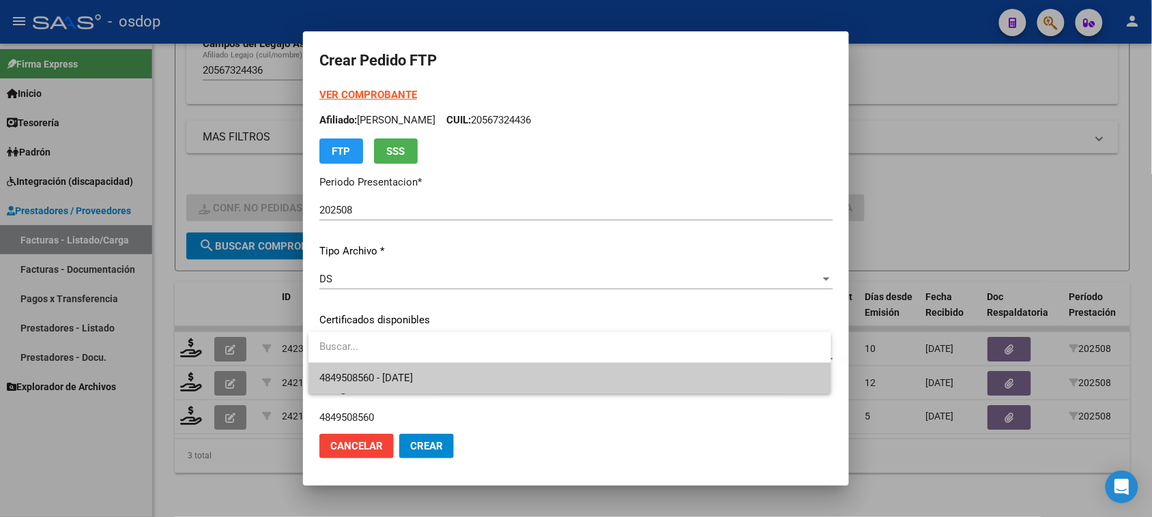
click at [493, 379] on span "4849508560 - 2026-02-27" at bounding box center [569, 378] width 500 height 31
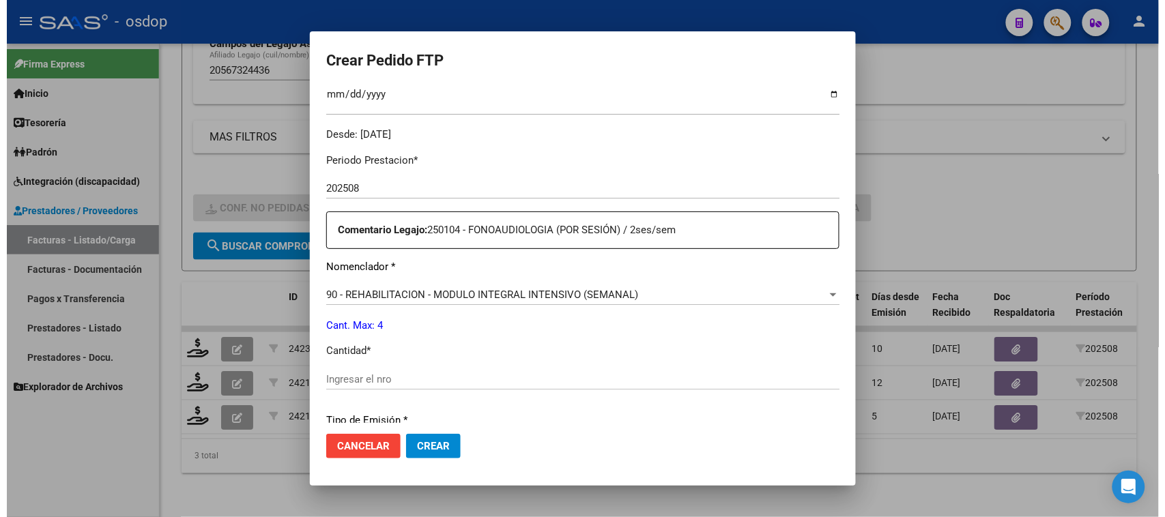
scroll to position [426, 0]
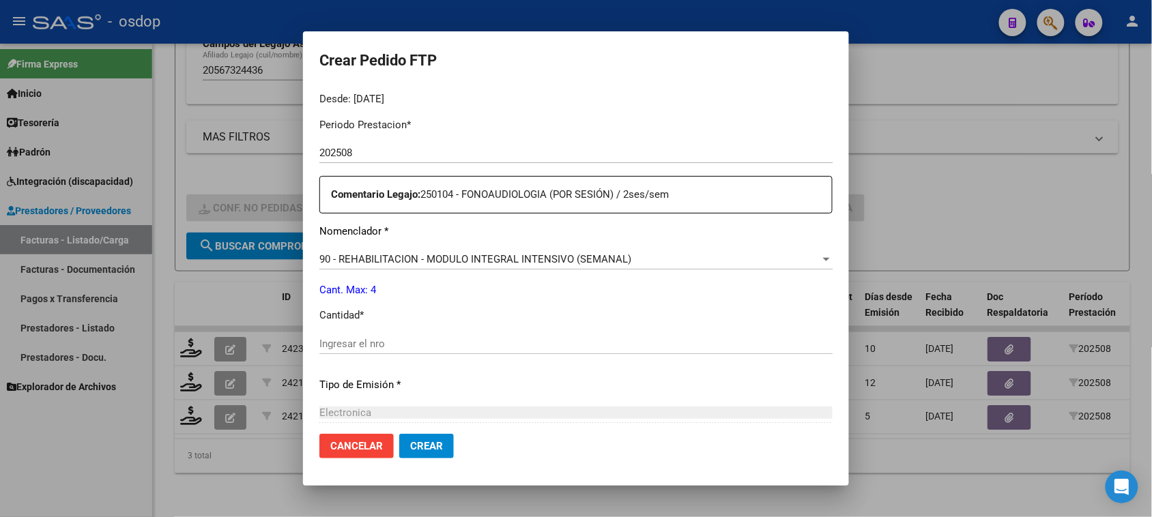
click at [371, 347] on input "Ingresar el nro" at bounding box center [575, 344] width 513 height 12
type input "4"
click at [422, 447] on span "Crear" at bounding box center [426, 446] width 33 height 12
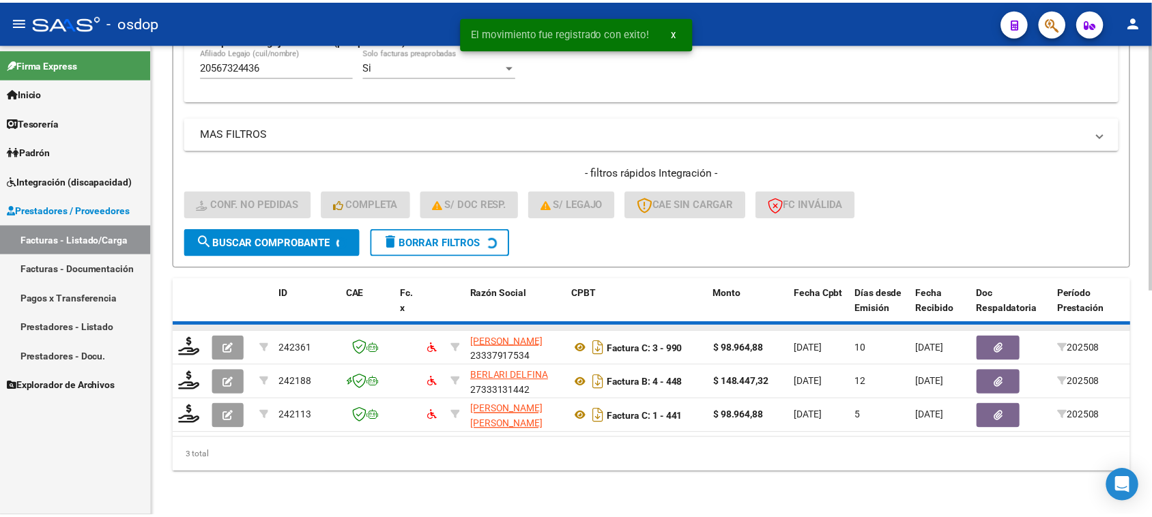
scroll to position [394, 0]
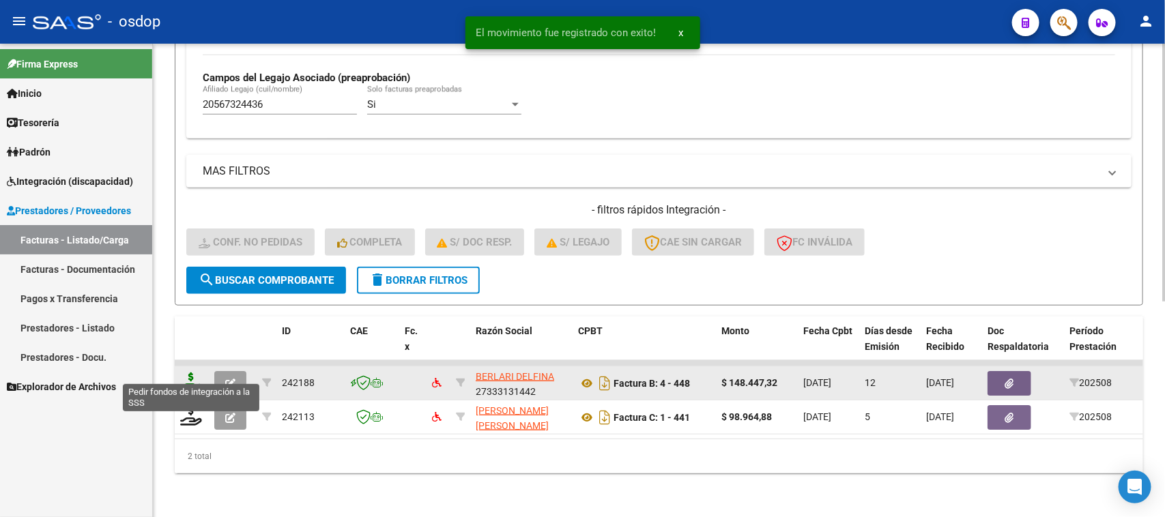
click at [192, 373] on icon at bounding box center [191, 382] width 22 height 19
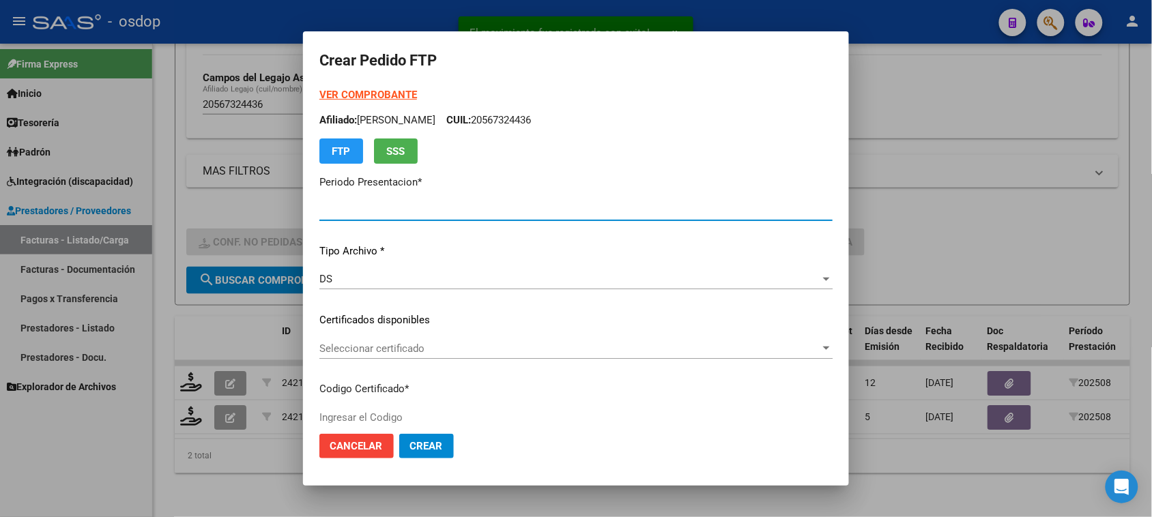
type input "202508"
type input "$ 148.447,32"
type input "4849508560"
type input "2026-02-27"
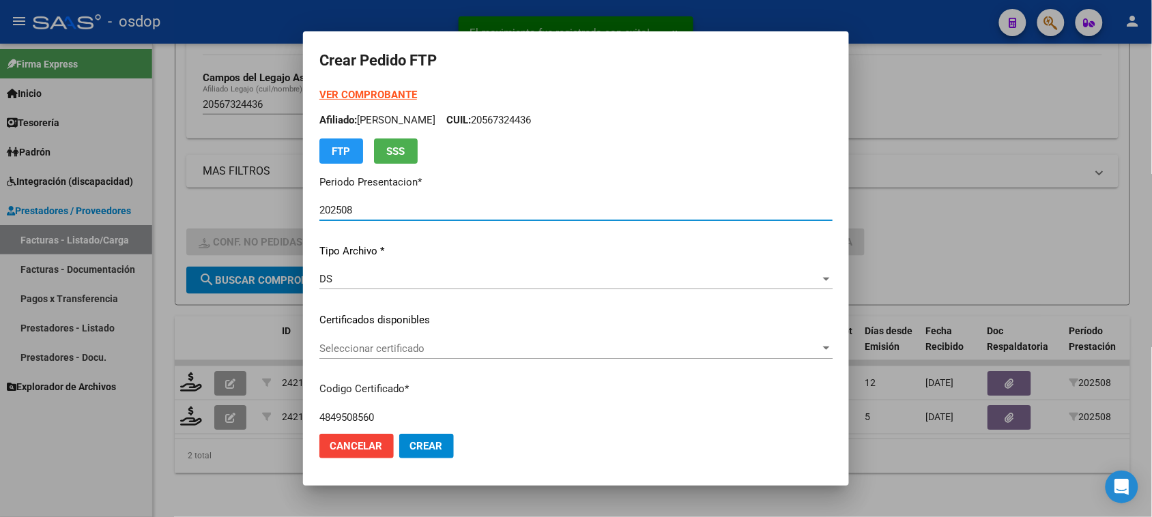
scroll to position [85, 0]
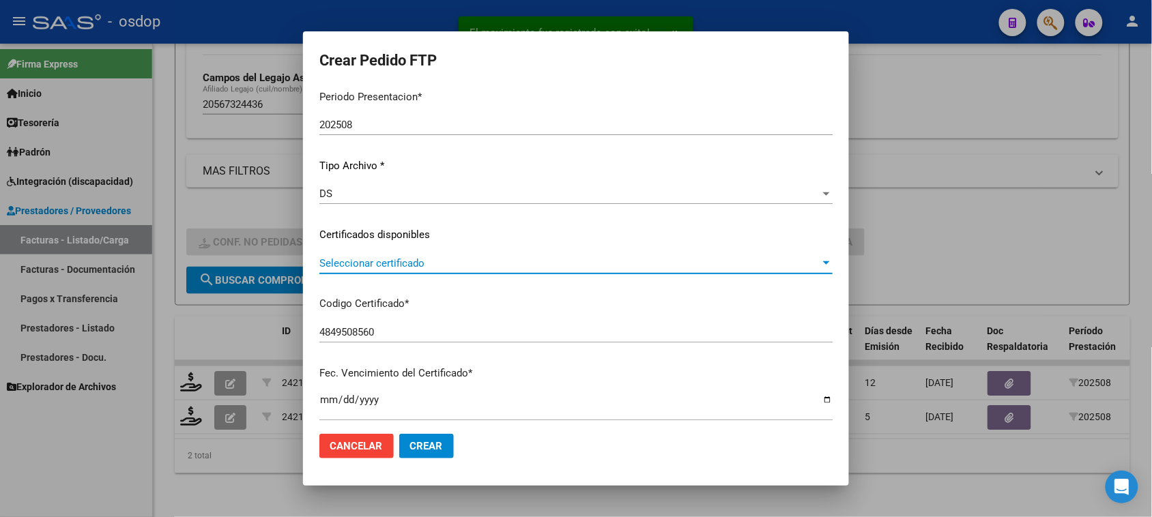
click at [522, 264] on span "Seleccionar certificado" at bounding box center [569, 263] width 501 height 12
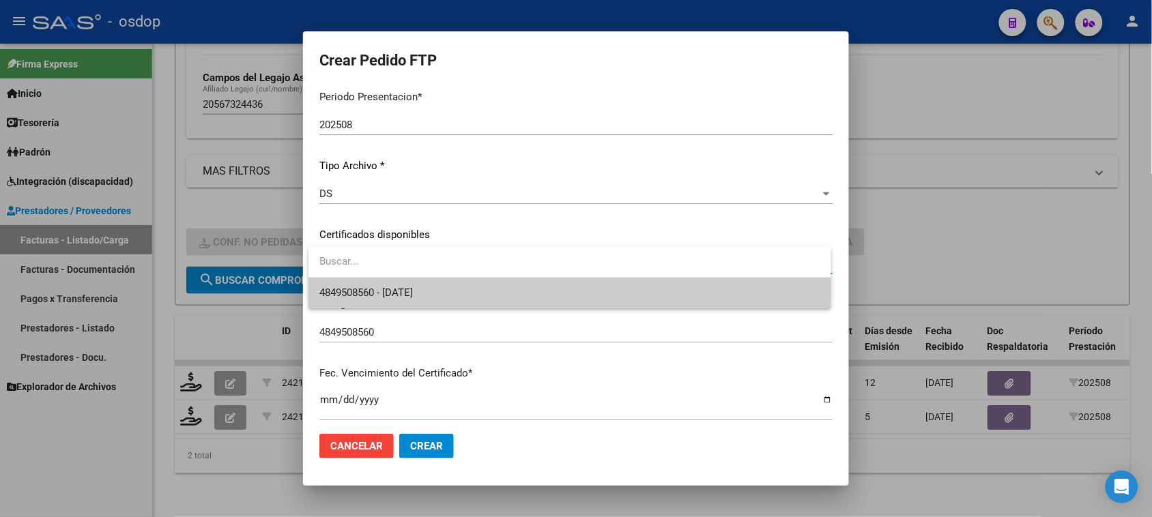
click at [493, 295] on span "4849508560 - 2026-02-27" at bounding box center [569, 293] width 500 height 31
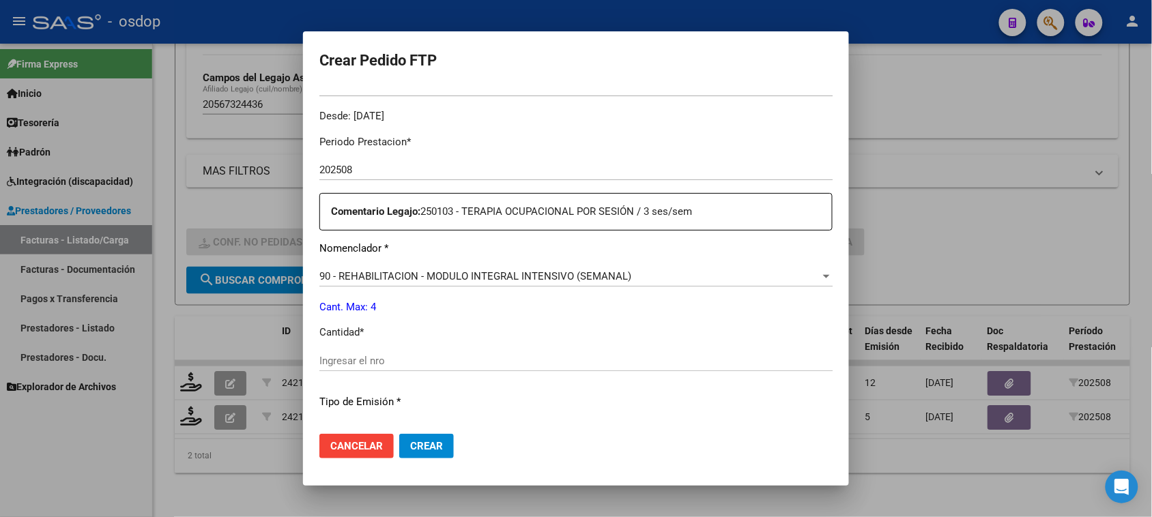
scroll to position [426, 0]
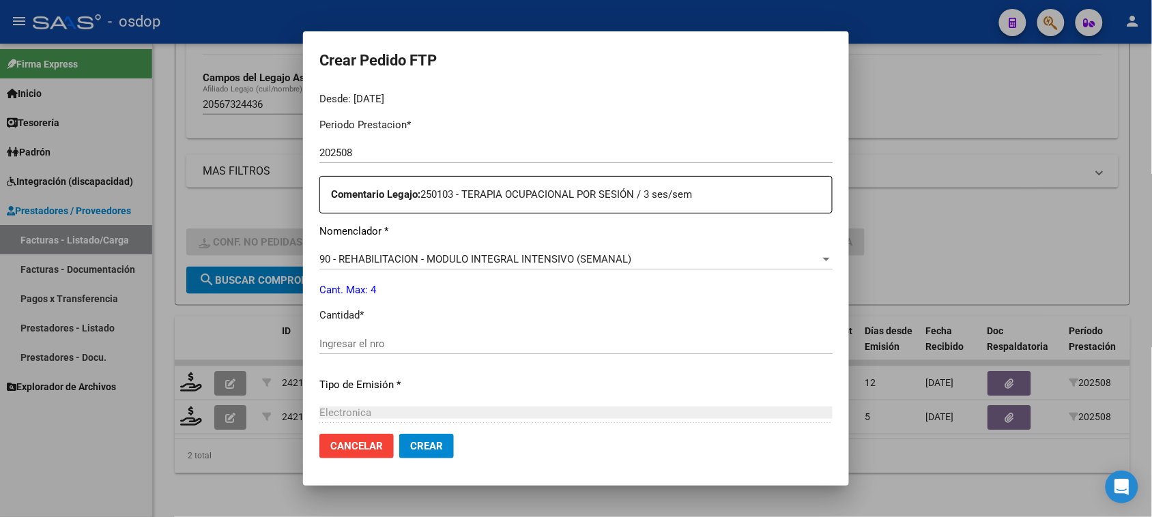
click at [372, 343] on input "Ingresar el nro" at bounding box center [575, 344] width 513 height 12
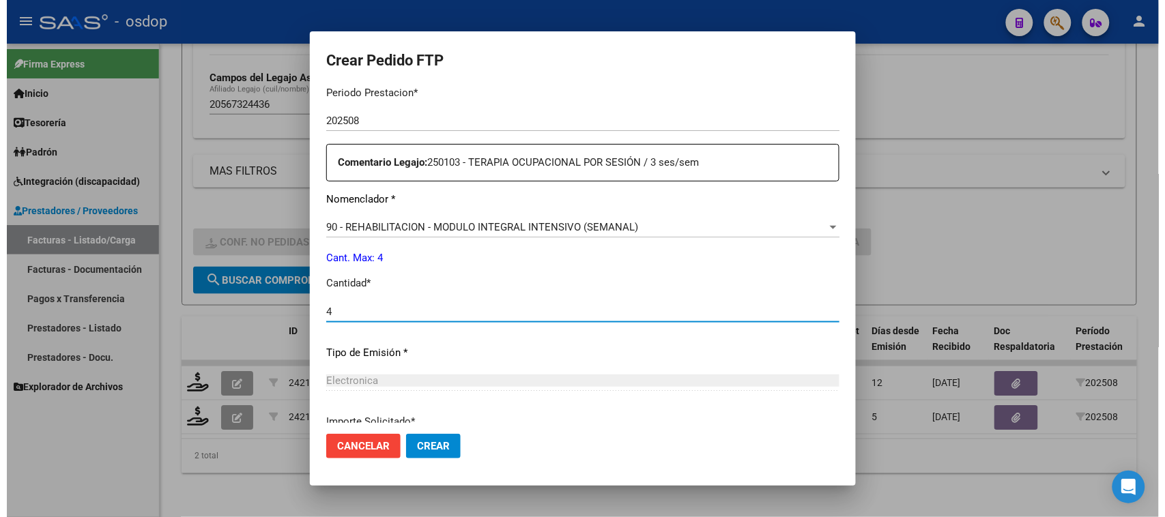
scroll to position [512, 0]
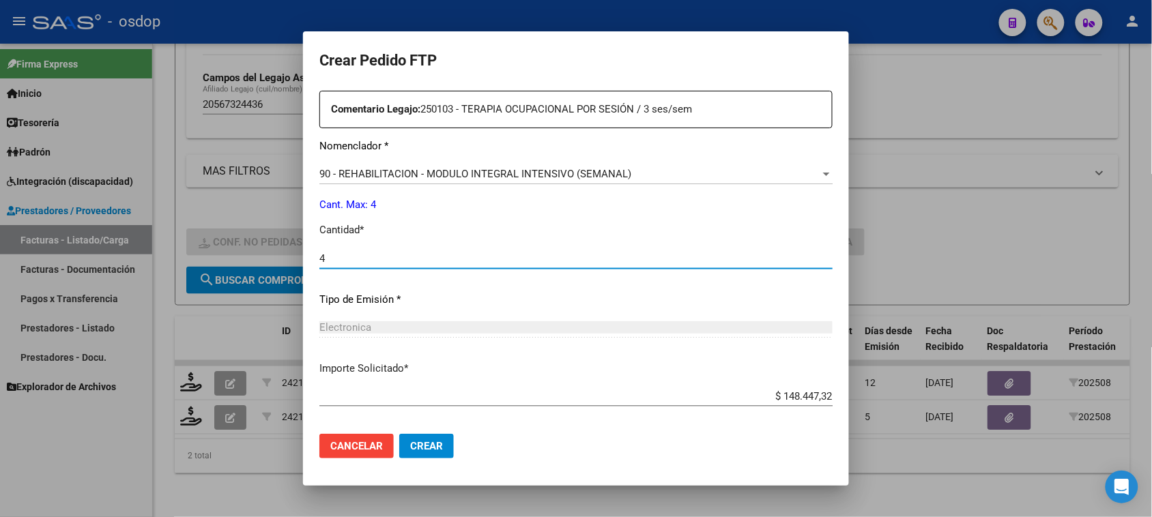
type input "4"
click at [440, 448] on span "Crear" at bounding box center [426, 446] width 33 height 12
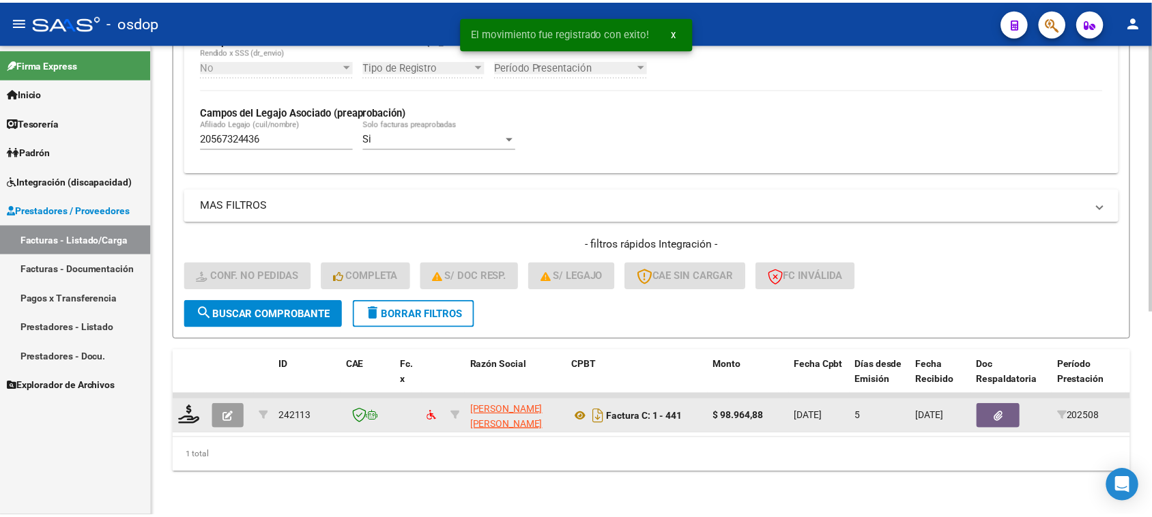
scroll to position [360, 0]
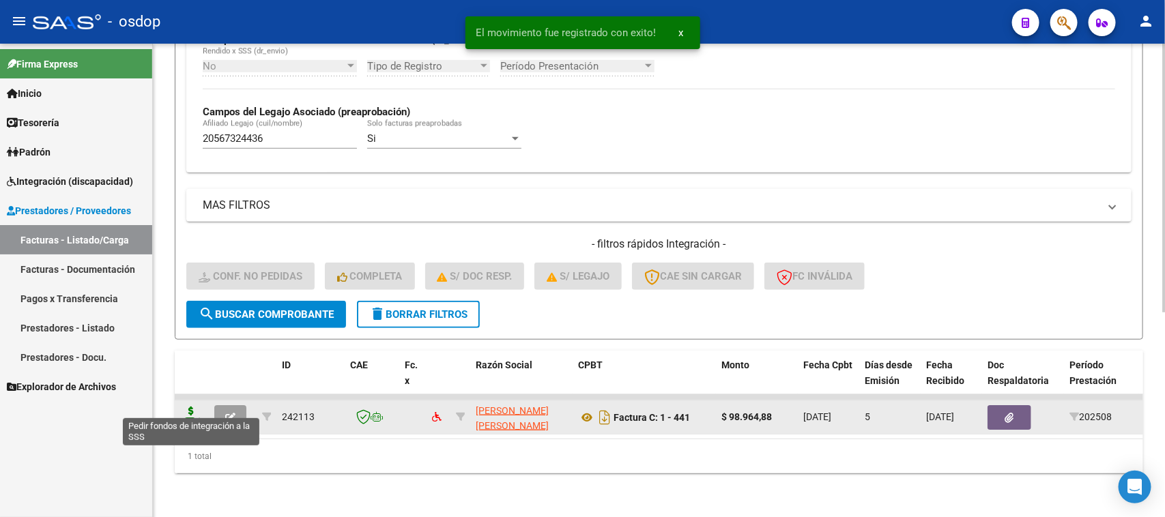
click at [186, 407] on icon at bounding box center [191, 416] width 22 height 19
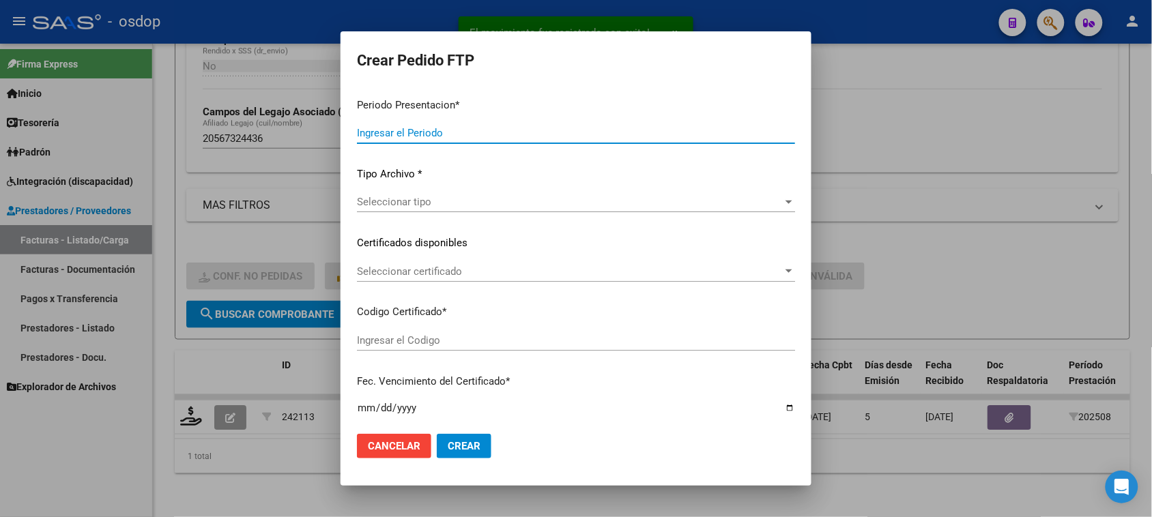
type input "202508"
type input "$ 98.964,88"
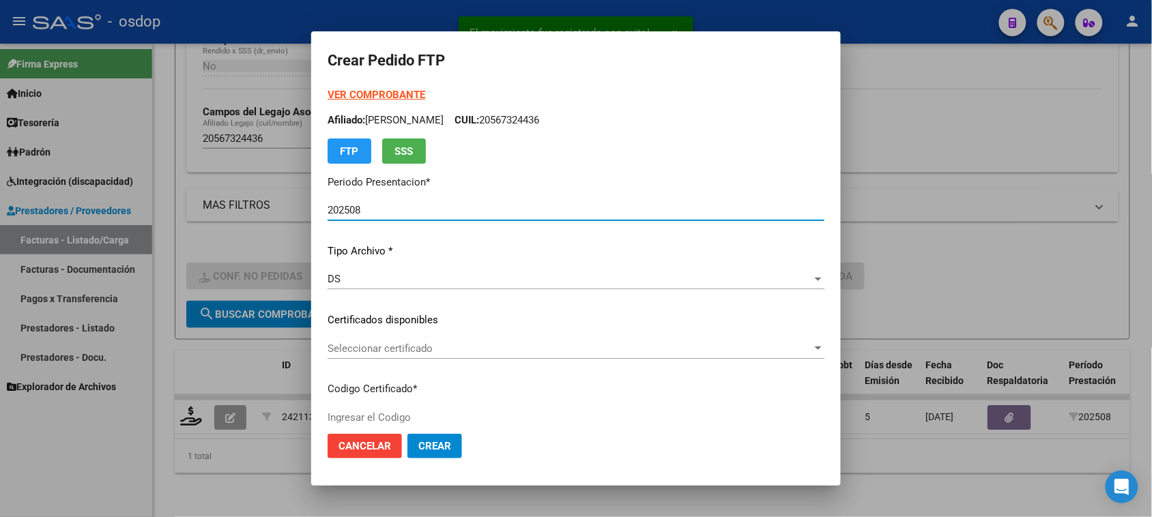
type input "4849508560"
type input "2026-02-27"
click at [527, 338] on div "Seleccionar certificado Seleccionar certificado" at bounding box center [576, 348] width 497 height 20
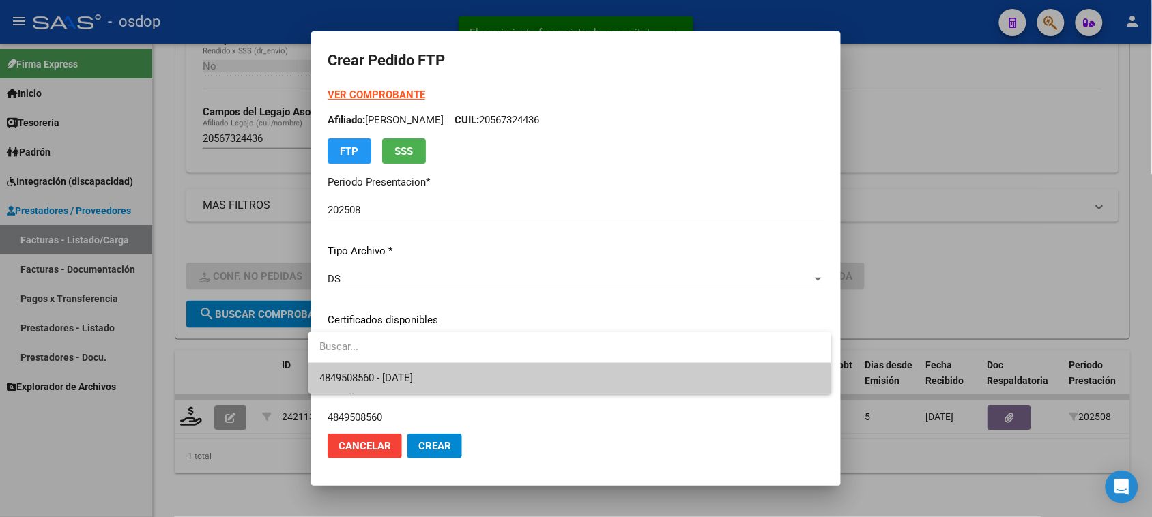
click at [529, 377] on span "4849508560 - 2026-02-27" at bounding box center [569, 378] width 500 height 31
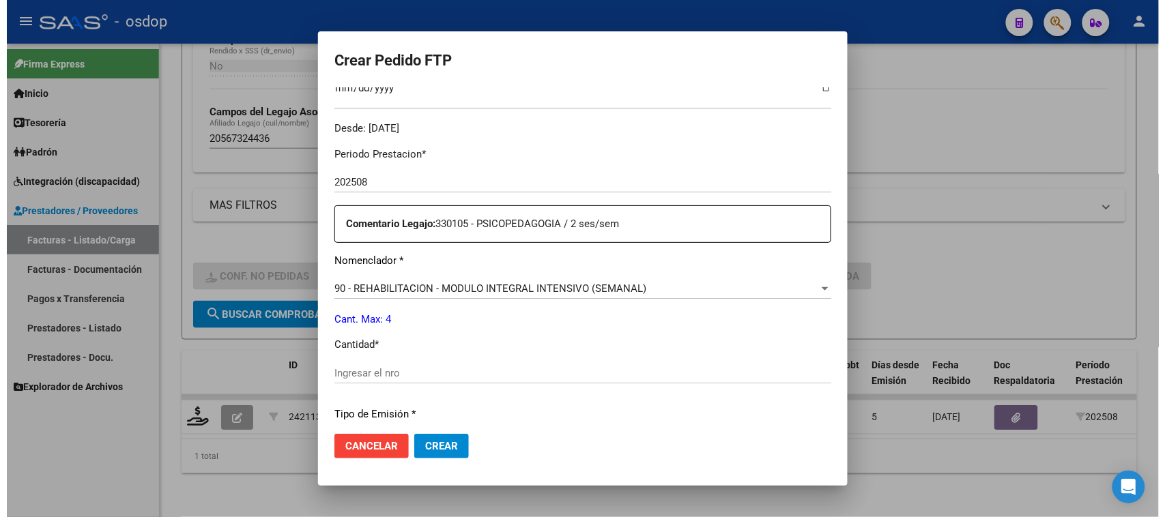
scroll to position [426, 0]
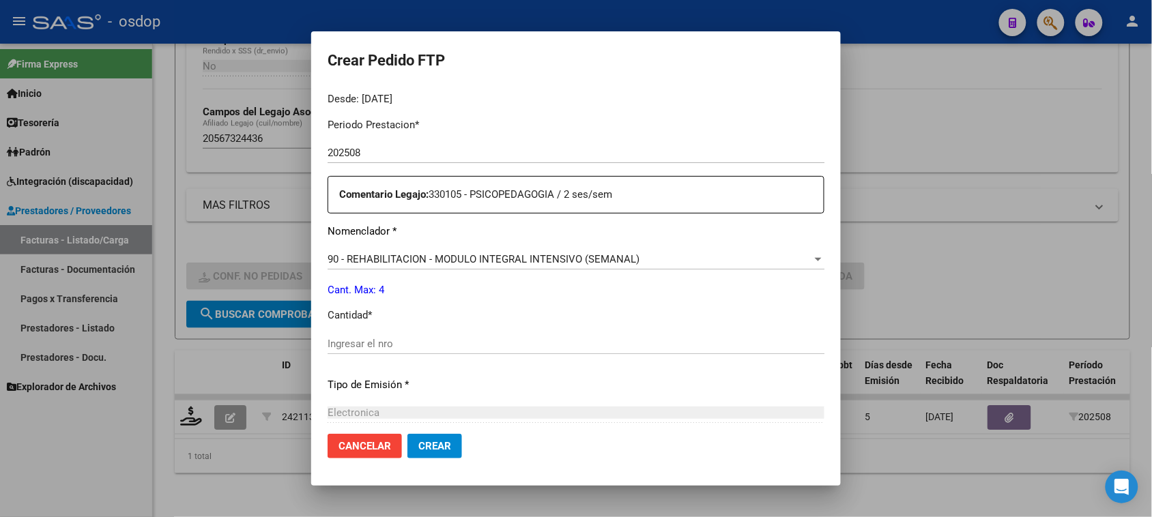
click at [398, 341] on input "Ingresar el nro" at bounding box center [576, 344] width 497 height 12
type input "4"
click at [433, 452] on button "Crear" at bounding box center [434, 446] width 55 height 25
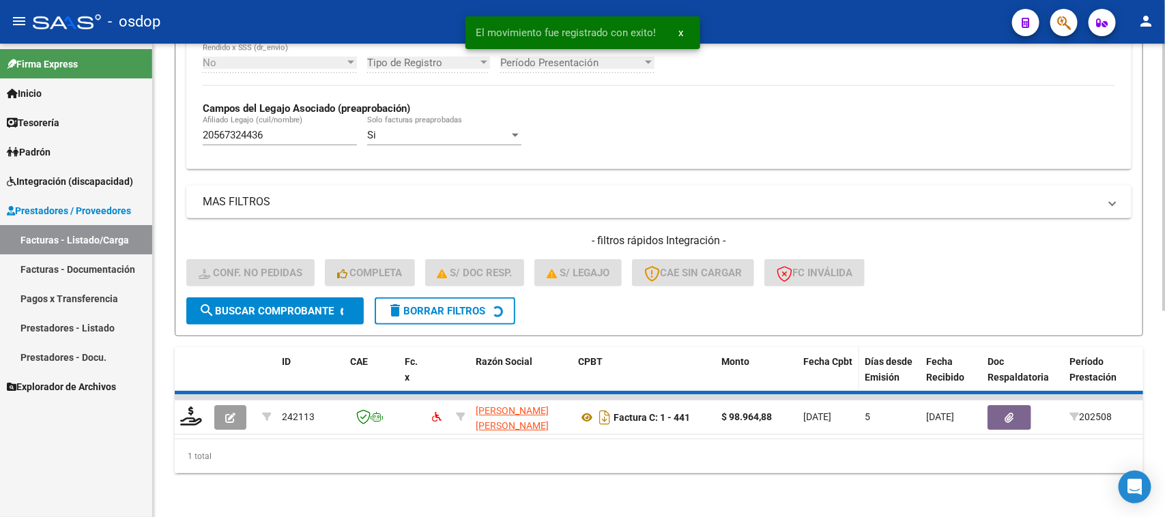
scroll to position [336, 0]
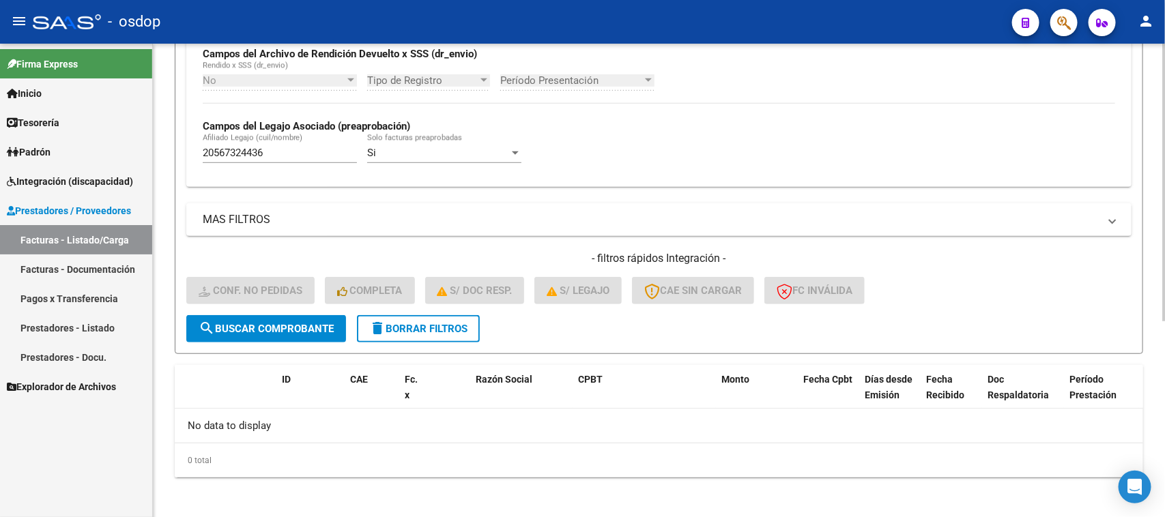
click at [381, 320] on mat-icon "delete" at bounding box center [377, 328] width 16 height 16
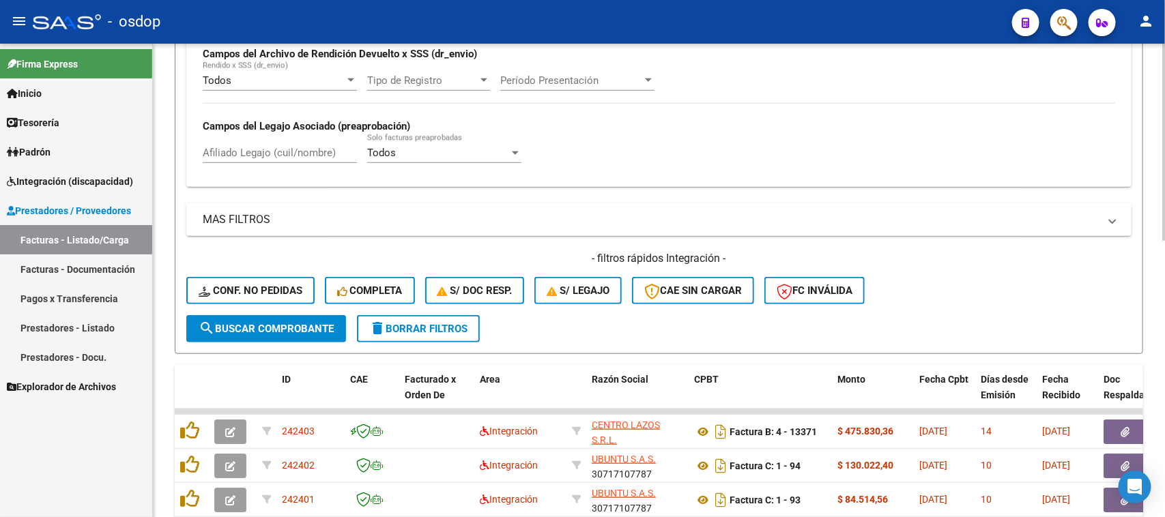
click at [315, 178] on div "Todos Cargado en Para Enviar SSS Período De Prestación Campos del Archivo de Re…" at bounding box center [658, 87] width 945 height 199
click at [306, 156] on input "Afiliado Legajo (cuil/nombre)" at bounding box center [280, 153] width 154 height 12
paste input "27586756627"
type input "27586756627"
click at [305, 323] on span "search Buscar Comprobante" at bounding box center [266, 329] width 135 height 12
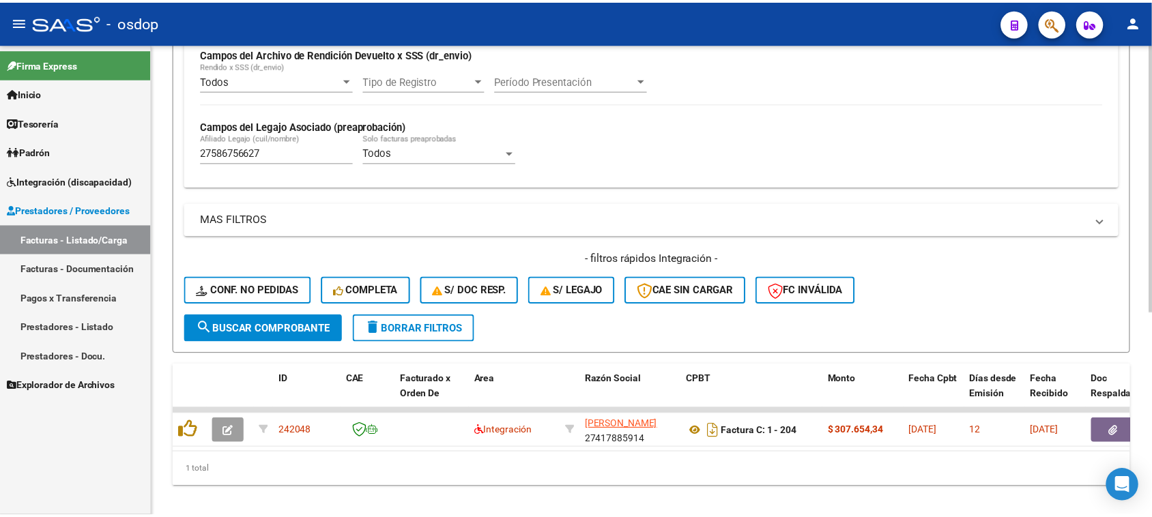
scroll to position [360, 0]
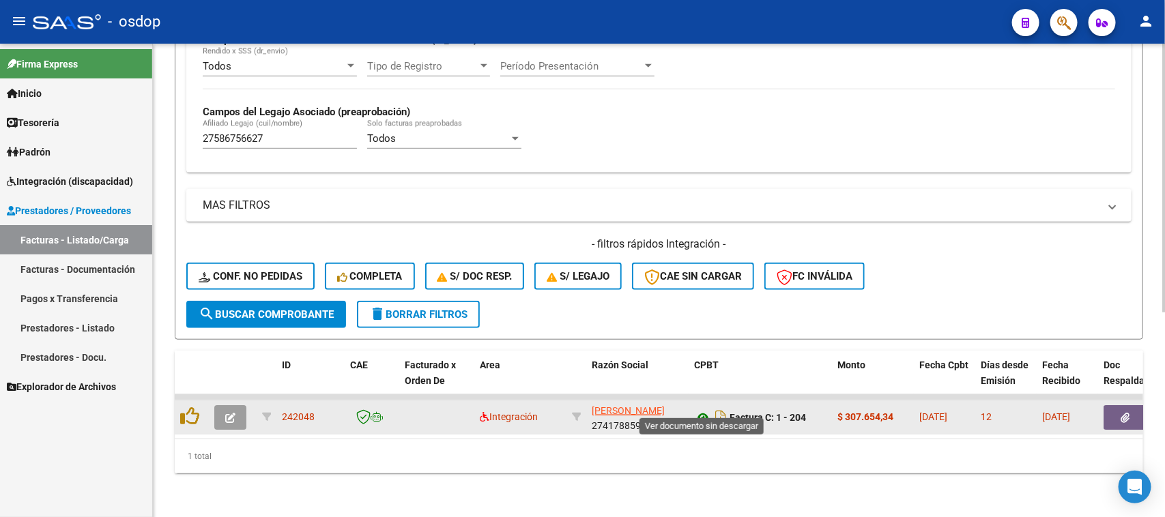
click at [707, 409] on icon at bounding box center [703, 417] width 18 height 16
click at [1122, 413] on icon "button" at bounding box center [1125, 418] width 9 height 10
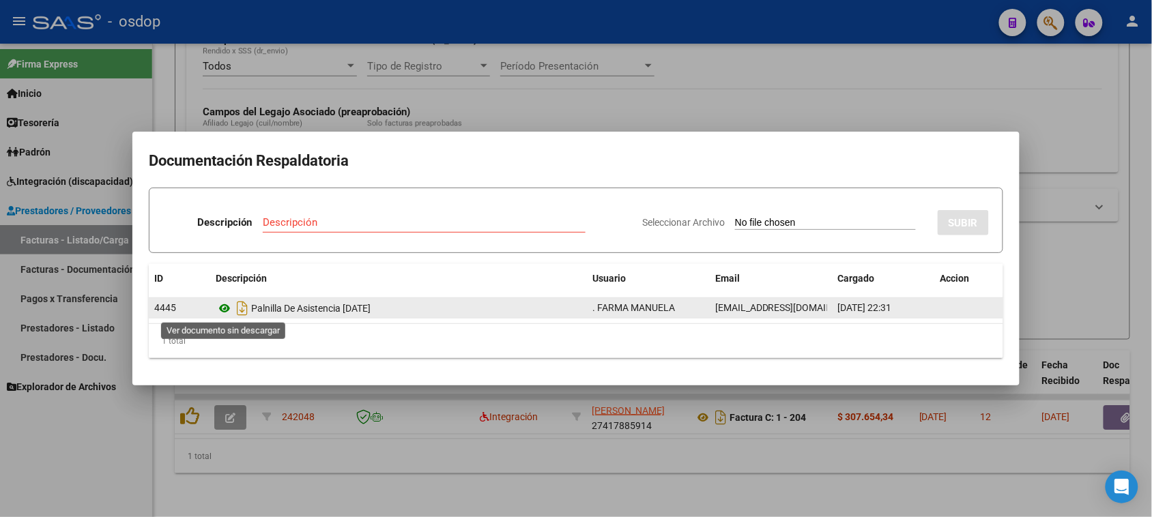
click at [229, 312] on icon at bounding box center [225, 308] width 18 height 16
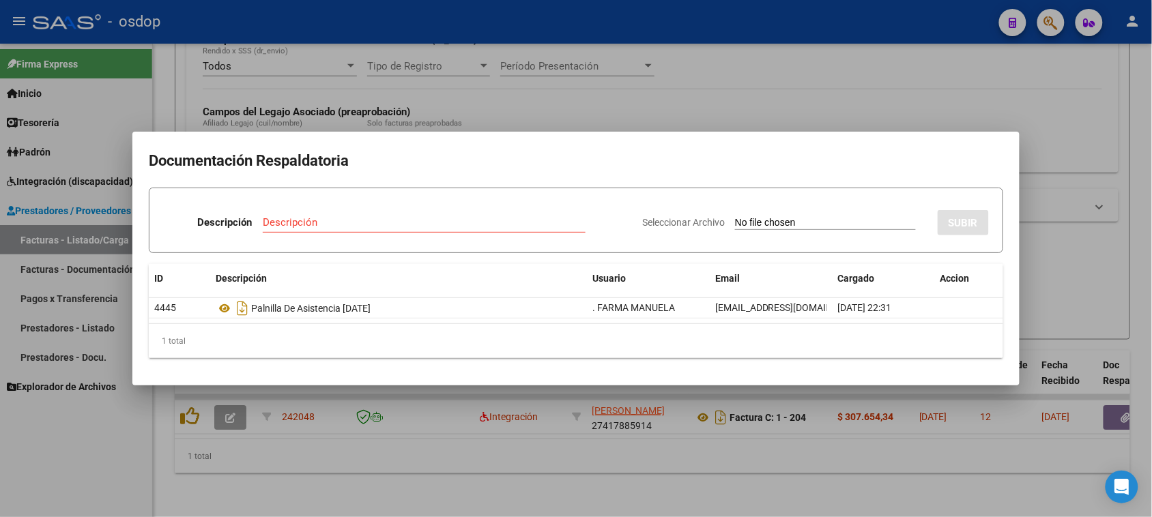
click at [683, 512] on div at bounding box center [576, 258] width 1152 height 517
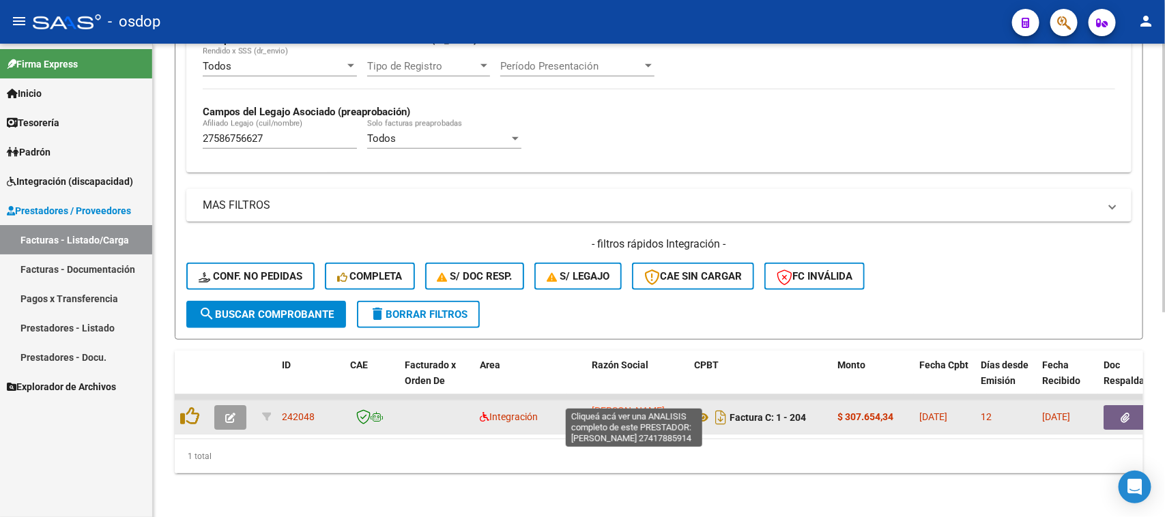
click at [620, 405] on span "FARMAR [PERSON_NAME]" at bounding box center [628, 410] width 73 height 11
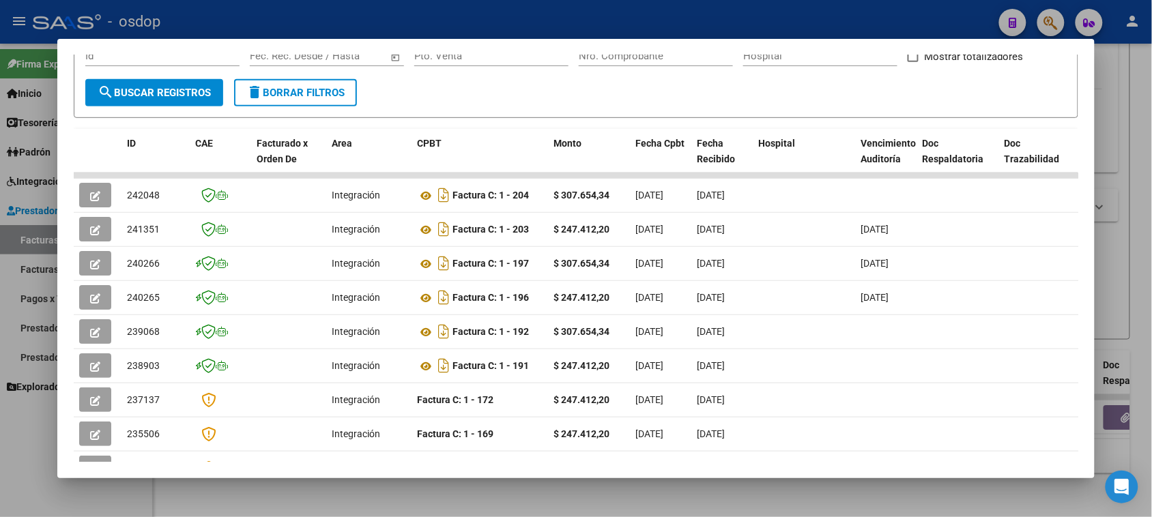
scroll to position [256, 0]
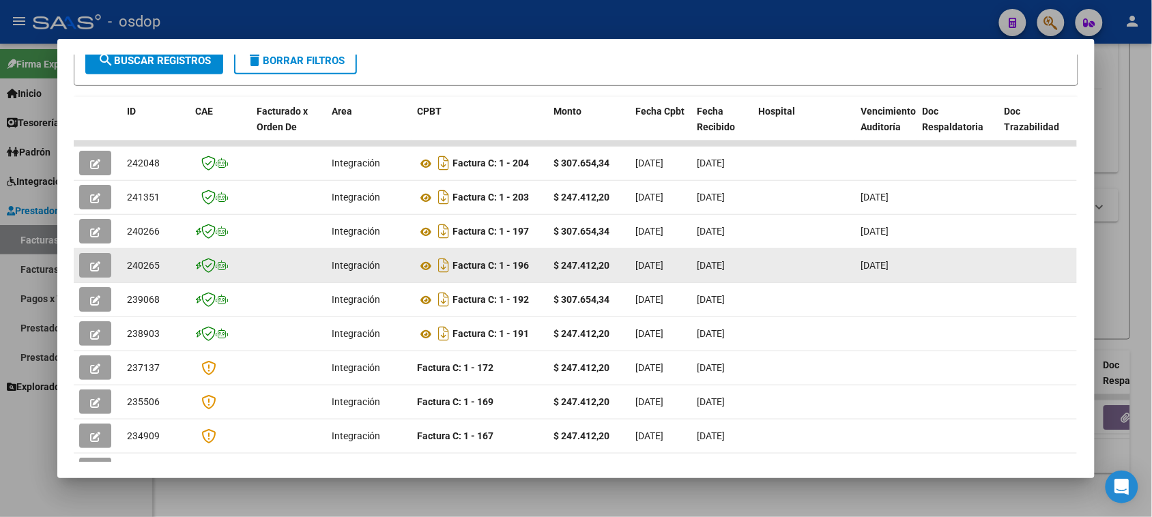
click at [90, 264] on icon "button" at bounding box center [95, 266] width 10 height 10
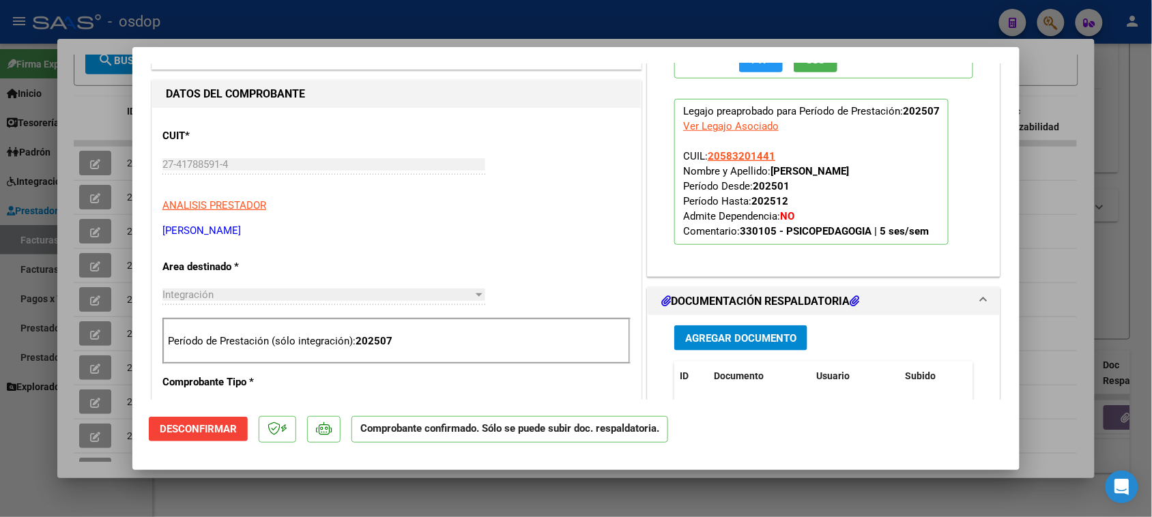
scroll to position [426, 0]
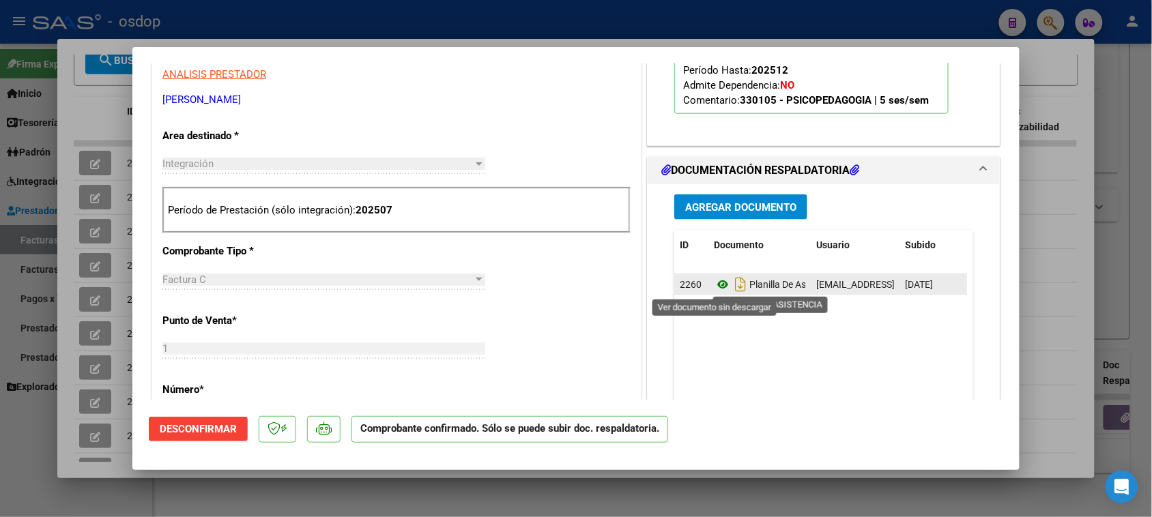
click at [717, 283] on icon at bounding box center [723, 284] width 18 height 16
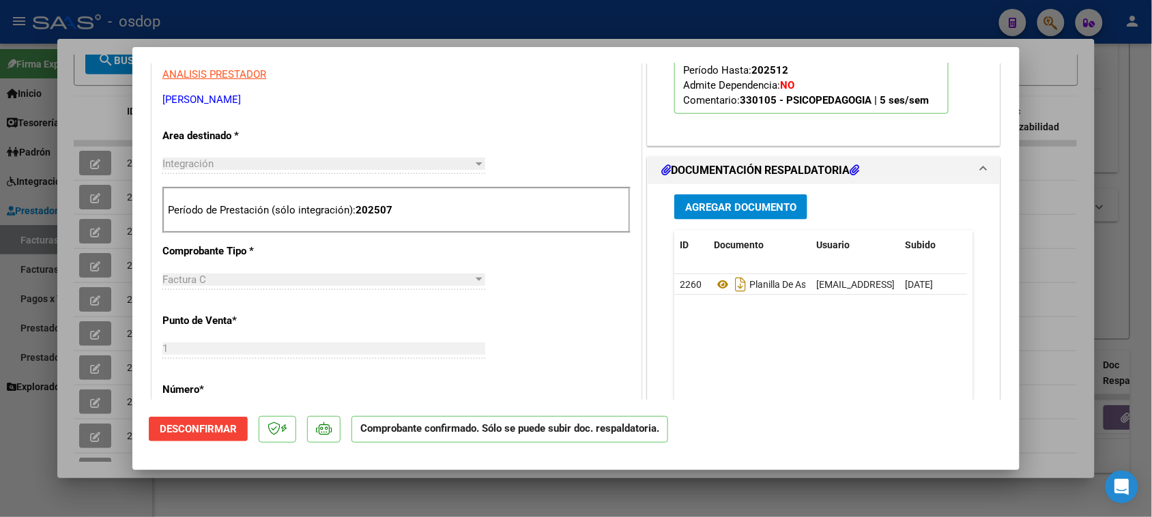
click at [925, 506] on div at bounding box center [576, 258] width 1152 height 517
type input "$ 0,00"
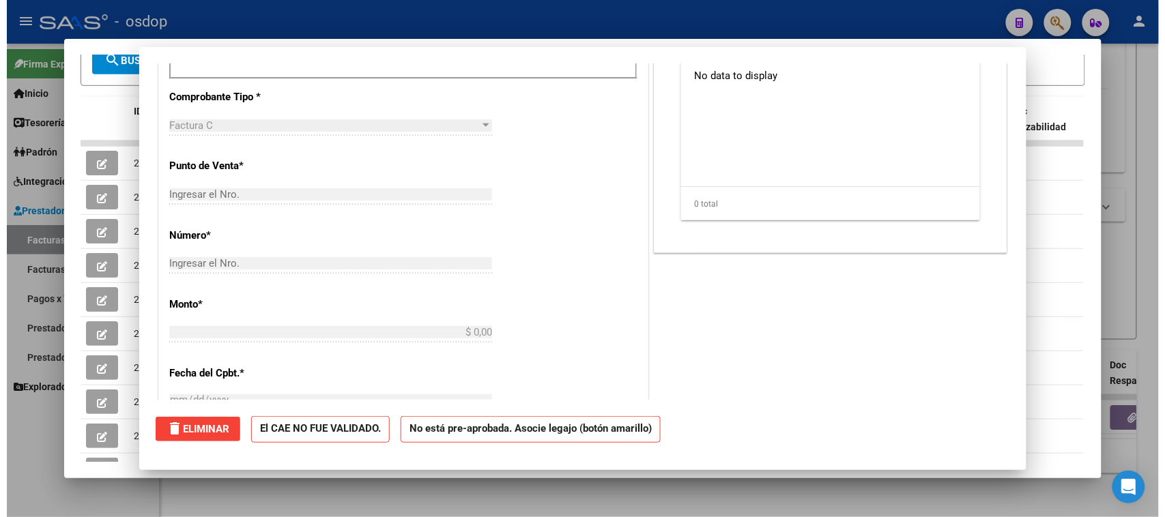
scroll to position [223, 0]
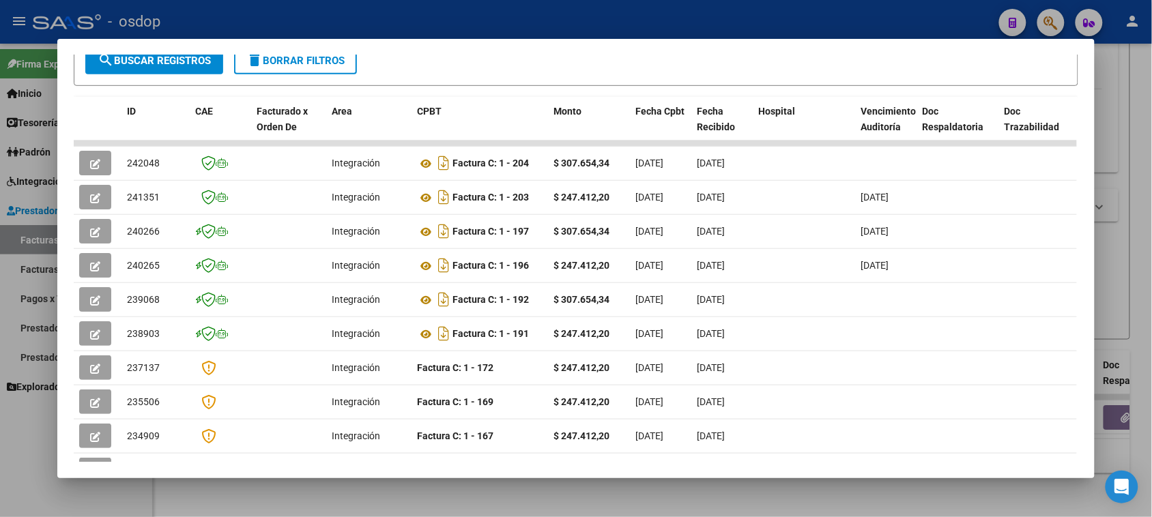
click at [765, 505] on div at bounding box center [576, 258] width 1152 height 517
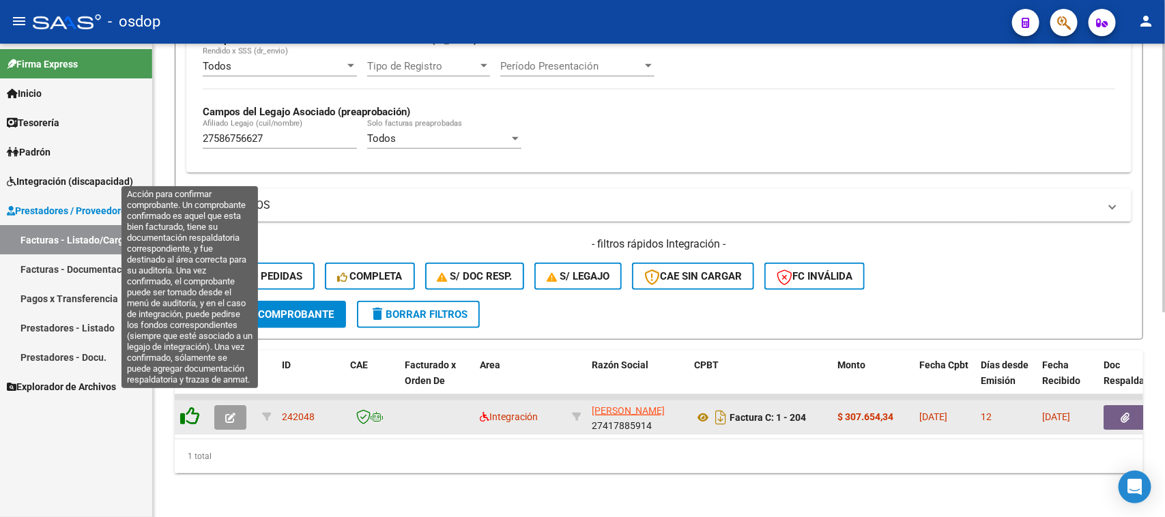
click at [188, 407] on icon at bounding box center [189, 416] width 19 height 19
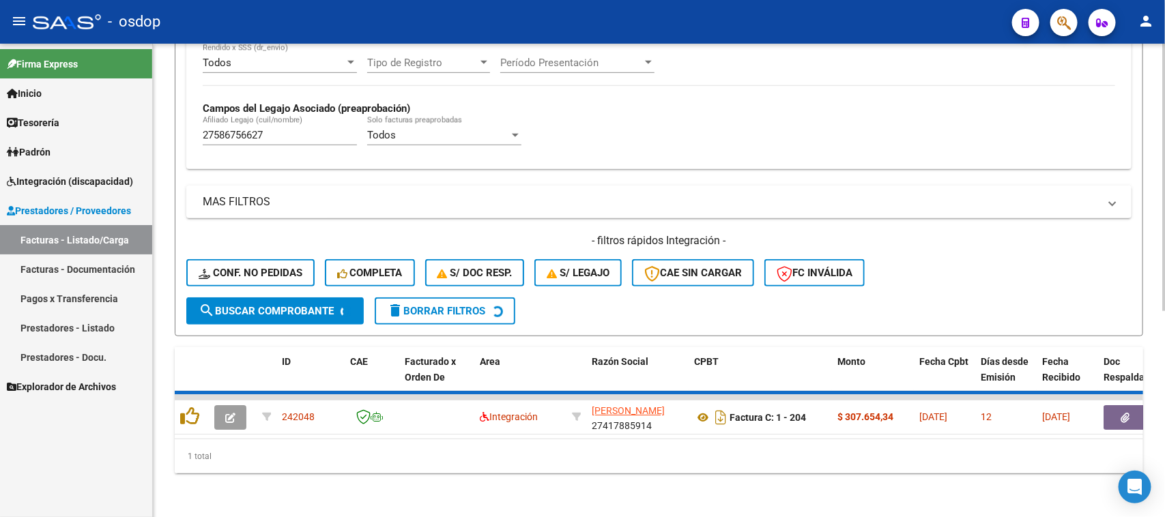
scroll to position [336, 0]
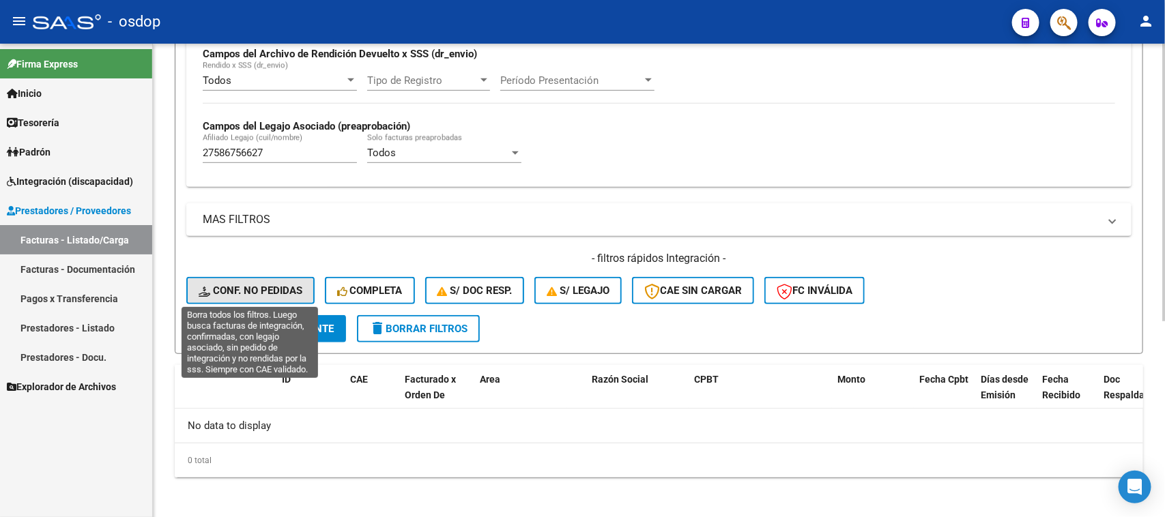
click at [257, 291] on span "Conf. no pedidas" at bounding box center [251, 291] width 104 height 12
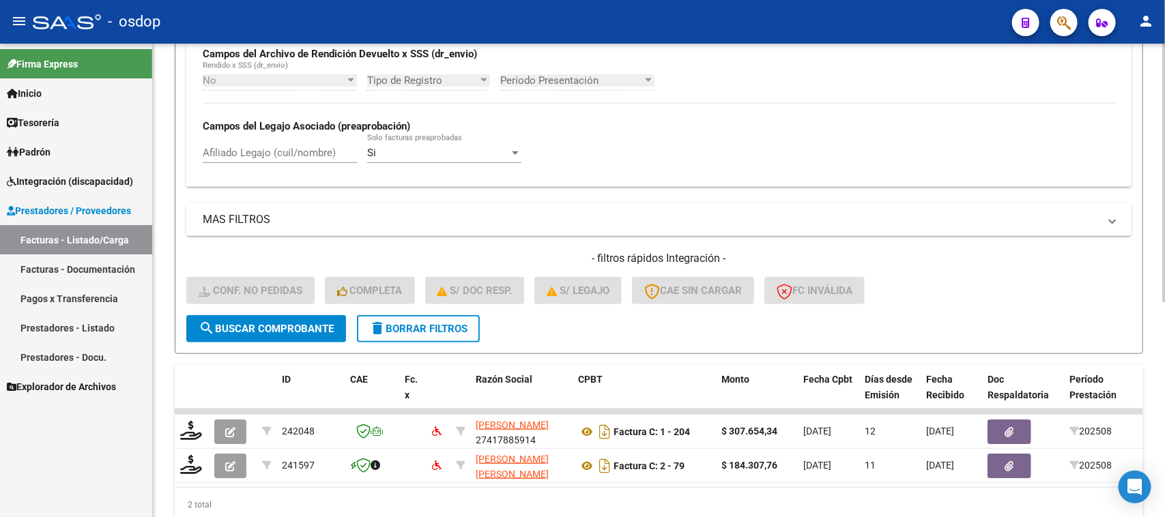
click at [295, 148] on input "Afiliado Legajo (cuil/nombre)" at bounding box center [280, 153] width 154 height 12
paste input "27417885914"
click at [252, 331] on button "search Buscar Comprobante" at bounding box center [266, 328] width 160 height 27
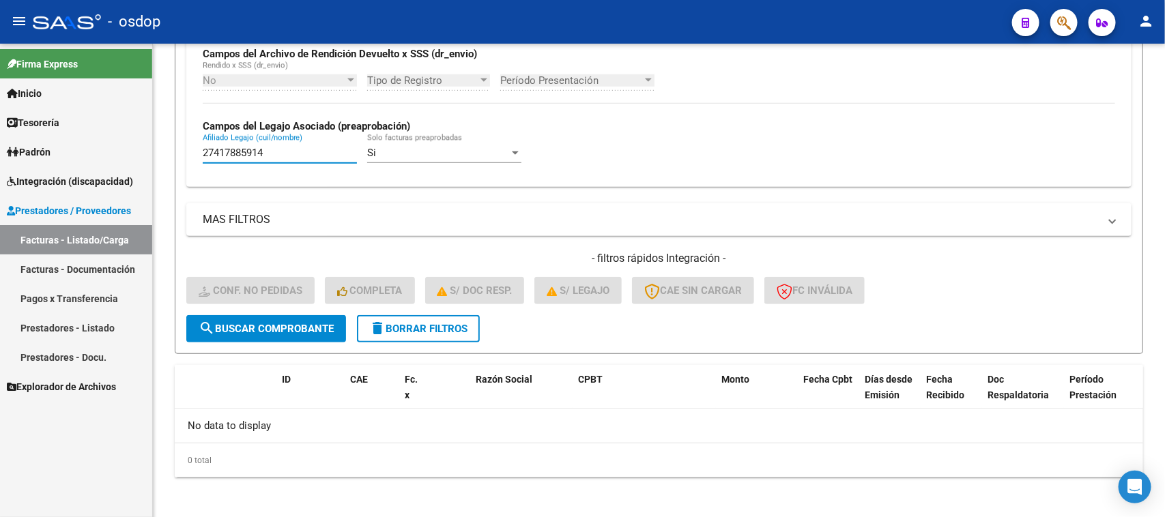
drag, startPoint x: 270, startPoint y: 149, endPoint x: 121, endPoint y: 149, distance: 148.7
click at [121, 149] on mat-sidenav-container "Firma Express Inicio Calendario SSS Instructivos Contacto OS Tesorería Extracto…" at bounding box center [582, 281] width 1165 height 474
click at [276, 155] on input "27417885914" at bounding box center [280, 153] width 154 height 12
drag, startPoint x: 283, startPoint y: 150, endPoint x: 138, endPoint y: 150, distance: 145.3
click at [138, 150] on mat-sidenav-container "Firma Express Inicio Calendario SSS Instructivos Contacto OS Tesorería Extracto…" at bounding box center [582, 281] width 1165 height 474
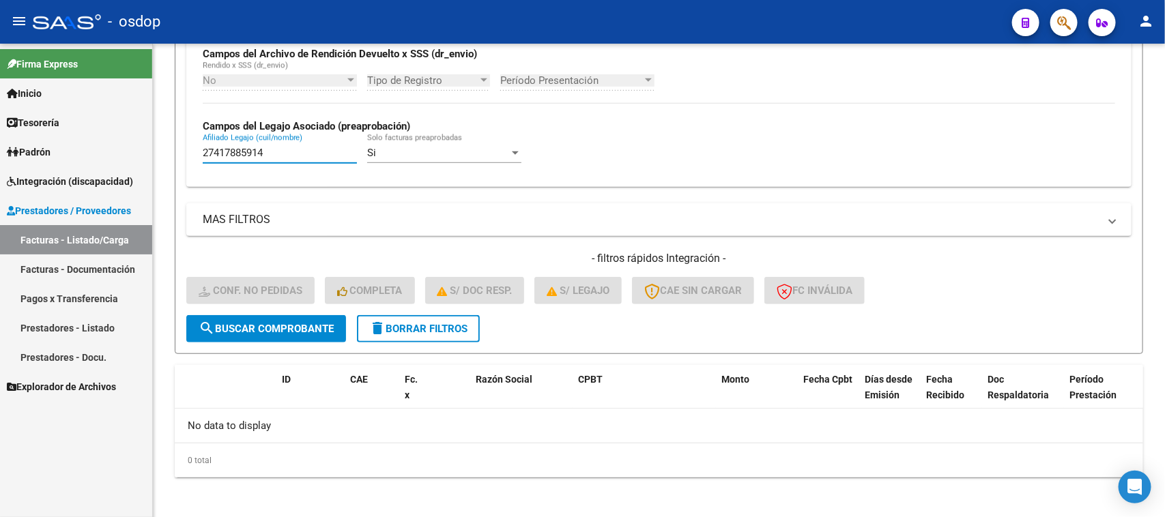
paste input "586756627"
type input "27586756627"
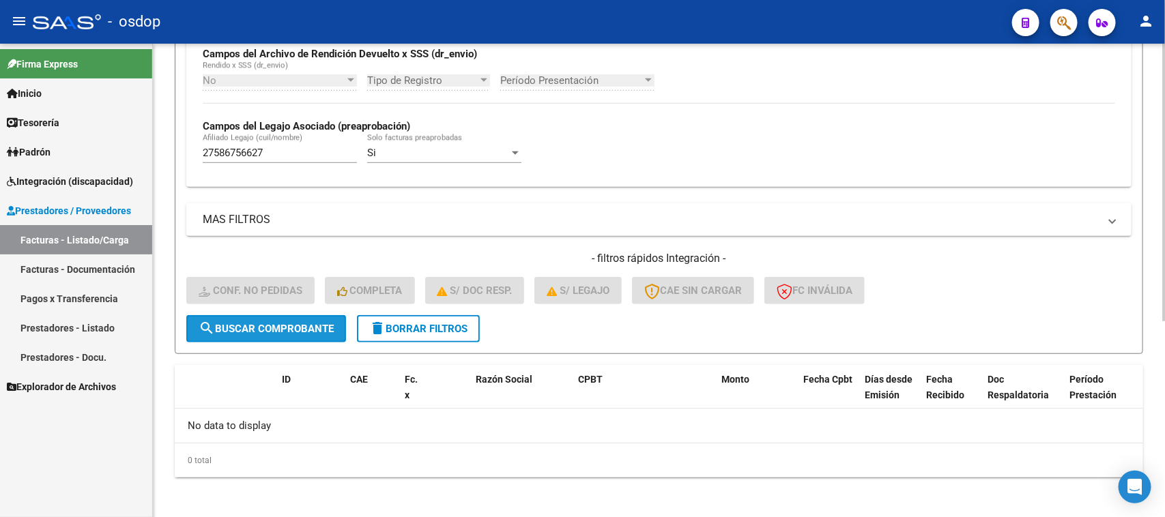
click at [270, 328] on span "search Buscar Comprobante" at bounding box center [266, 329] width 135 height 12
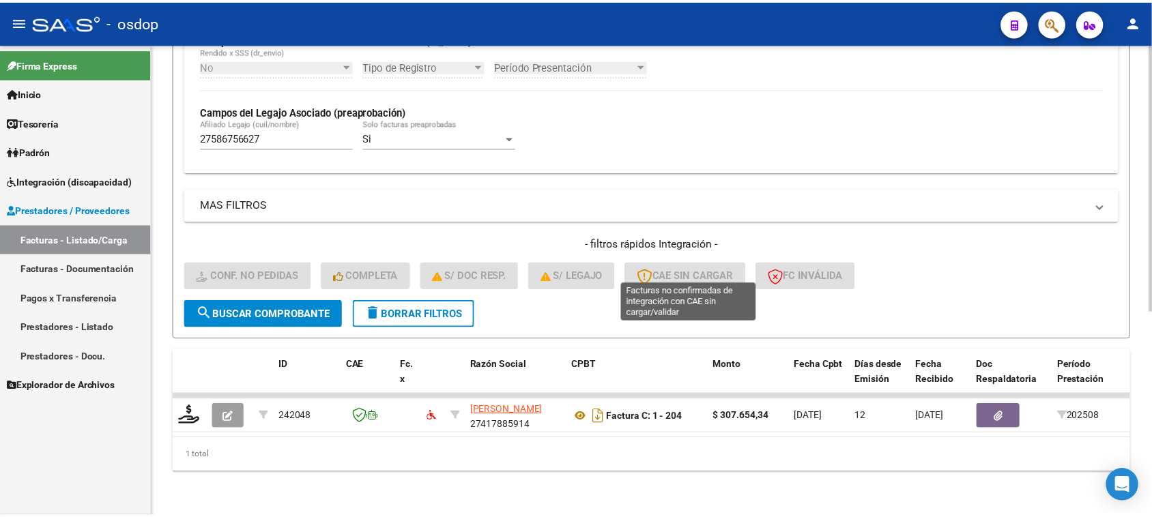
scroll to position [360, 0]
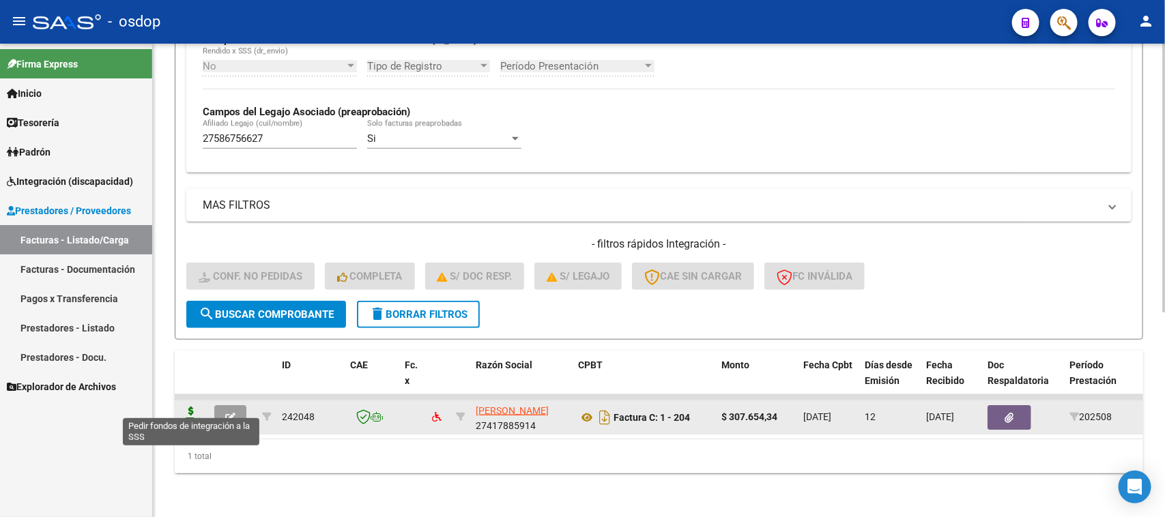
click at [189, 407] on icon at bounding box center [191, 416] width 22 height 19
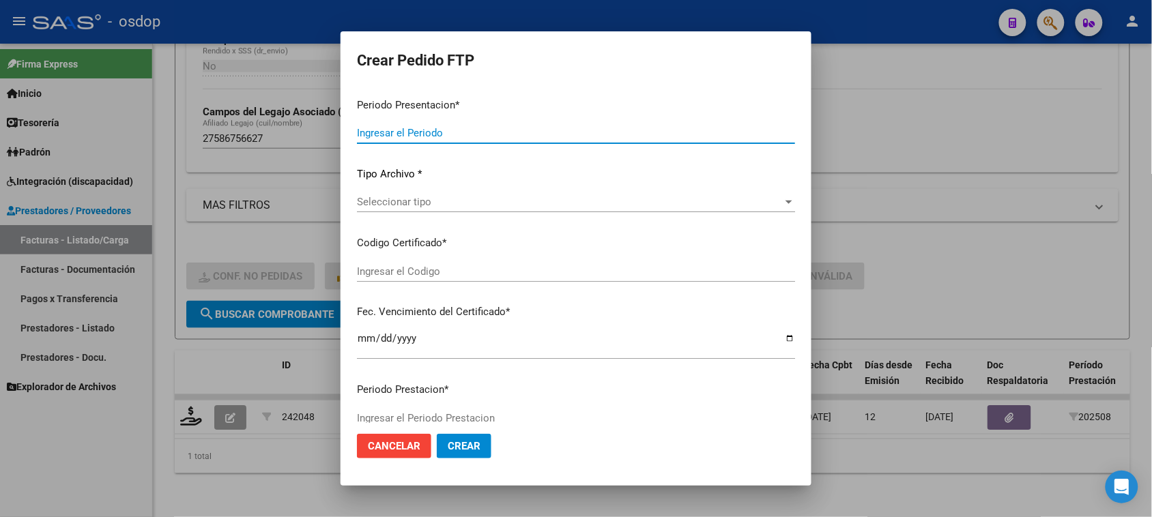
type input "202508"
type input "$ 307.654,34"
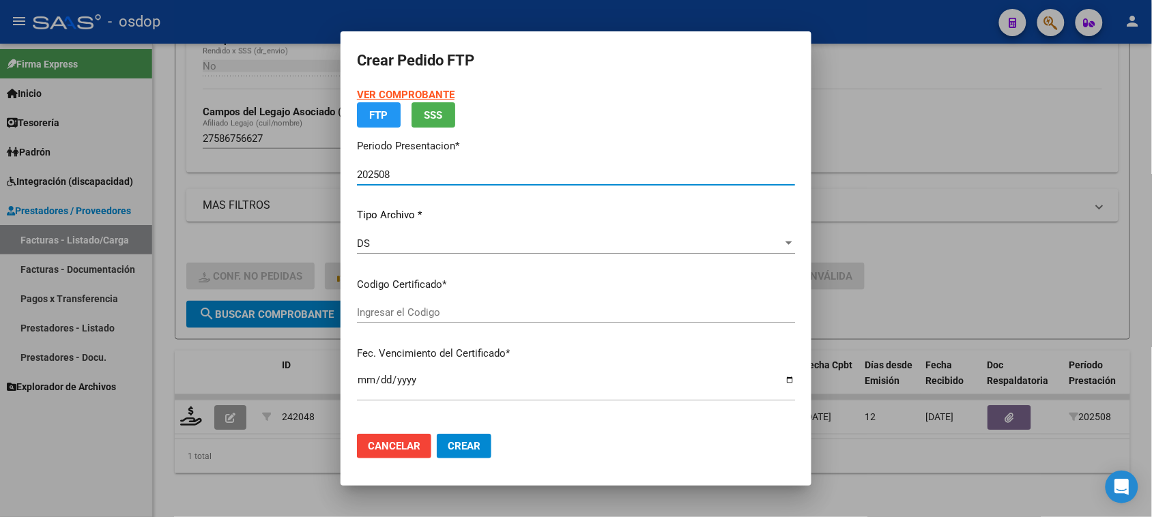
type input "2688212887"
type input "2029-08-07"
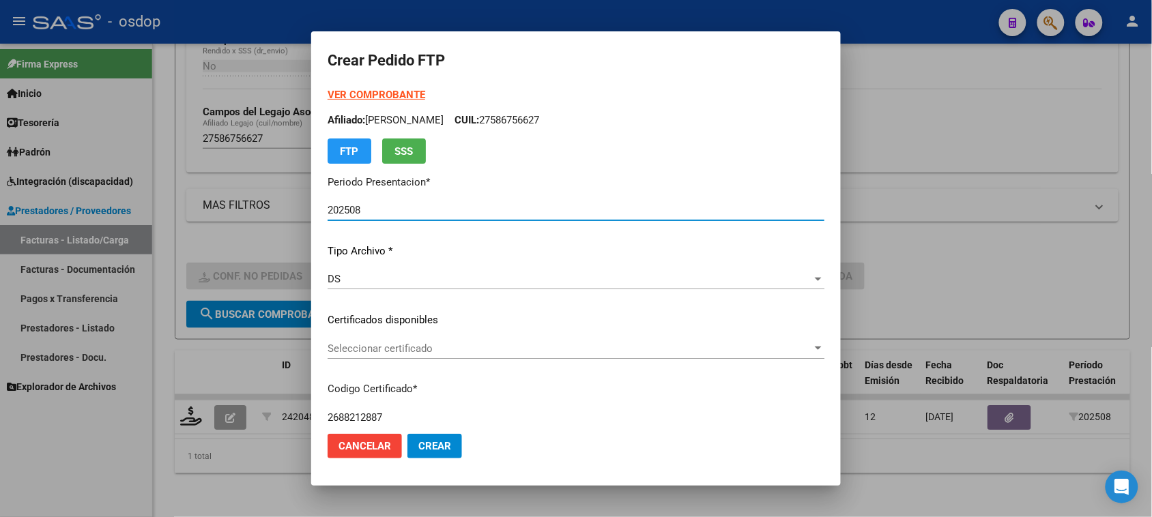
scroll to position [85, 0]
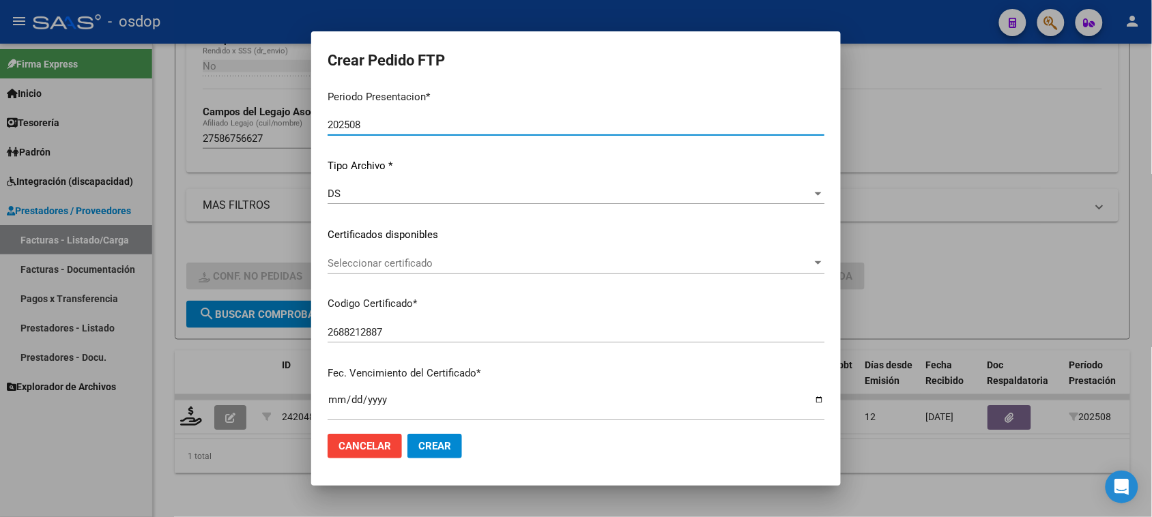
click at [608, 257] on span "Seleccionar certificado" at bounding box center [570, 263] width 484 height 12
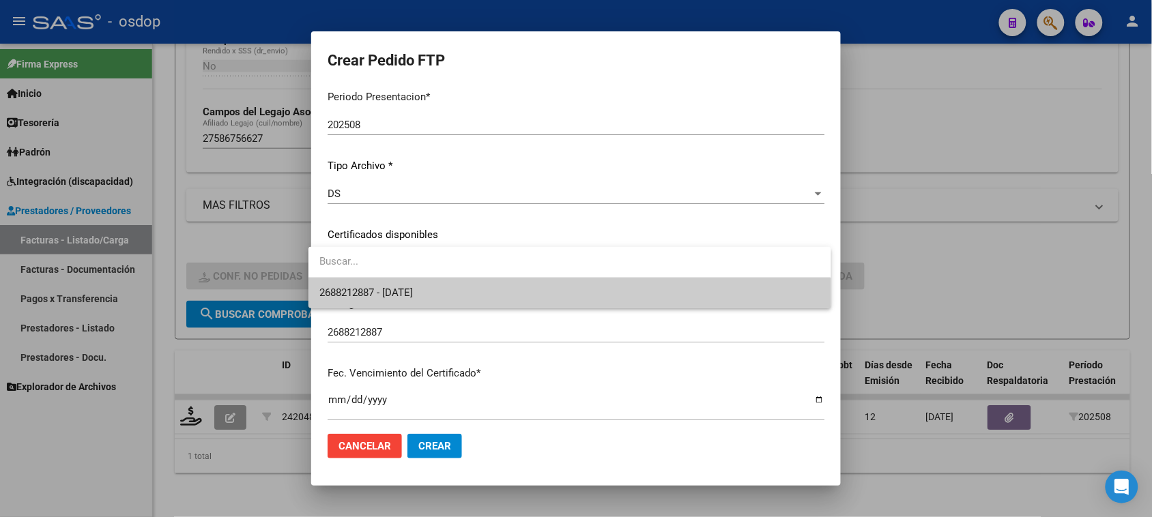
click at [582, 291] on span "2688212887 - 2029-08-07" at bounding box center [569, 293] width 500 height 31
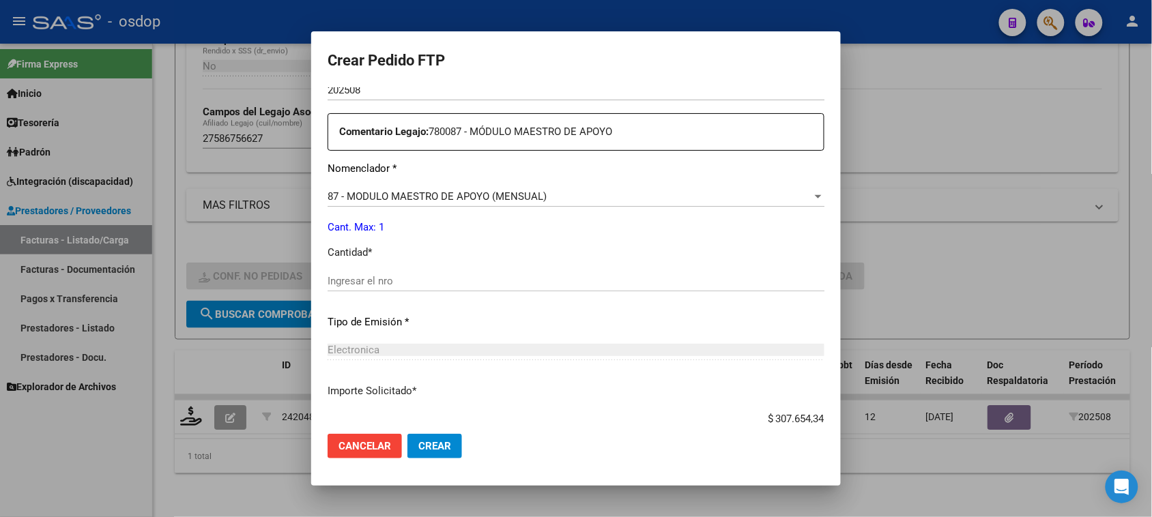
scroll to position [512, 0]
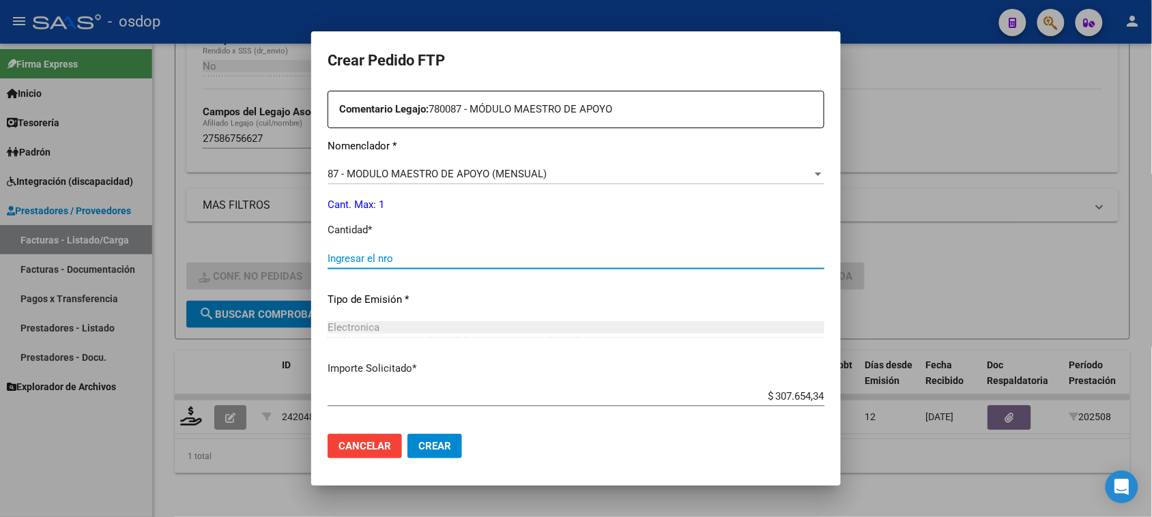
click at [381, 261] on input "Ingresar el nro" at bounding box center [576, 258] width 497 height 12
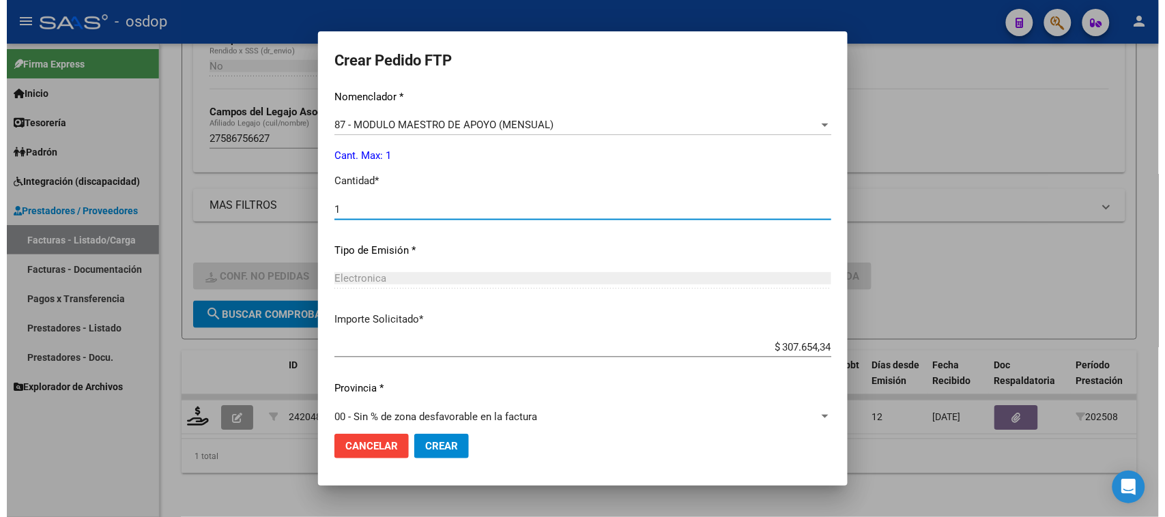
scroll to position [577, 0]
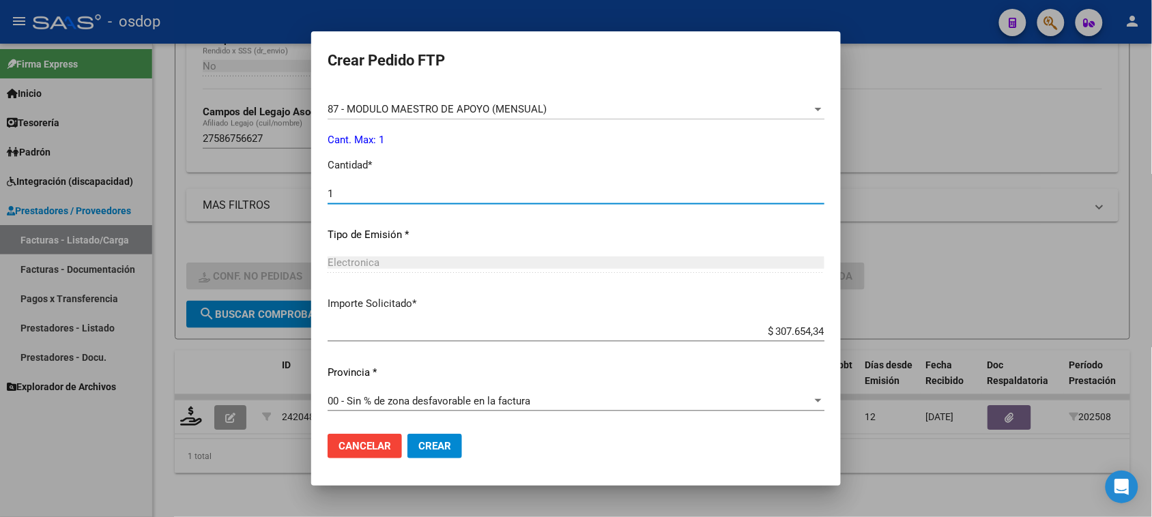
type input "1"
click at [428, 448] on span "Crear" at bounding box center [434, 446] width 33 height 12
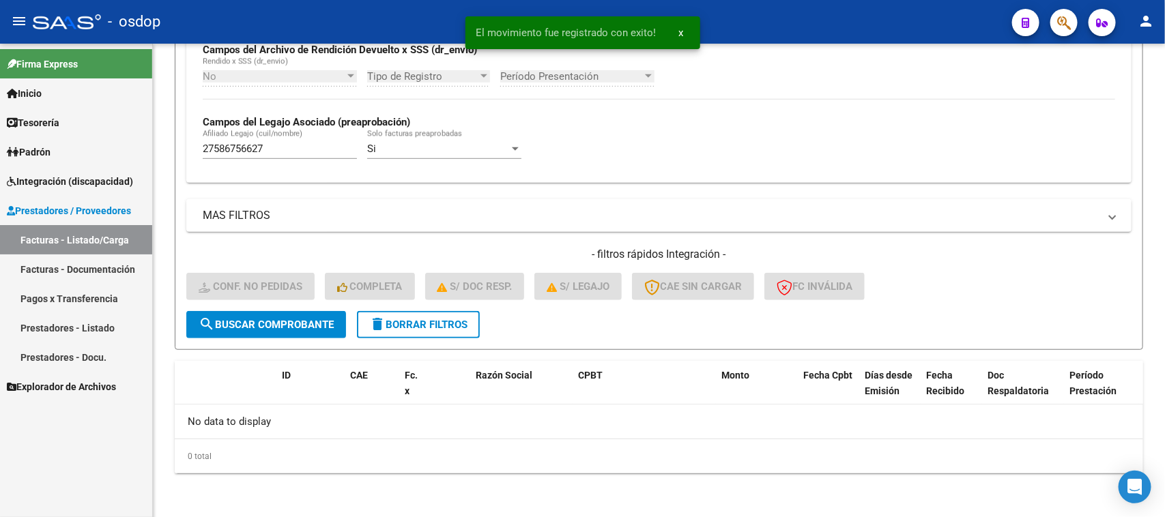
scroll to position [336, 0]
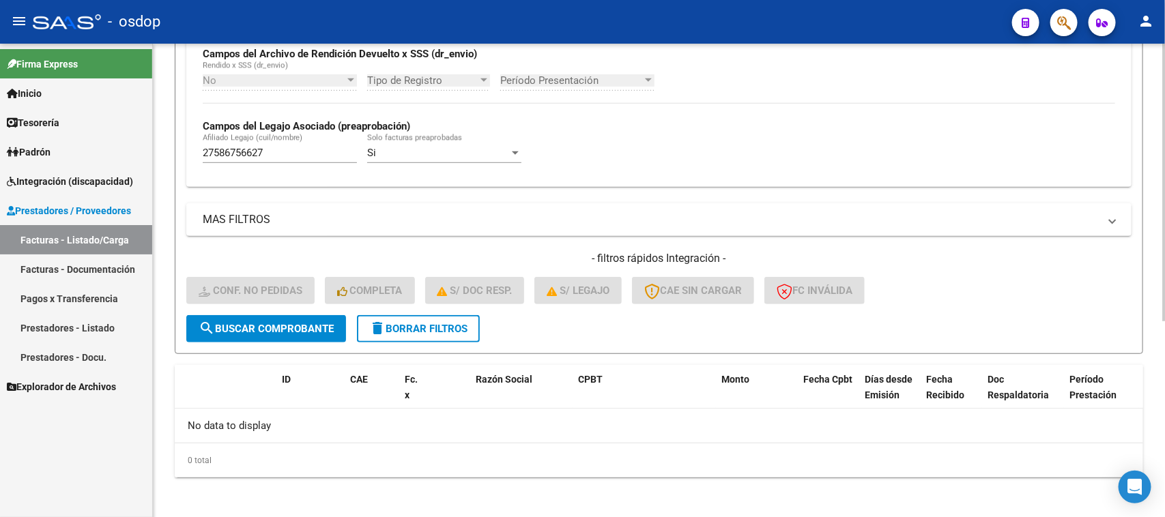
click at [416, 339] on form "Filtros Id Integración Area Seleccionar Gerenciador Seleccionar Gerenciador Si …" at bounding box center [659, 89] width 968 height 529
click at [415, 330] on span "delete Borrar Filtros" at bounding box center [418, 329] width 98 height 12
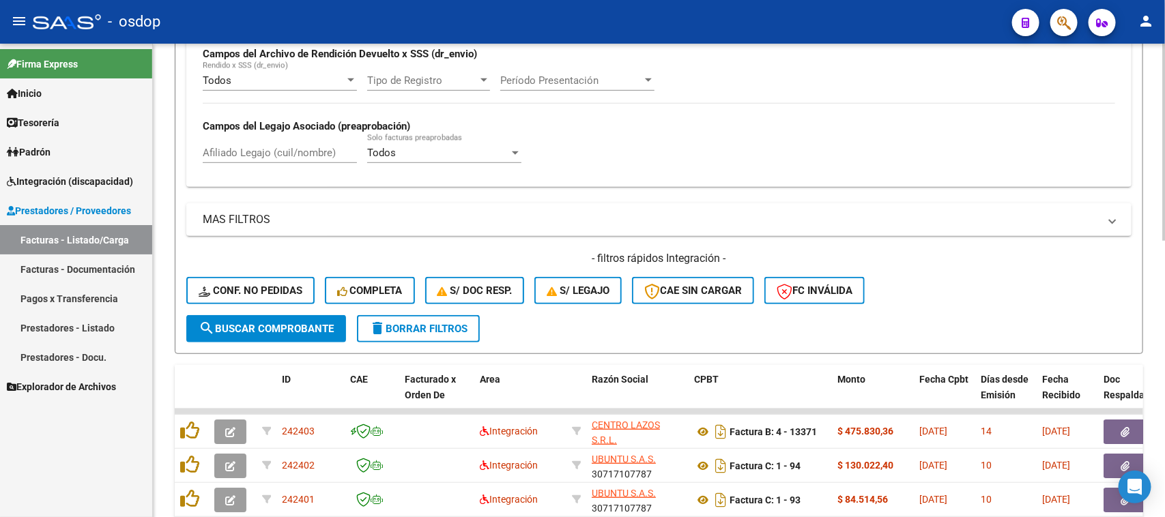
click at [278, 149] on input "Afiliado Legajo (cuil/nombre)" at bounding box center [280, 153] width 154 height 12
paste input "20578701487"
type input "20578701487"
click at [275, 325] on span "search Buscar Comprobante" at bounding box center [266, 329] width 135 height 12
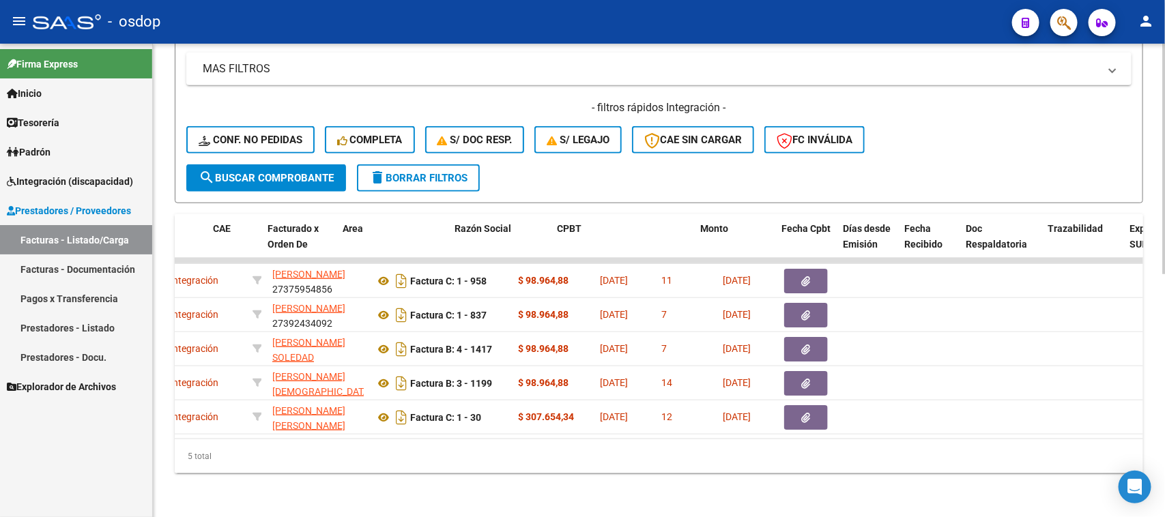
scroll to position [0, 0]
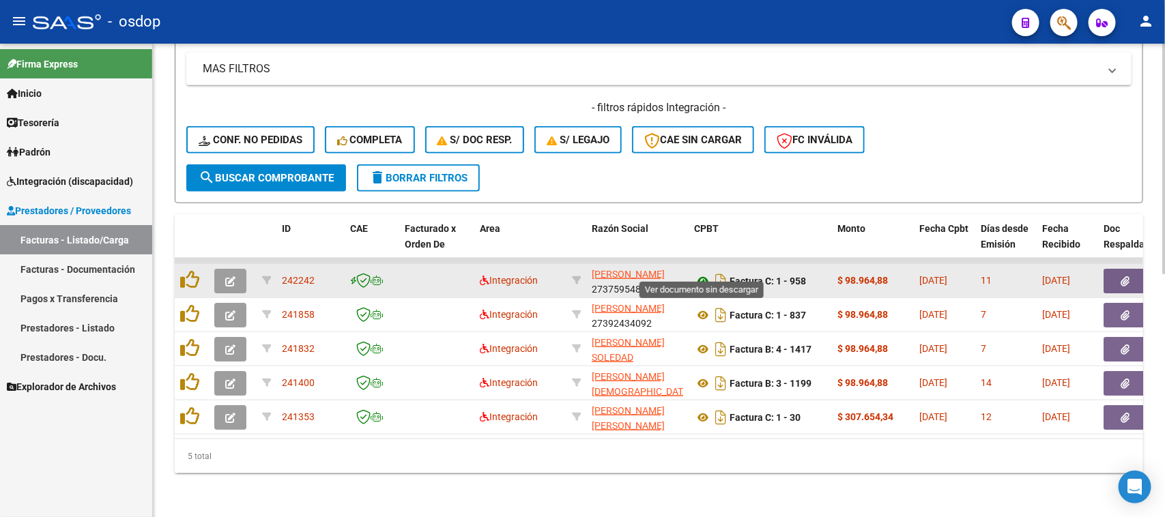
click at [701, 273] on icon at bounding box center [703, 281] width 18 height 16
click at [1121, 276] on icon "button" at bounding box center [1125, 281] width 9 height 10
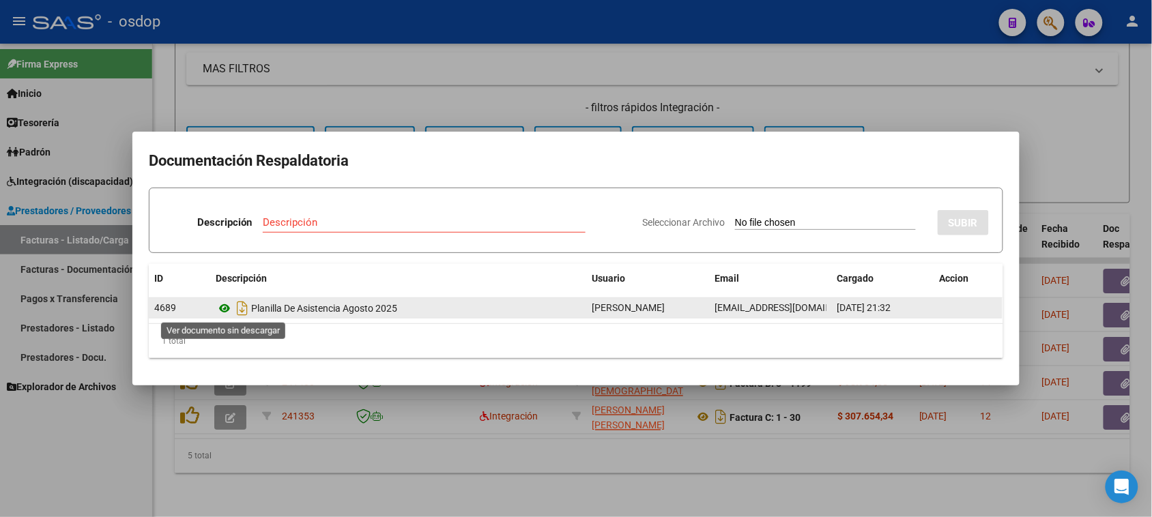
click at [222, 308] on icon at bounding box center [225, 308] width 18 height 16
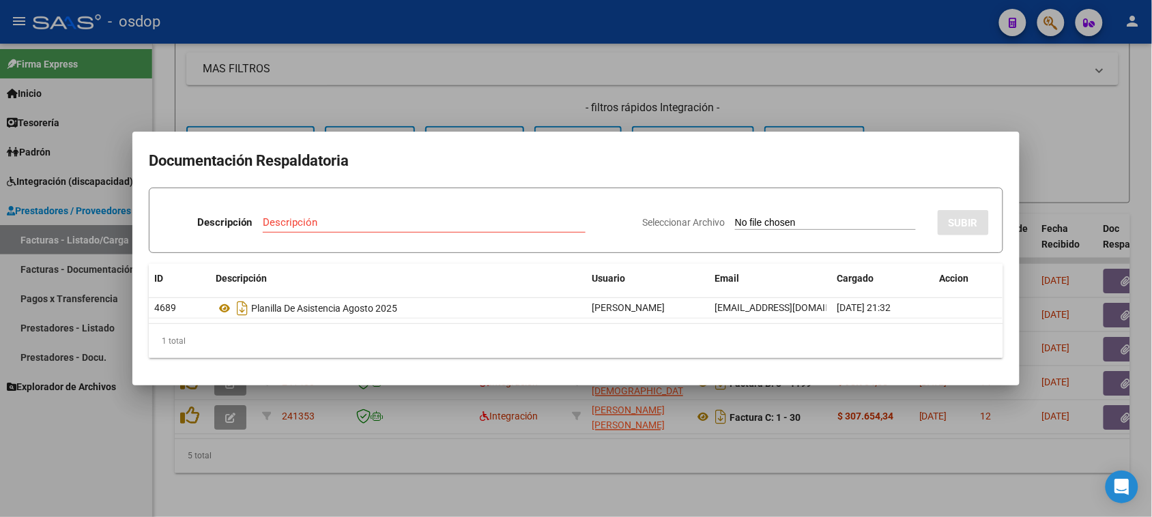
click at [701, 456] on div at bounding box center [576, 258] width 1152 height 517
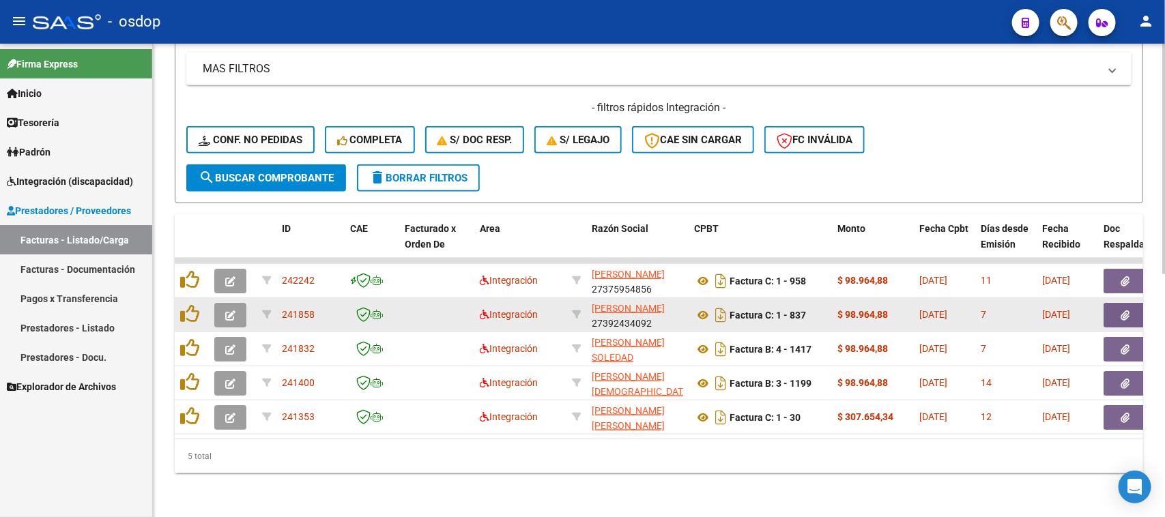
click at [1121, 310] on icon "button" at bounding box center [1125, 315] width 9 height 10
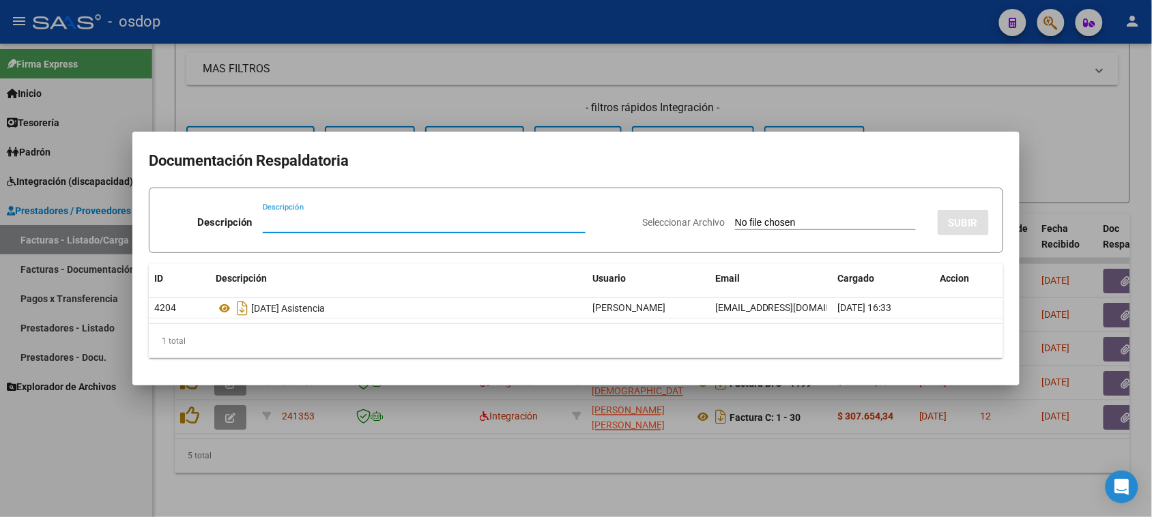
click at [571, 458] on div at bounding box center [576, 258] width 1152 height 517
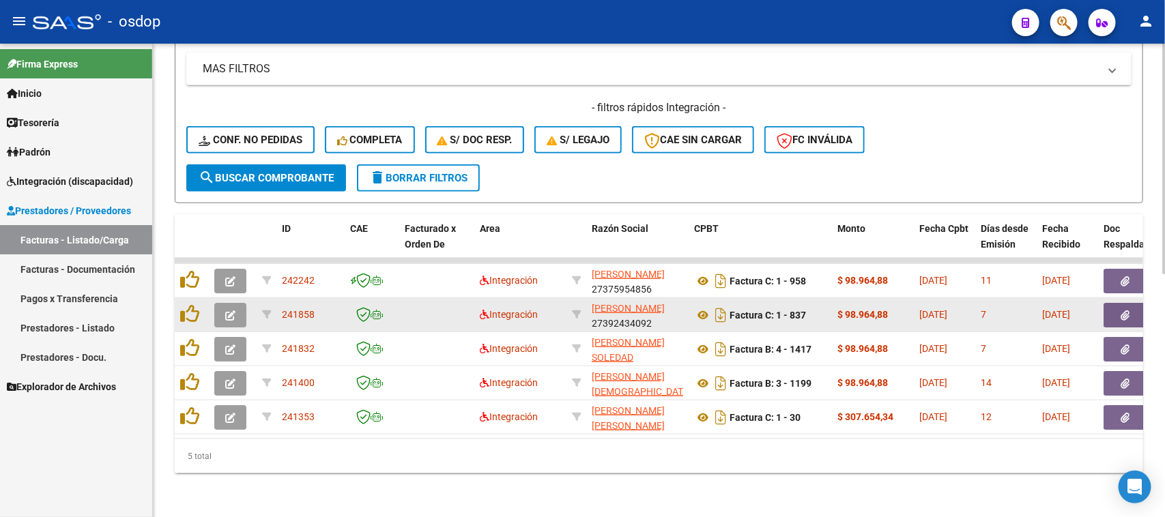
click at [1124, 310] on icon "button" at bounding box center [1125, 315] width 9 height 10
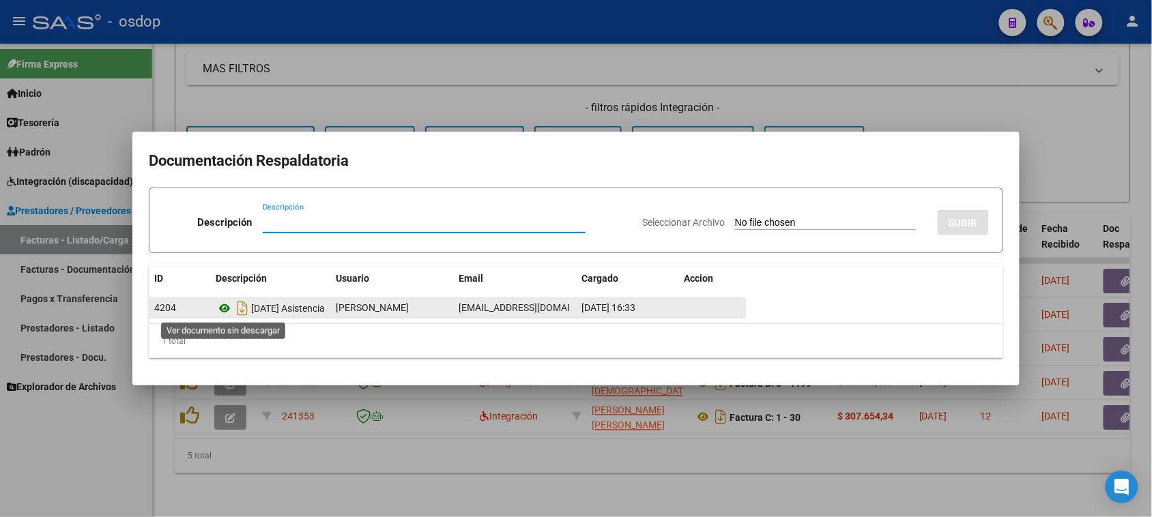
click at [222, 308] on icon at bounding box center [225, 308] width 18 height 16
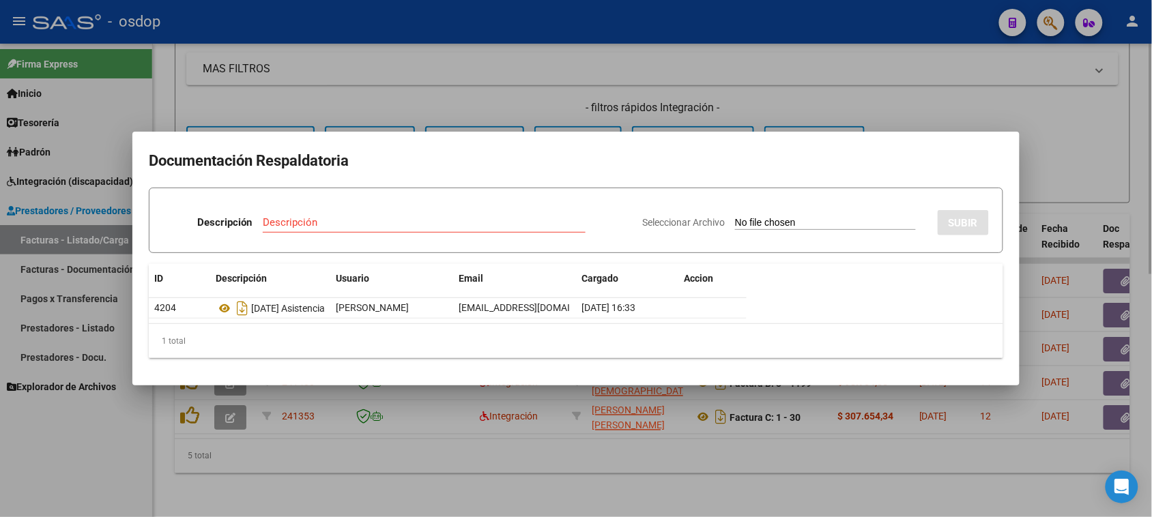
click at [984, 446] on div at bounding box center [576, 258] width 1152 height 517
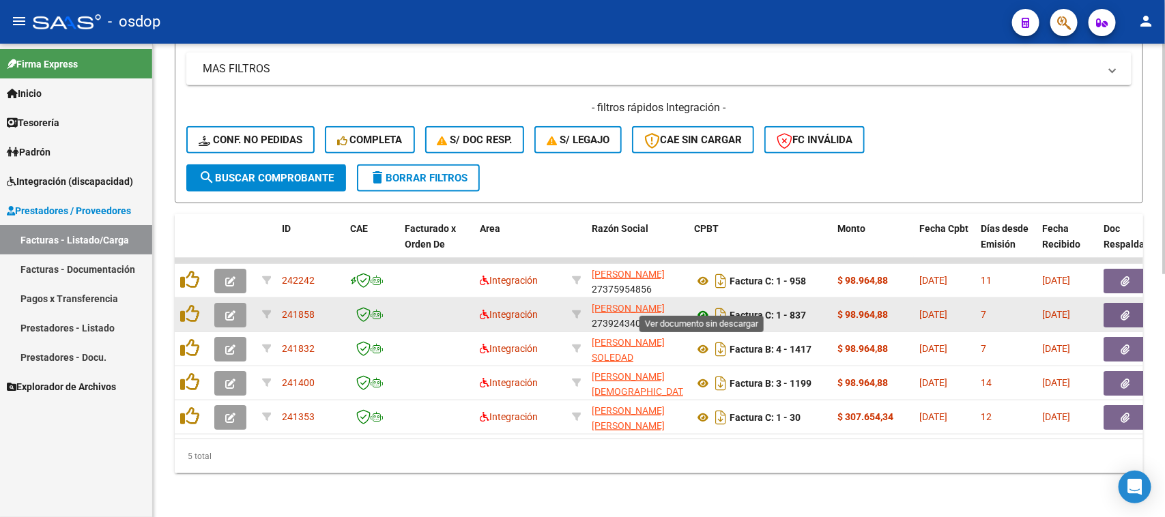
click at [701, 307] on icon at bounding box center [703, 315] width 18 height 16
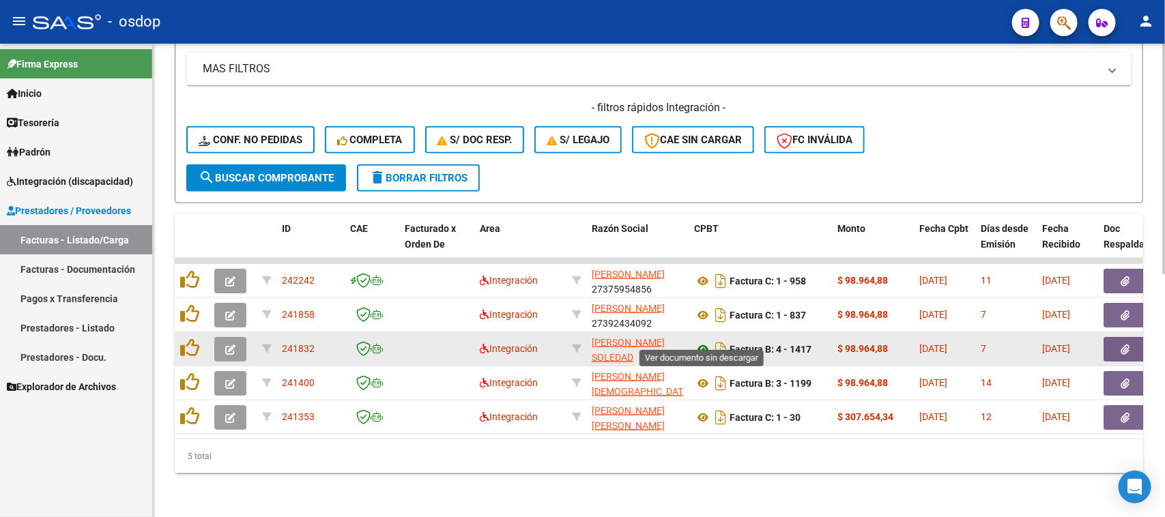
click at [701, 341] on icon at bounding box center [703, 349] width 18 height 16
click at [1126, 345] on icon "button" at bounding box center [1125, 350] width 9 height 10
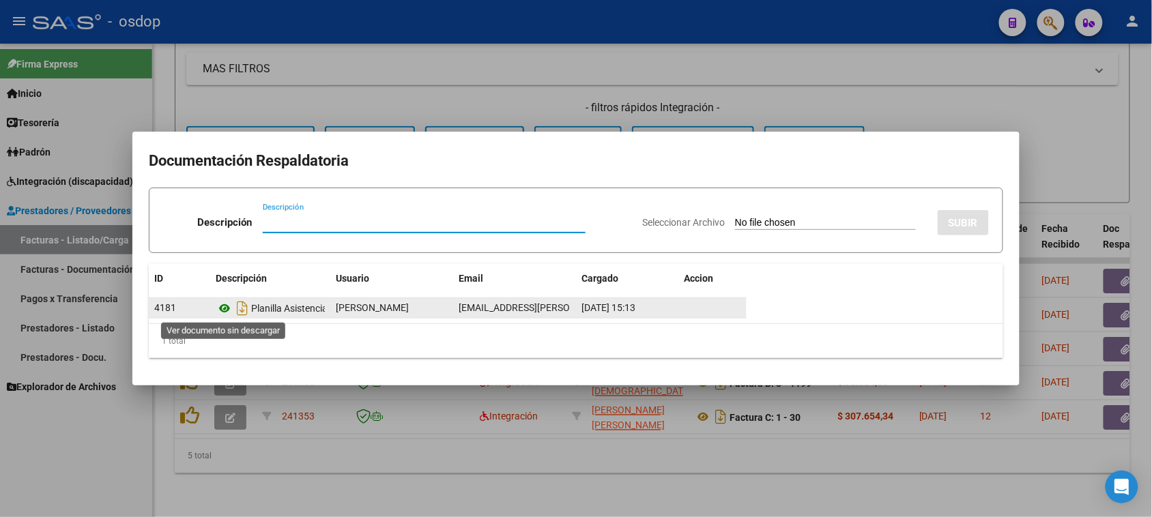
click at [219, 307] on icon at bounding box center [225, 308] width 18 height 16
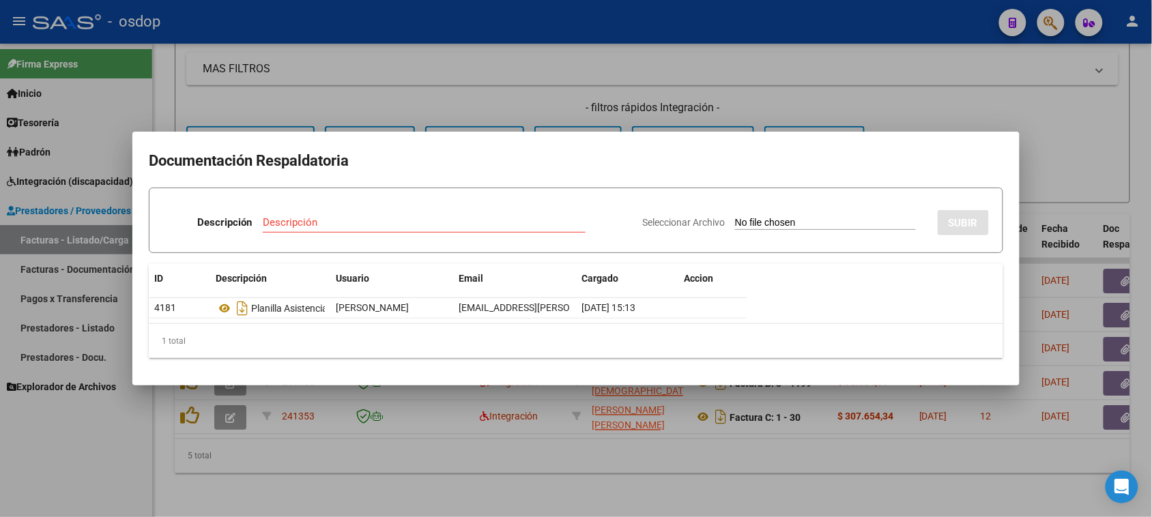
click at [742, 459] on div at bounding box center [576, 258] width 1152 height 517
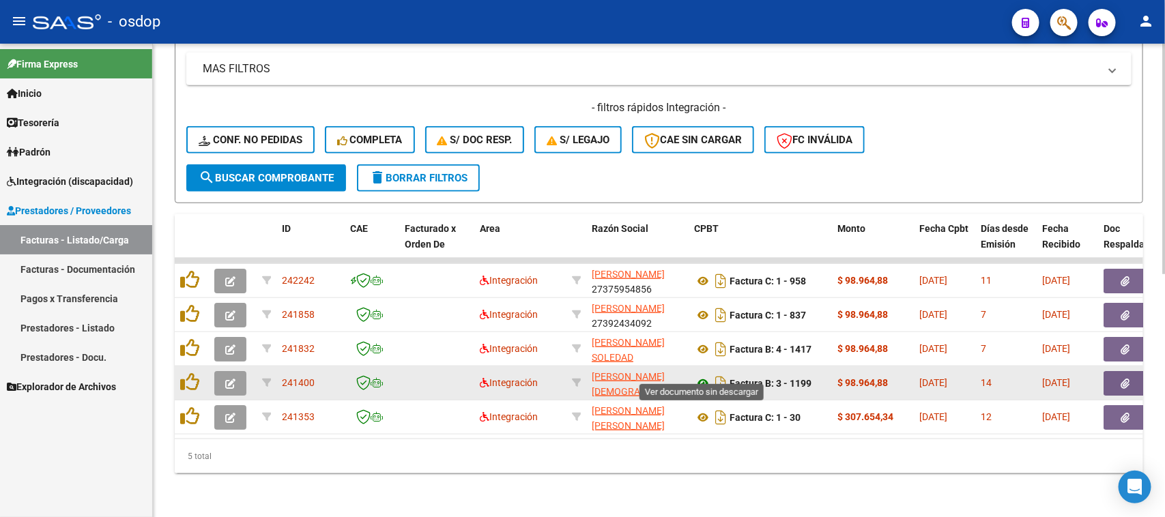
click at [701, 375] on icon at bounding box center [703, 383] width 18 height 16
click at [1130, 371] on button "button" at bounding box center [1125, 383] width 44 height 25
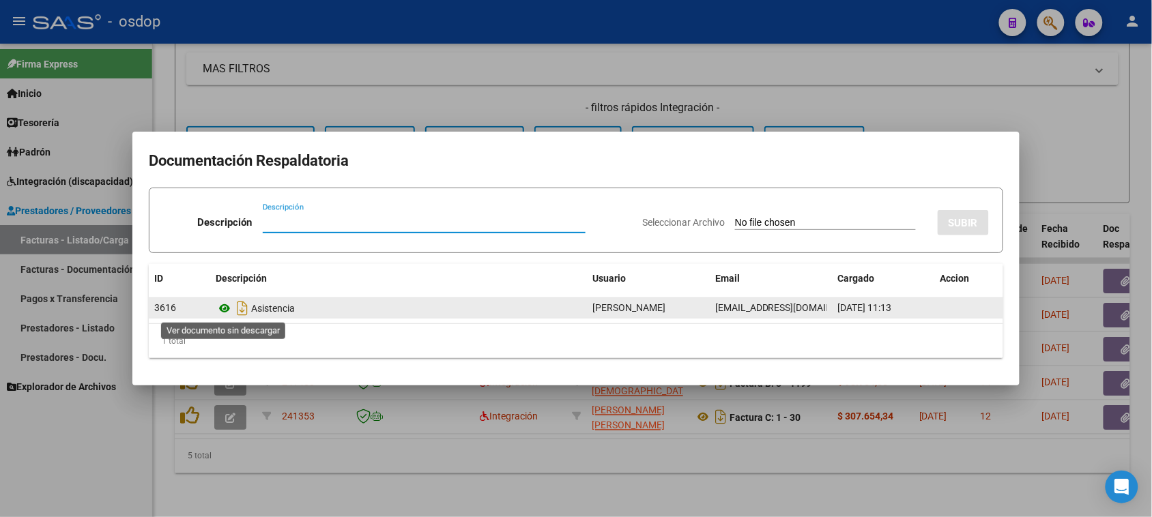
click at [223, 307] on icon at bounding box center [225, 308] width 18 height 16
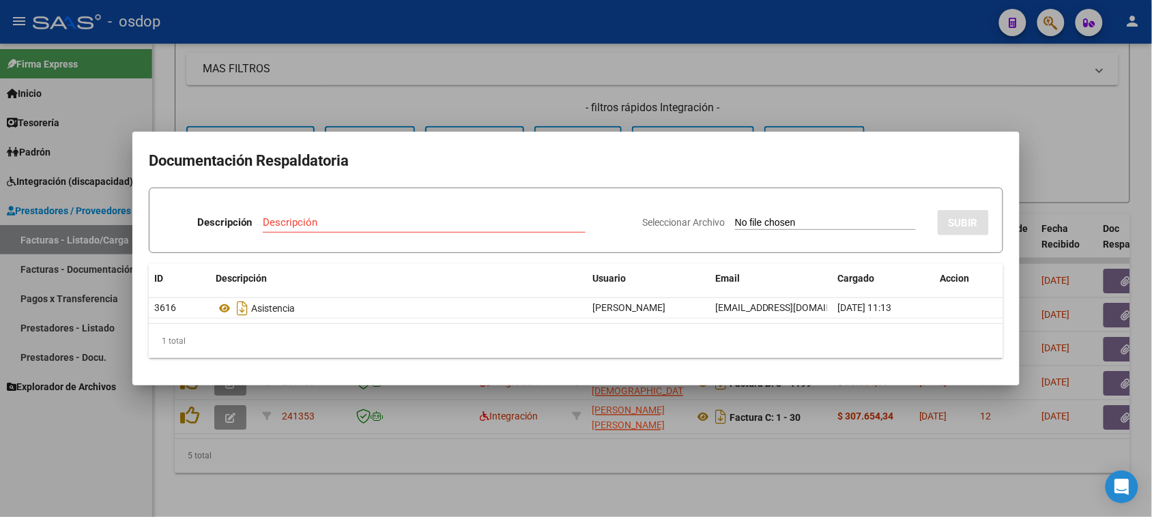
click at [727, 475] on div at bounding box center [576, 258] width 1152 height 517
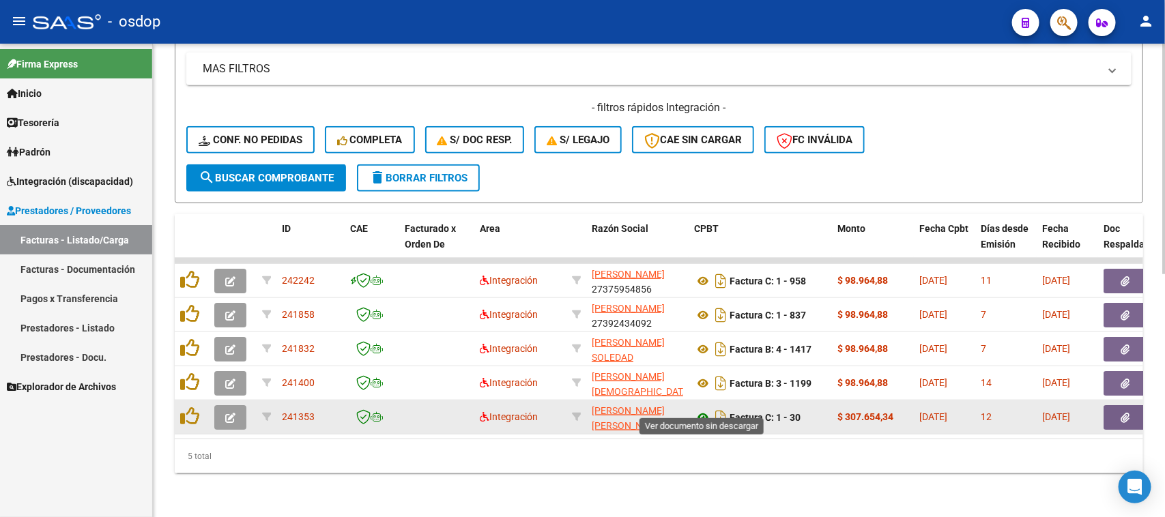
click at [699, 409] on icon at bounding box center [703, 417] width 18 height 16
click at [1121, 413] on icon "button" at bounding box center [1125, 418] width 9 height 10
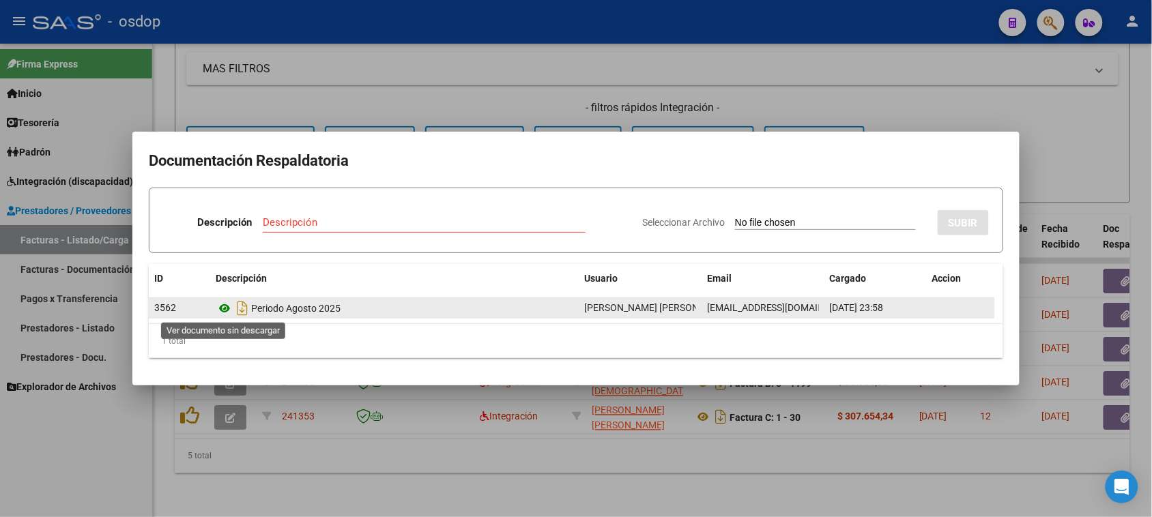
click at [224, 304] on icon at bounding box center [225, 308] width 18 height 16
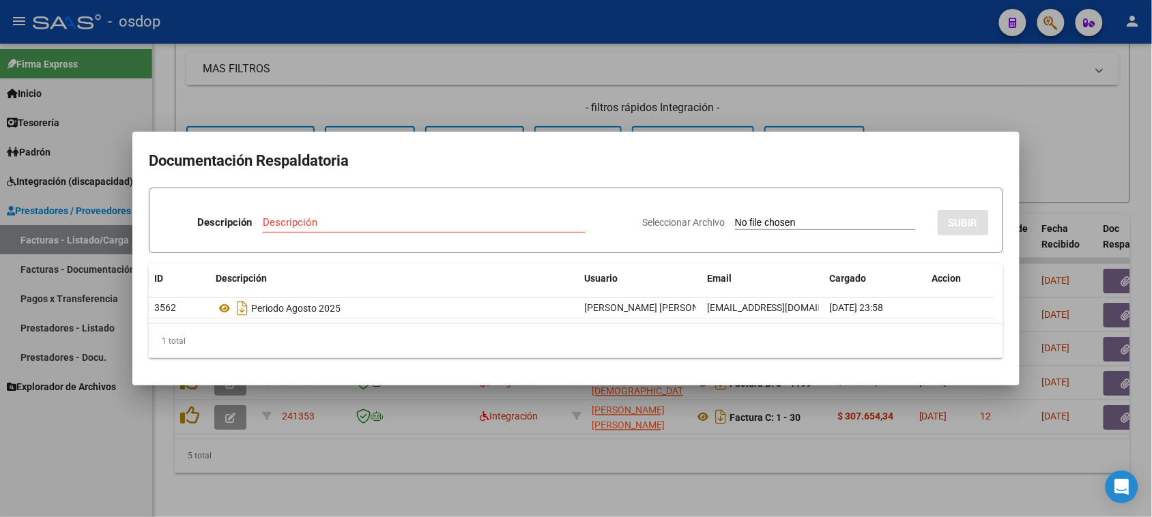
click at [398, 456] on div at bounding box center [576, 258] width 1152 height 517
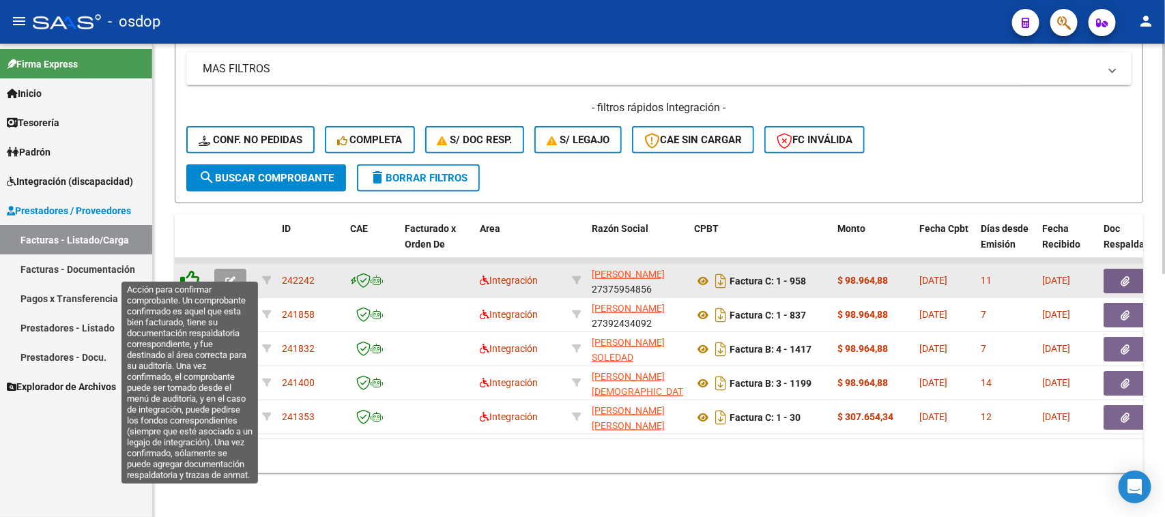
click at [188, 270] on icon at bounding box center [189, 279] width 19 height 19
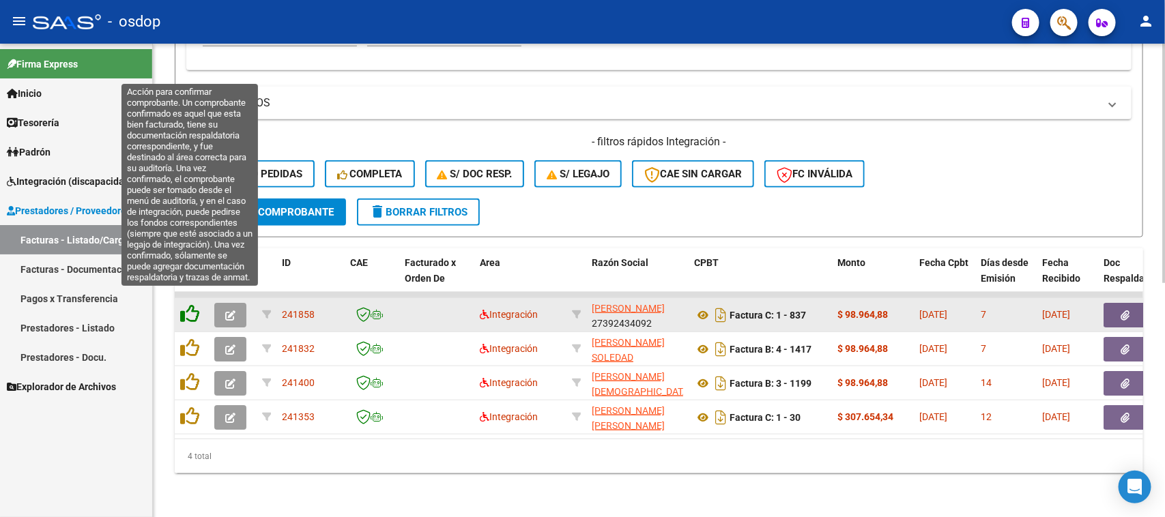
click at [185, 304] on icon at bounding box center [189, 313] width 19 height 19
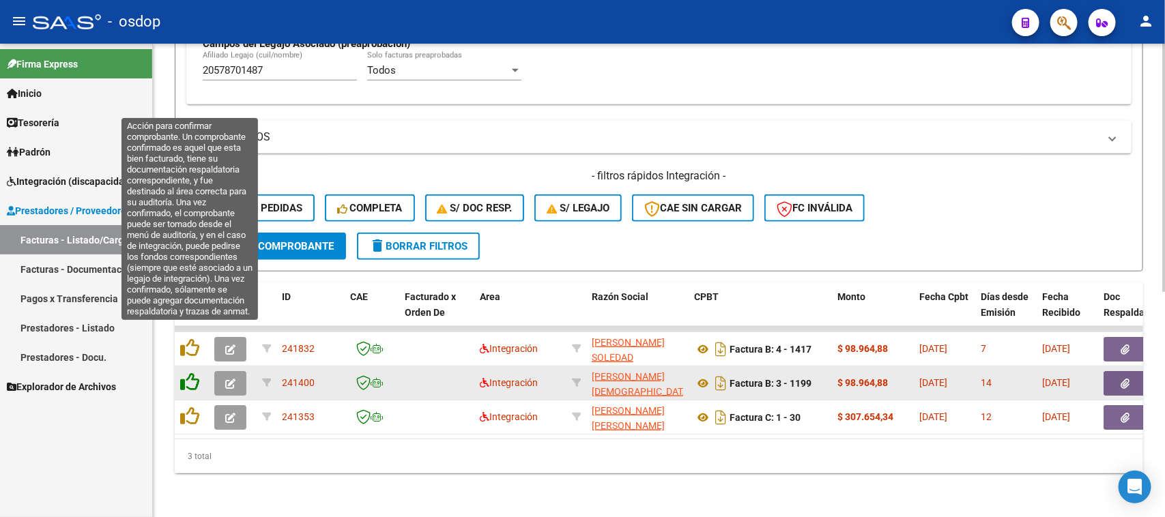
click at [185, 338] on icon at bounding box center [189, 347] width 19 height 19
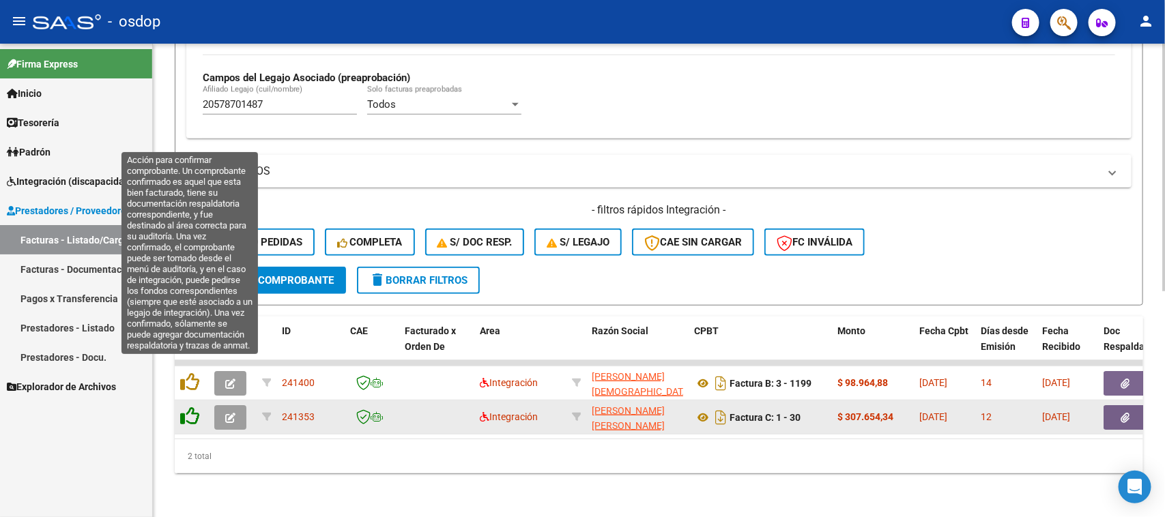
click at [190, 375] on icon at bounding box center [189, 382] width 19 height 19
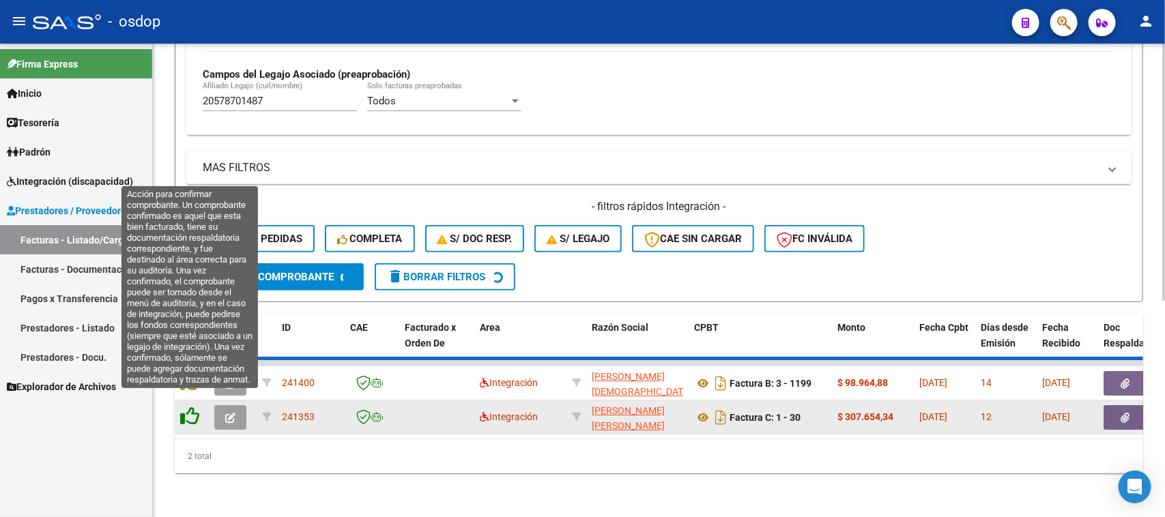
scroll to position [360, 0]
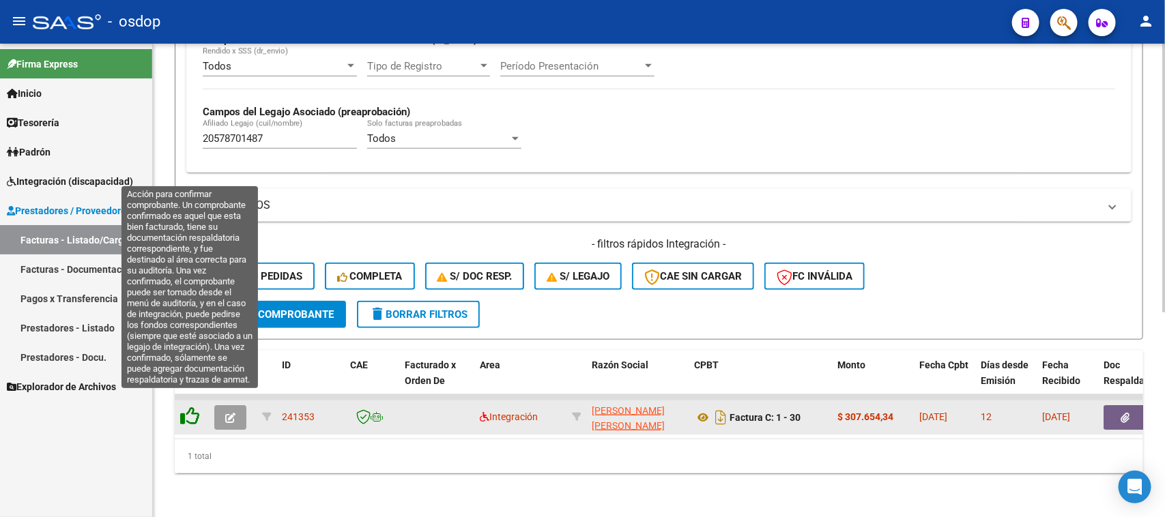
click at [191, 407] on icon at bounding box center [189, 416] width 19 height 19
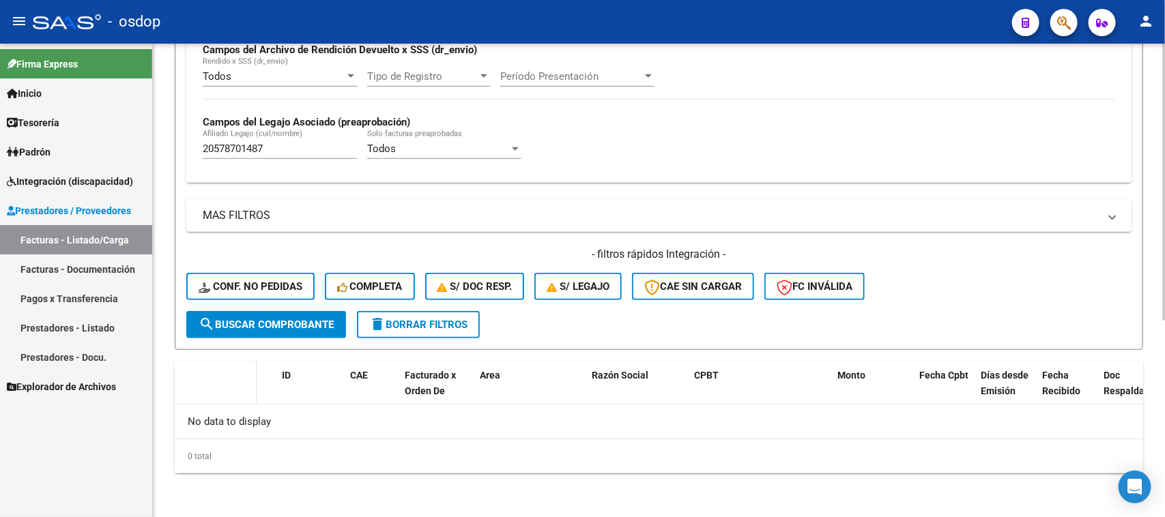
scroll to position [336, 0]
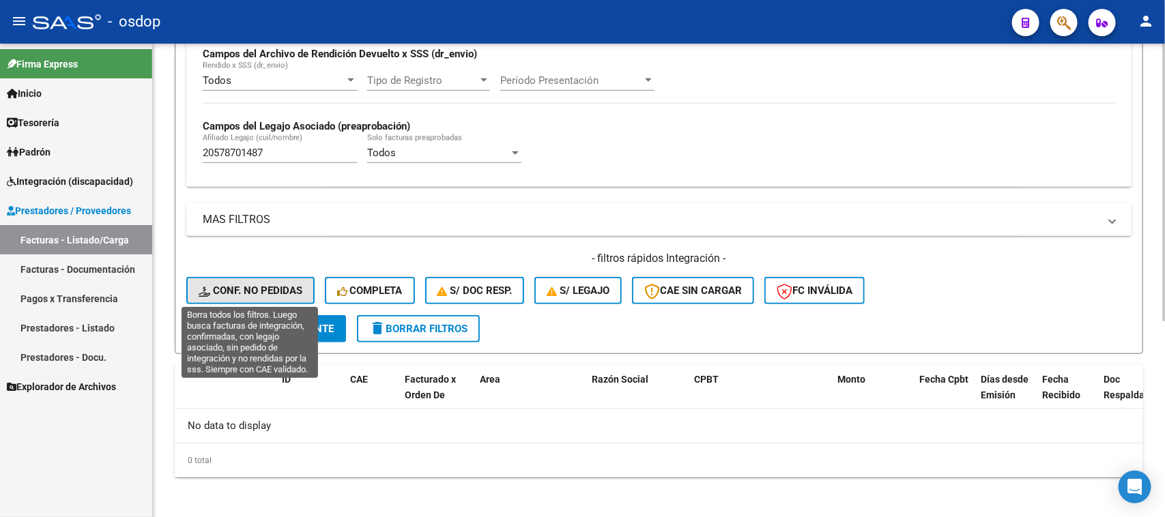
click at [263, 292] on span "Conf. no pedidas" at bounding box center [251, 291] width 104 height 12
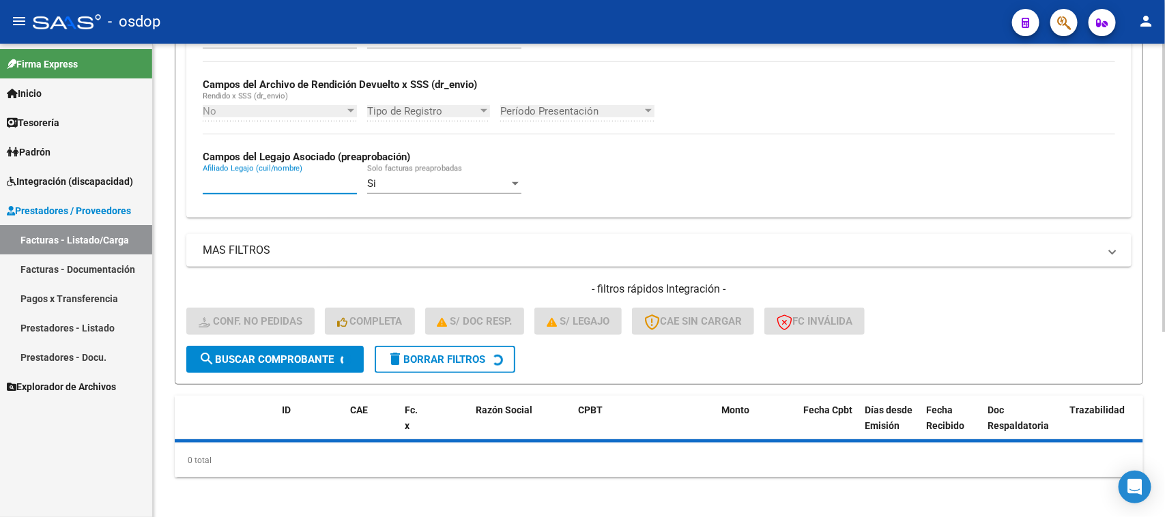
click at [281, 183] on input "Afiliado Legajo (cuil/nombre)" at bounding box center [280, 183] width 154 height 12
paste input "20578701487"
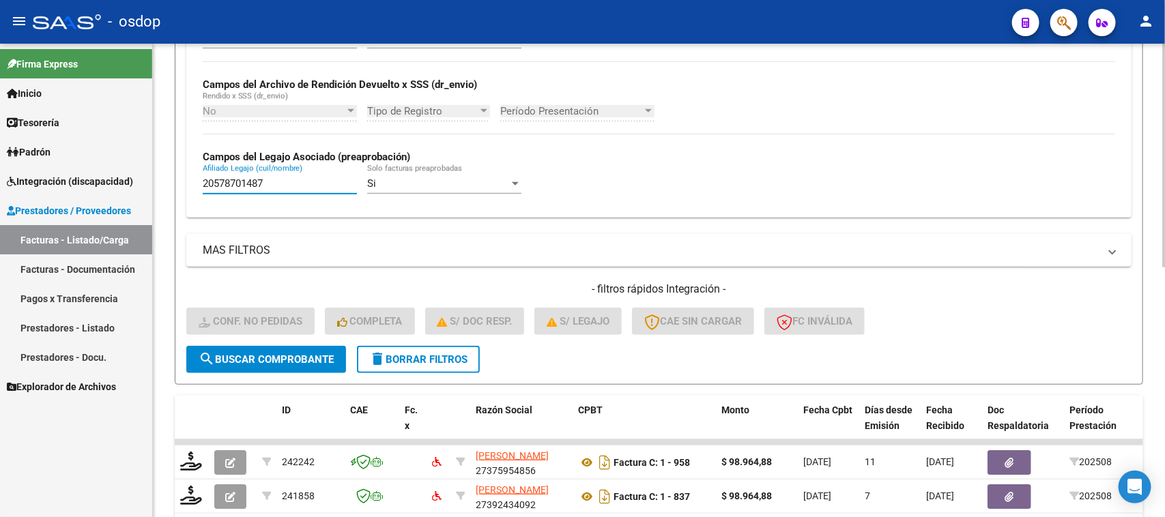
type input "20578701487"
click at [265, 355] on span "search Buscar Comprobante" at bounding box center [266, 359] width 135 height 12
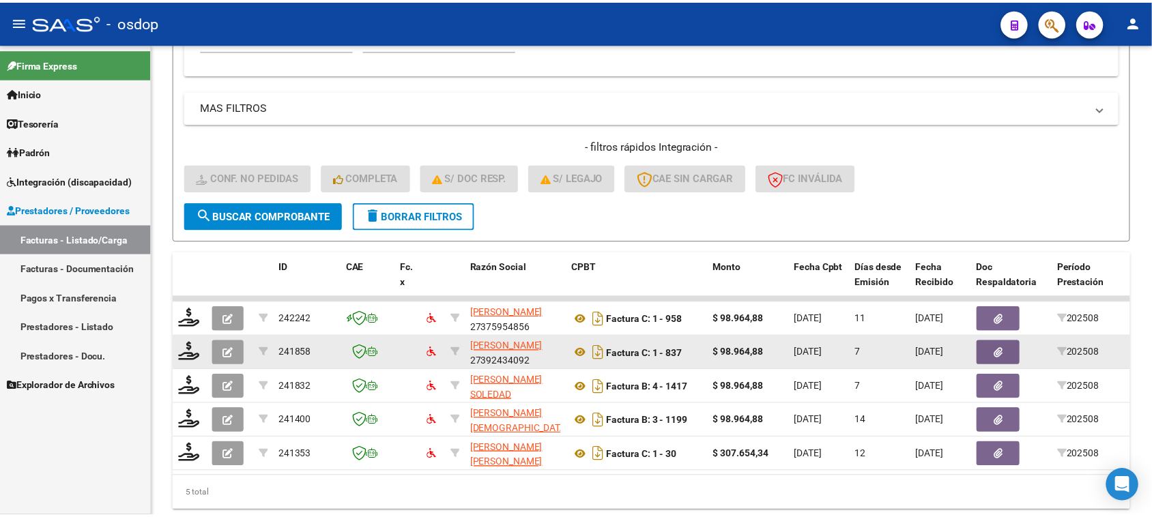
scroll to position [476, 0]
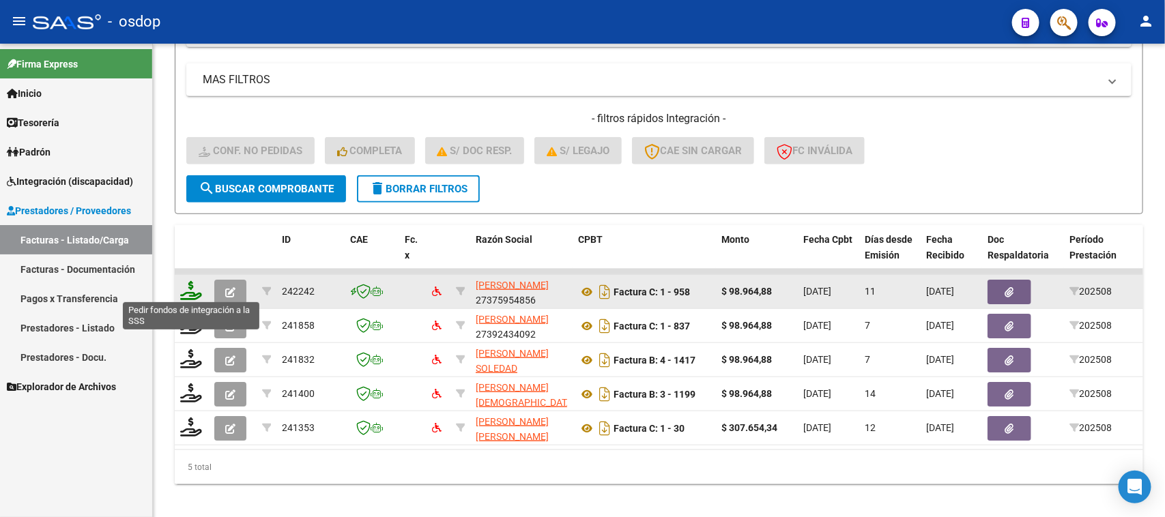
click at [186, 291] on icon at bounding box center [191, 290] width 22 height 19
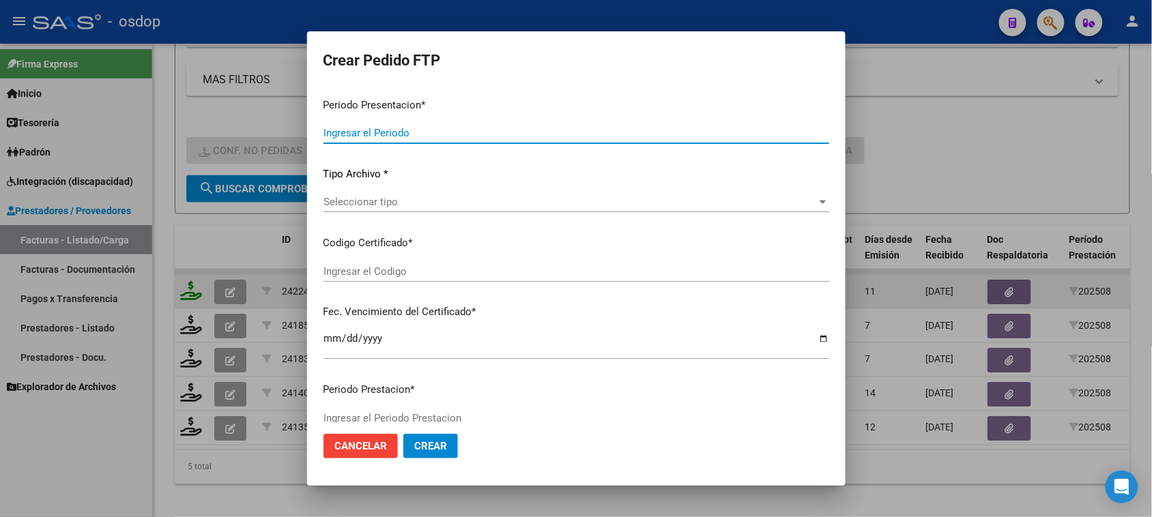
type input "202508"
type input "$ 98.964,88"
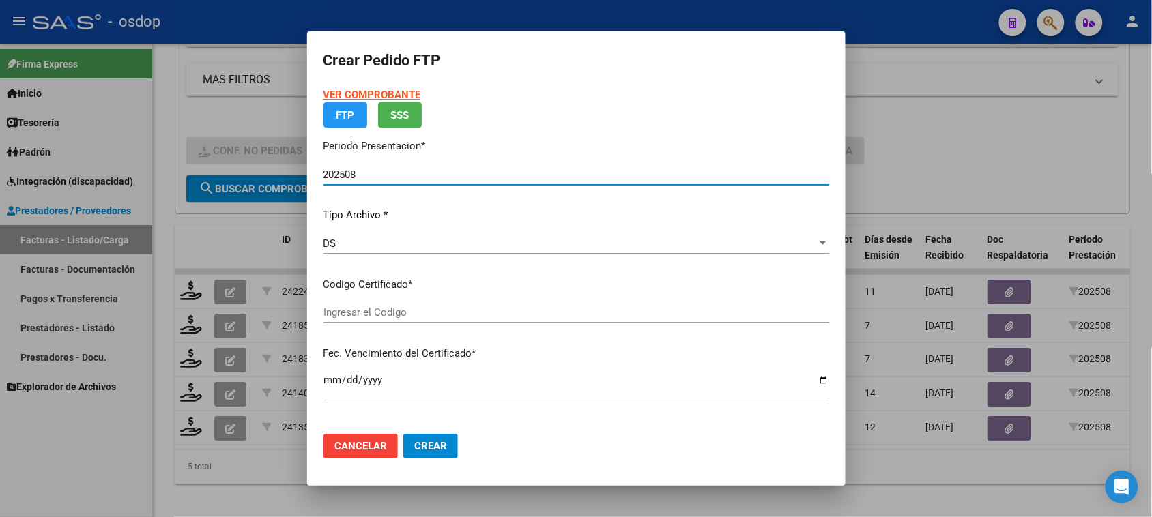
type input "9066921869"
type input "2026-08-01"
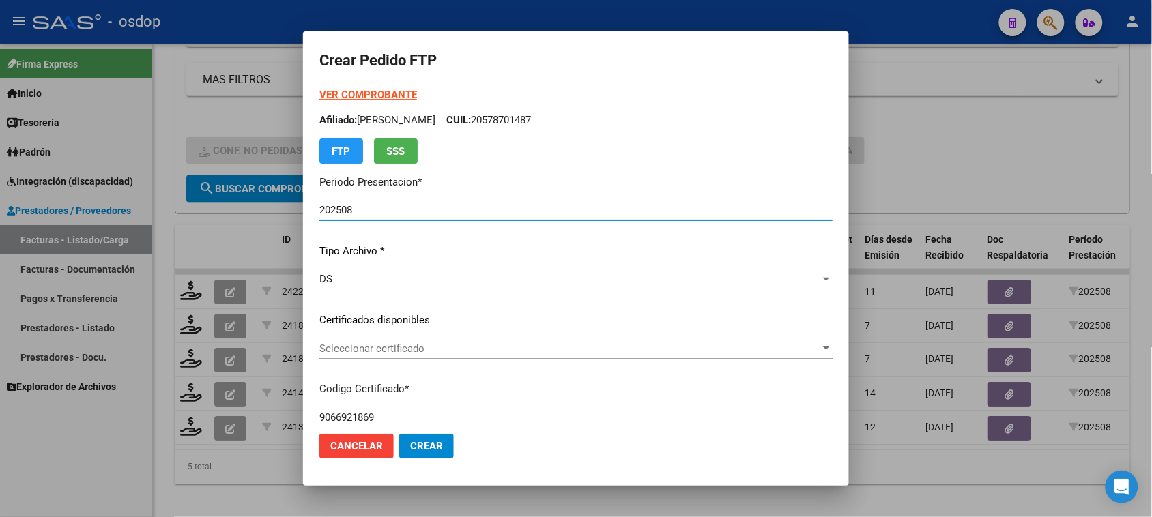
click at [407, 353] on span "Seleccionar certificado" at bounding box center [569, 349] width 501 height 12
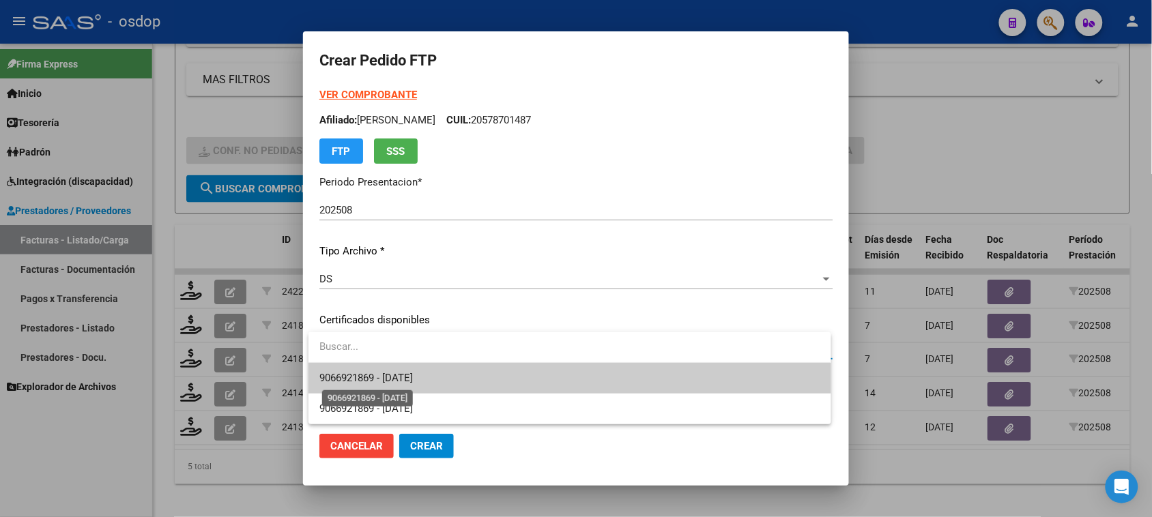
click at [413, 383] on span "9066921869 - 2026-08-01" at bounding box center [365, 378] width 93 height 12
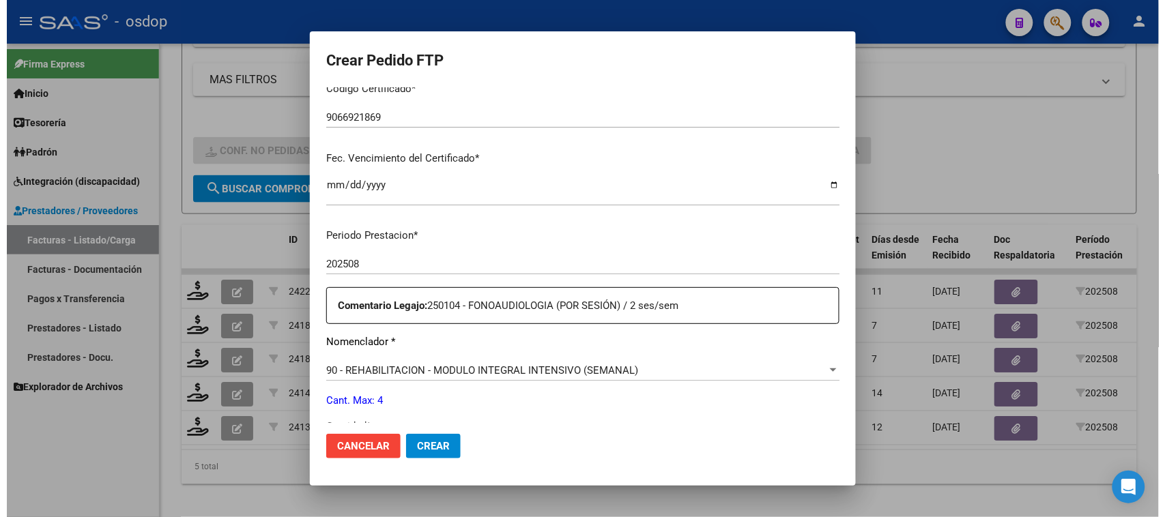
scroll to position [341, 0]
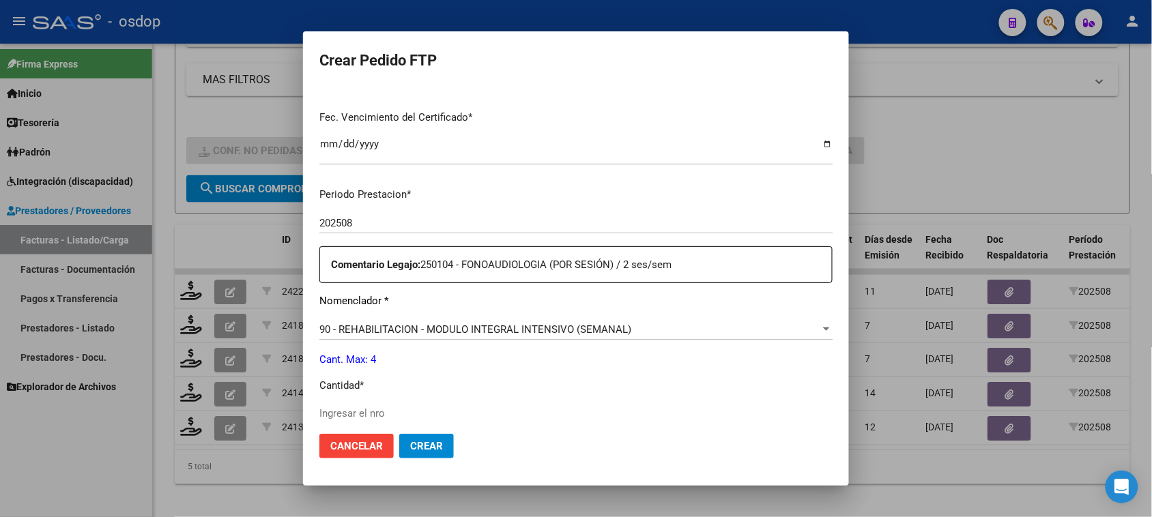
click at [373, 418] on input "Ingresar el nro" at bounding box center [575, 413] width 513 height 12
type input "4"
click at [437, 446] on span "Crear" at bounding box center [426, 446] width 33 height 12
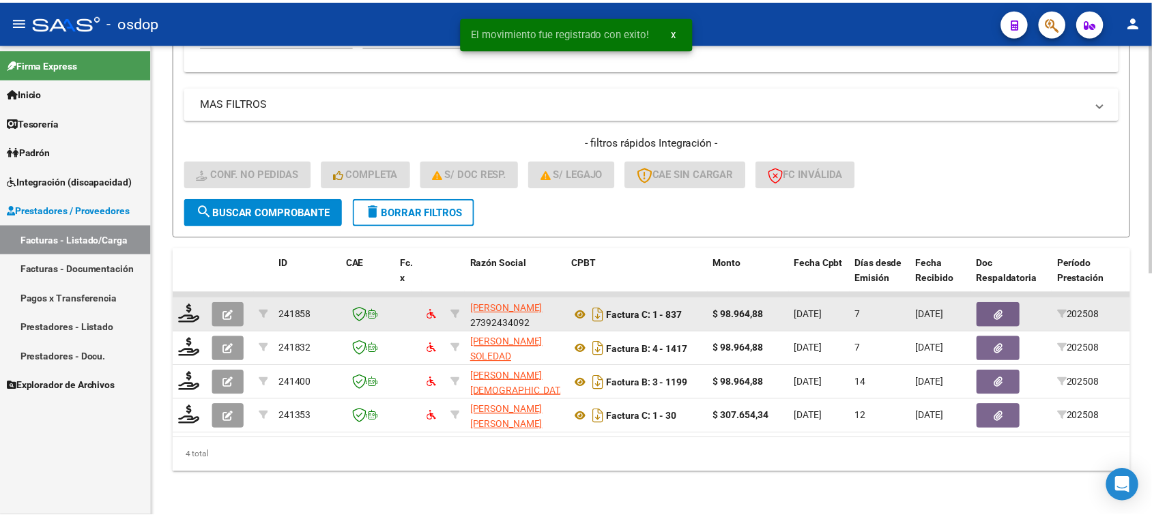
scroll to position [463, 0]
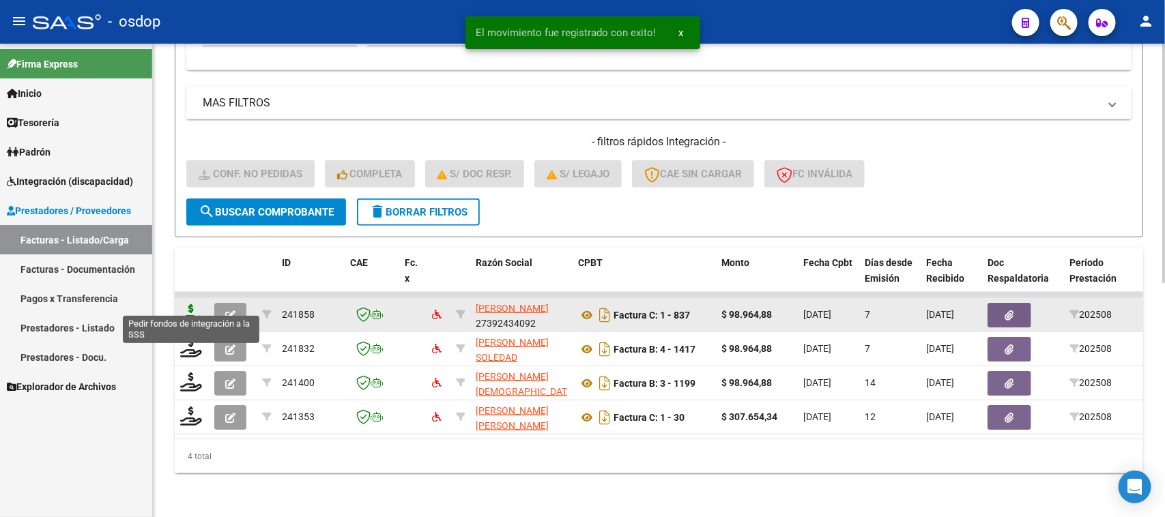
click at [190, 304] on icon at bounding box center [191, 313] width 22 height 19
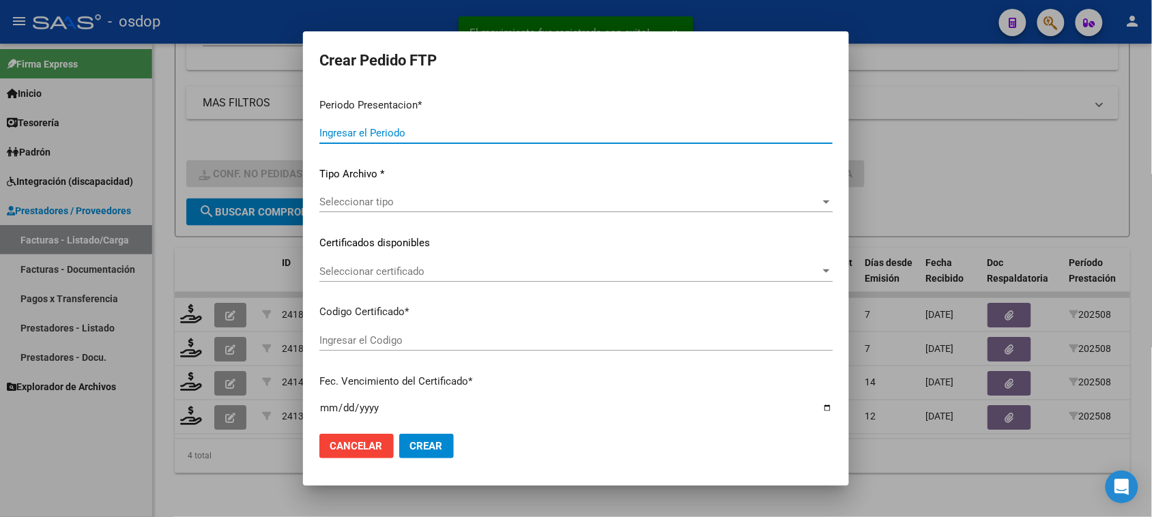
type input "202508"
type input "$ 98.964,88"
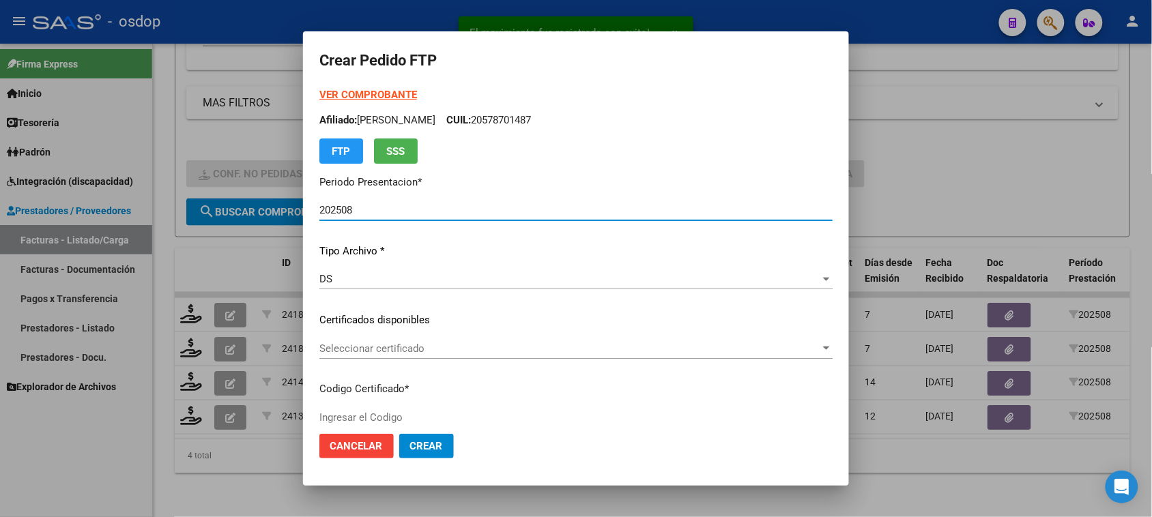
type input "9066921869"
type input "2026-08-01"
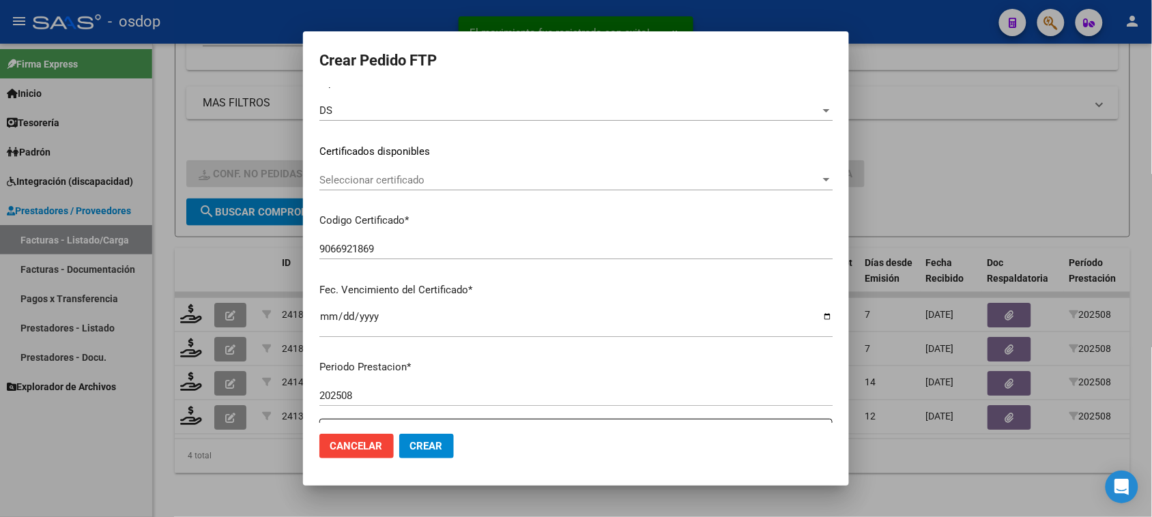
scroll to position [171, 0]
click at [520, 183] on span "Seleccionar certificado" at bounding box center [569, 178] width 501 height 12
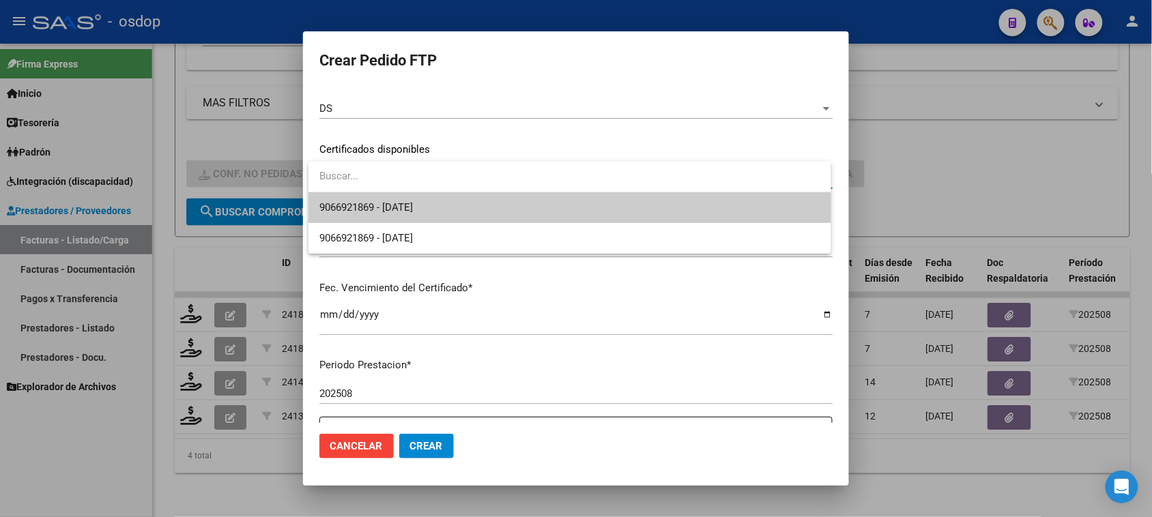
click at [515, 212] on span "9066921869 - 2026-08-01" at bounding box center [569, 207] width 500 height 31
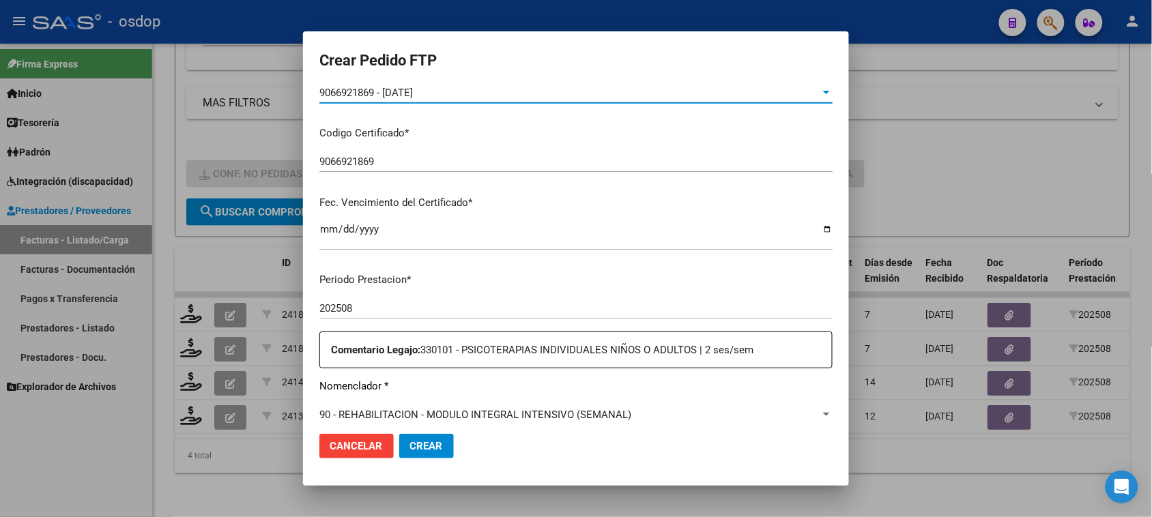
scroll to position [341, 0]
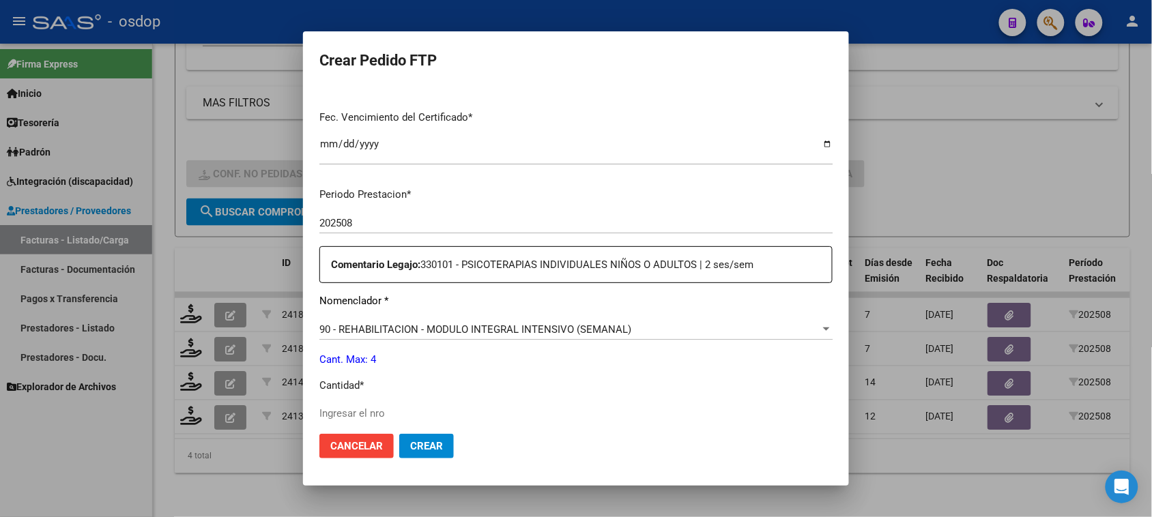
click at [360, 413] on input "Ingresar el nro" at bounding box center [575, 413] width 513 height 12
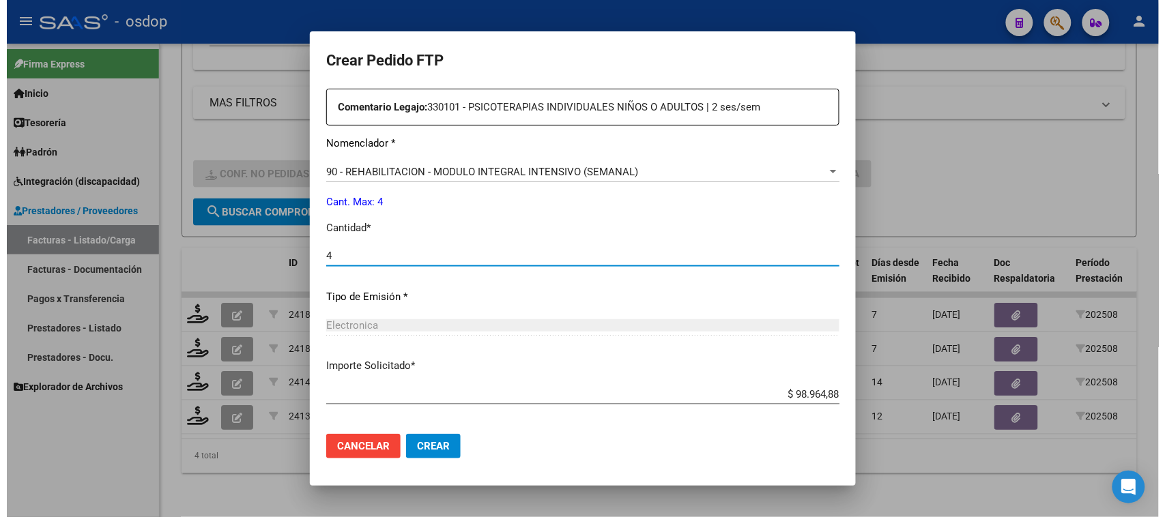
scroll to position [561, 0]
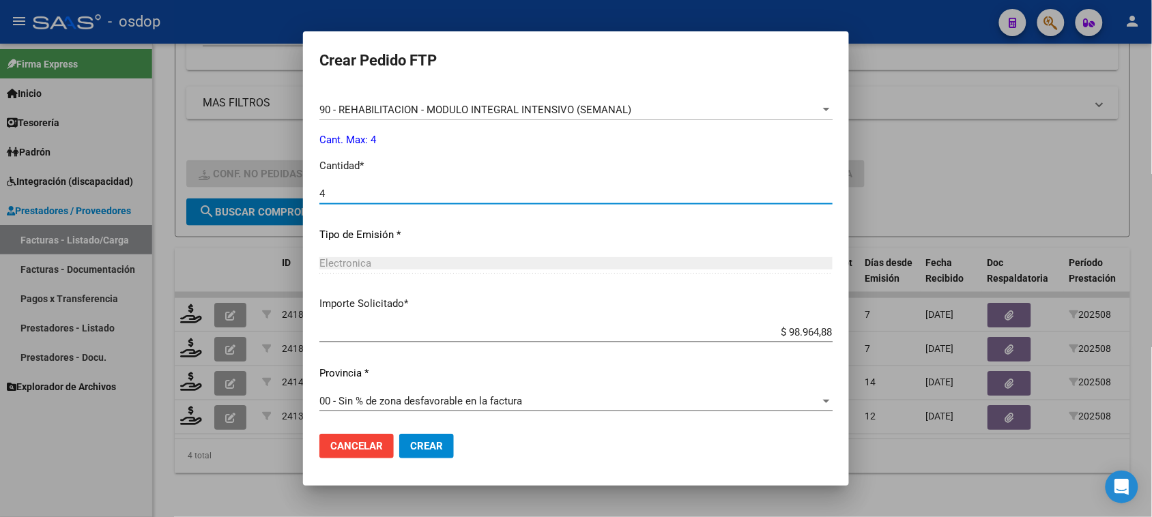
type input "4"
click at [431, 444] on span "Crear" at bounding box center [426, 446] width 33 height 12
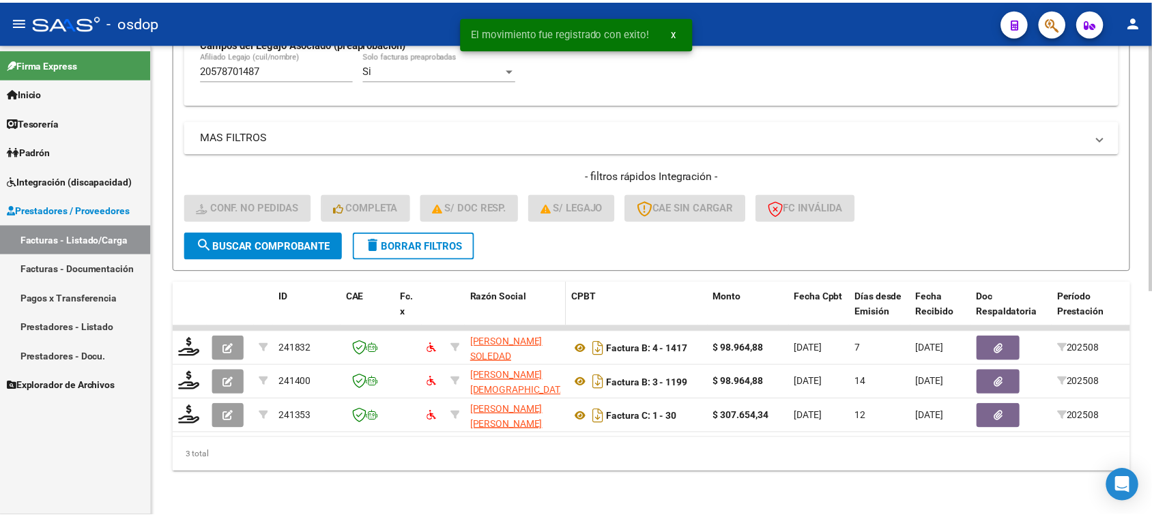
scroll to position [428, 0]
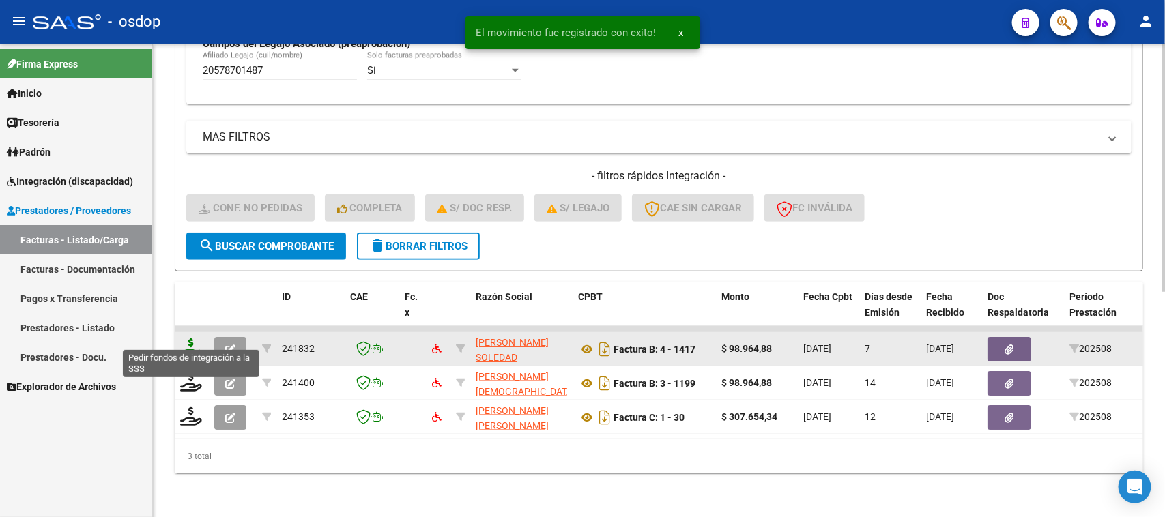
click at [182, 338] on icon at bounding box center [191, 347] width 22 height 19
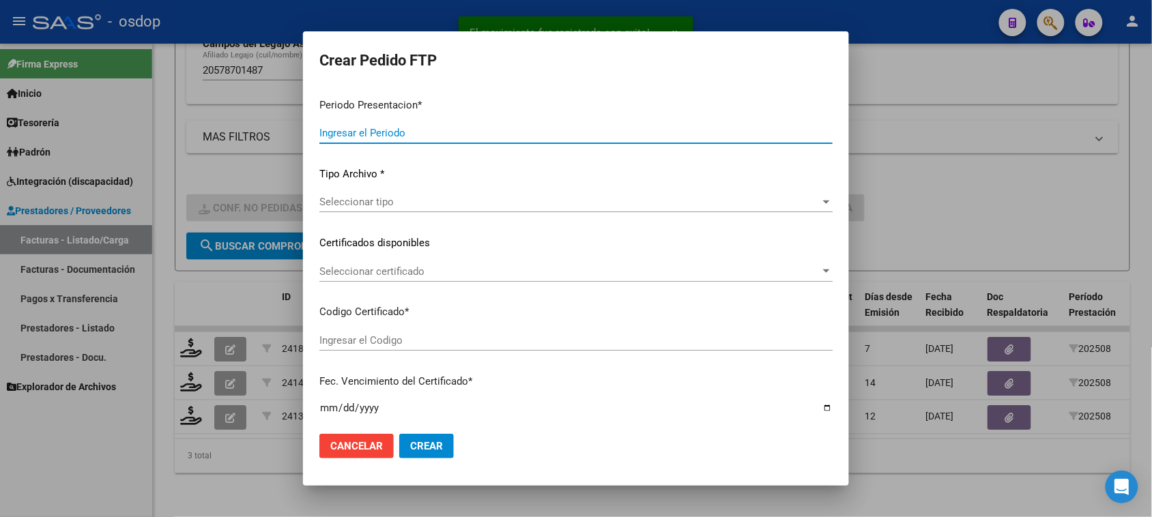
type input "202508"
type input "$ 98.964,88"
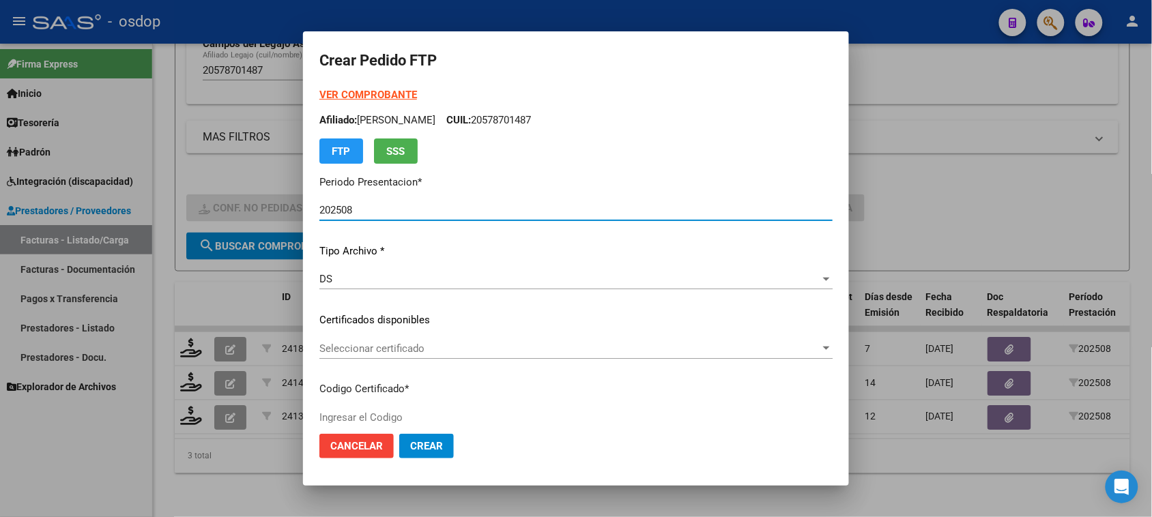
type input "9066921869"
type input "2026-08-01"
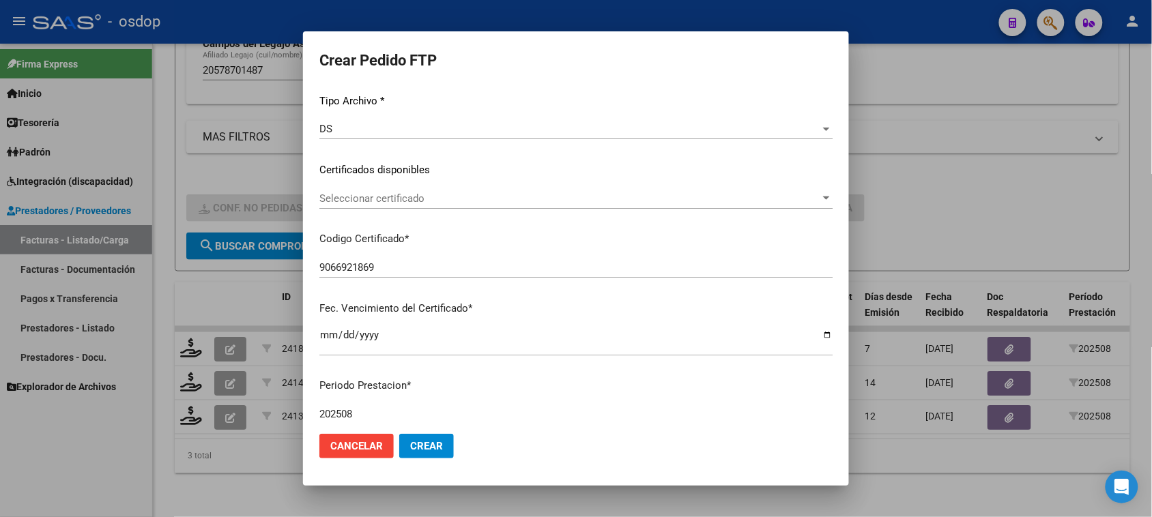
scroll to position [171, 0]
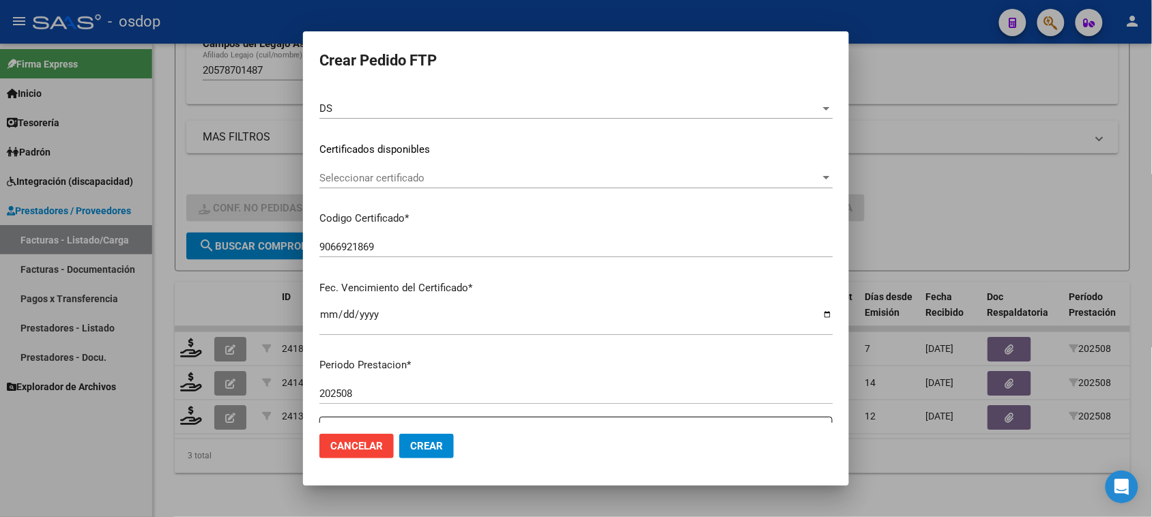
click at [522, 174] on span "Seleccionar certificado" at bounding box center [569, 178] width 501 height 12
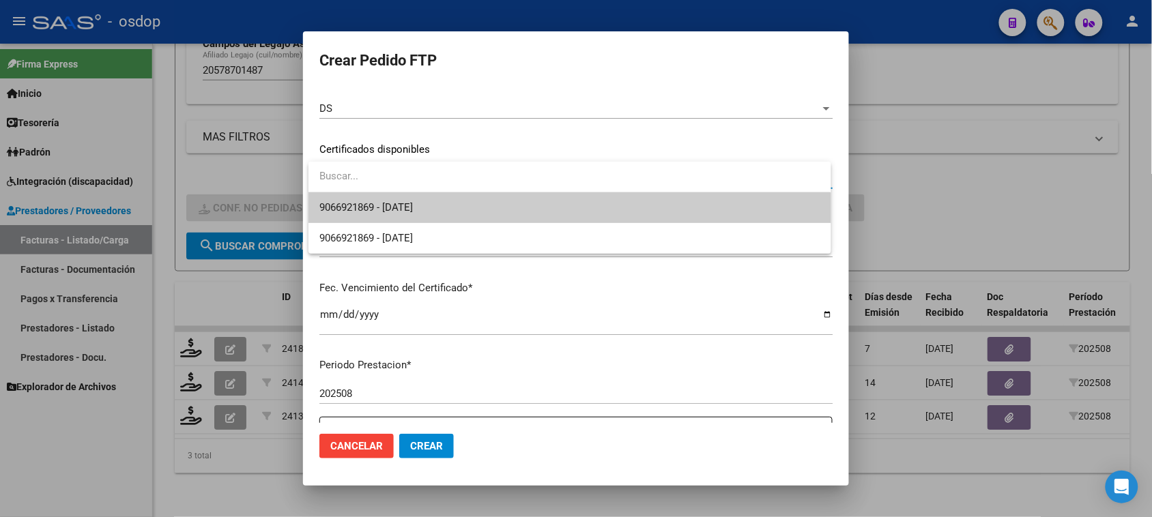
click at [506, 207] on span "9066921869 - 2026-08-01" at bounding box center [569, 207] width 500 height 31
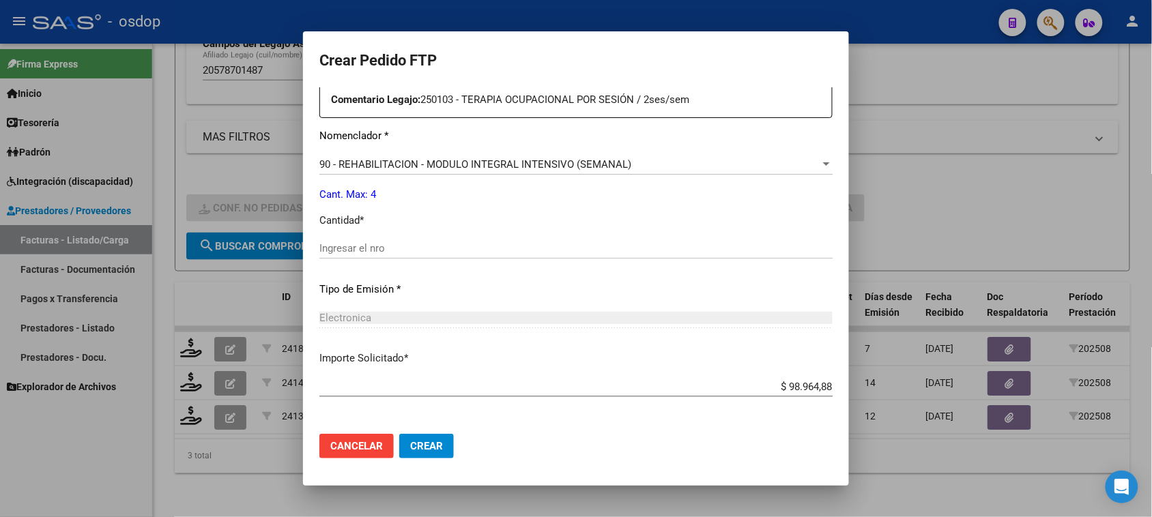
scroll to position [512, 0]
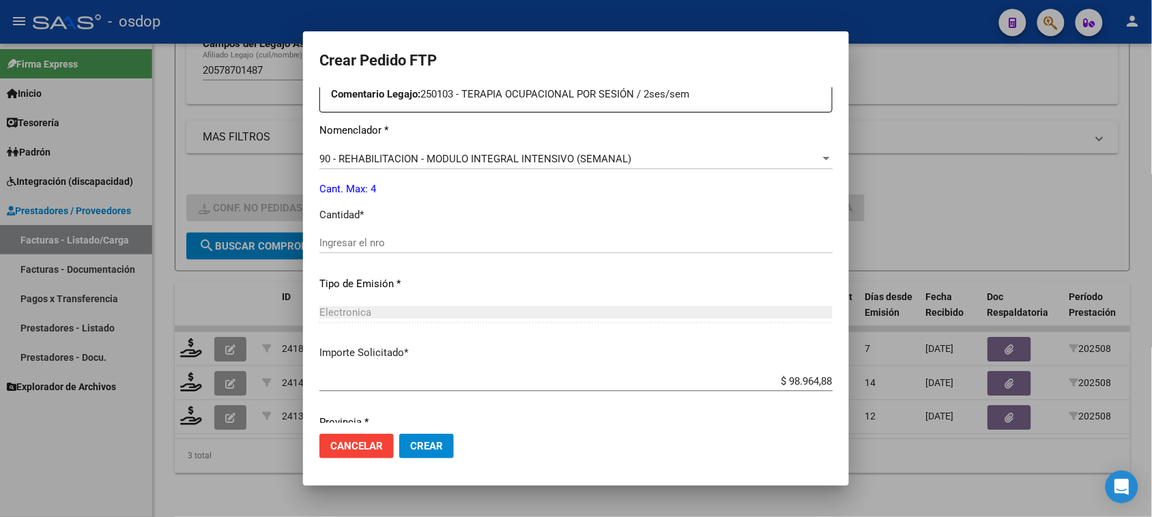
click at [360, 242] on input "Ingresar el nro" at bounding box center [575, 243] width 513 height 12
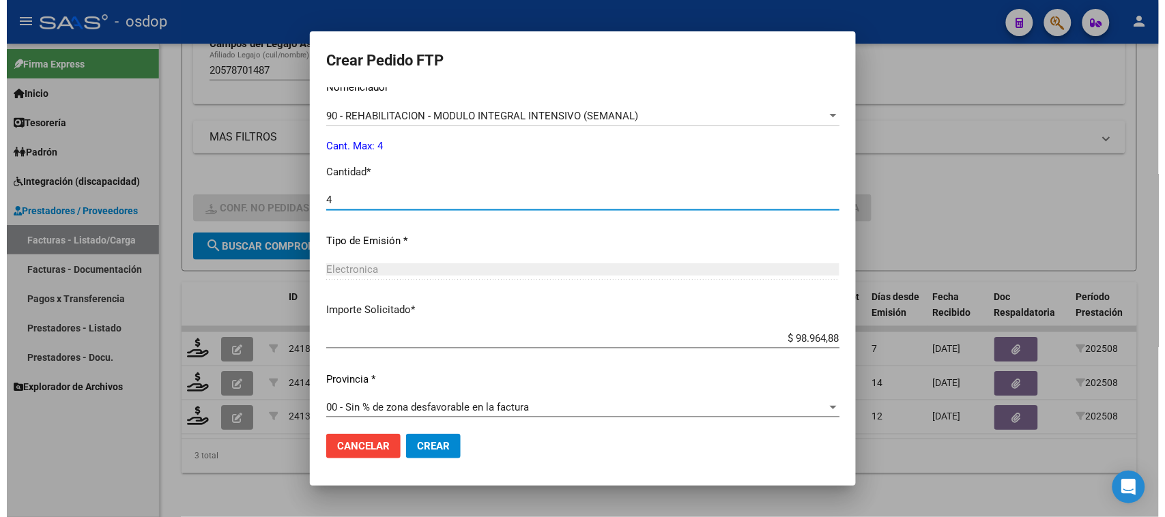
scroll to position [561, 0]
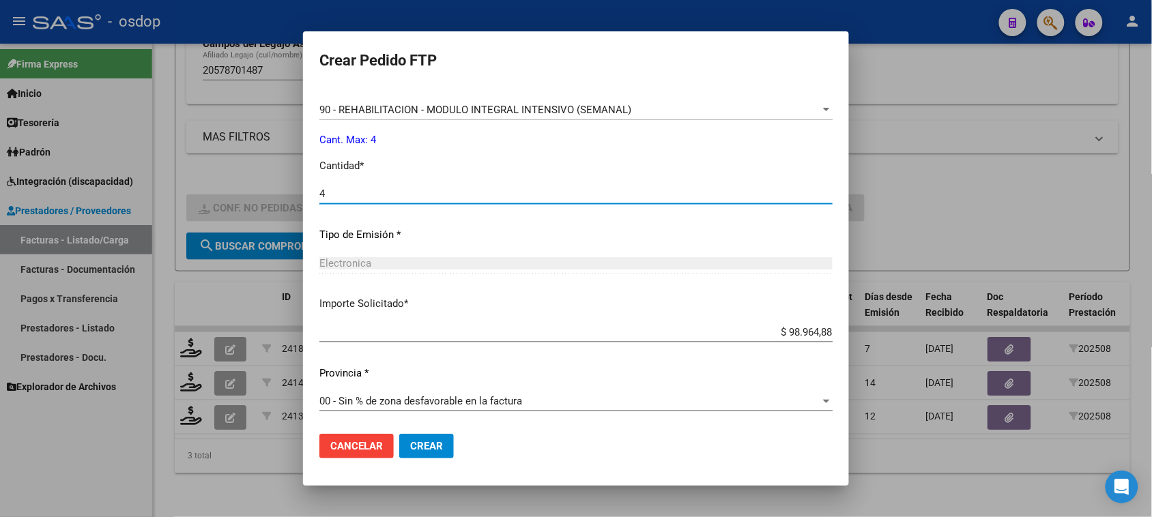
type input "4"
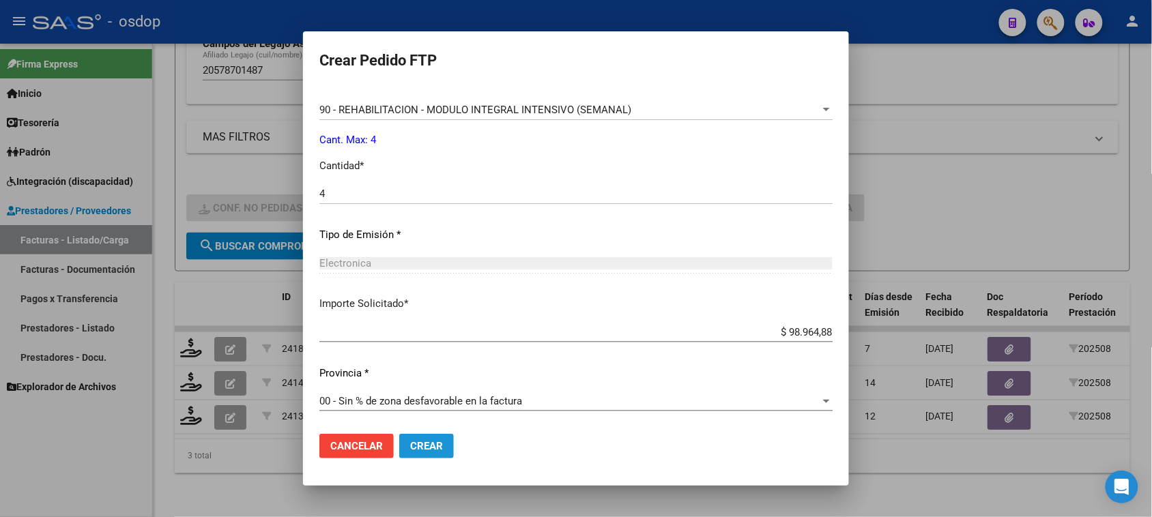
click at [444, 454] on button "Crear" at bounding box center [426, 446] width 55 height 25
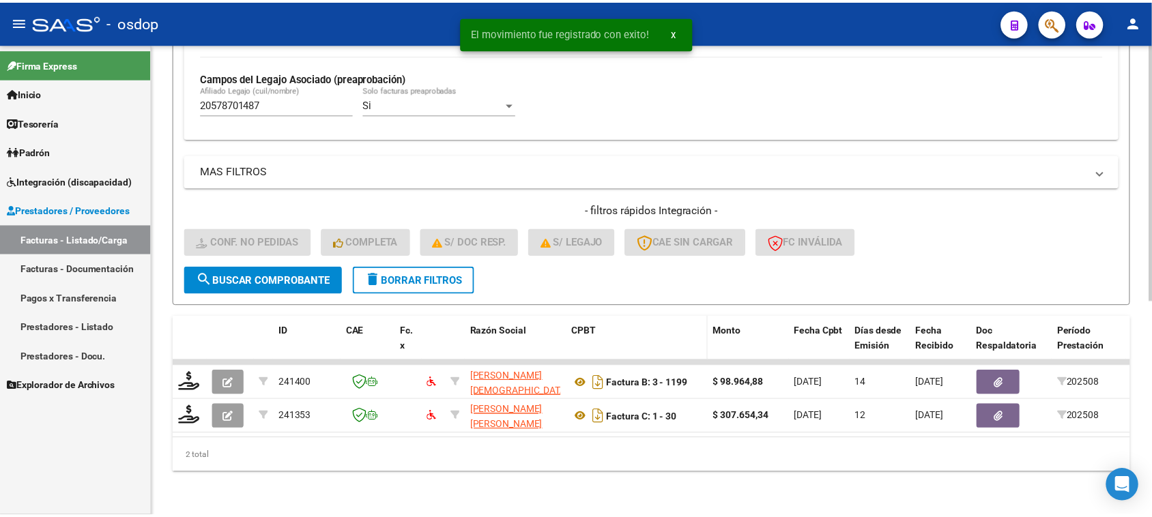
scroll to position [394, 0]
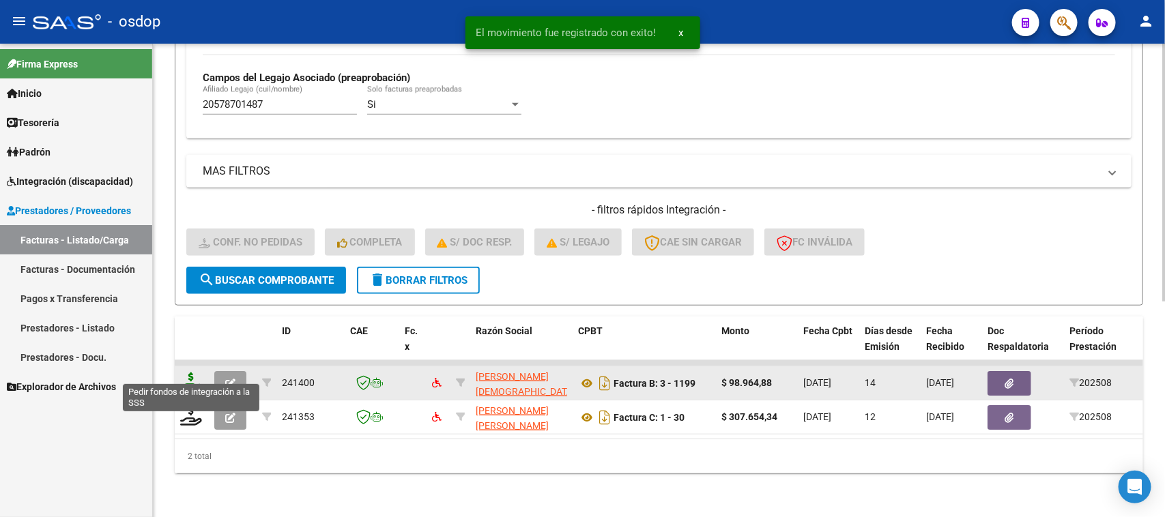
click at [191, 373] on icon at bounding box center [191, 382] width 22 height 19
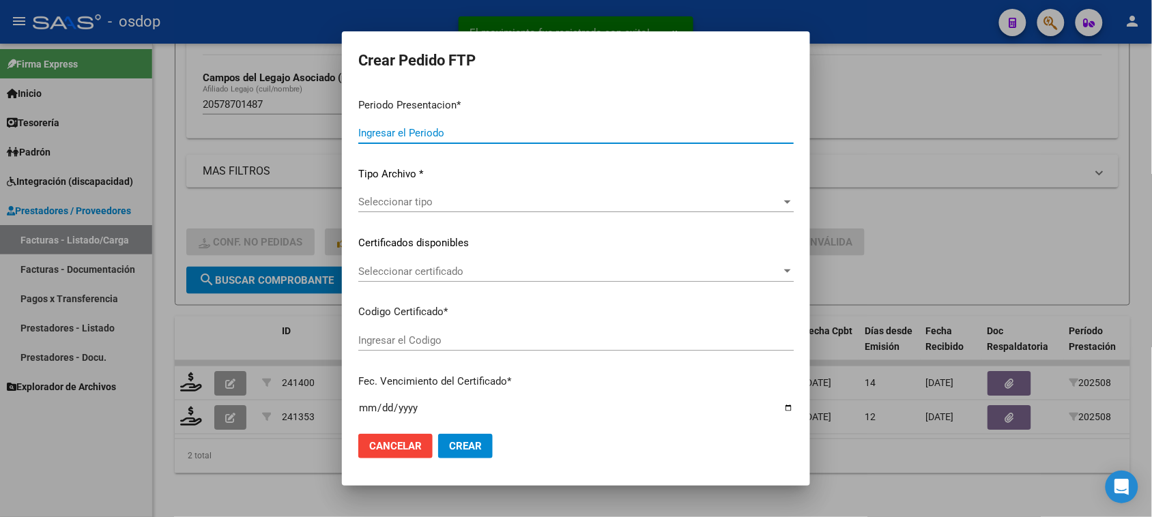
type input "202508"
type input "$ 98.964,88"
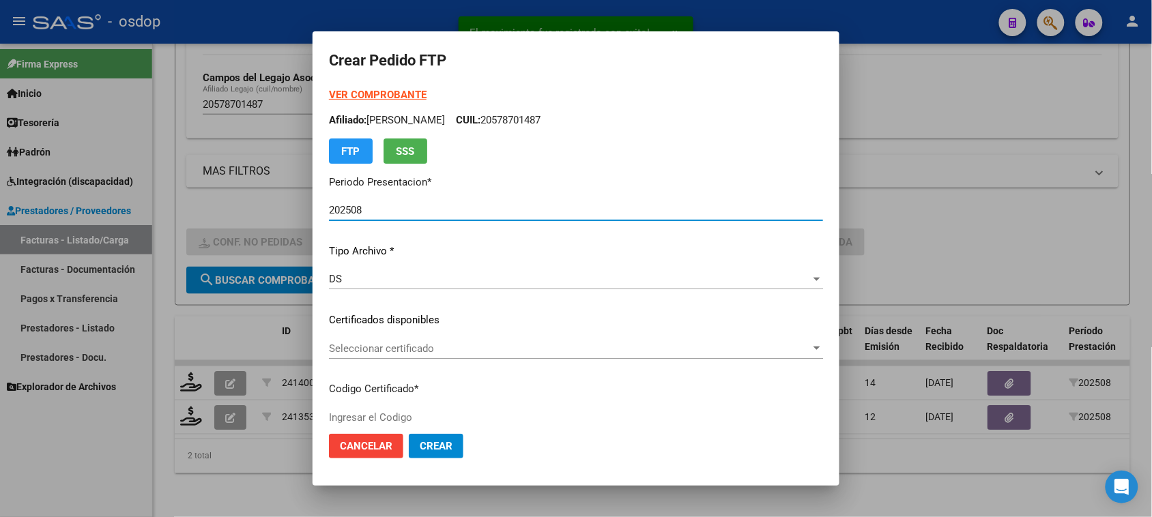
type input "9066921869"
type input "2026-08-01"
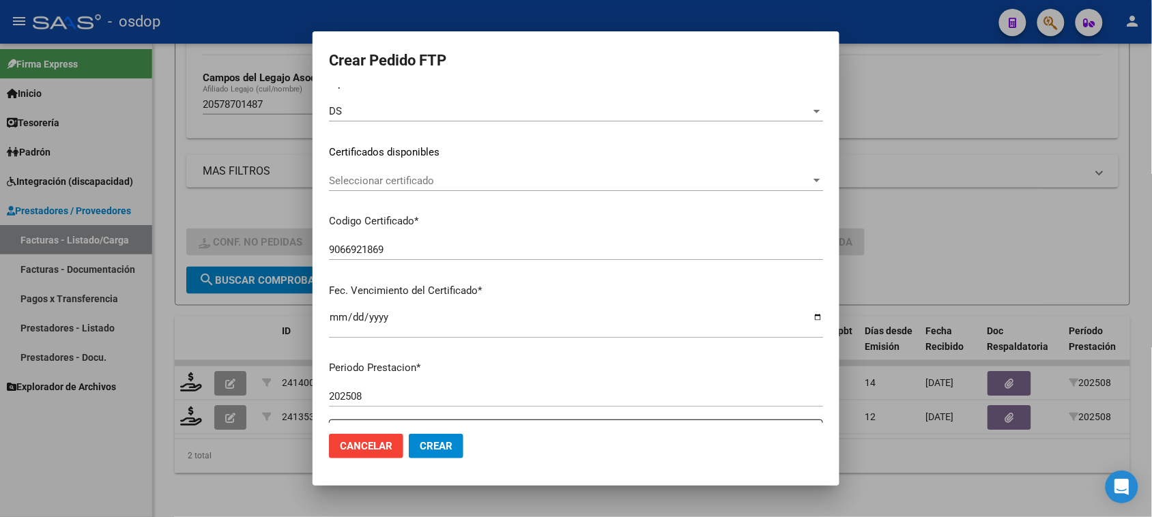
scroll to position [171, 0]
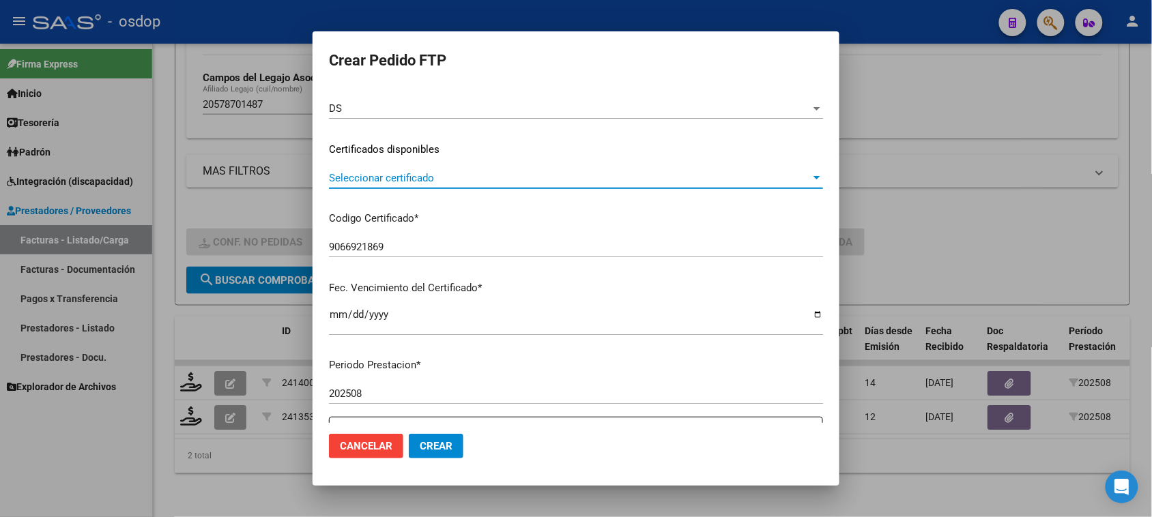
click at [510, 179] on span "Seleccionar certificado" at bounding box center [570, 178] width 482 height 12
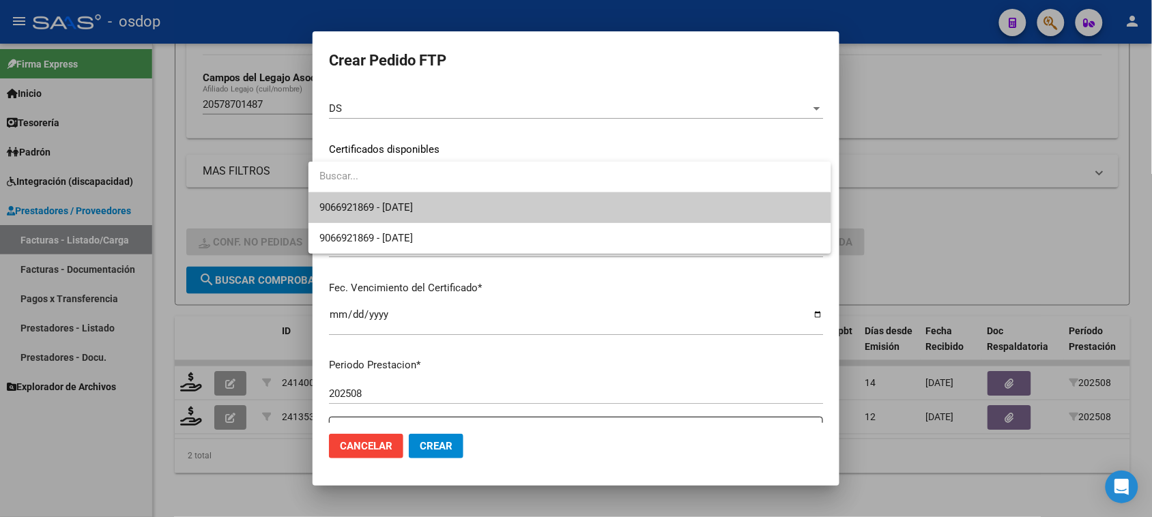
click at [506, 216] on span "9066921869 - 2026-08-01" at bounding box center [569, 207] width 500 height 31
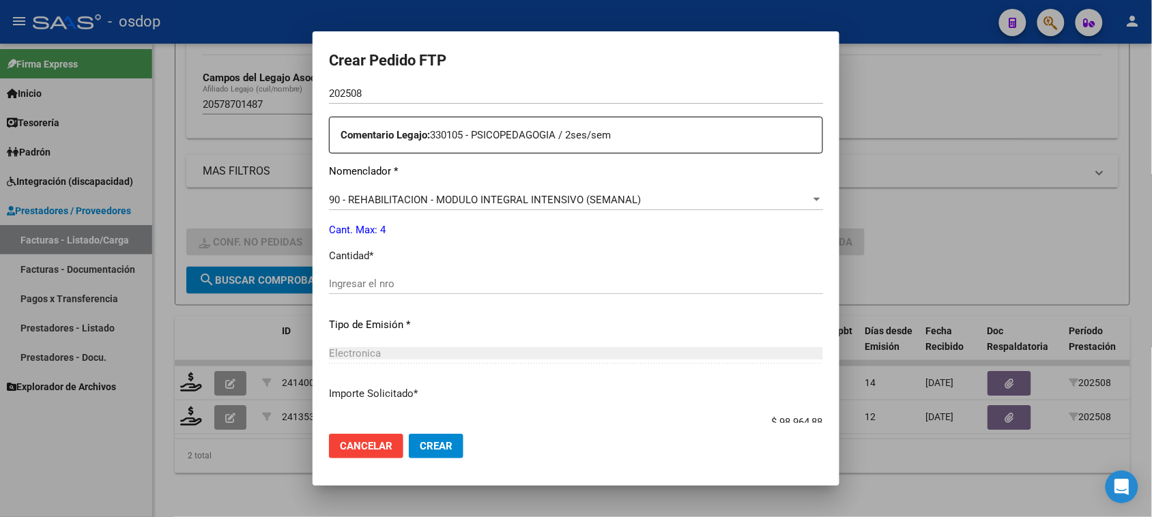
scroll to position [512, 0]
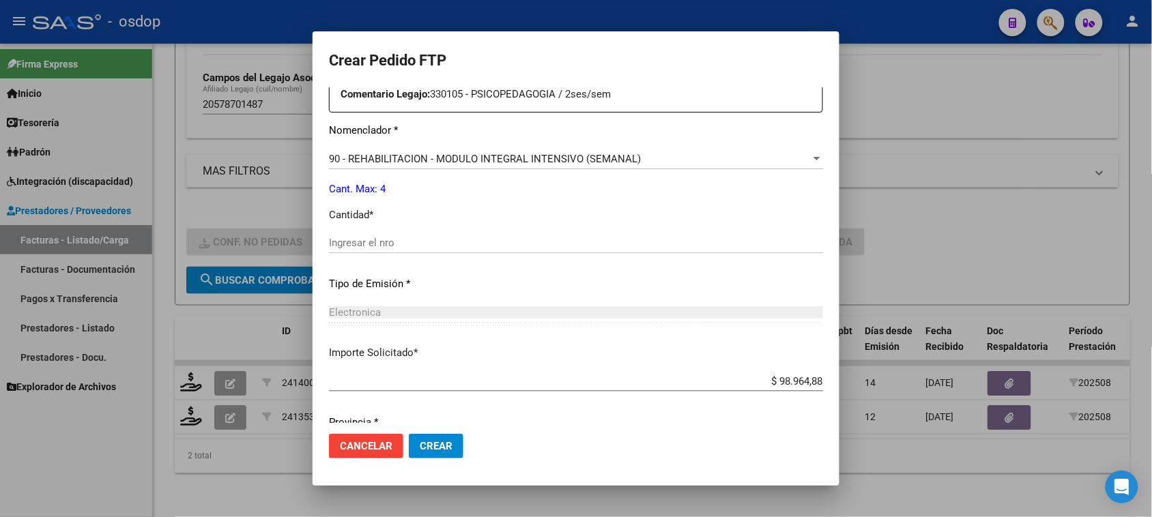
click at [421, 235] on div "Ingresar el nro" at bounding box center [576, 243] width 494 height 20
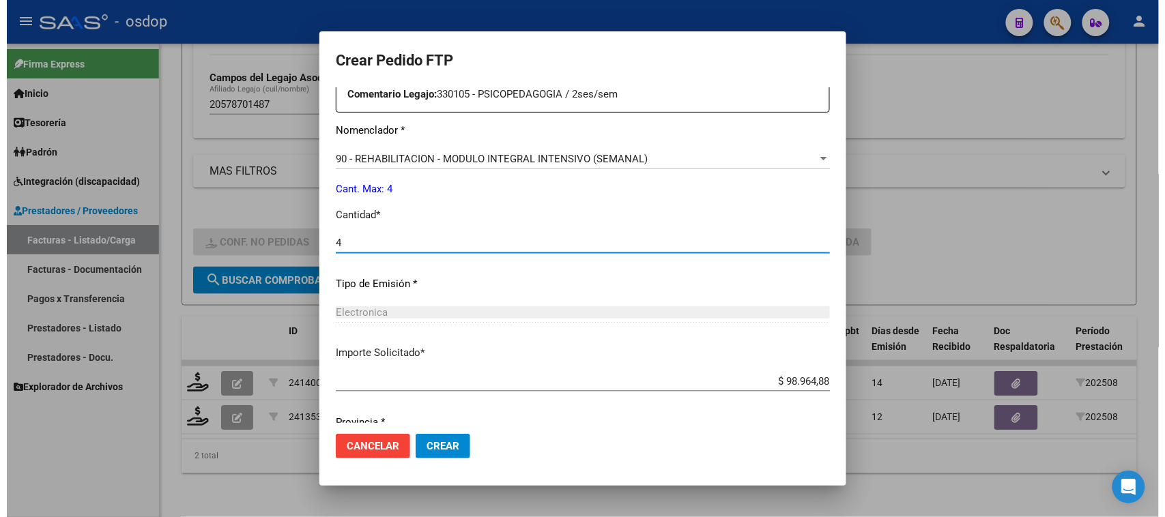
scroll to position [561, 0]
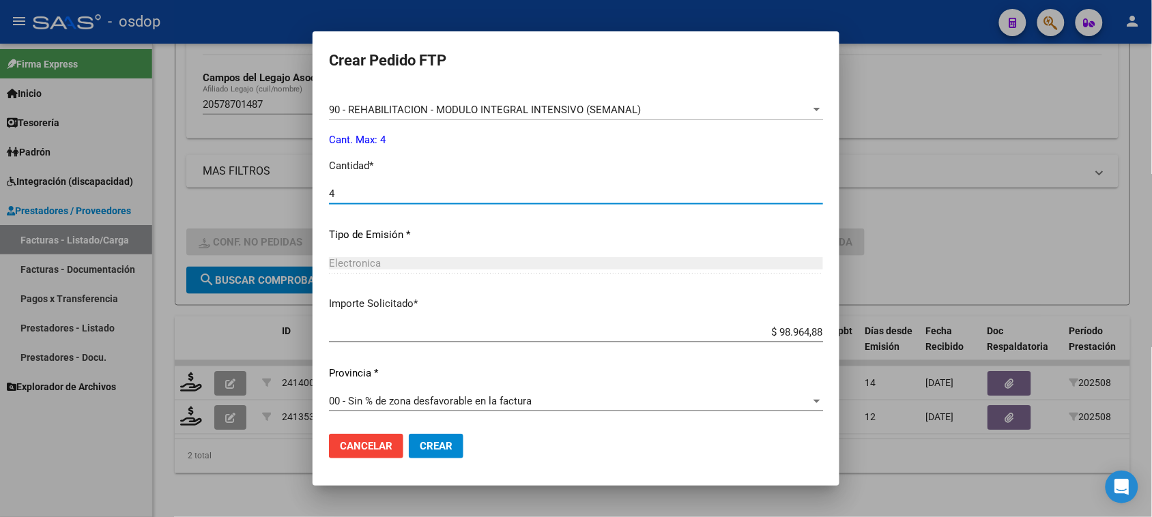
type input "4"
click at [438, 452] on span "Crear" at bounding box center [436, 446] width 33 height 12
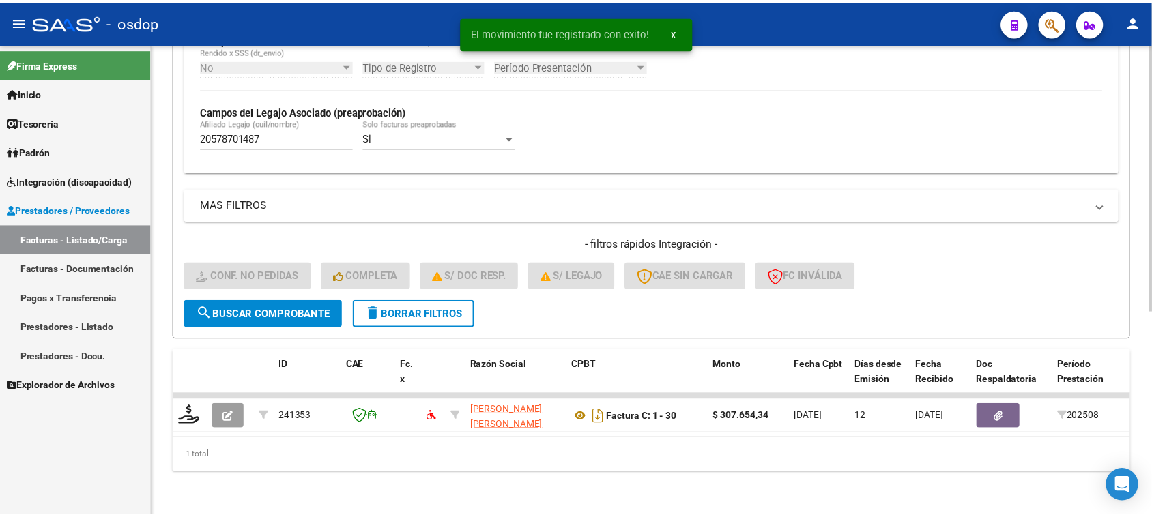
scroll to position [360, 0]
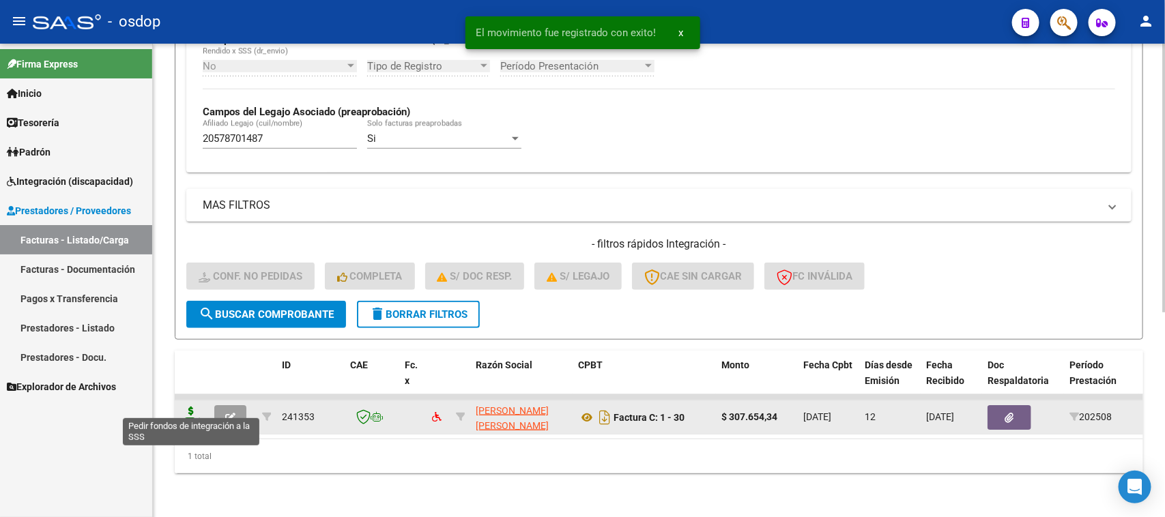
click at [191, 407] on icon at bounding box center [191, 416] width 22 height 19
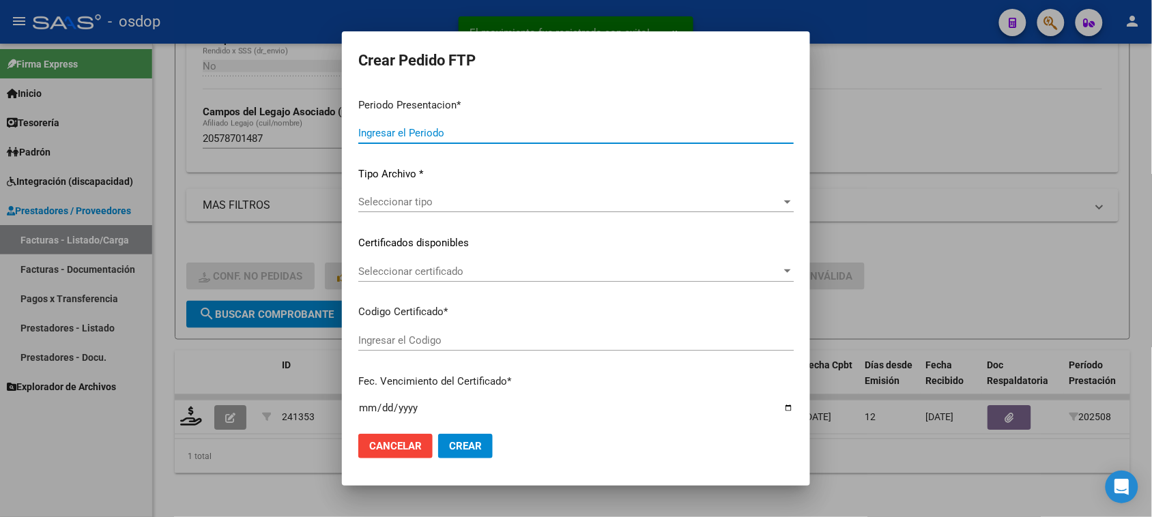
type input "202508"
type input "$ 307.654,34"
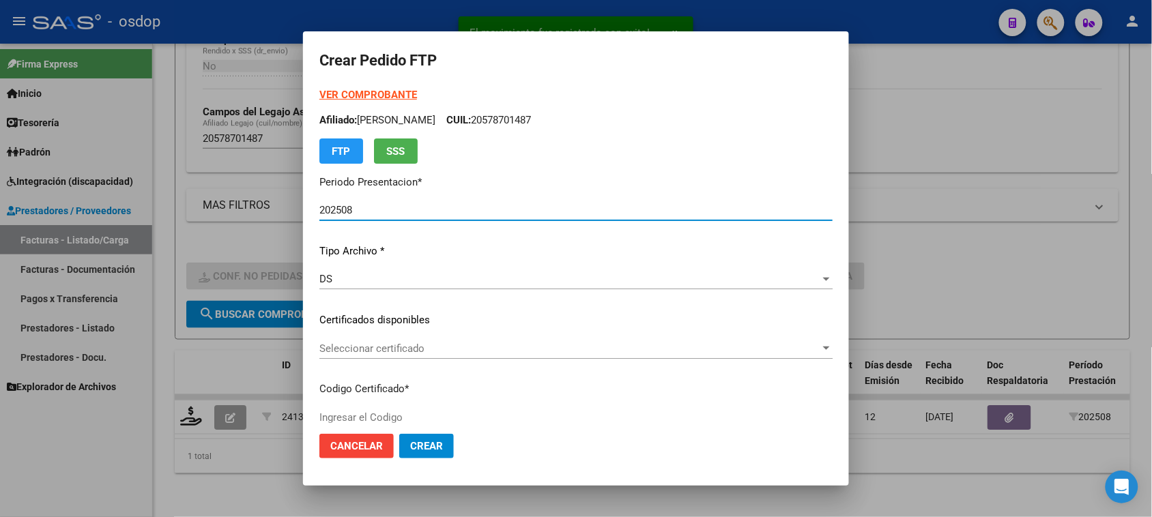
type input "9066921869"
type input "2026-08-01"
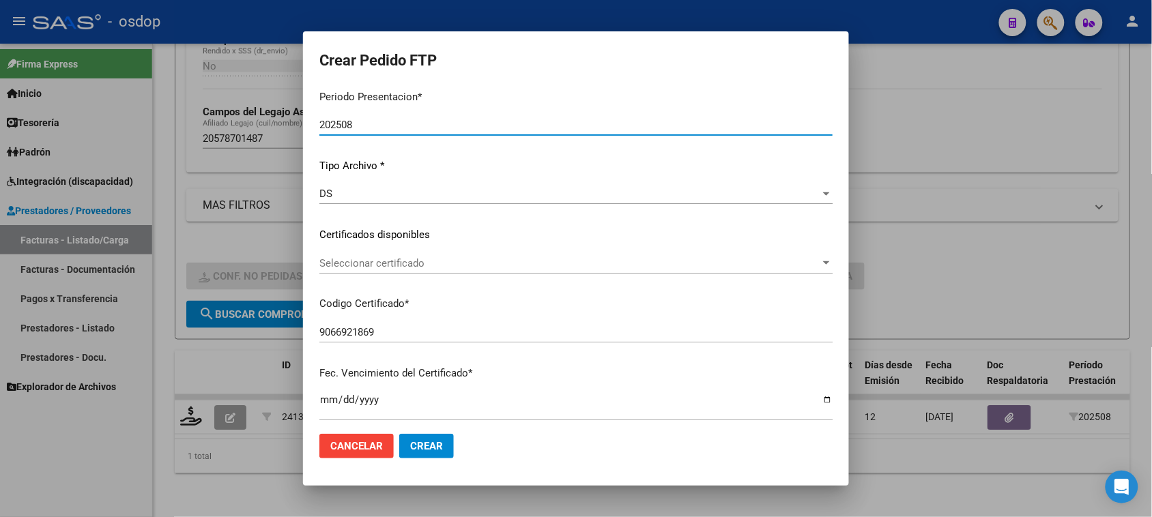
scroll to position [171, 0]
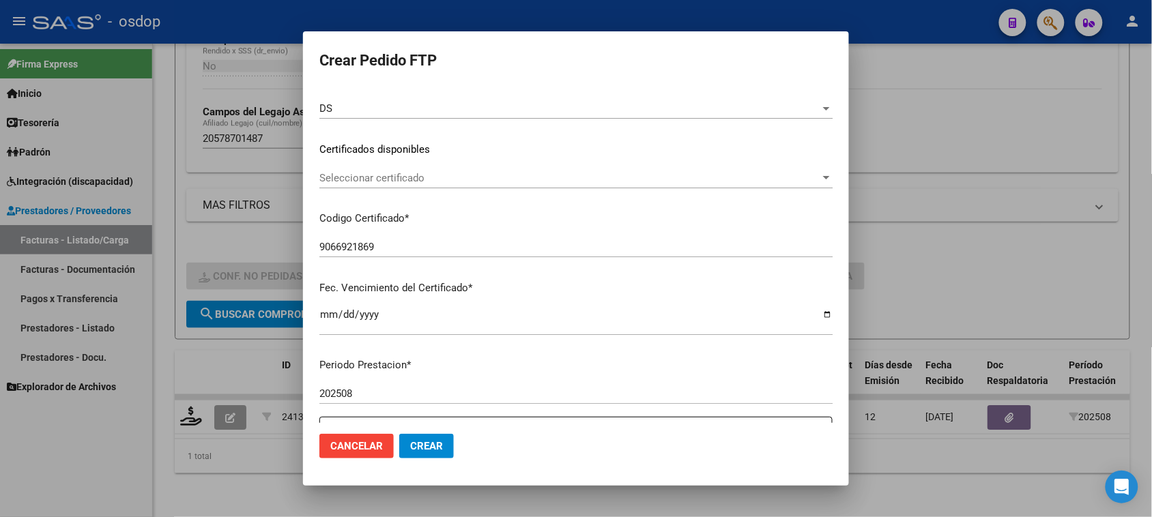
click at [473, 179] on span "Seleccionar certificado" at bounding box center [569, 178] width 501 height 12
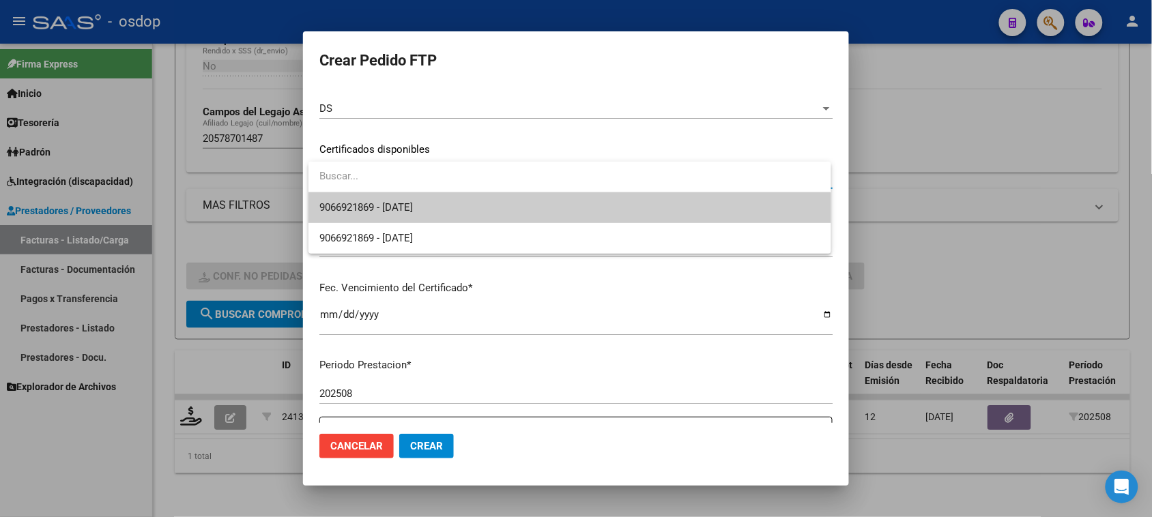
click at [472, 208] on span "9066921869 - 2026-08-01" at bounding box center [569, 207] width 500 height 31
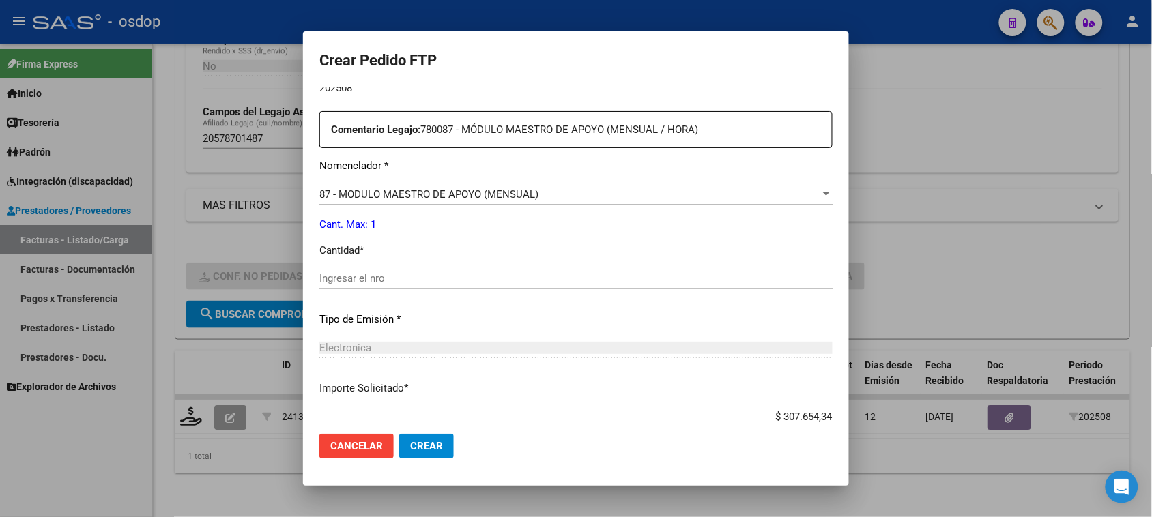
scroll to position [512, 0]
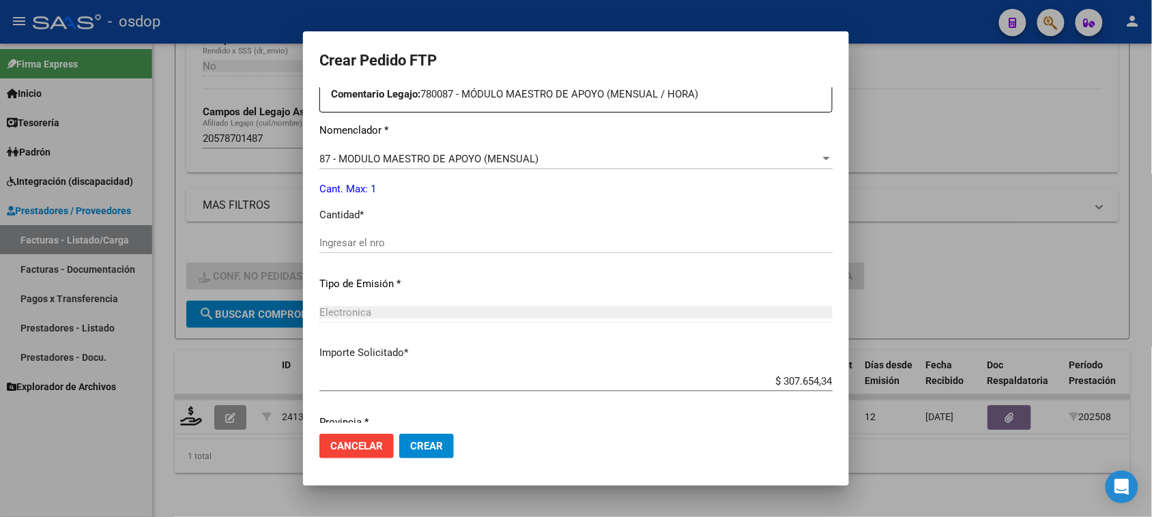
click at [413, 241] on input "Ingresar el nro" at bounding box center [575, 243] width 513 height 12
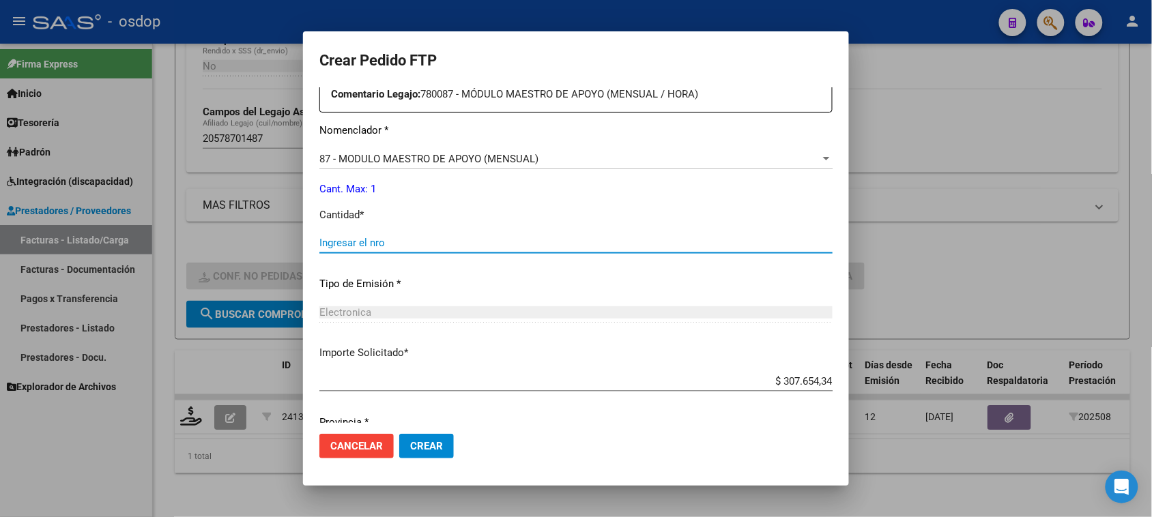
type input "4"
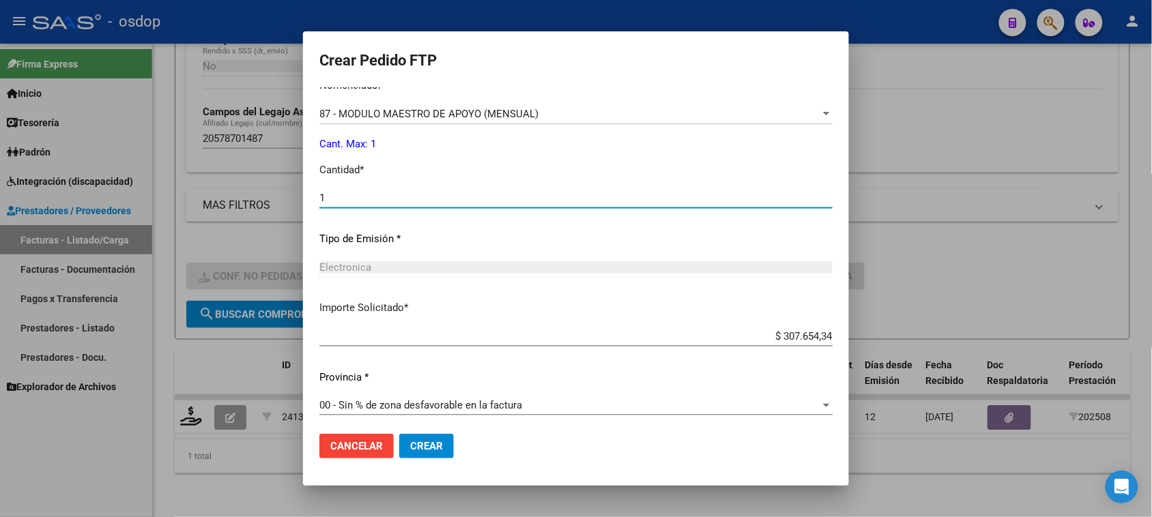
scroll to position [561, 0]
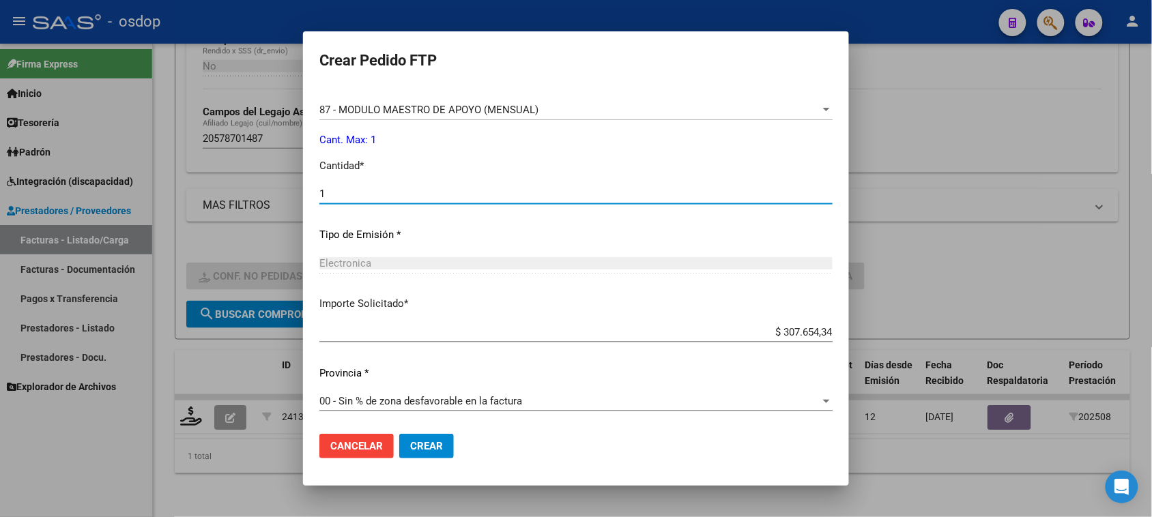
type input "1"
click at [439, 456] on button "Crear" at bounding box center [426, 446] width 55 height 25
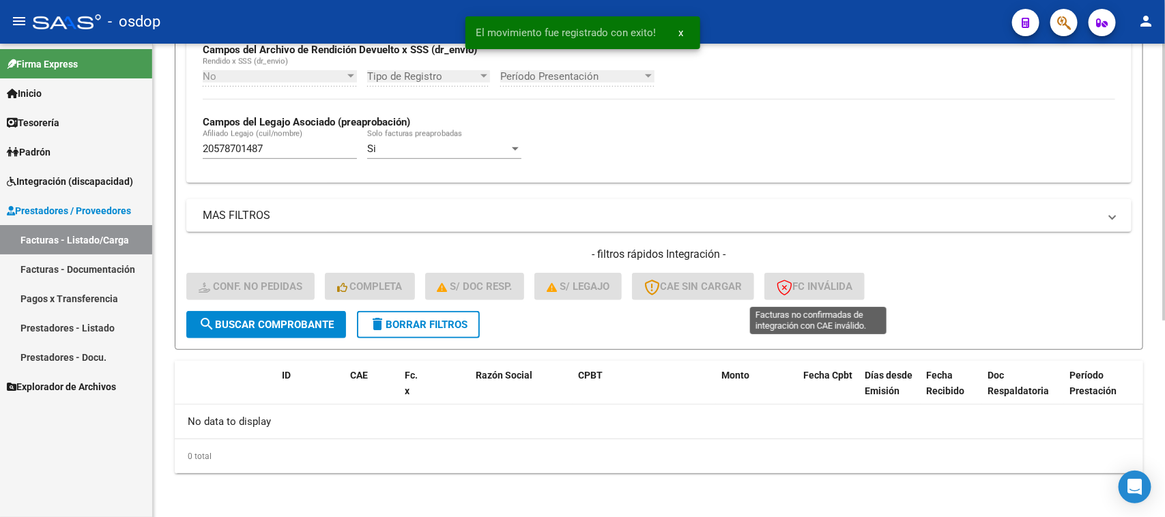
scroll to position [336, 0]
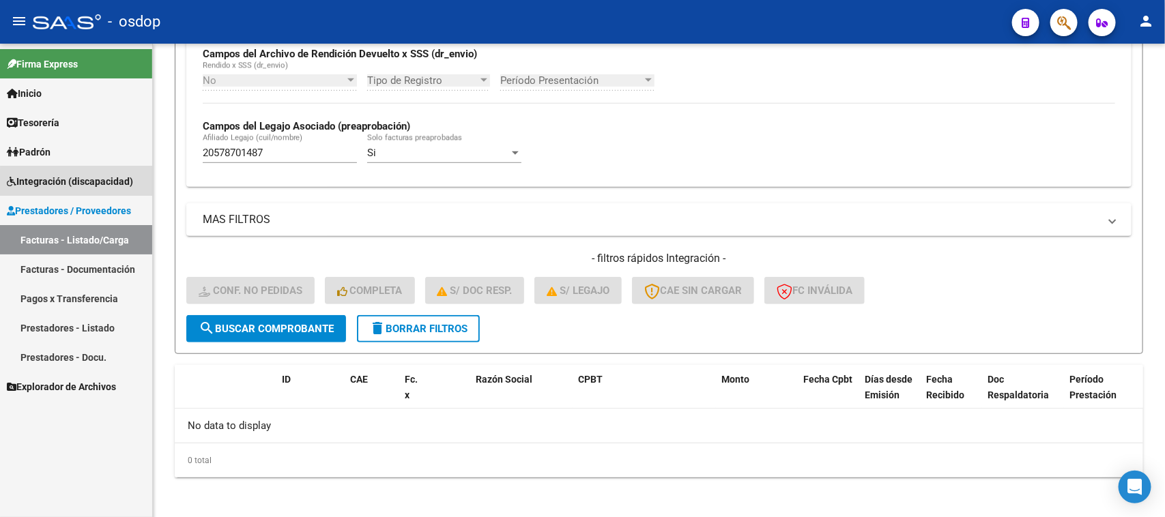
click at [96, 185] on span "Integración (discapacidad)" at bounding box center [70, 181] width 126 height 15
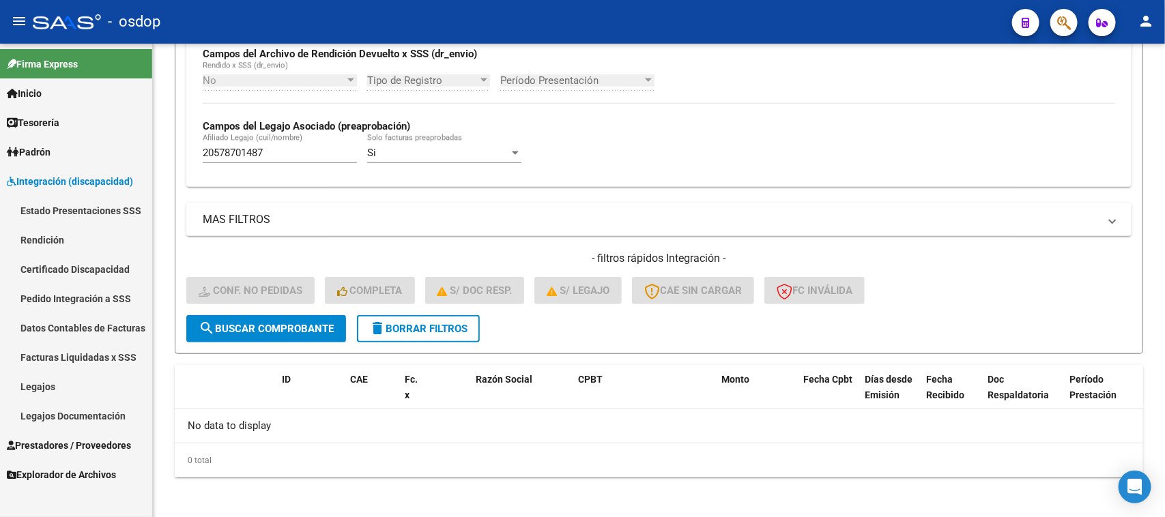
click at [85, 297] on link "Pedido Integración a SSS" at bounding box center [76, 298] width 152 height 29
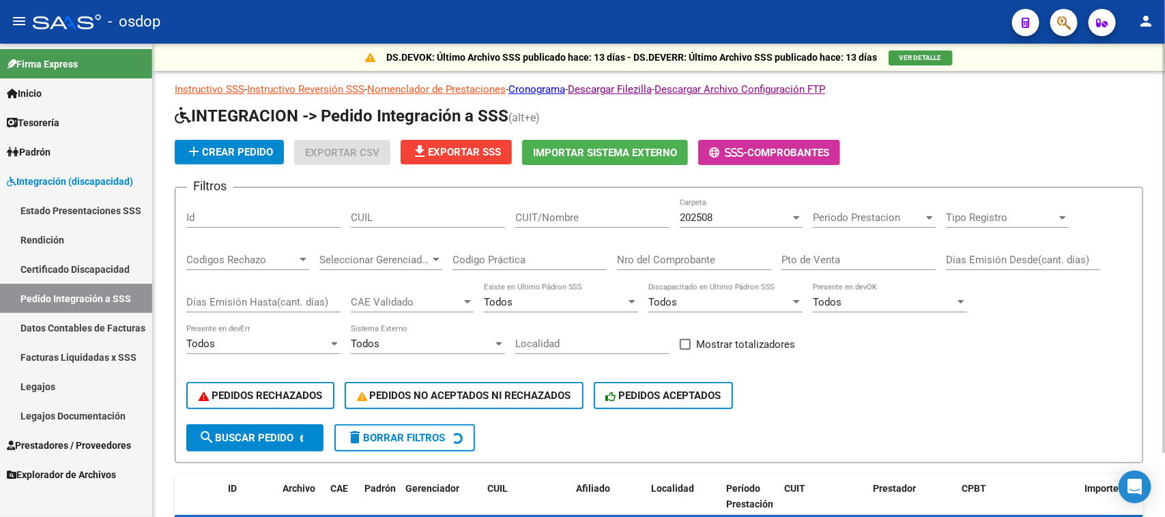
click at [379, 212] on input "CUIL" at bounding box center [428, 218] width 154 height 12
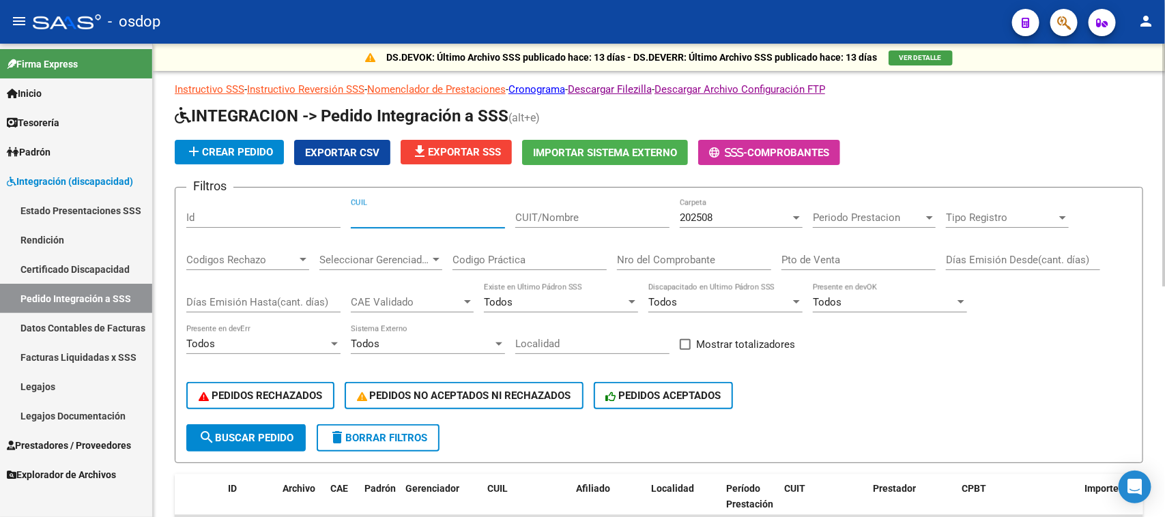
paste input "20578701487"
type input "20578701487"
click at [257, 432] on span "search Buscar Pedido" at bounding box center [246, 438] width 95 height 12
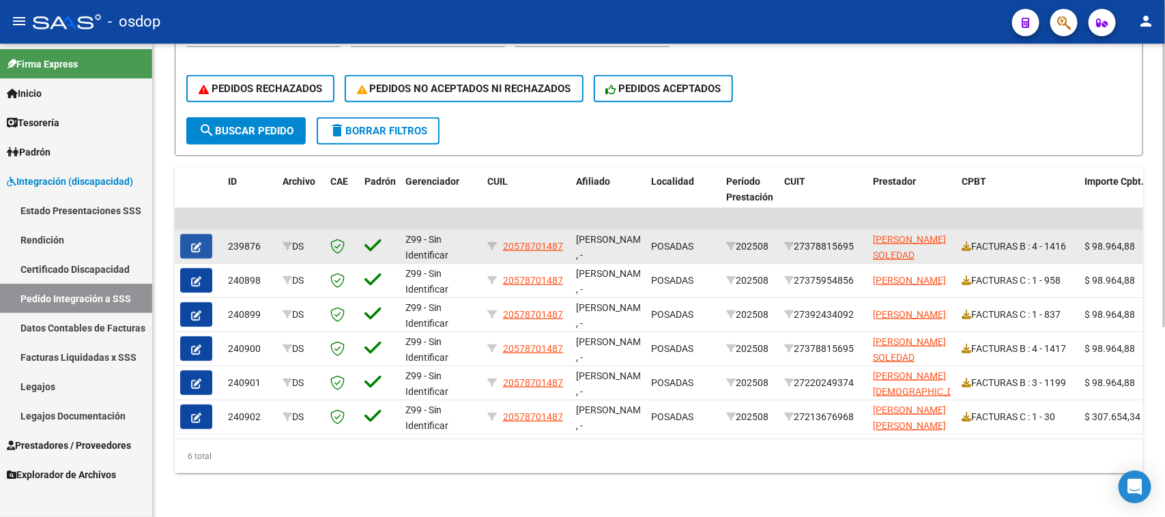
click at [192, 242] on icon "button" at bounding box center [196, 247] width 10 height 10
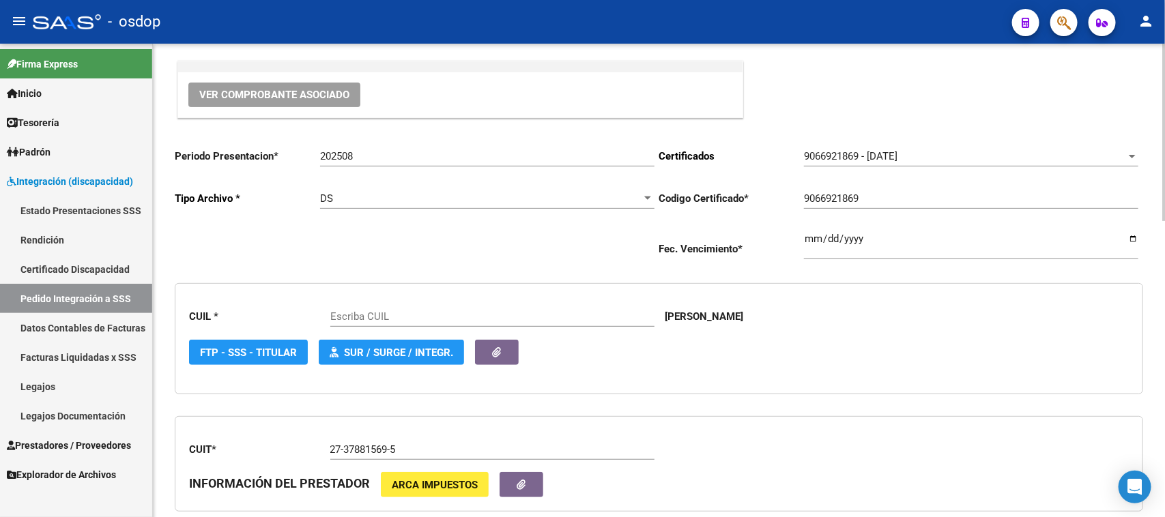
type input "20578701487"
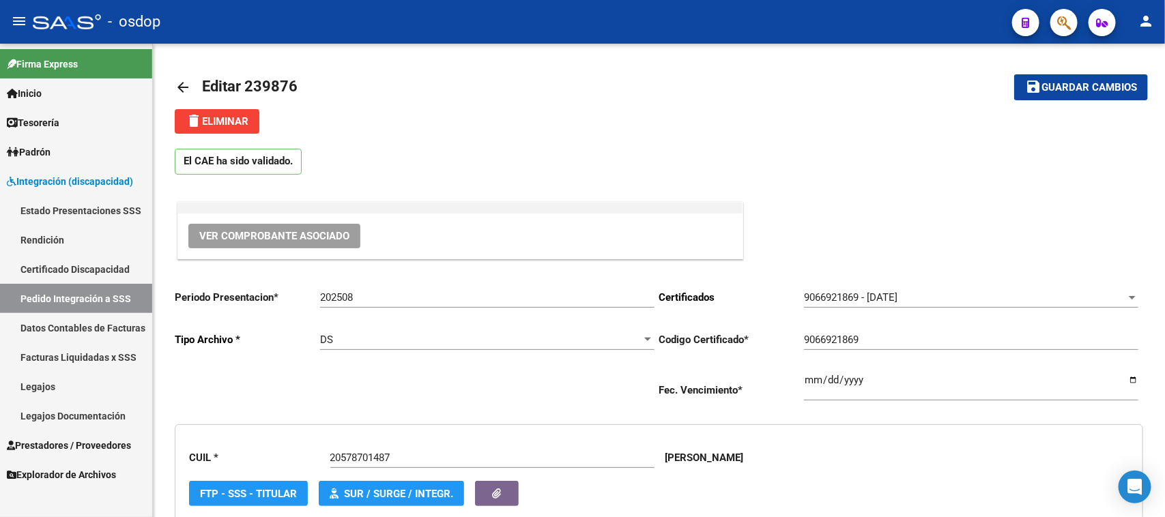
click at [96, 299] on link "Pedido Integración a SSS" at bounding box center [76, 298] width 152 height 29
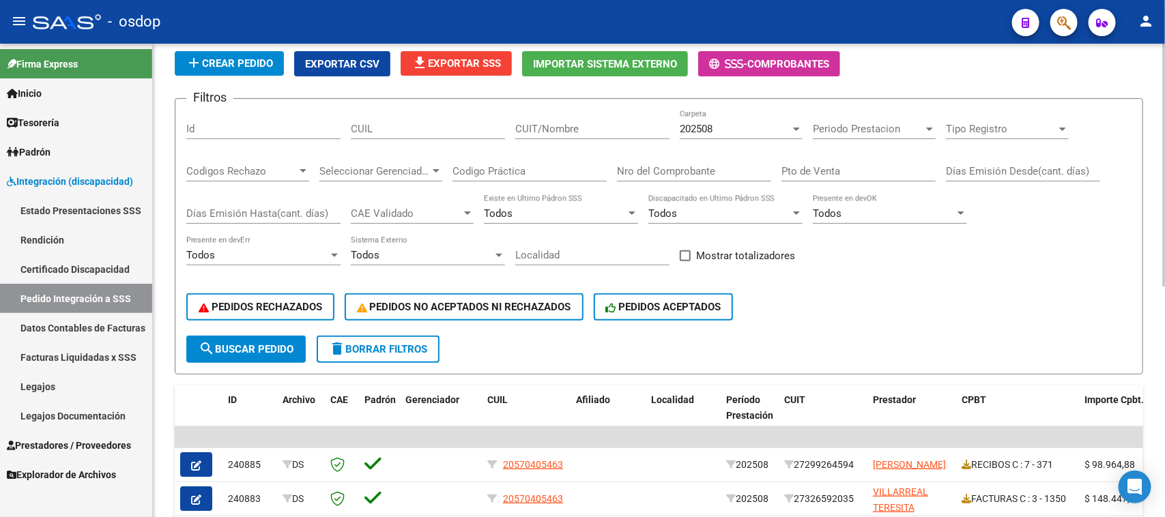
scroll to position [85, 0]
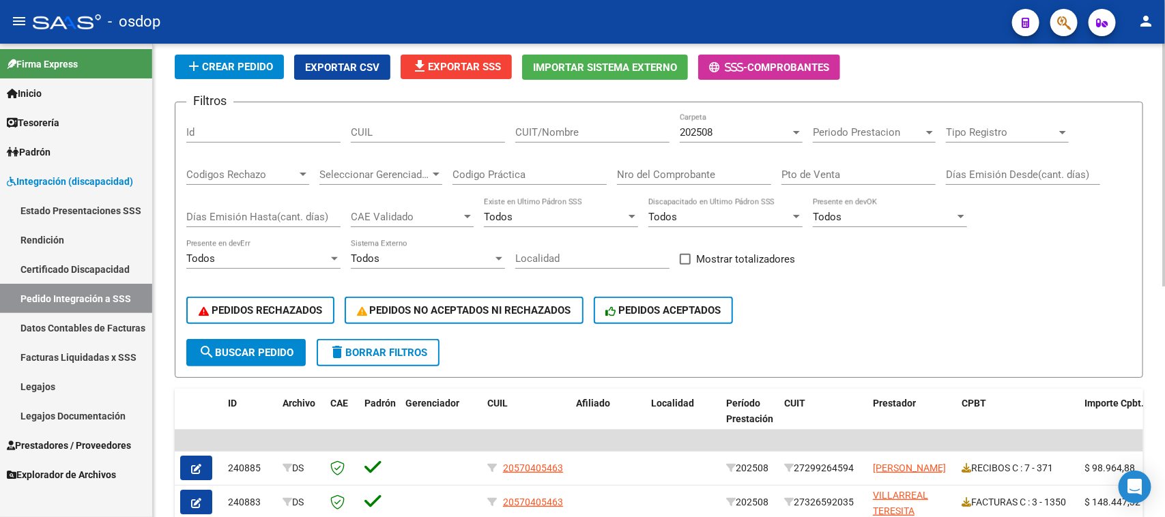
click at [373, 128] on input "CUIL" at bounding box center [428, 132] width 154 height 12
paste input "20578701487"
type input "20578701487"
click at [292, 356] on button "search Buscar Pedido" at bounding box center [245, 352] width 119 height 27
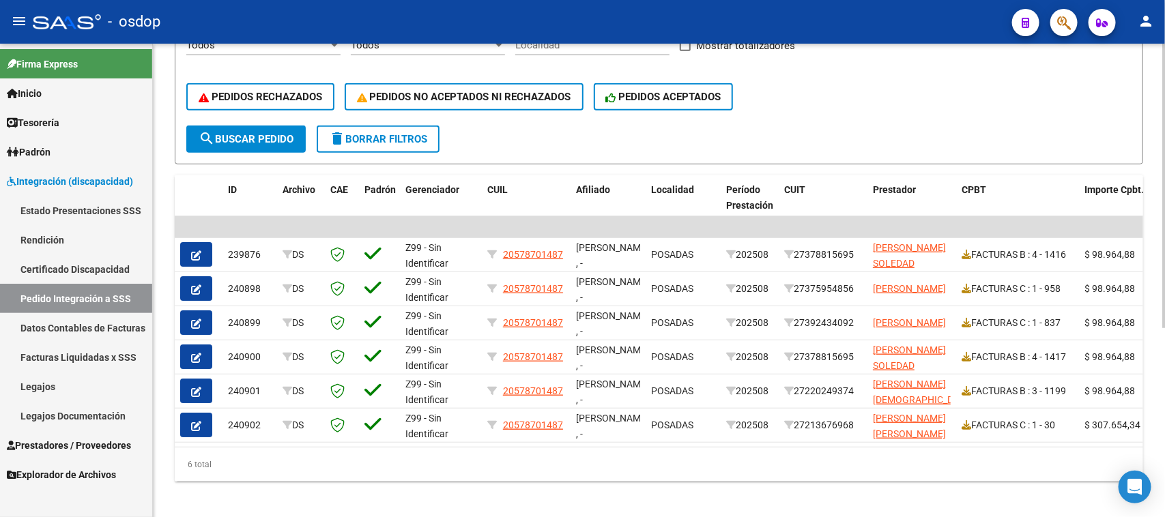
scroll to position [315, 0]
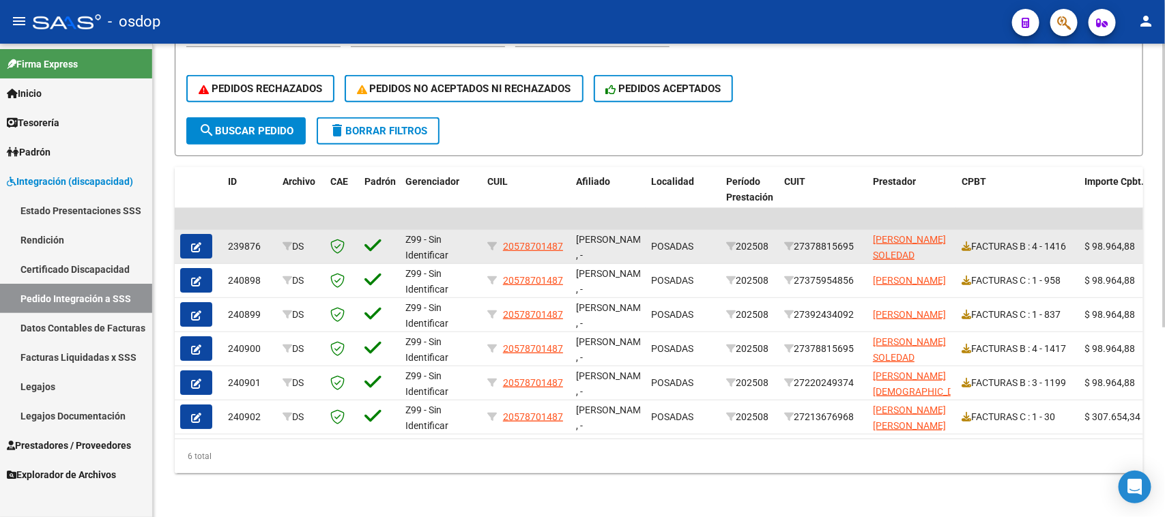
drag, startPoint x: 229, startPoint y: 236, endPoint x: 261, endPoint y: 235, distance: 31.4
click at [261, 239] on div "239876" at bounding box center [250, 247] width 44 height 16
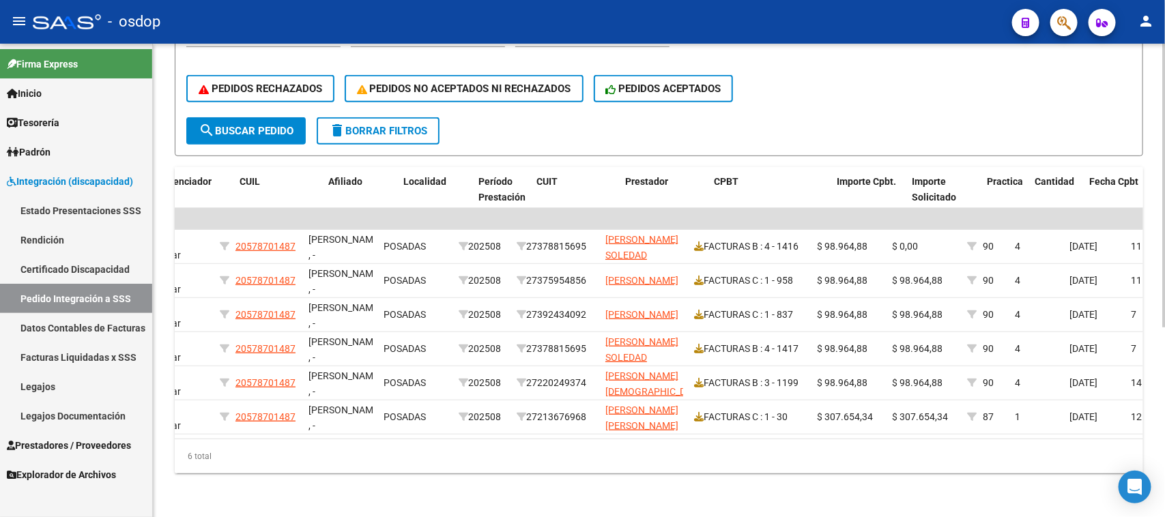
scroll to position [0, 247]
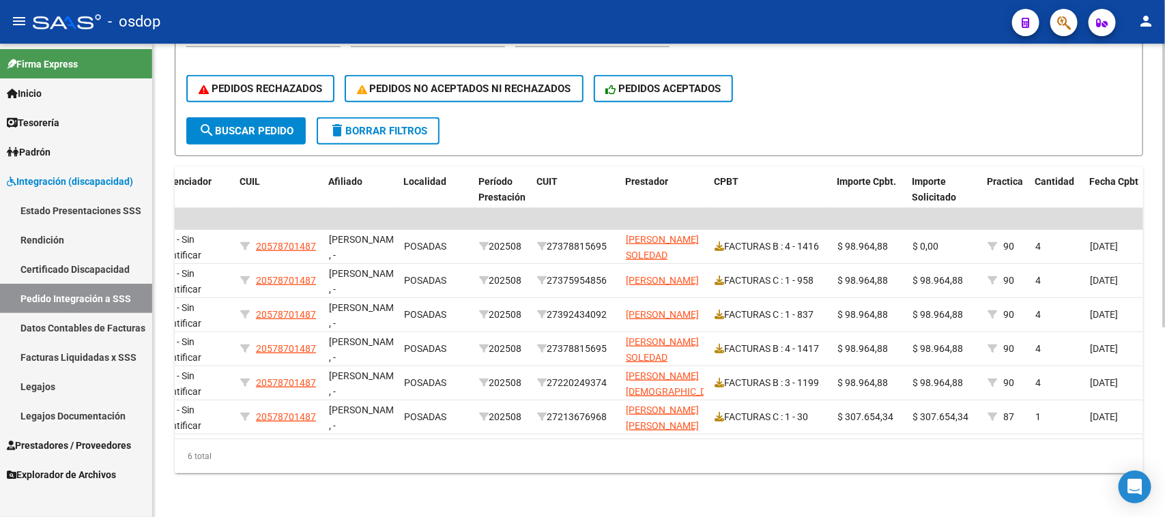
drag, startPoint x: 652, startPoint y: 441, endPoint x: 524, endPoint y: 437, distance: 128.3
click at [551, 437] on div "ID Archivo CAE Padrón Gerenciador CUIL Afiliado Localidad Período Prestación CU…" at bounding box center [659, 320] width 968 height 306
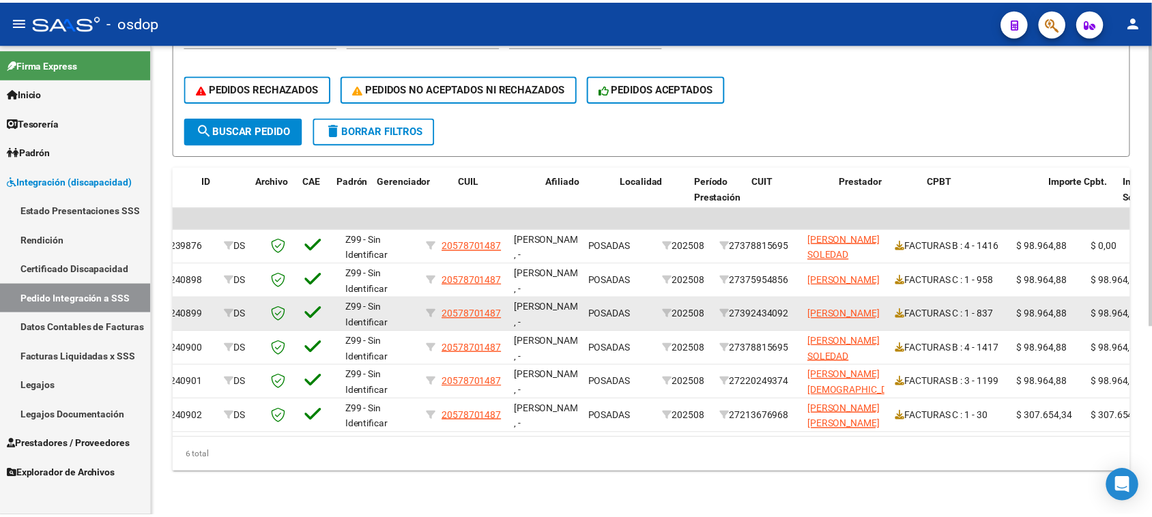
scroll to position [0, 24]
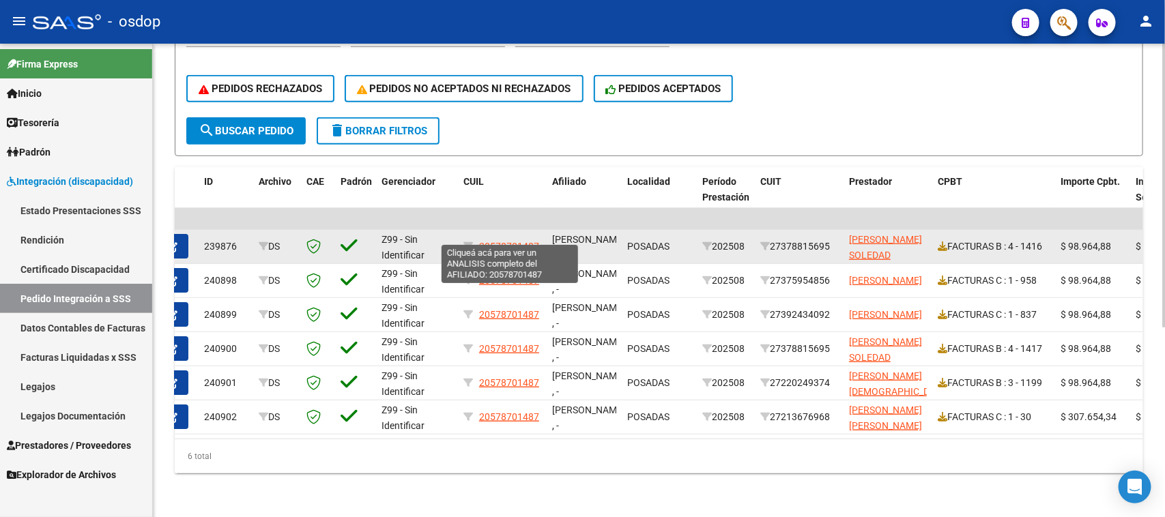
click at [509, 241] on span "20578701487" at bounding box center [509, 246] width 60 height 11
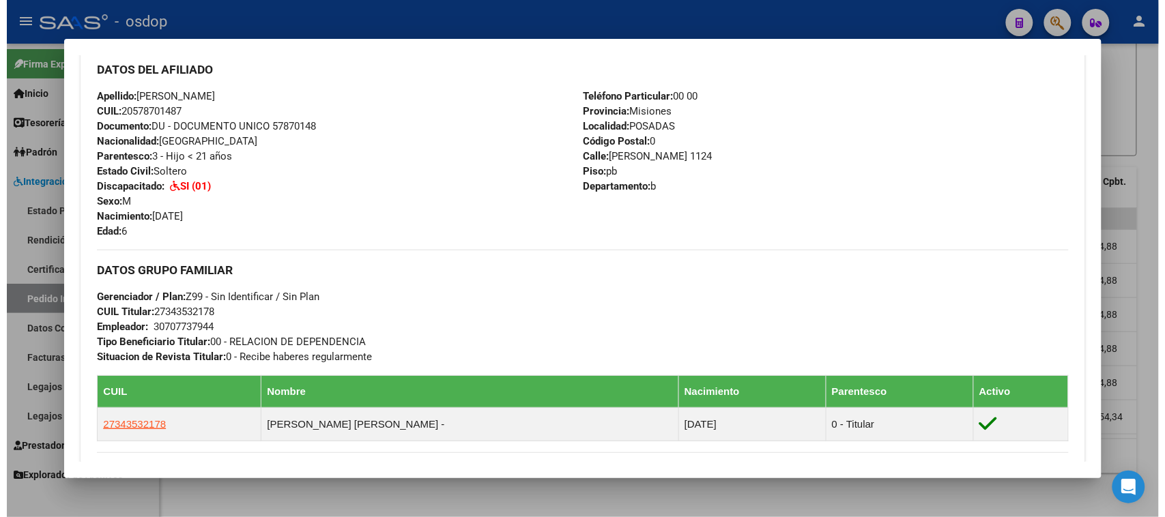
scroll to position [672, 0]
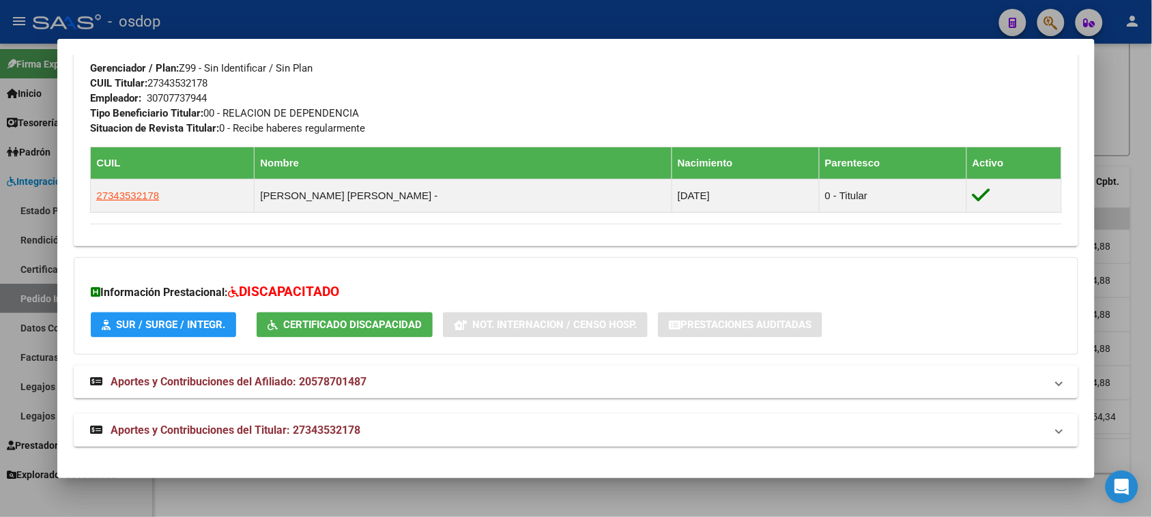
click at [645, 495] on div at bounding box center [576, 258] width 1152 height 517
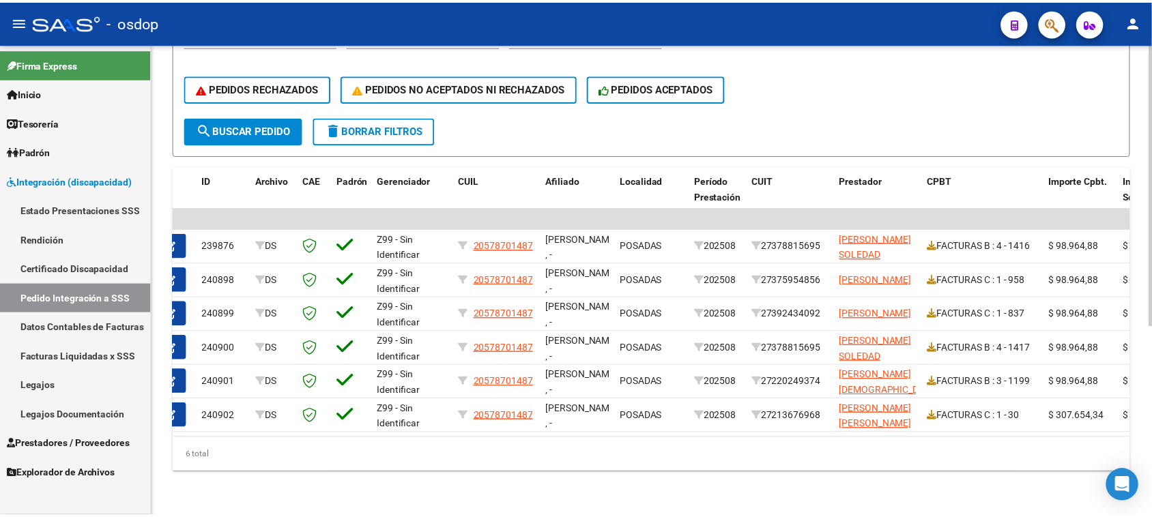
scroll to position [0, 0]
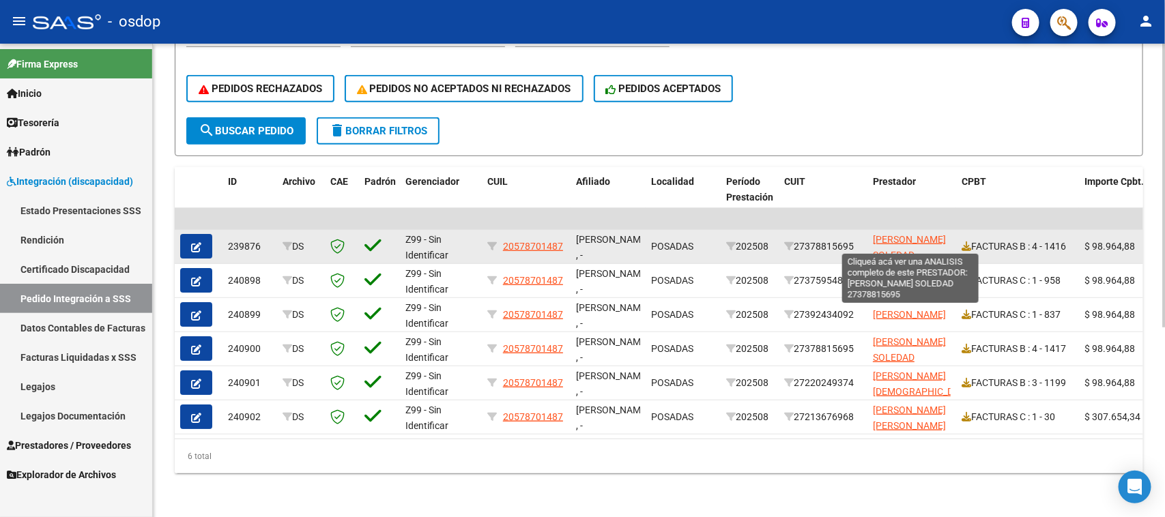
click at [890, 244] on span "MERLO DAHIANA SOLEDAD" at bounding box center [909, 247] width 73 height 27
type textarea "27378815695"
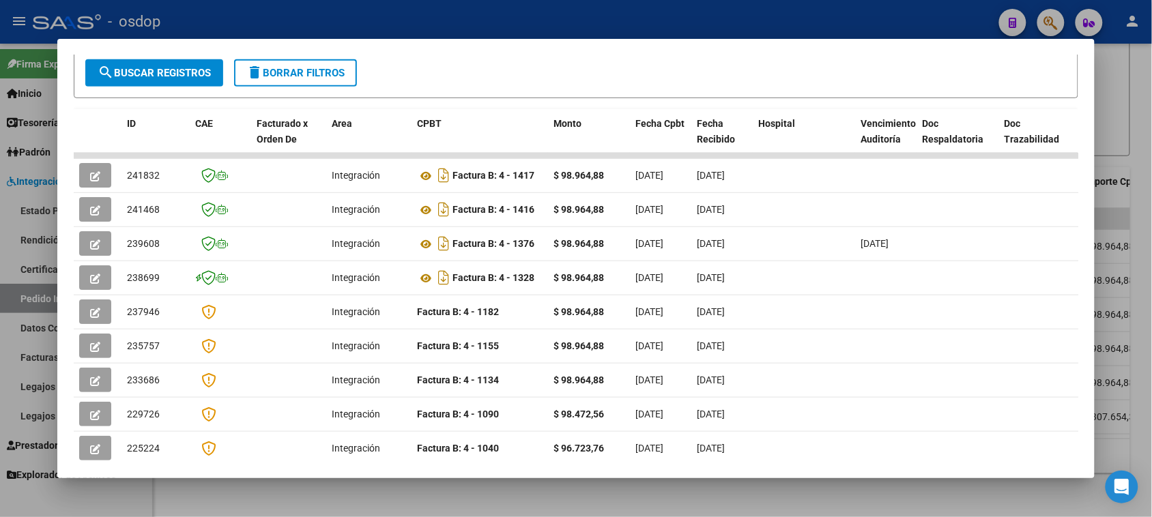
scroll to position [256, 0]
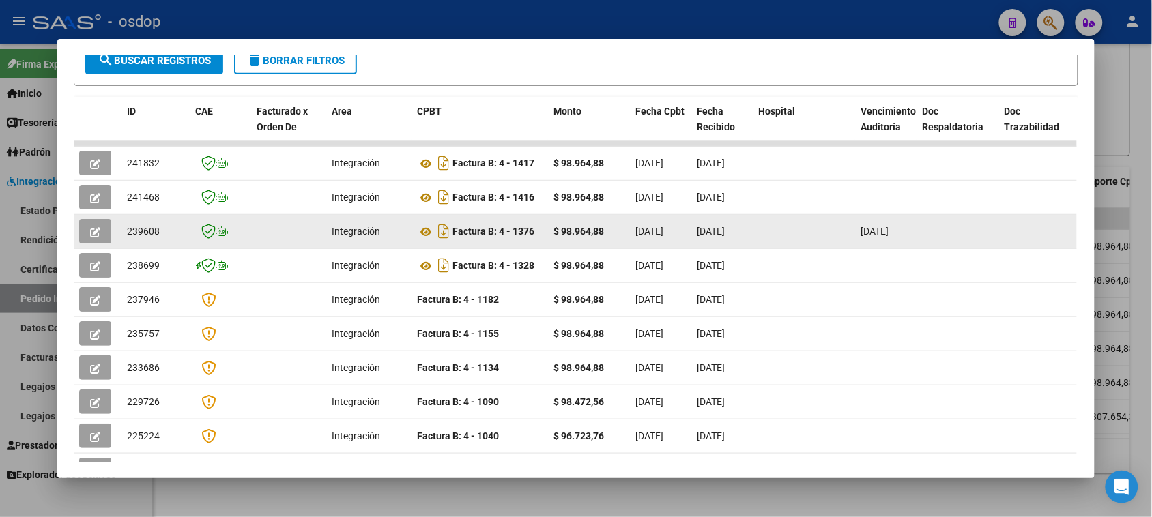
click at [932, 233] on datatable-body-cell at bounding box center [957, 231] width 82 height 33
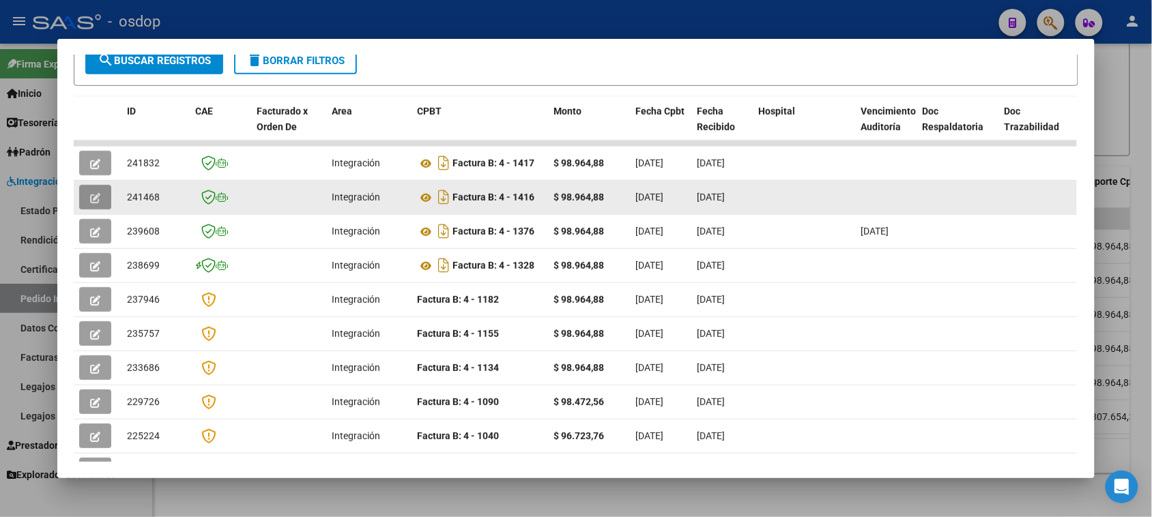
click at [90, 198] on icon "button" at bounding box center [95, 198] width 10 height 10
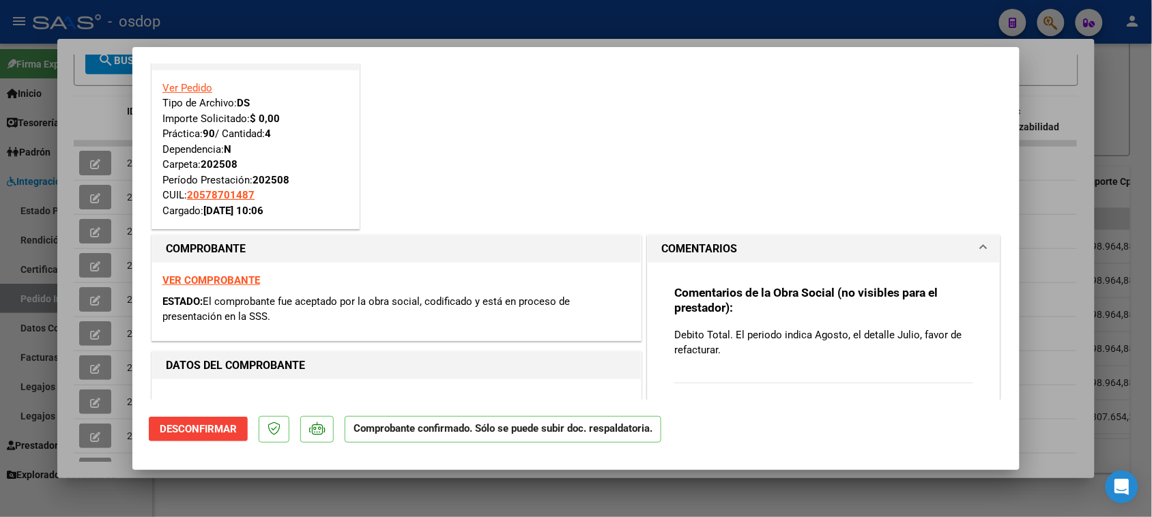
scroll to position [0, 0]
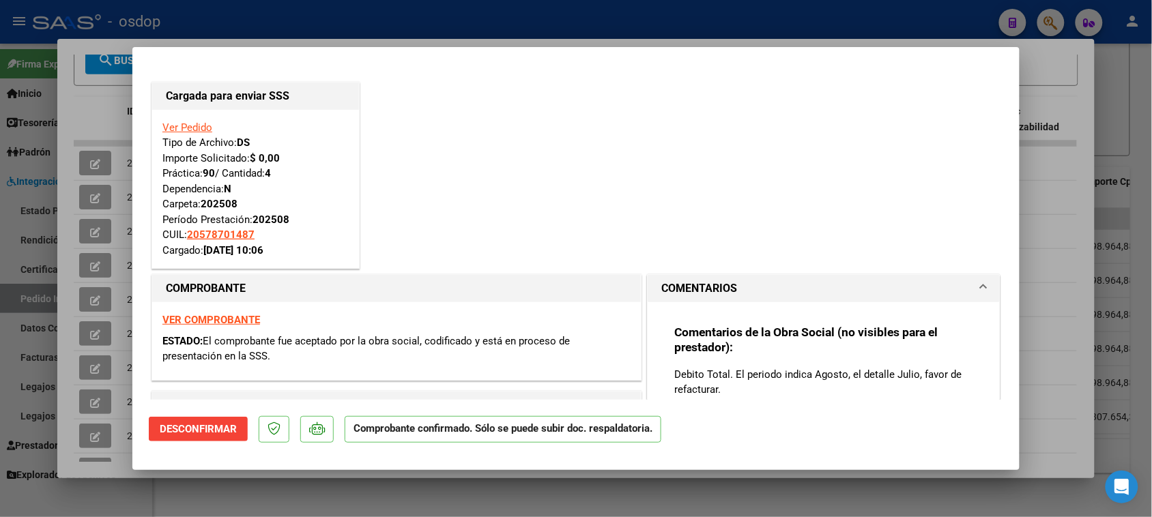
click at [97, 503] on div at bounding box center [576, 258] width 1152 height 517
type input "$ 0,00"
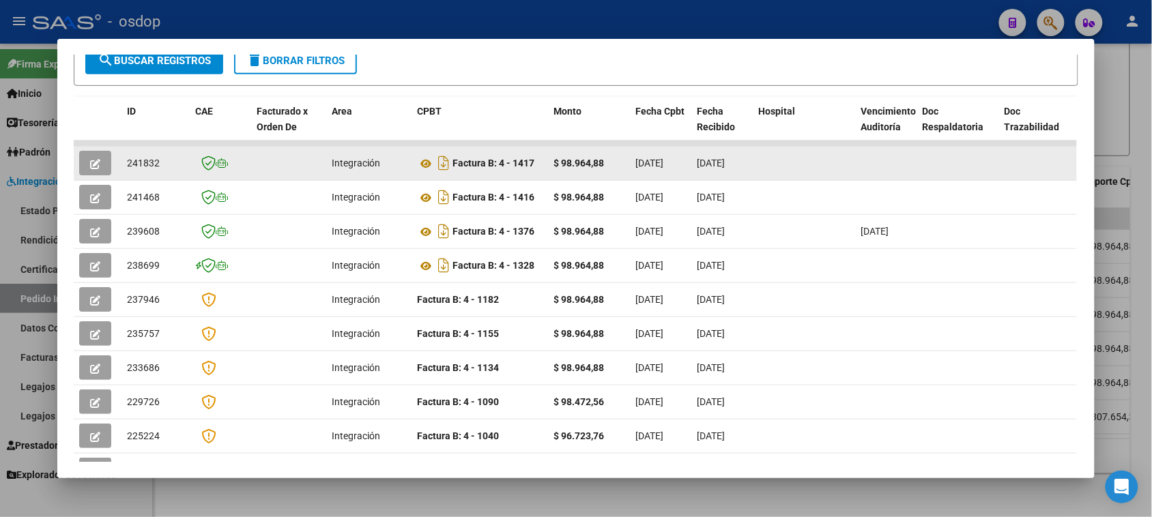
click at [82, 164] on button "button" at bounding box center [95, 163] width 32 height 25
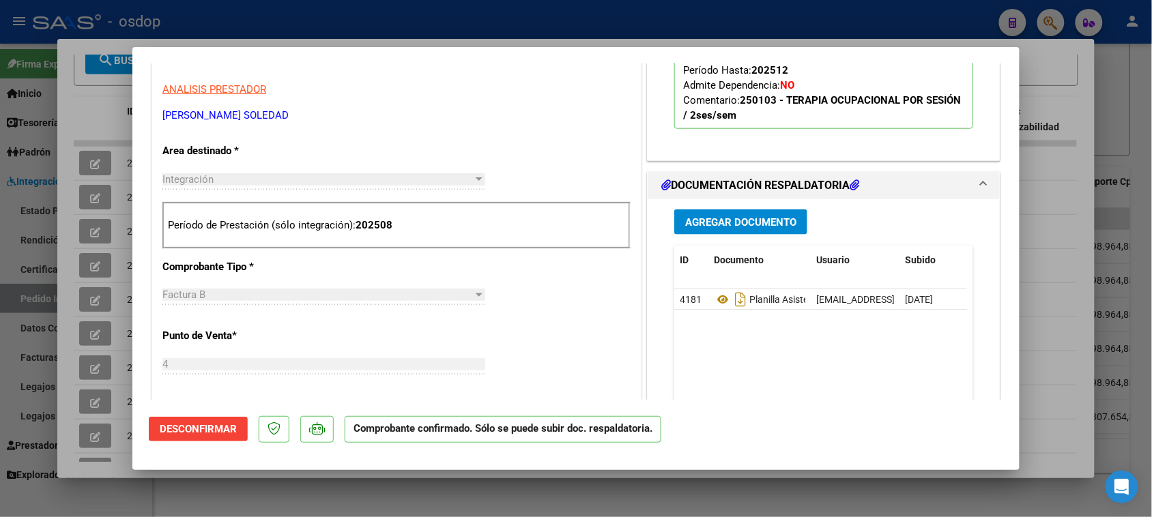
scroll to position [512, 0]
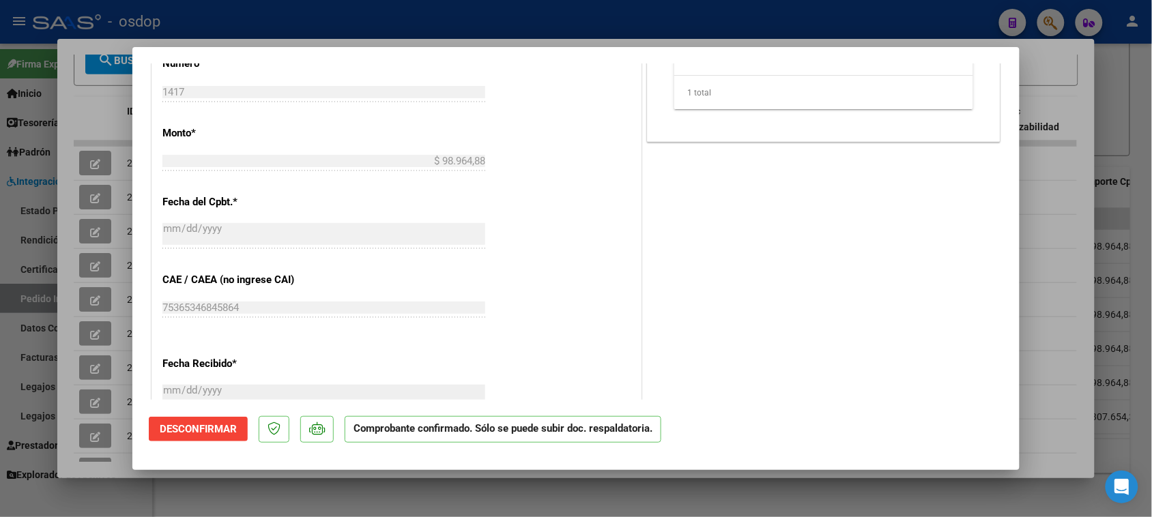
click at [451, 506] on div at bounding box center [576, 258] width 1152 height 517
type input "$ 0,00"
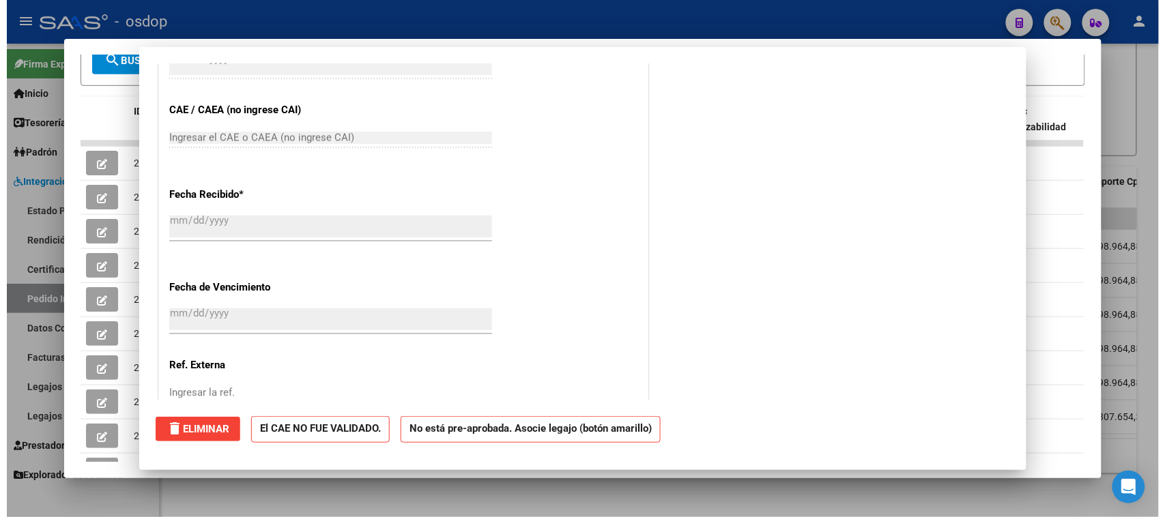
scroll to position [598, 0]
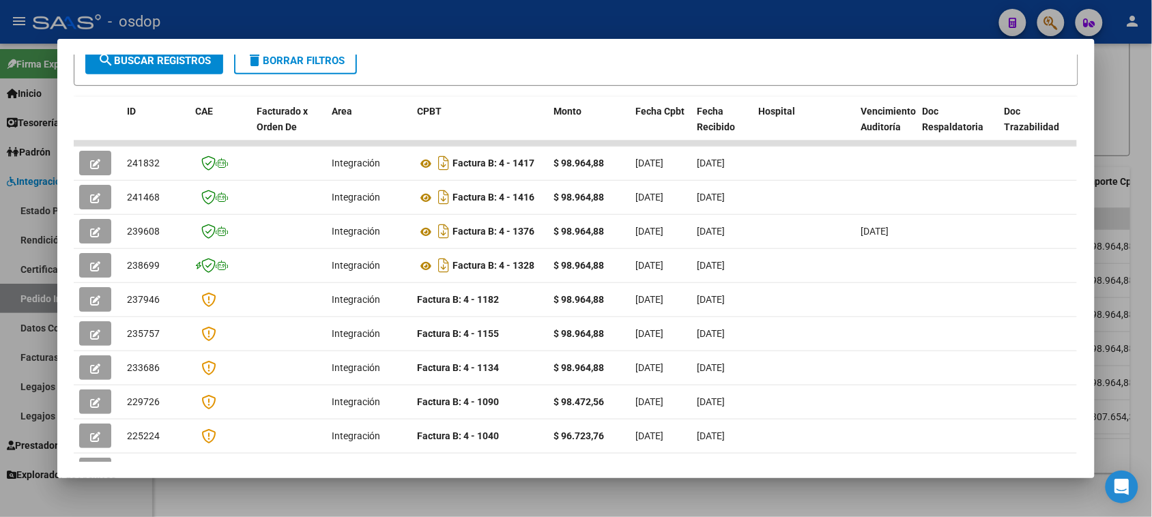
click at [716, 512] on div at bounding box center [576, 258] width 1152 height 517
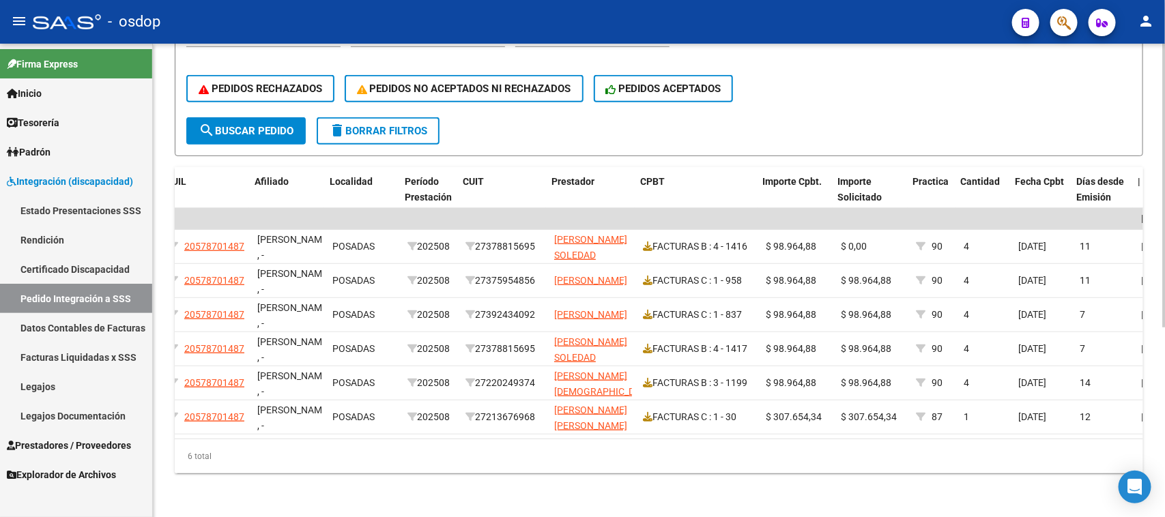
scroll to position [0, 325]
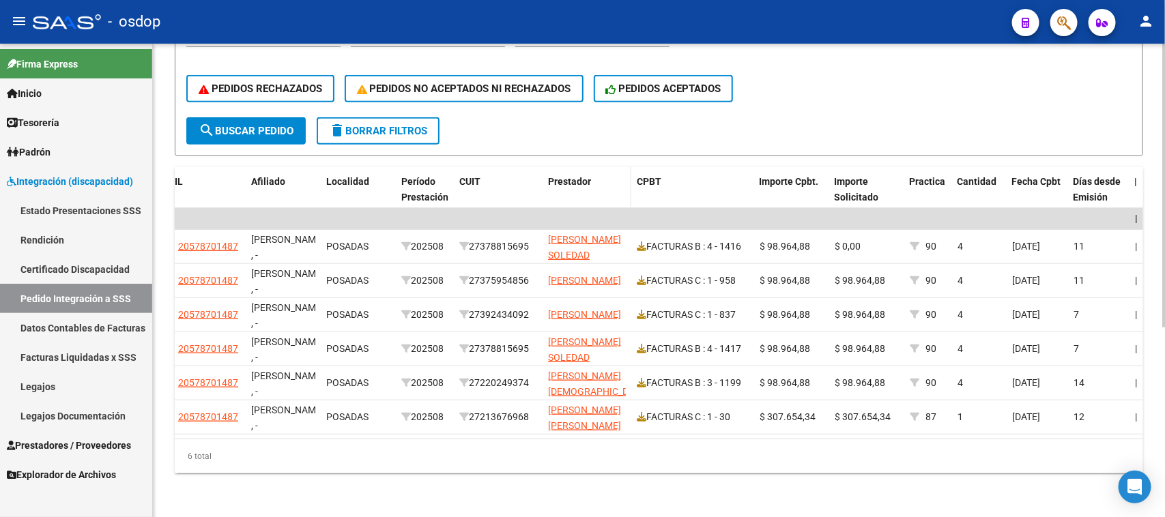
click at [581, 176] on span "Prestador" at bounding box center [569, 181] width 43 height 11
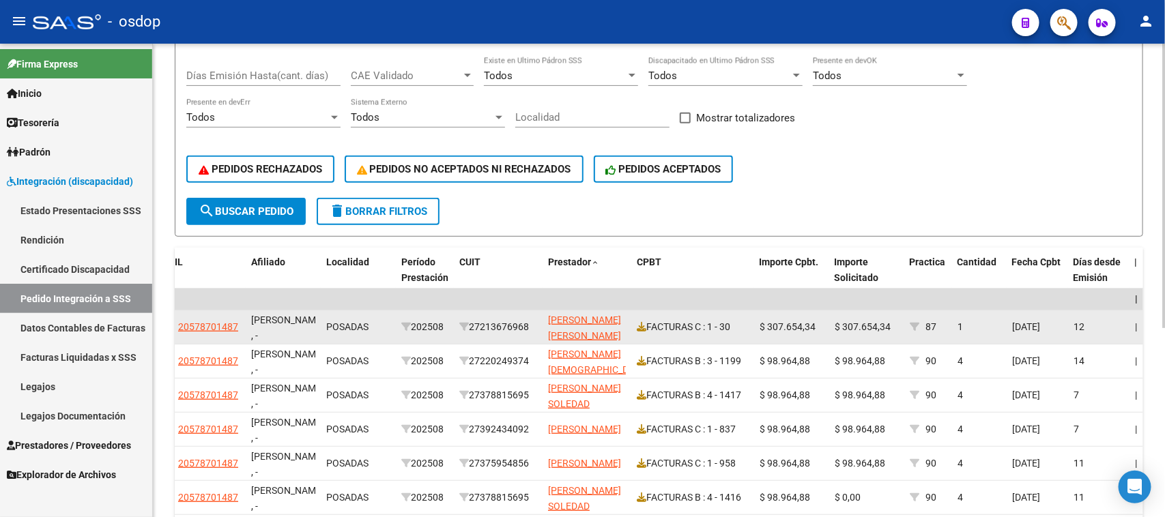
scroll to position [59, 0]
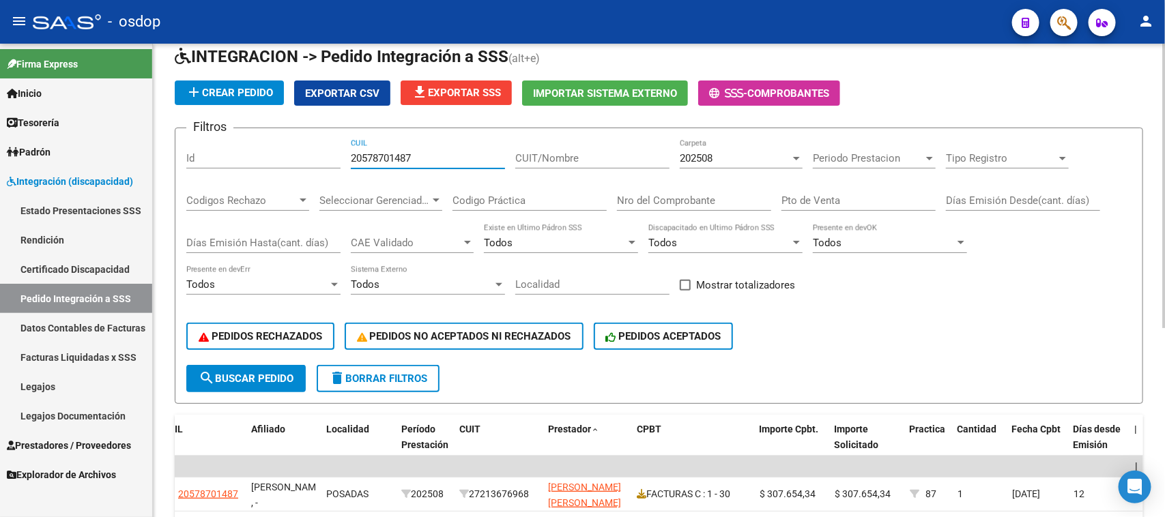
drag, startPoint x: 424, startPoint y: 152, endPoint x: 297, endPoint y: 154, distance: 126.9
click at [297, 152] on div "Filtros Id 20578701487 CUIL CUIT/Nombre 202508 Carpeta Periodo Prestacion Perio…" at bounding box center [658, 252] width 945 height 226
paste input "7378815695"
type input "27378815695"
click at [275, 384] on button "search Buscar Pedido" at bounding box center [245, 378] width 119 height 27
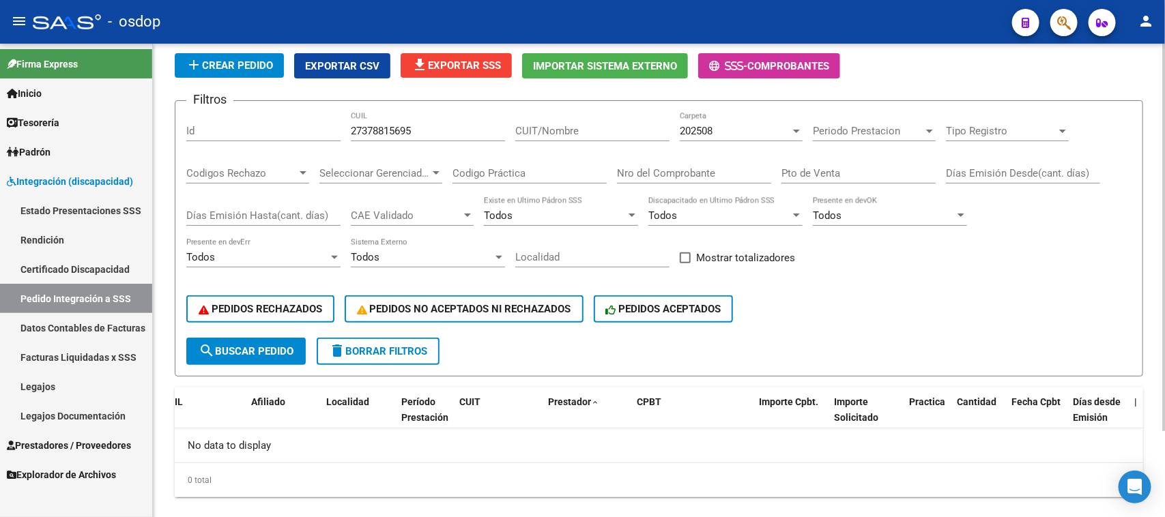
scroll to position [106, 0]
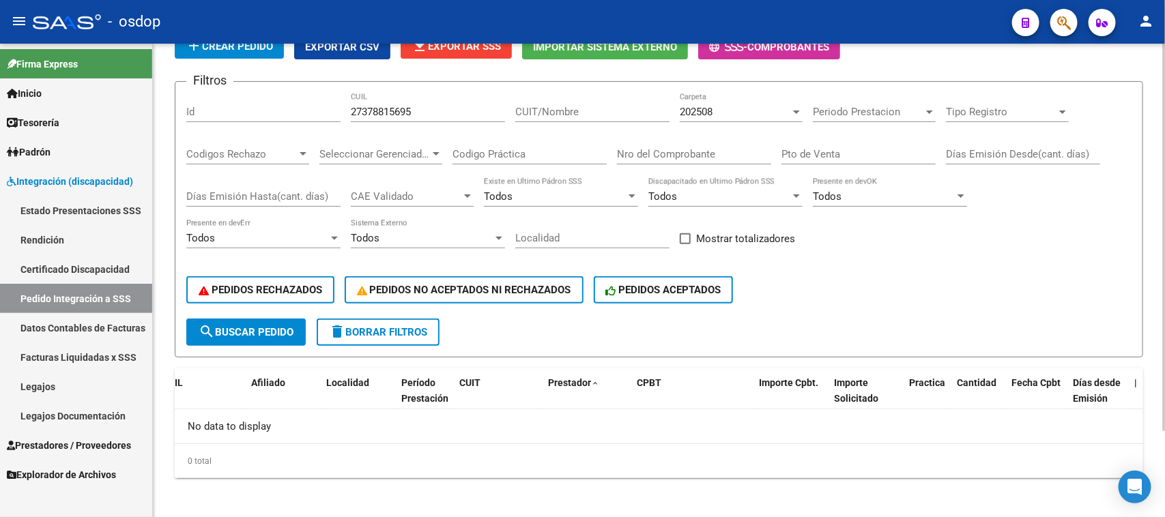
click at [606, 471] on div "0 total" at bounding box center [659, 461] width 968 height 34
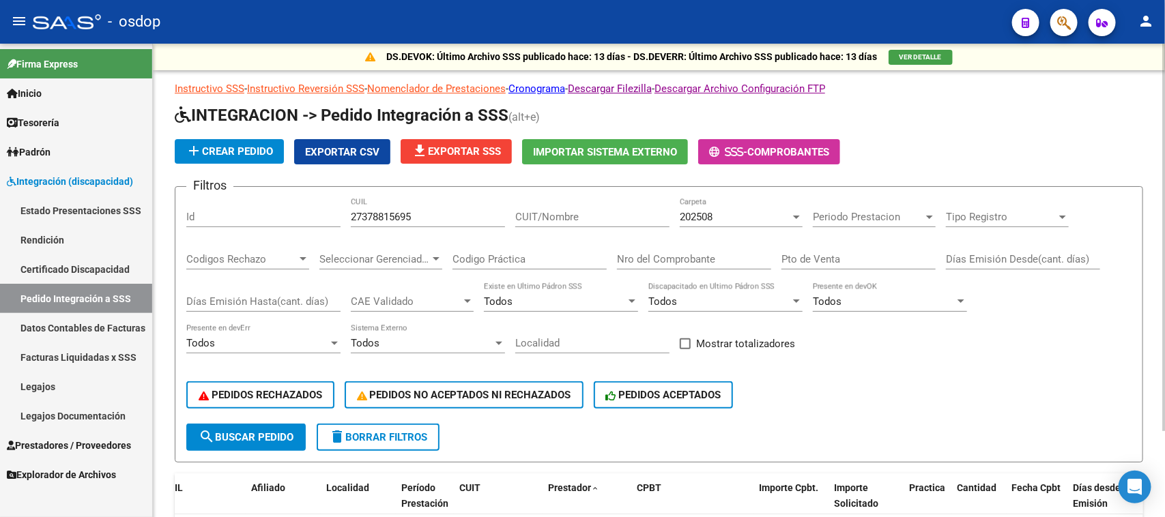
scroll to position [0, 0]
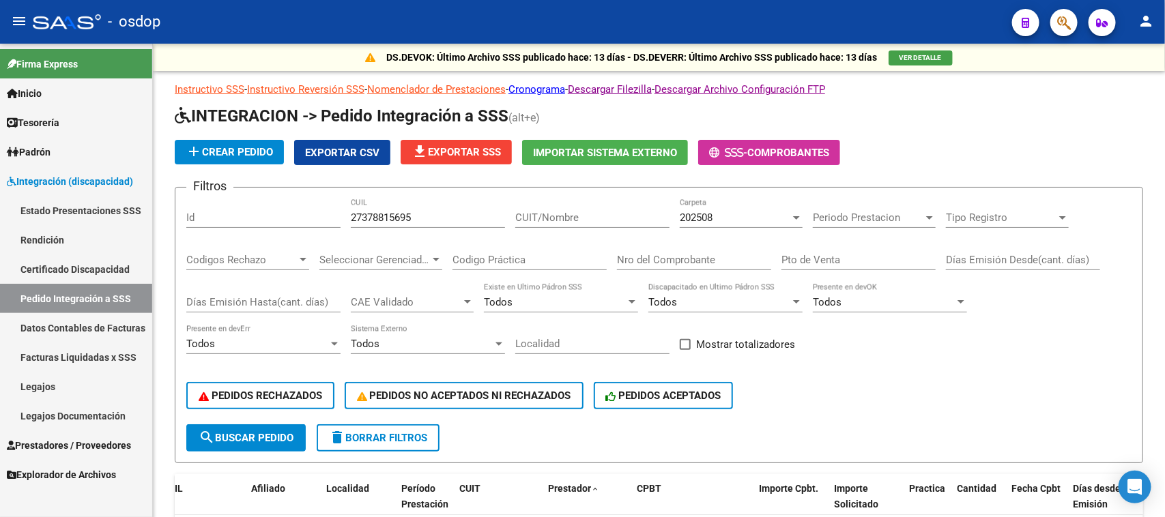
click at [66, 442] on span "Prestadores / Proveedores" at bounding box center [69, 445] width 124 height 15
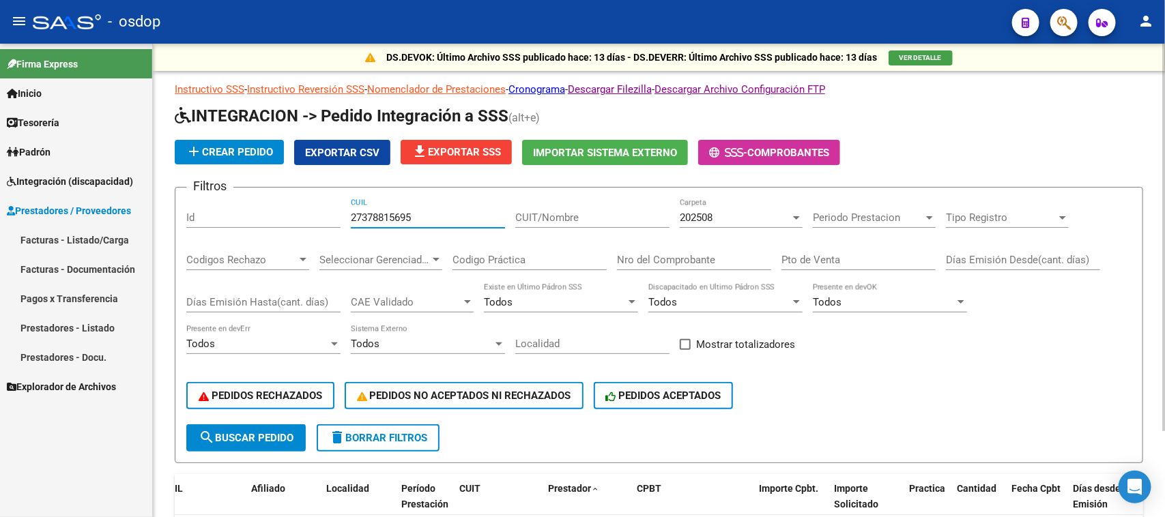
drag, startPoint x: 438, startPoint y: 215, endPoint x: 157, endPoint y: 215, distance: 281.1
click at [164, 215] on div "DS.DEVOK: Último Archivo SSS publicado hace: 13 días - DS.DEVERR: Último Archiv…" at bounding box center [659, 336] width 1012 height 584
click at [259, 438] on span "search Buscar Pedido" at bounding box center [246, 438] width 95 height 12
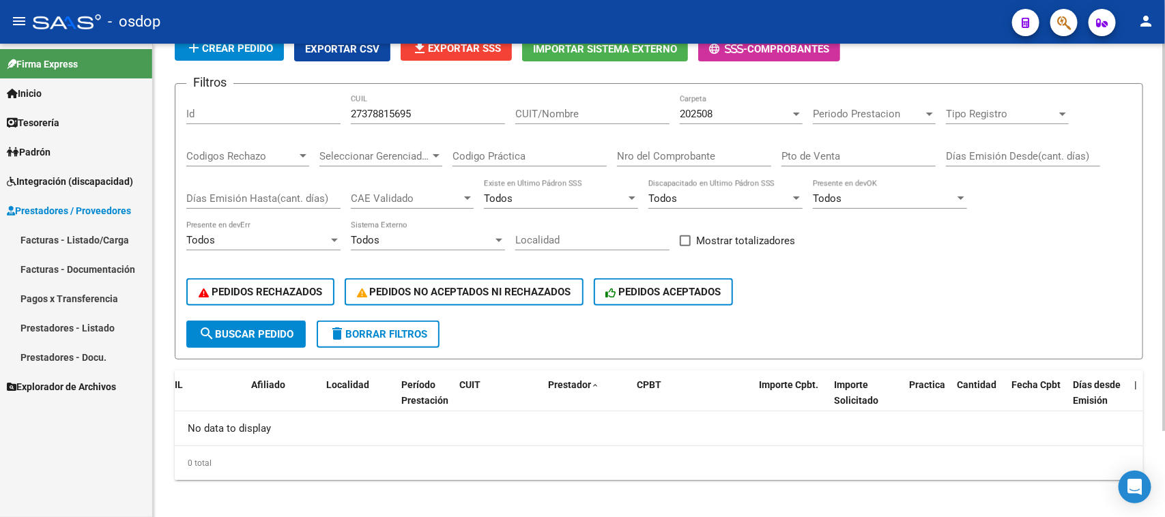
scroll to position [106, 0]
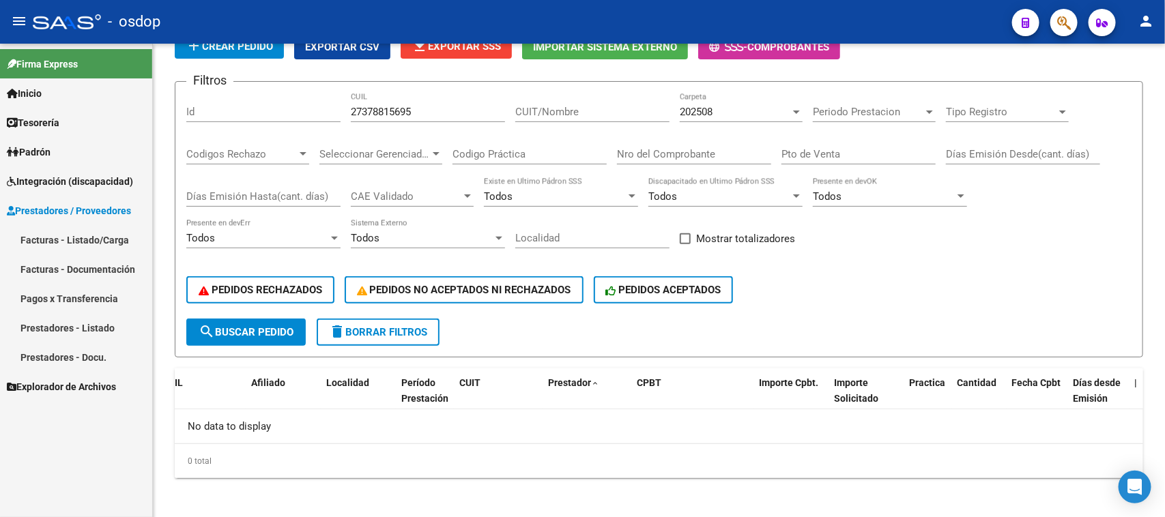
click at [93, 209] on span "Prestadores / Proveedores" at bounding box center [69, 210] width 124 height 15
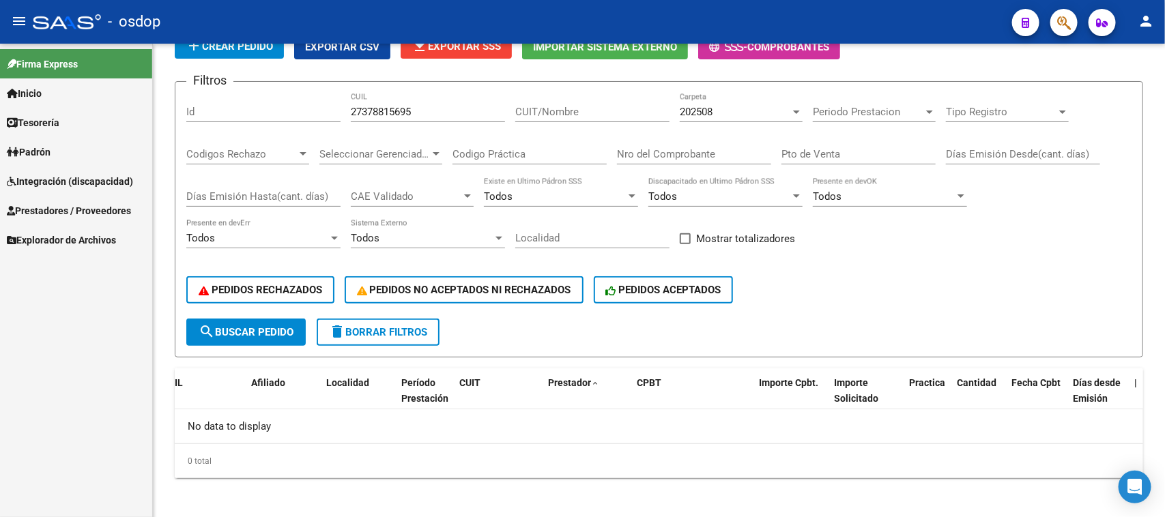
click at [74, 214] on span "Prestadores / Proveedores" at bounding box center [69, 210] width 124 height 15
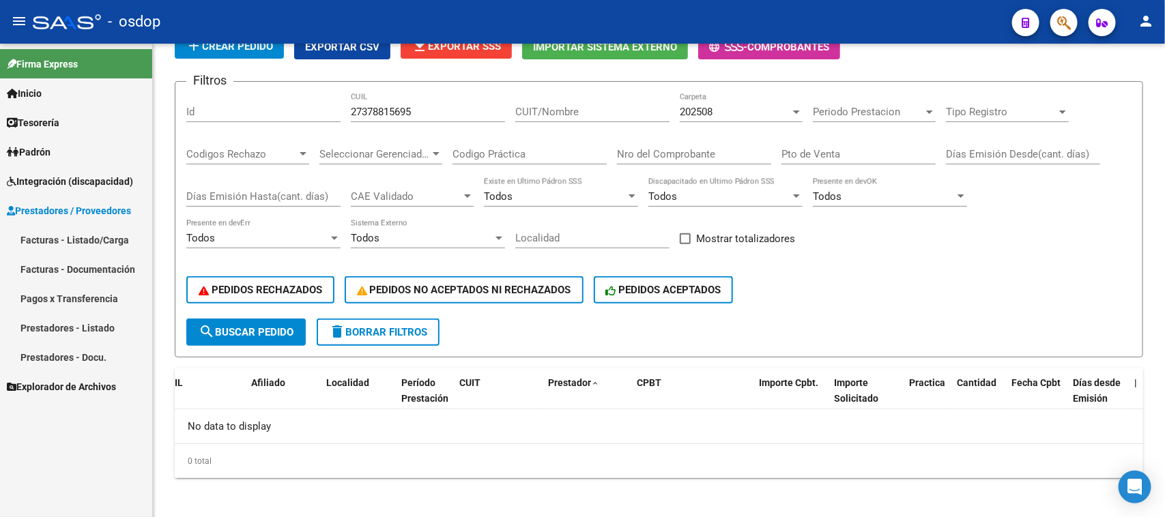
click at [89, 243] on link "Facturas - Listado/Carga" at bounding box center [76, 239] width 152 height 29
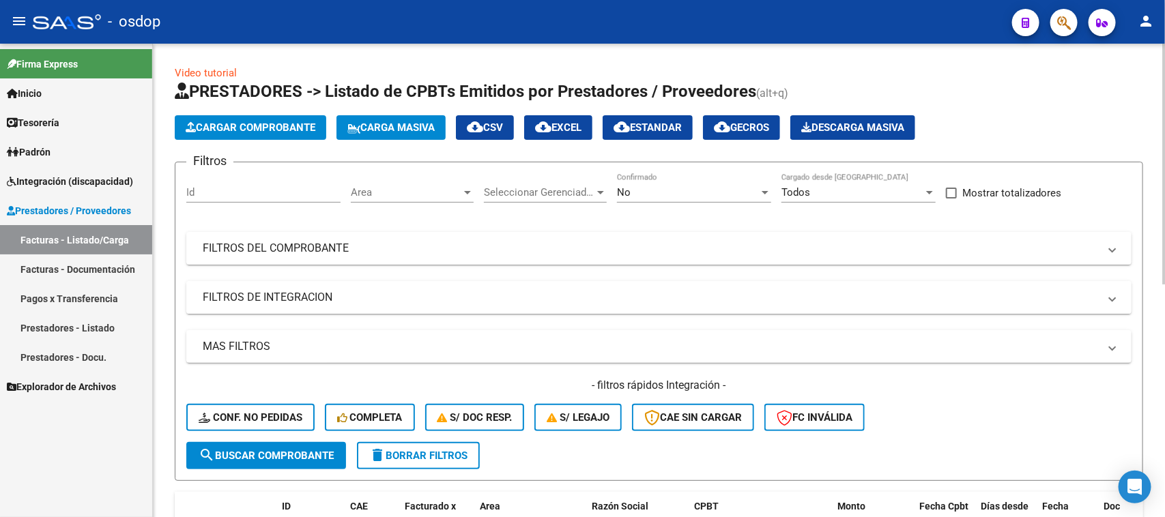
click at [278, 298] on mat-panel-title "FILTROS DE INTEGRACION" at bounding box center [651, 297] width 896 height 15
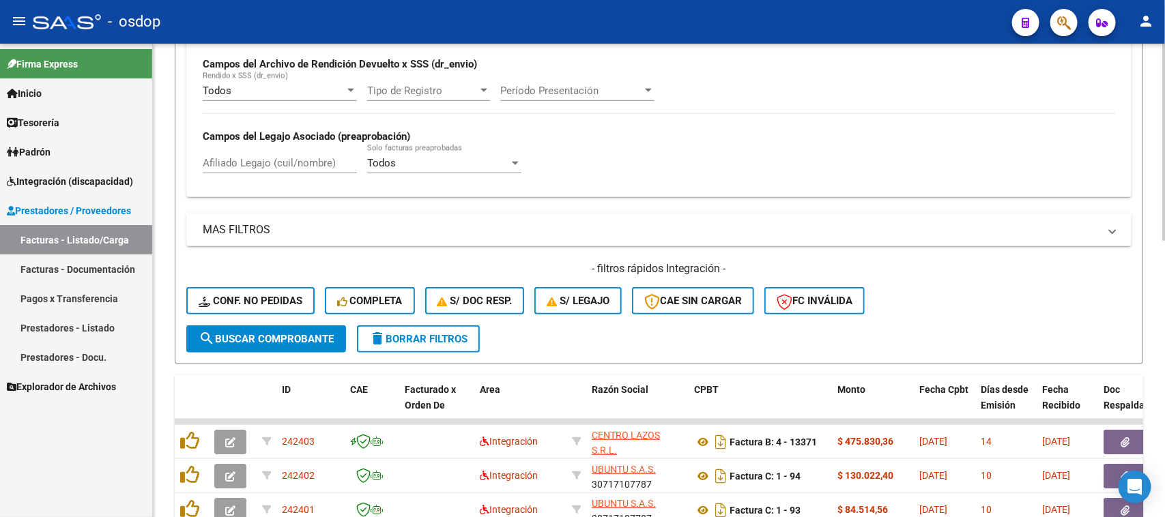
scroll to position [70, 0]
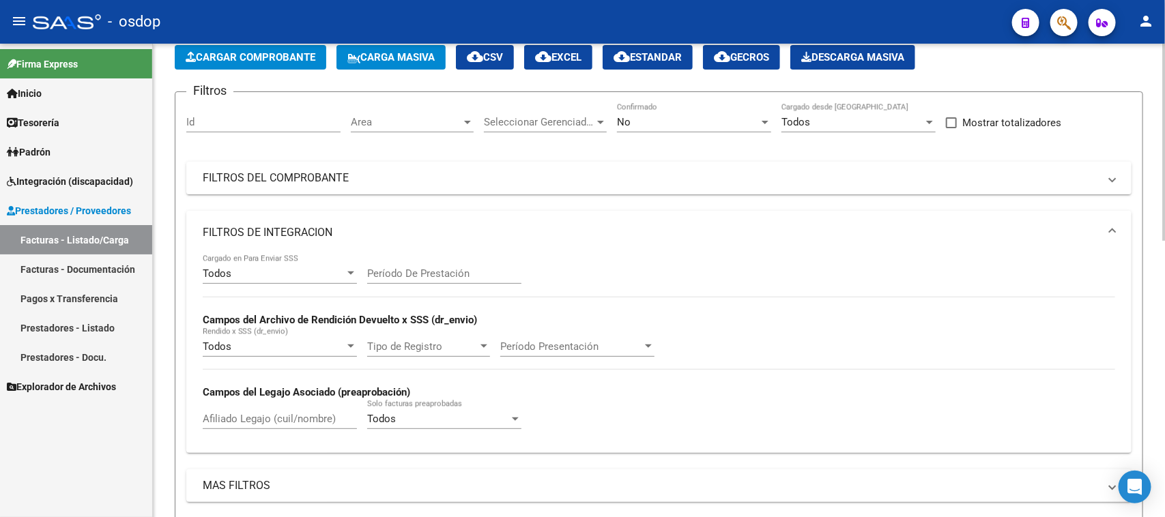
click at [246, 413] on input "Afiliado Legajo (cuil/nombre)" at bounding box center [280, 419] width 154 height 12
paste input "27378815695"
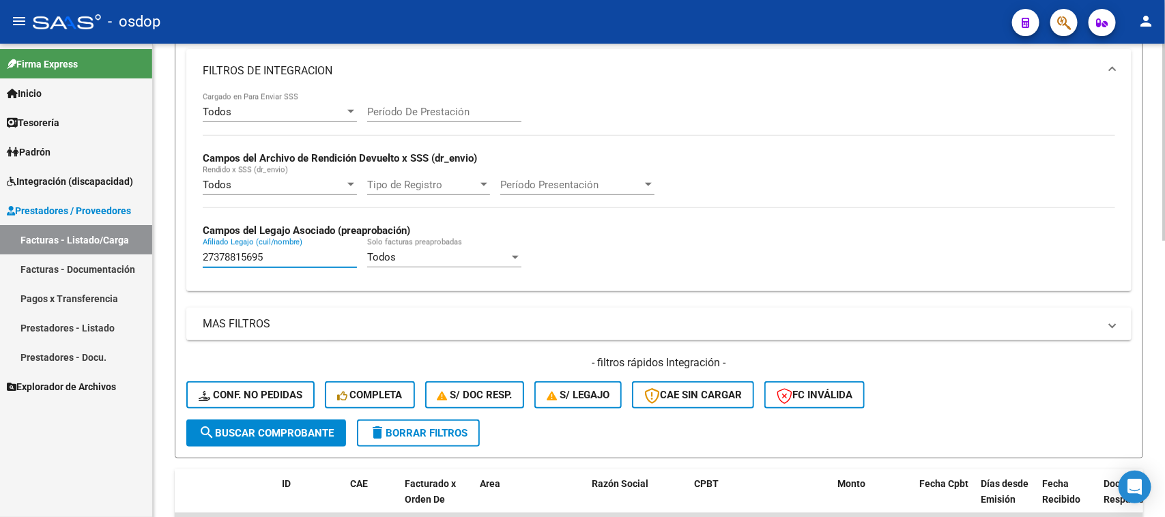
scroll to position [241, 0]
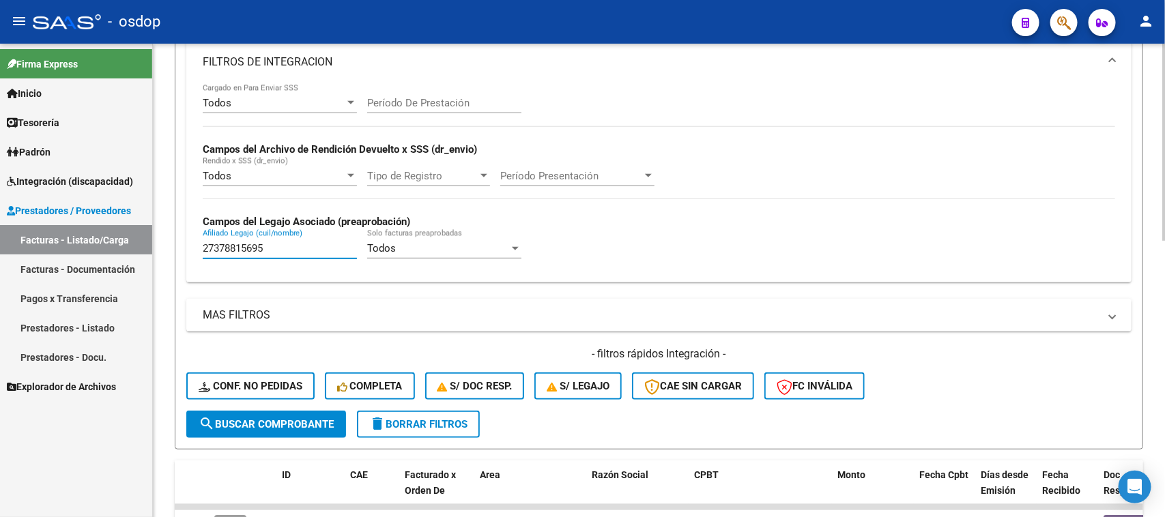
click at [250, 420] on span "search Buscar Comprobante" at bounding box center [266, 424] width 135 height 12
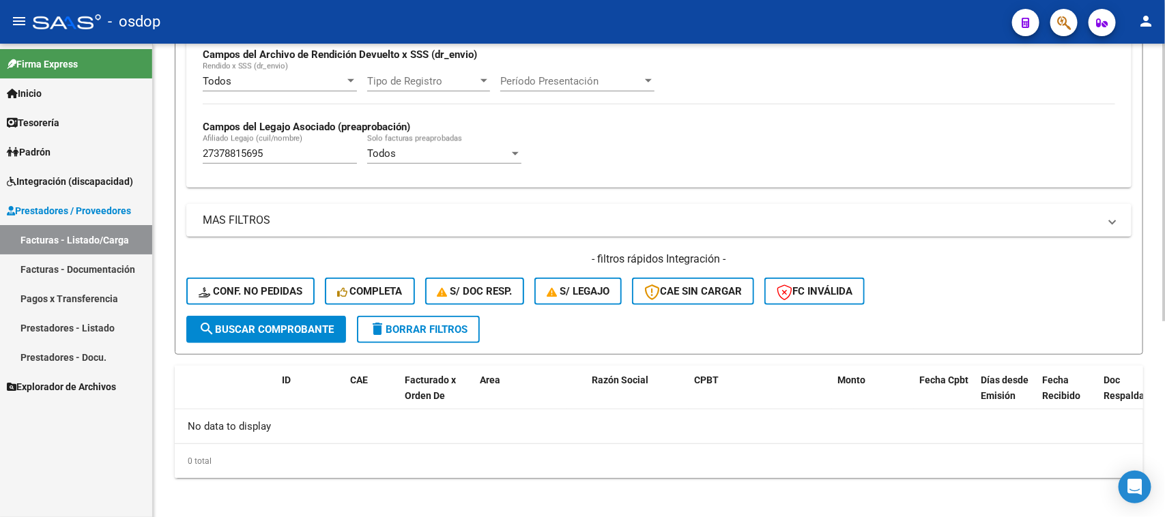
scroll to position [336, 0]
paste input "550154167"
drag, startPoint x: 289, startPoint y: 151, endPoint x: 84, endPoint y: 164, distance: 205.1
click at [84, 164] on mat-sidenav-container "Firma Express Inicio Calendario SSS Instructivos Contacto OS Tesorería Extracto…" at bounding box center [582, 281] width 1165 height 474
type input "27550154167"
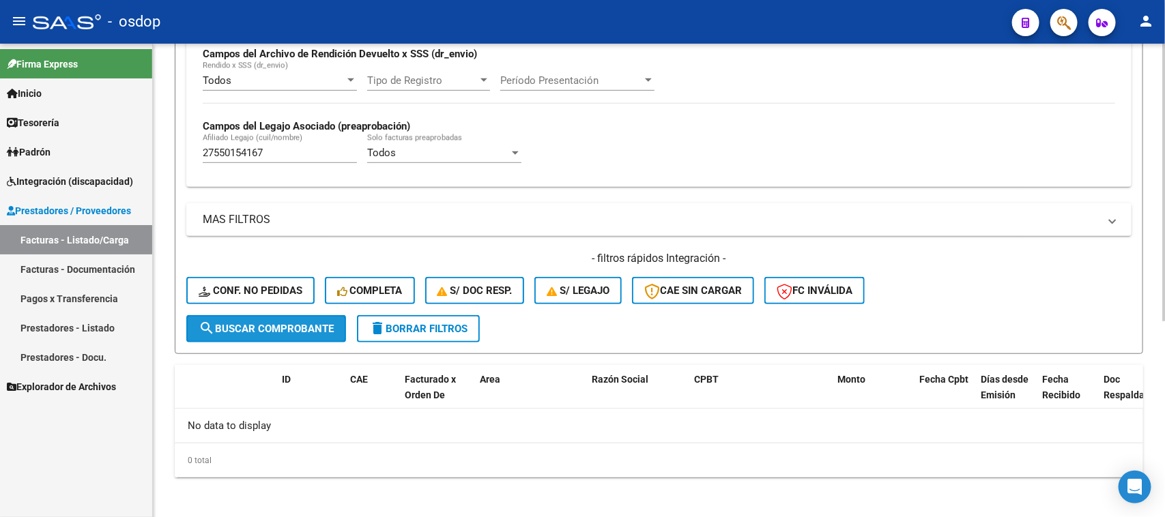
click at [309, 323] on span "search Buscar Comprobante" at bounding box center [266, 329] width 135 height 12
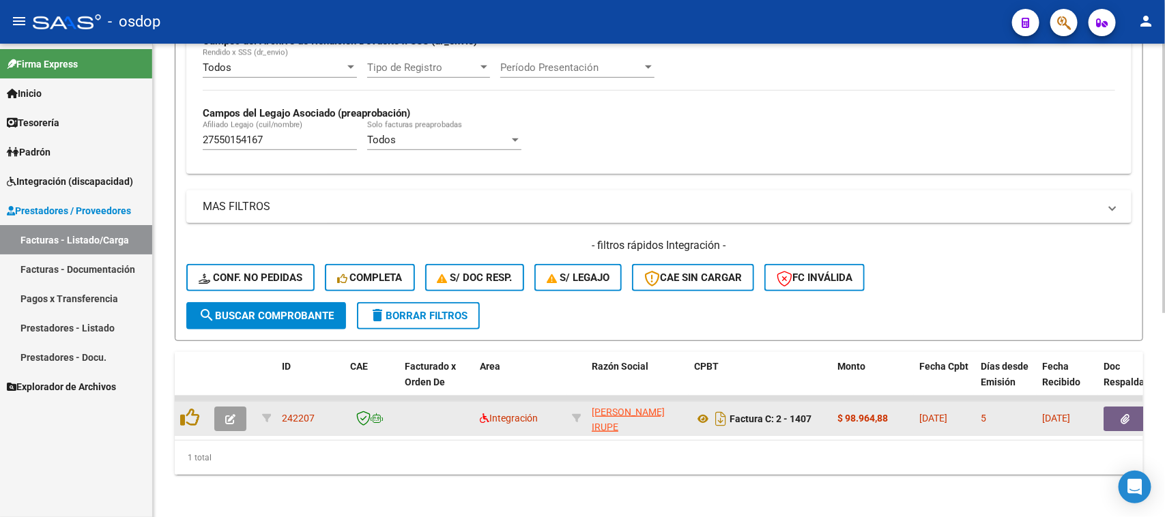
scroll to position [360, 0]
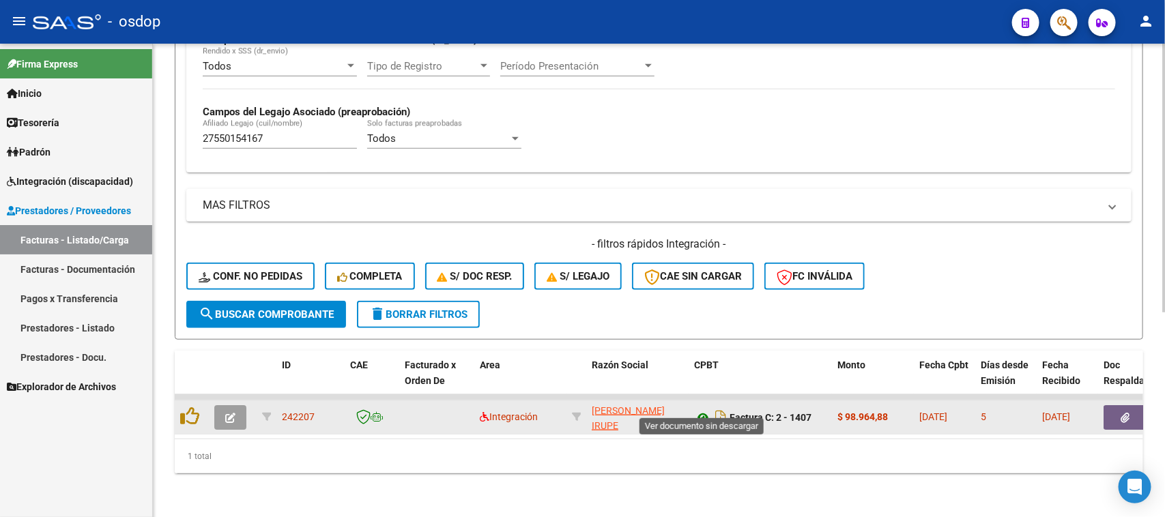
click at [701, 409] on icon at bounding box center [703, 417] width 18 height 16
click at [1122, 413] on icon "button" at bounding box center [1125, 418] width 9 height 10
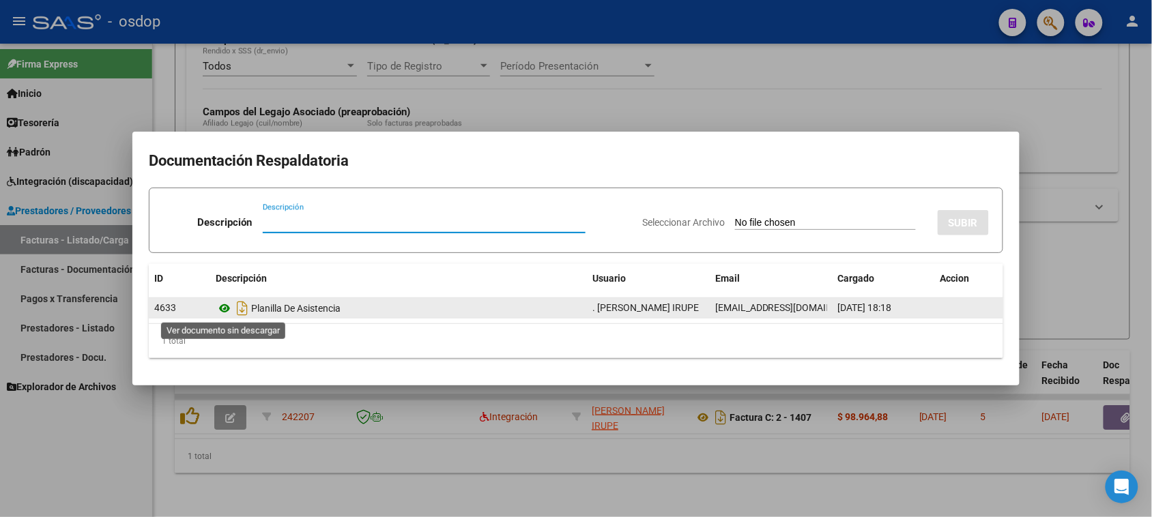
click at [222, 309] on icon at bounding box center [225, 308] width 18 height 16
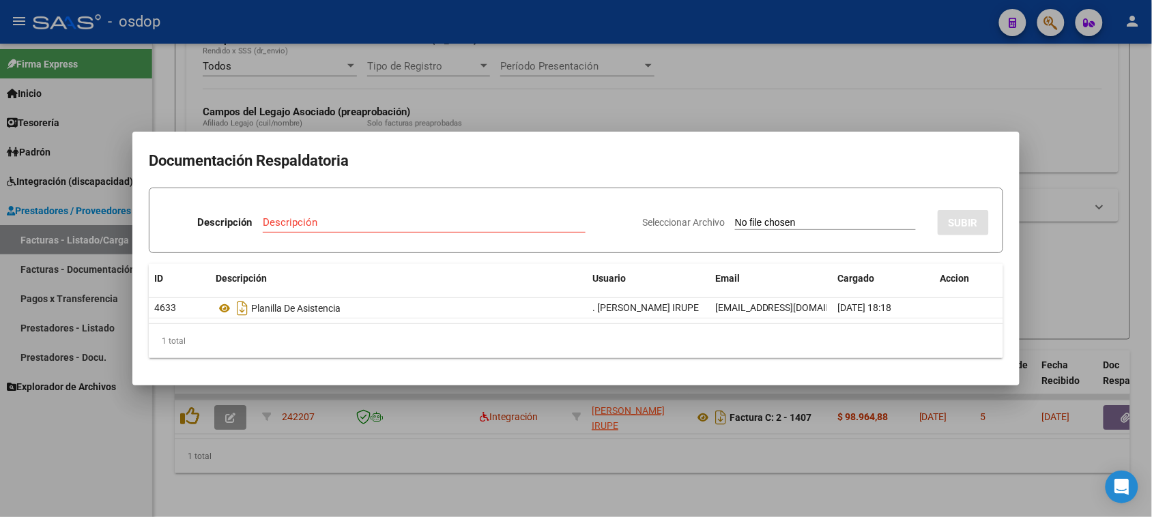
click at [592, 444] on div at bounding box center [576, 258] width 1152 height 517
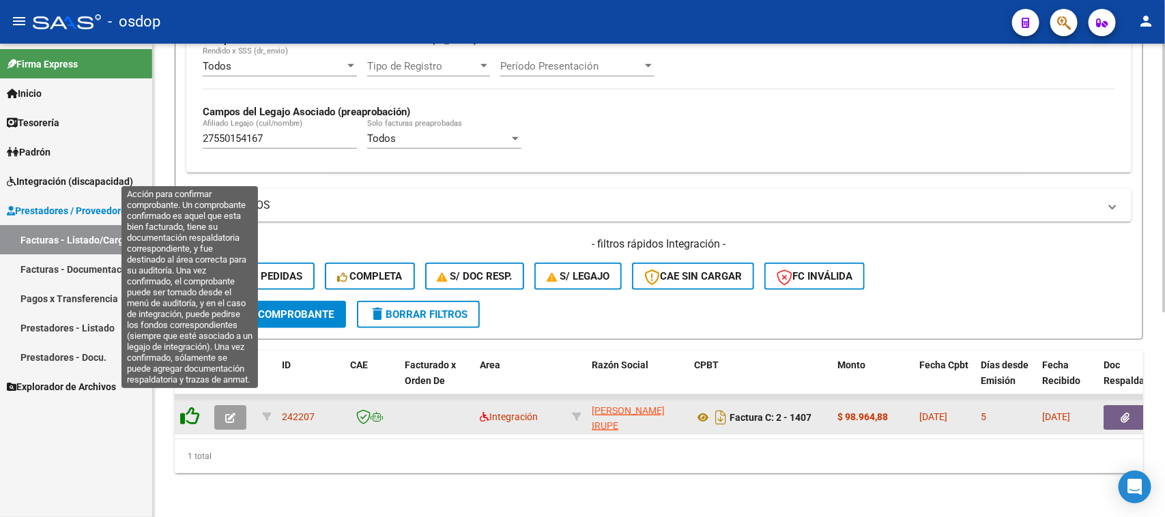
click at [186, 407] on icon at bounding box center [189, 416] width 19 height 19
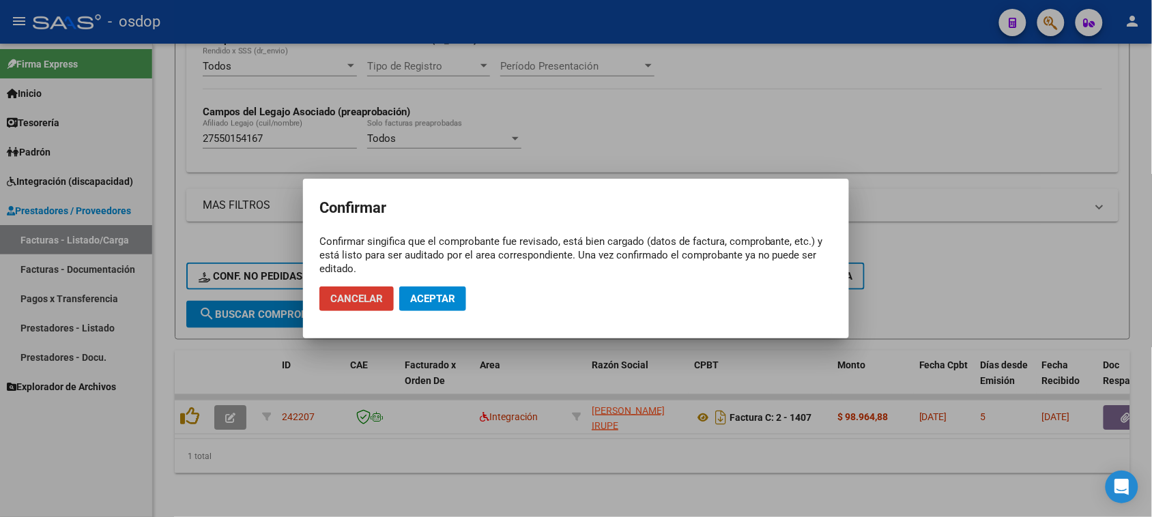
click at [452, 307] on button "Aceptar" at bounding box center [432, 299] width 67 height 25
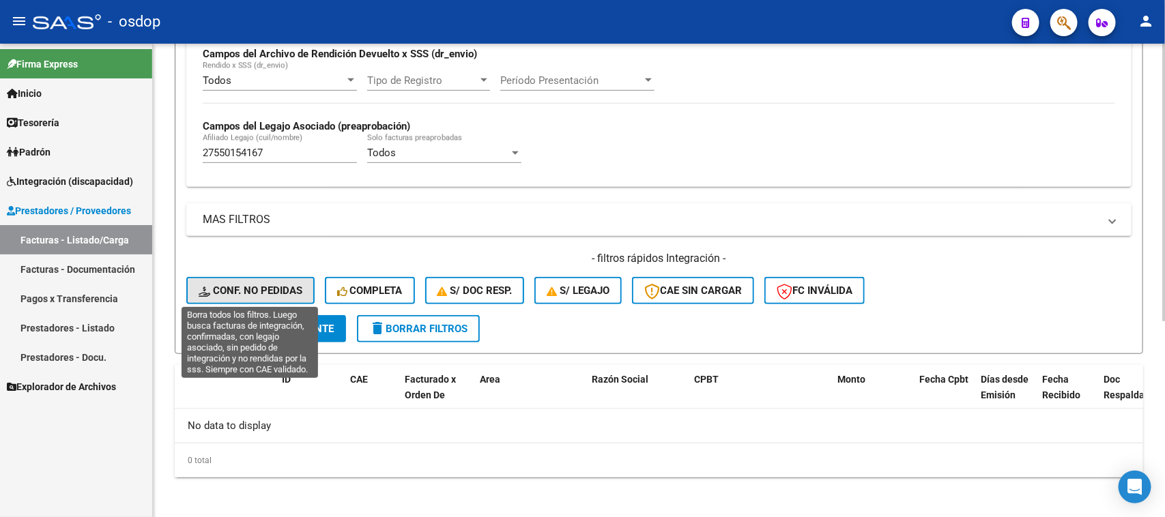
click at [250, 285] on span "Conf. no pedidas" at bounding box center [251, 291] width 104 height 12
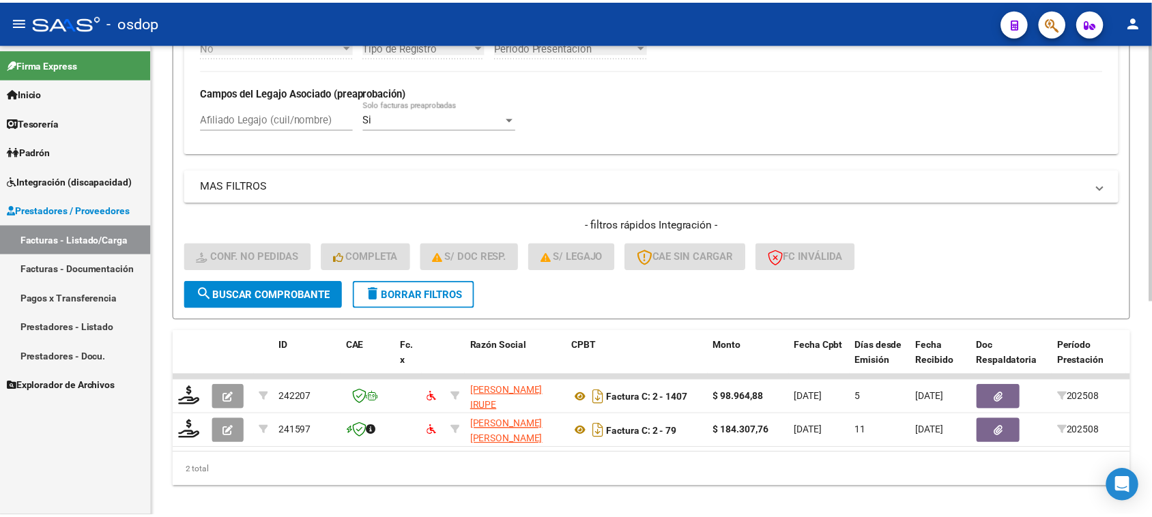
scroll to position [394, 0]
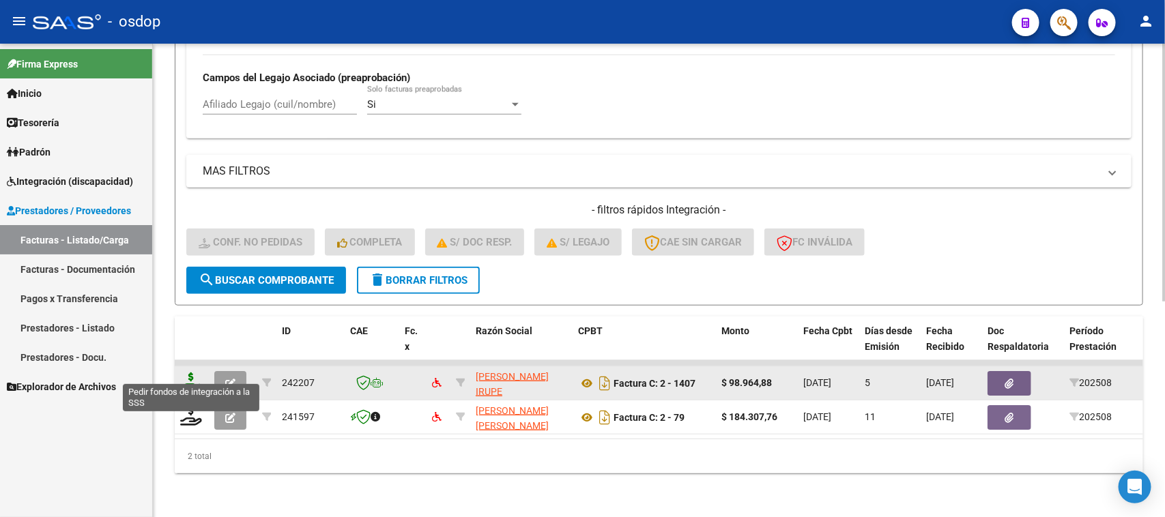
click at [195, 373] on icon at bounding box center [191, 382] width 22 height 19
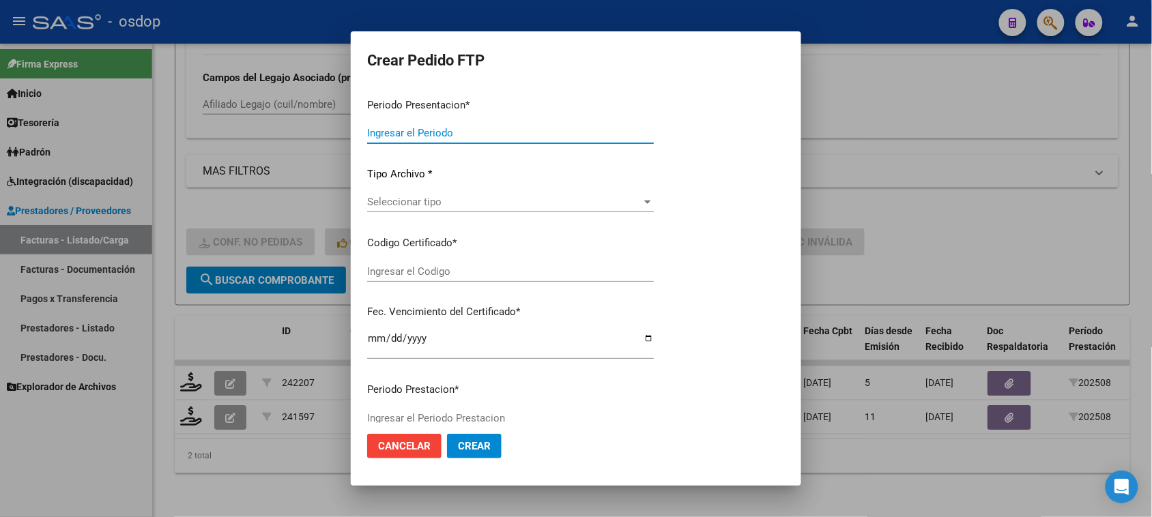
type input "202508"
type input "$ 98.964,88"
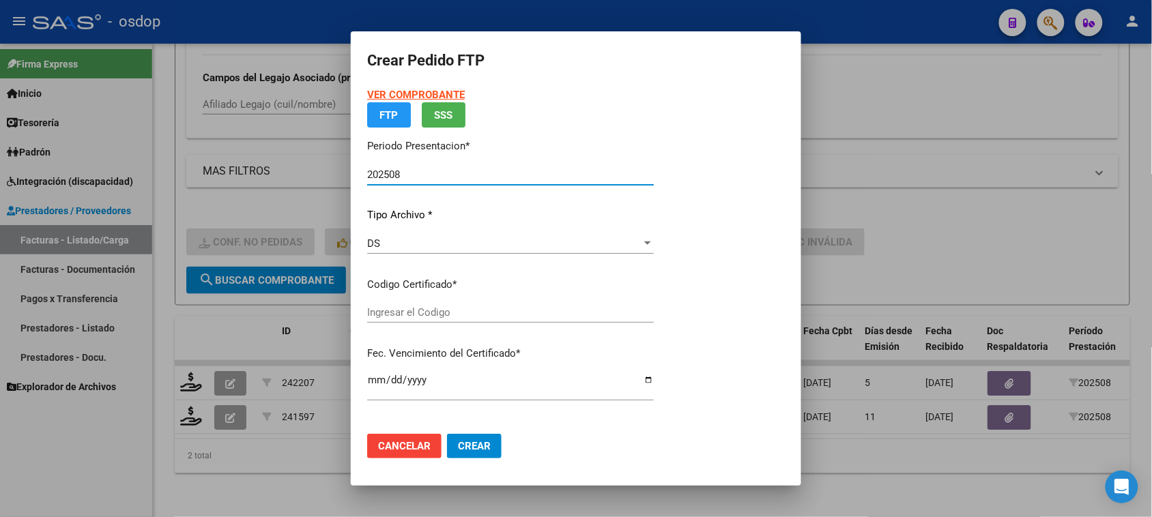
type input "1853456178"
type input "2025-07-25"
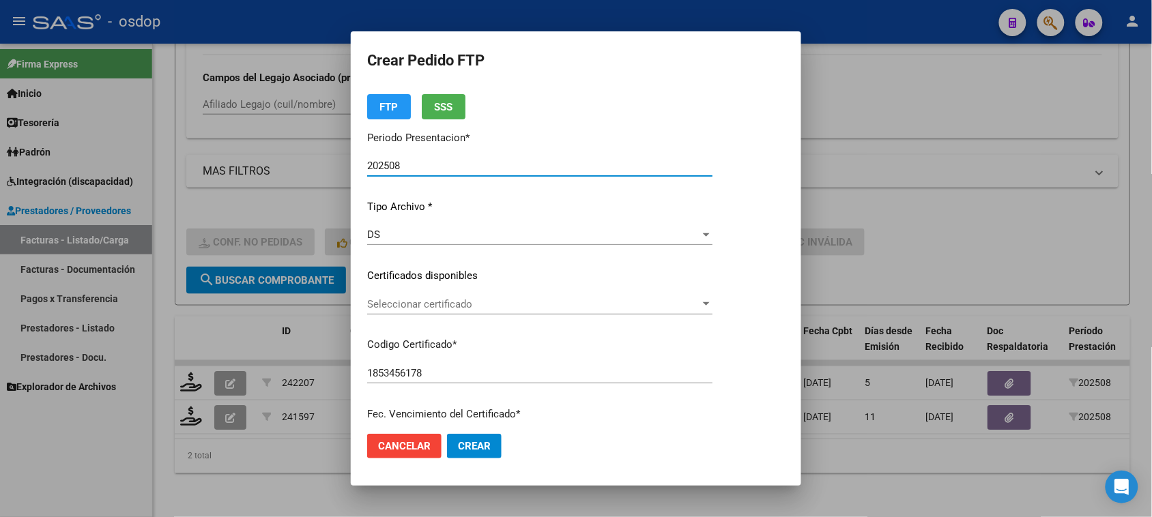
scroll to position [85, 0]
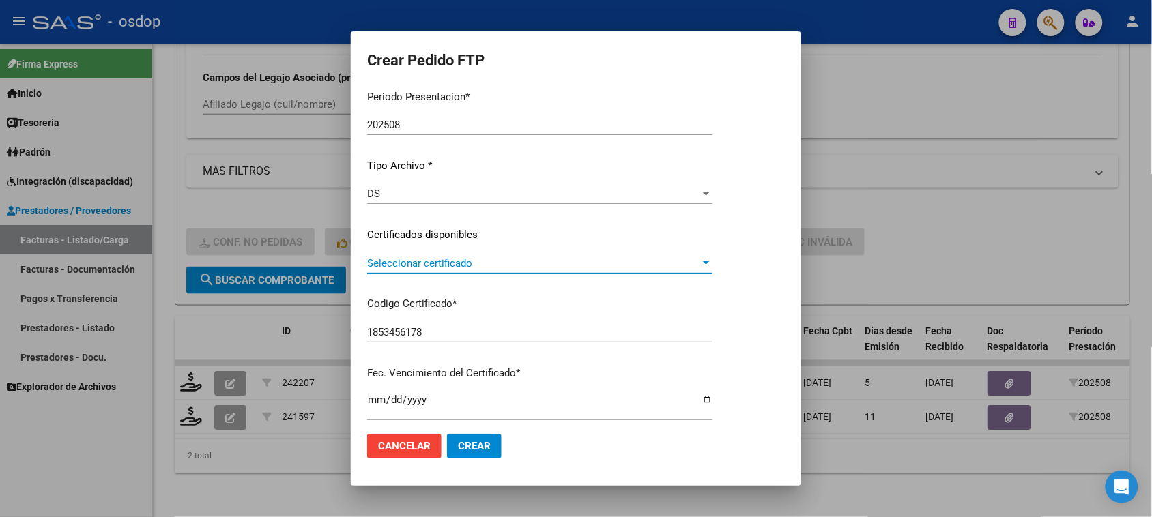
click at [498, 263] on span "Seleccionar certificado" at bounding box center [533, 263] width 333 height 12
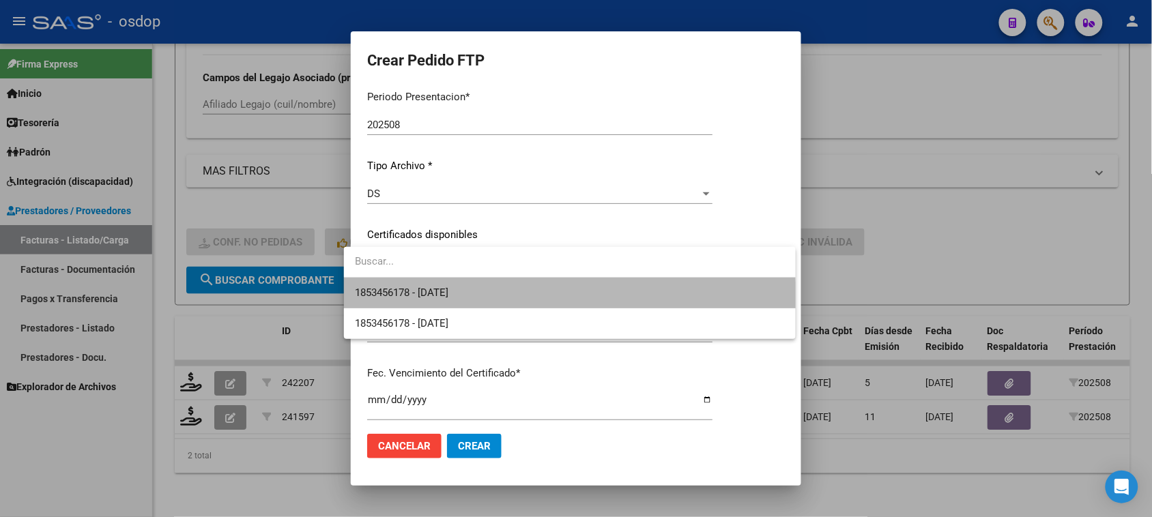
click at [497, 297] on span "1853456178 - 2025-07-25" at bounding box center [570, 293] width 430 height 31
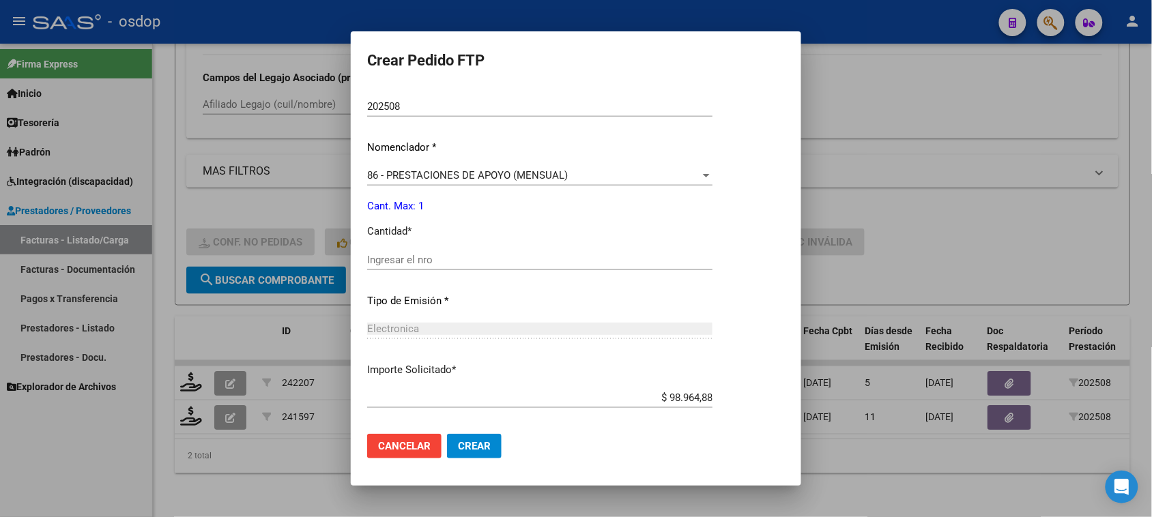
scroll to position [512, 0]
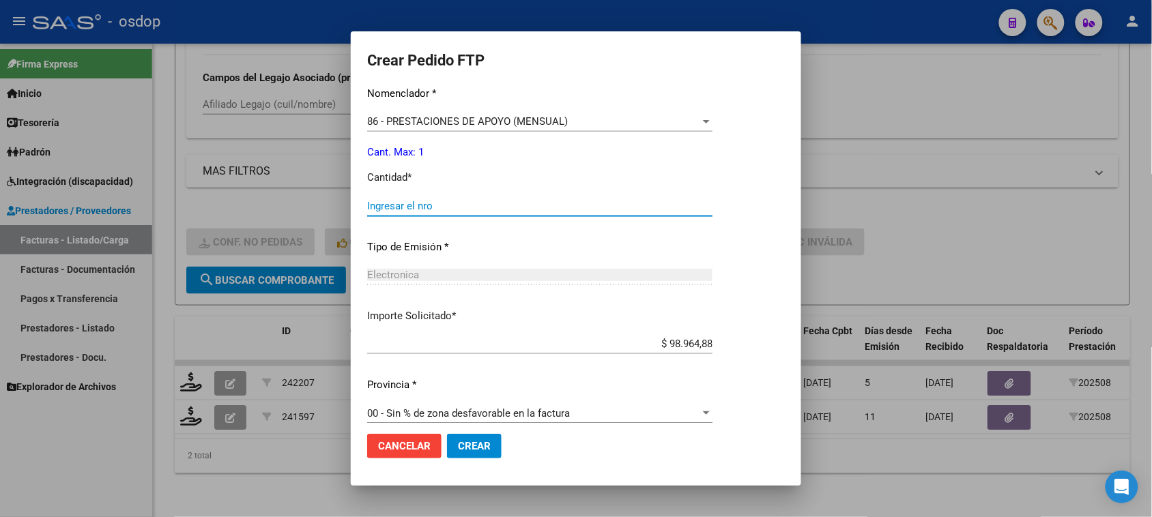
click at [446, 206] on input "Ingresar el nro" at bounding box center [539, 206] width 345 height 12
type input "1"
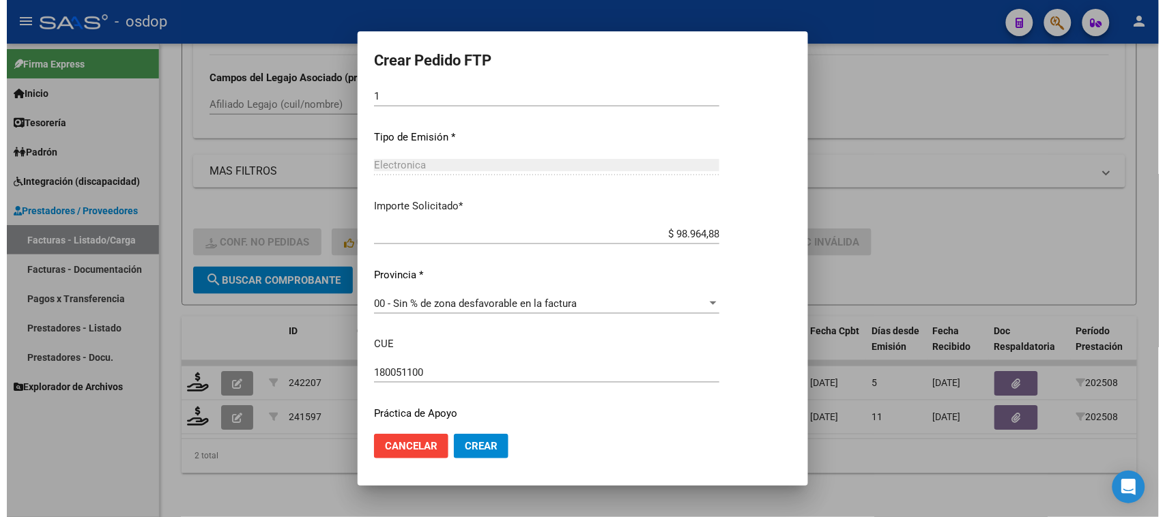
scroll to position [662, 0]
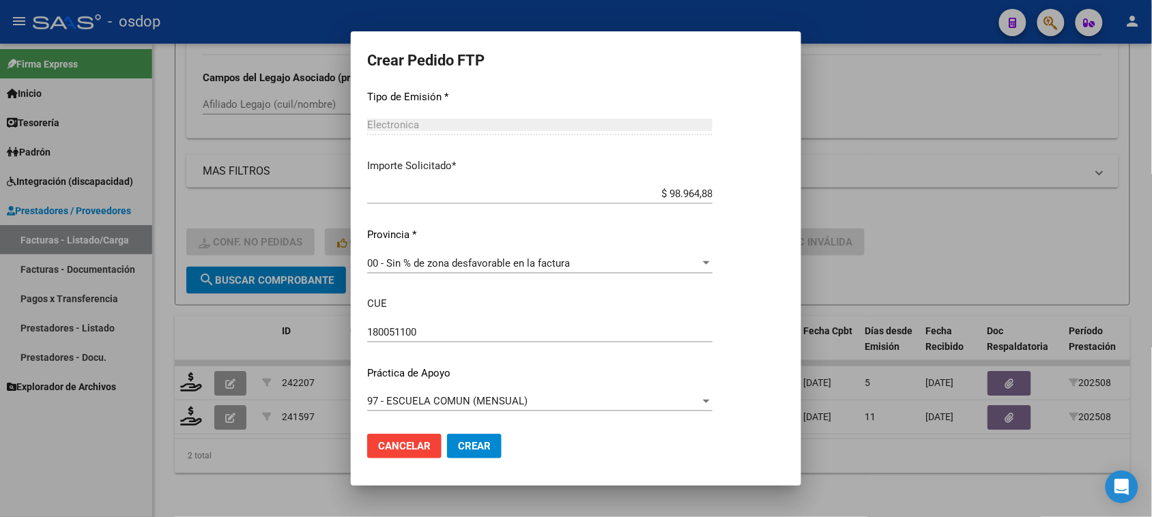
click at [478, 452] on button "Crear" at bounding box center [474, 446] width 55 height 25
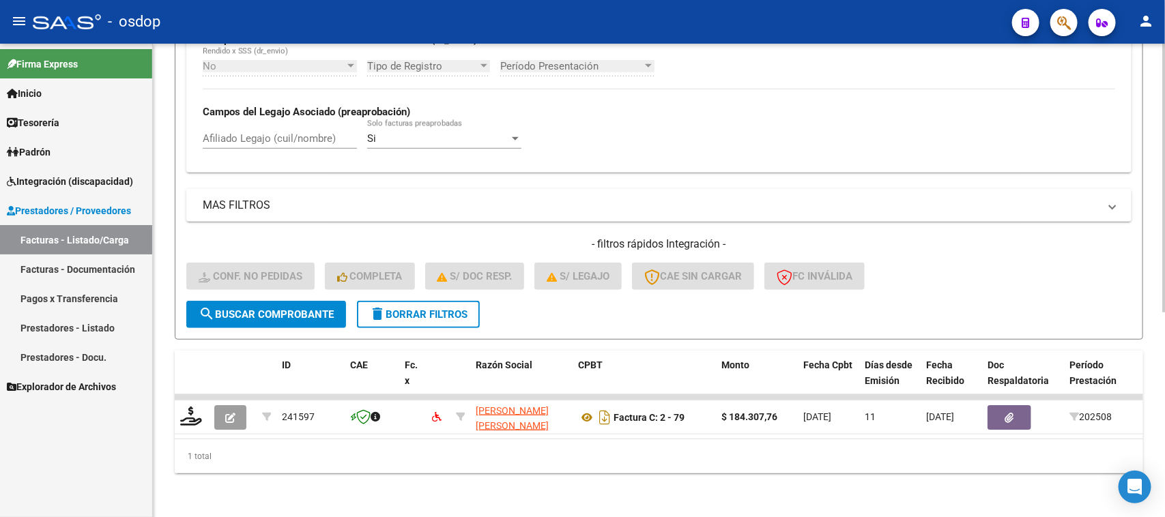
scroll to position [275, 0]
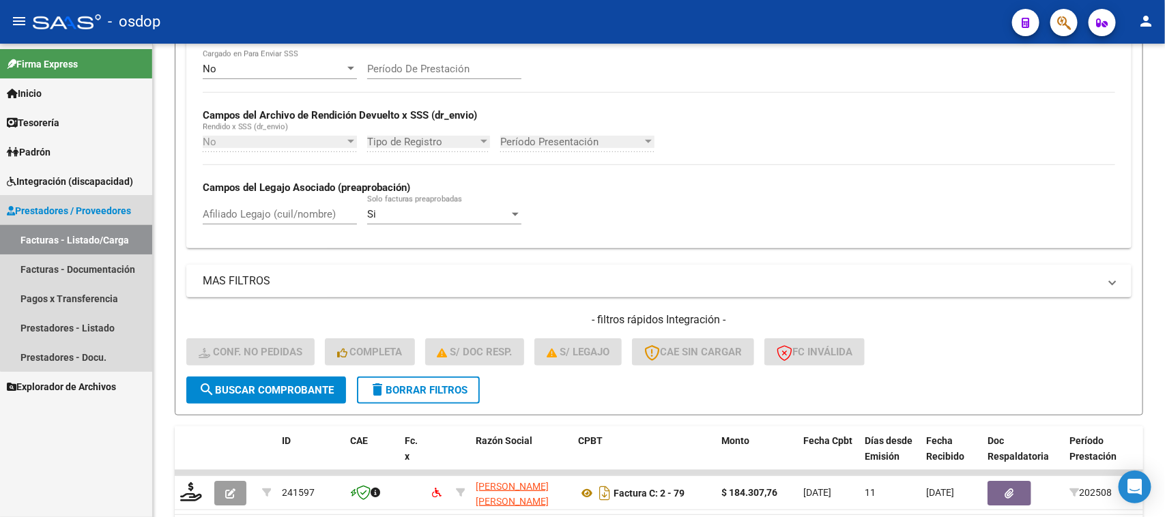
click at [82, 236] on link "Facturas - Listado/Carga" at bounding box center [76, 239] width 152 height 29
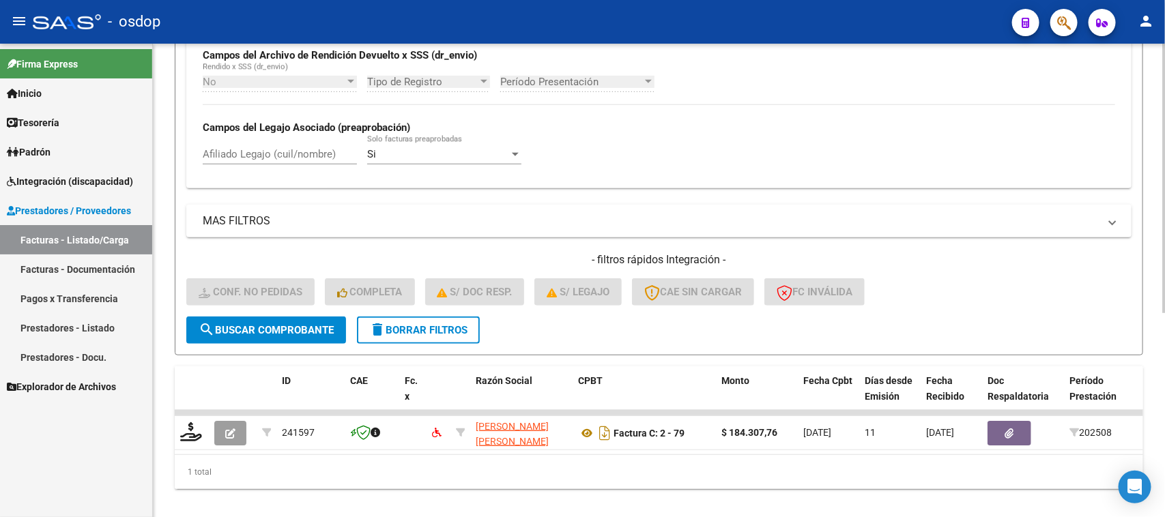
scroll to position [360, 0]
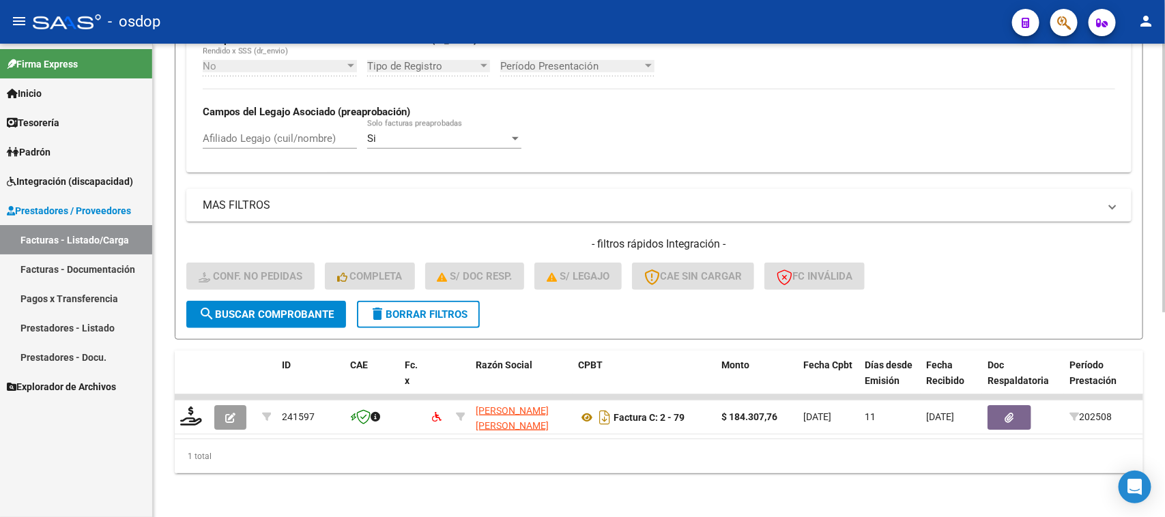
click at [437, 308] on span "delete Borrar Filtros" at bounding box center [418, 314] width 98 height 12
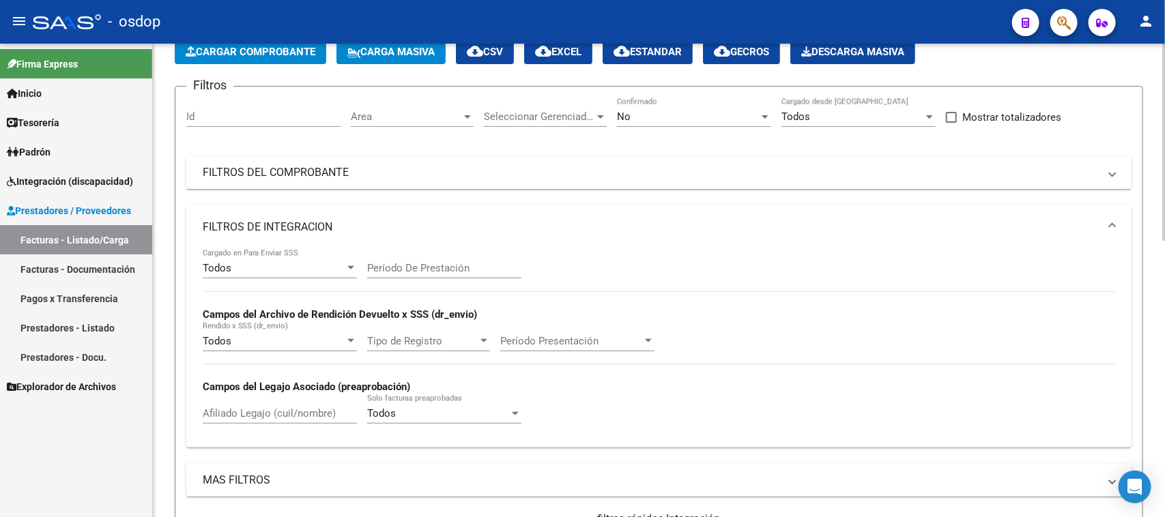
scroll to position [171, 0]
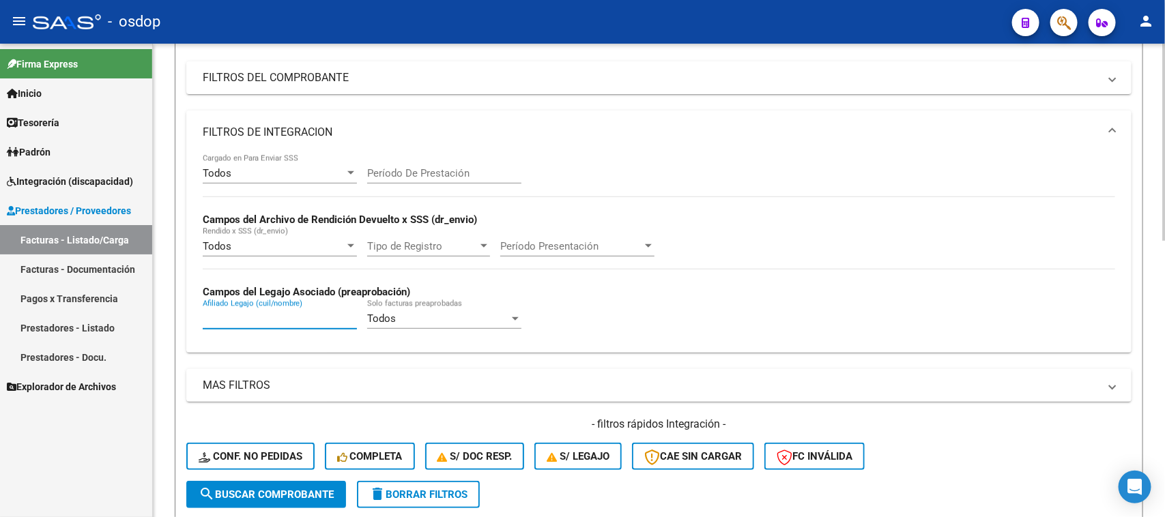
click at [249, 317] on input "Afiliado Legajo (cuil/nombre)" at bounding box center [280, 319] width 154 height 12
paste input "27465467938"
click at [280, 489] on span "search Buscar Comprobante" at bounding box center [266, 495] width 135 height 12
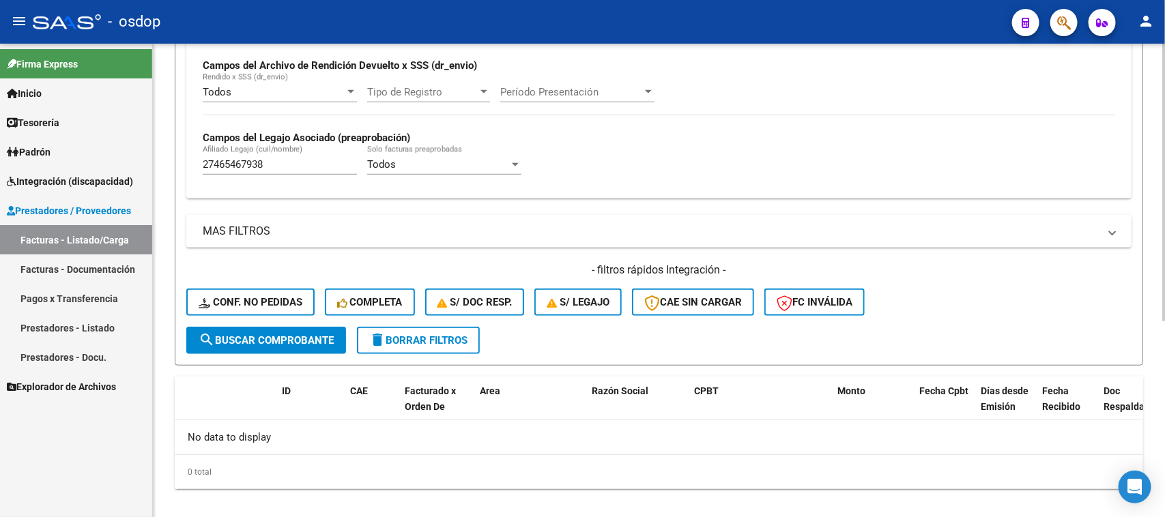
scroll to position [336, 0]
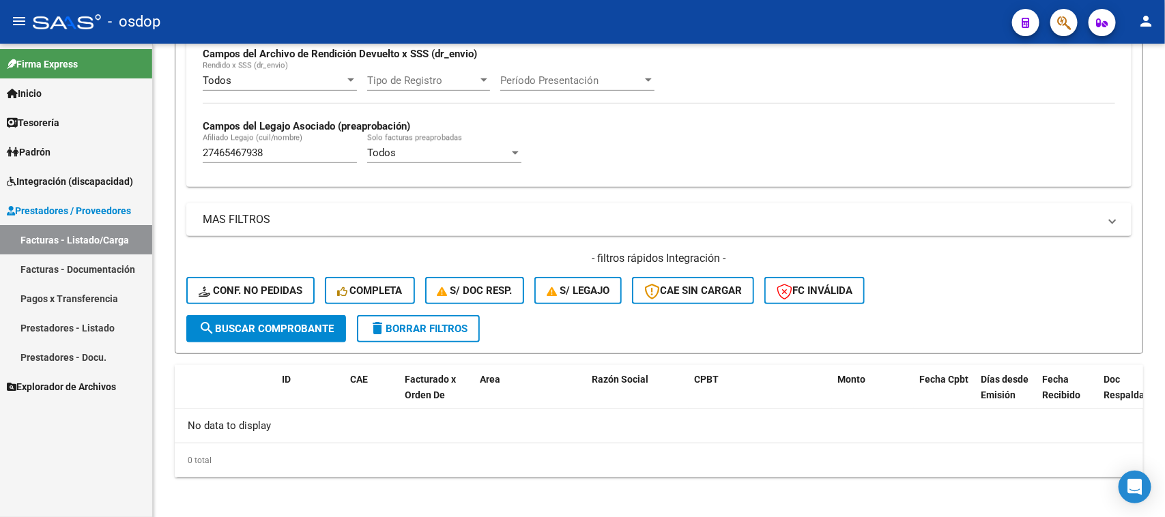
drag, startPoint x: 242, startPoint y: 144, endPoint x: 96, endPoint y: 145, distance: 146.0
click at [111, 144] on mat-sidenav-container "Firma Express Inicio Calendario SSS Instructivos Contacto OS Tesorería Extracto…" at bounding box center [582, 281] width 1165 height 474
click at [306, 157] on input "27465467938" at bounding box center [280, 153] width 154 height 12
drag, startPoint x: 188, startPoint y: 156, endPoint x: 99, endPoint y: 156, distance: 89.4
click at [102, 156] on mat-sidenav-container "Firma Express Inicio Calendario SSS Instructivos Contacto OS Tesorería Extracto…" at bounding box center [582, 281] width 1165 height 474
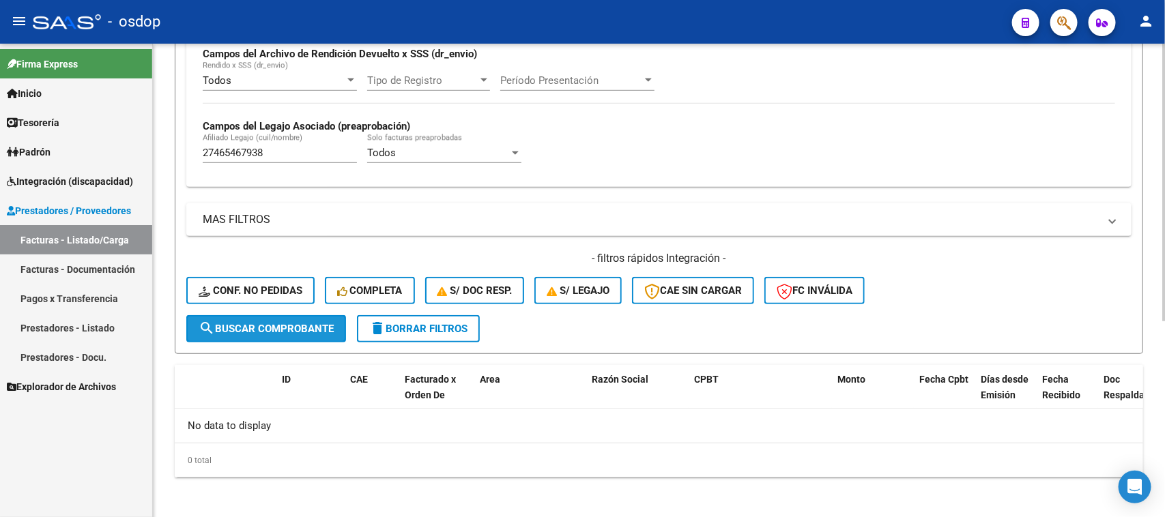
click at [285, 325] on span "search Buscar Comprobante" at bounding box center [266, 329] width 135 height 12
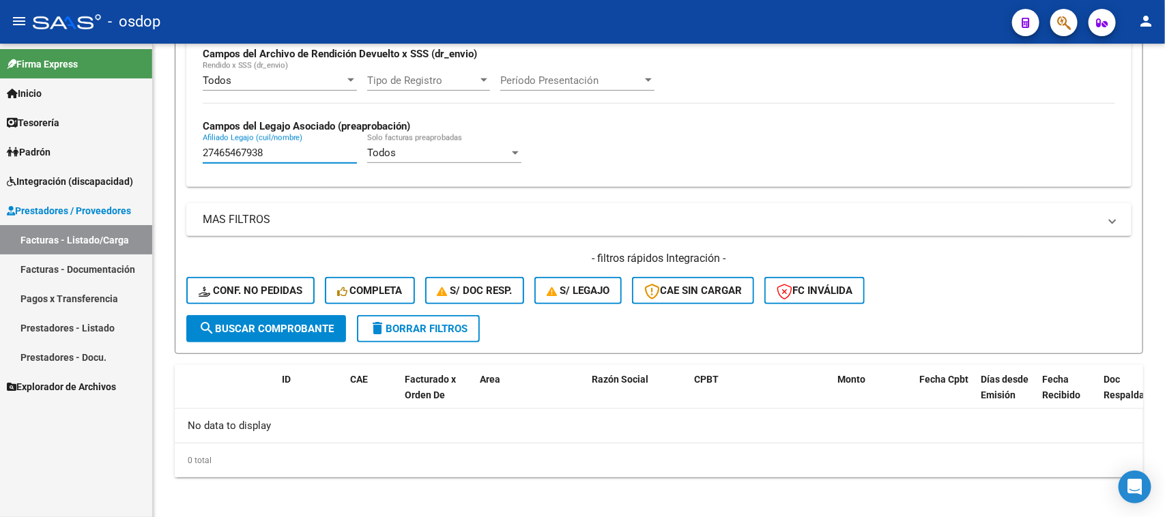
drag, startPoint x: 265, startPoint y: 152, endPoint x: 125, endPoint y: 156, distance: 139.9
click at [125, 156] on mat-sidenav-container "Firma Express Inicio Calendario SSS Instructivos Contacto OS Tesorería Extracto…" at bounding box center [582, 281] width 1165 height 474
click at [284, 324] on span "search Buscar Comprobante" at bounding box center [266, 329] width 135 height 12
drag, startPoint x: 287, startPoint y: 151, endPoint x: 55, endPoint y: 152, distance: 232.0
click at [66, 151] on mat-sidenav-container "Firma Express Inicio Calendario SSS Instructivos Contacto OS Tesorería Extracto…" at bounding box center [582, 281] width 1165 height 474
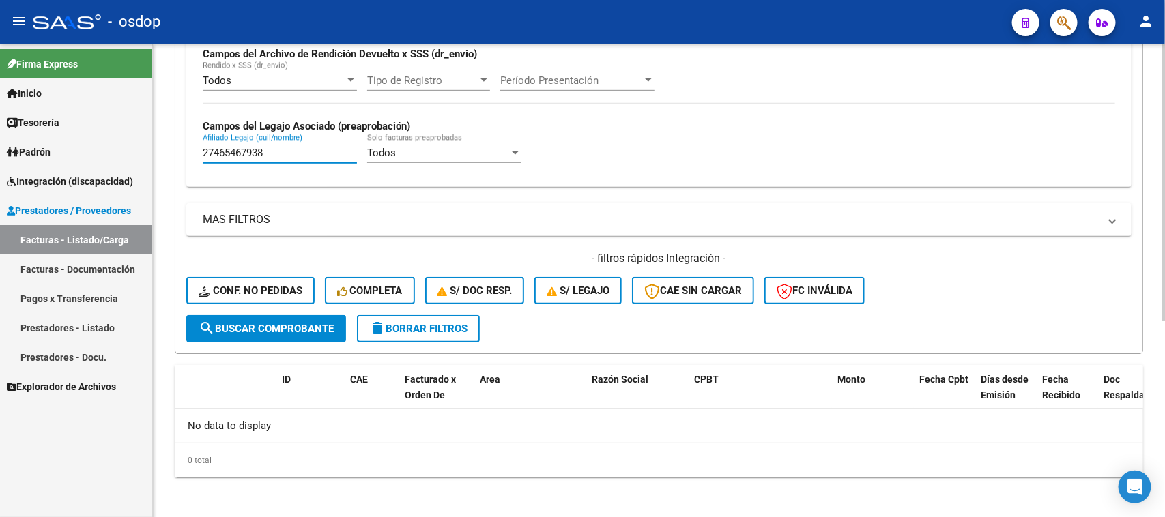
click at [275, 325] on span "search Buscar Comprobante" at bounding box center [266, 329] width 135 height 12
drag, startPoint x: 302, startPoint y: 154, endPoint x: 96, endPoint y: 150, distance: 206.1
click at [114, 150] on mat-sidenav-container "Firma Express Inicio Calendario SSS Instructivos Contacto OS Tesorería Extracto…" at bounding box center [582, 281] width 1165 height 474
paste input "206886035"
click at [315, 328] on span "search Buscar Comprobante" at bounding box center [266, 329] width 135 height 12
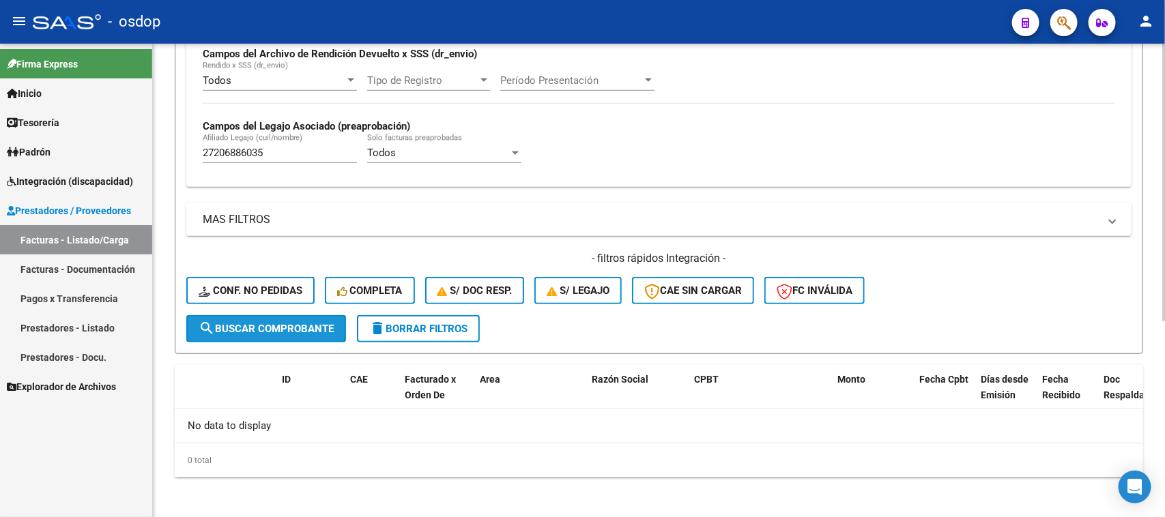
click at [315, 332] on button "search Buscar Comprobante" at bounding box center [266, 328] width 160 height 27
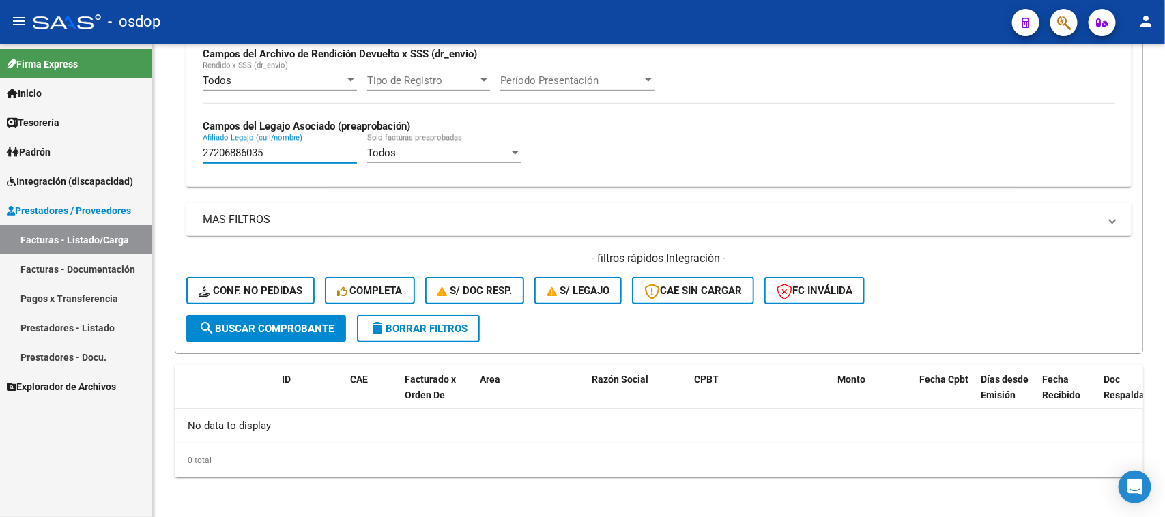
drag, startPoint x: 276, startPoint y: 151, endPoint x: 114, endPoint y: 156, distance: 162.4
click at [127, 151] on mat-sidenav-container "Firma Express Inicio Calendario SSS Instructivos Contacto OS Tesorería Extracto…" at bounding box center [582, 281] width 1165 height 474
paste input "0444063093"
click at [308, 324] on span "search Buscar Comprobante" at bounding box center [266, 329] width 135 height 12
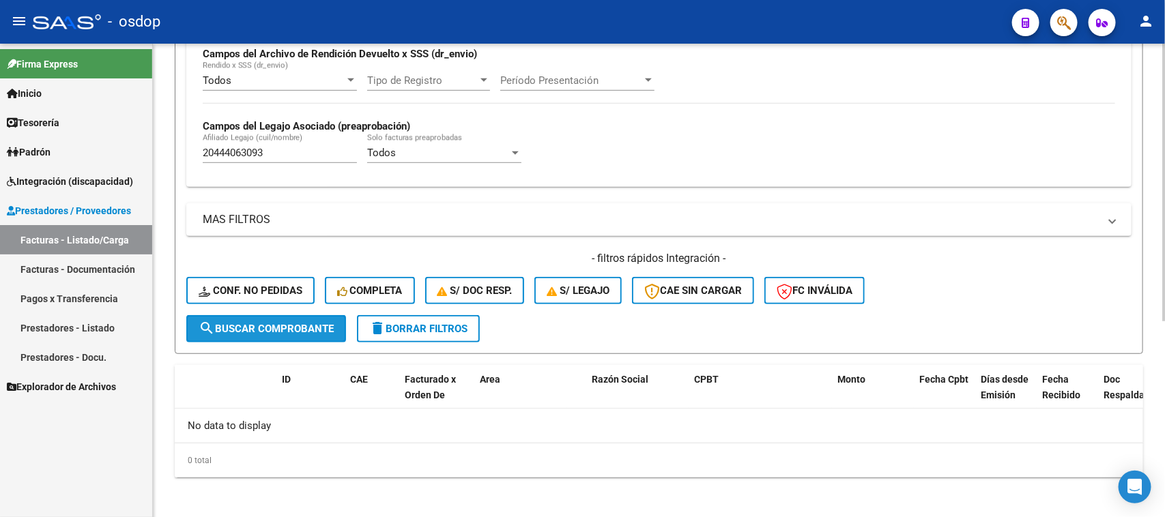
click at [310, 332] on button "search Buscar Comprobante" at bounding box center [266, 328] width 160 height 27
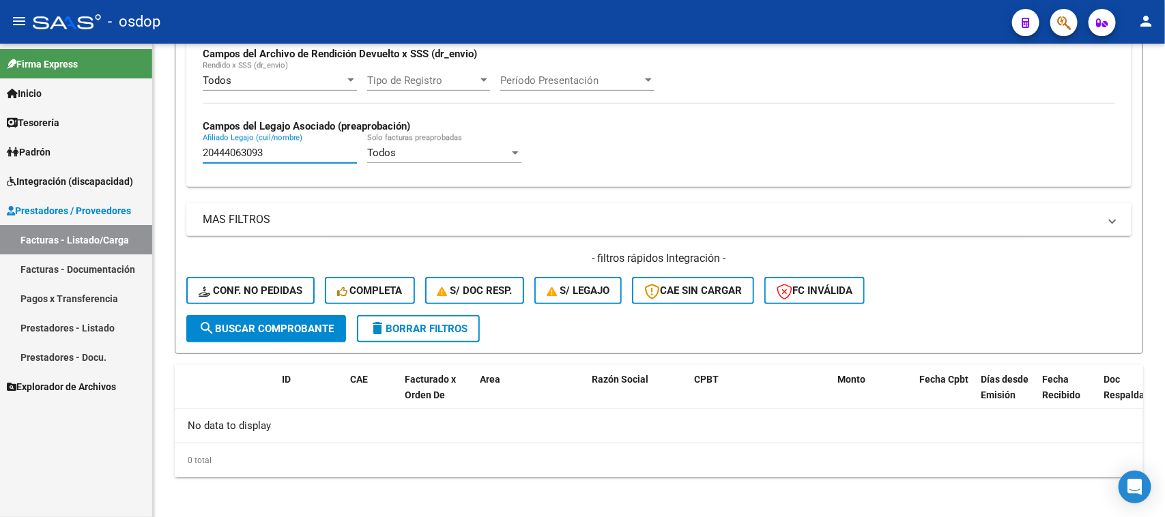
drag, startPoint x: 274, startPoint y: 152, endPoint x: 104, endPoint y: 152, distance: 169.9
click at [111, 152] on mat-sidenav-container "Firma Express Inicio Calendario SSS Instructivos Contacto OS Tesorería Extracto…" at bounding box center [582, 281] width 1165 height 474
paste input "7229582718"
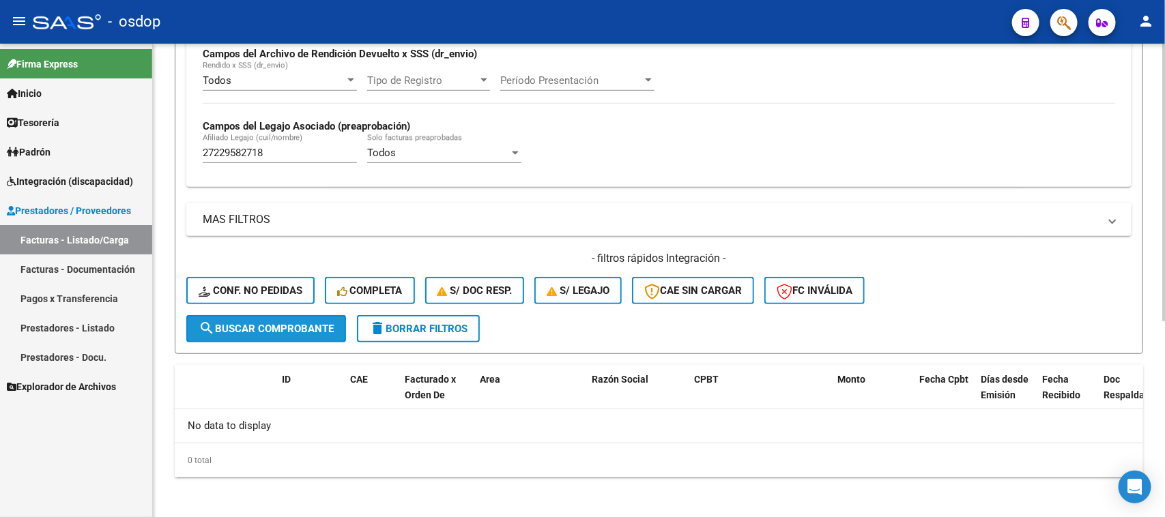
click at [312, 334] on button "search Buscar Comprobante" at bounding box center [266, 328] width 160 height 27
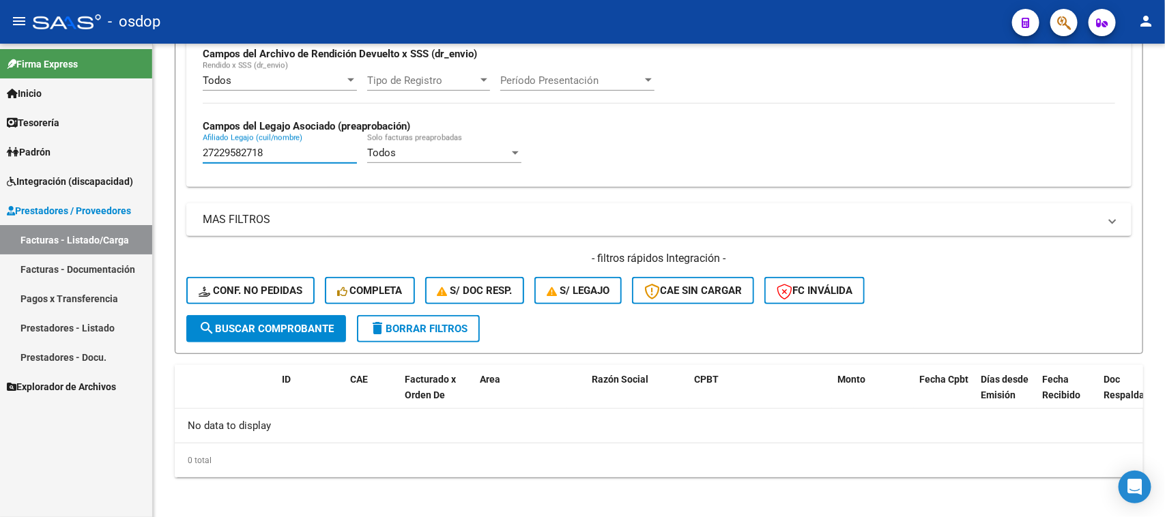
drag, startPoint x: 273, startPoint y: 150, endPoint x: 72, endPoint y: 159, distance: 201.5
click at [72, 159] on mat-sidenav-container "Firma Express Inicio Calendario SSS Instructivos Contacto OS Tesorería Extracto…" at bounding box center [582, 281] width 1165 height 474
paste input "509565592"
type input "27509565592"
click at [309, 324] on span "search Buscar Comprobante" at bounding box center [266, 329] width 135 height 12
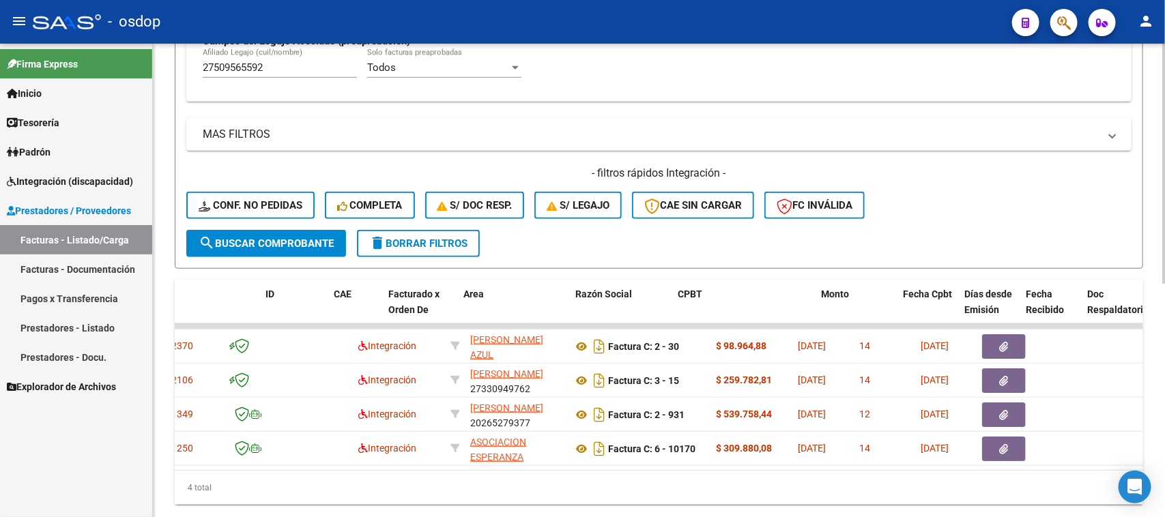
scroll to position [0, 0]
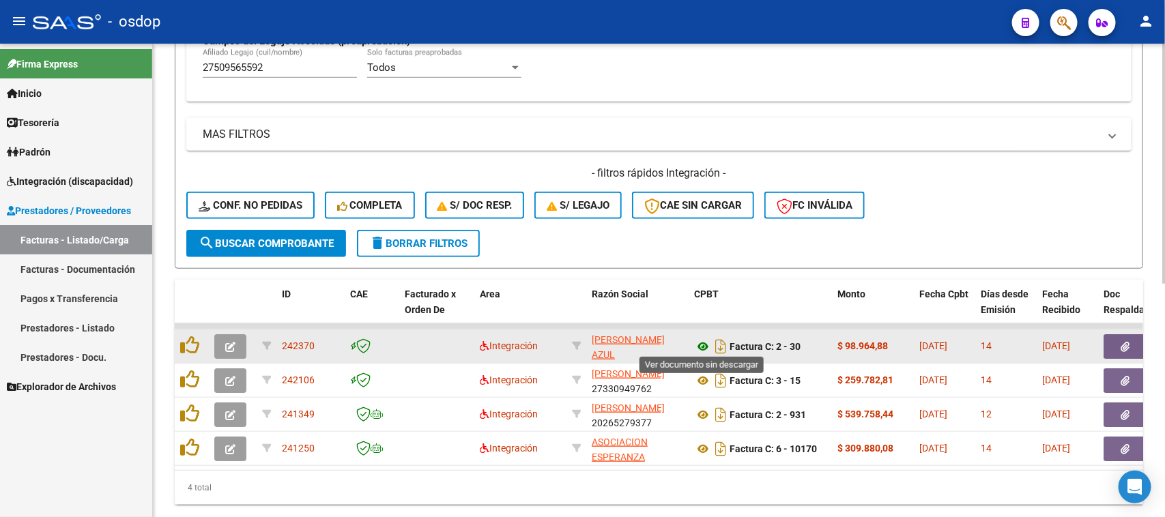
click at [701, 343] on icon at bounding box center [703, 346] width 18 height 16
click at [1111, 345] on button "button" at bounding box center [1125, 346] width 44 height 25
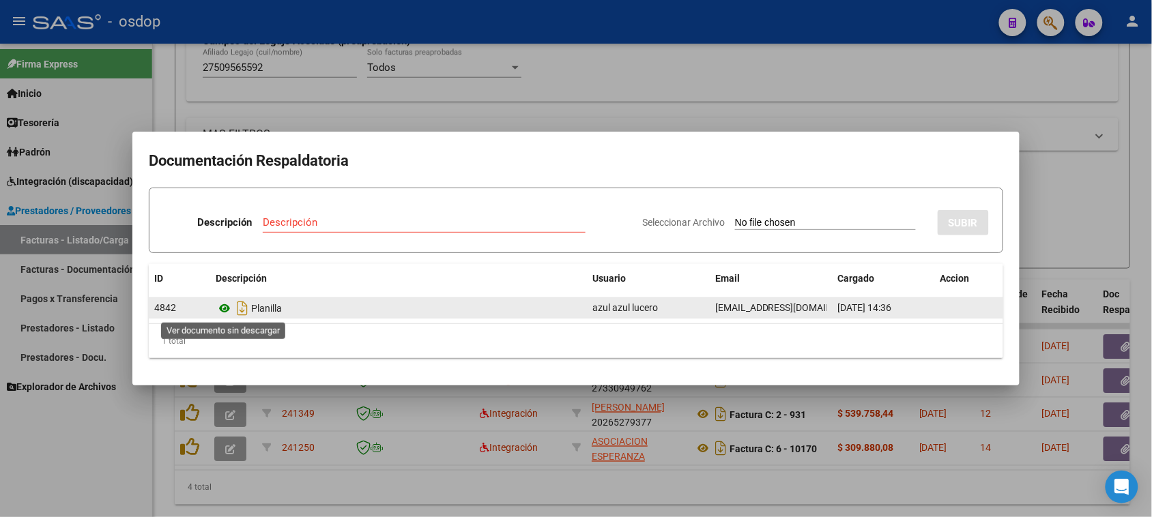
click at [224, 310] on icon at bounding box center [225, 308] width 18 height 16
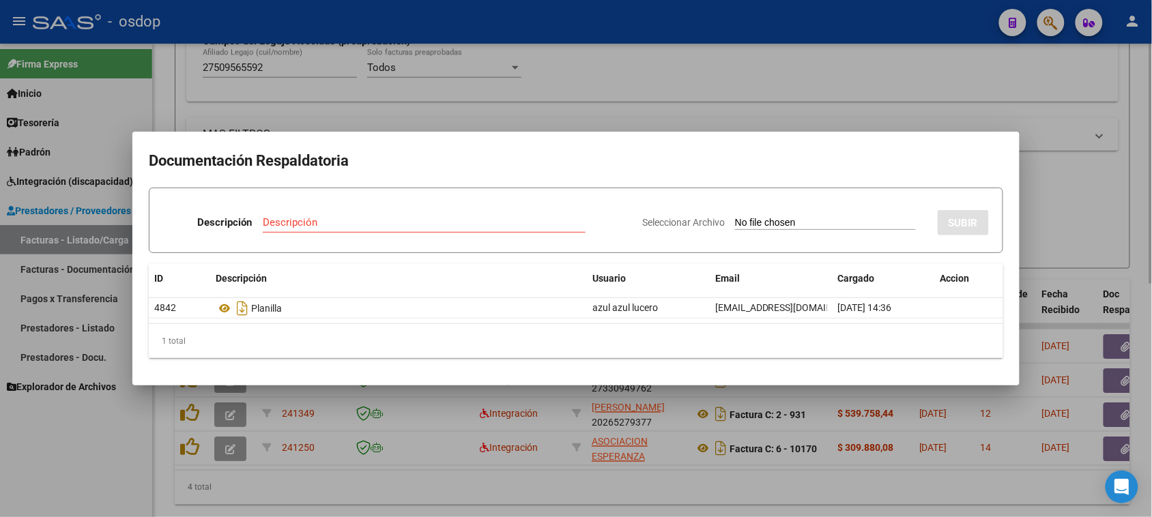
drag, startPoint x: 554, startPoint y: 497, endPoint x: 457, endPoint y: 465, distance: 102.1
click at [551, 497] on div at bounding box center [576, 258] width 1152 height 517
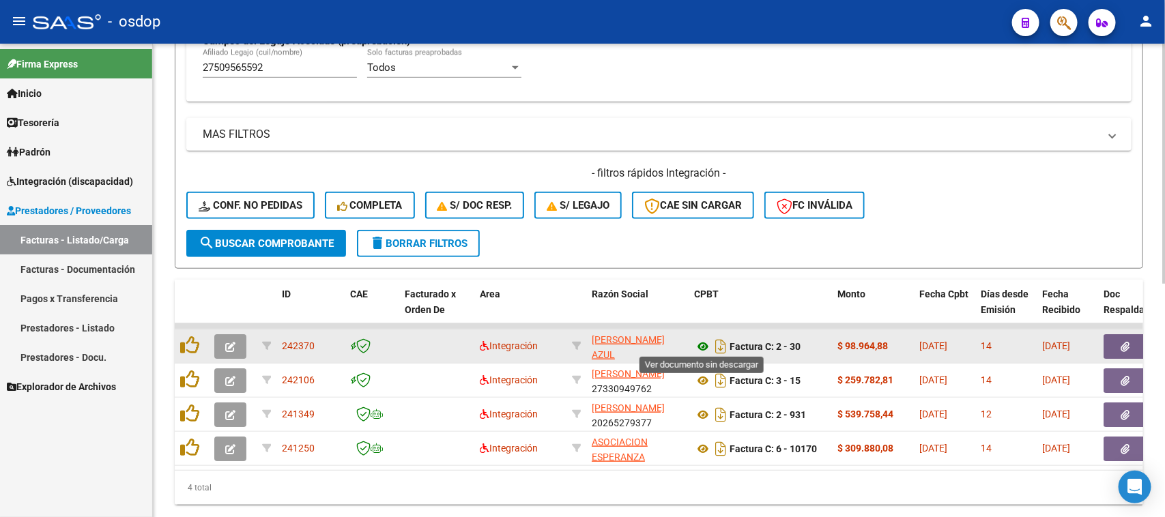
click at [704, 343] on icon at bounding box center [703, 346] width 18 height 16
drag, startPoint x: 585, startPoint y: 330, endPoint x: 660, endPoint y: 353, distance: 78.8
click at [660, 353] on datatable-body-cell "LUCERO AGUIRRE MARIA AZUL 27406891238" at bounding box center [637, 346] width 102 height 33
copy div "LUCERO AGUIRRE MARIA AZUL 27406891238"
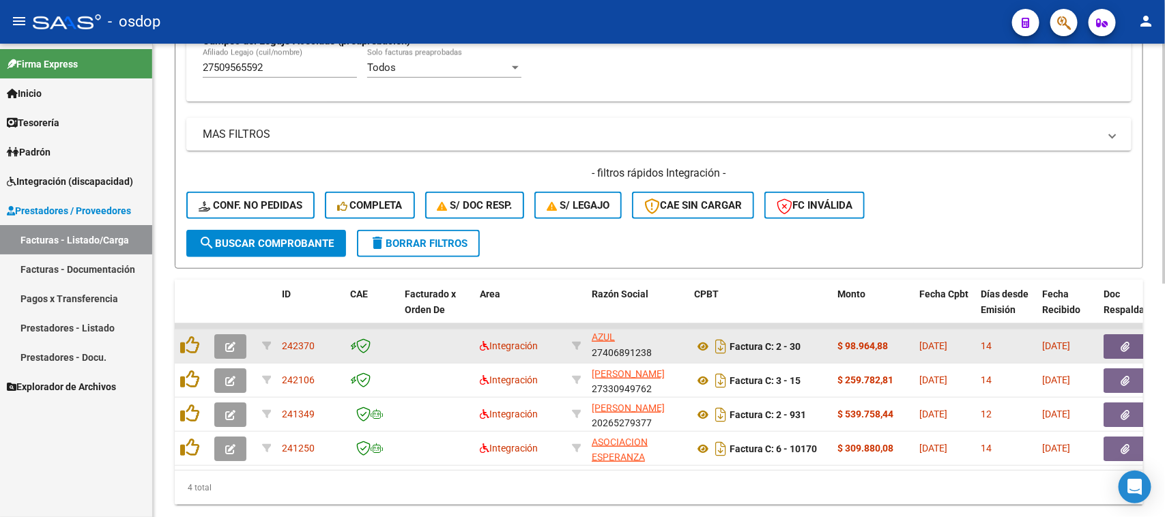
click at [1124, 343] on icon "button" at bounding box center [1125, 347] width 9 height 10
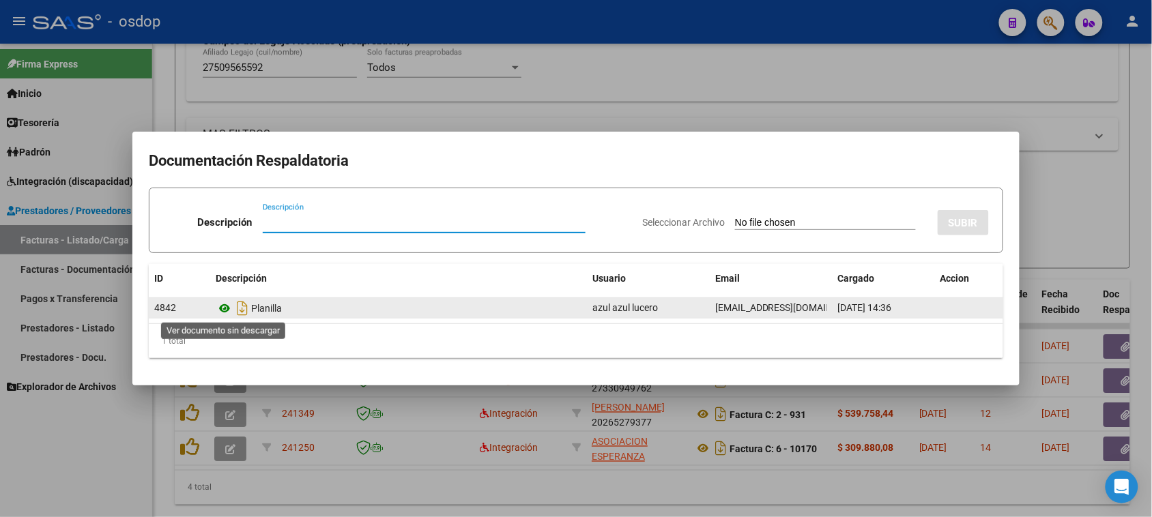
click at [220, 309] on icon at bounding box center [225, 308] width 18 height 16
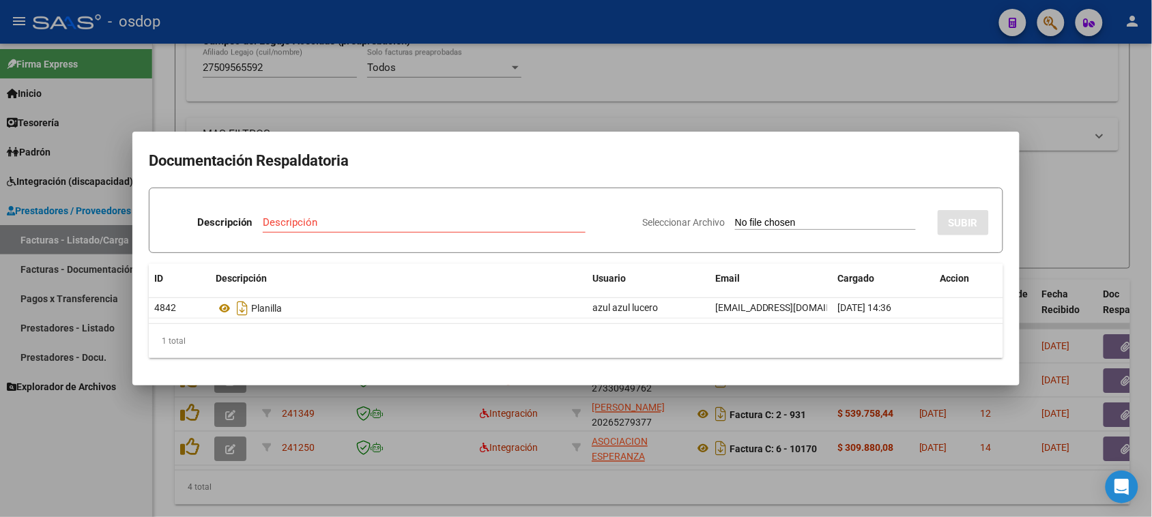
click at [723, 497] on div at bounding box center [576, 258] width 1152 height 517
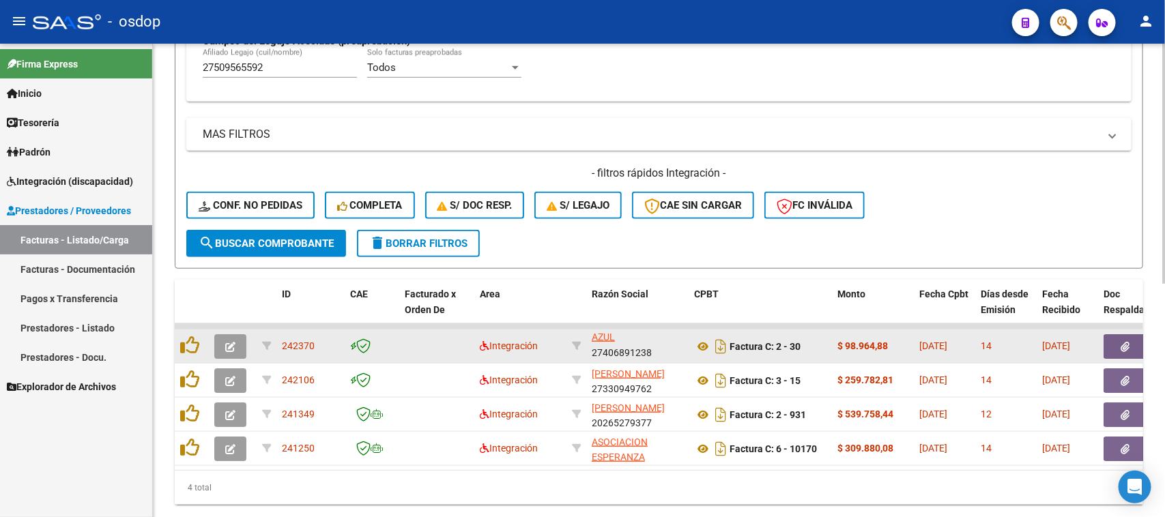
click at [428, 346] on datatable-body-cell at bounding box center [436, 346] width 75 height 33
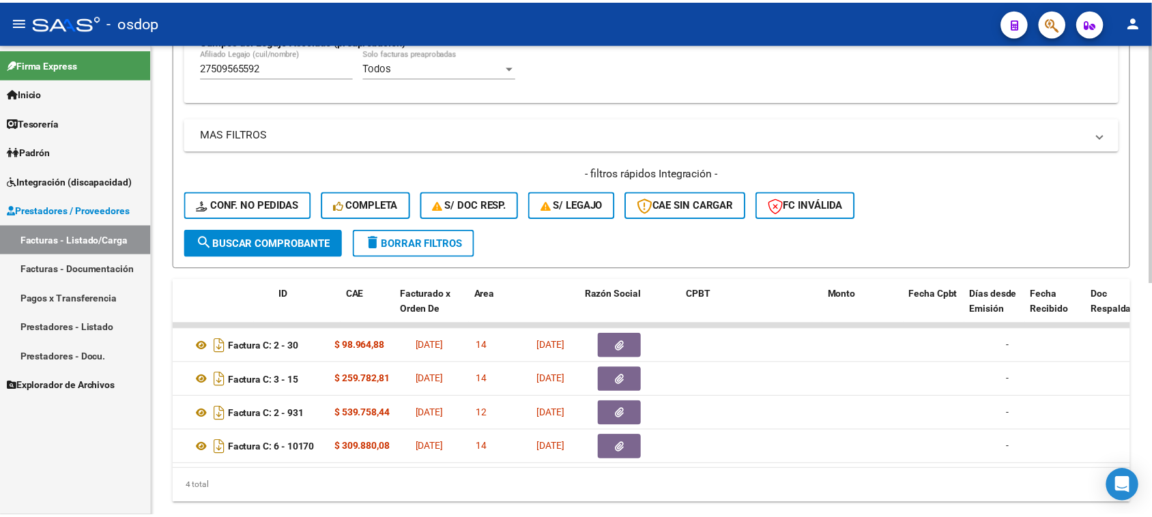
scroll to position [0, 0]
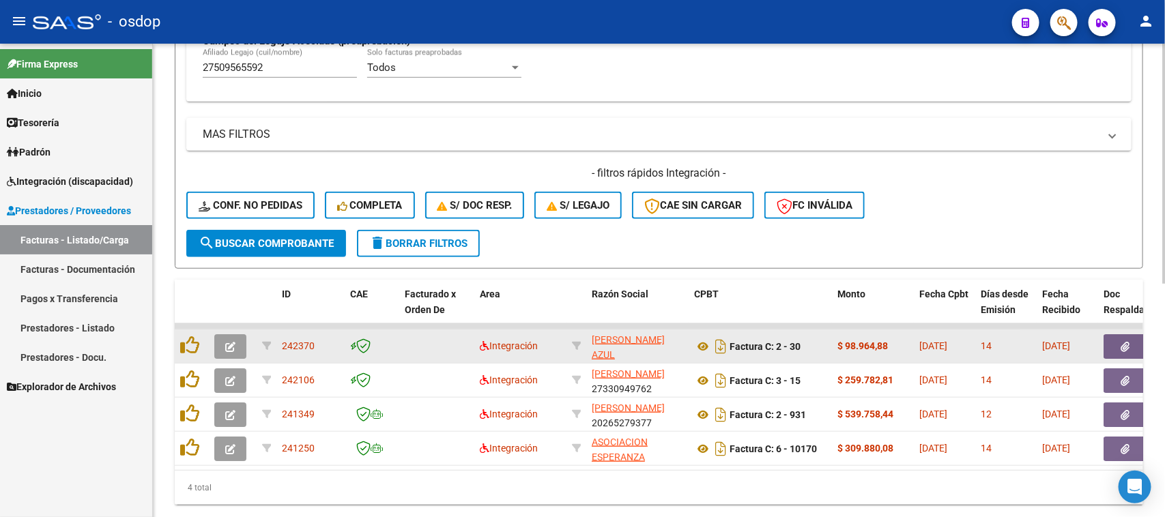
click at [230, 343] on icon "button" at bounding box center [230, 347] width 10 height 10
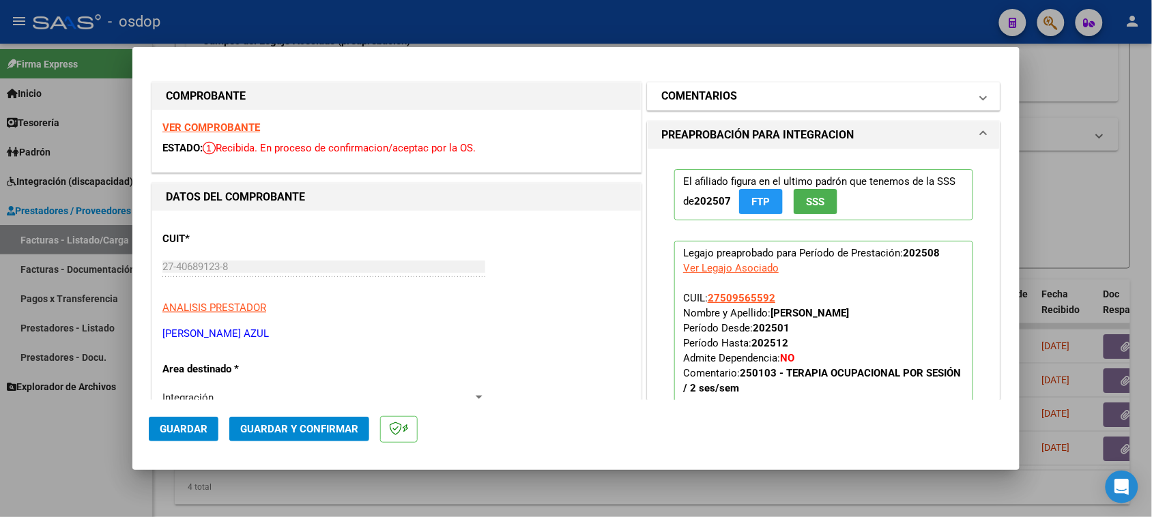
click at [796, 96] on mat-panel-title "COMENTARIOS" at bounding box center [815, 96] width 308 height 16
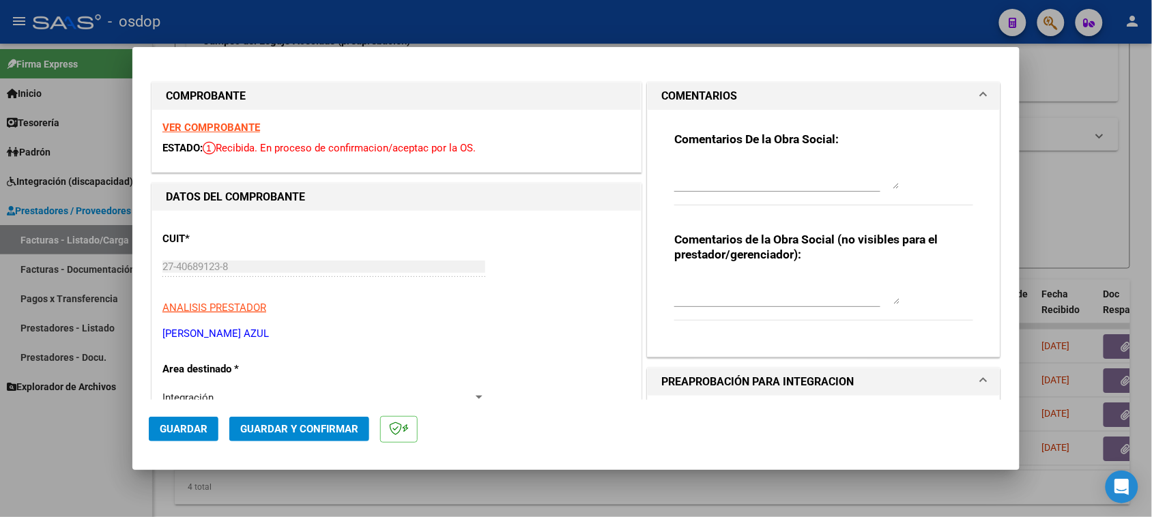
click at [758, 275] on div at bounding box center [786, 290] width 225 height 33
type textarea "F"
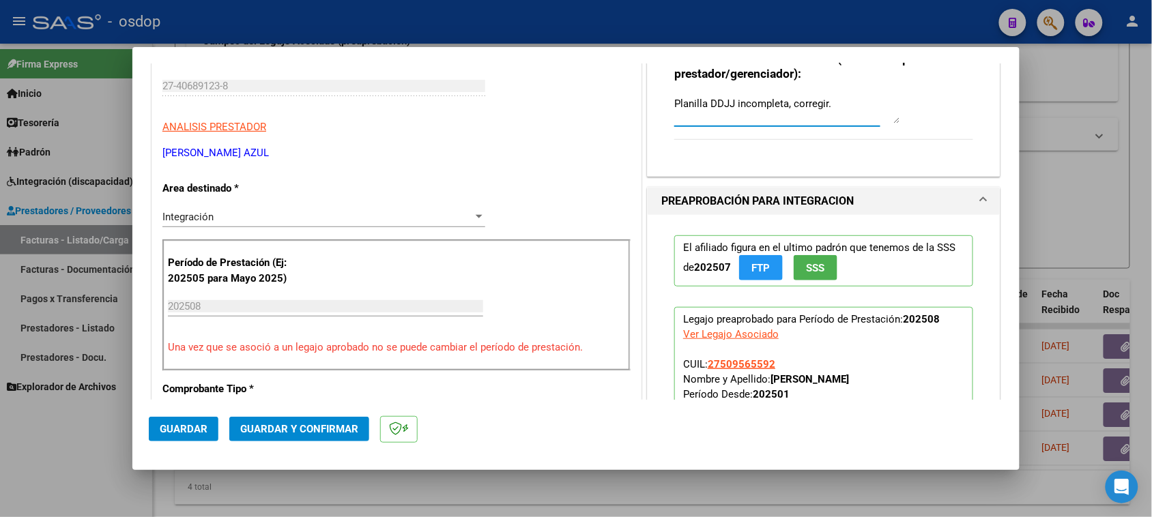
scroll to position [256, 0]
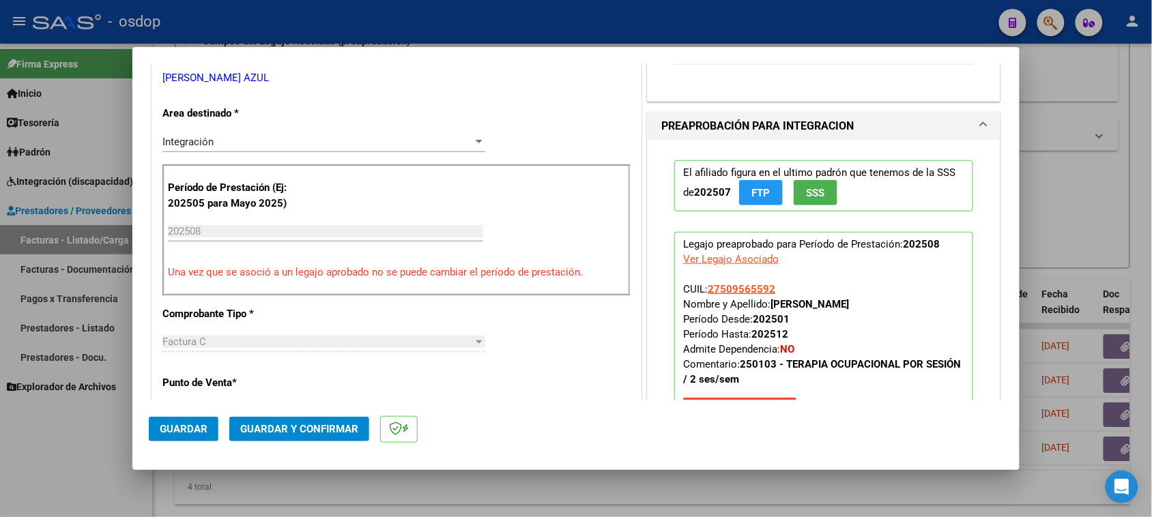
type textarea "Planilla DDJJ incompleta, corregir."
click at [192, 431] on span "Guardar" at bounding box center [184, 429] width 48 height 12
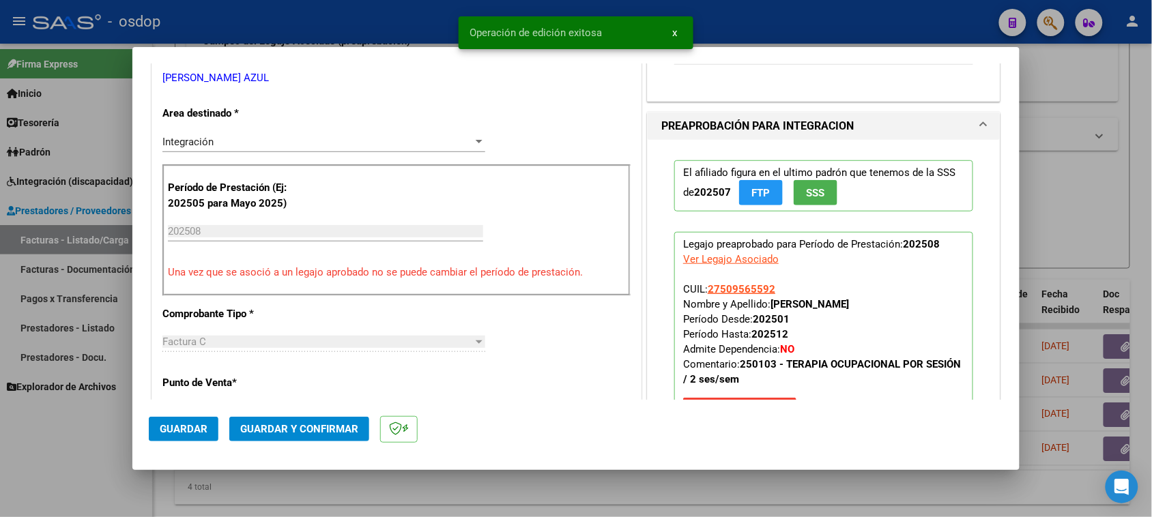
click at [624, 489] on div at bounding box center [576, 258] width 1152 height 517
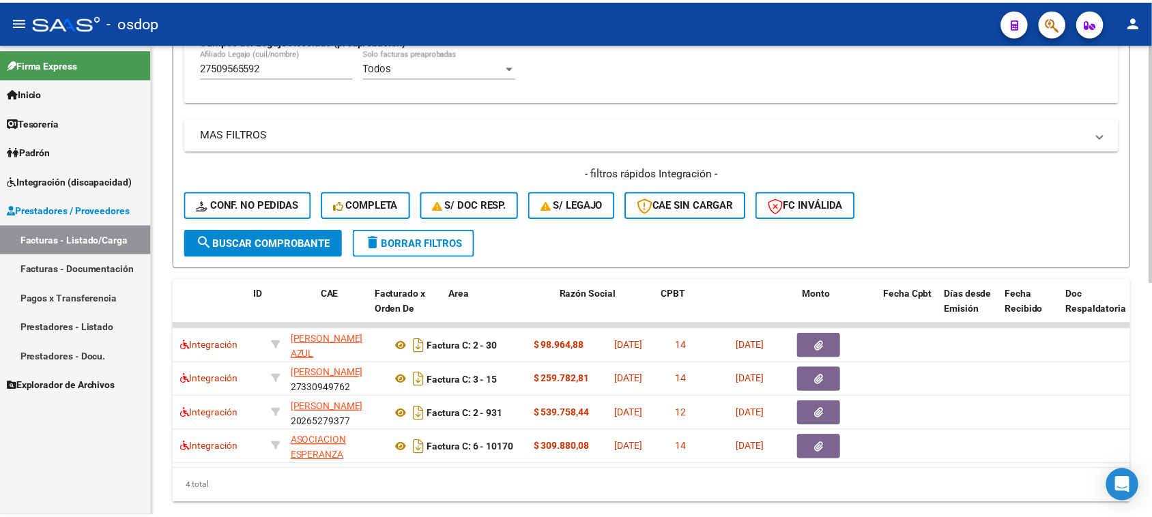
scroll to position [0, 0]
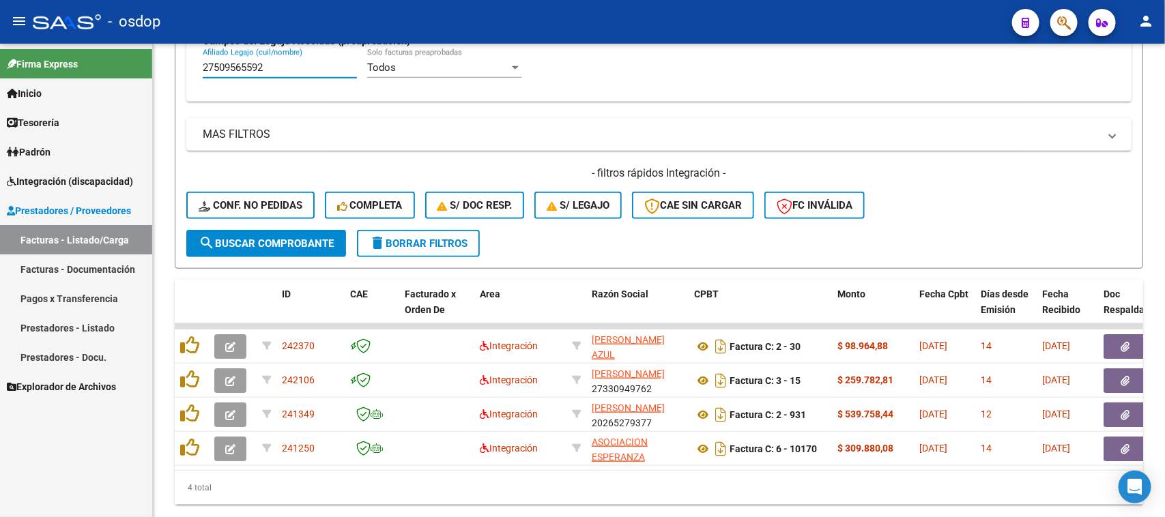
drag, startPoint x: 288, startPoint y: 66, endPoint x: 104, endPoint y: 76, distance: 183.8
click at [103, 66] on mat-sidenav-container "Firma Express Inicio Calendario SSS Instructivos Contacto OS Tesorería Extracto…" at bounding box center [582, 281] width 1165 height 474
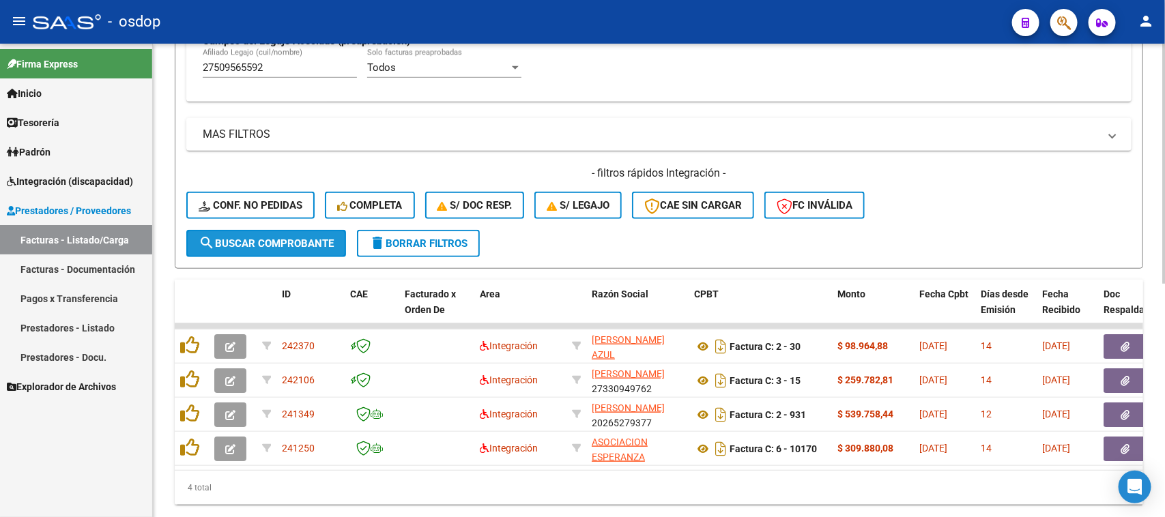
click at [284, 237] on span "search Buscar Comprobante" at bounding box center [266, 243] width 135 height 12
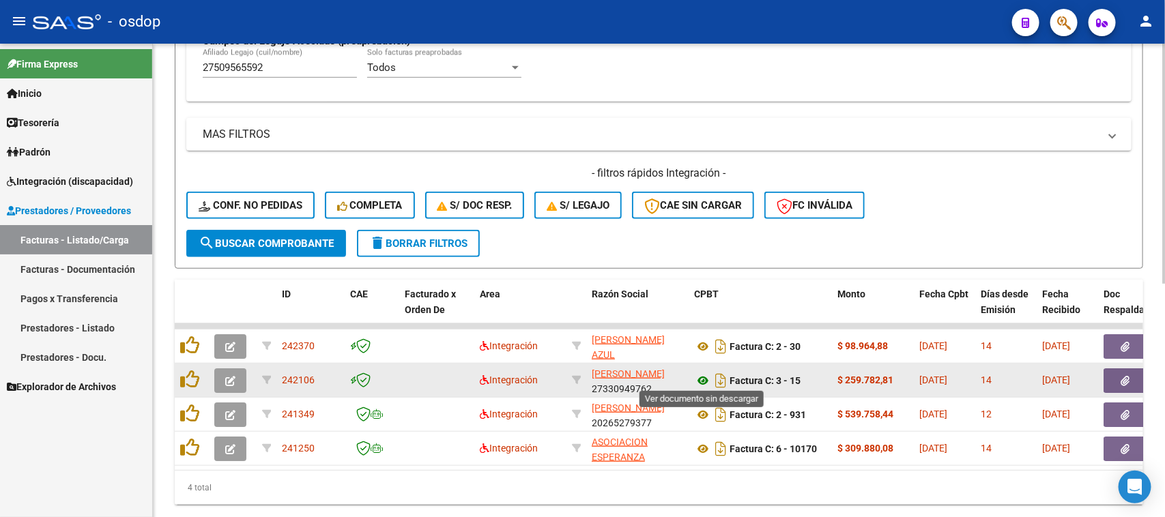
click at [705, 377] on icon at bounding box center [703, 381] width 18 height 16
click at [1128, 382] on span "button" at bounding box center [1125, 381] width 9 height 12
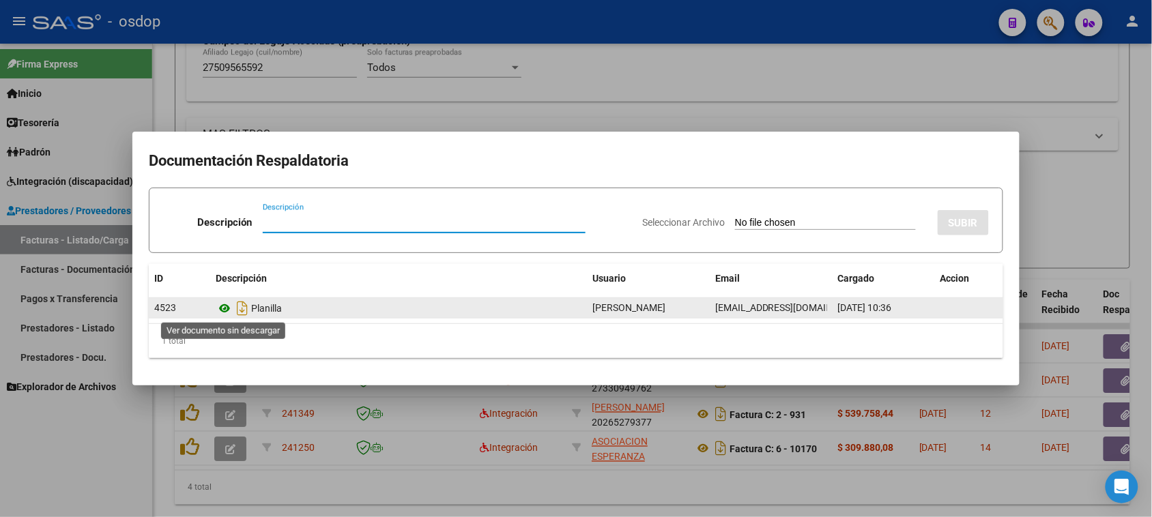
click at [227, 308] on icon at bounding box center [225, 308] width 18 height 16
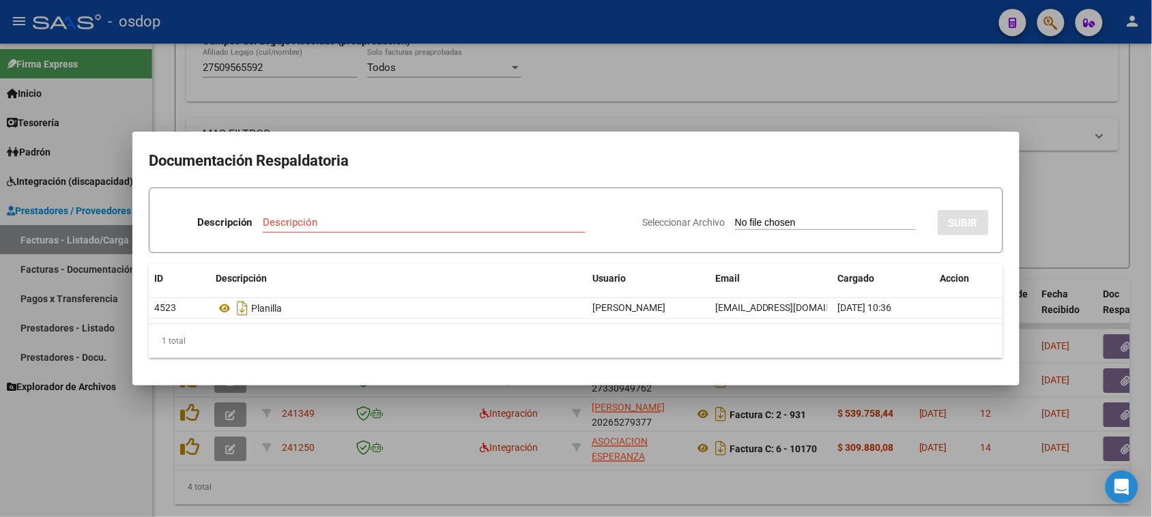
click at [678, 502] on div at bounding box center [576, 258] width 1152 height 517
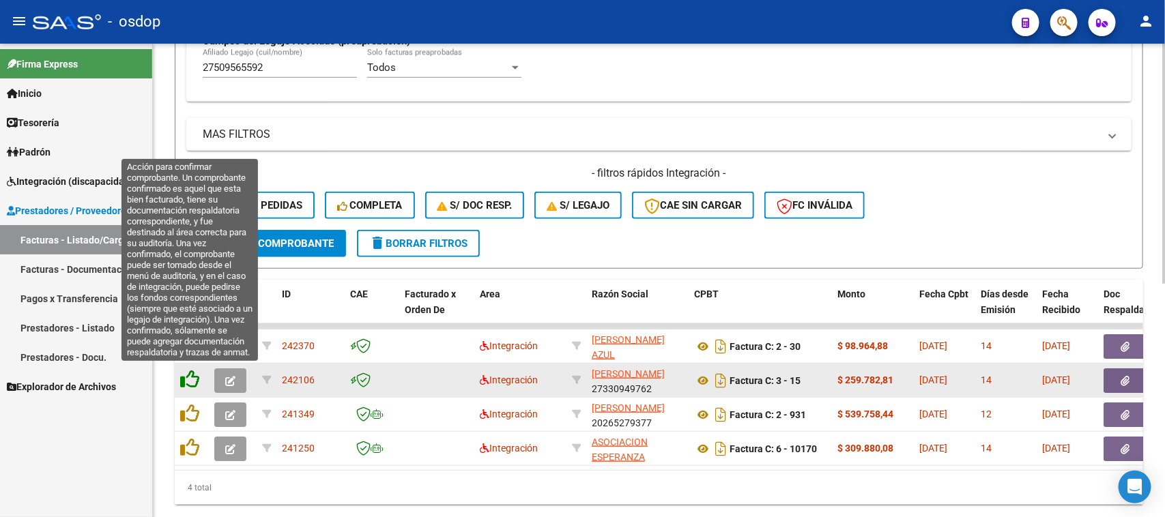
click at [192, 379] on icon at bounding box center [189, 379] width 19 height 19
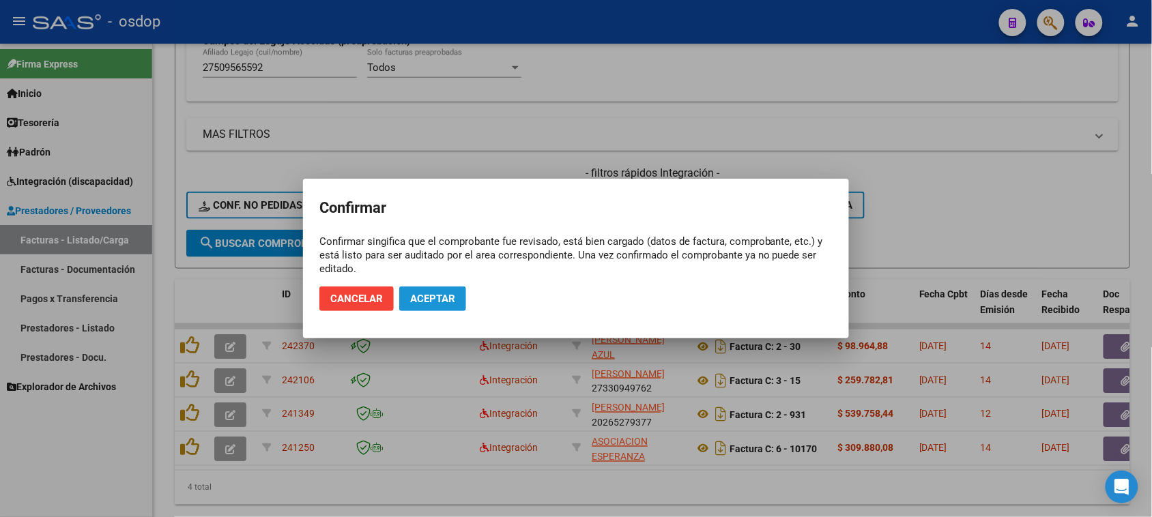
click at [454, 304] on span "Aceptar" at bounding box center [432, 299] width 45 height 12
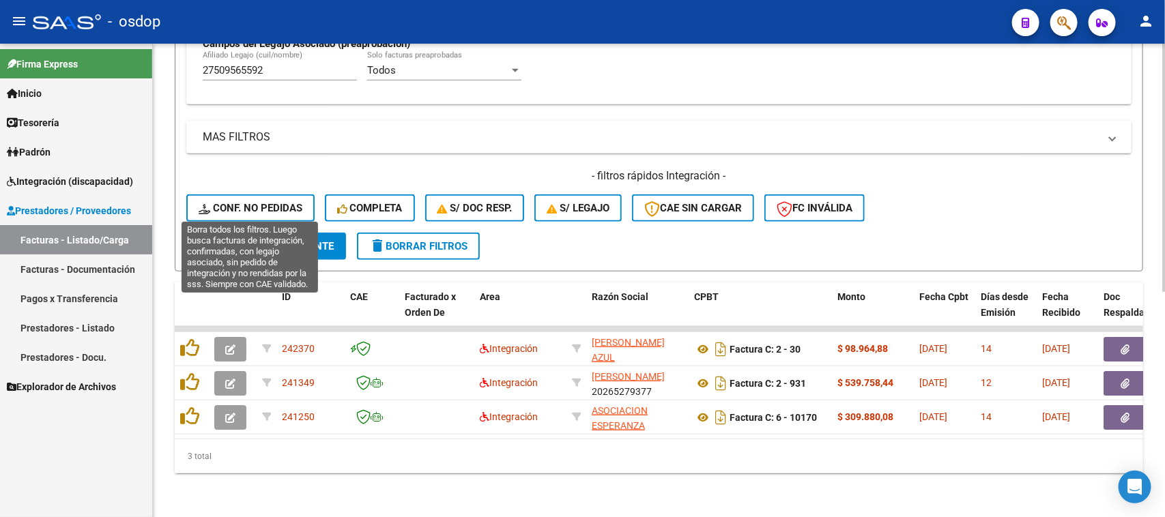
click at [248, 202] on span "Conf. no pedidas" at bounding box center [251, 208] width 104 height 12
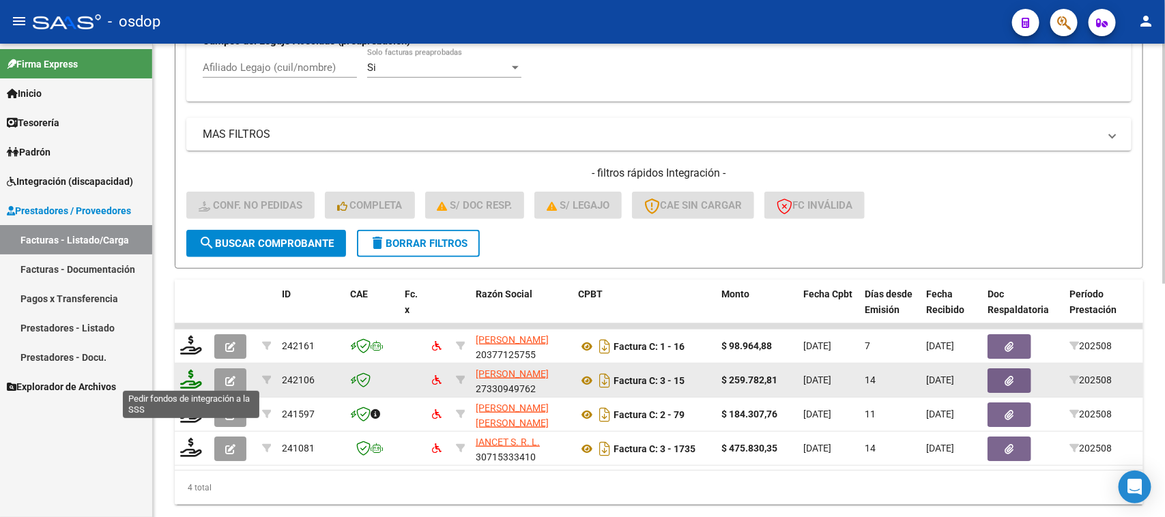
click at [188, 377] on icon at bounding box center [191, 379] width 22 height 19
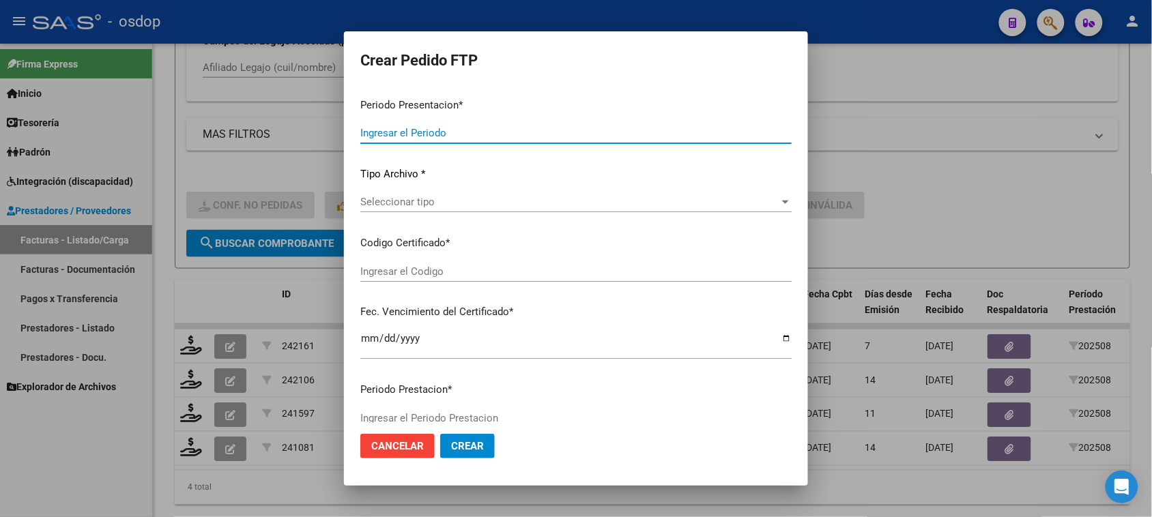
type input "202508"
type input "$ 259.782,81"
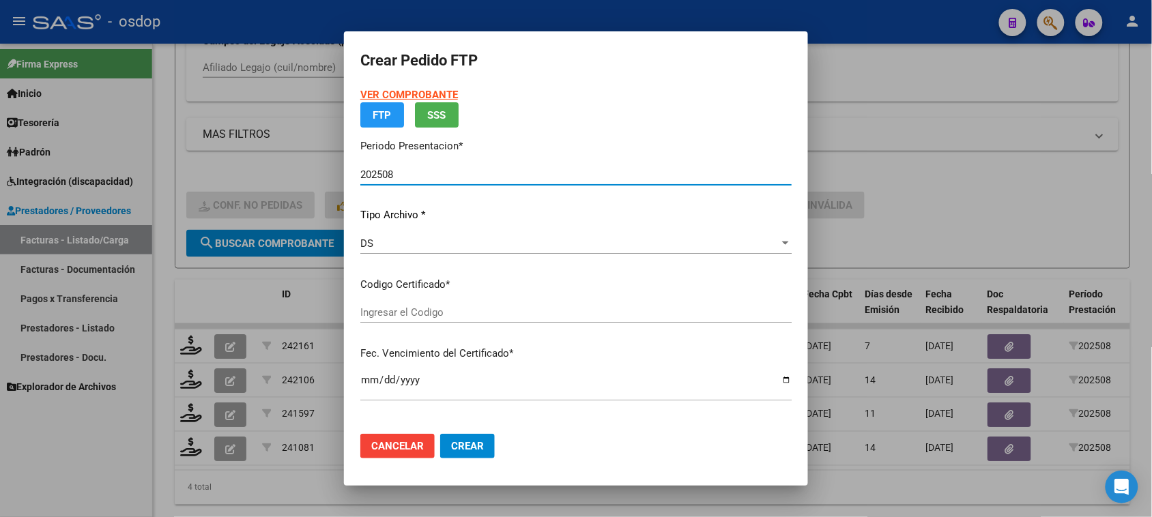
type input "1794312171"
type input "2029-08-29"
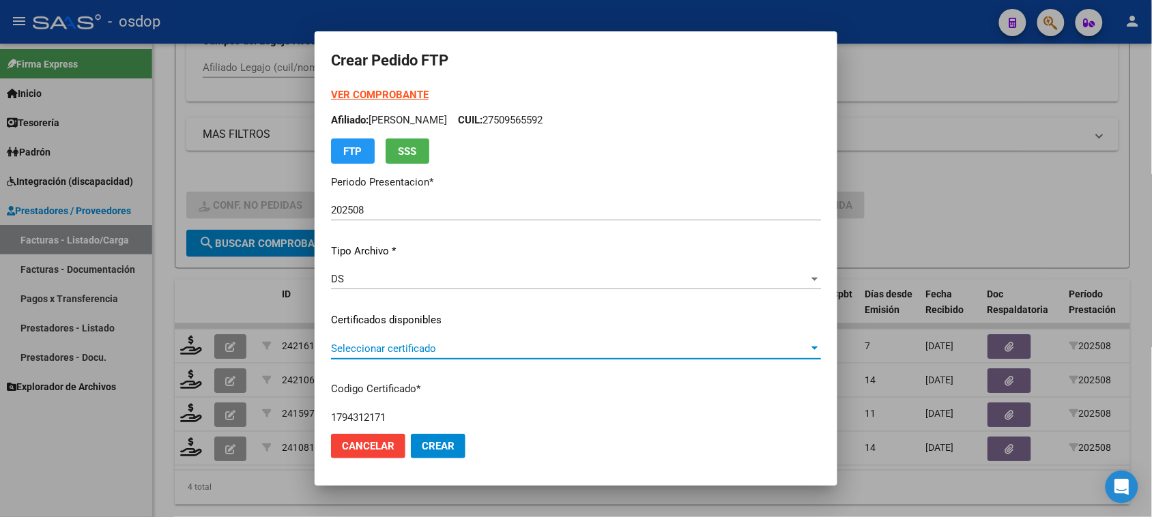
click at [531, 349] on span "Seleccionar certificado" at bounding box center [570, 349] width 478 height 12
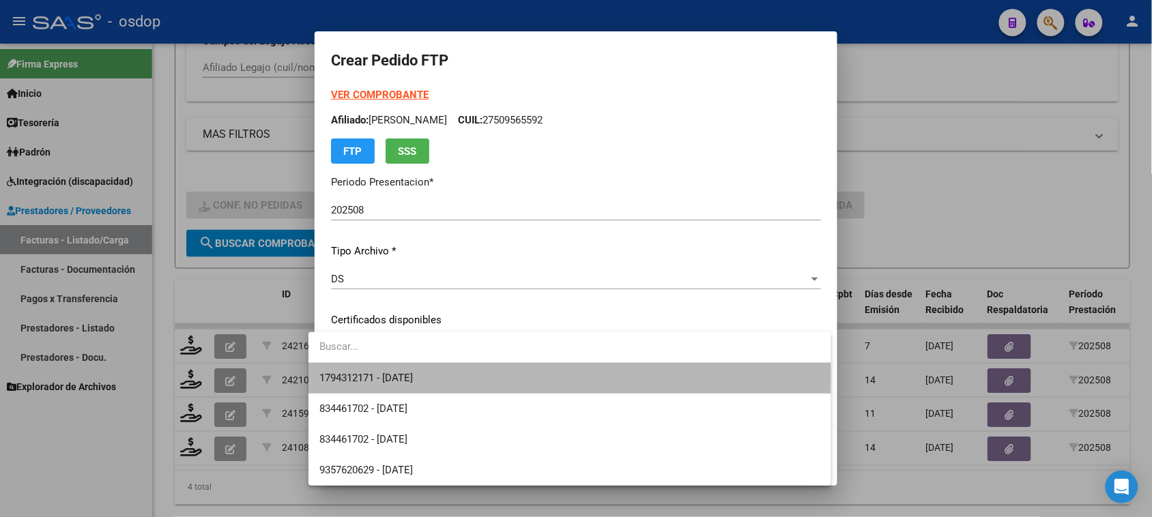
click at [507, 377] on span "1794312171 - 2029-08-29" at bounding box center [569, 378] width 500 height 31
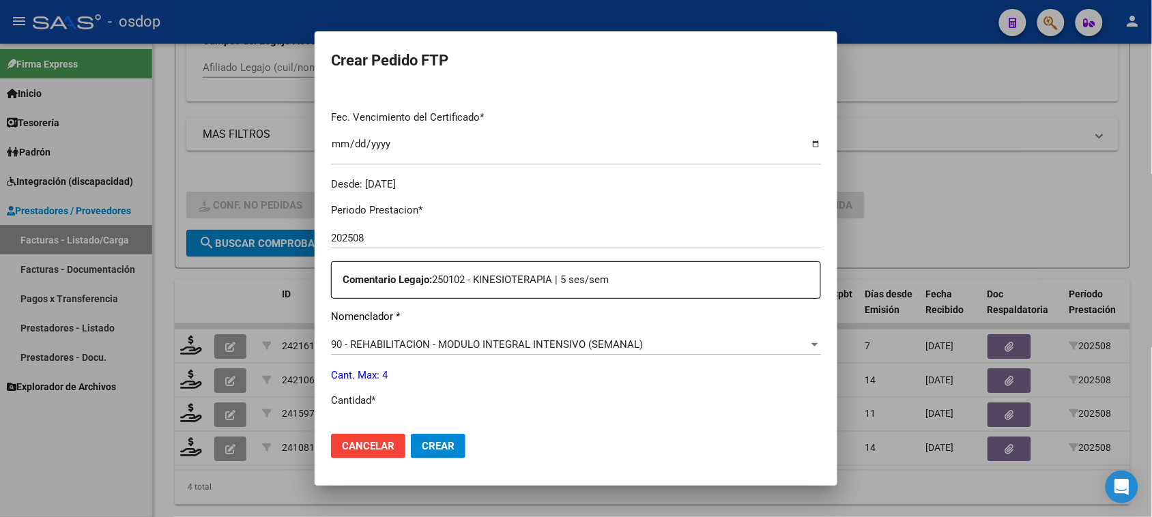
scroll to position [426, 0]
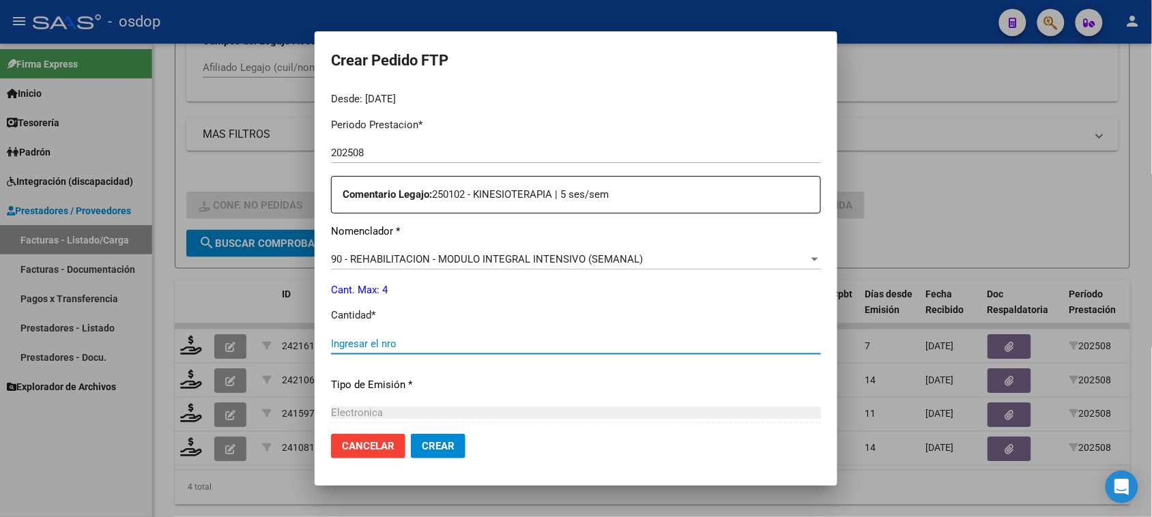
click at [387, 348] on input "Ingresar el nro" at bounding box center [576, 344] width 490 height 12
type input "4"
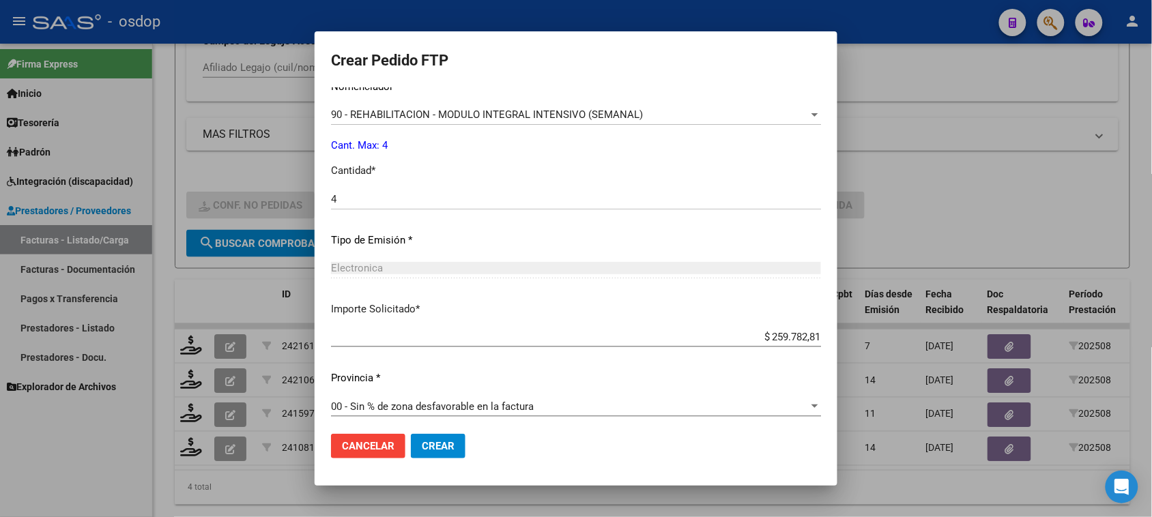
scroll to position [577, 0]
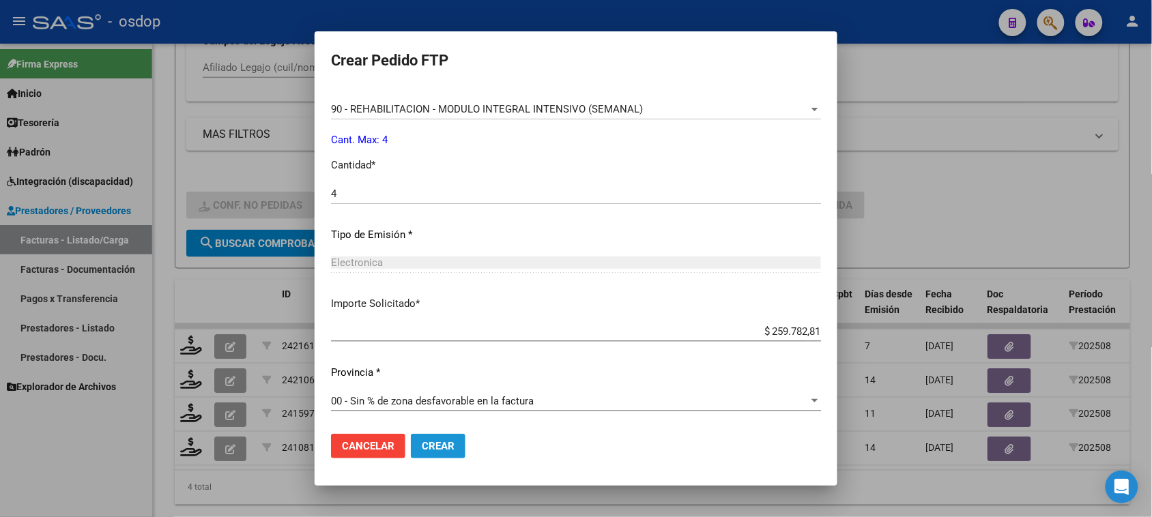
click at [428, 452] on button "Crear" at bounding box center [438, 446] width 55 height 25
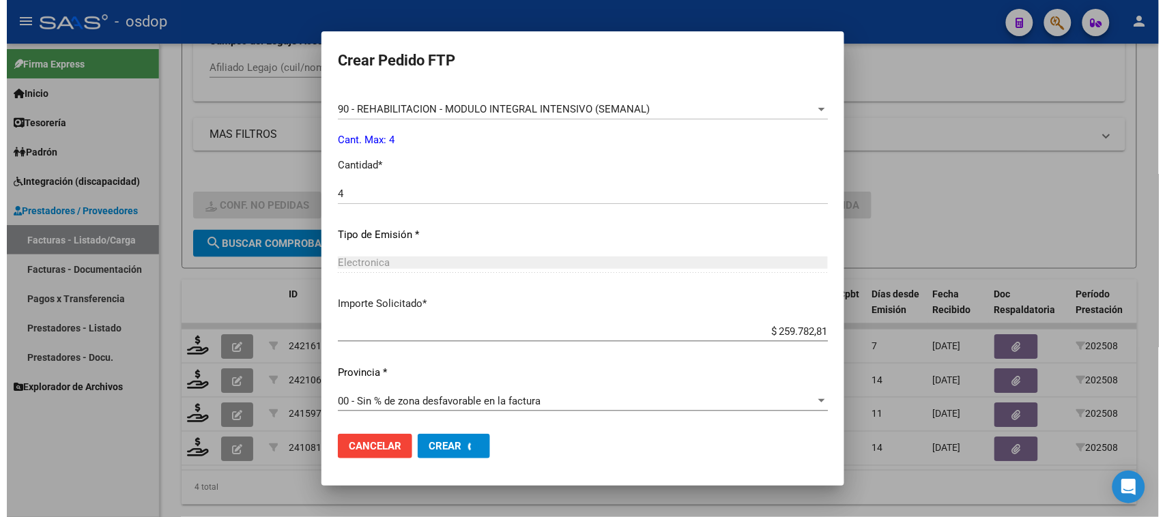
scroll to position [499, 0]
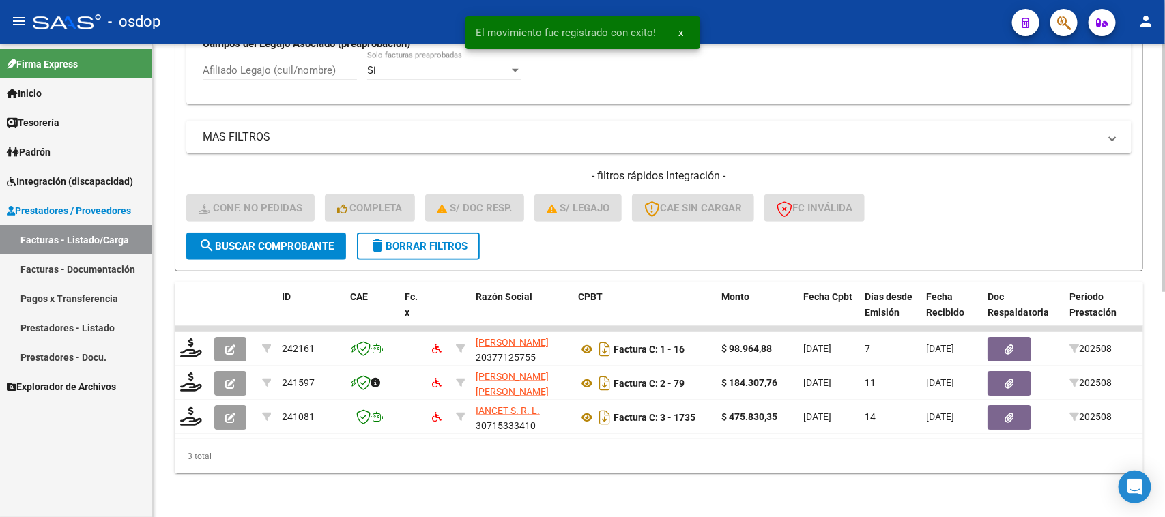
click at [404, 246] on button "delete Borrar Filtros" at bounding box center [418, 246] width 123 height 27
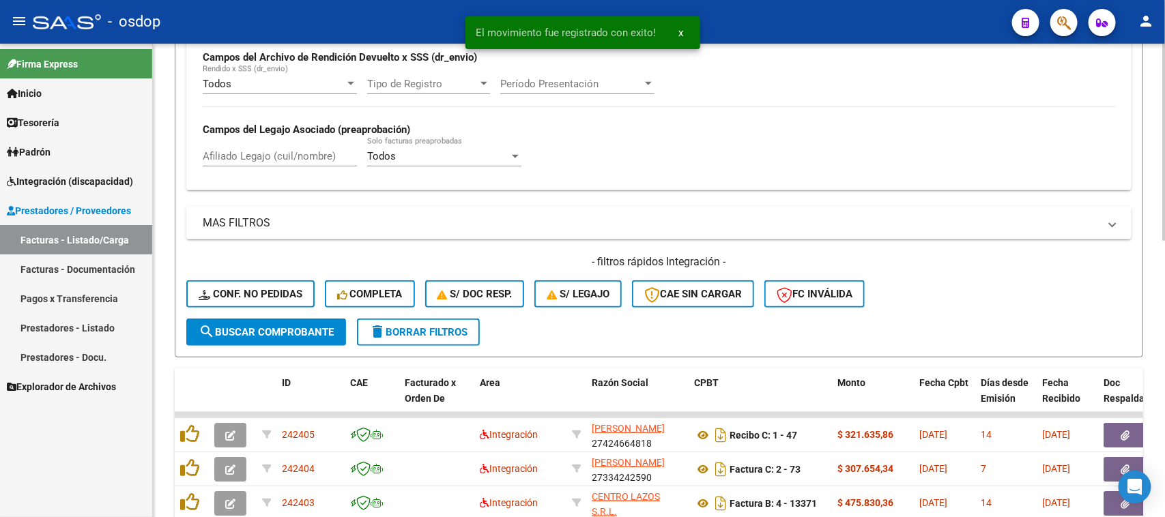
scroll to position [422, 0]
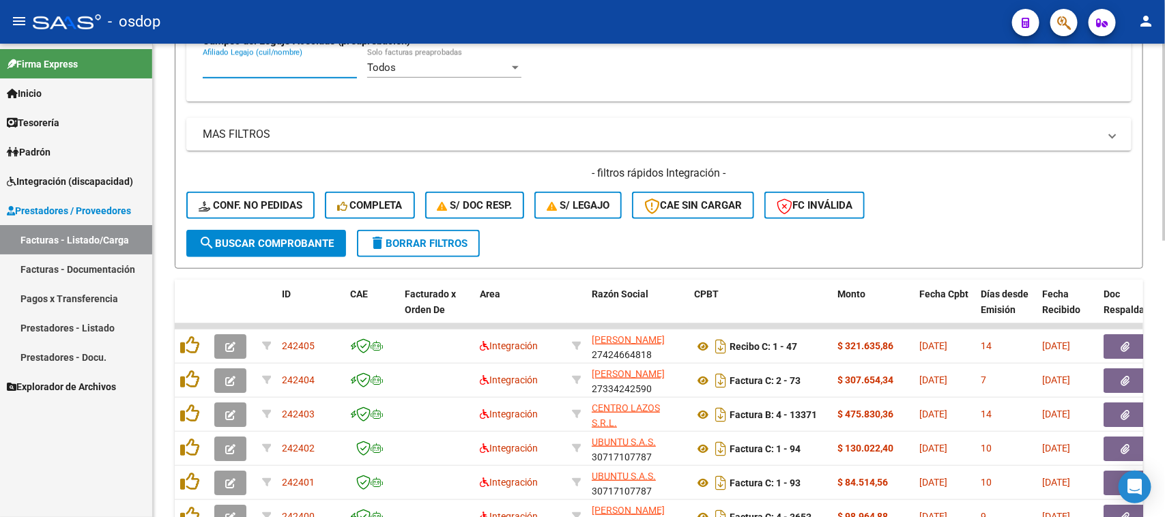
click at [267, 63] on input "Afiliado Legajo (cuil/nombre)" at bounding box center [280, 67] width 154 height 12
click at [261, 239] on span "search Buscar Comprobante" at bounding box center [266, 243] width 135 height 12
click at [270, 63] on input "Afiliado Legajo (cuil/nombre)" at bounding box center [280, 67] width 154 height 12
paste input "27509565592"
type input "27509565592"
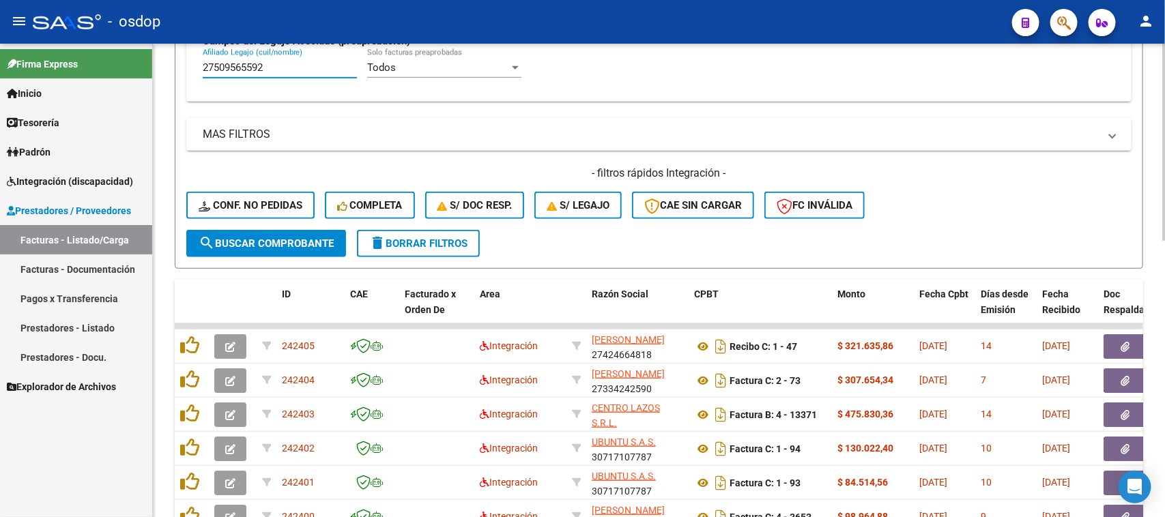
click at [285, 246] on button "search Buscar Comprobante" at bounding box center [266, 243] width 160 height 27
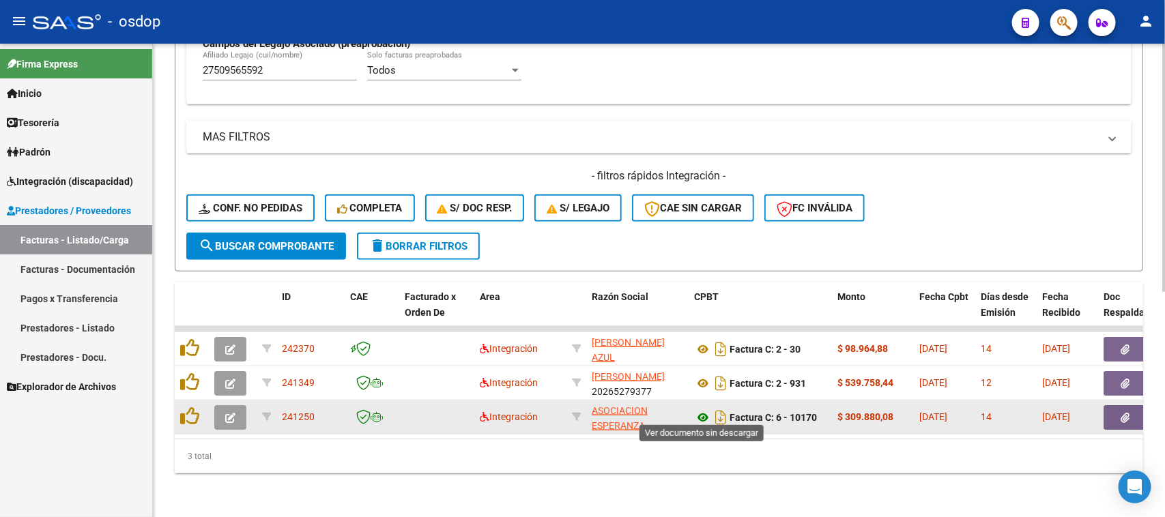
click at [704, 413] on icon at bounding box center [703, 417] width 18 height 16
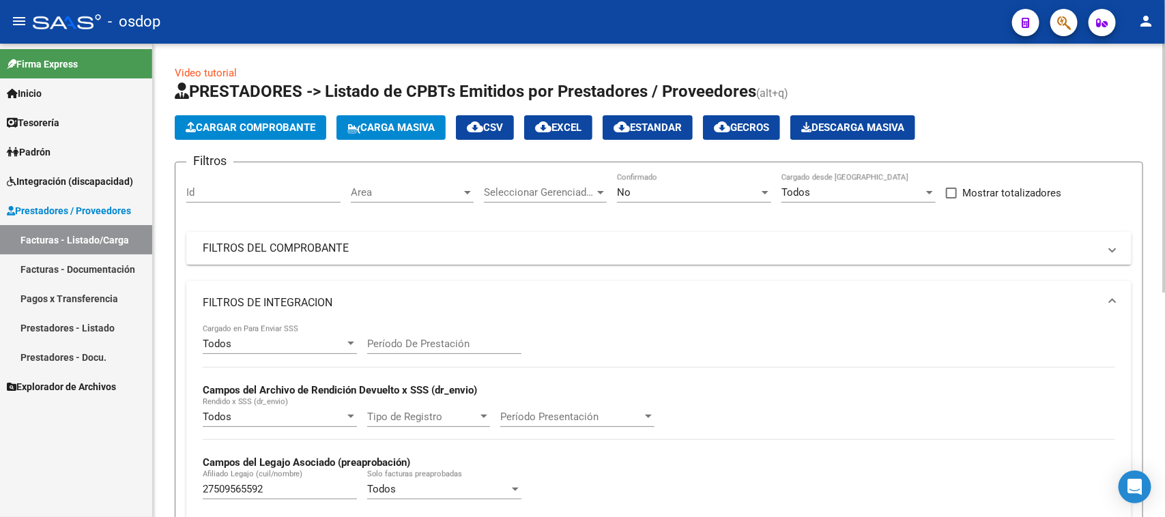
scroll to position [422, 0]
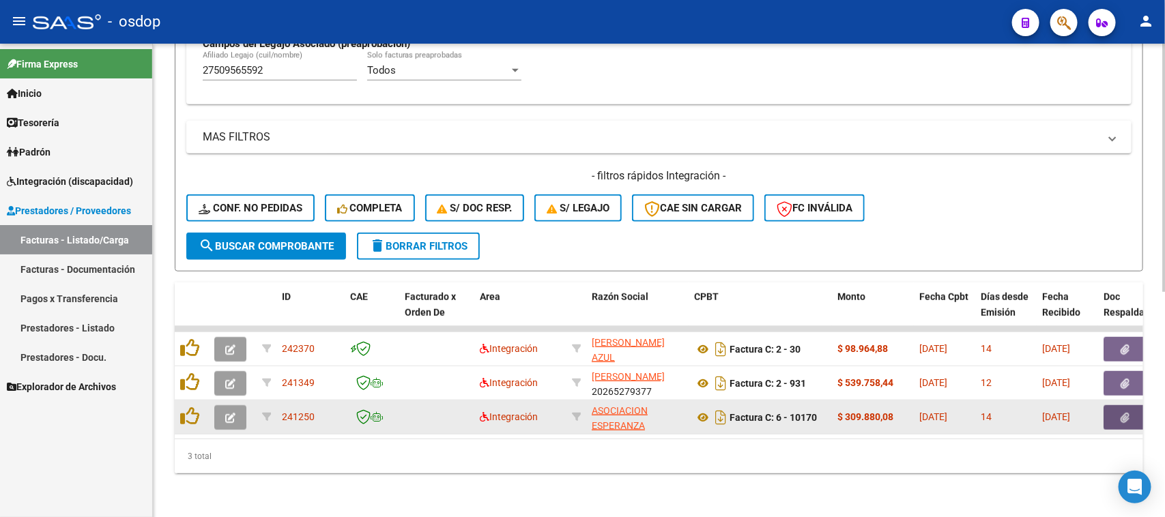
click at [1121, 413] on icon "button" at bounding box center [1125, 418] width 9 height 10
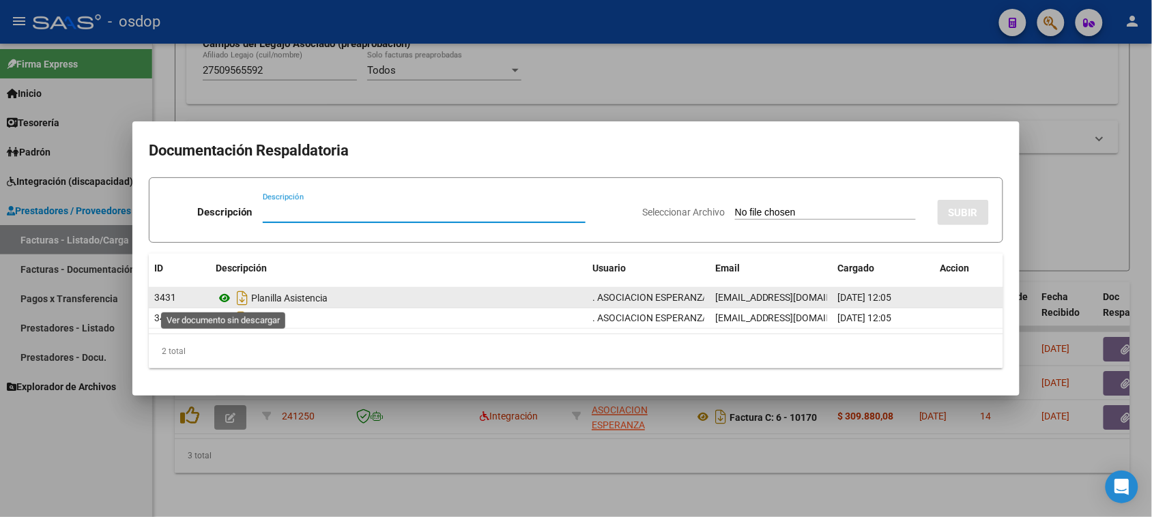
click at [225, 295] on icon at bounding box center [225, 298] width 18 height 16
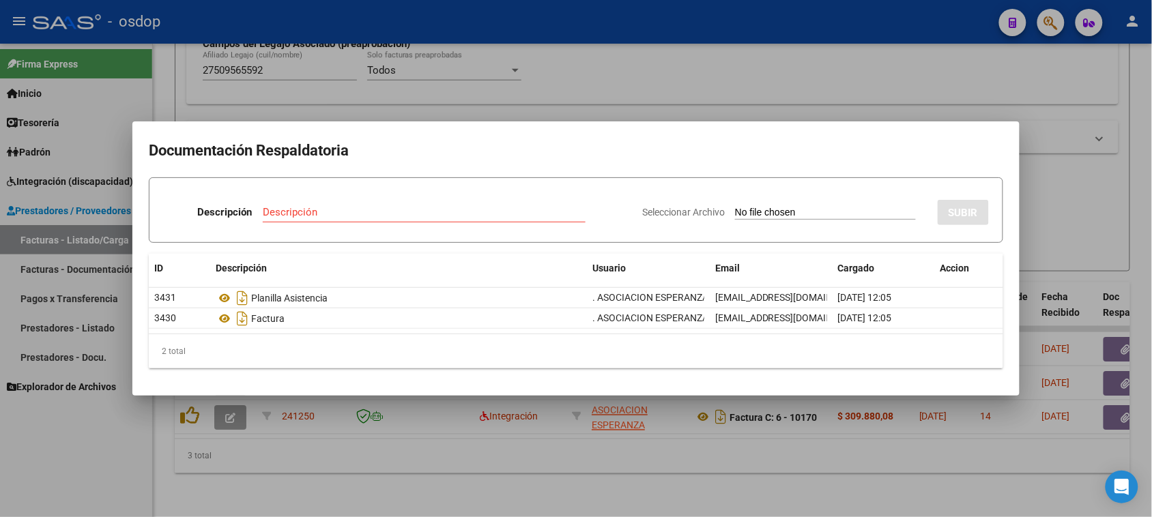
click at [613, 489] on div at bounding box center [576, 258] width 1152 height 517
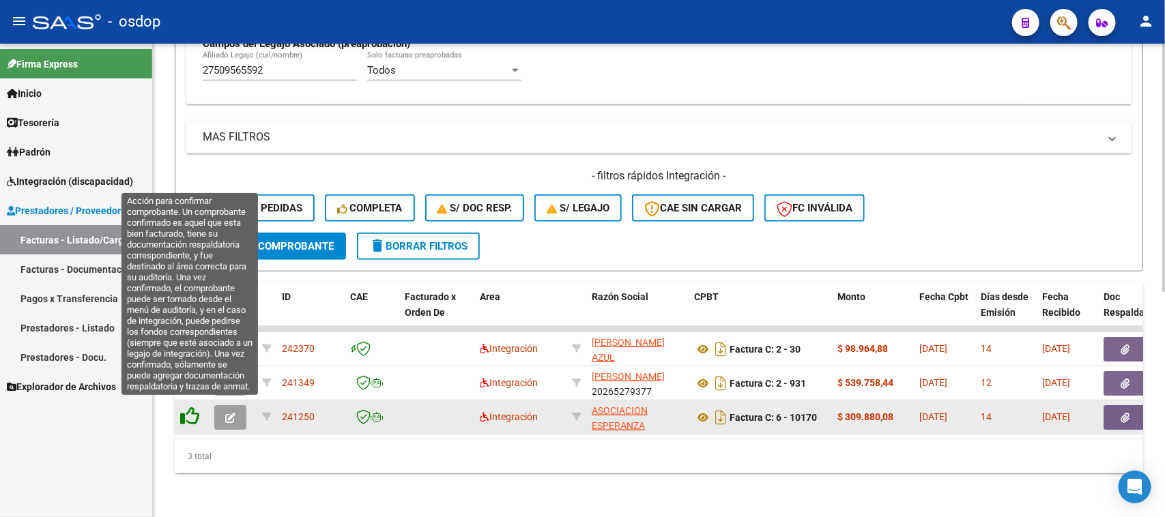
click at [185, 409] on icon at bounding box center [189, 416] width 19 height 19
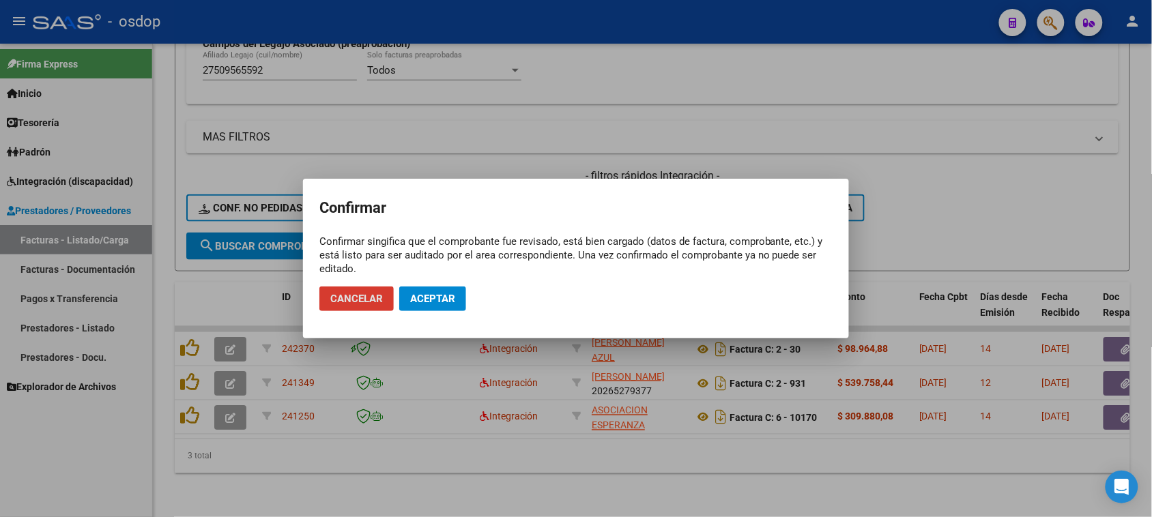
click at [440, 298] on span "Aceptar" at bounding box center [432, 299] width 45 height 12
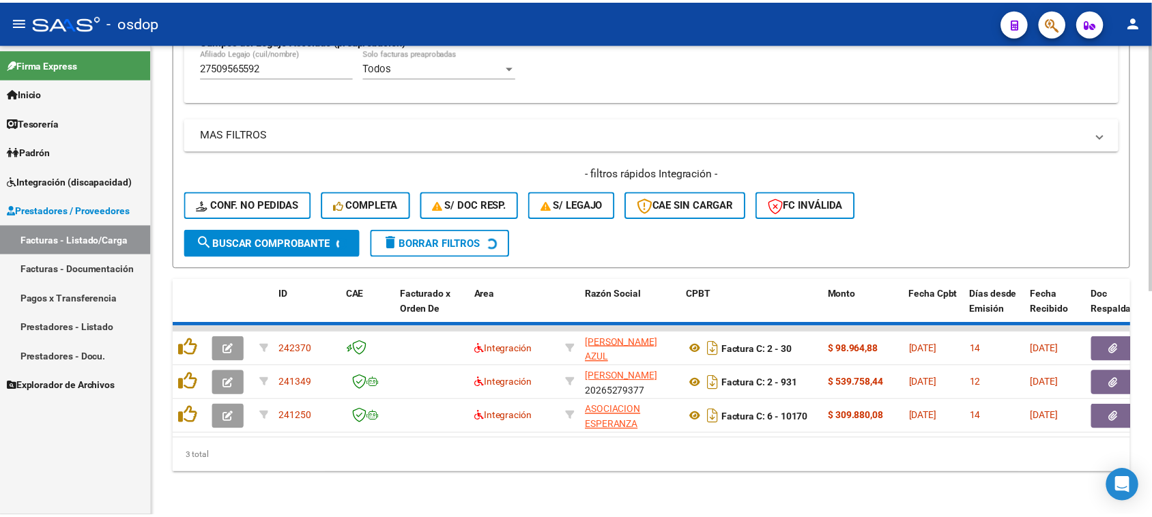
scroll to position [394, 0]
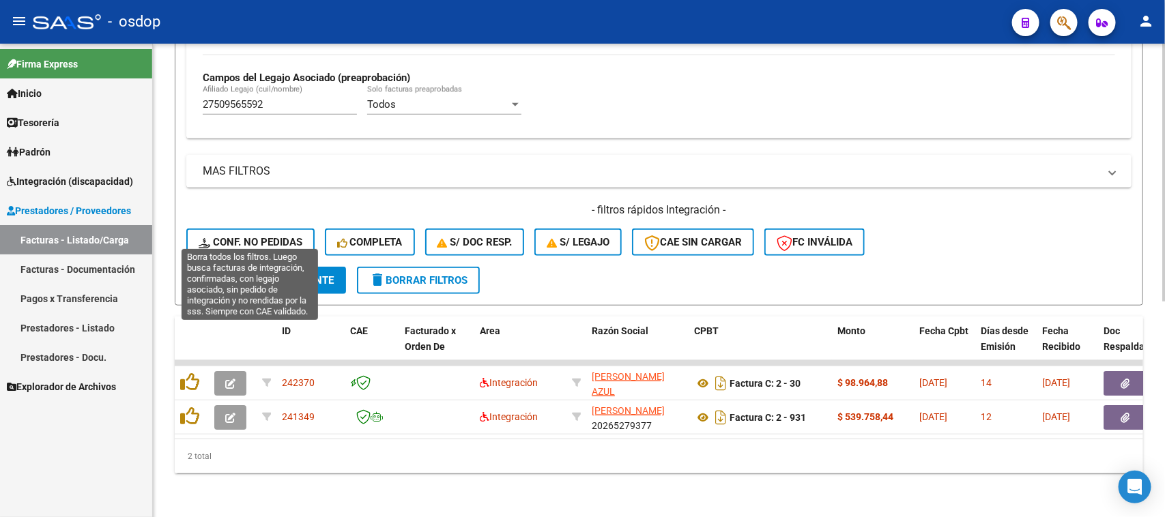
click at [275, 236] on span "Conf. no pedidas" at bounding box center [251, 242] width 104 height 12
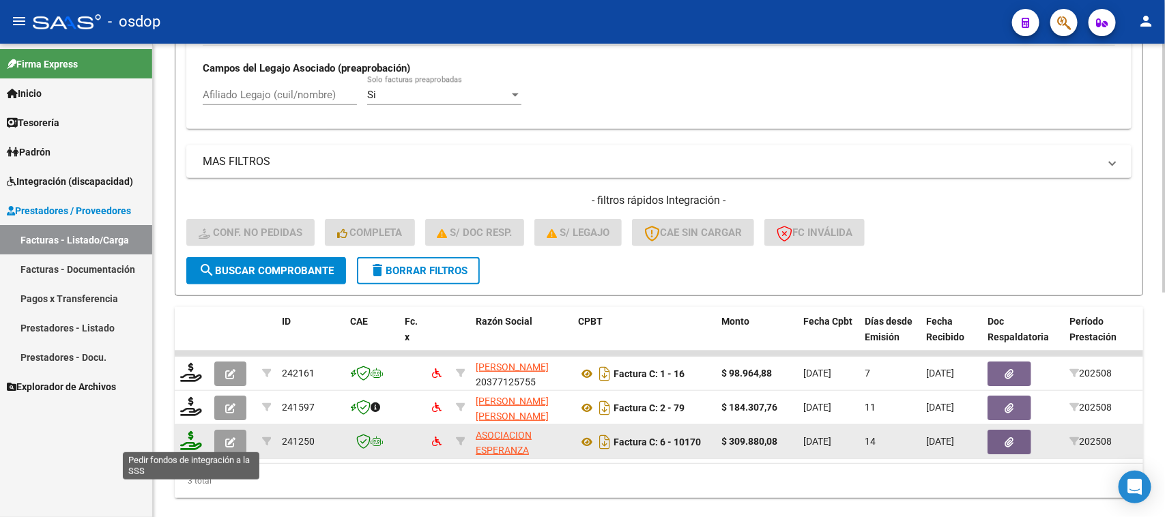
click at [191, 441] on icon at bounding box center [191, 440] width 22 height 19
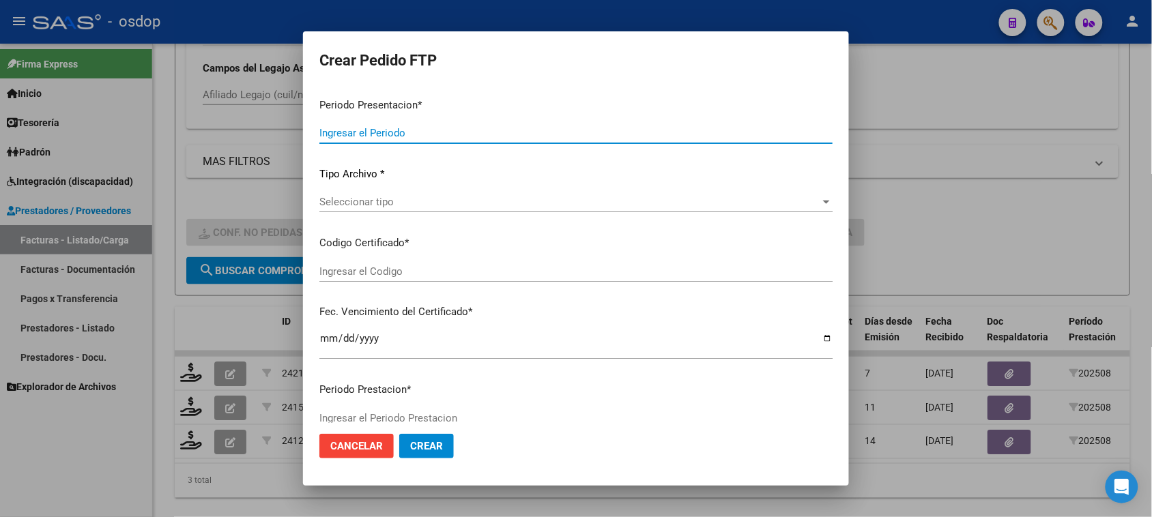
type input "202508"
type input "$ 309.880,08"
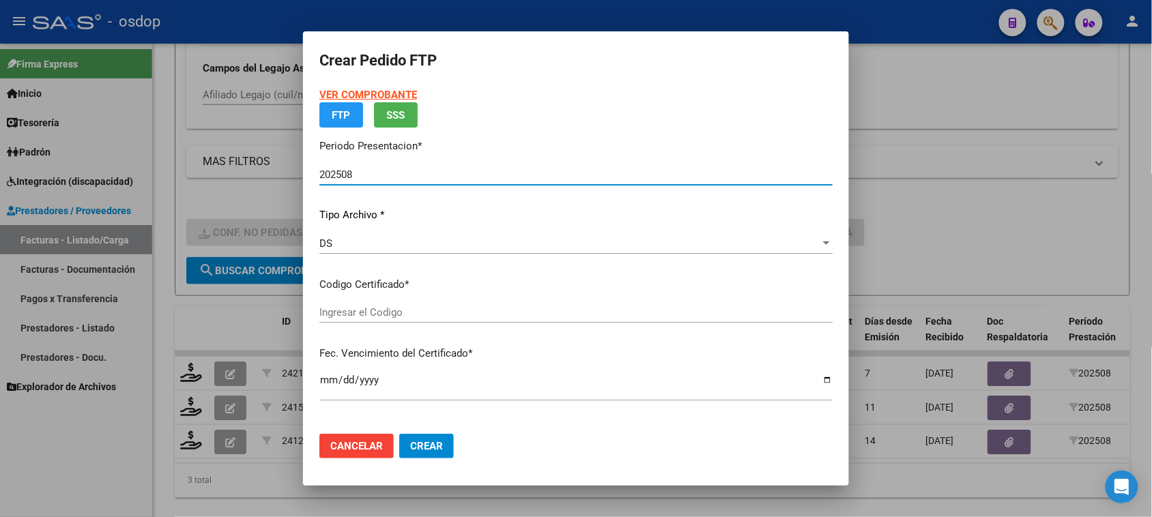
type input "1794312171"
type input "2029-08-29"
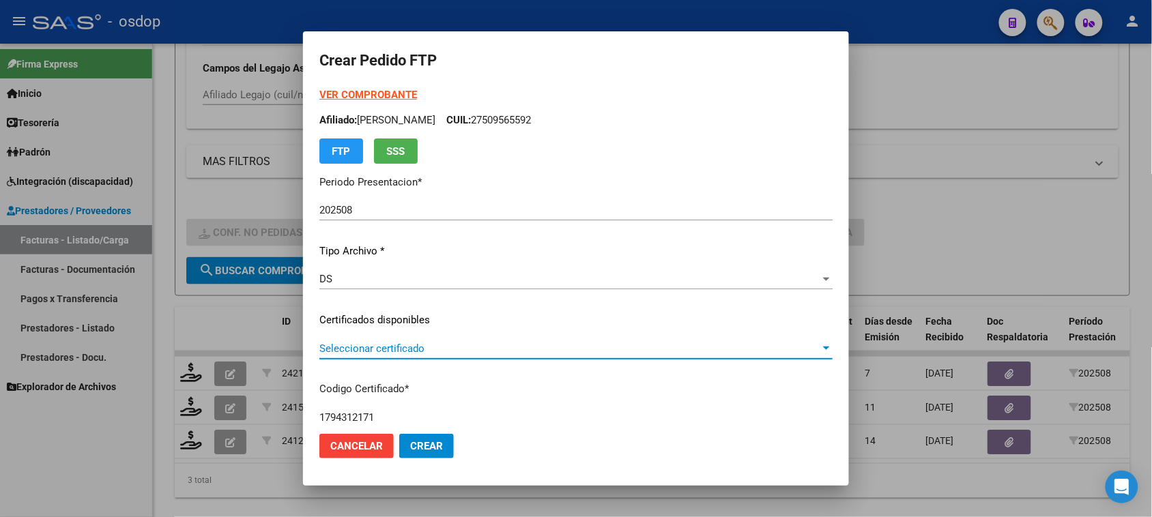
click at [444, 345] on span "Seleccionar certificado" at bounding box center [569, 349] width 501 height 12
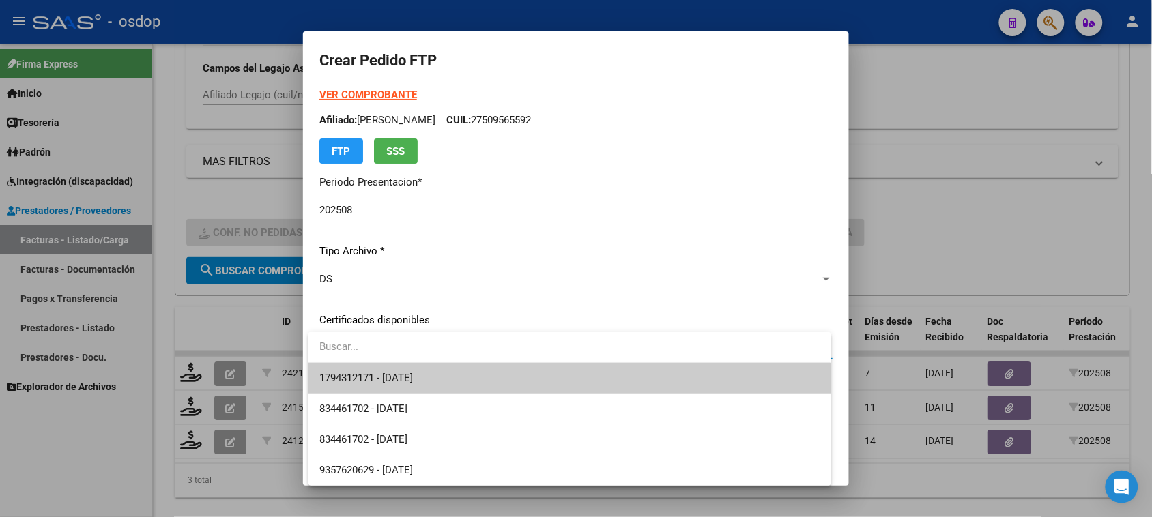
click at [449, 379] on span "1794312171 - 2029-08-29" at bounding box center [569, 378] width 500 height 31
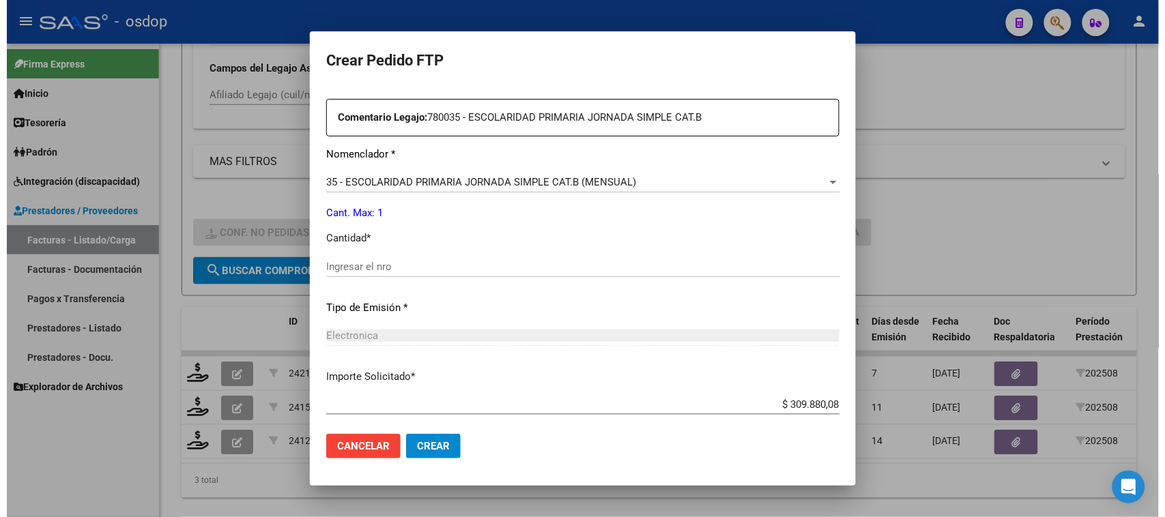
scroll to position [512, 0]
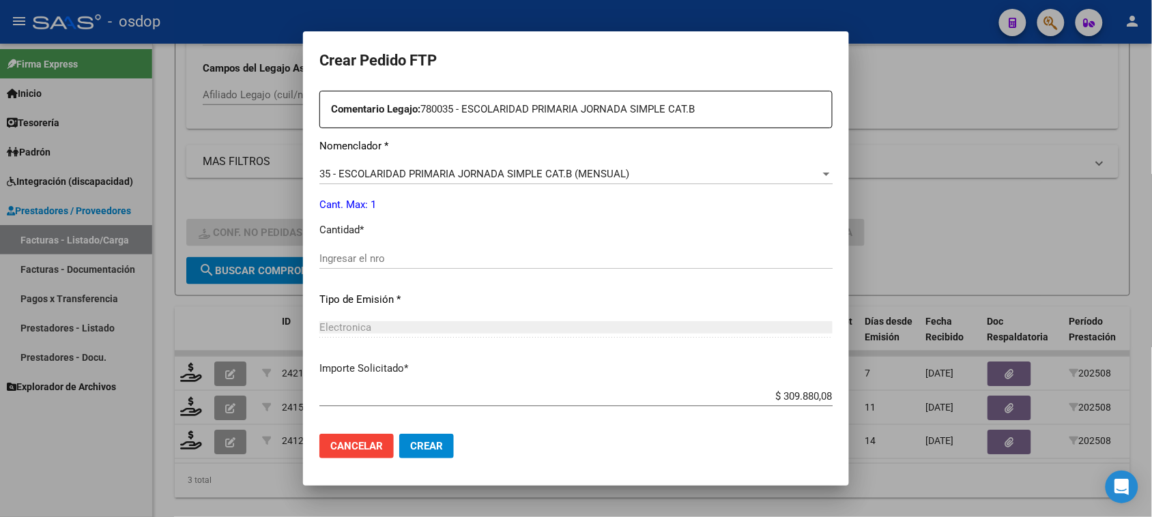
click at [394, 261] on input "Ingresar el nro" at bounding box center [575, 258] width 513 height 12
type input "1"
click at [437, 449] on span "Crear" at bounding box center [426, 446] width 33 height 12
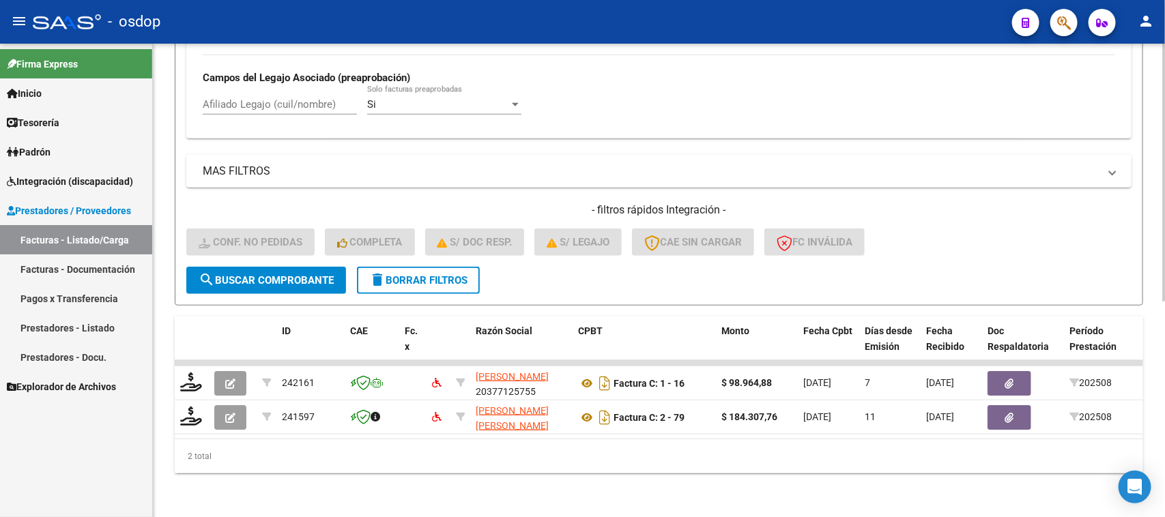
click at [738, 489] on div "Video tutorial PRESTADORES -> Listado de CPBTs Emitidos por Prestadores / Prove…" at bounding box center [659, 88] width 1012 height 858
click at [102, 243] on link "Facturas - Listado/Carga" at bounding box center [76, 239] width 152 height 29
click at [441, 274] on span "delete Borrar Filtros" at bounding box center [418, 280] width 98 height 12
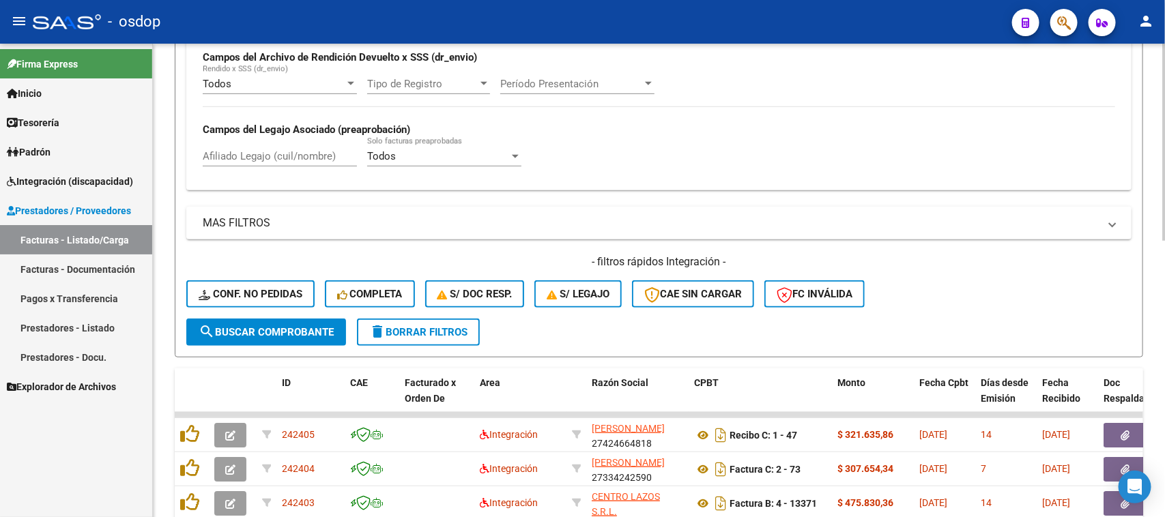
scroll to position [394, 0]
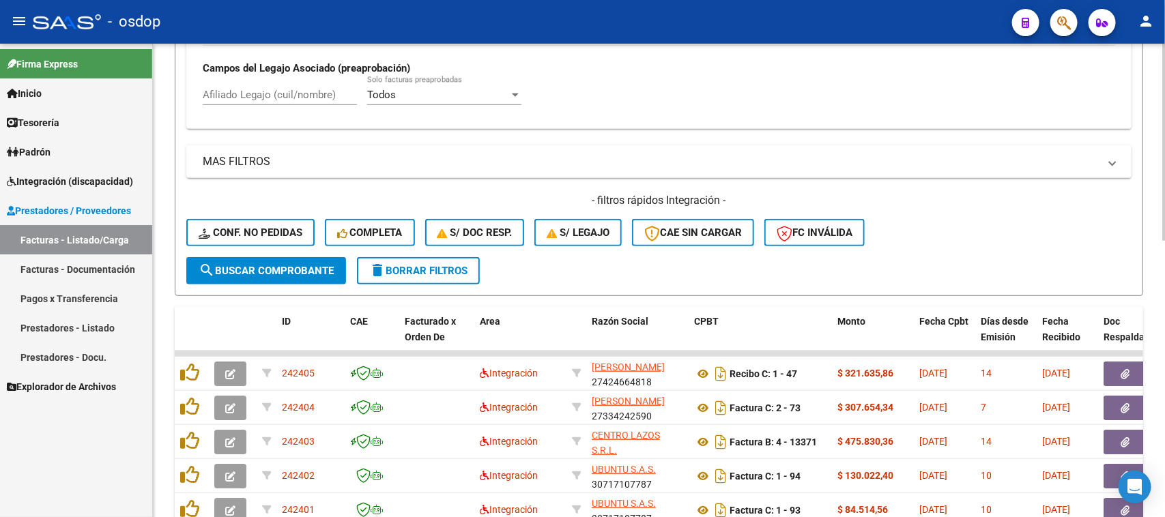
click at [306, 85] on div "Afiliado Legajo (cuil/nombre)" at bounding box center [280, 90] width 154 height 29
paste input "27509565592"
type input "27509565592"
click at [314, 266] on span "search Buscar Comprobante" at bounding box center [266, 271] width 135 height 12
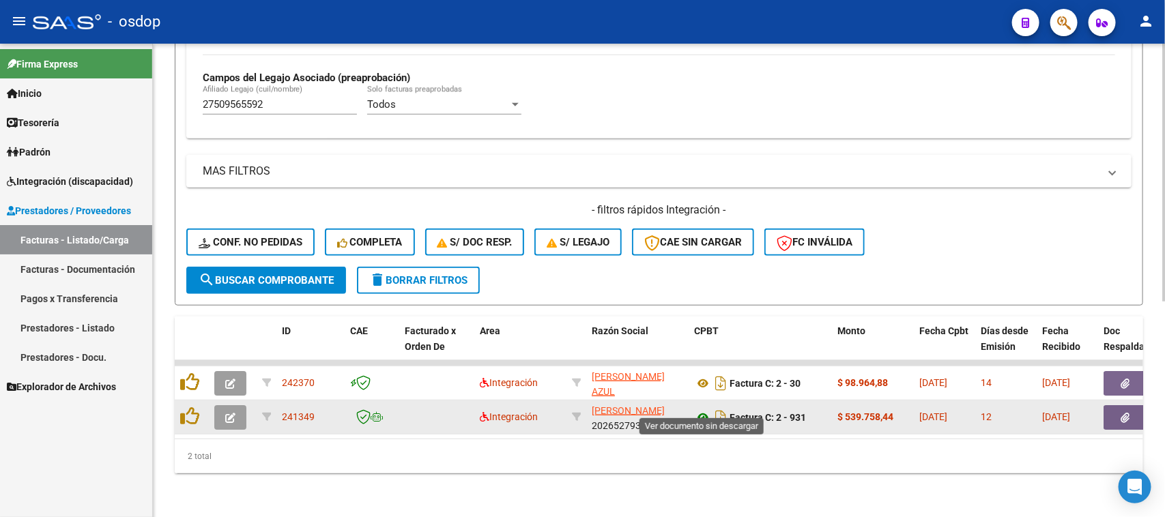
click at [701, 409] on icon at bounding box center [703, 417] width 18 height 16
click at [1121, 413] on icon "button" at bounding box center [1125, 418] width 9 height 10
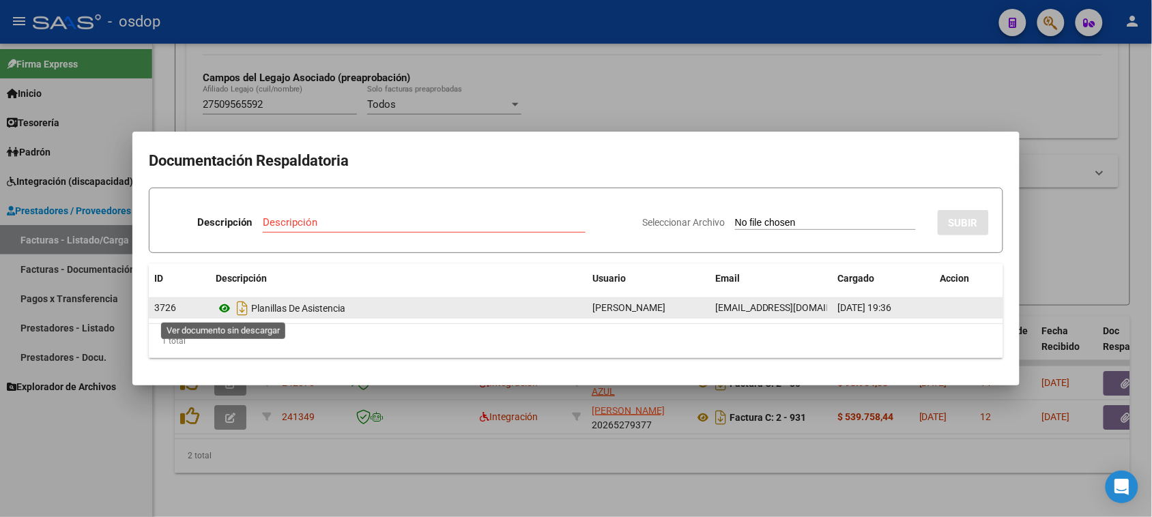
click at [223, 309] on icon at bounding box center [225, 308] width 18 height 16
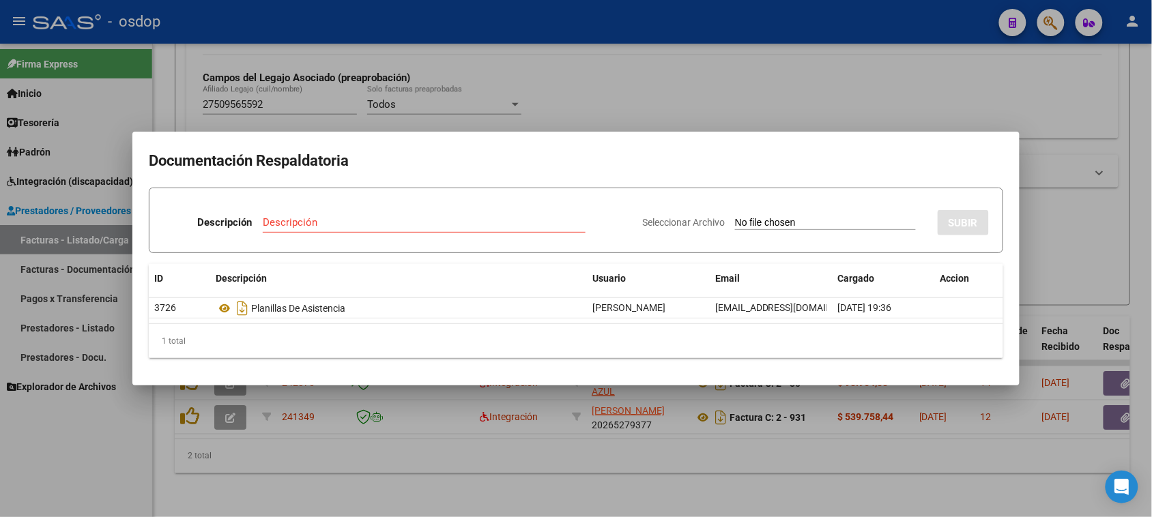
click at [527, 492] on div at bounding box center [576, 258] width 1152 height 517
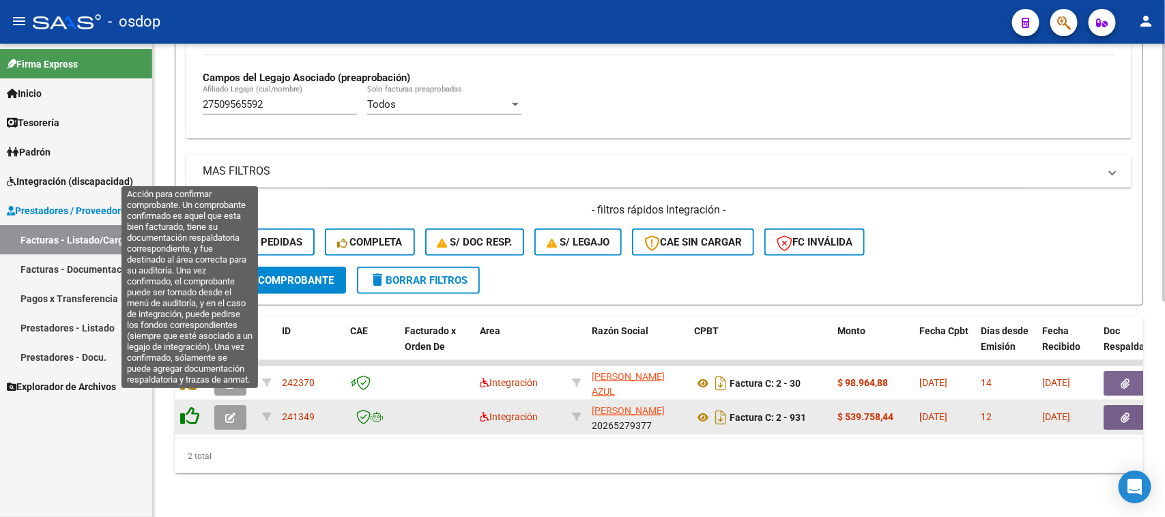
click at [188, 407] on icon at bounding box center [189, 416] width 19 height 19
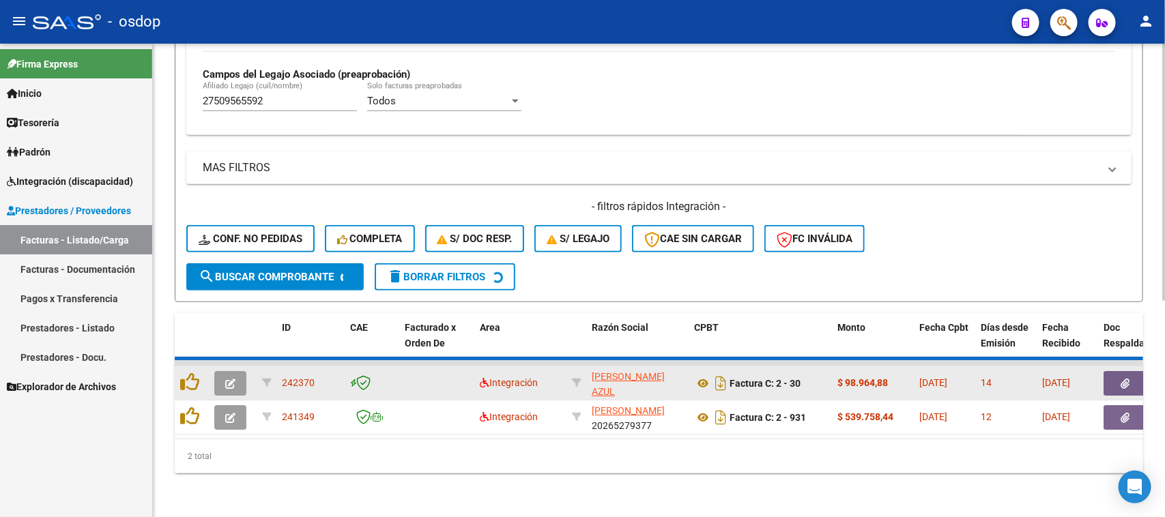
scroll to position [360, 0]
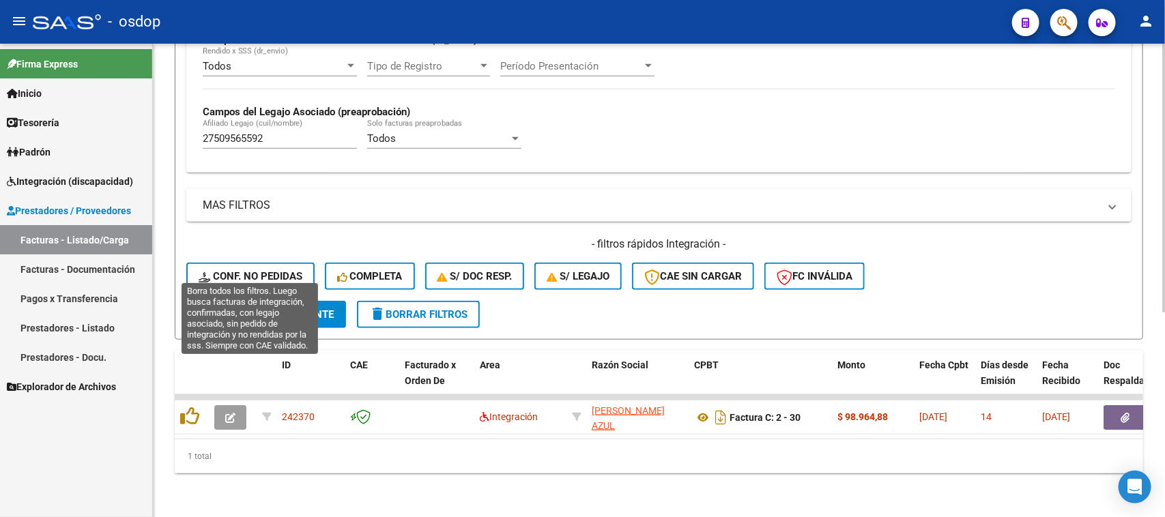
click at [261, 270] on span "Conf. no pedidas" at bounding box center [251, 276] width 104 height 12
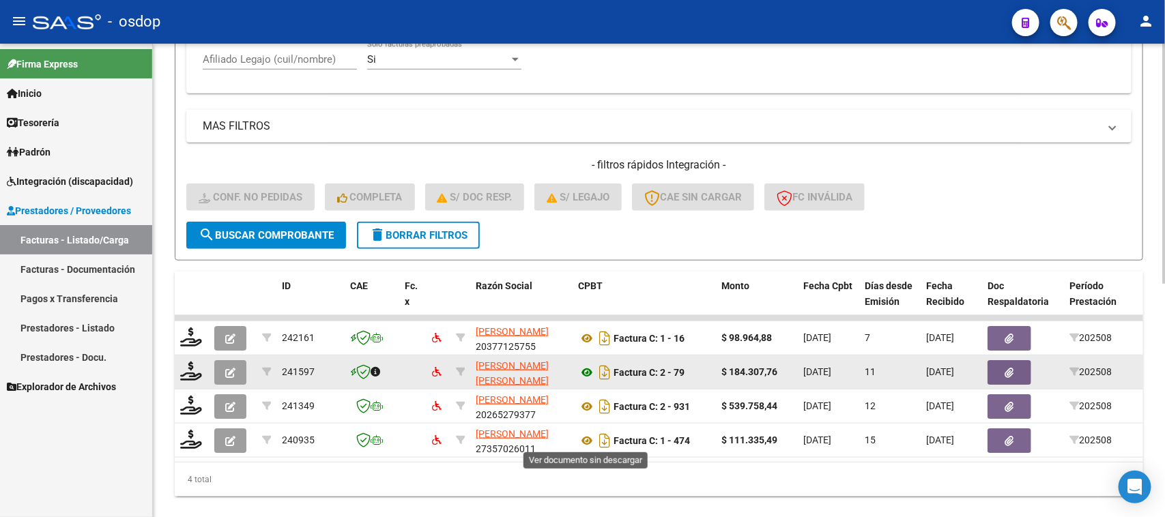
scroll to position [463, 0]
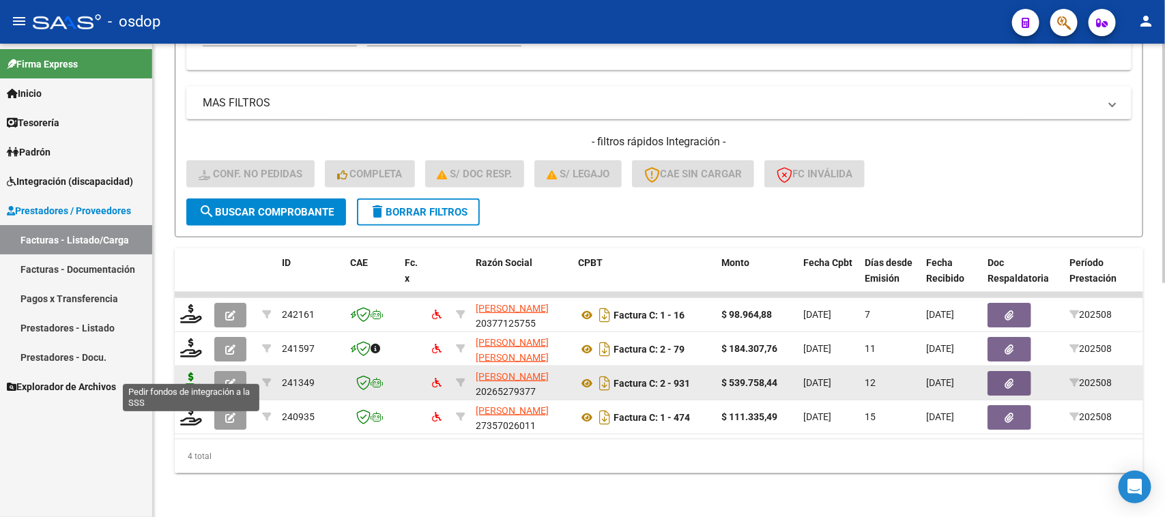
click at [192, 373] on icon at bounding box center [191, 382] width 22 height 19
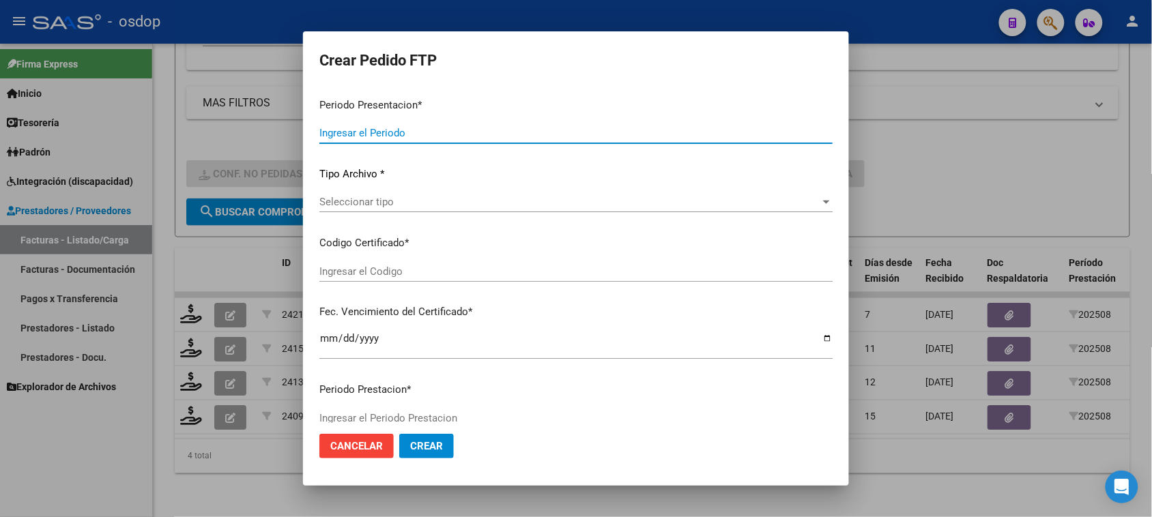
type input "202508"
type input "$ 539.758,44"
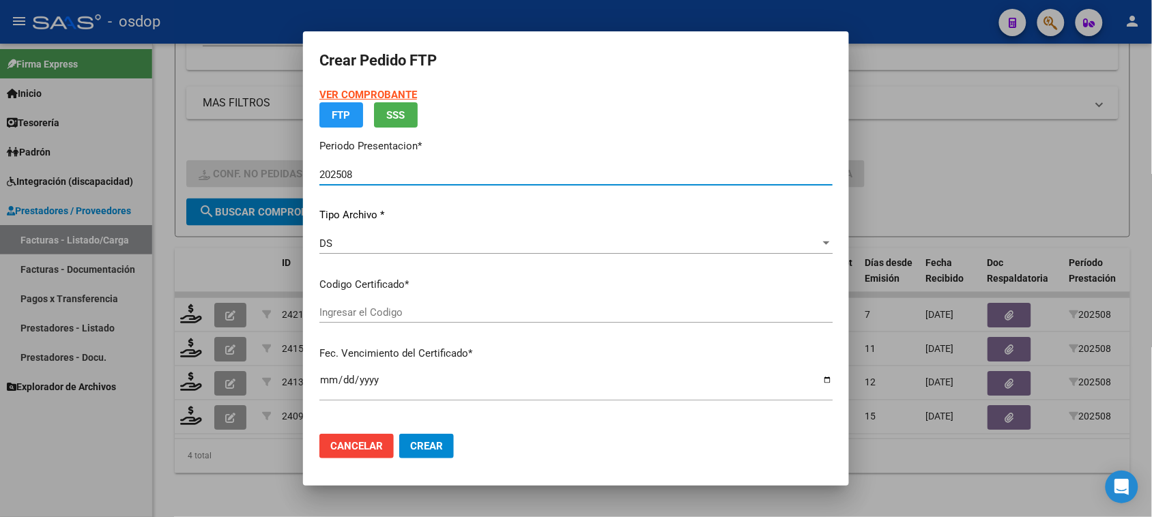
type input "1794312171"
type input "2029-08-29"
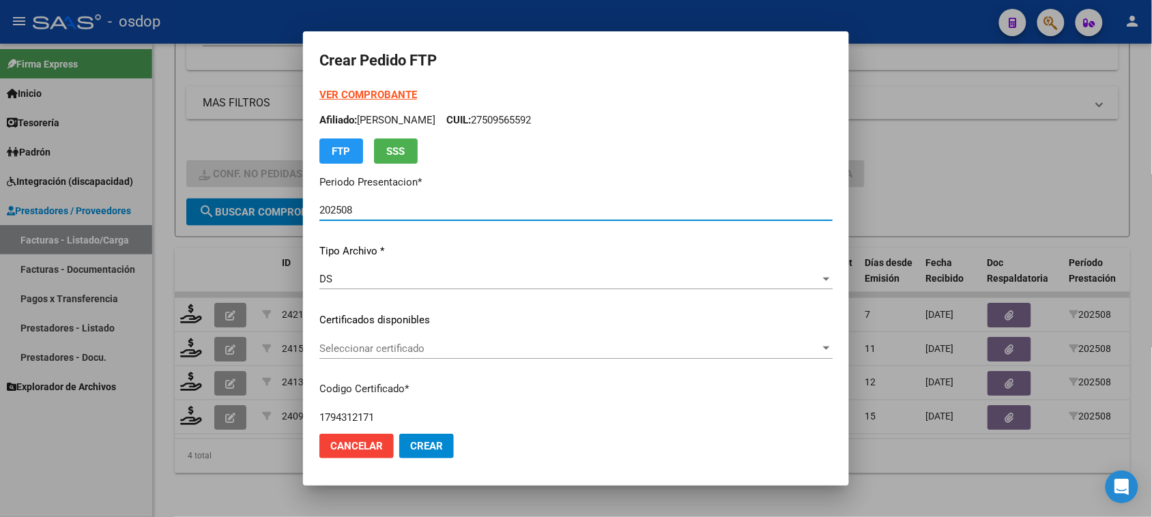
click at [473, 348] on span "Seleccionar certificado" at bounding box center [569, 349] width 501 height 12
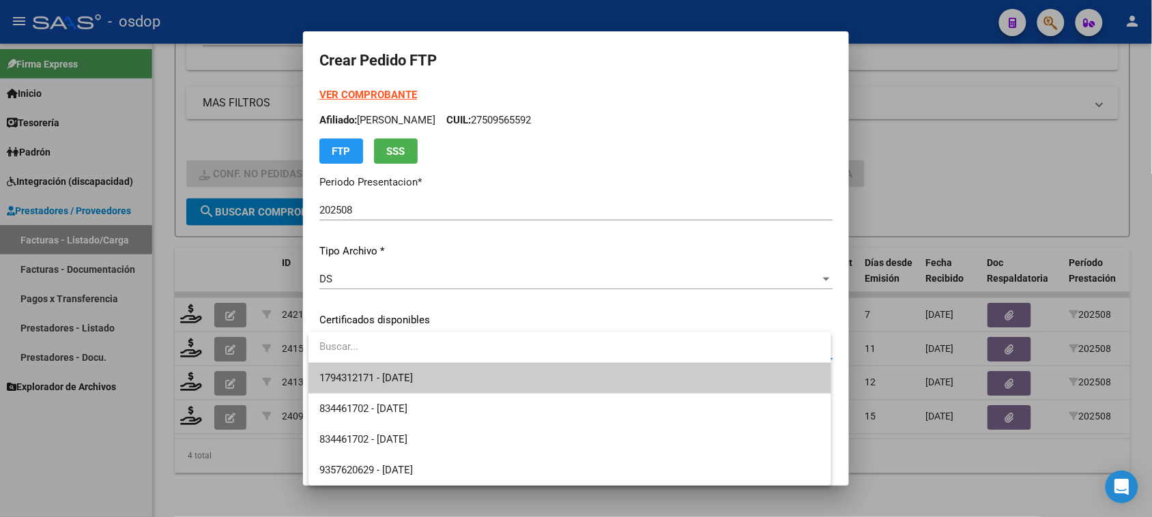
click at [732, 498] on div at bounding box center [576, 258] width 1152 height 517
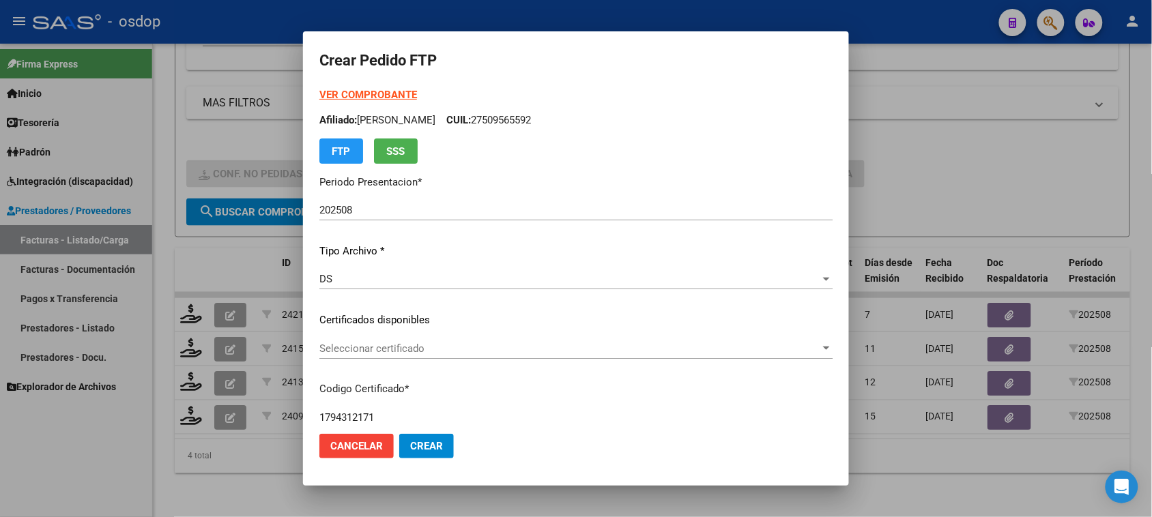
click at [435, 504] on div at bounding box center [576, 258] width 1152 height 517
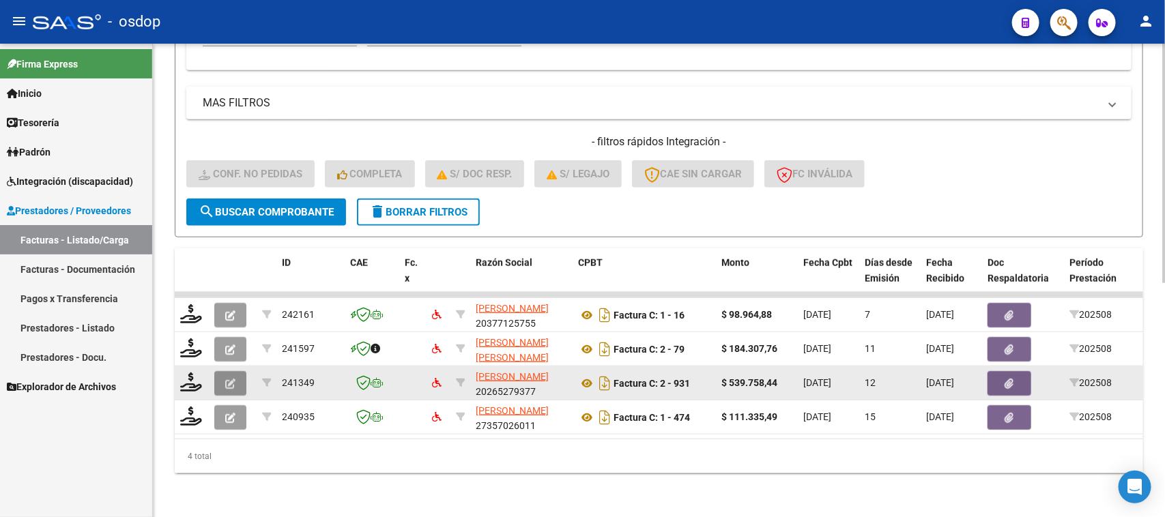
click at [234, 379] on icon "button" at bounding box center [230, 384] width 10 height 10
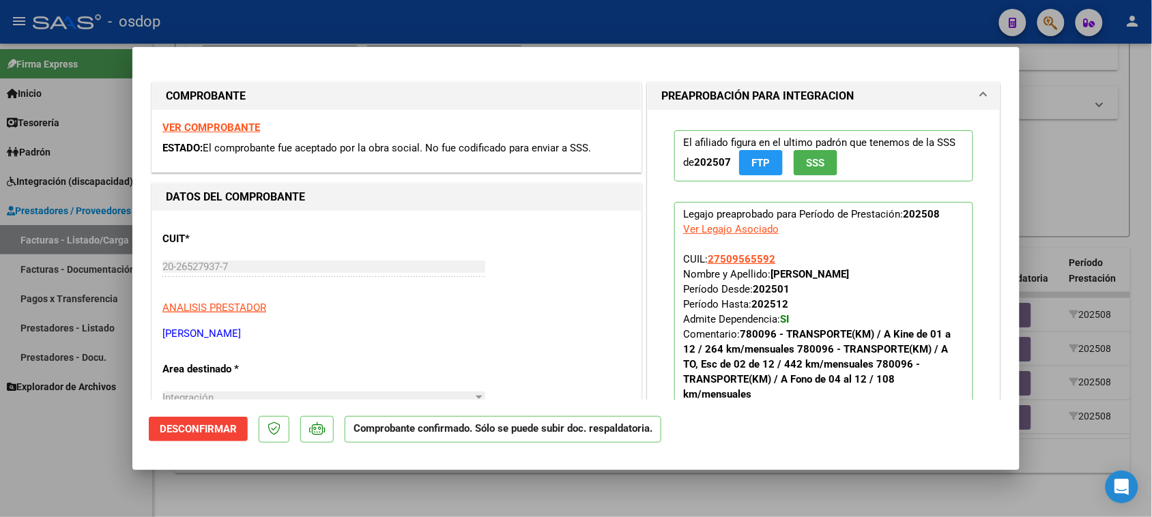
click at [220, 424] on span "Desconfirmar" at bounding box center [198, 429] width 77 height 12
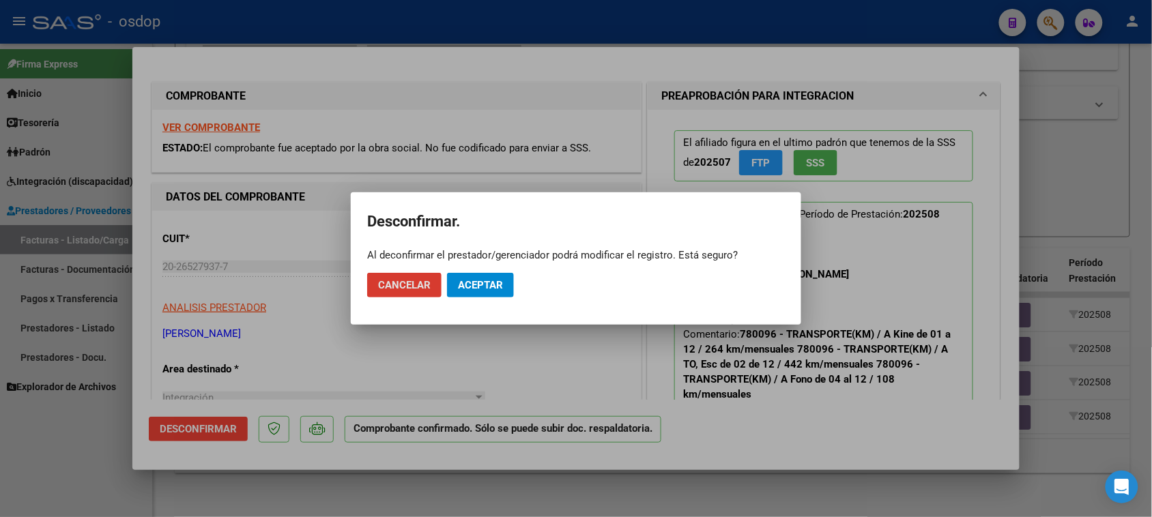
click at [483, 291] on button "Aceptar" at bounding box center [480, 285] width 67 height 25
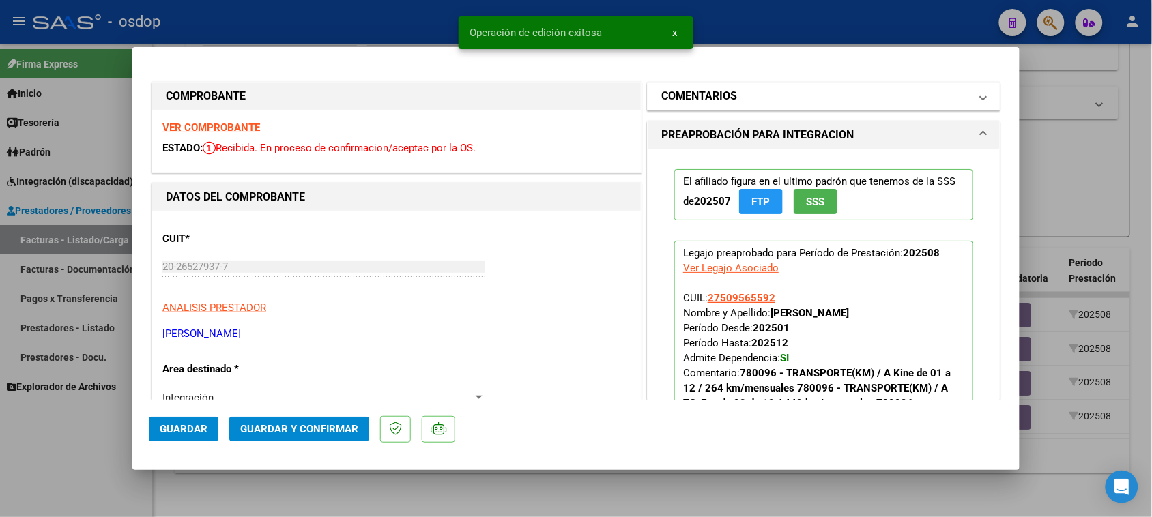
click at [776, 96] on mat-panel-title "COMENTARIOS" at bounding box center [815, 96] width 308 height 16
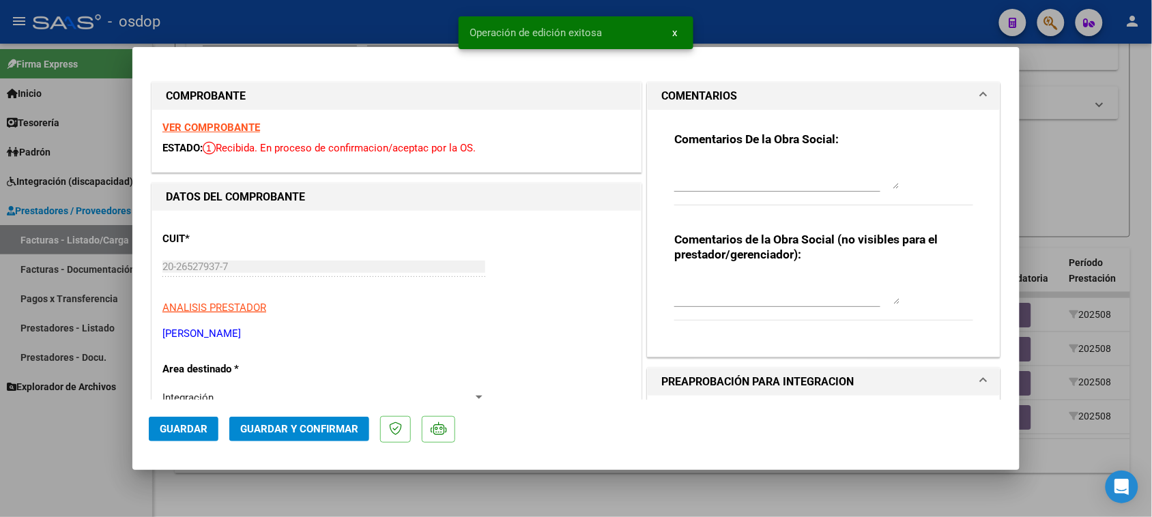
click at [703, 282] on textarea at bounding box center [786, 290] width 225 height 27
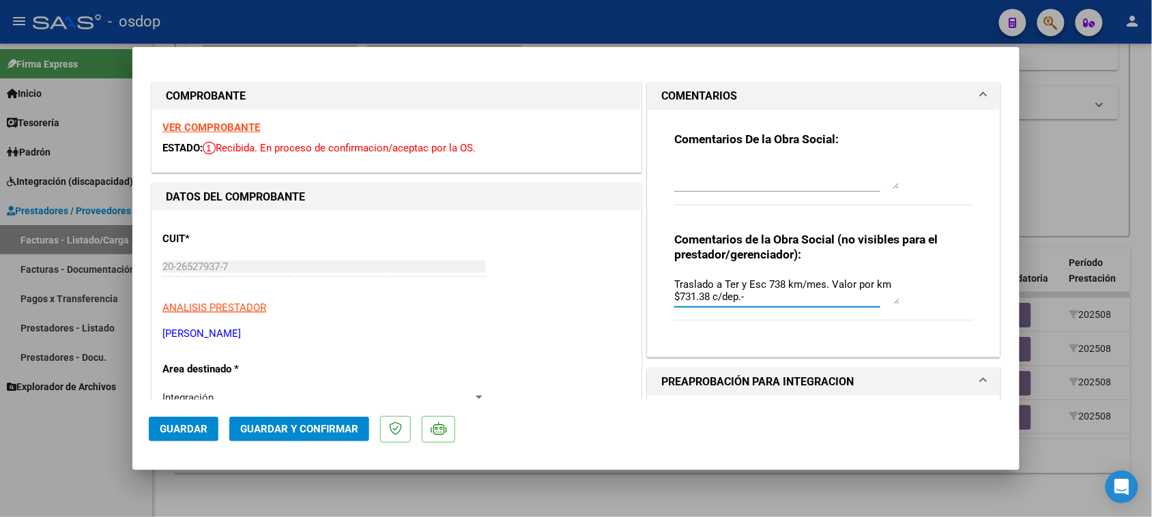
type textarea "Traslado a Ter y Esc 738 km/mes. Valor por km $731.38 c/dep.-"
click at [289, 431] on span "Guardar y Confirmar" at bounding box center [299, 429] width 118 height 12
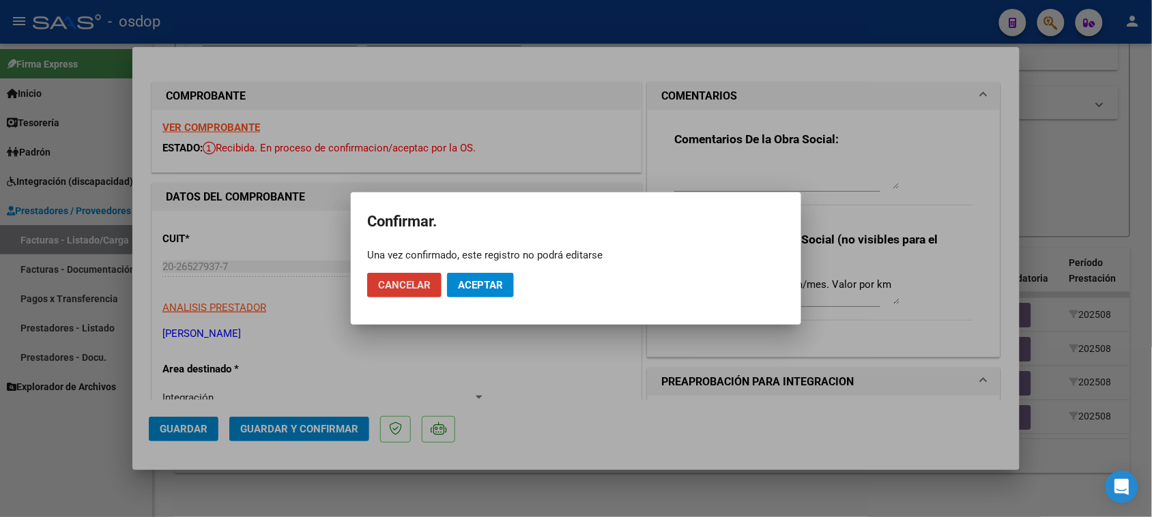
click at [486, 279] on span "Aceptar" at bounding box center [480, 285] width 45 height 12
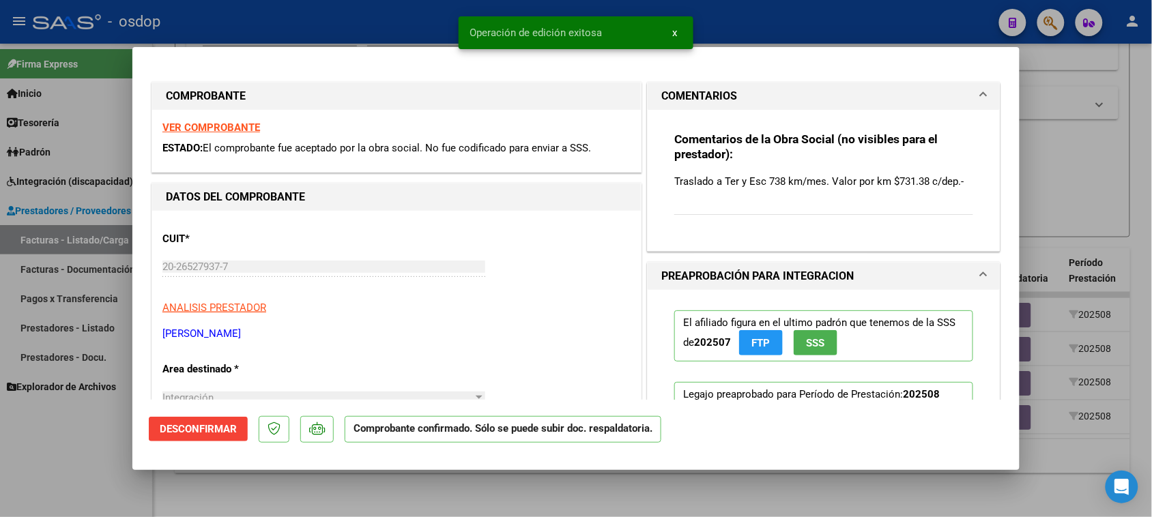
drag, startPoint x: 304, startPoint y: 513, endPoint x: 188, endPoint y: 407, distance: 157.0
click at [305, 514] on div at bounding box center [576, 258] width 1152 height 517
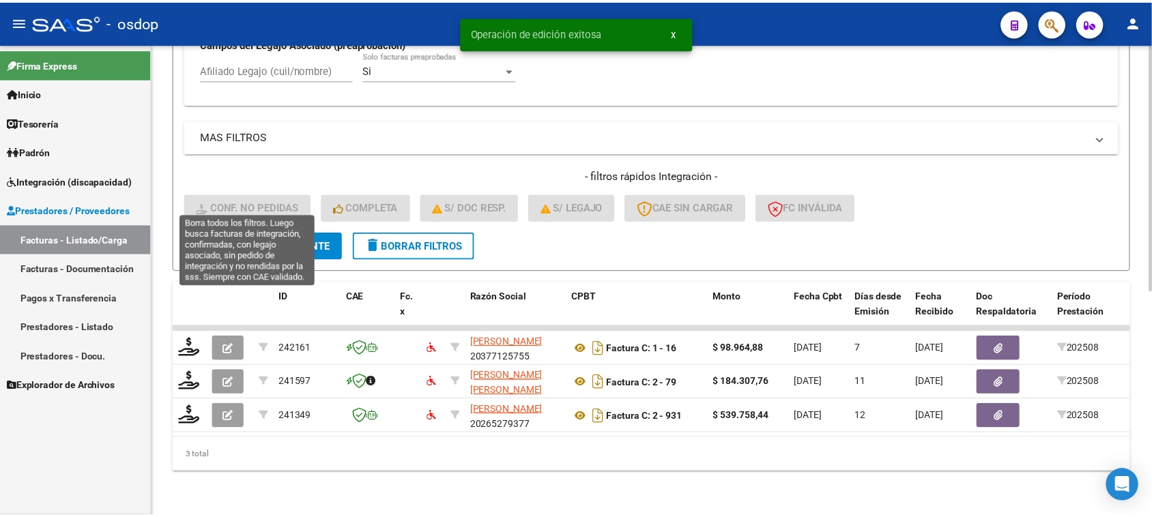
scroll to position [428, 0]
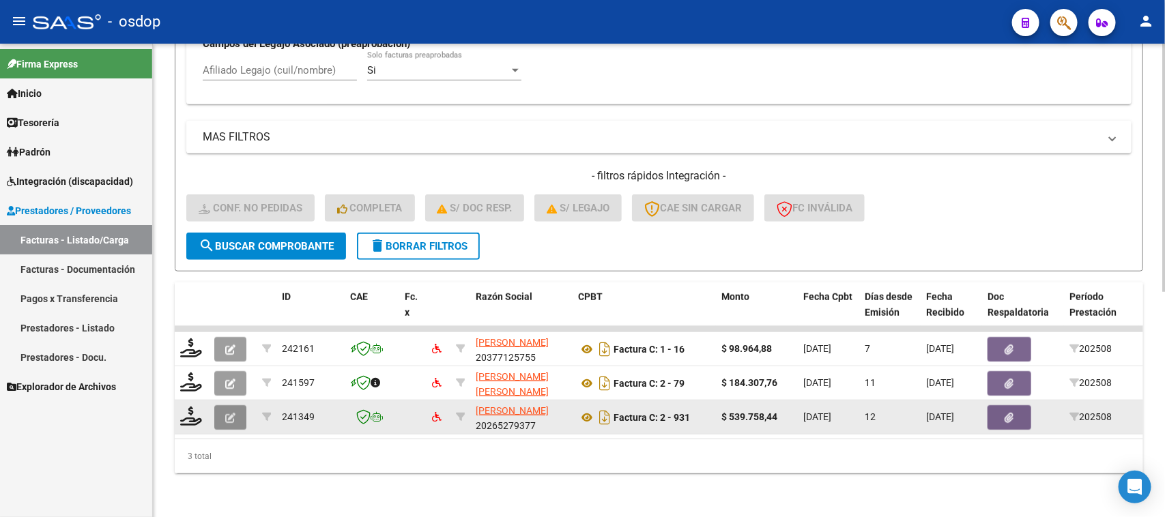
click at [230, 413] on icon "button" at bounding box center [230, 418] width 10 height 10
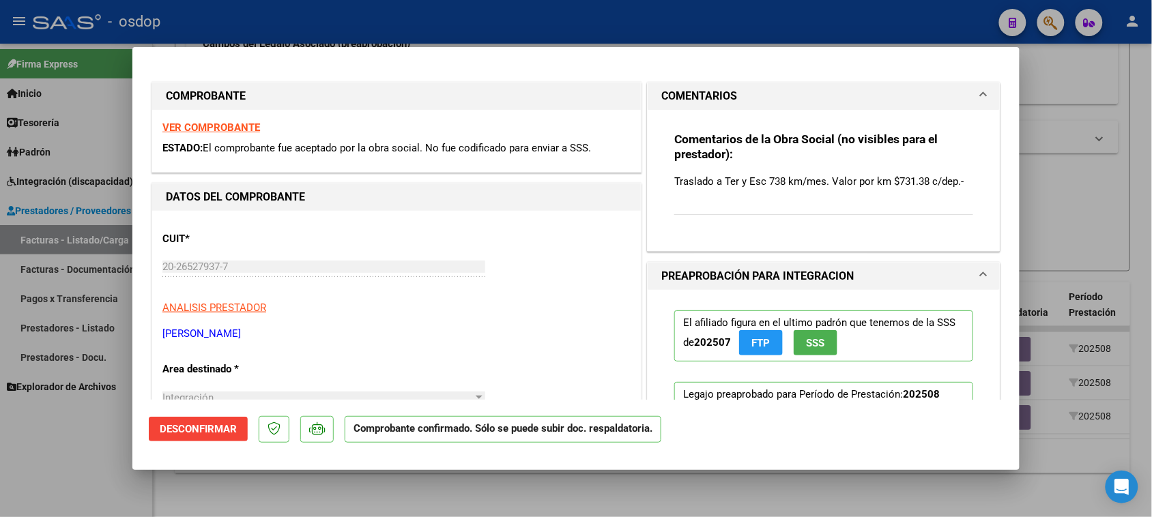
click at [394, 491] on div at bounding box center [576, 258] width 1152 height 517
type input "$ 0,00"
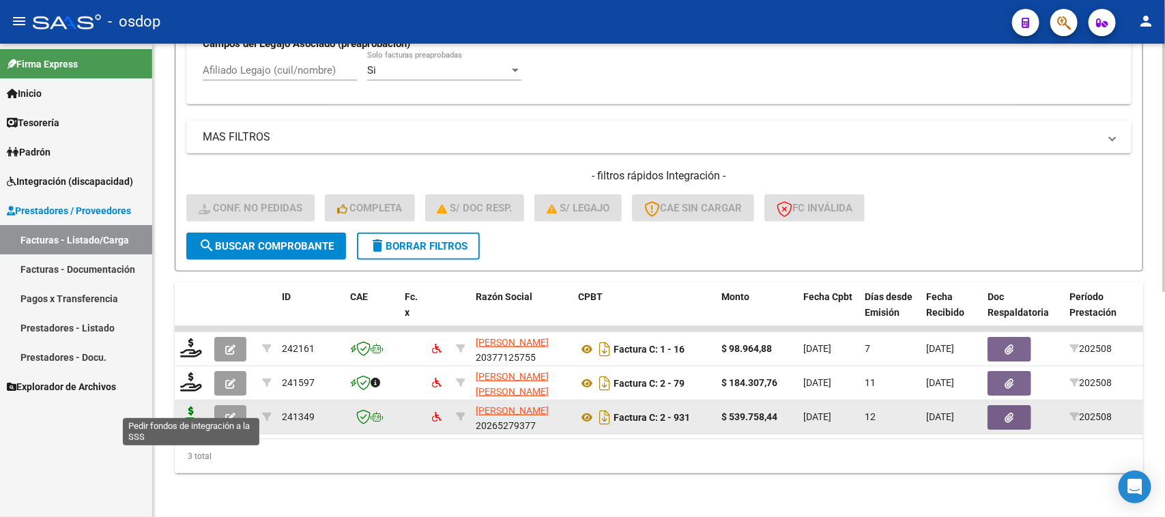
click at [186, 407] on icon at bounding box center [191, 416] width 22 height 19
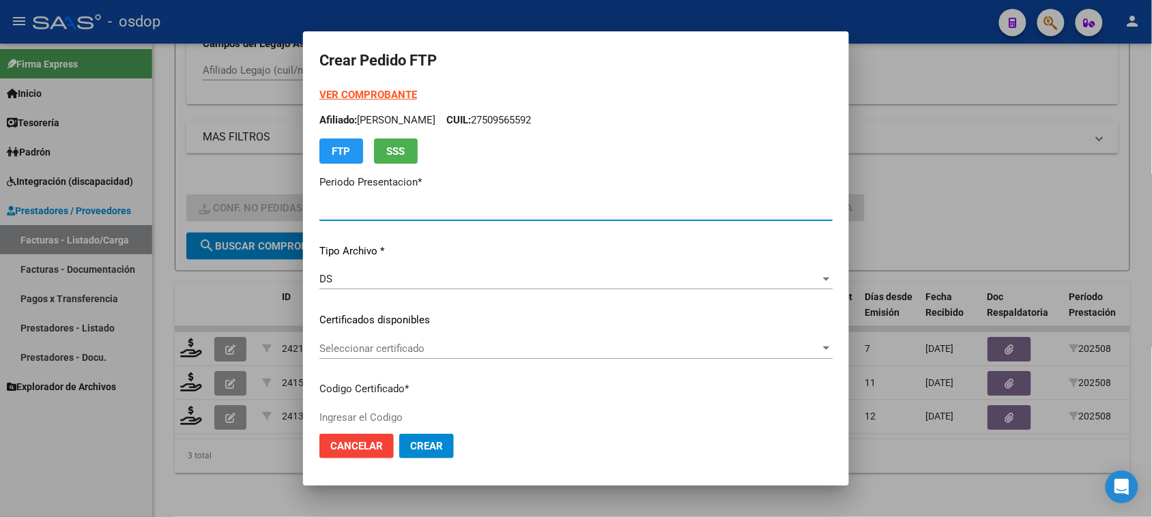
type input "202508"
type input "$ 539.758,44"
type input "1794312171"
type input "2029-08-29"
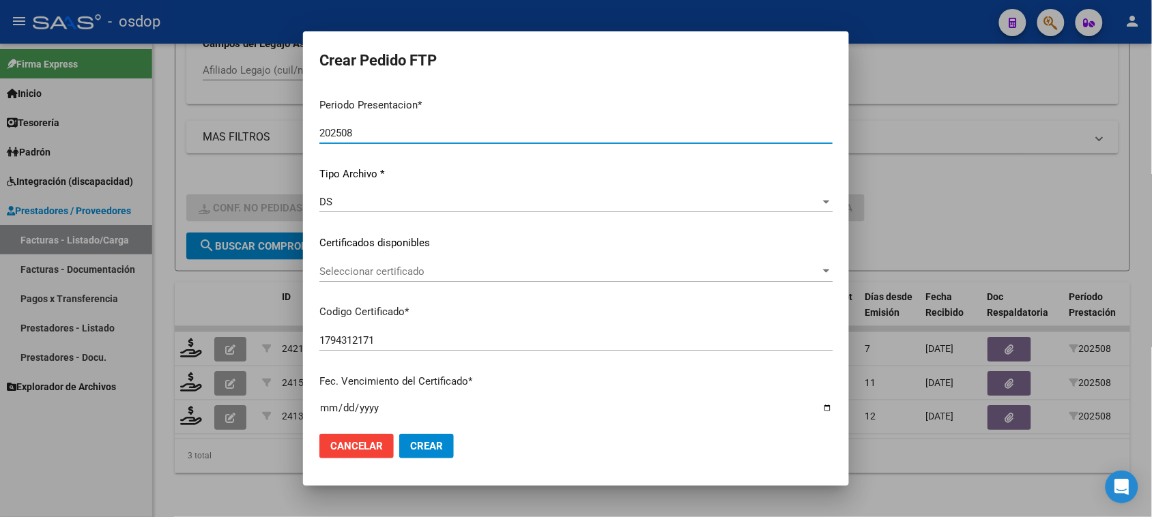
scroll to position [85, 0]
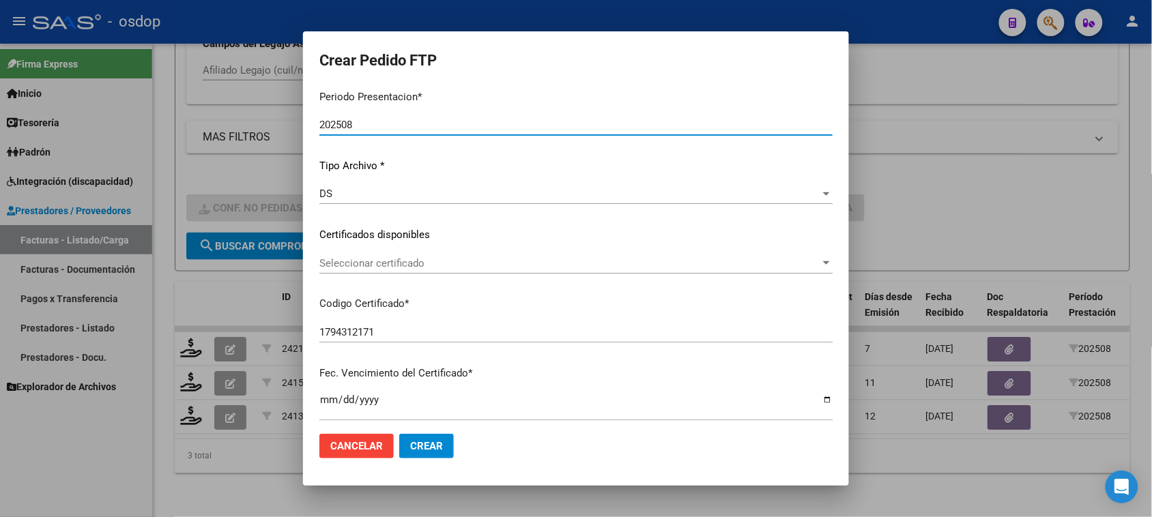
click at [513, 263] on span "Seleccionar certificado" at bounding box center [569, 263] width 501 height 12
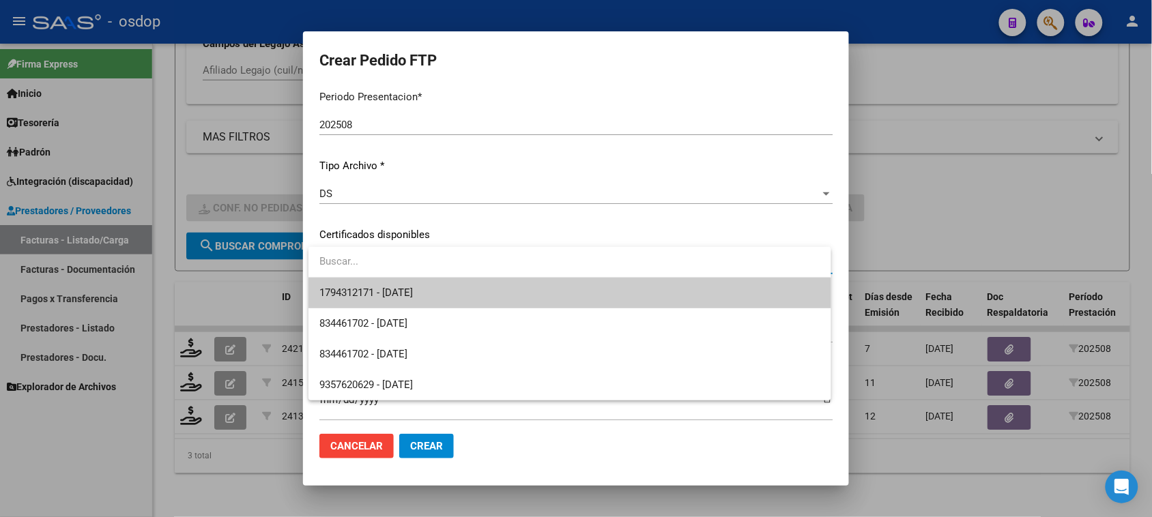
click at [504, 300] on span "1794312171 - 2029-08-29" at bounding box center [569, 293] width 500 height 31
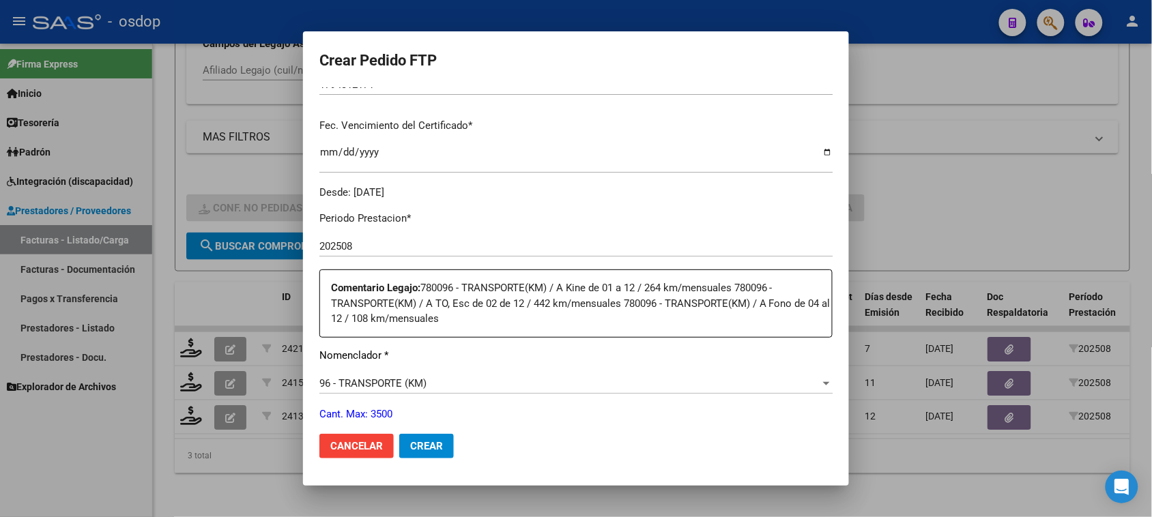
scroll to position [426, 0]
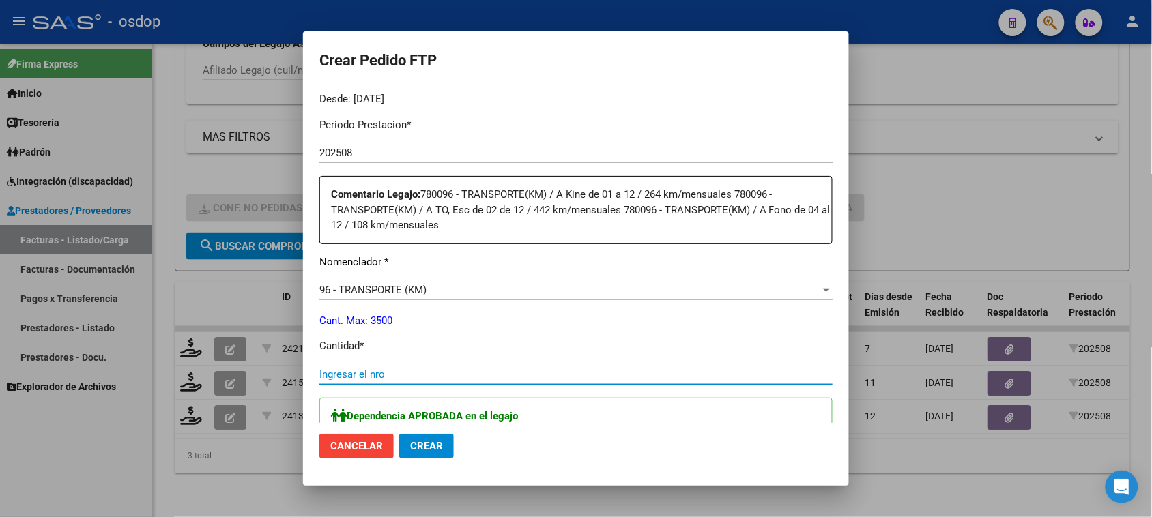
drag, startPoint x: 358, startPoint y: 369, endPoint x: 373, endPoint y: 369, distance: 15.0
click at [360, 369] on input "Ingresar el nro" at bounding box center [575, 374] width 513 height 12
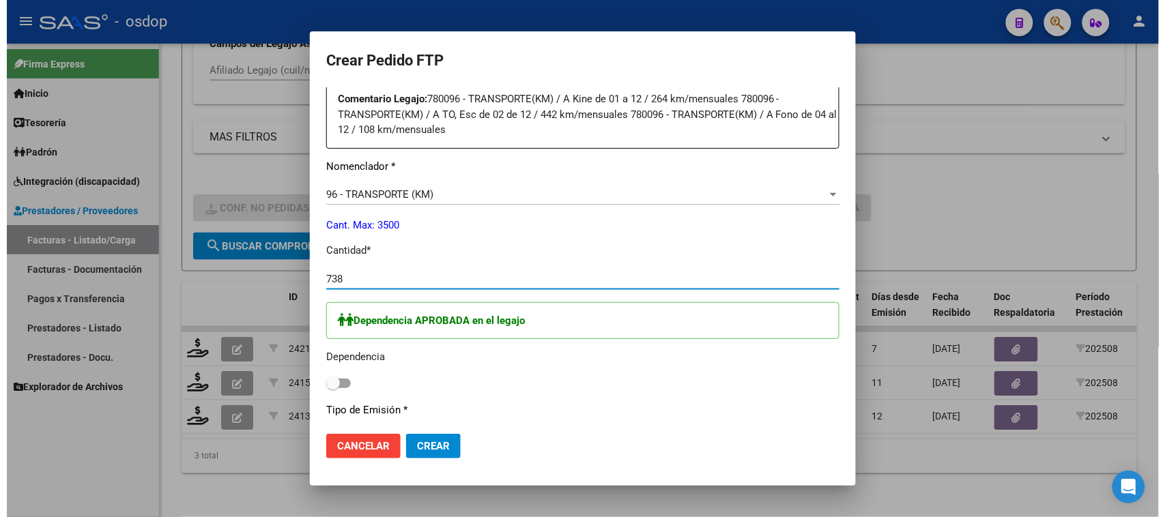
scroll to position [597, 0]
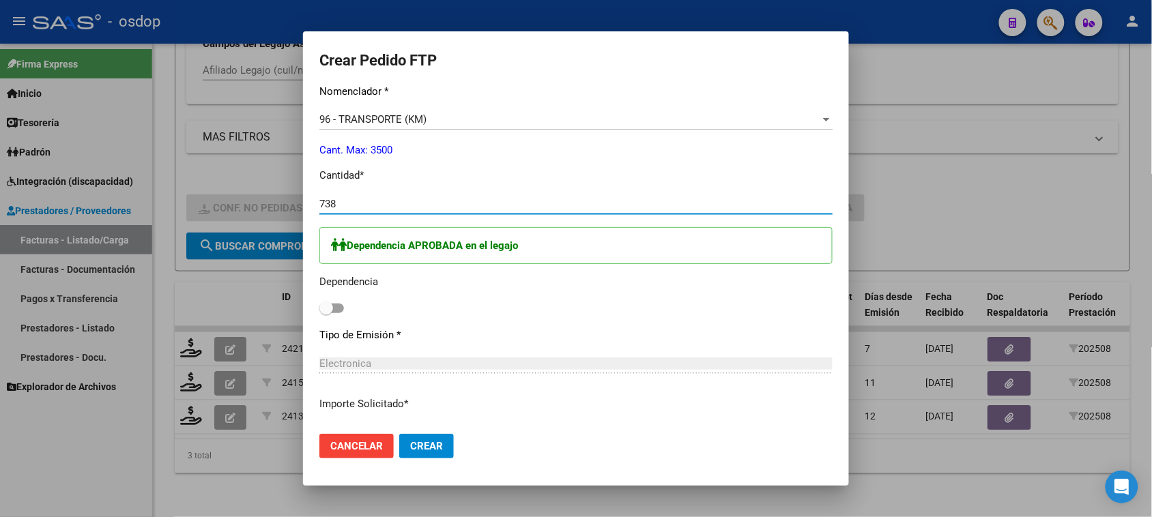
type input "738"
click at [338, 306] on span at bounding box center [331, 309] width 25 height 10
click at [326, 313] on input "checkbox" at bounding box center [325, 313] width 1 height 1
checkbox input "true"
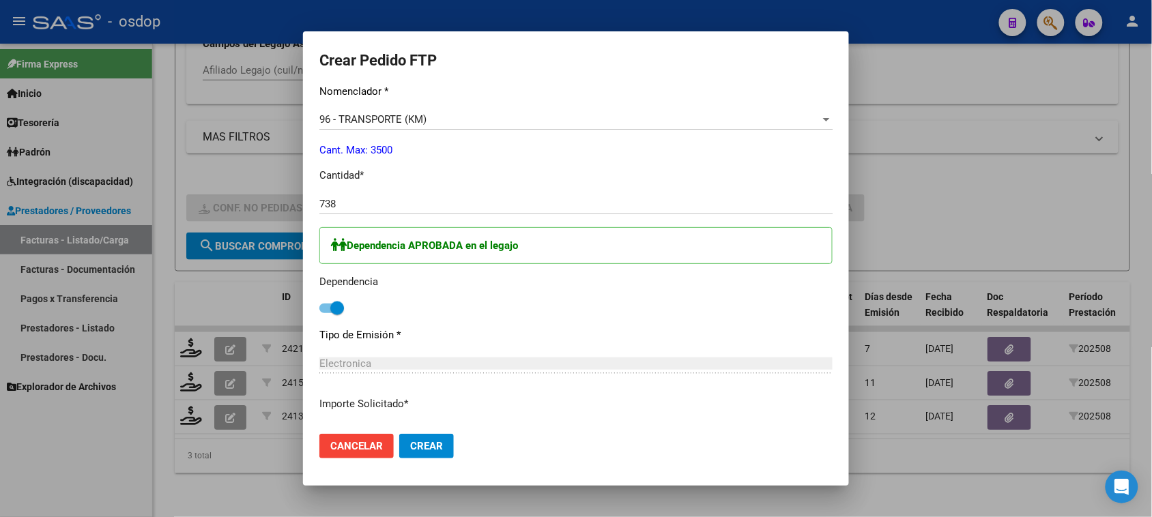
click at [441, 447] on span "Crear" at bounding box center [426, 446] width 33 height 12
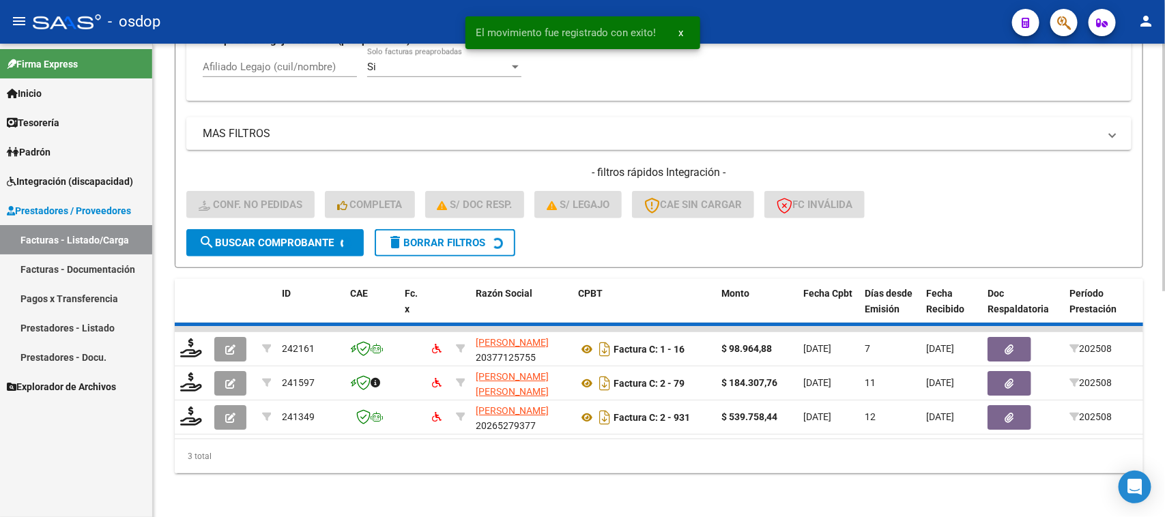
scroll to position [394, 0]
